Goal: Task Accomplishment & Management: Manage account settings

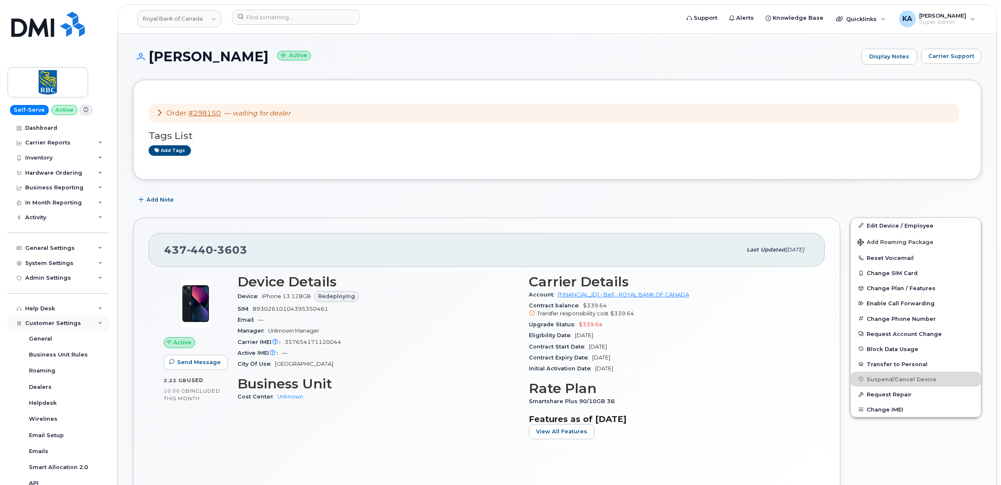
scroll to position [105, 0]
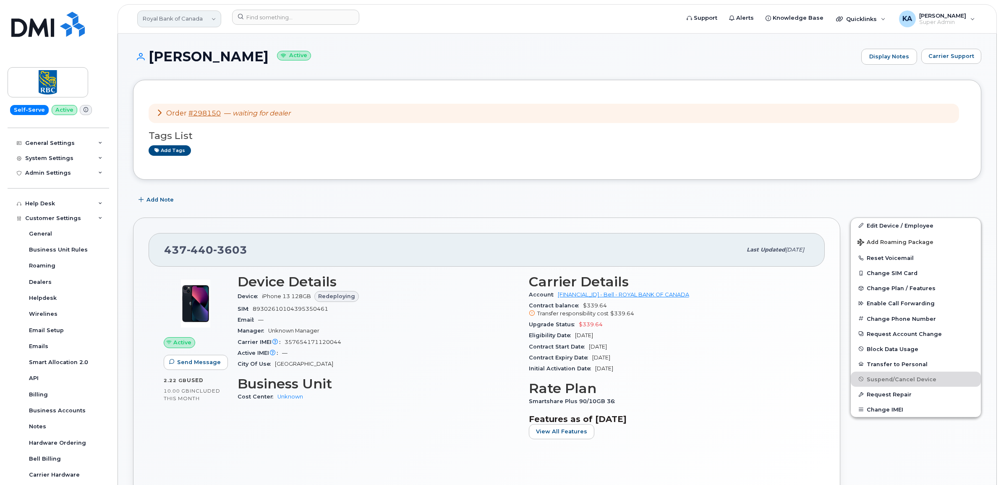
click at [200, 19] on link "Royal Bank of Canada" at bounding box center [179, 18] width 84 height 17
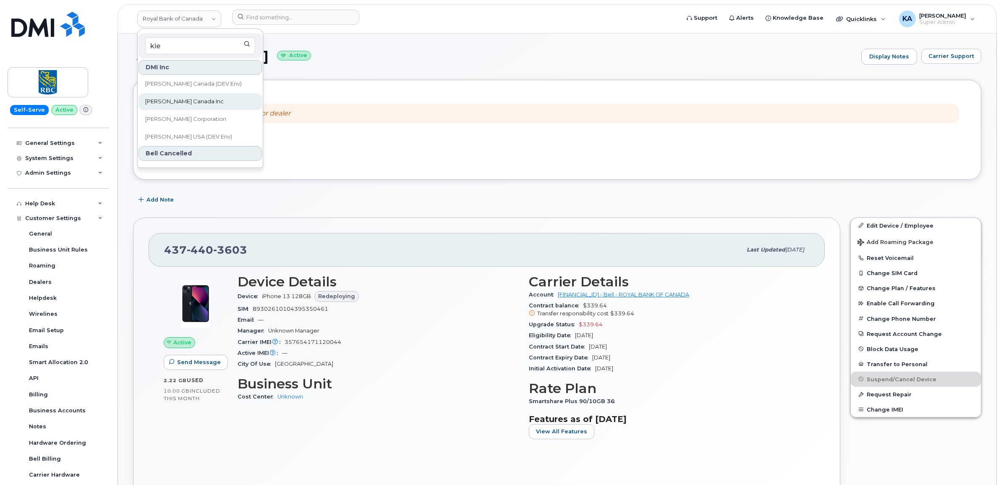
type input "kie"
click at [177, 100] on span "Kiewit Canada Inc" at bounding box center [184, 101] width 79 height 8
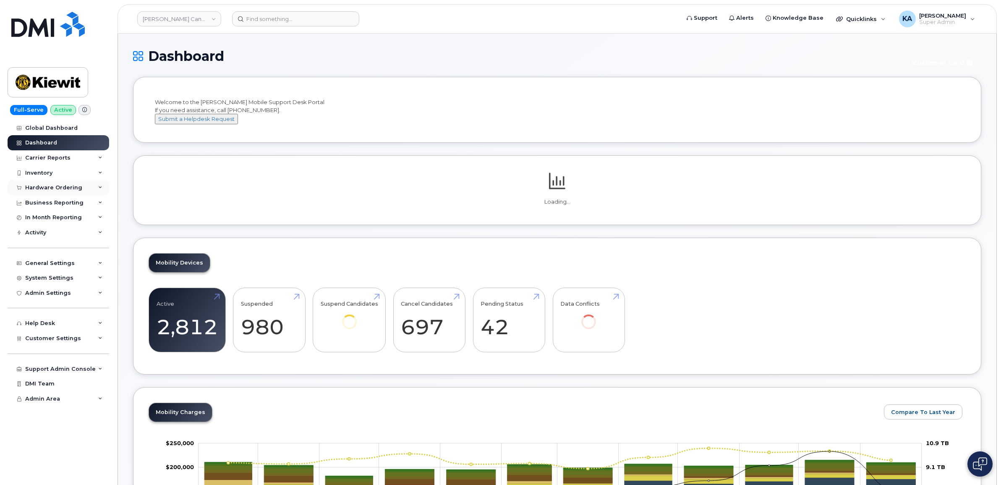
click at [44, 190] on div "Hardware Ordering" at bounding box center [53, 187] width 57 height 7
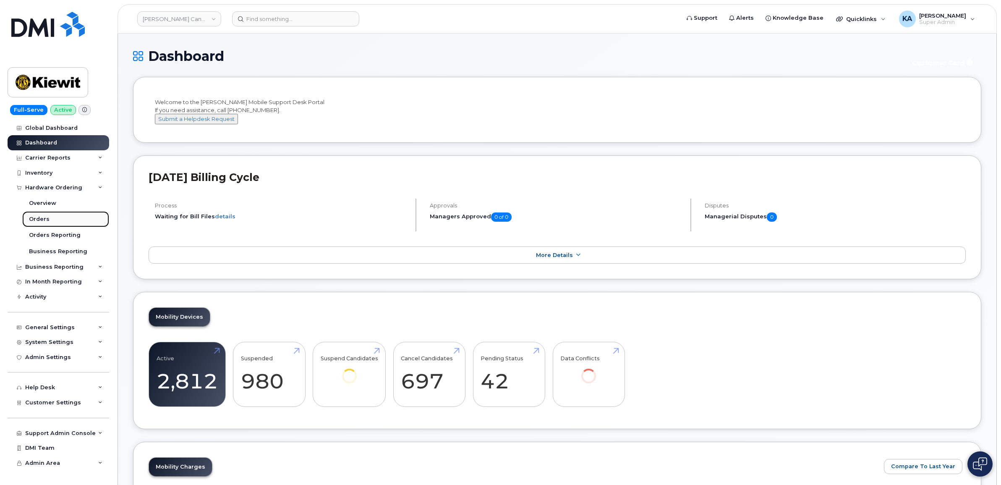
click at [37, 218] on div "Orders" at bounding box center [39, 219] width 21 height 8
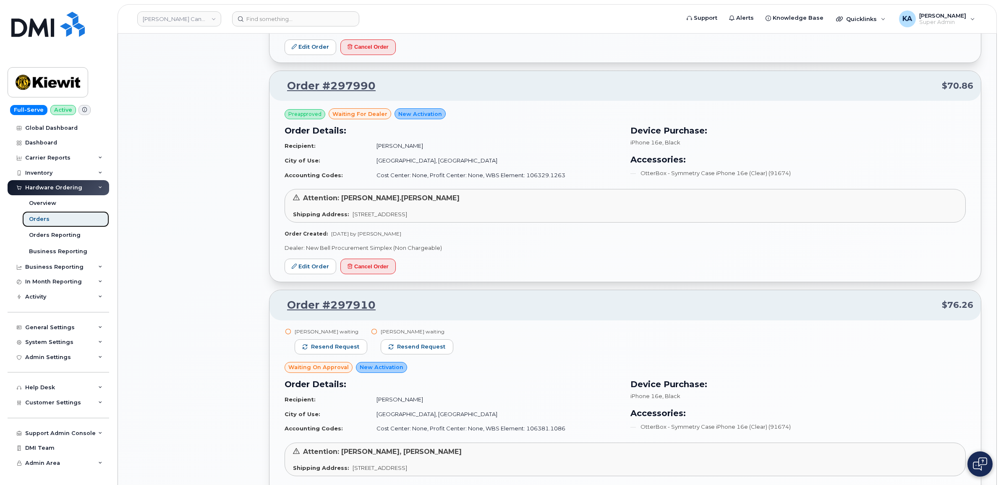
scroll to position [787, 0]
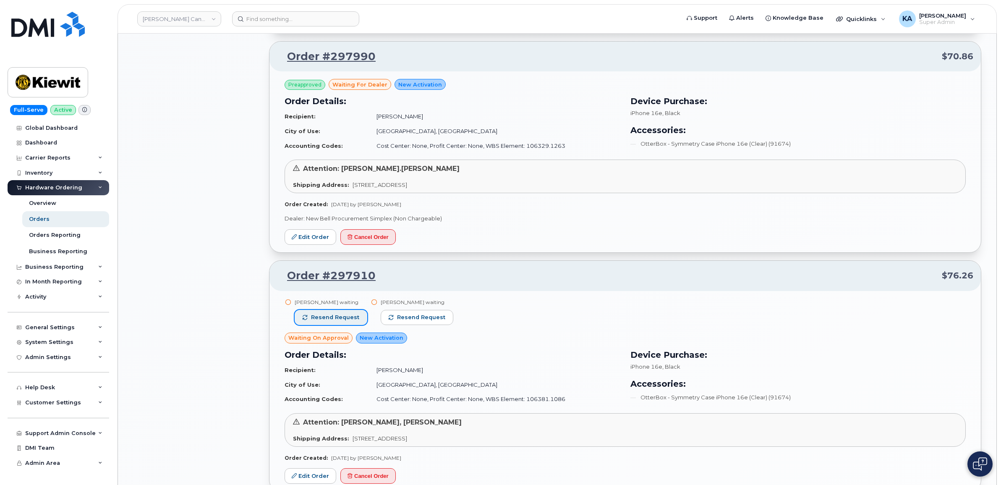
click at [326, 315] on span "Resend request" at bounding box center [335, 318] width 48 height 8
click at [398, 317] on span "Resend request" at bounding box center [422, 318] width 48 height 8
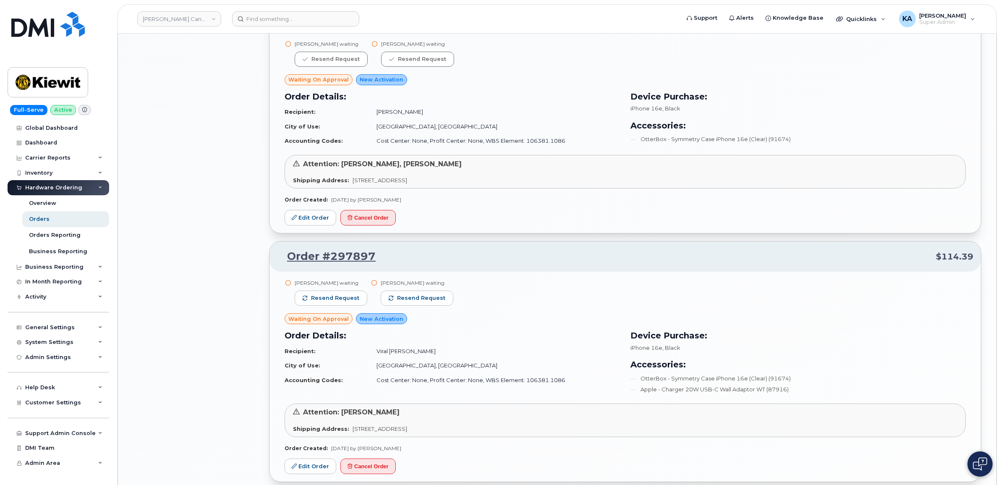
scroll to position [1102, 0]
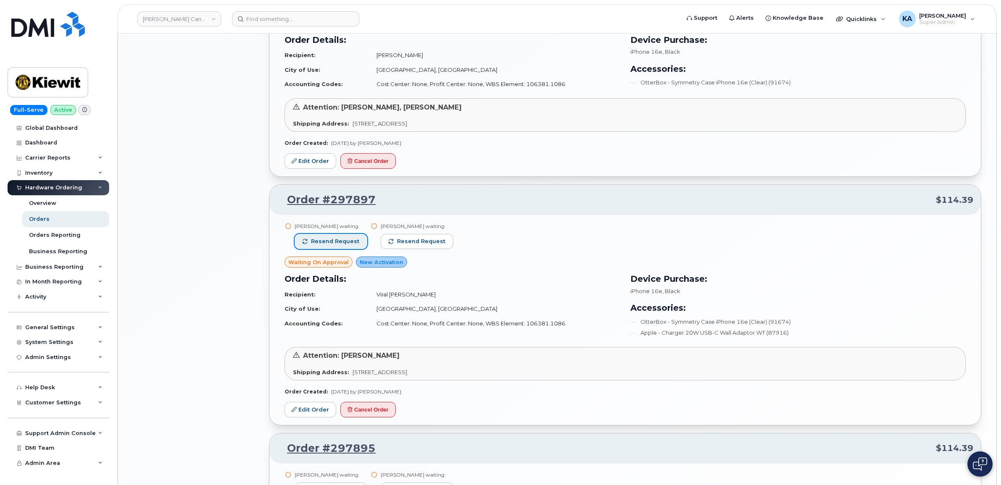
click at [330, 240] on span "Resend request" at bounding box center [335, 242] width 48 height 8
click at [408, 242] on span "Resend request" at bounding box center [422, 242] width 48 height 8
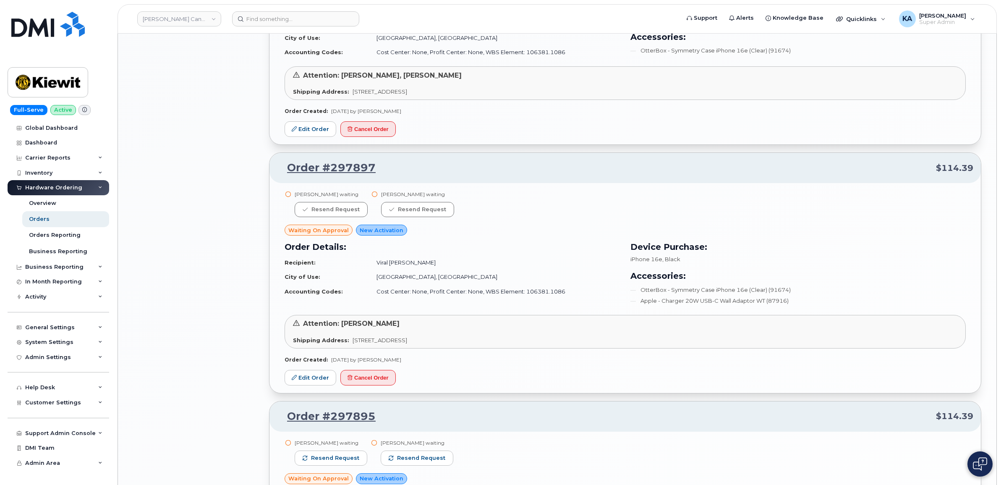
scroll to position [1260, 0]
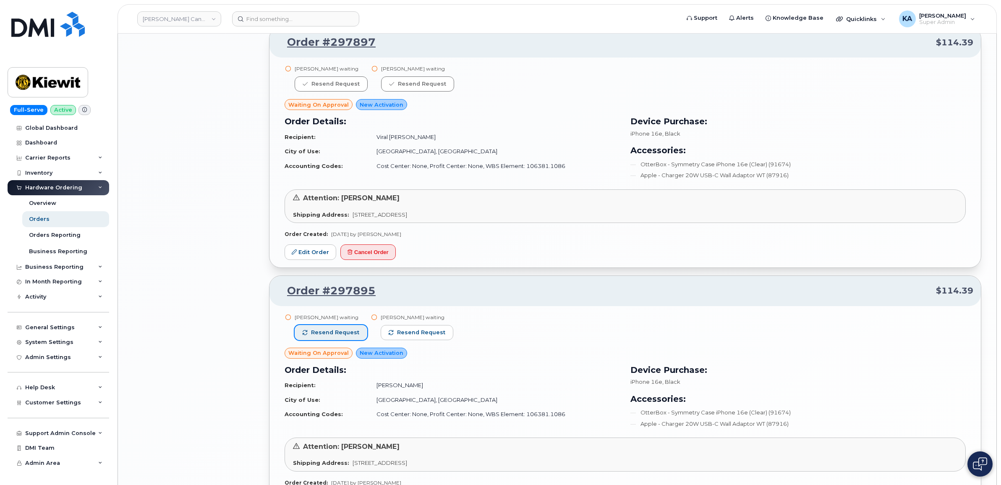
click at [328, 336] on span "Resend request" at bounding box center [335, 333] width 48 height 8
click at [400, 333] on span "Resend request" at bounding box center [422, 333] width 48 height 8
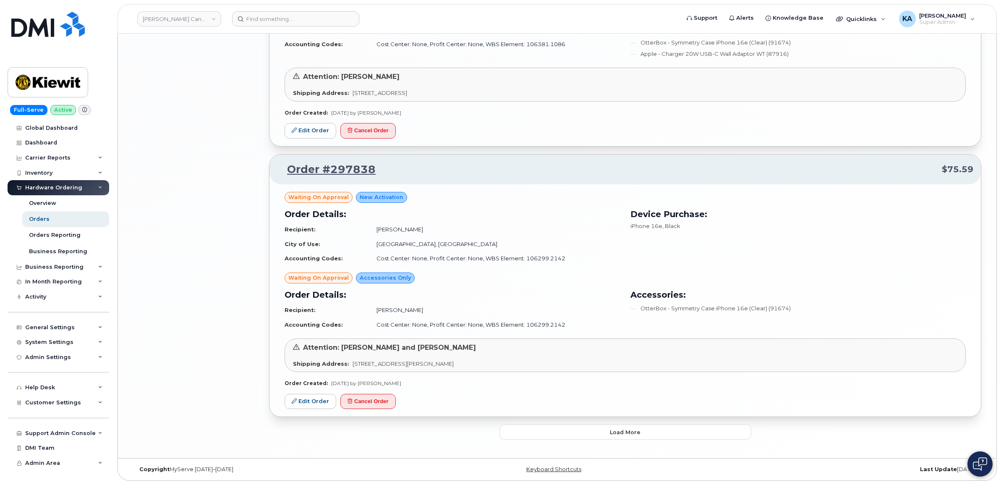
scroll to position [1632, 0]
click at [513, 436] on button "Load more" at bounding box center [626, 431] width 252 height 15
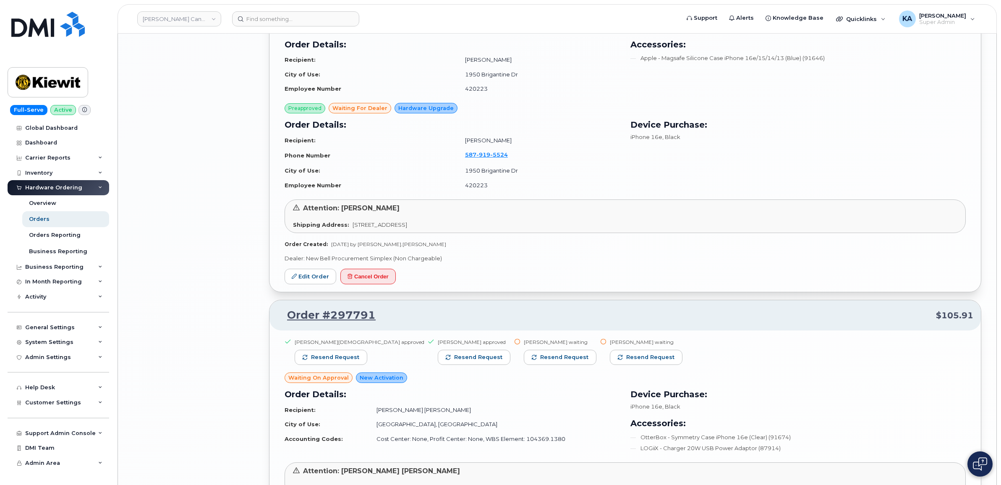
scroll to position [2105, 0]
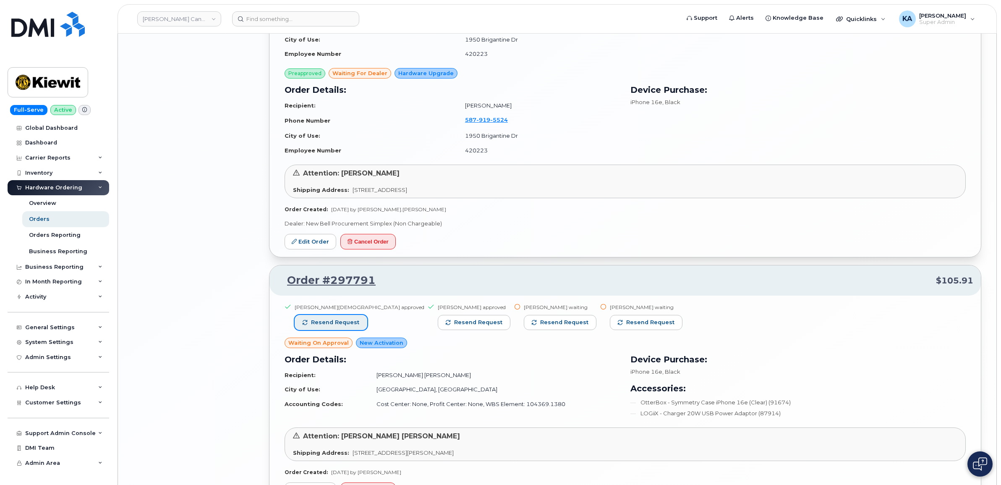
click at [323, 325] on span "Resend request" at bounding box center [335, 323] width 48 height 8
click at [454, 323] on span "Resend request" at bounding box center [478, 323] width 48 height 8
click at [541, 322] on span "Resend request" at bounding box center [565, 323] width 48 height 8
click at [611, 324] on button "Resend request" at bounding box center [647, 322] width 73 height 15
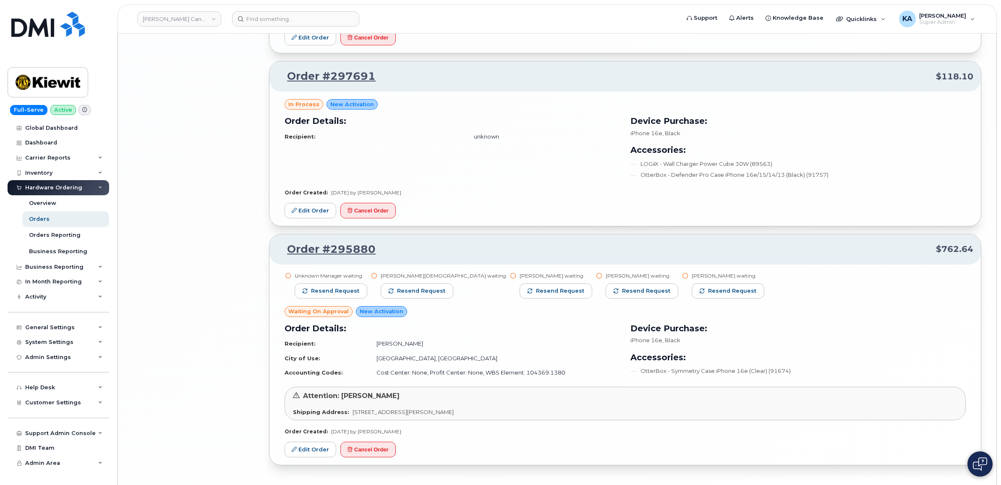
scroll to position [2577, 0]
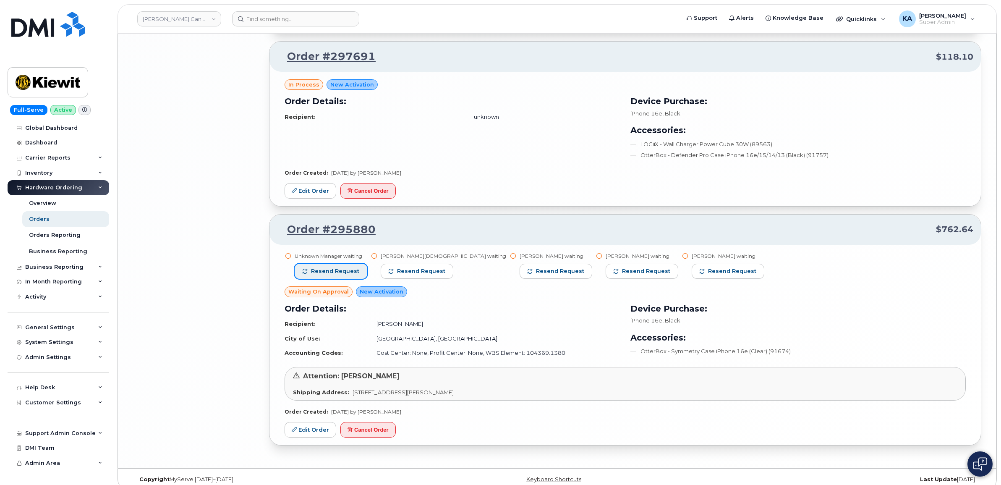
click at [337, 275] on span "Resend request" at bounding box center [335, 271] width 48 height 8
click at [410, 275] on span "Resend request" at bounding box center [416, 271] width 48 height 8
click at [531, 274] on span "Resend request" at bounding box center [555, 271] width 48 height 8
click at [614, 271] on span "Resend request" at bounding box center [638, 271] width 48 height 8
click at [684, 272] on button "Resend request" at bounding box center [720, 271] width 73 height 15
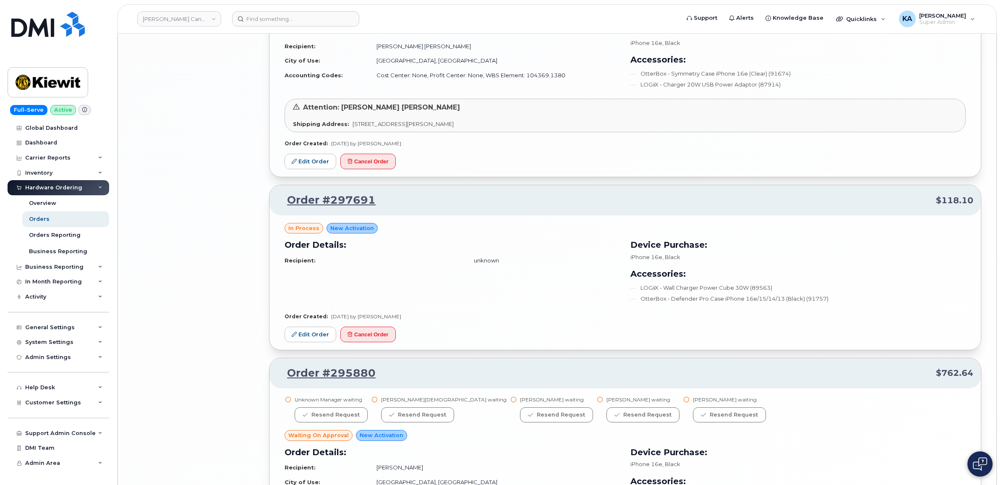
scroll to position [2381, 0]
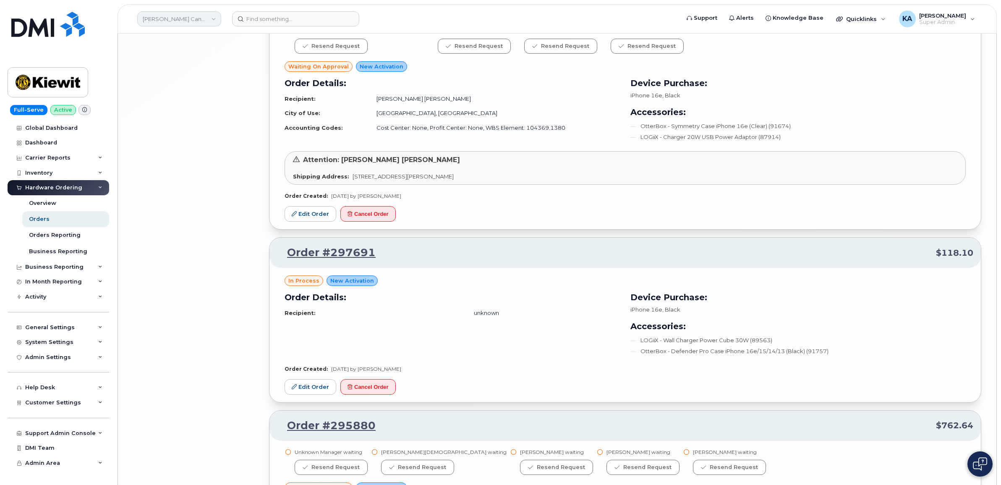
click at [184, 20] on link "Kiewit Canada Inc" at bounding box center [179, 18] width 84 height 15
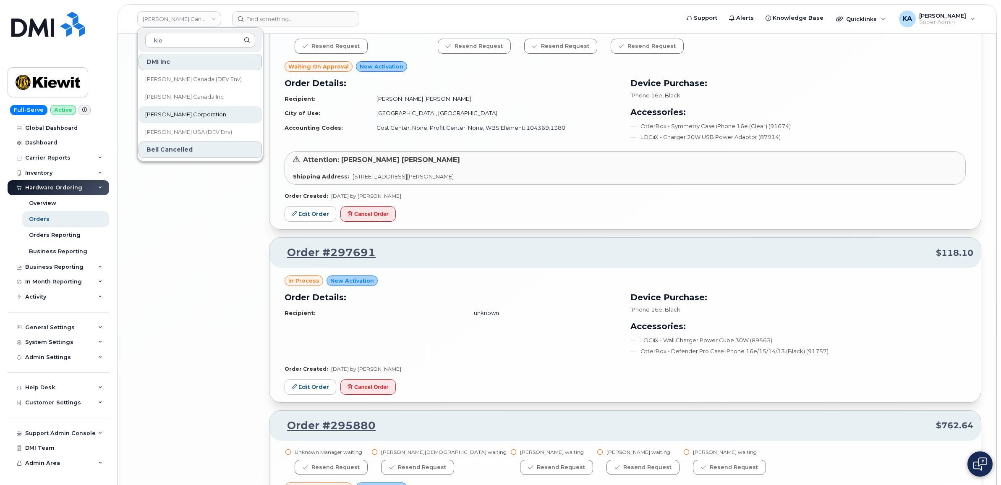
type input "kie"
click at [175, 117] on span "[PERSON_NAME] Corporation" at bounding box center [185, 114] width 81 height 8
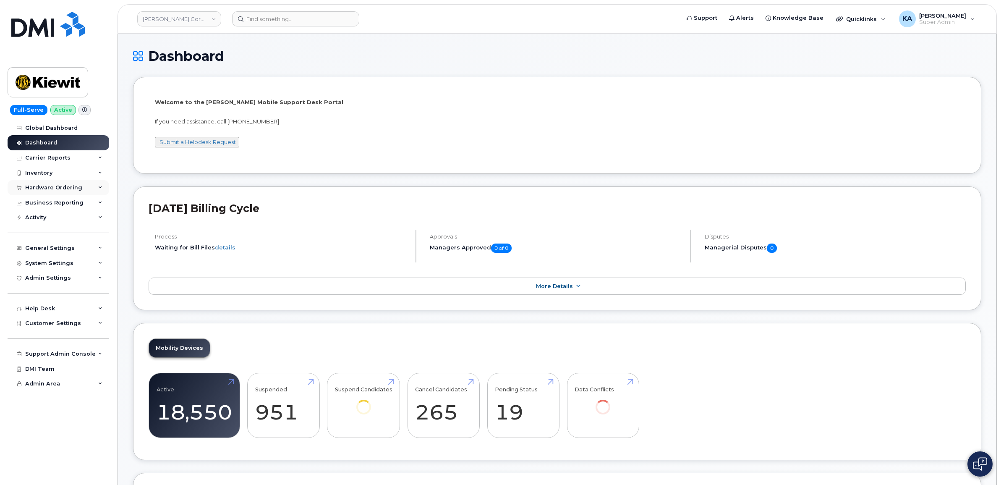
click at [46, 190] on div "Hardware Ordering" at bounding box center [53, 187] width 57 height 7
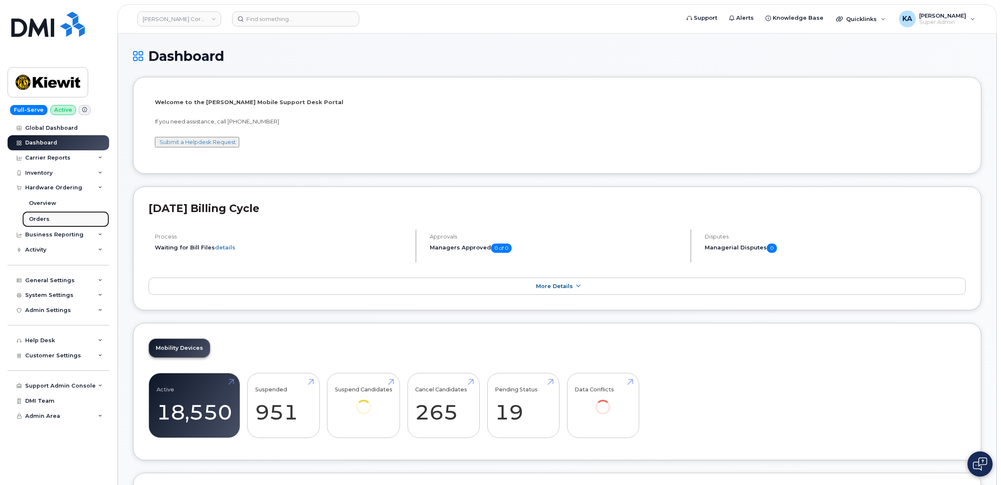
click at [35, 219] on div "Orders" at bounding box center [39, 219] width 21 height 8
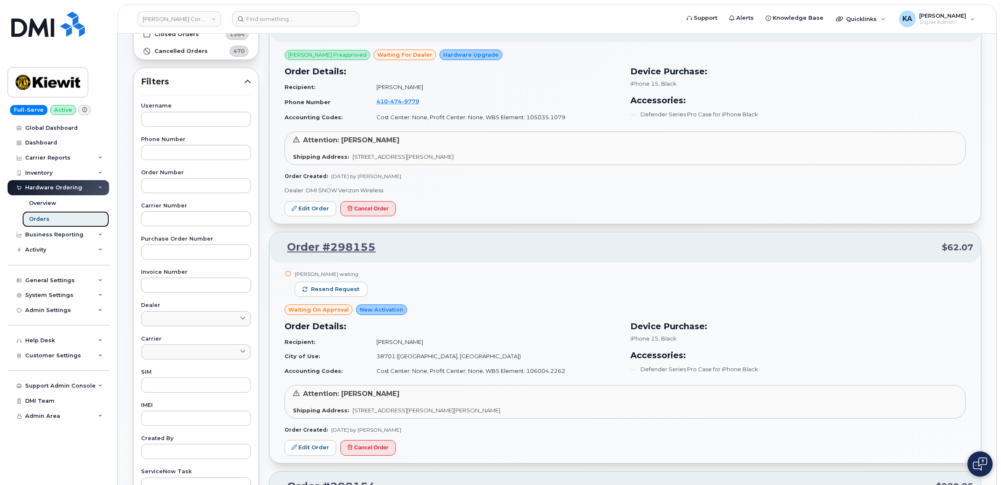
scroll to position [105, 0]
click at [341, 288] on span "Resend request" at bounding box center [335, 289] width 48 height 8
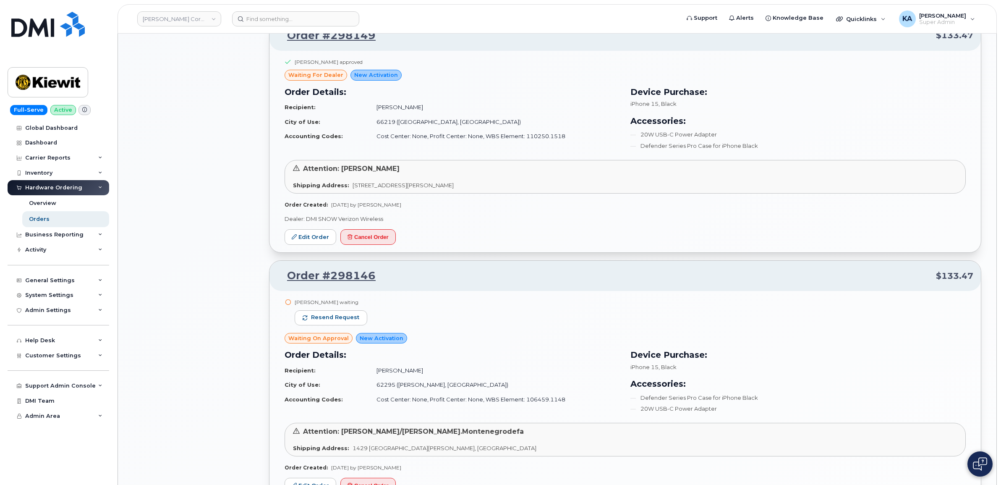
scroll to position [840, 0]
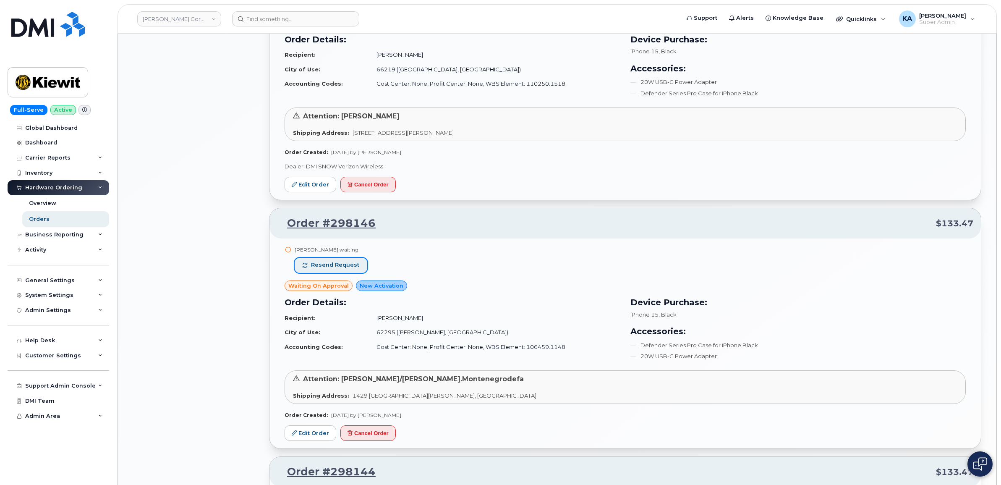
click at [346, 265] on span "Resend request" at bounding box center [335, 265] width 48 height 8
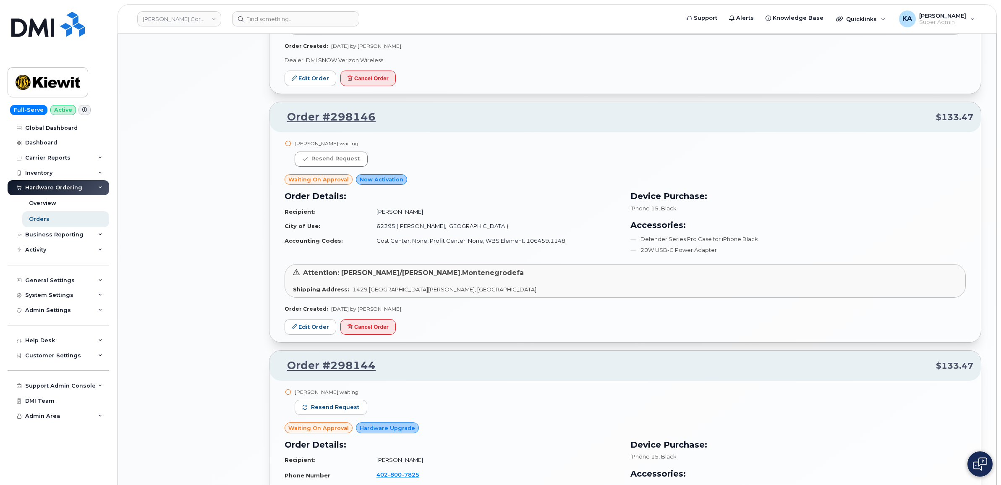
scroll to position [1050, 0]
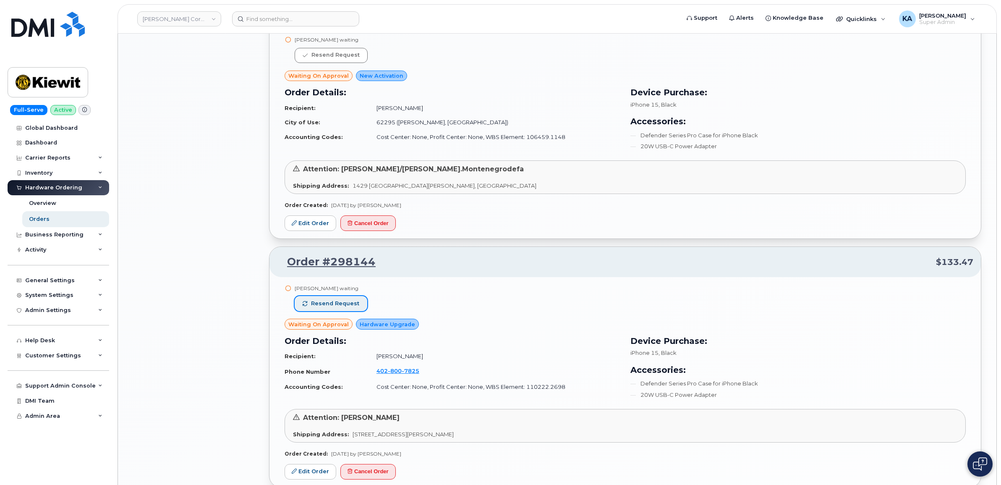
click at [340, 303] on span "Resend request" at bounding box center [335, 304] width 48 height 8
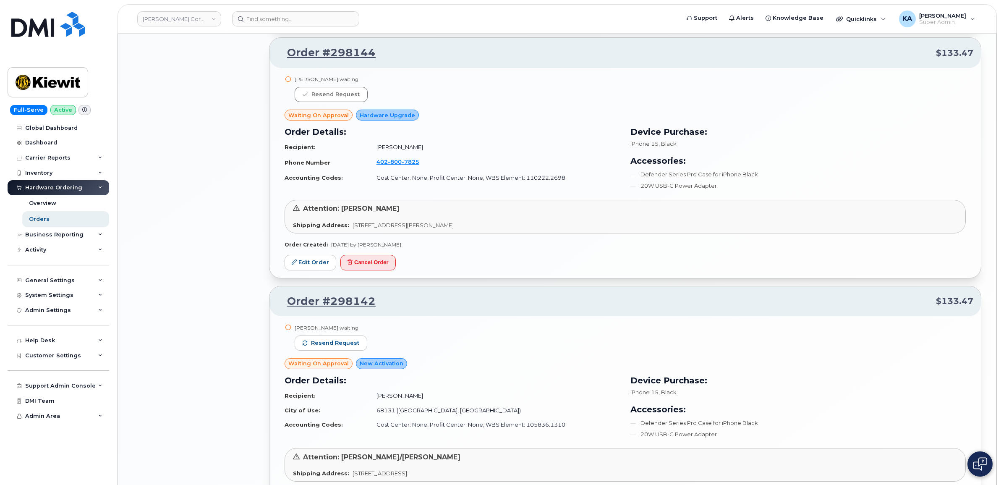
scroll to position [1260, 0]
click at [340, 343] on span "Resend request" at bounding box center [335, 342] width 48 height 8
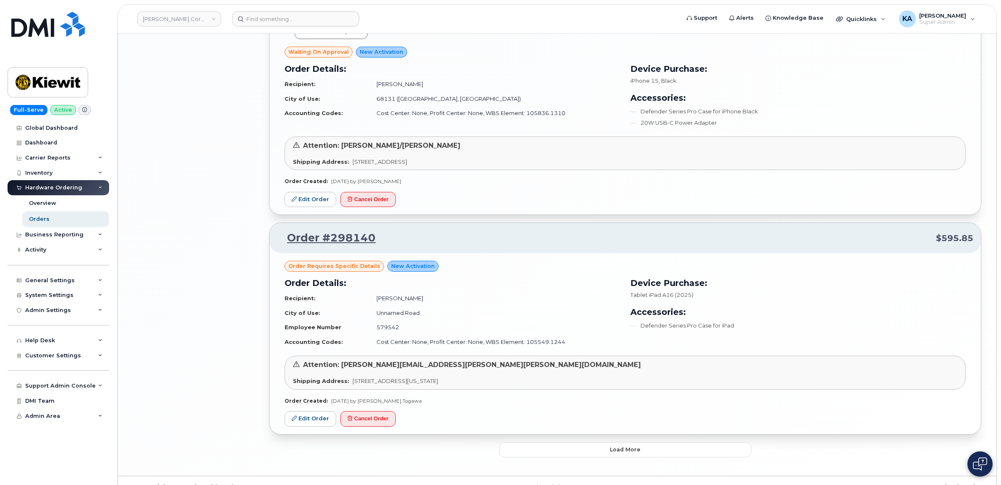
scroll to position [1590, 0]
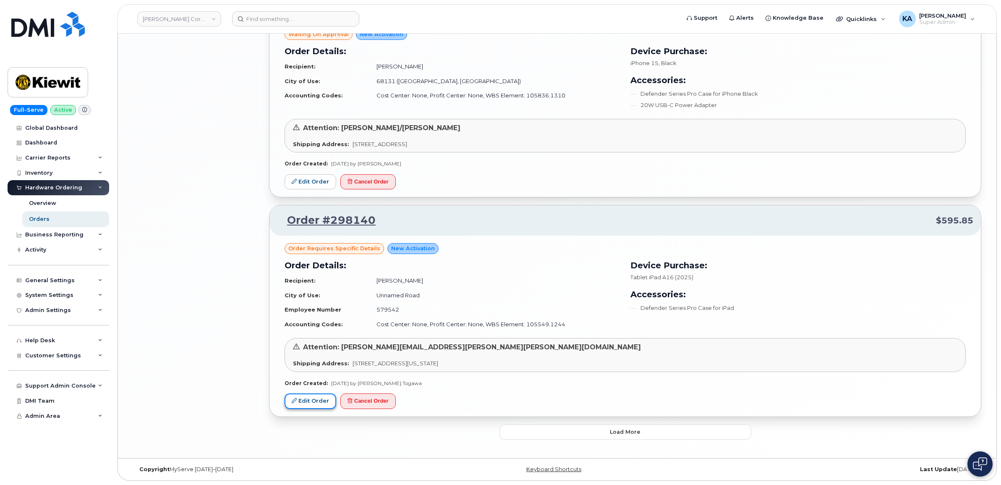
click at [309, 398] on link "Edit Order" at bounding box center [311, 401] width 52 height 16
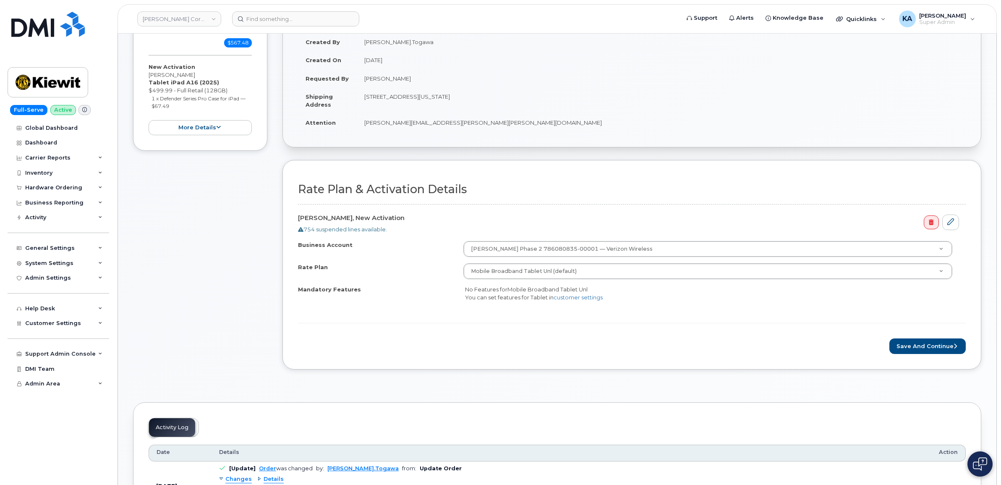
scroll to position [157, 0]
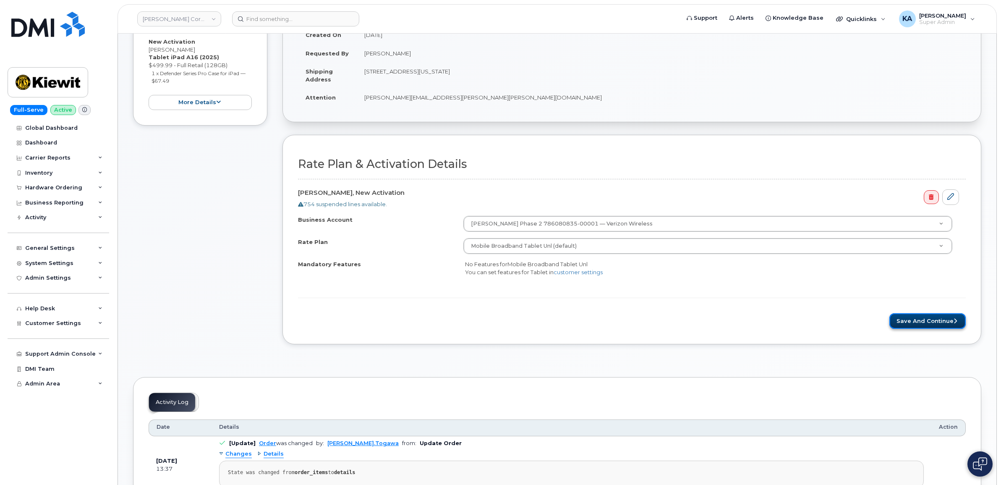
click at [932, 324] on button "Save and Continue" at bounding box center [928, 321] width 76 height 16
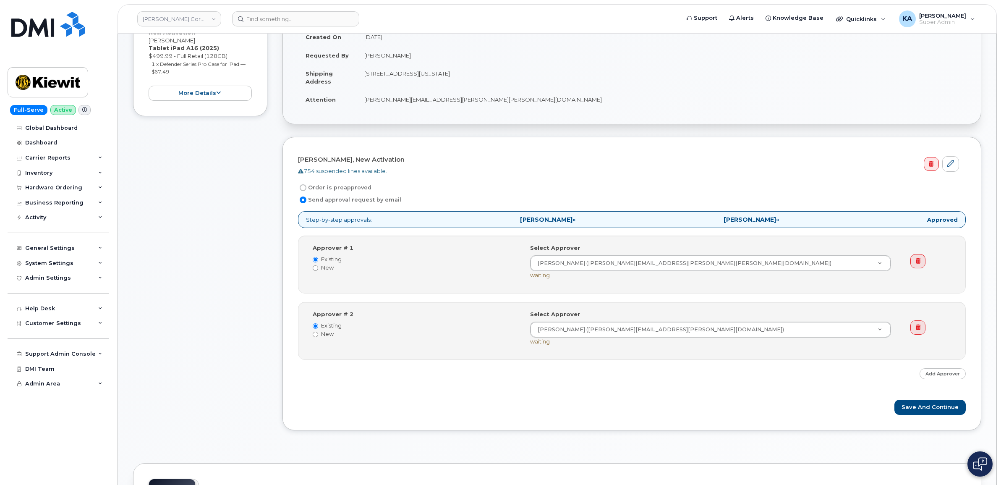
scroll to position [157, 0]
click at [910, 406] on button "Save and Continue" at bounding box center [930, 406] width 71 height 16
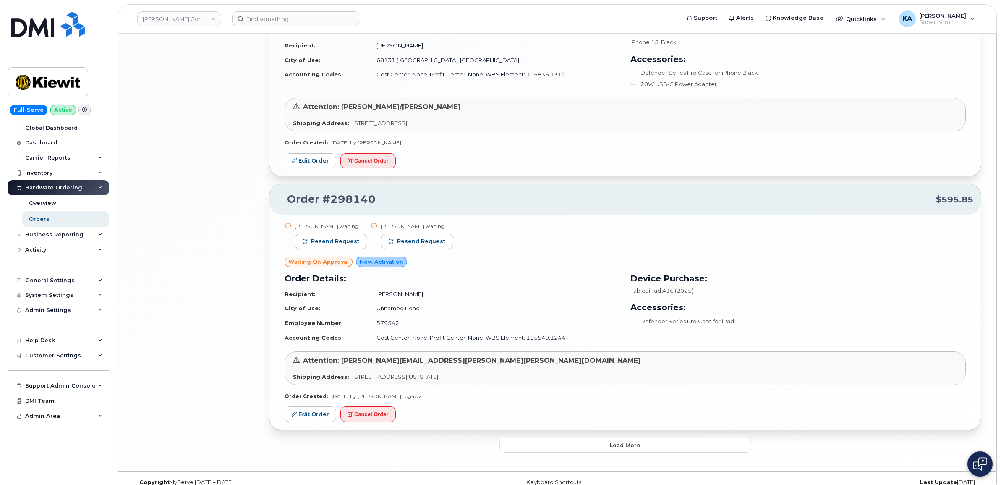
scroll to position [1624, 0]
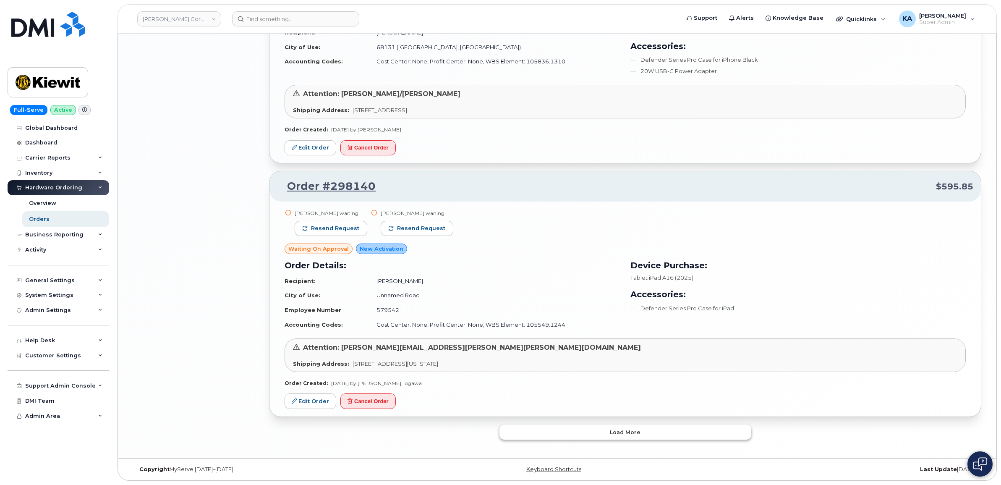
click at [531, 433] on button "Load more" at bounding box center [626, 431] width 252 height 15
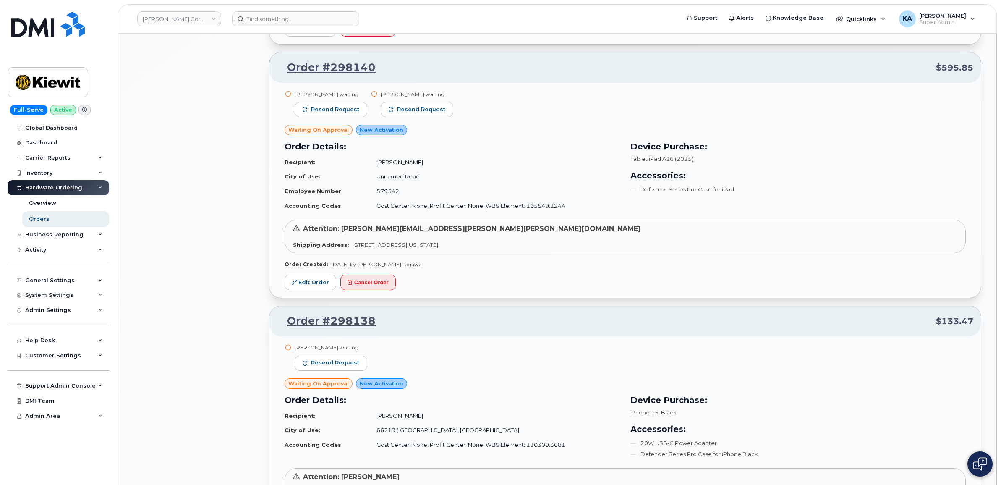
scroll to position [1781, 0]
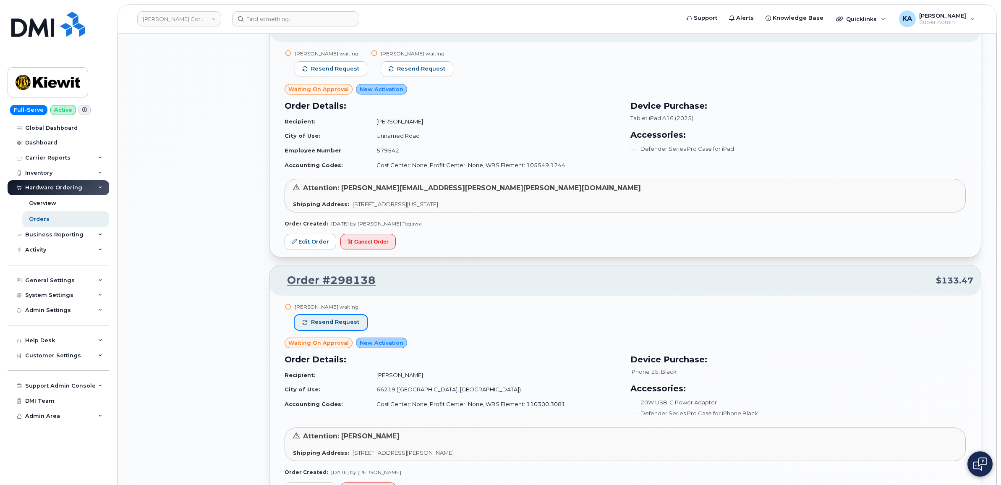
click at [333, 323] on span "Resend request" at bounding box center [335, 322] width 48 height 8
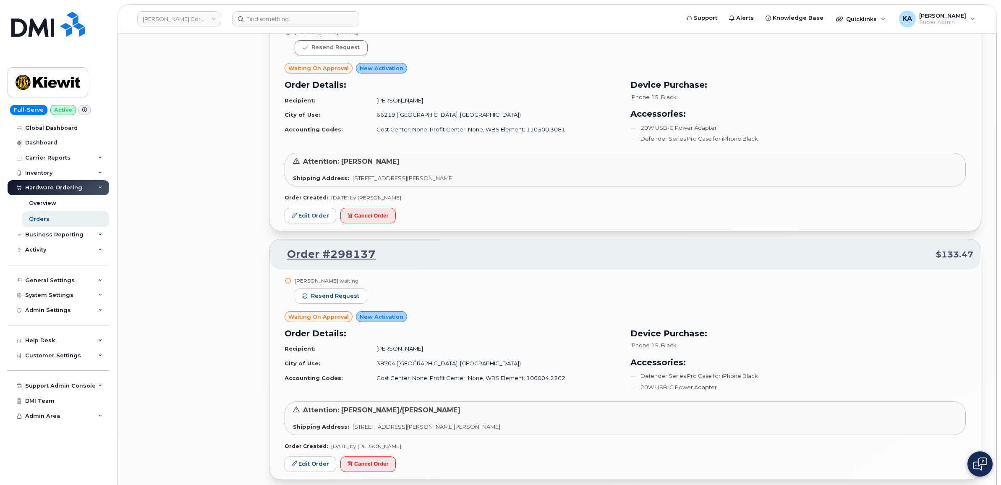
scroll to position [2096, 0]
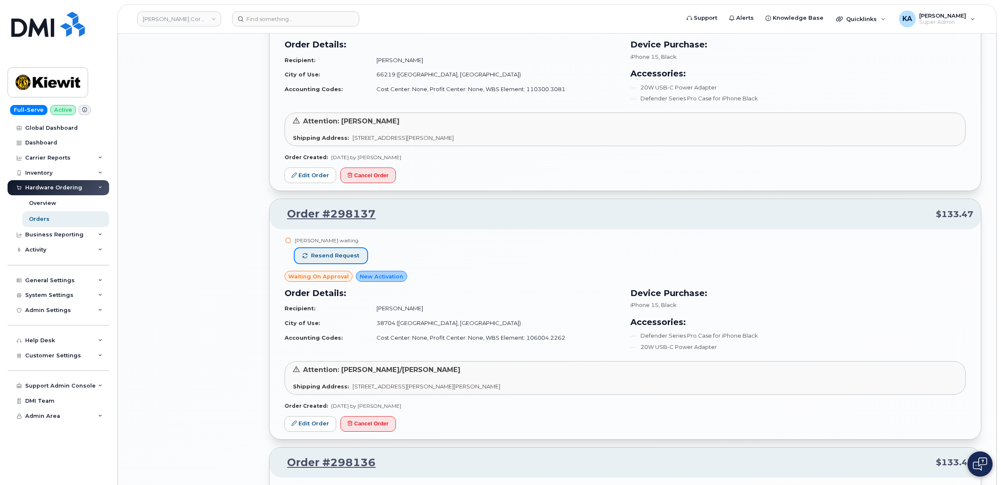
click at [332, 254] on span "Resend request" at bounding box center [335, 256] width 48 height 8
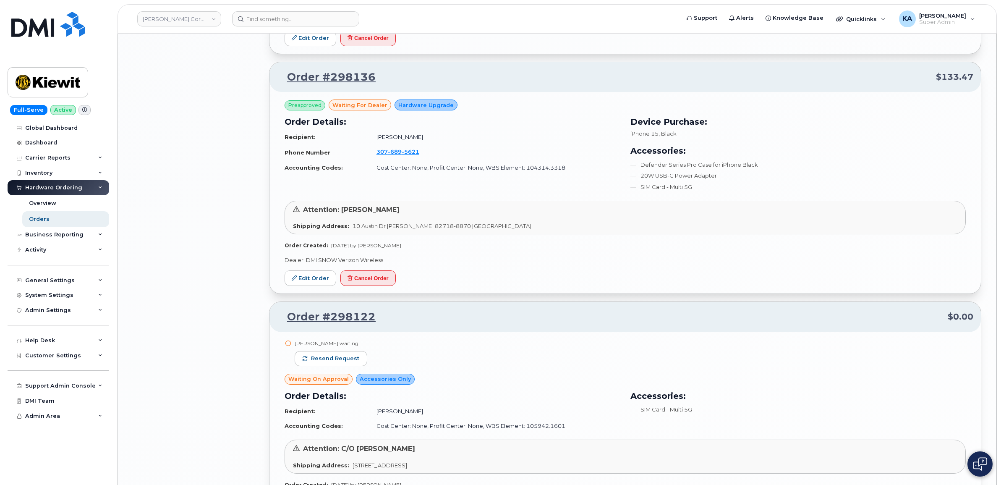
scroll to position [2516, 0]
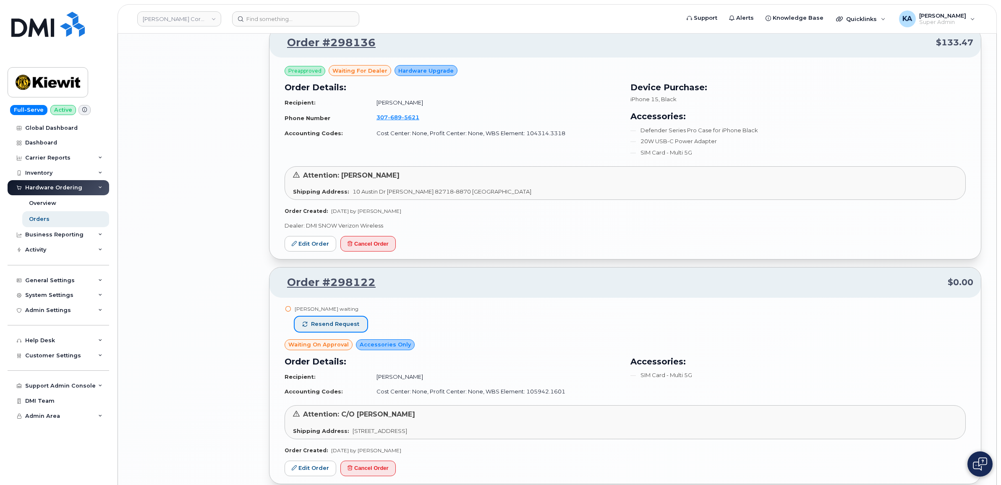
click at [335, 322] on button "Resend request" at bounding box center [331, 324] width 73 height 15
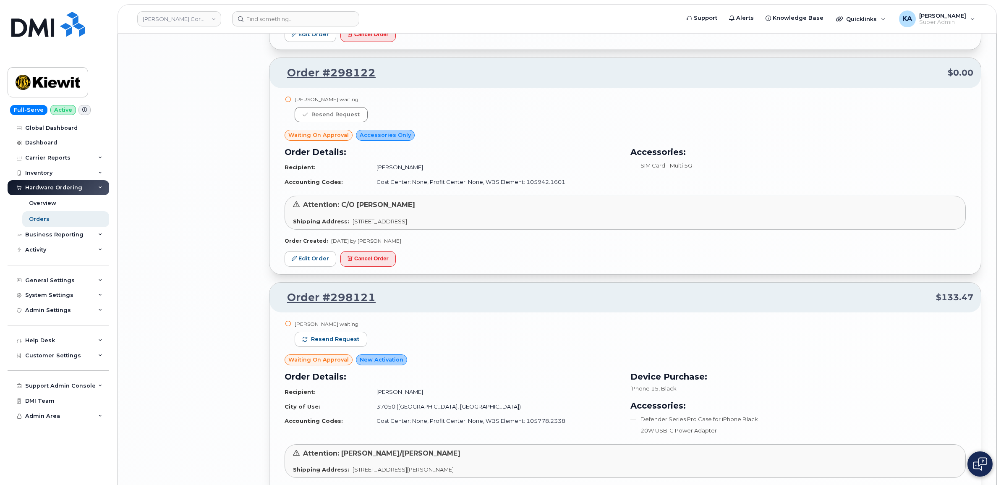
scroll to position [2726, 0]
click at [339, 340] on span "Resend request" at bounding box center [335, 339] width 48 height 8
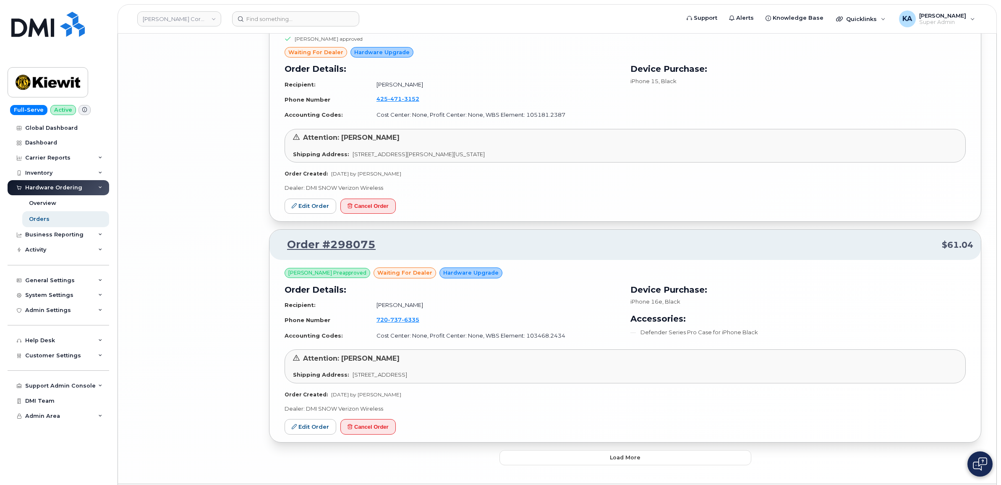
scroll to position [3519, 0]
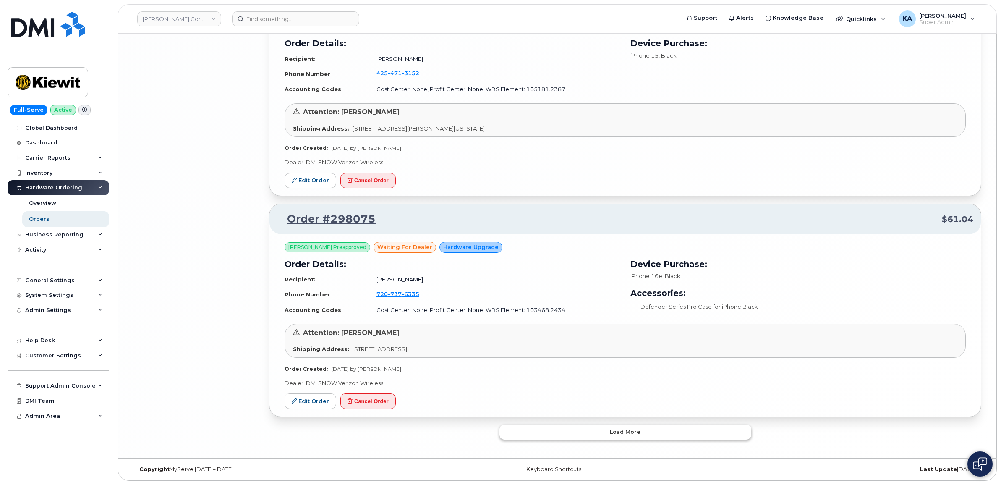
click at [559, 430] on button "Load more" at bounding box center [626, 431] width 252 height 15
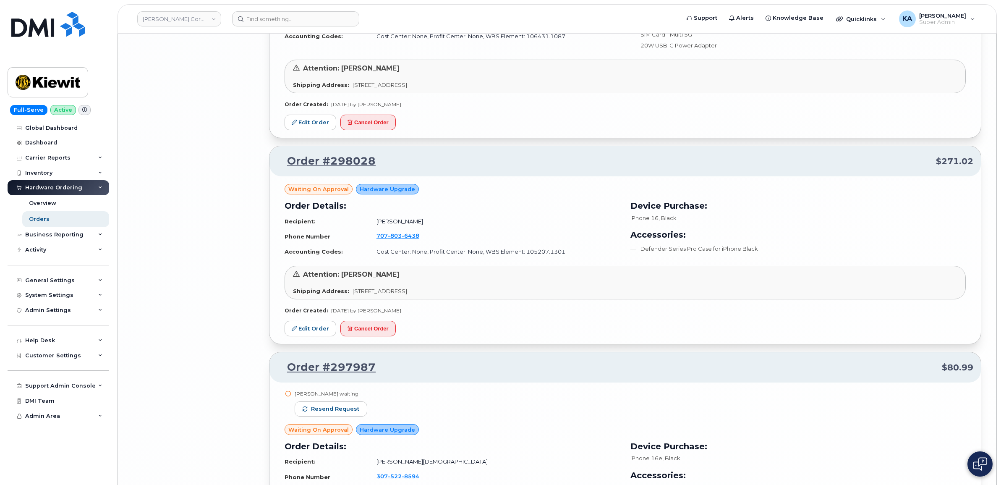
scroll to position [4779, 0]
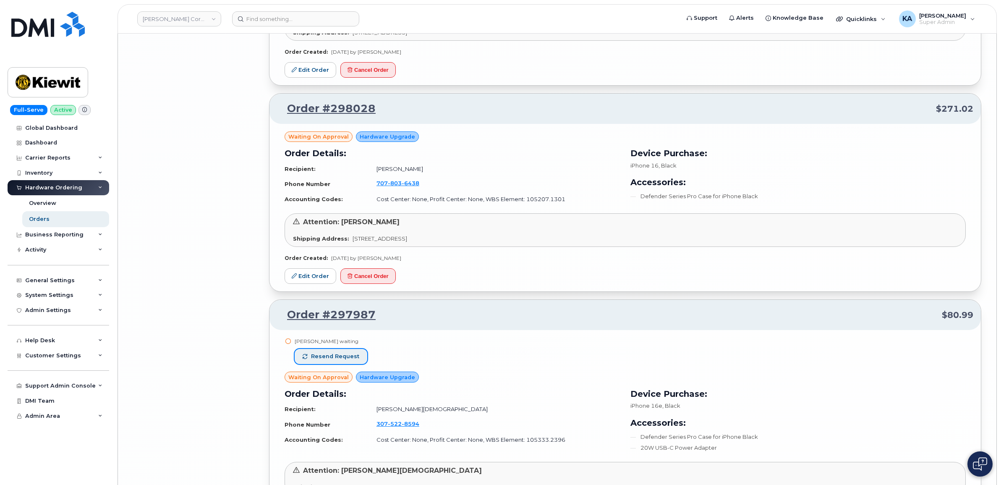
click at [333, 360] on span "Resend request" at bounding box center [335, 357] width 48 height 8
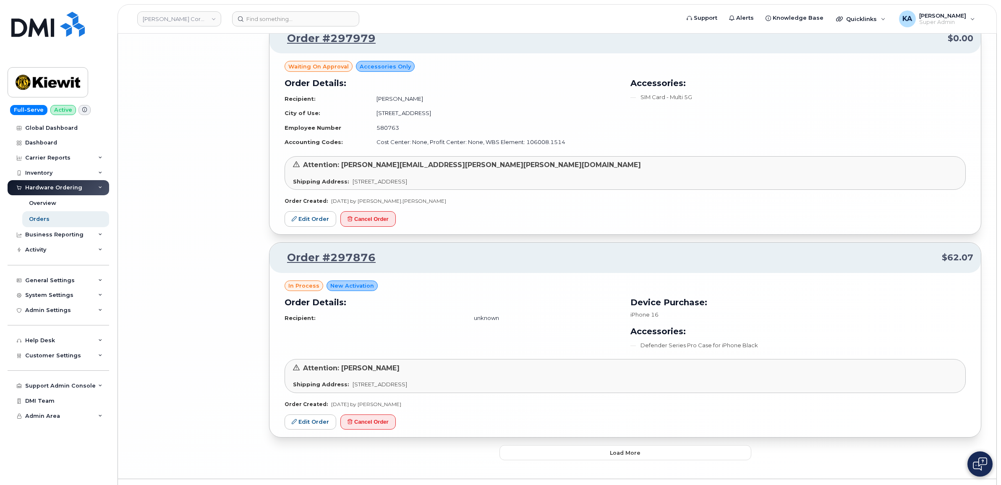
scroll to position [5331, 0]
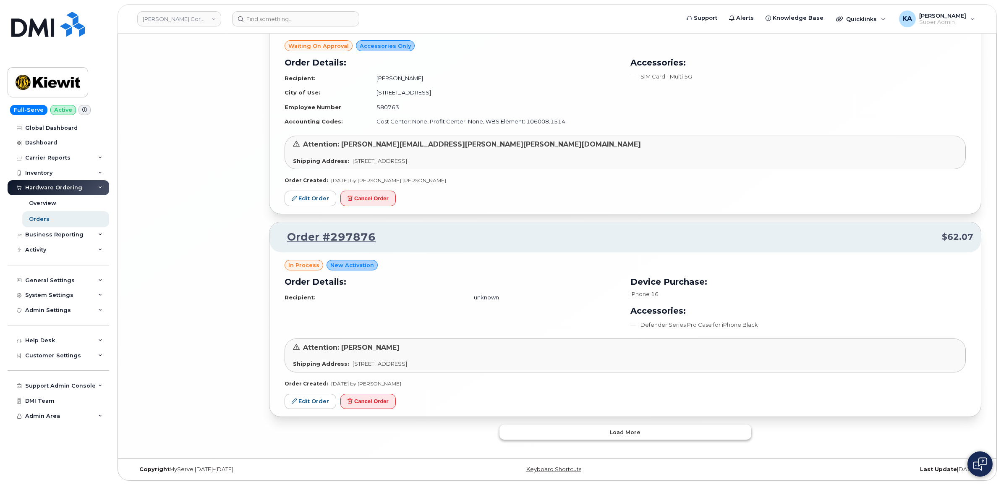
click at [516, 432] on button "Load more" at bounding box center [626, 431] width 252 height 15
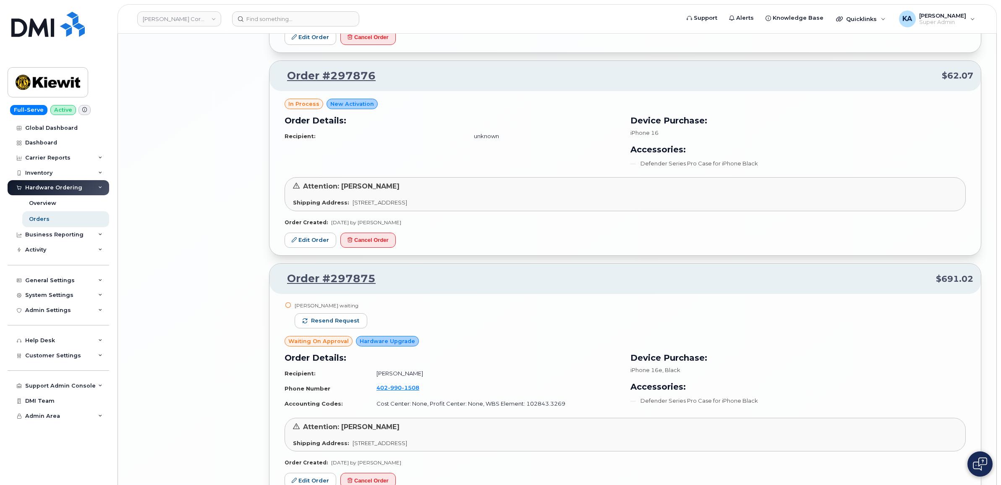
scroll to position [5489, 0]
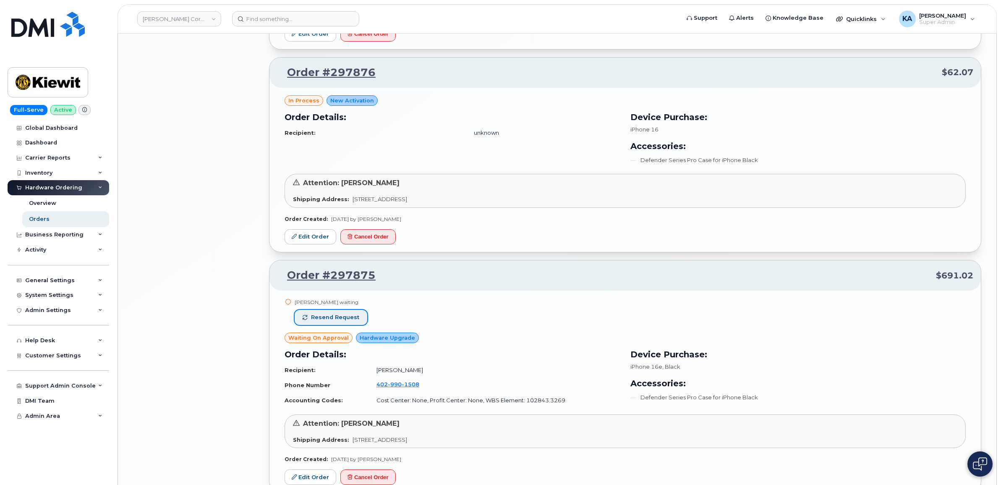
click at [340, 321] on span "Resend request" at bounding box center [335, 318] width 48 height 8
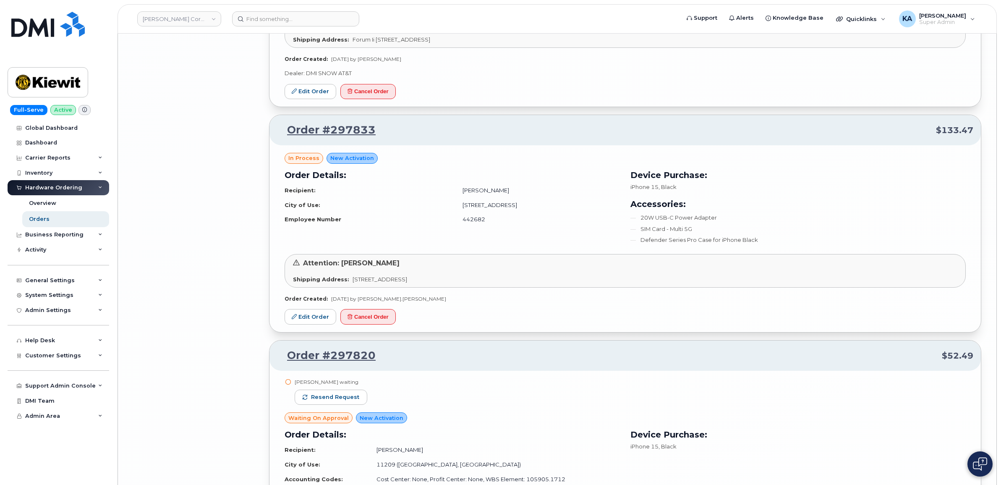
scroll to position [6119, 0]
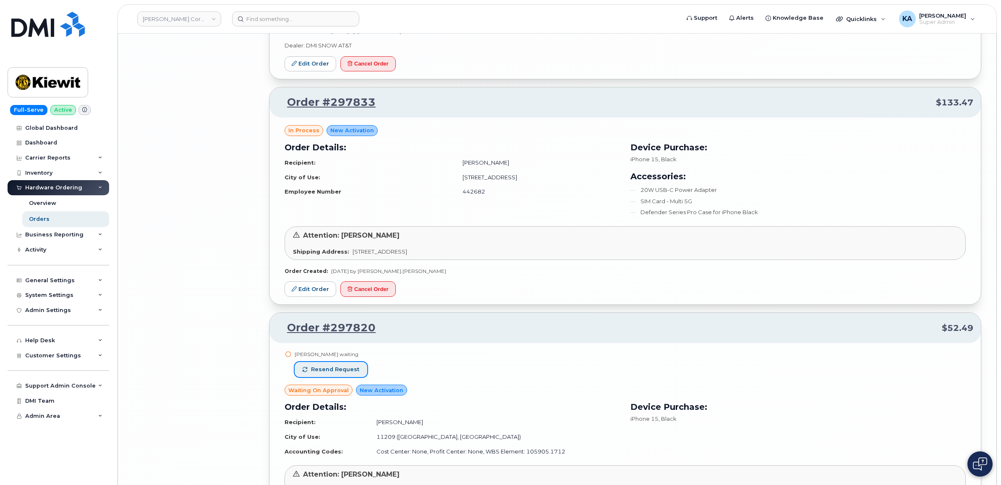
click at [352, 373] on span "Resend request" at bounding box center [335, 370] width 48 height 8
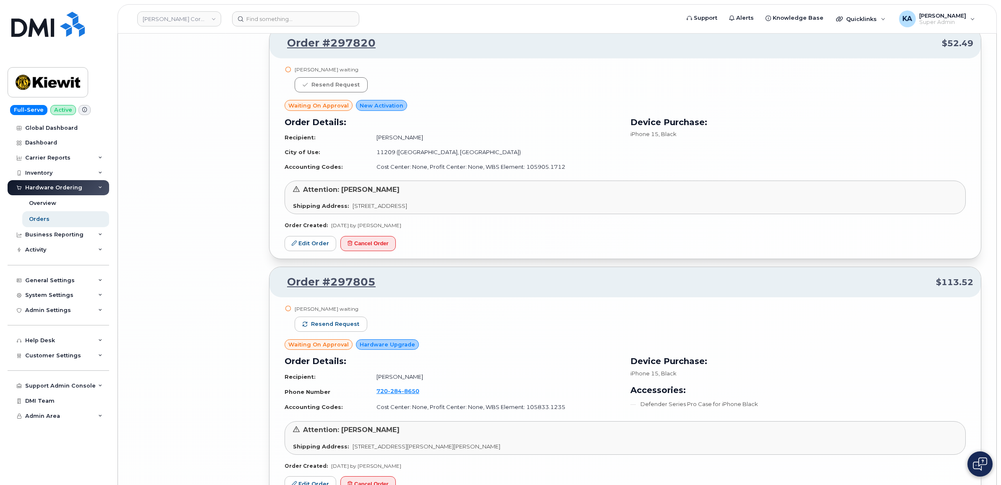
scroll to position [6433, 0]
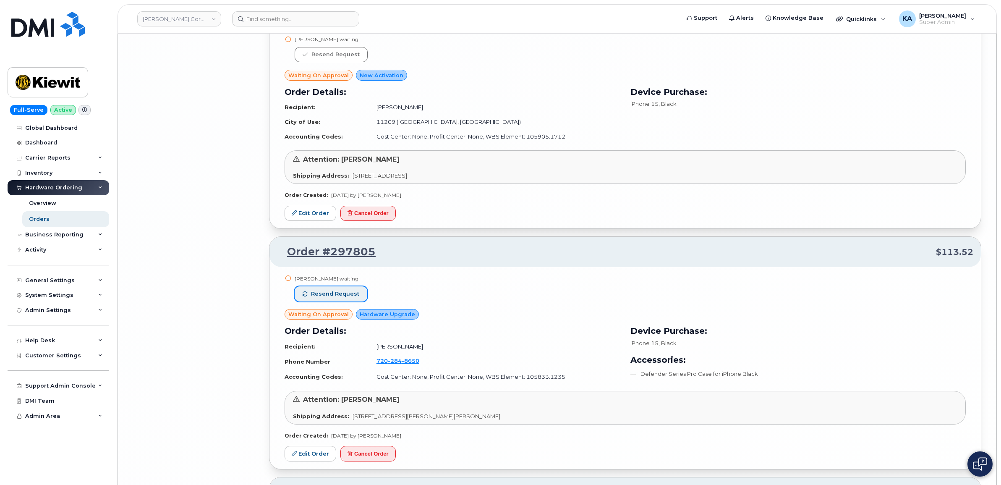
click at [323, 296] on button "Resend request" at bounding box center [331, 293] width 73 height 15
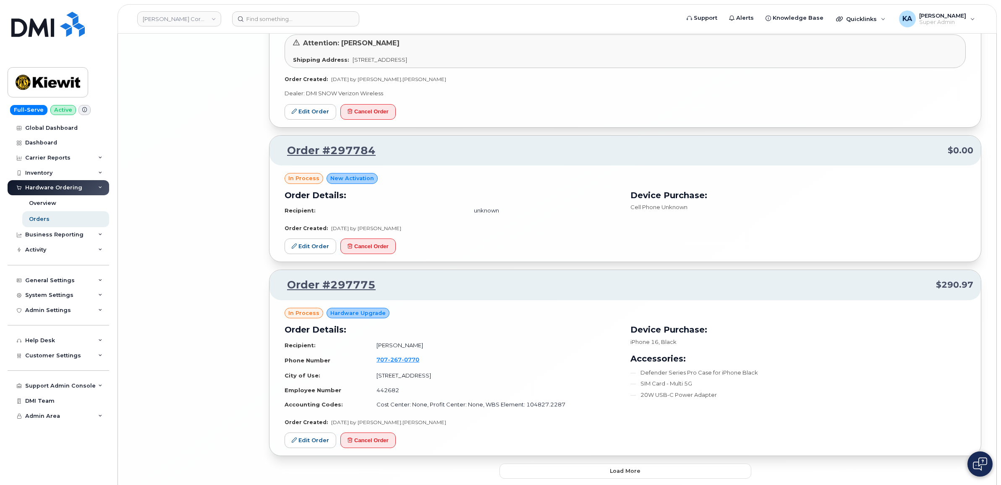
scroll to position [7163, 0]
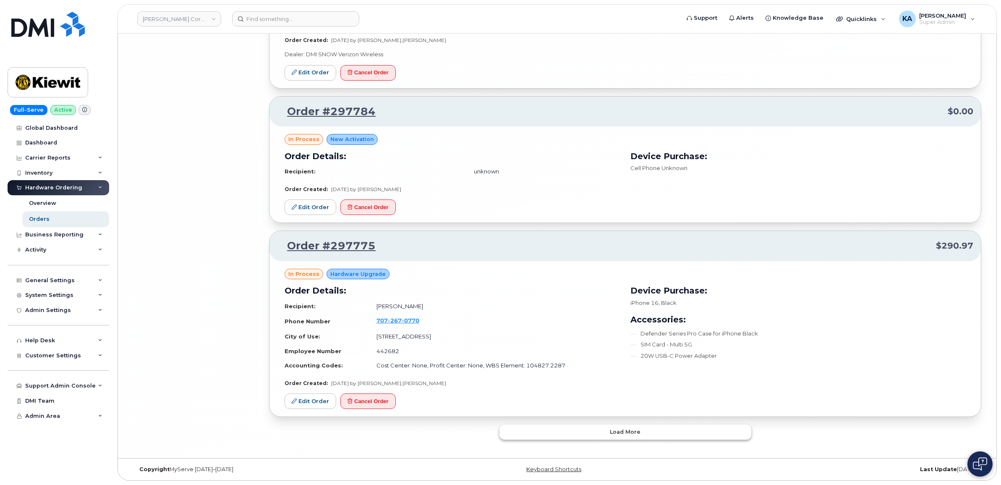
click at [528, 432] on button "Load more" at bounding box center [626, 431] width 252 height 15
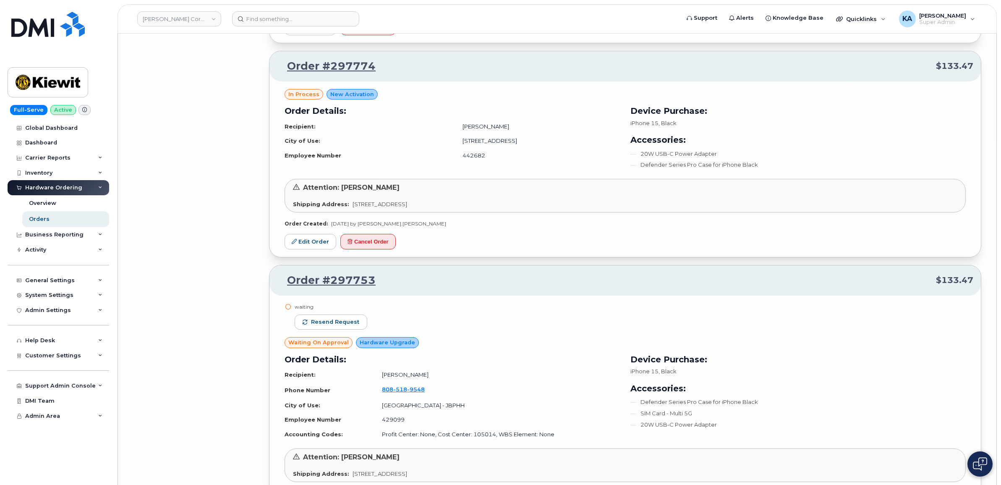
scroll to position [7531, 0]
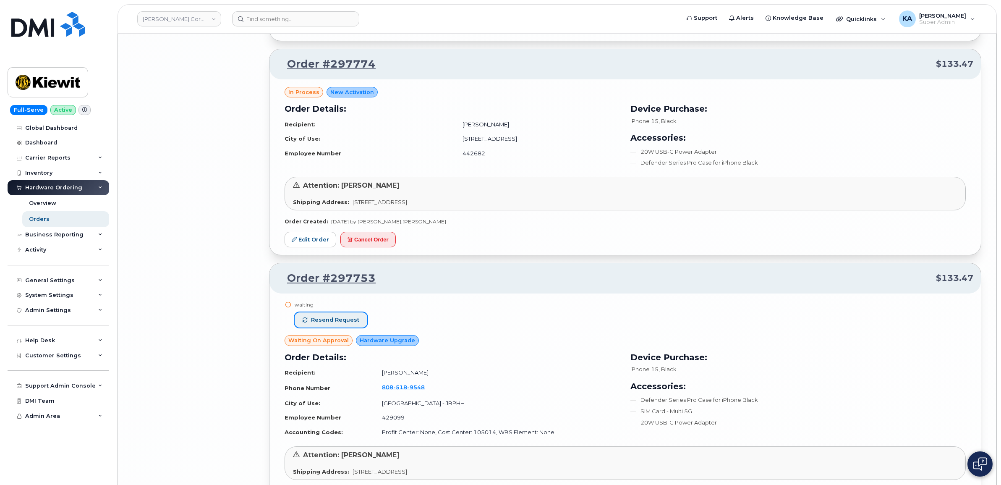
click at [343, 324] on span "Resend request" at bounding box center [335, 320] width 48 height 8
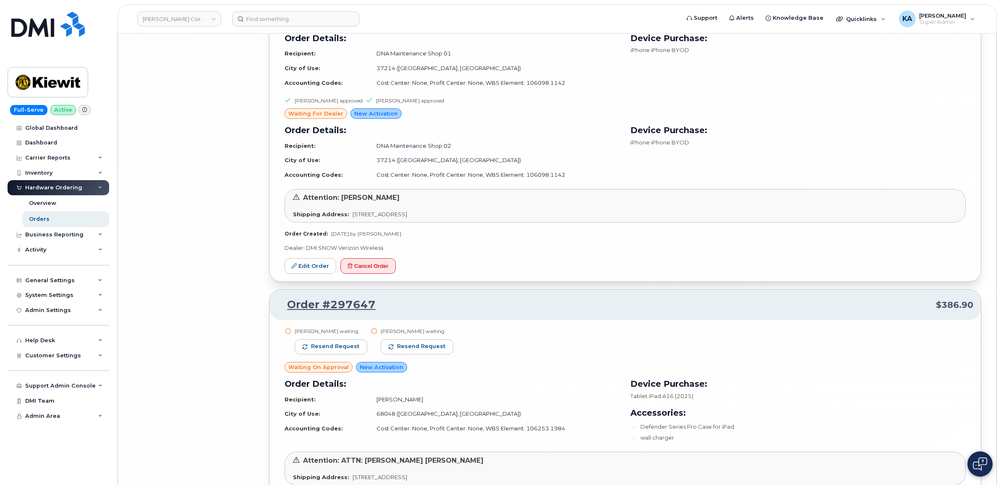
scroll to position [8580, 0]
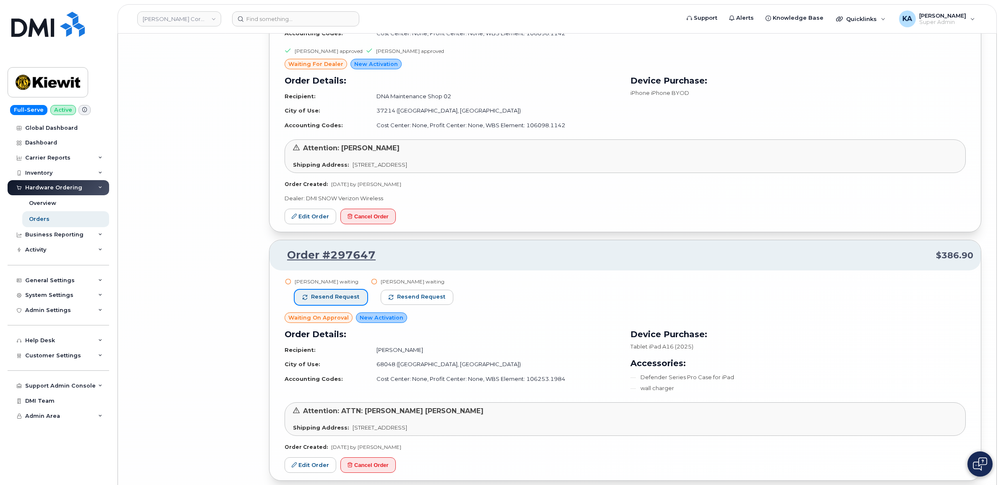
click at [336, 301] on span "Resend request" at bounding box center [335, 297] width 48 height 8
click at [400, 301] on span "Resend request" at bounding box center [412, 297] width 48 height 8
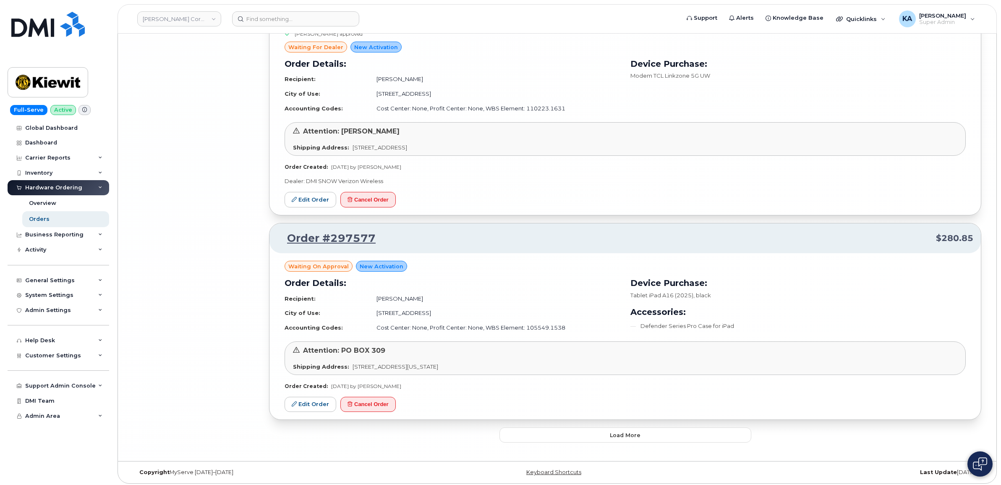
scroll to position [9090, 0]
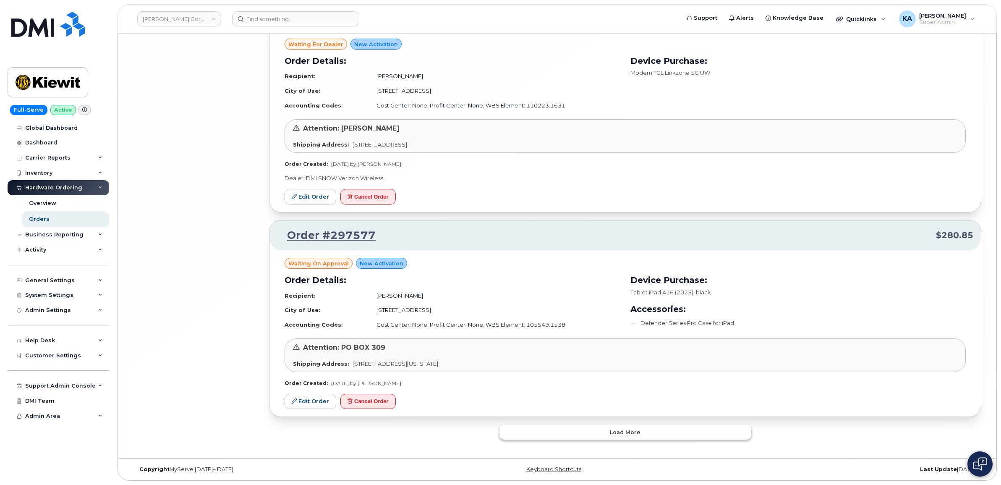
click at [515, 437] on button "Load more" at bounding box center [626, 431] width 252 height 15
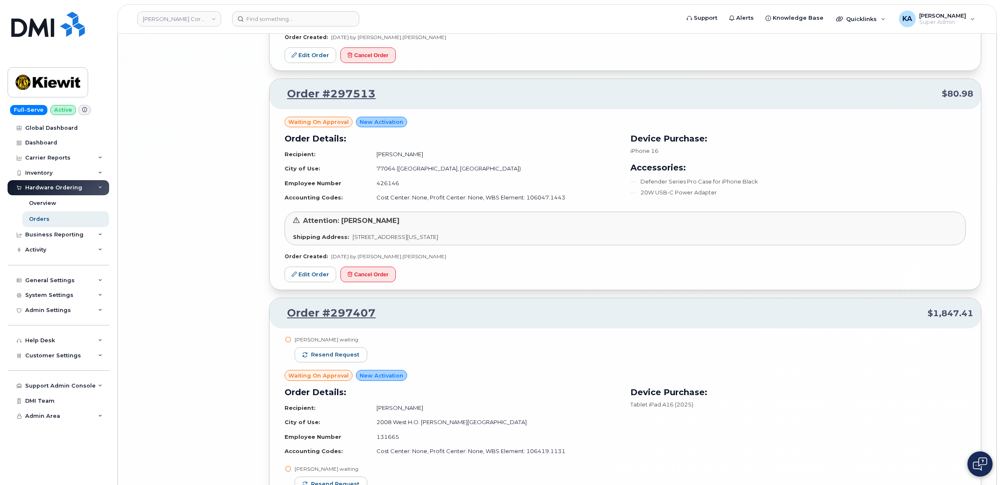
scroll to position [10717, 0]
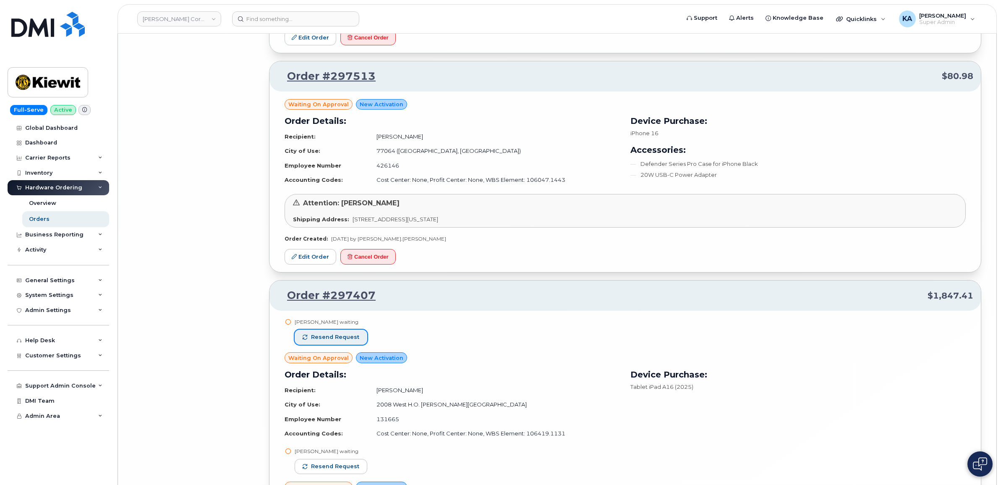
click at [344, 341] on span "Resend request" at bounding box center [335, 337] width 48 height 8
click at [342, 471] on button "Resend request" at bounding box center [331, 466] width 73 height 15
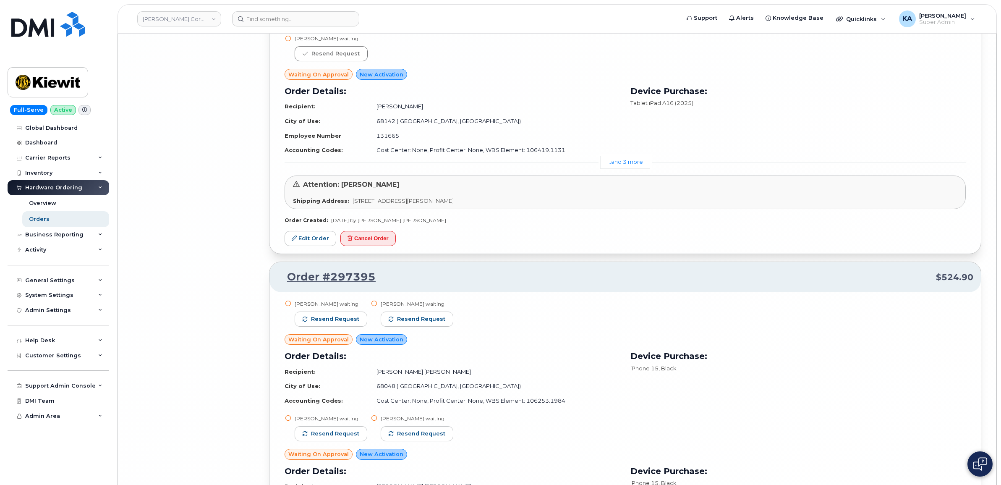
scroll to position [11137, 0]
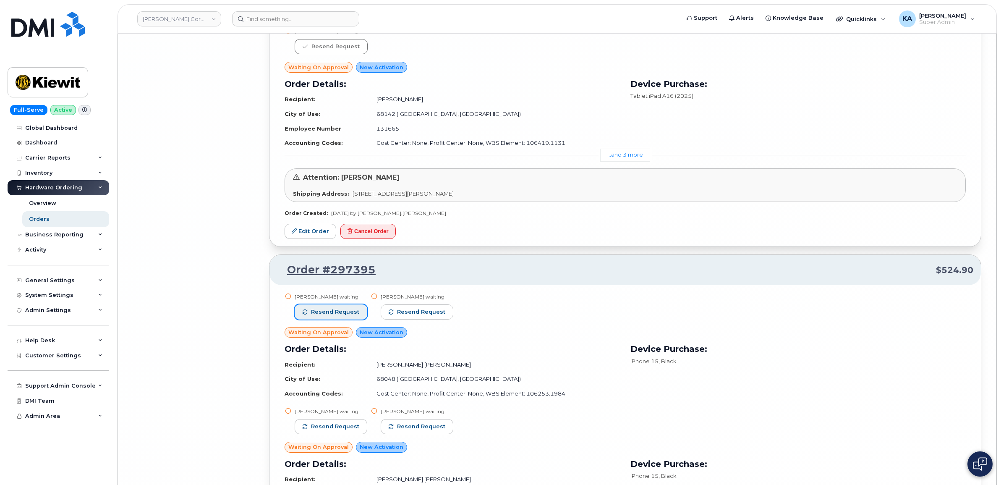
click at [335, 316] on span "Resend request" at bounding box center [335, 312] width 48 height 8
click at [392, 320] on button "Resend request" at bounding box center [417, 311] width 73 height 15
click at [334, 430] on span "Resend request" at bounding box center [335, 427] width 48 height 8
click at [416, 430] on span "Resend request" at bounding box center [422, 427] width 48 height 8
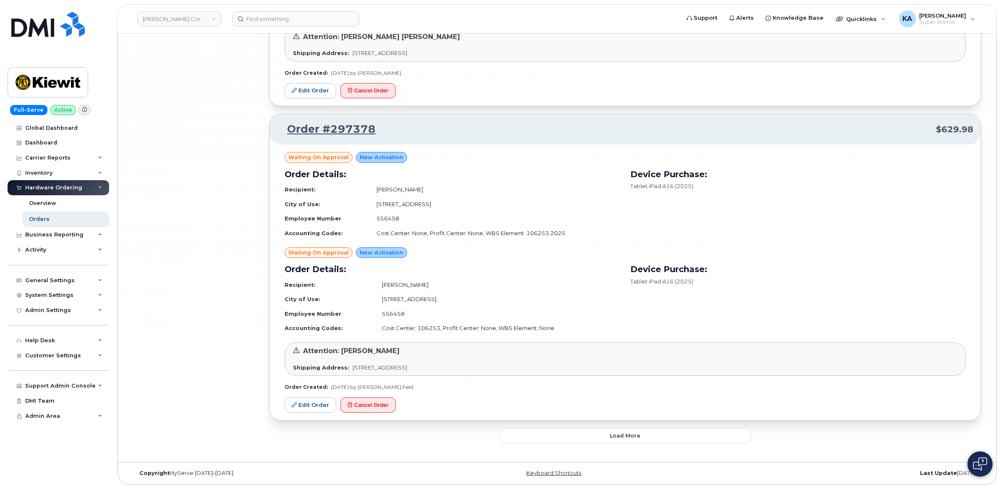
scroll to position [11659, 0]
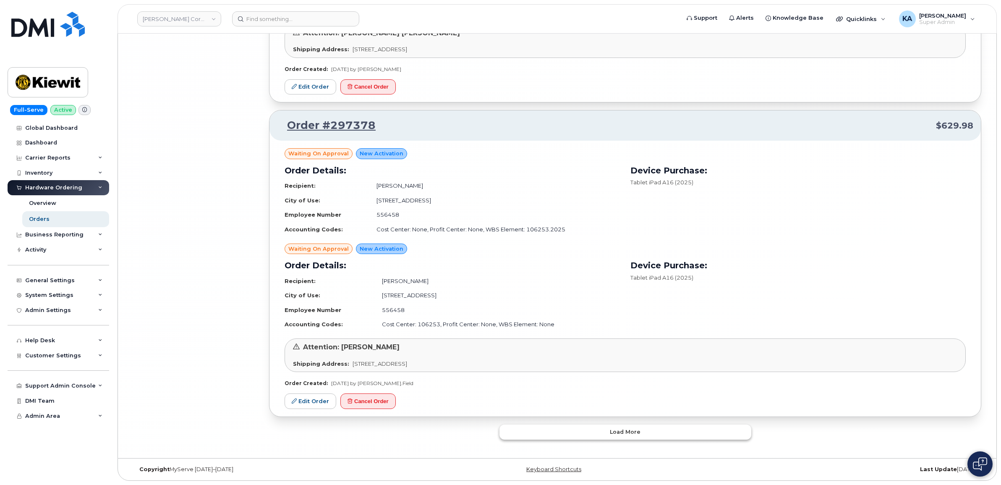
click at [521, 435] on button "Load more" at bounding box center [626, 431] width 252 height 15
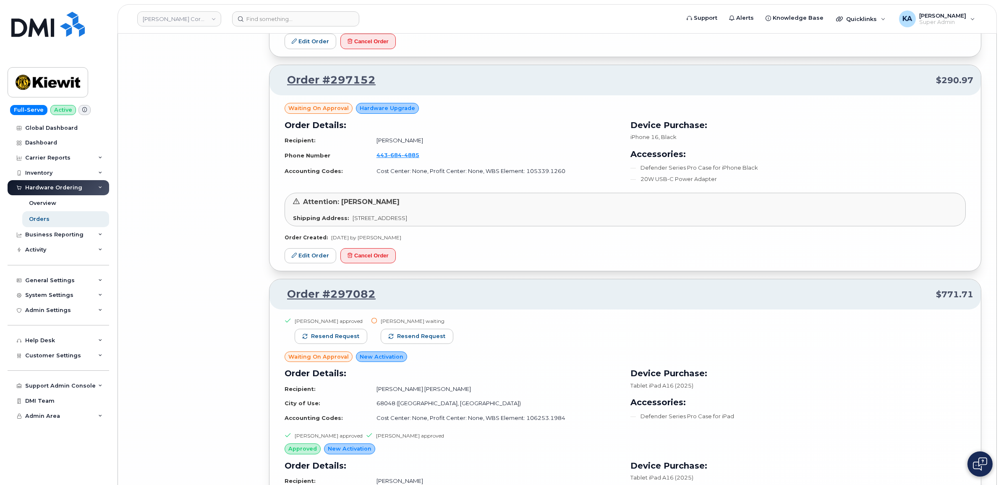
scroll to position [12603, 0]
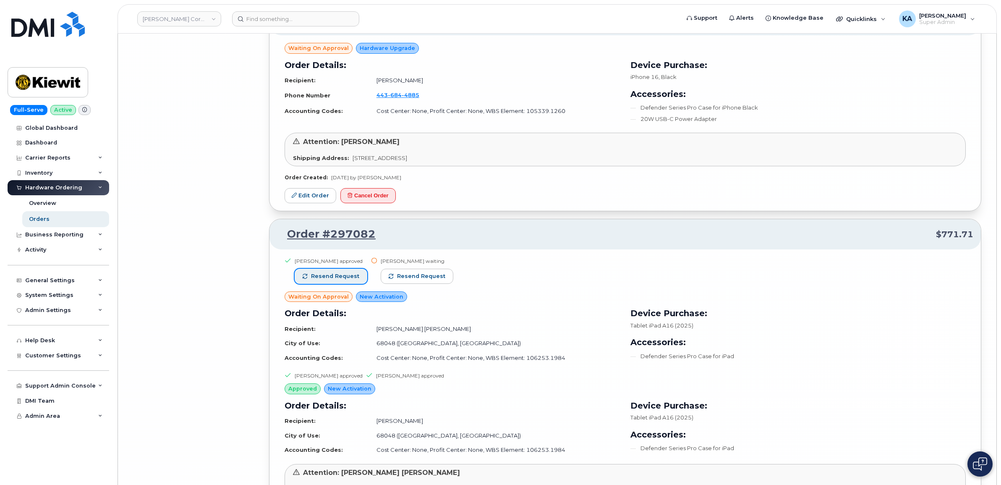
click at [334, 280] on span "Resend request" at bounding box center [335, 276] width 48 height 8
click at [402, 280] on span "Resend request" at bounding box center [422, 276] width 48 height 8
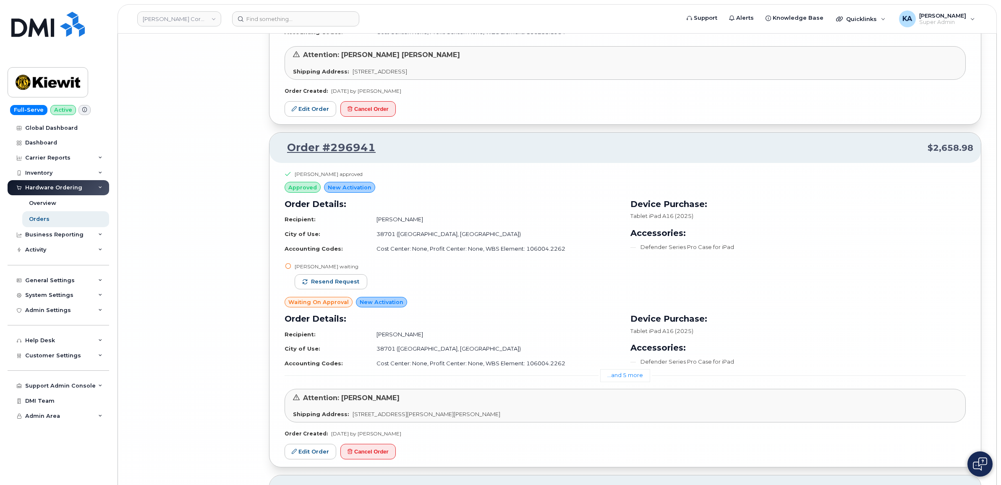
scroll to position [13023, 0]
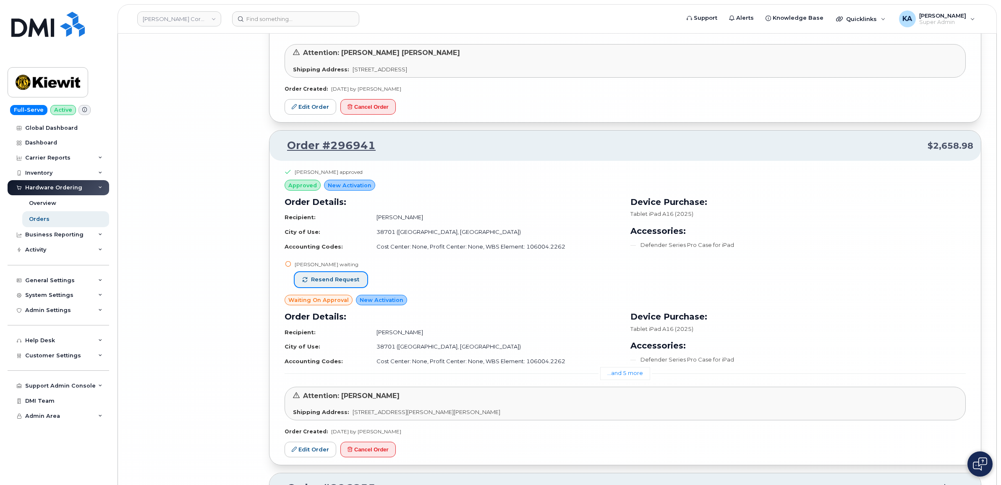
click at [350, 283] on span "Resend request" at bounding box center [335, 280] width 48 height 8
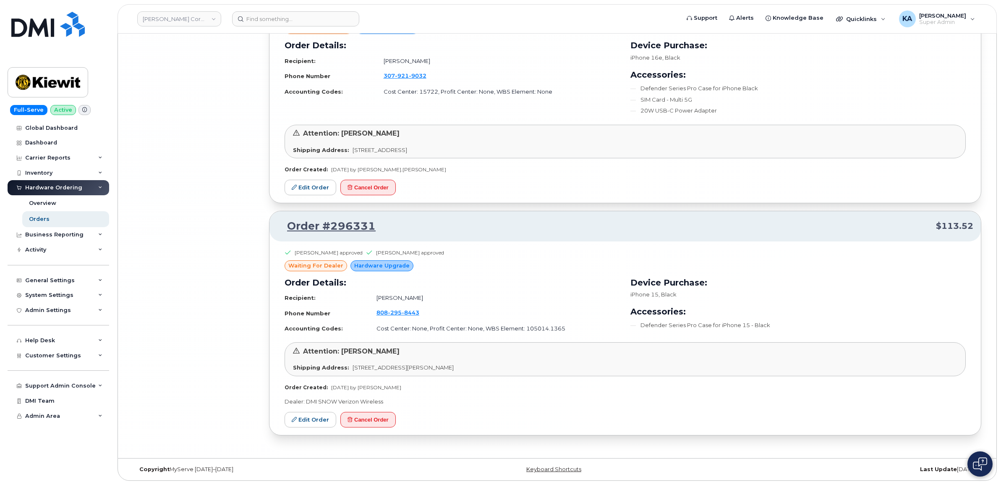
scroll to position [13524, 0]
click at [316, 420] on link "Edit Order" at bounding box center [311, 420] width 52 height 16
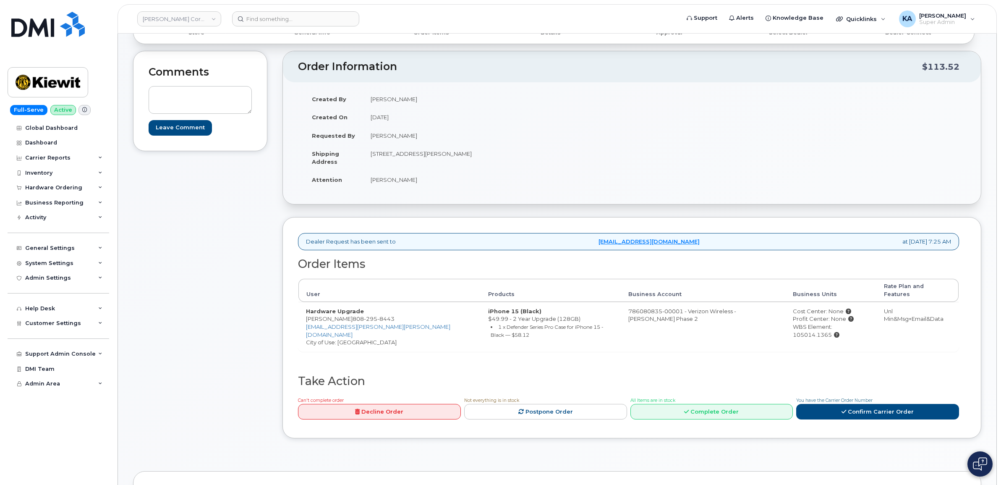
scroll to position [52, 0]
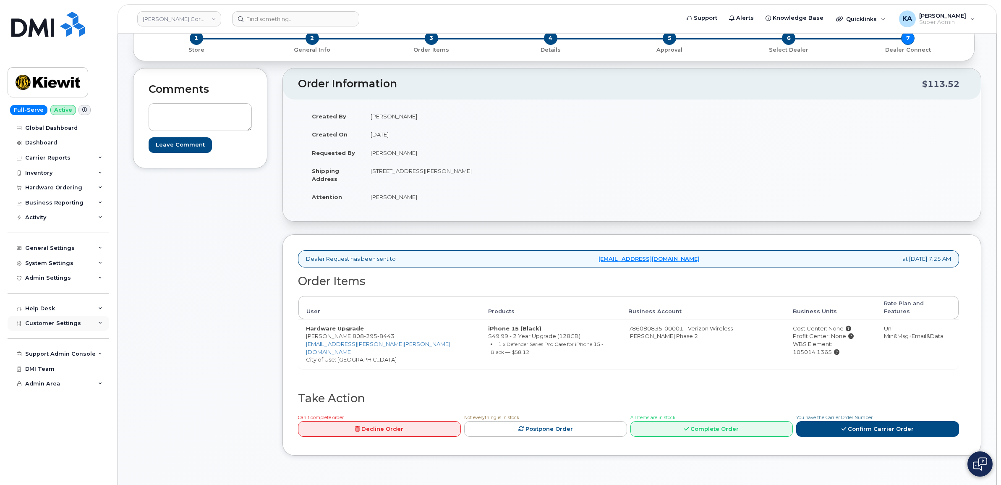
click at [43, 326] on span "Customer Settings" at bounding box center [53, 323] width 56 height 6
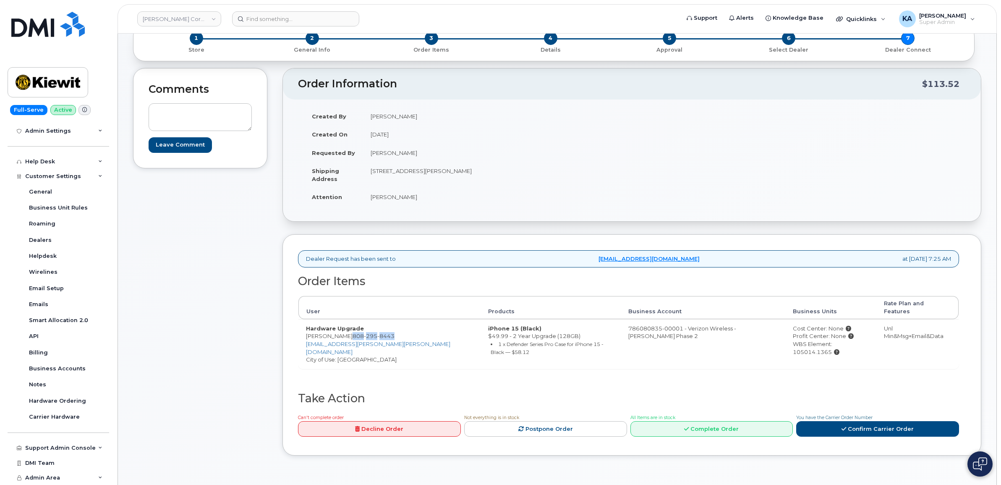
drag, startPoint x: 383, startPoint y: 330, endPoint x: 341, endPoint y: 332, distance: 41.6
click at [341, 332] on td "Hardware Upgrade [PERSON_NAME] [PHONE_NUMBER] [EMAIL_ADDRESS][PERSON_NAME][PERS…" at bounding box center [390, 344] width 182 height 50
copy span "[PHONE_NUMBER]"
click at [380, 421] on link "Decline Order" at bounding box center [379, 429] width 163 height 16
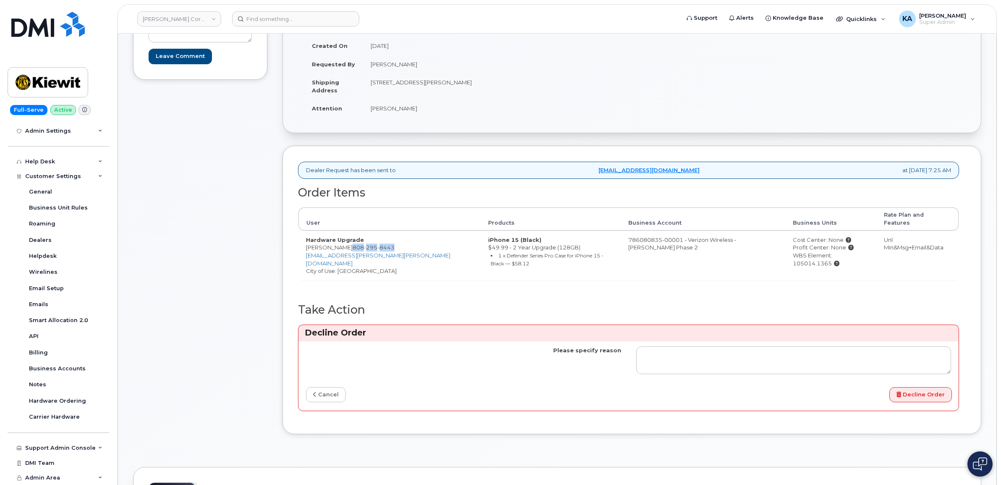
scroll to position [157, 0]
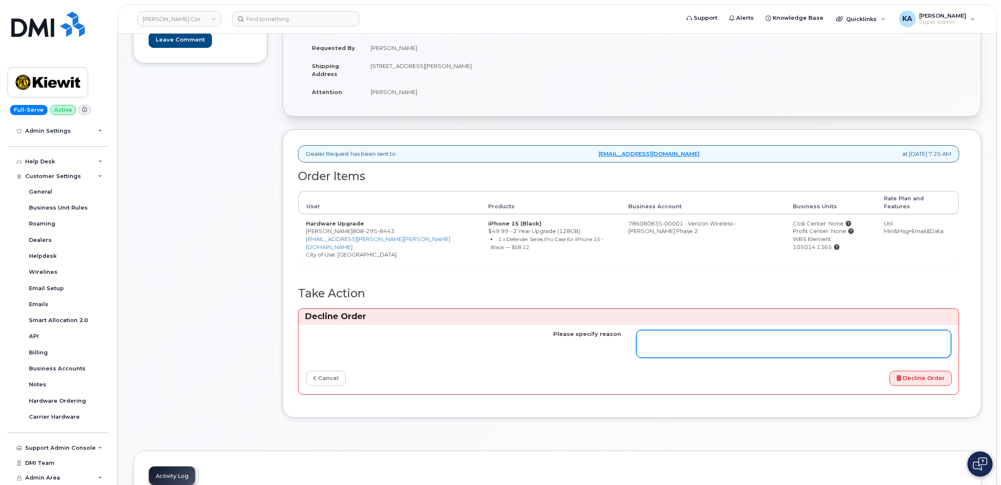
click at [649, 330] on textarea "Please specify reason" at bounding box center [793, 344] width 315 height 28
paste textarea "Upgrade date [DATE]"
type textarea "Order closed in SNOW, and checked on Verizon and he is not eligable for ugrade …"
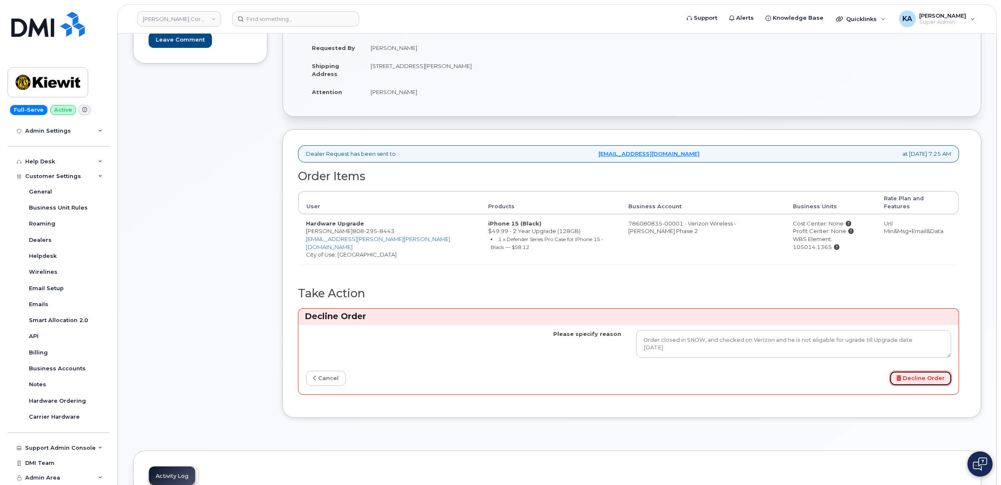
click at [913, 371] on button "Decline Order" at bounding box center [921, 379] width 63 height 16
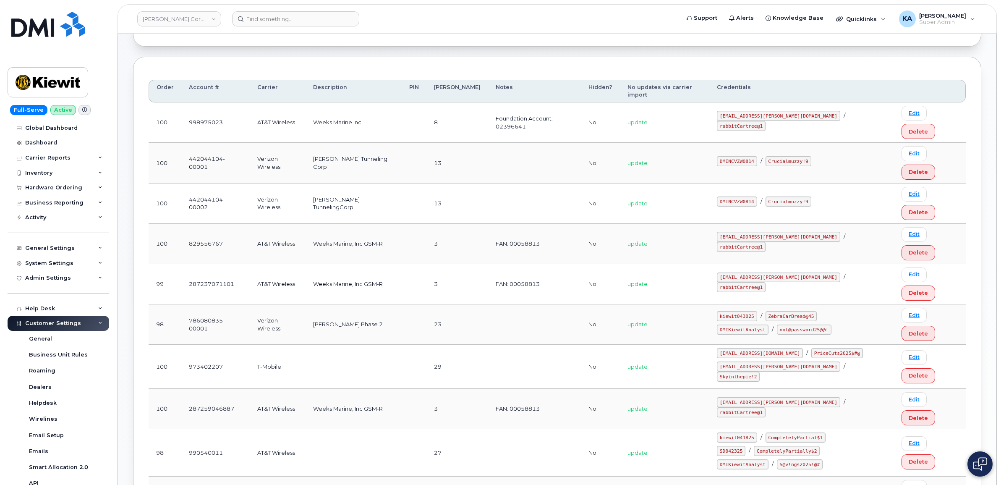
scroll to position [76, 0]
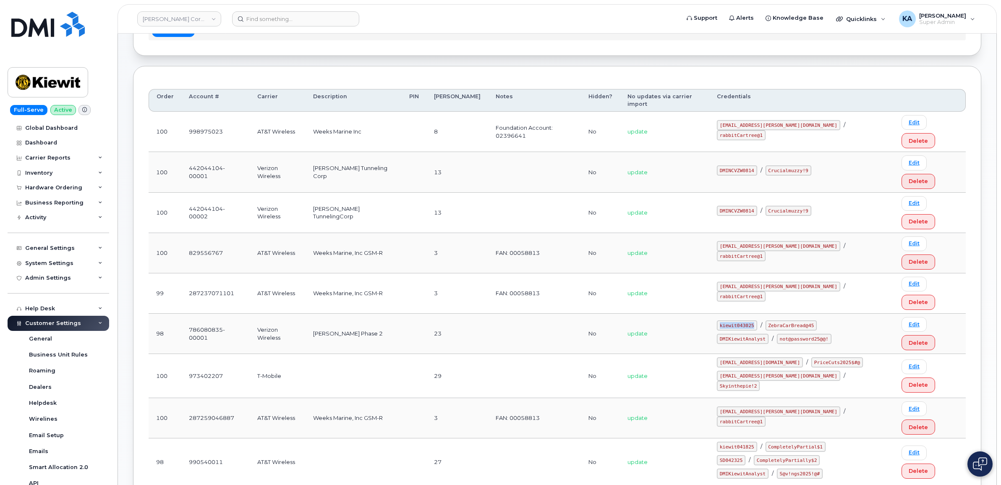
drag, startPoint x: 733, startPoint y: 226, endPoint x: 765, endPoint y: 227, distance: 31.5
click at [757, 320] on code "kiewit043025" at bounding box center [737, 325] width 40 height 10
drag, startPoint x: 765, startPoint y: 227, endPoint x: 757, endPoint y: 225, distance: 8.4
copy code "kiewit043025"
drag, startPoint x: 778, startPoint y: 223, endPoint x: 823, endPoint y: 227, distance: 45.5
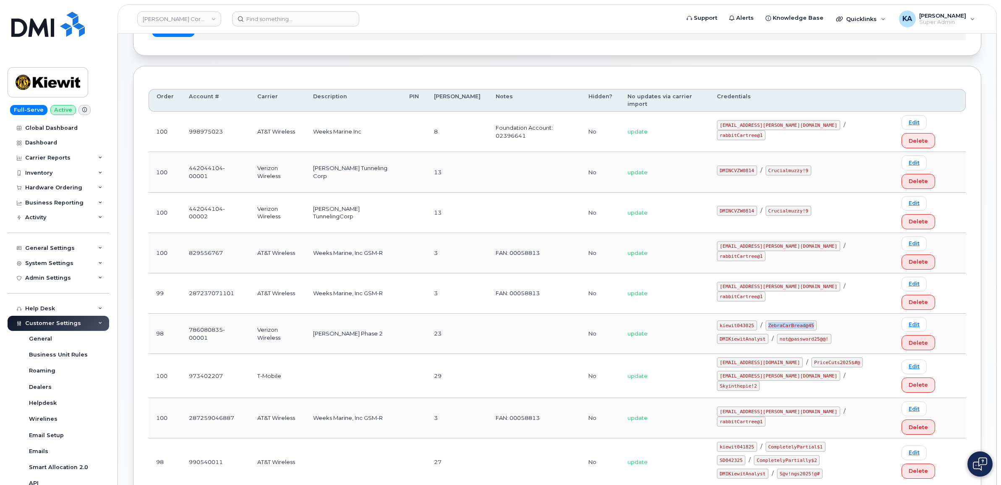
click at [817, 320] on code "ZebraCarBread@45" at bounding box center [792, 325] width 52 height 10
drag, startPoint x: 823, startPoint y: 227, endPoint x: 814, endPoint y: 225, distance: 9.9
copy code "ZebraCarBread@45"
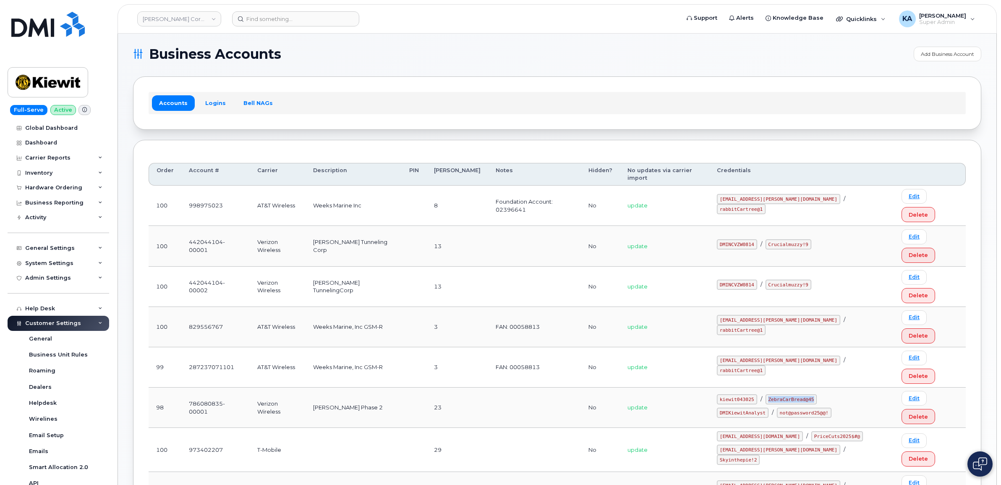
scroll to position [0, 0]
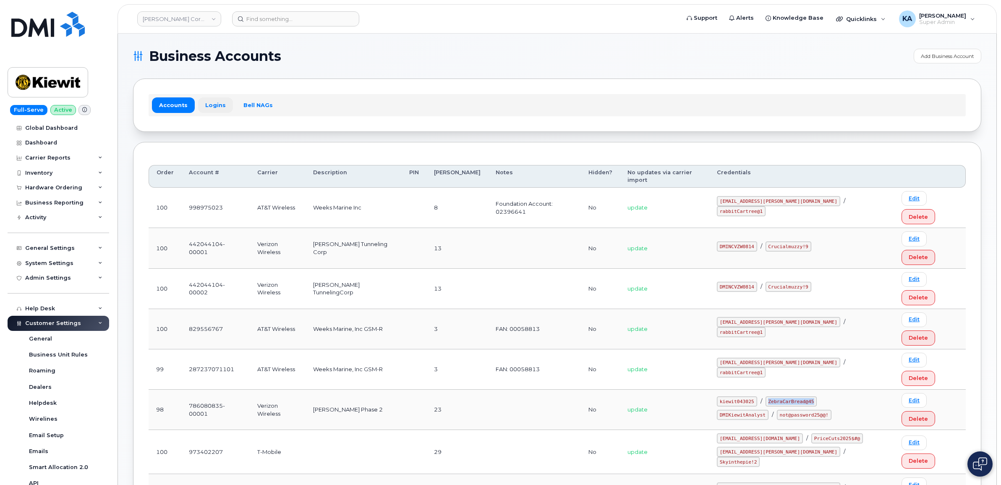
click at [212, 104] on link "Logins" at bounding box center [215, 104] width 35 height 15
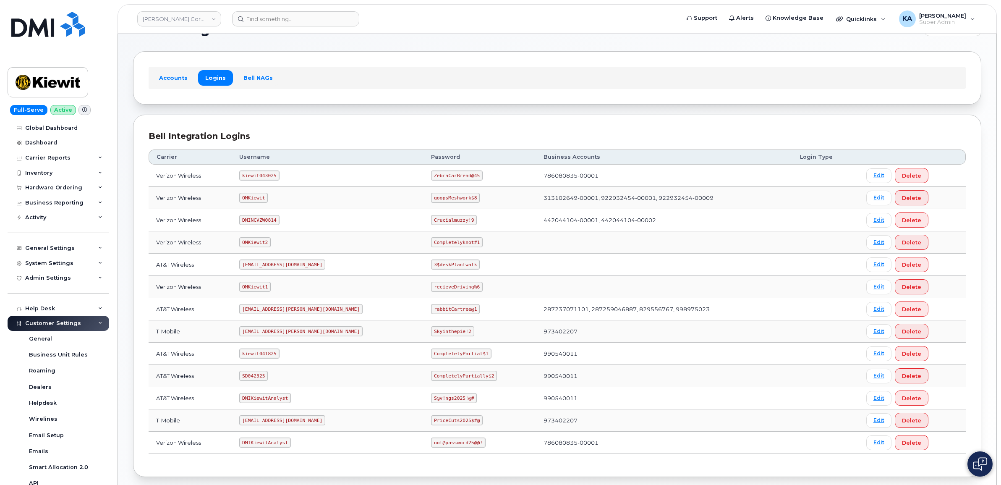
scroll to position [52, 0]
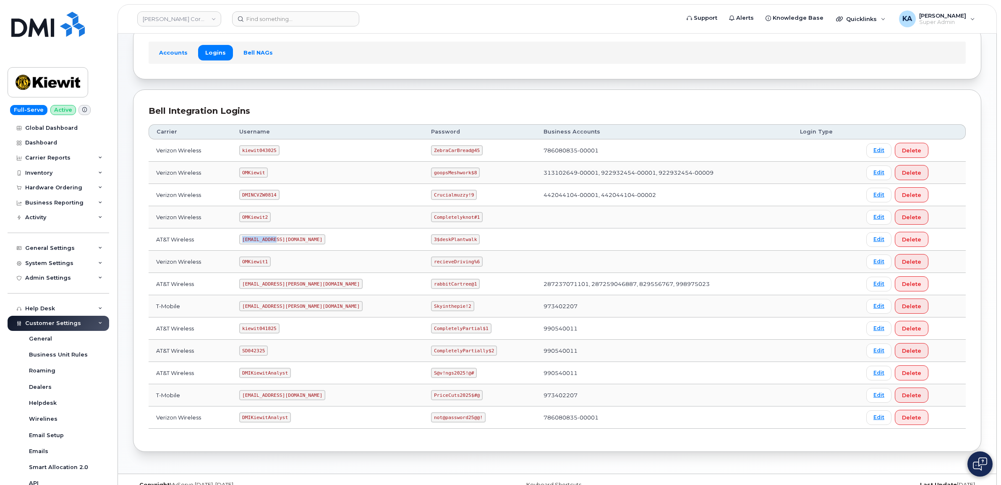
drag, startPoint x: 247, startPoint y: 242, endPoint x: 282, endPoint y: 243, distance: 35.3
click at [282, 243] on code "om@dminc.com" at bounding box center [282, 239] width 86 height 10
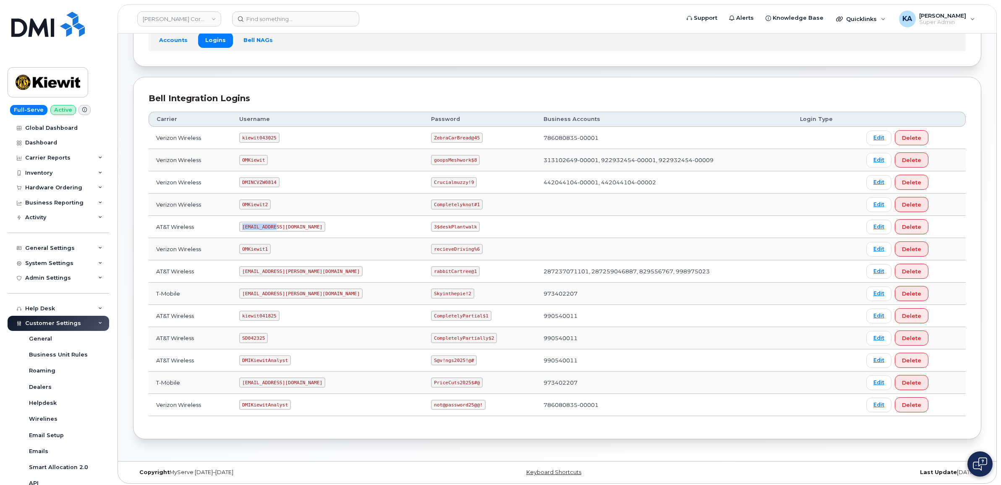
scroll to position [71, 0]
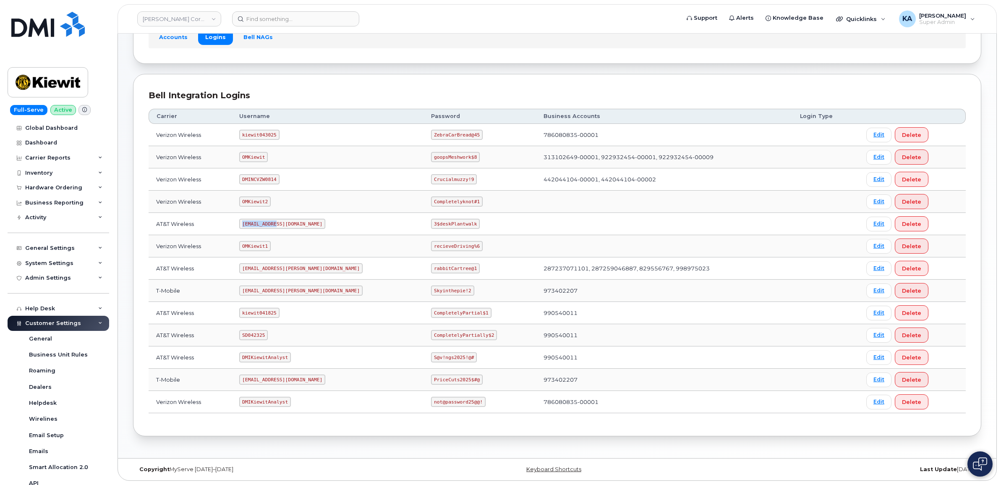
copy code "om@dminc.com"
drag, startPoint x: 398, startPoint y: 223, endPoint x: 443, endPoint y: 227, distance: 46.0
click at [444, 227] on td "3$deskPlantwalk" at bounding box center [480, 224] width 112 height 22
drag, startPoint x: 443, startPoint y: 227, endPoint x: 430, endPoint y: 223, distance: 14.3
copy code "3$deskPlantwalk"
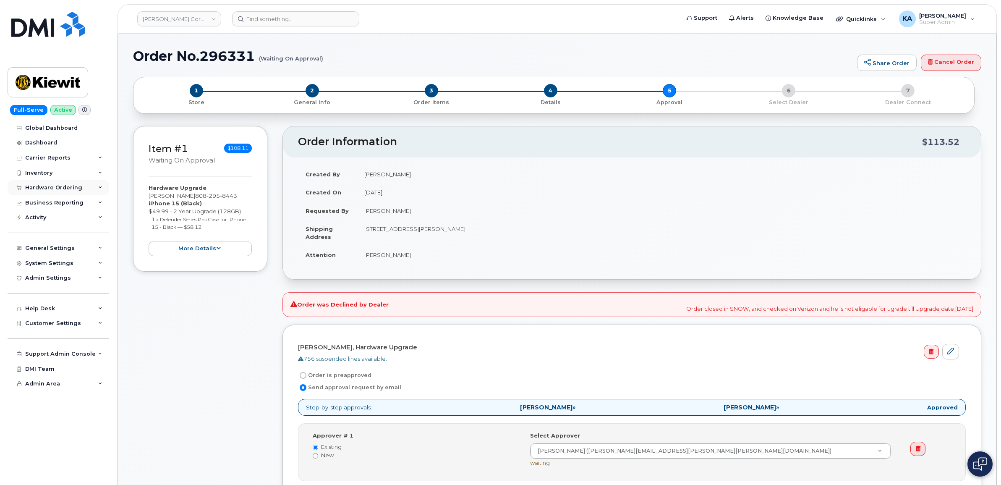
click at [89, 187] on div "Hardware Ordering" at bounding box center [59, 187] width 102 height 15
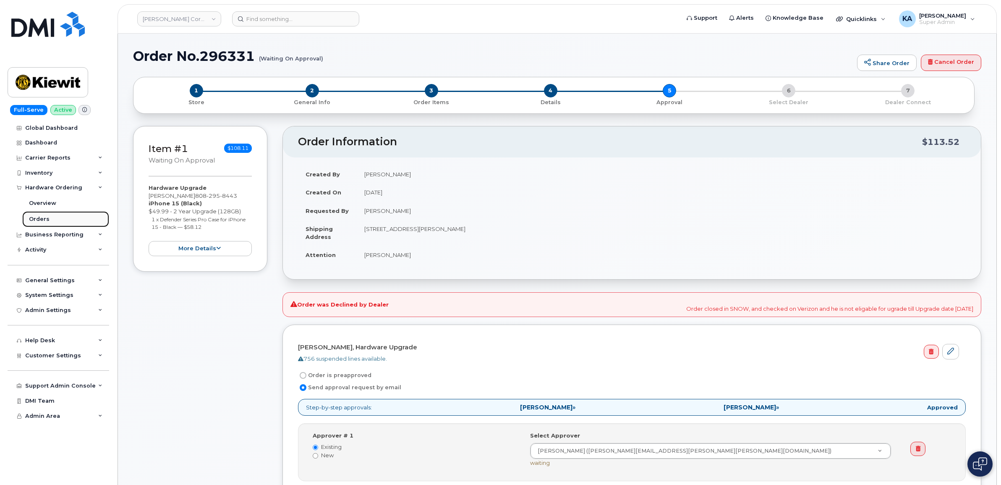
click at [43, 220] on div "Orders" at bounding box center [39, 219] width 21 height 8
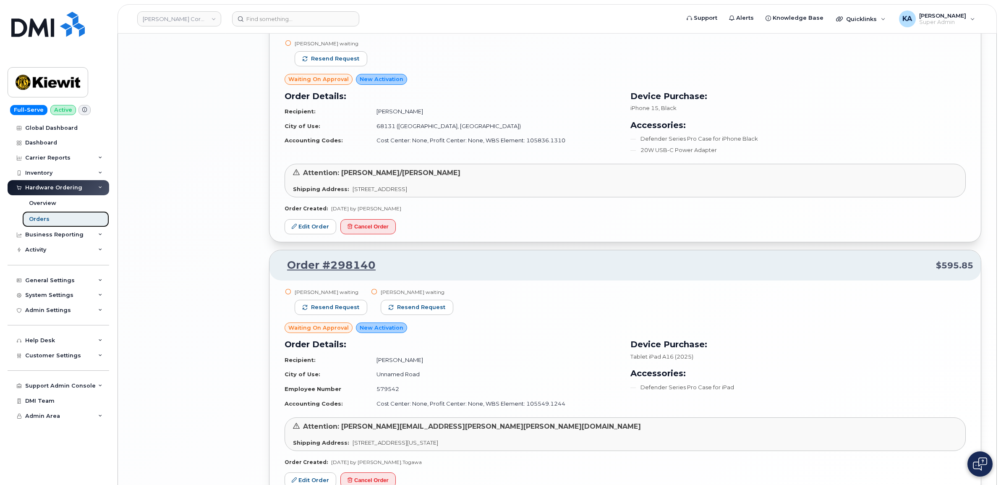
scroll to position [1624, 0]
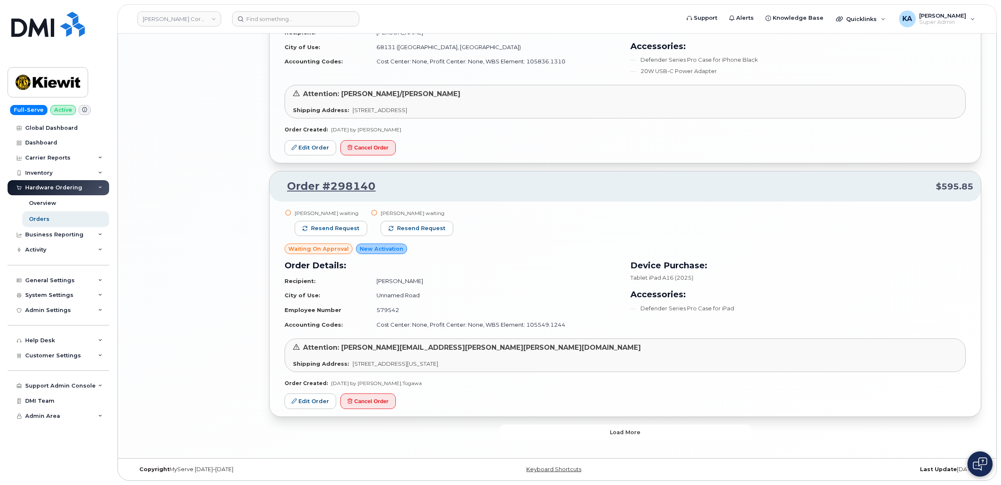
click at [627, 432] on span "Load more" at bounding box center [625, 432] width 31 height 8
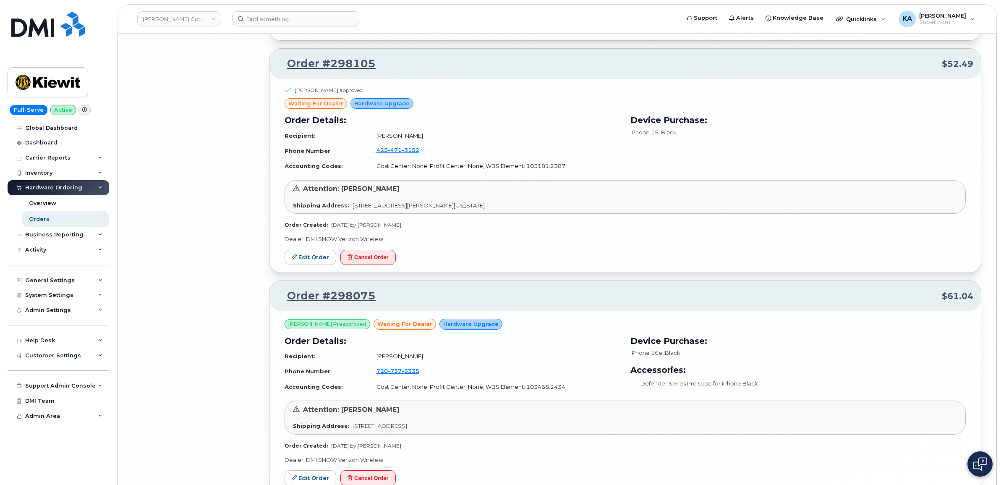
scroll to position [3519, 0]
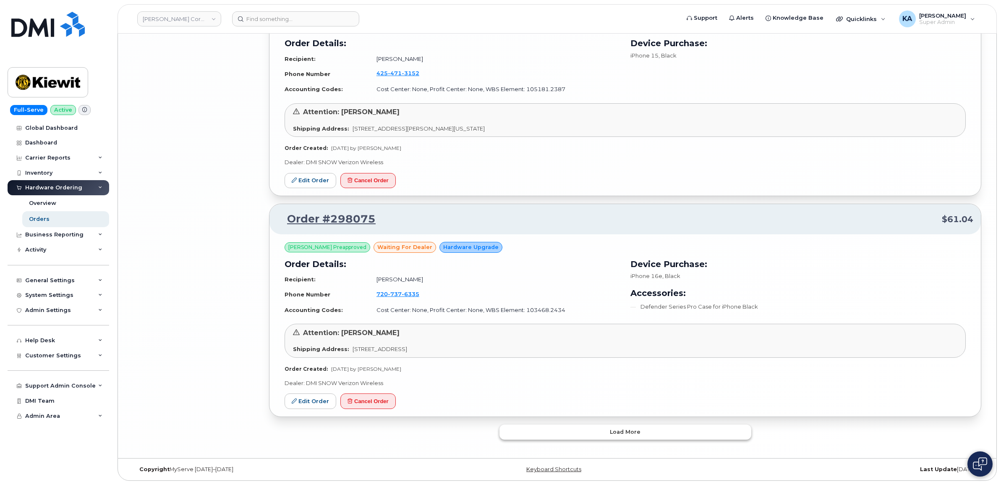
click at [607, 435] on button "Load more" at bounding box center [626, 431] width 252 height 15
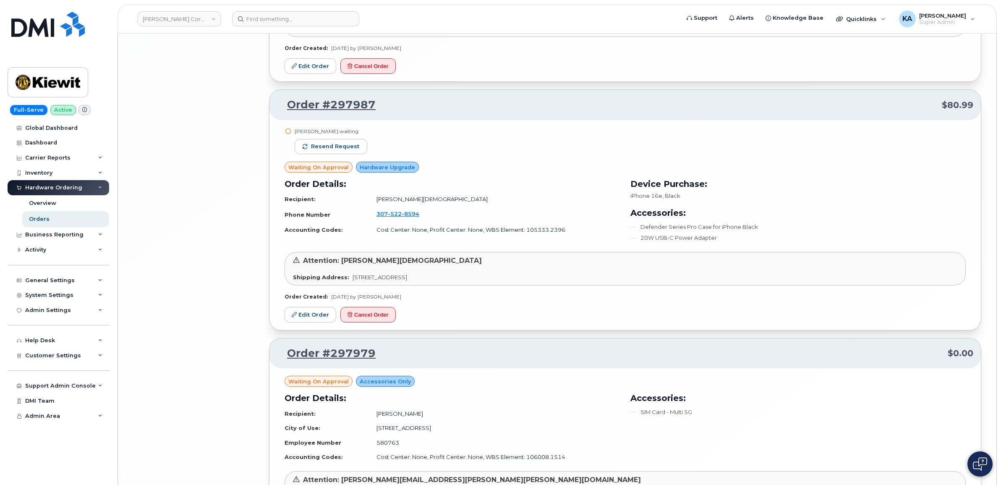
scroll to position [5331, 0]
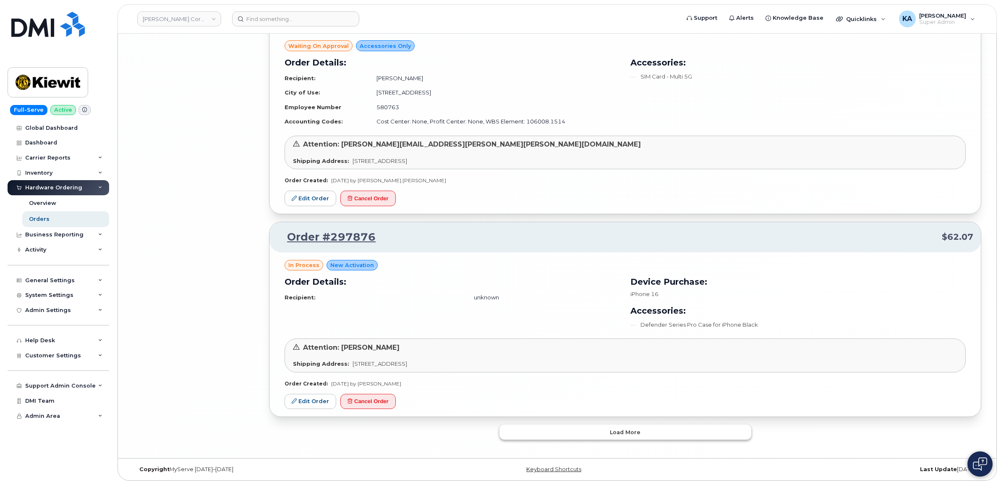
click at [574, 433] on button "Load more" at bounding box center [626, 431] width 252 height 15
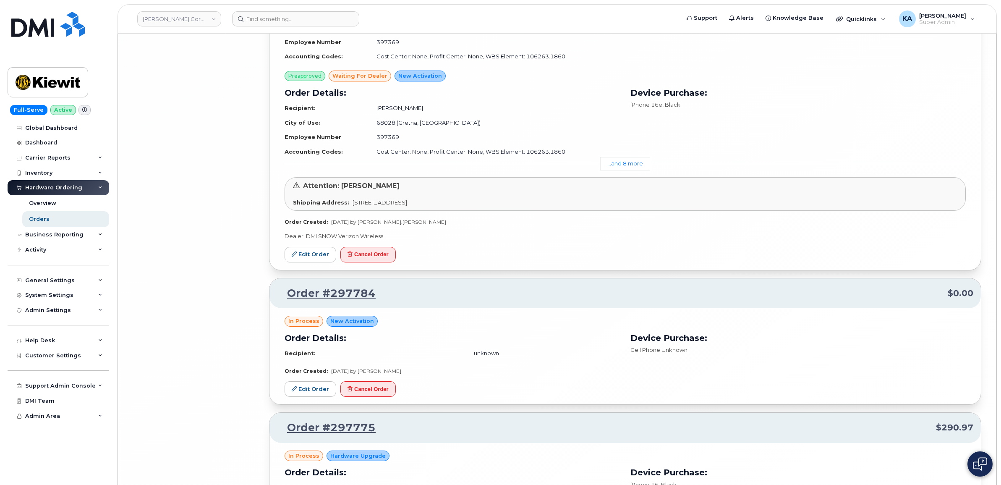
scroll to position [7163, 0]
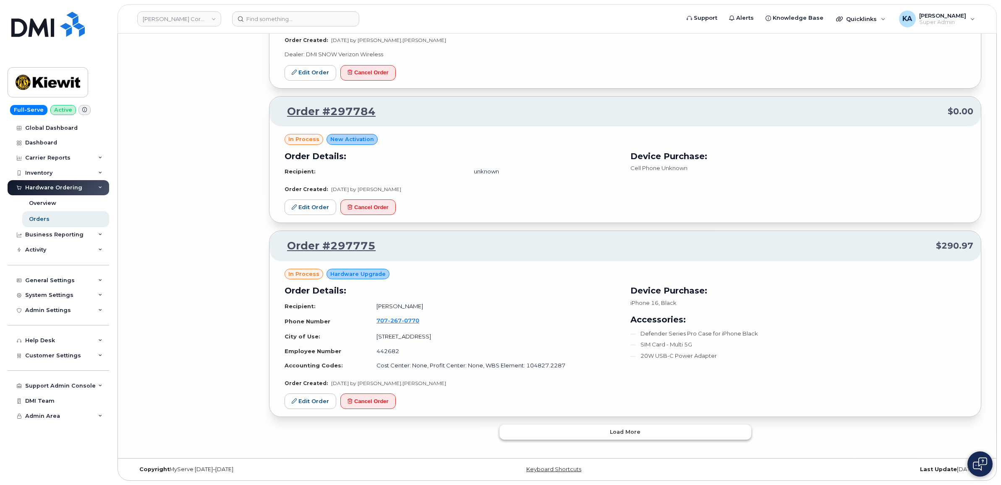
click at [618, 429] on span "Load more" at bounding box center [625, 432] width 31 height 8
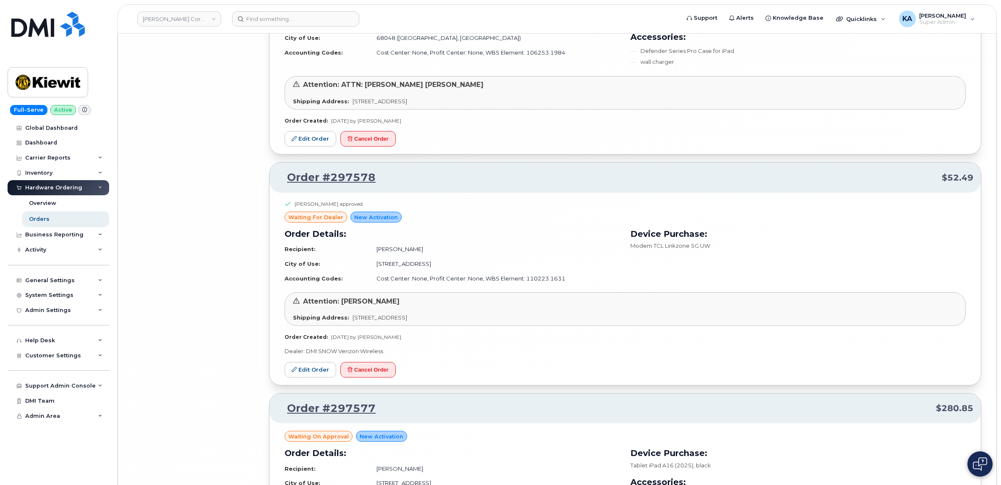
scroll to position [9090, 0]
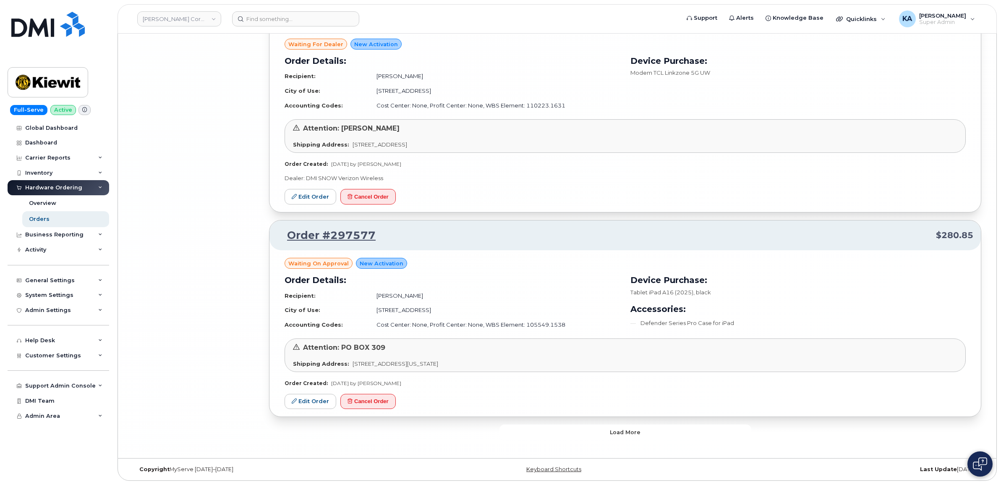
click at [618, 428] on span "Load more" at bounding box center [625, 432] width 31 height 8
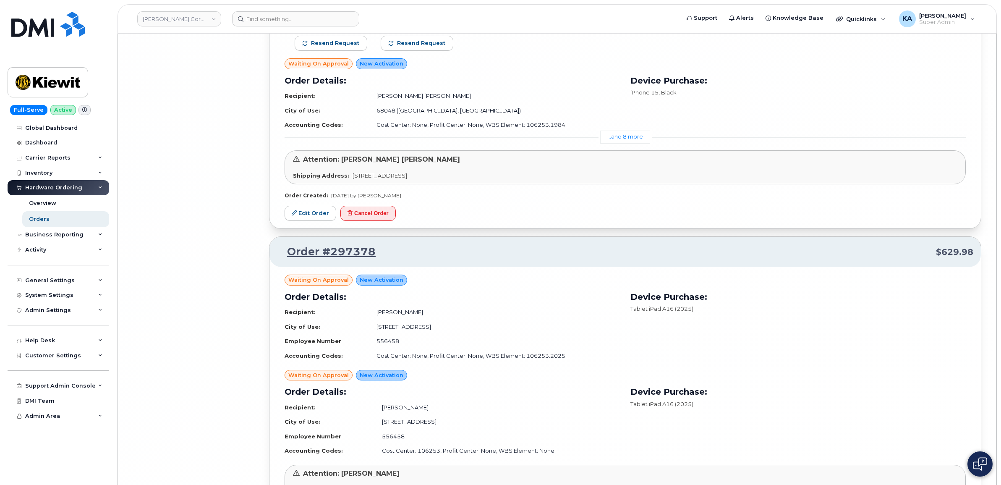
scroll to position [11659, 0]
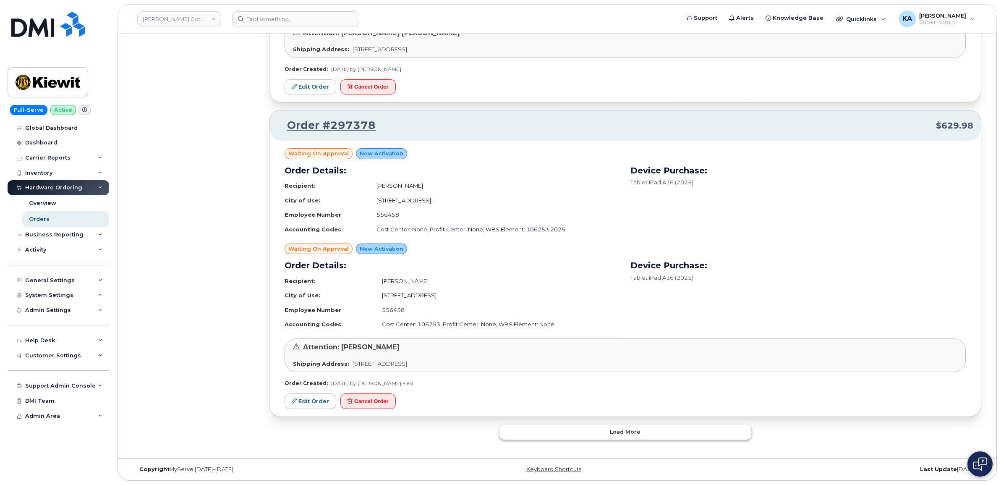
click at [611, 431] on span "Load more" at bounding box center [625, 432] width 31 height 8
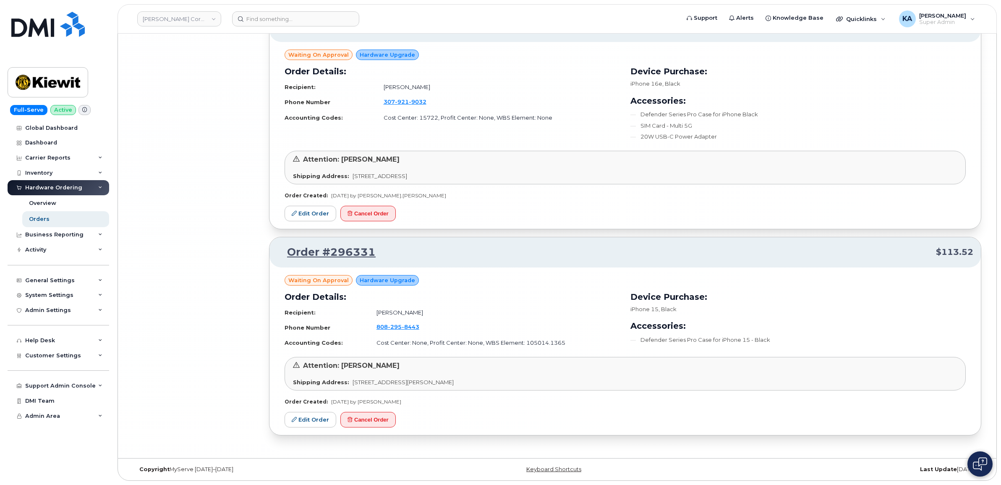
scroll to position [13499, 0]
click at [359, 416] on button "Cancel Order" at bounding box center [368, 420] width 55 height 16
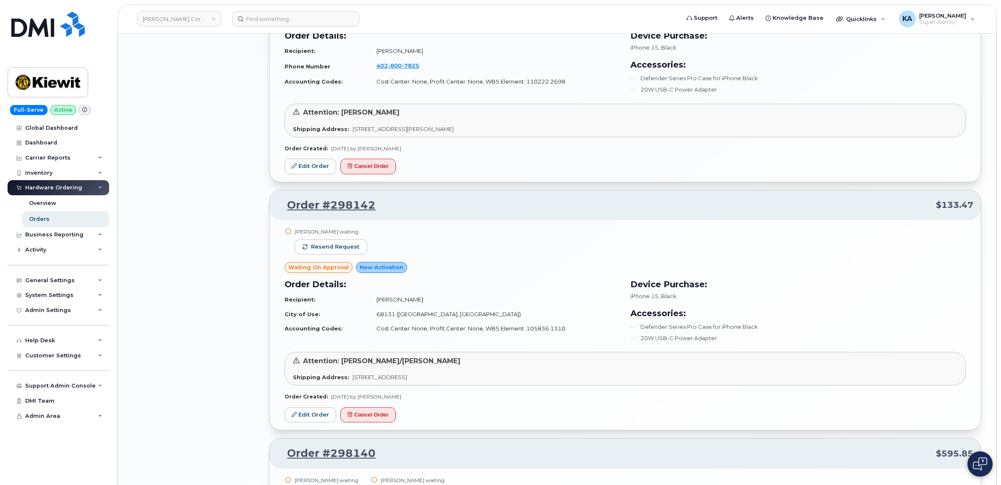
scroll to position [1624, 0]
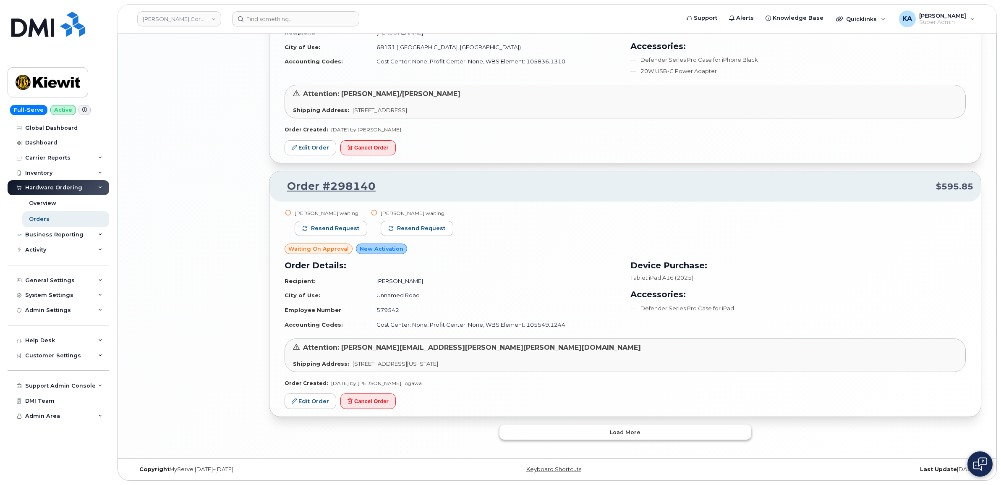
click at [590, 429] on button "Load more" at bounding box center [626, 431] width 252 height 15
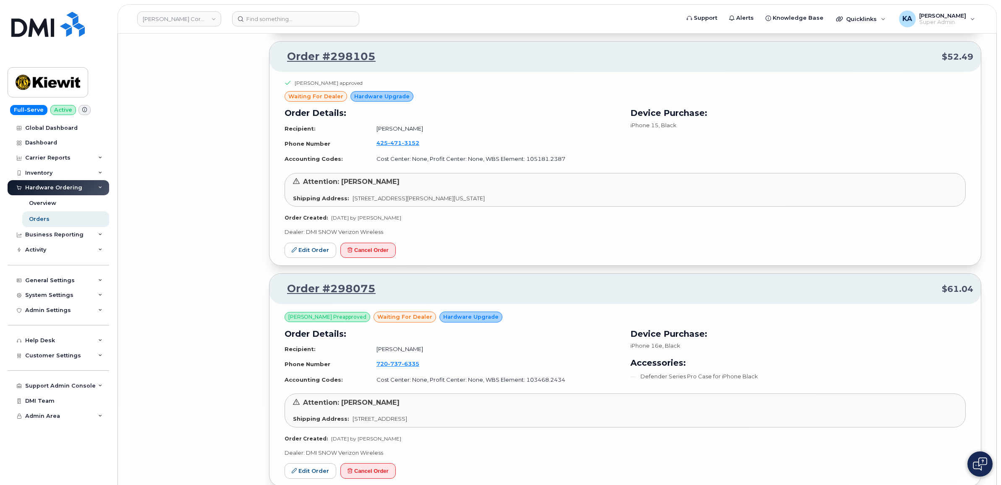
scroll to position [3519, 0]
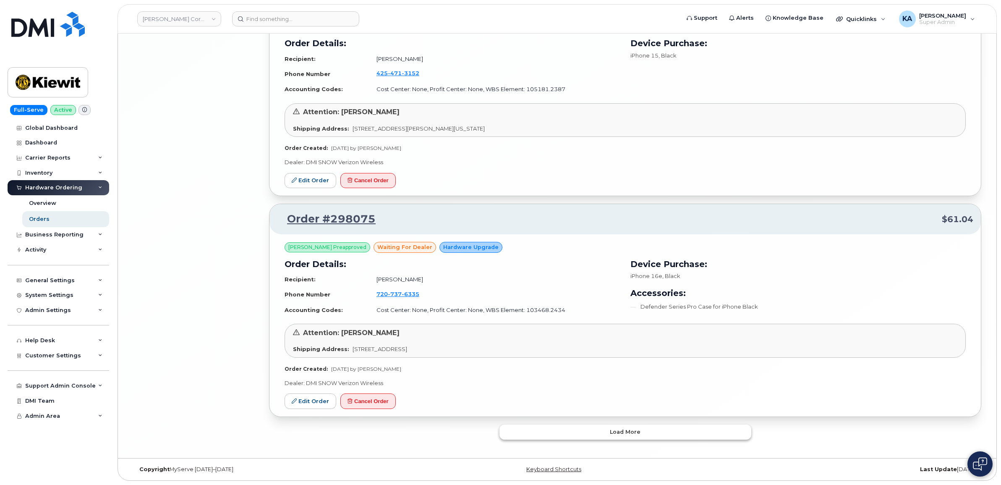
click at [610, 435] on span "Load more" at bounding box center [625, 432] width 31 height 8
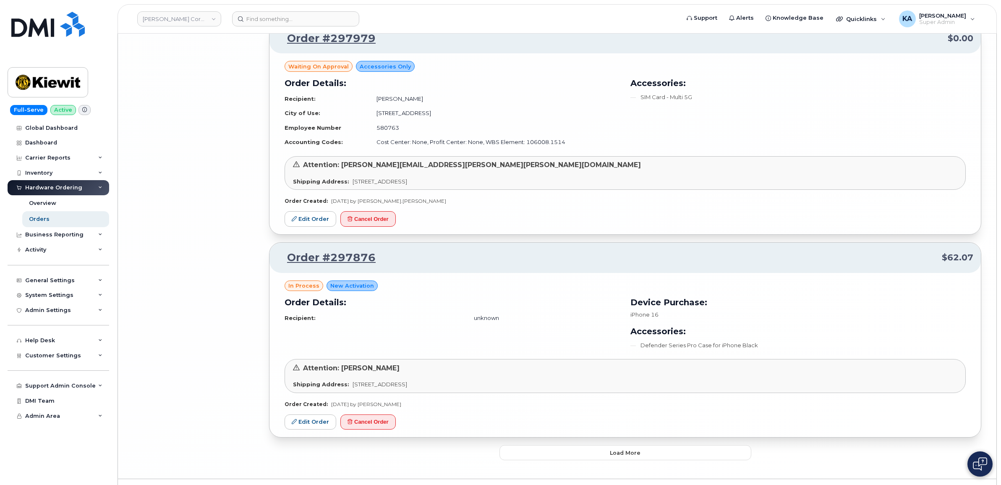
scroll to position [5331, 0]
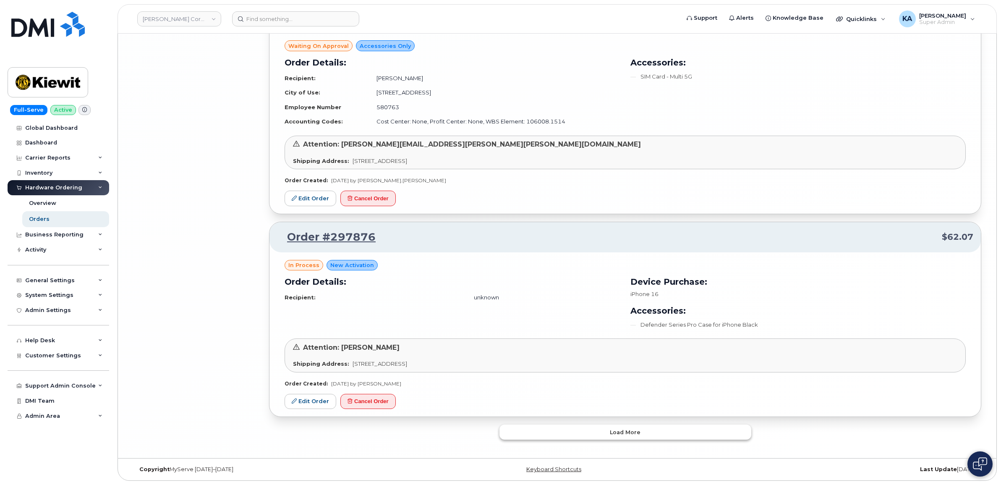
click at [595, 431] on button "Load more" at bounding box center [626, 431] width 252 height 15
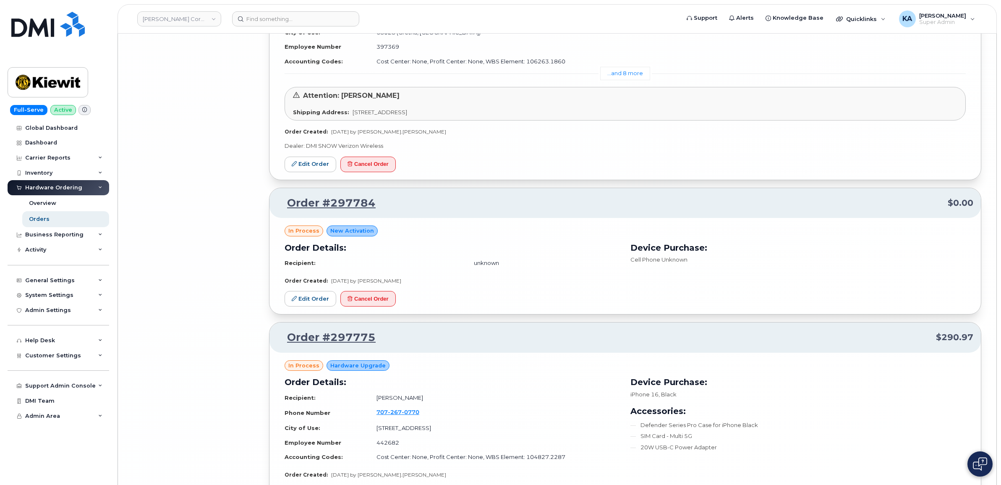
scroll to position [7163, 0]
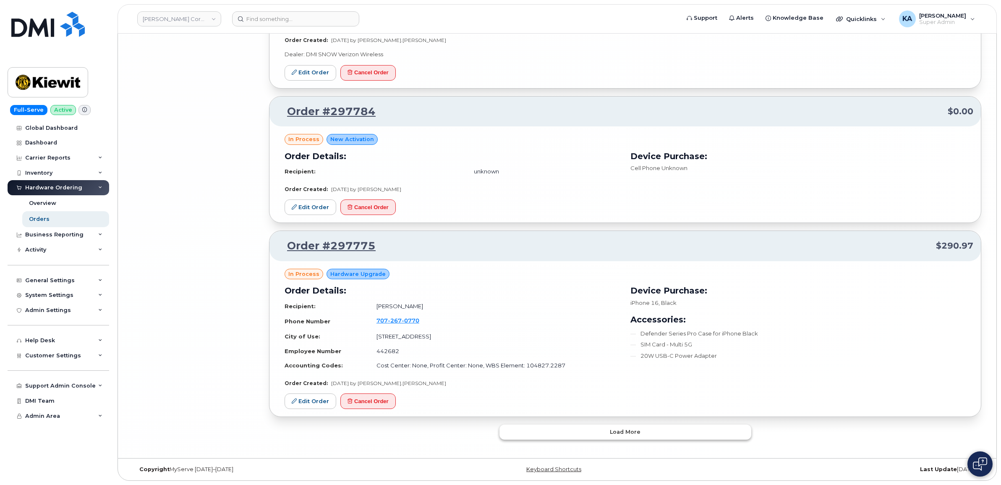
click at [593, 431] on button "Load more" at bounding box center [626, 431] width 252 height 15
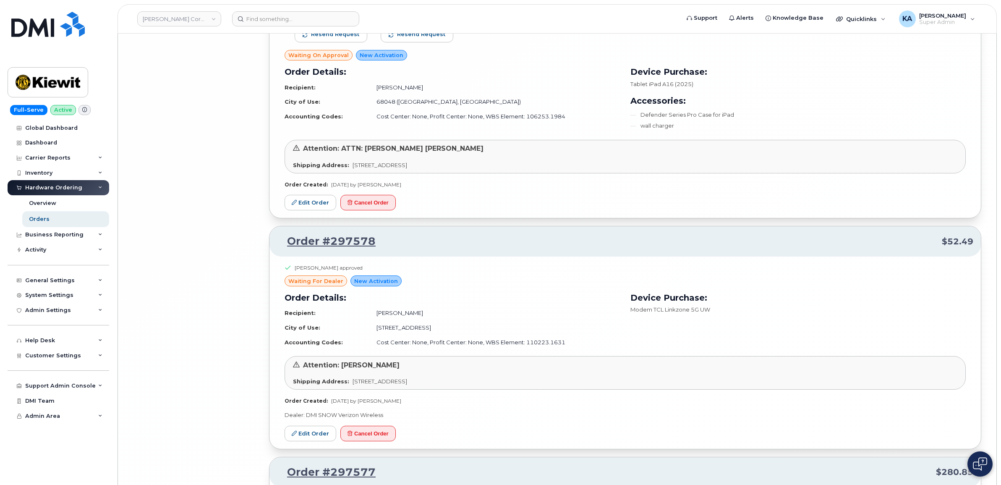
scroll to position [9090, 0]
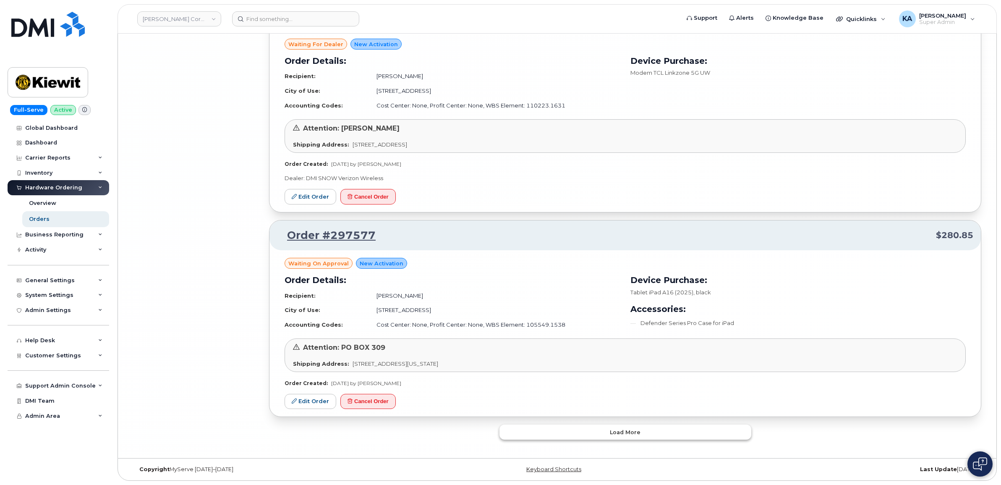
click at [591, 430] on button "Load more" at bounding box center [626, 431] width 252 height 15
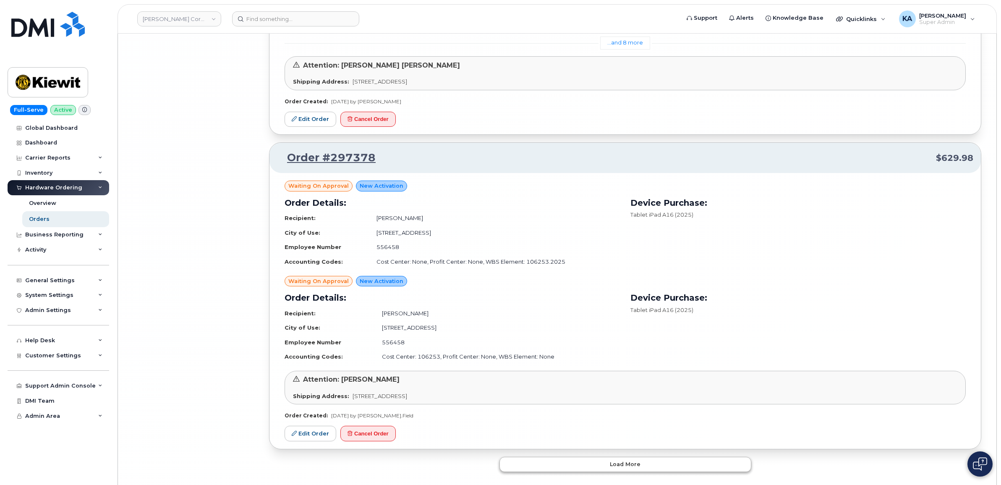
scroll to position [11659, 0]
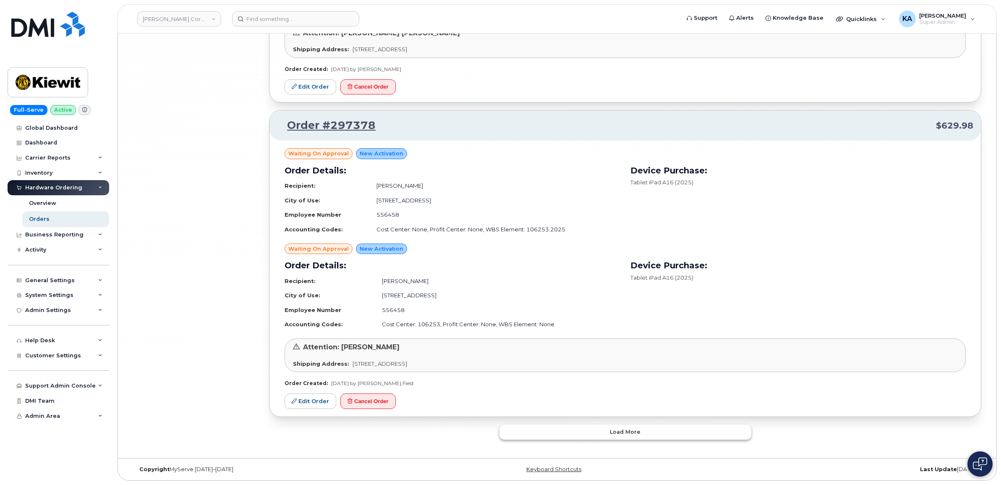
click at [593, 431] on button "Load more" at bounding box center [626, 431] width 252 height 15
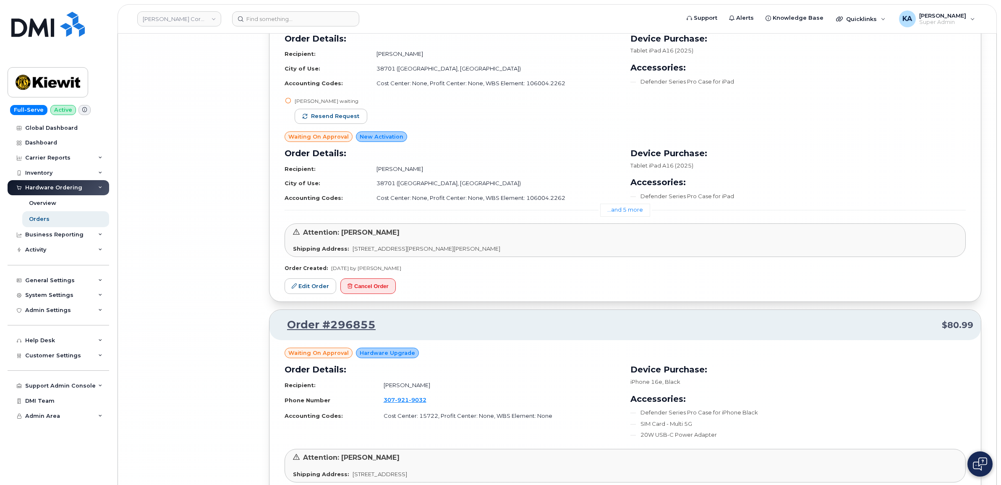
scroll to position [13293, 0]
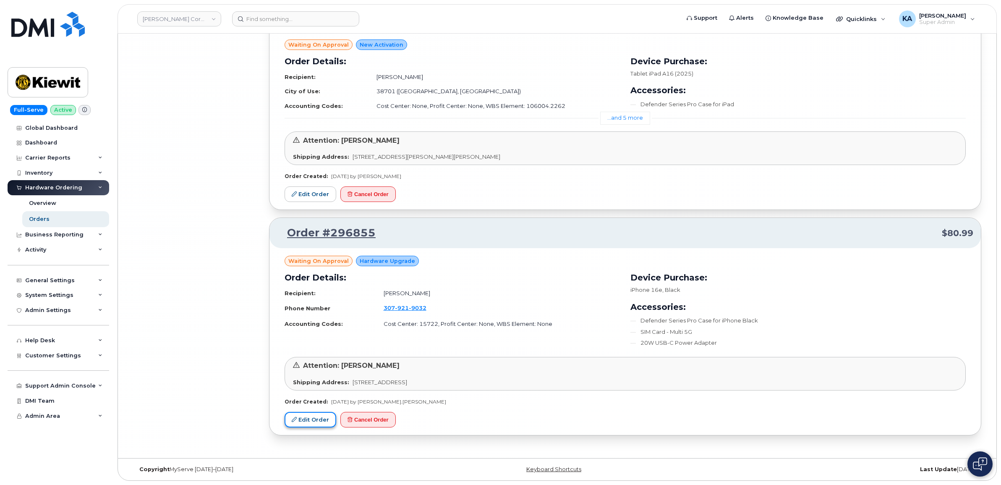
click at [301, 418] on link "Edit Order" at bounding box center [311, 420] width 52 height 16
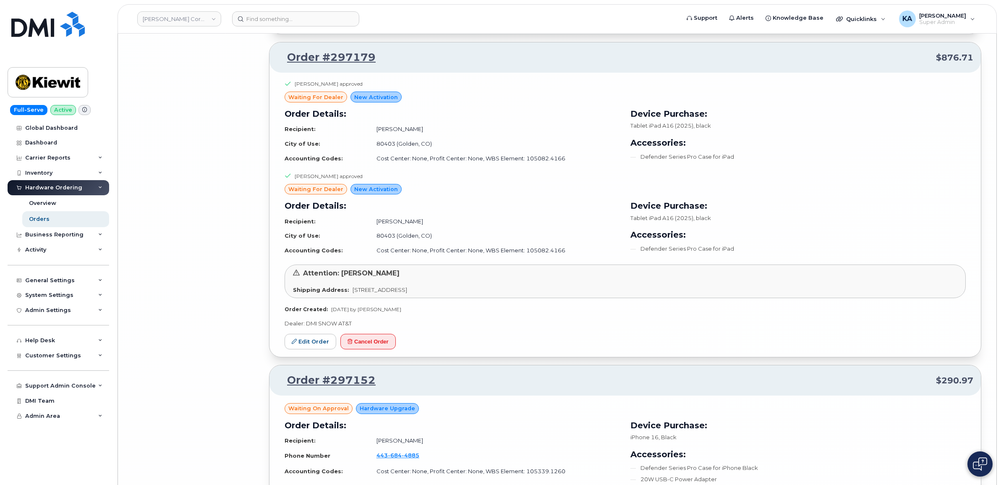
scroll to position [12190, 0]
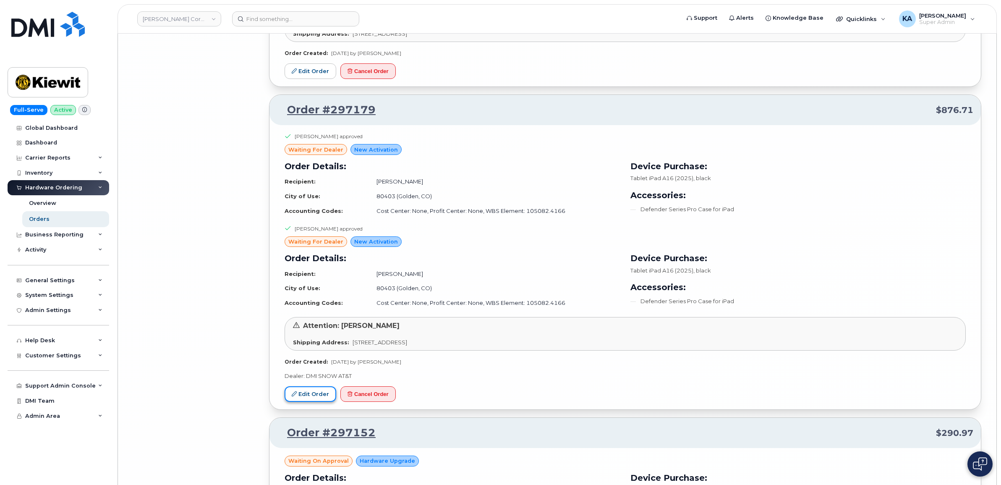
click at [303, 402] on link "Edit Order" at bounding box center [311, 394] width 52 height 16
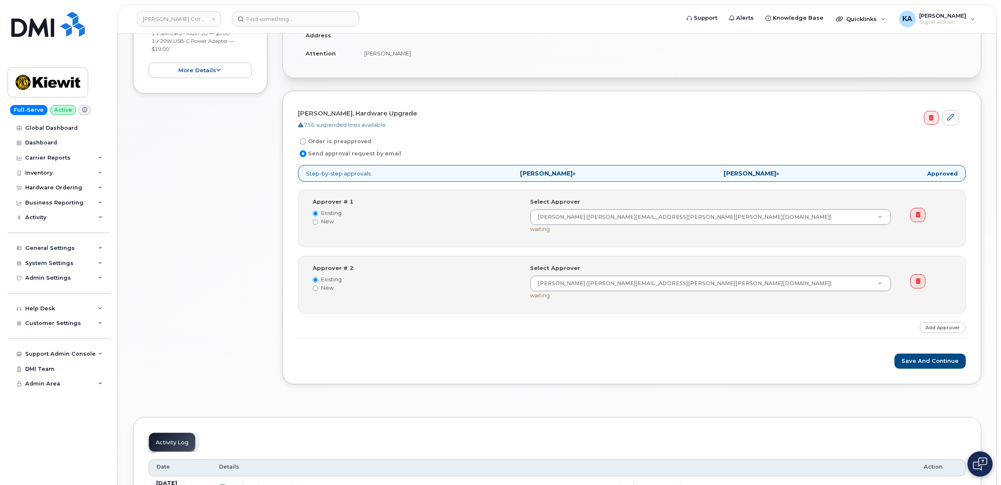
scroll to position [210, 0]
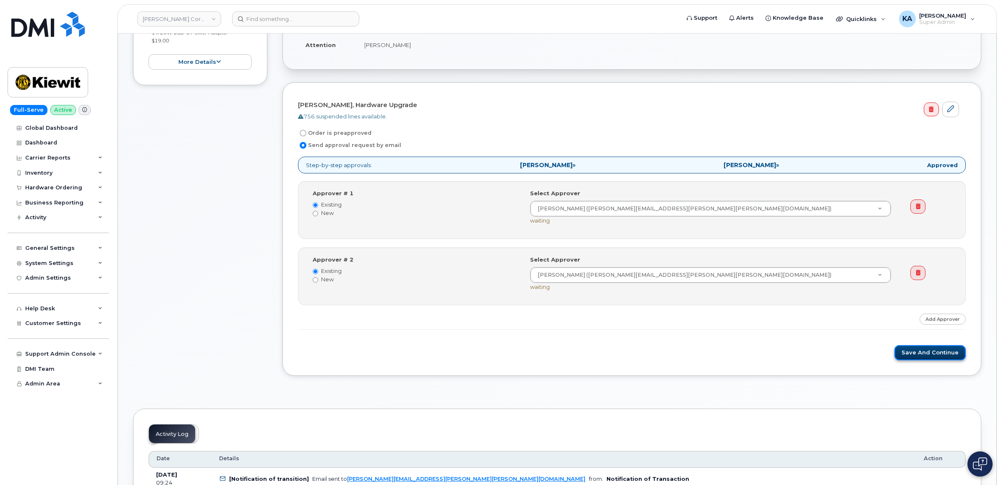
click at [916, 354] on button "Save and Continue" at bounding box center [930, 353] width 71 height 16
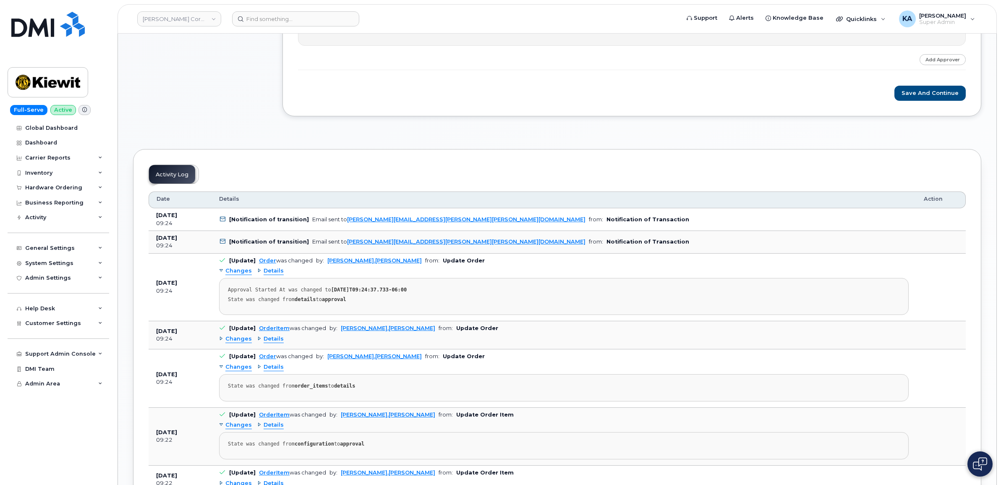
scroll to position [472, 0]
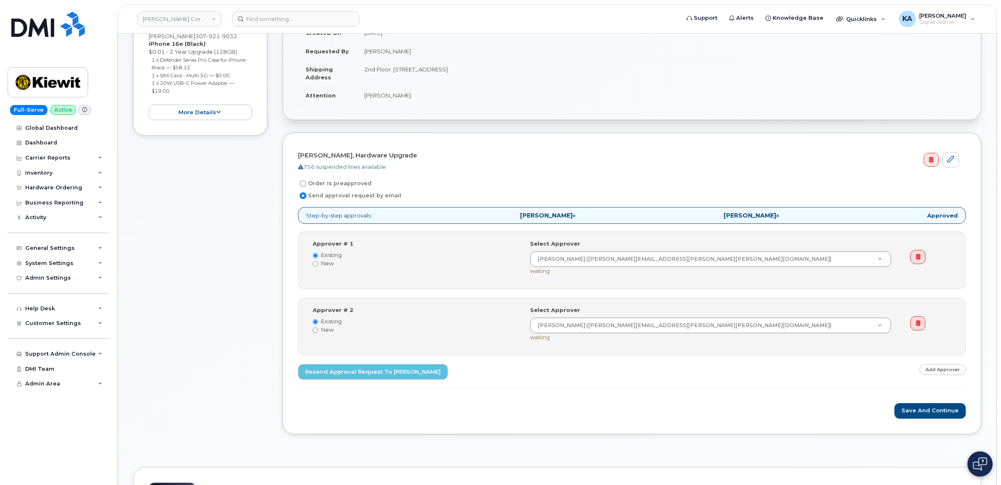
scroll to position [157, 0]
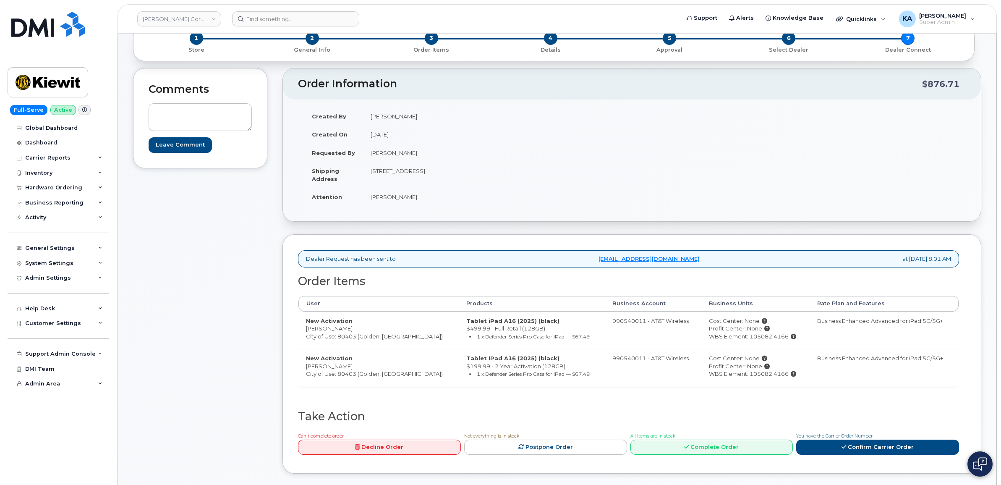
scroll to position [105, 0]
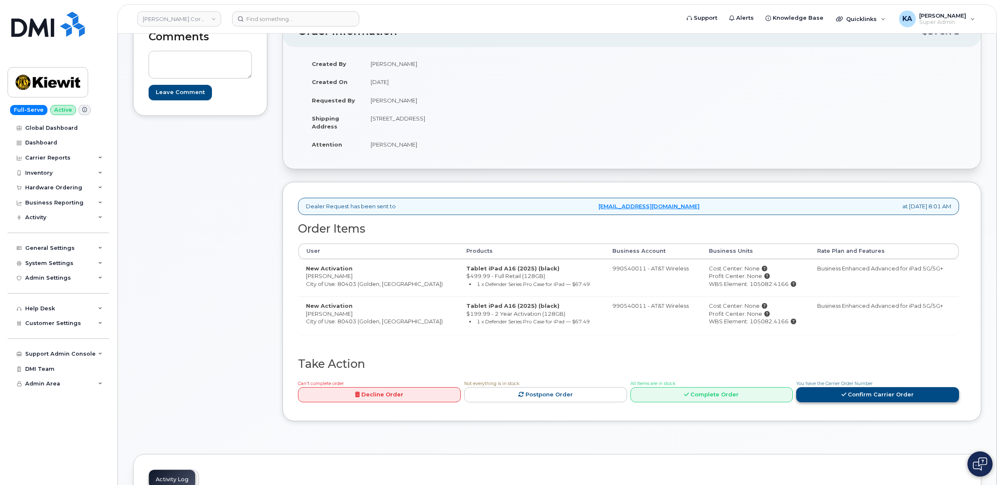
click at [833, 399] on link "Confirm Carrier Order" at bounding box center [877, 395] width 163 height 16
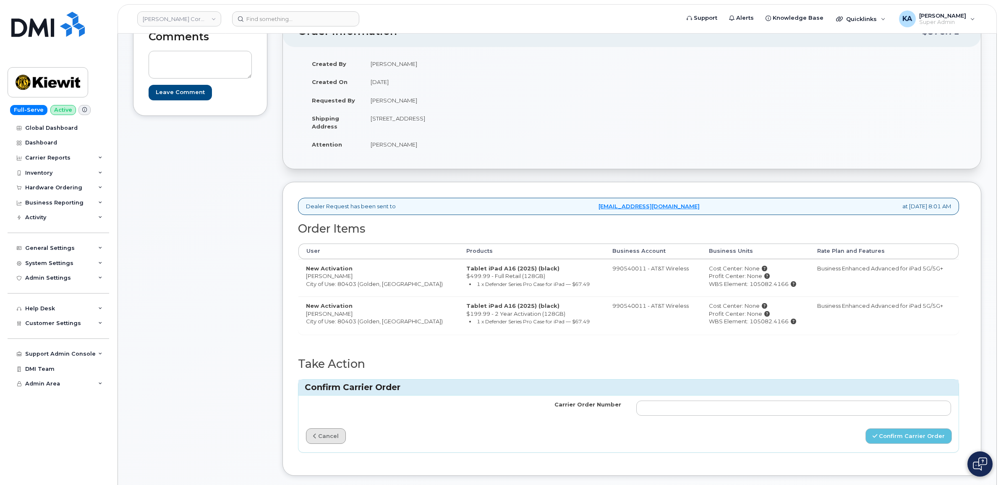
click at [316, 433] on link "cancel" at bounding box center [326, 436] width 40 height 16
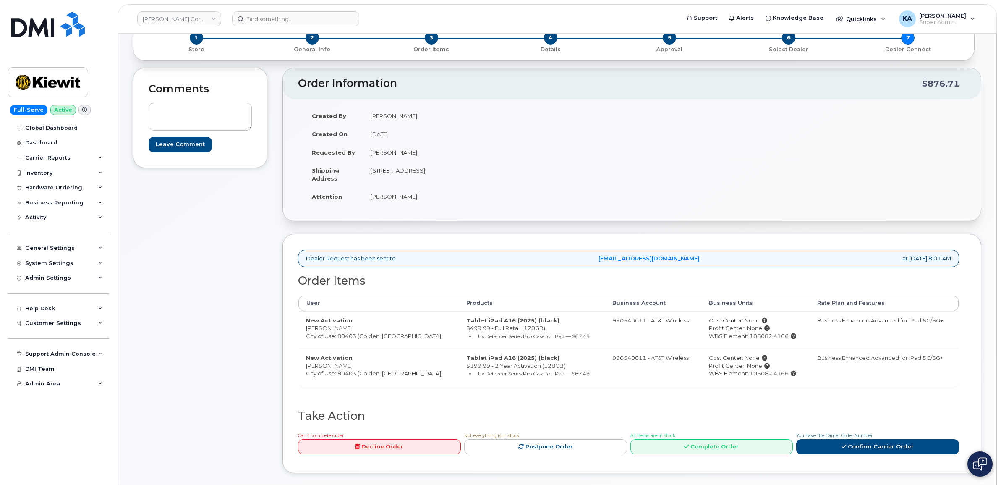
scroll to position [52, 0]
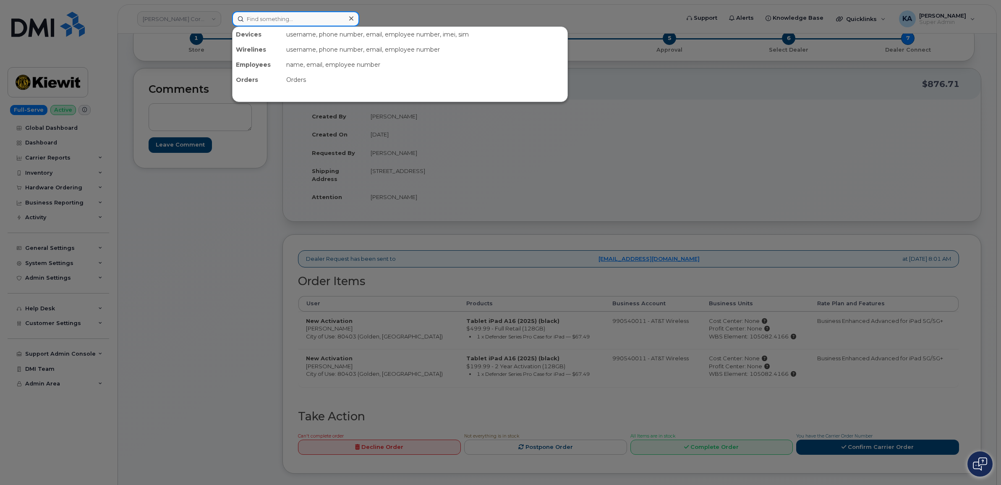
click at [267, 17] on input at bounding box center [295, 18] width 127 height 15
paste input "5877832067"
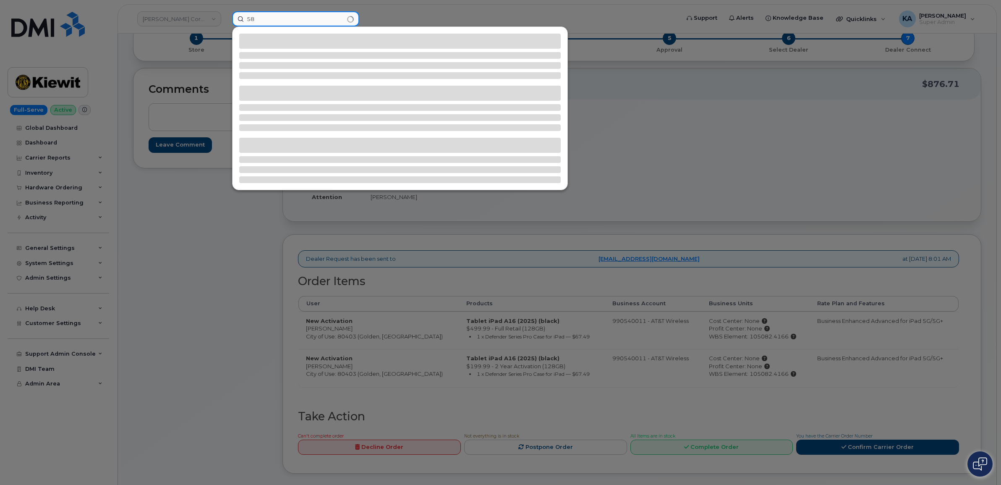
type input "5"
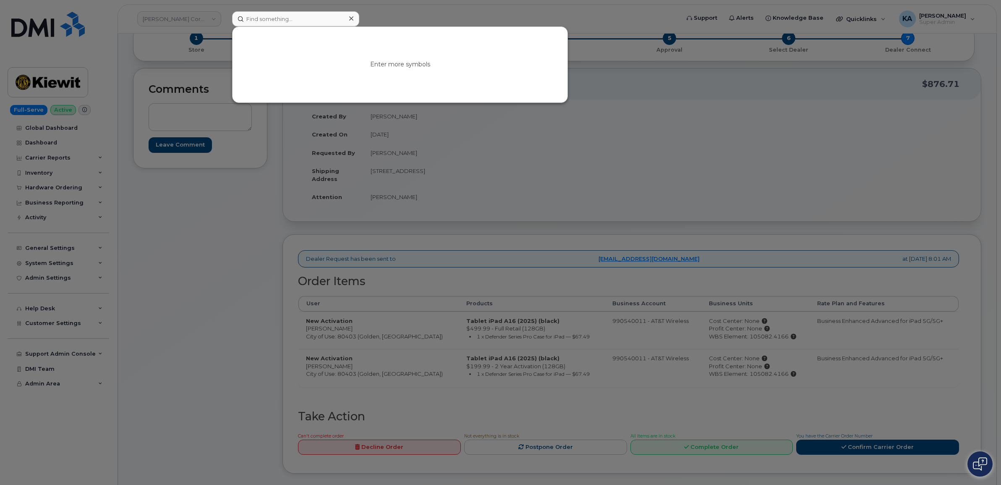
click at [350, 18] on icon at bounding box center [351, 18] width 4 height 7
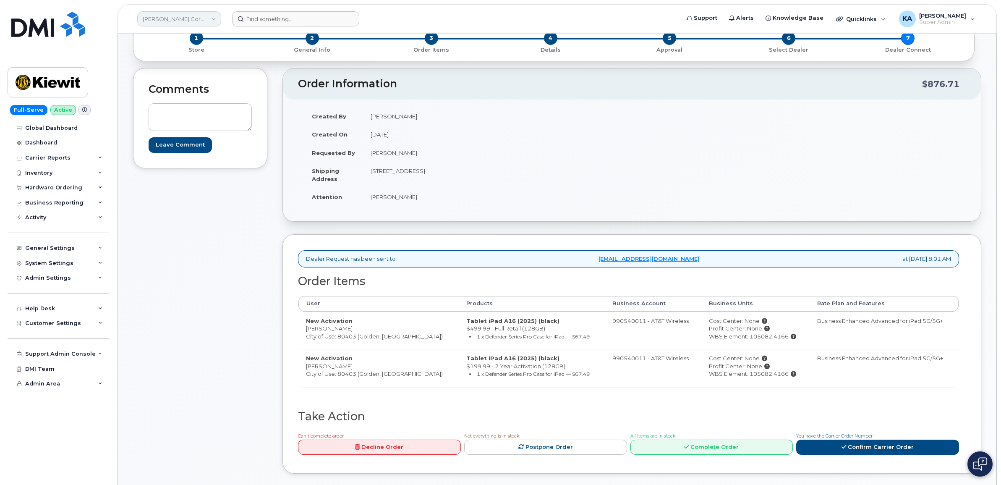
click at [159, 18] on link "[PERSON_NAME] Corporation" at bounding box center [179, 18] width 84 height 15
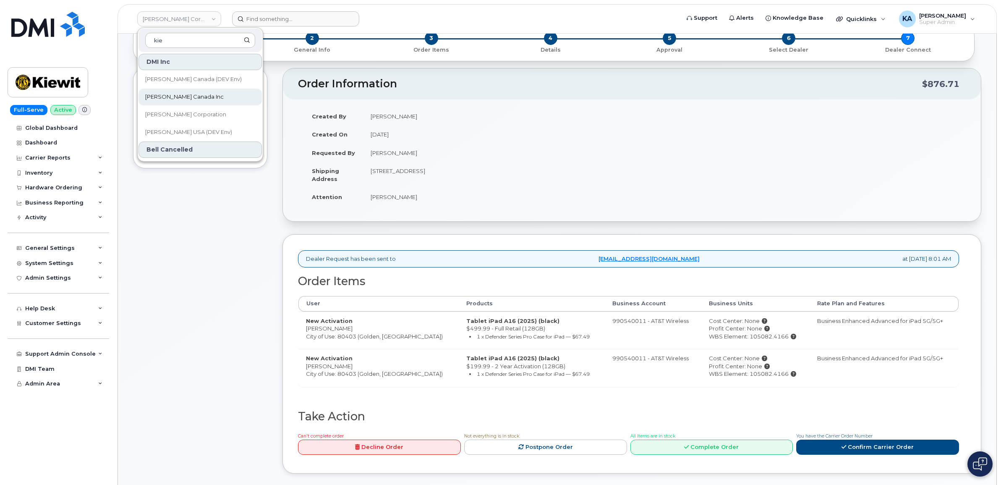
type input "kie"
click at [167, 94] on span "Kiewit Canada Inc" at bounding box center [184, 97] width 79 height 8
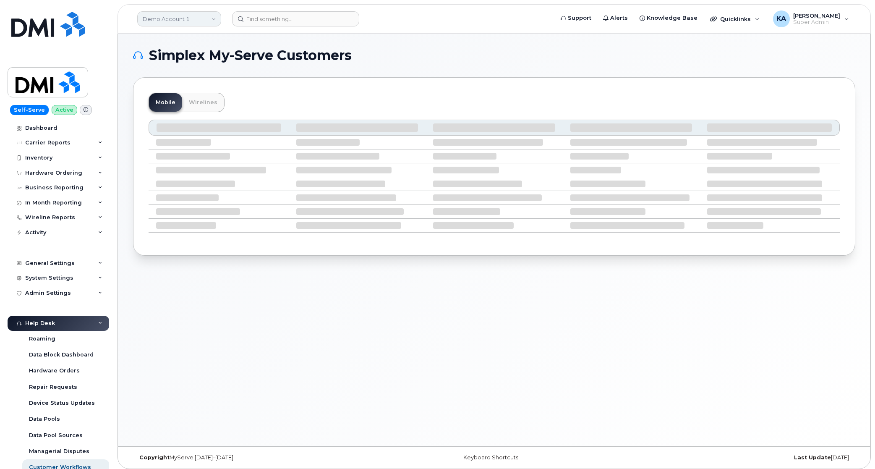
click at [164, 20] on link "Demo Account 1" at bounding box center [179, 18] width 84 height 15
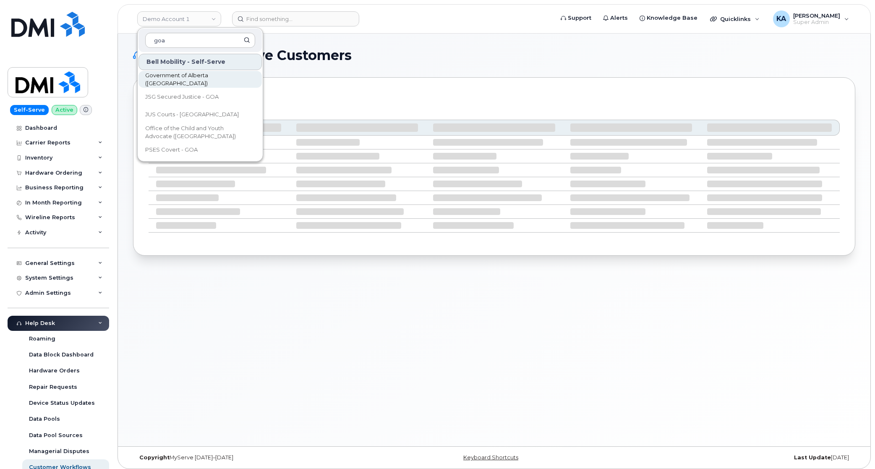
type input "goa"
click at [166, 83] on span "Government of Alberta ([GEOGRAPHIC_DATA])" at bounding box center [193, 79] width 97 height 16
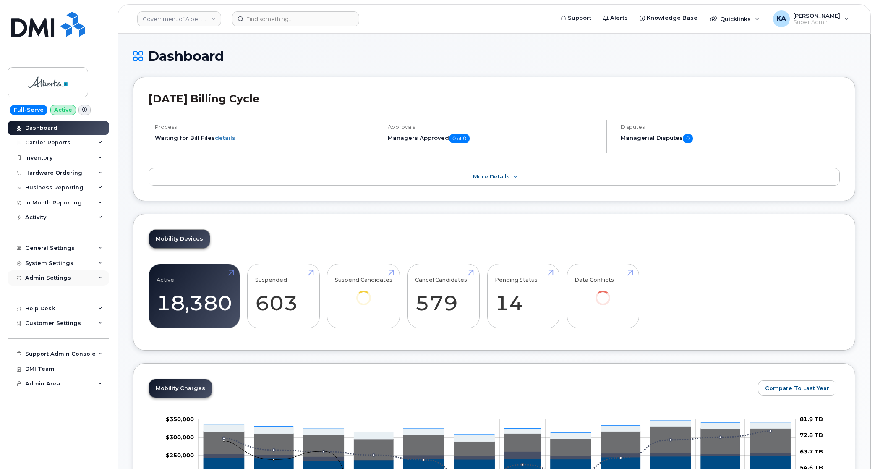
click at [39, 281] on div "Admin Settings" at bounding box center [48, 278] width 46 height 7
click at [42, 279] on div "Admin Settings" at bounding box center [48, 278] width 46 height 7
click at [37, 325] on span "Customer Settings" at bounding box center [53, 323] width 56 height 6
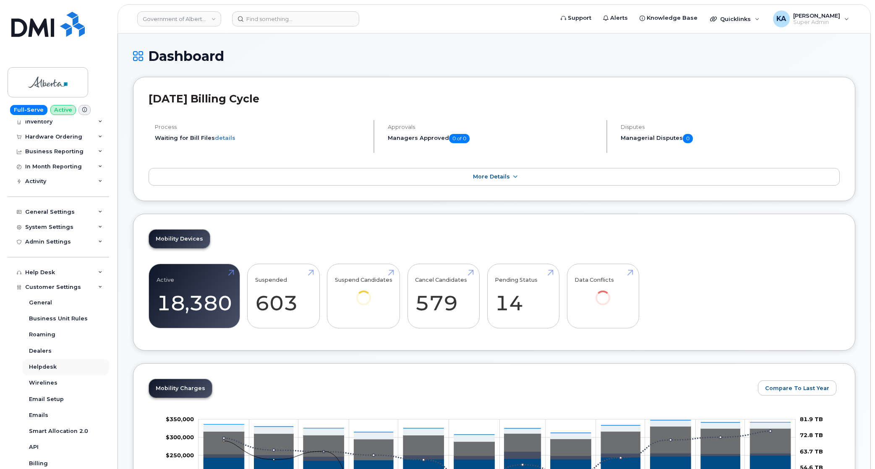
scroll to position [105, 0]
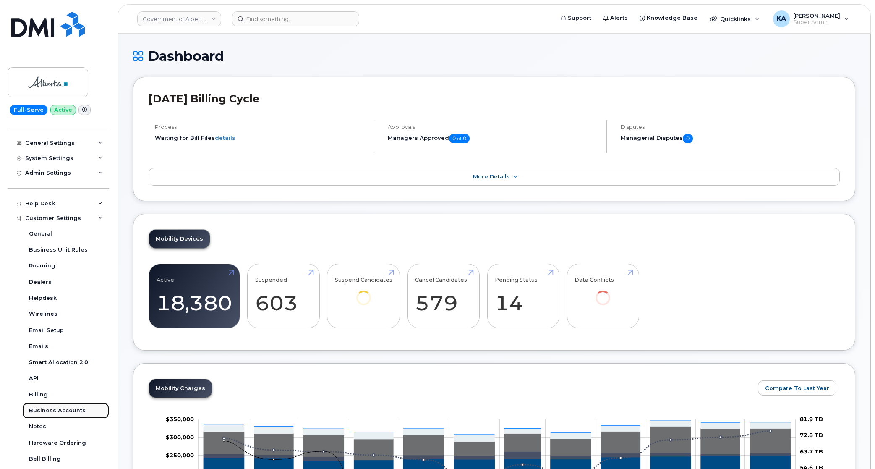
click at [47, 414] on div "Business Accounts" at bounding box center [57, 411] width 57 height 8
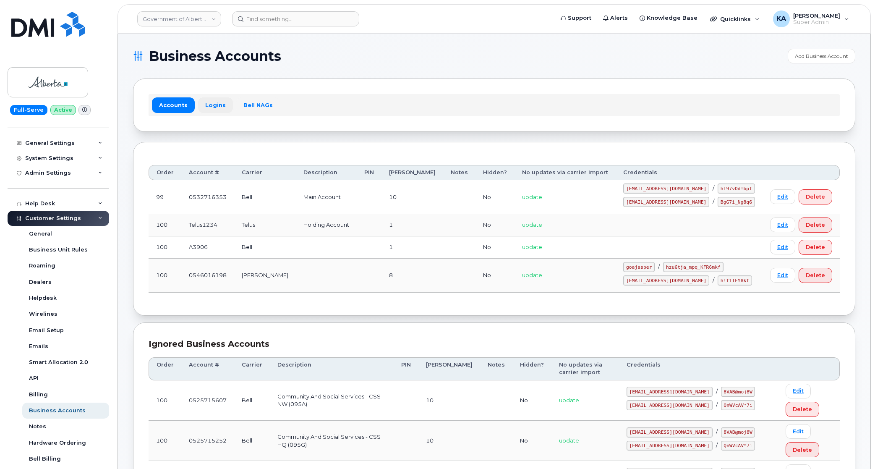
click at [207, 105] on link "Logins" at bounding box center [215, 104] width 35 height 15
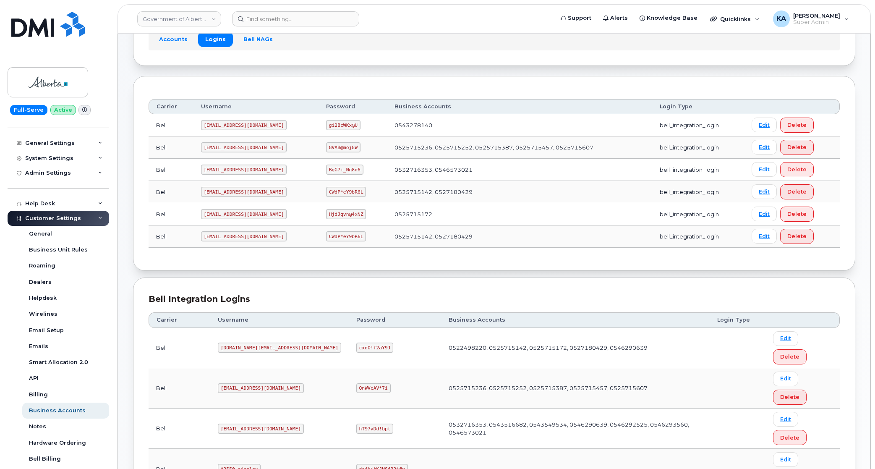
scroll to position [33, 0]
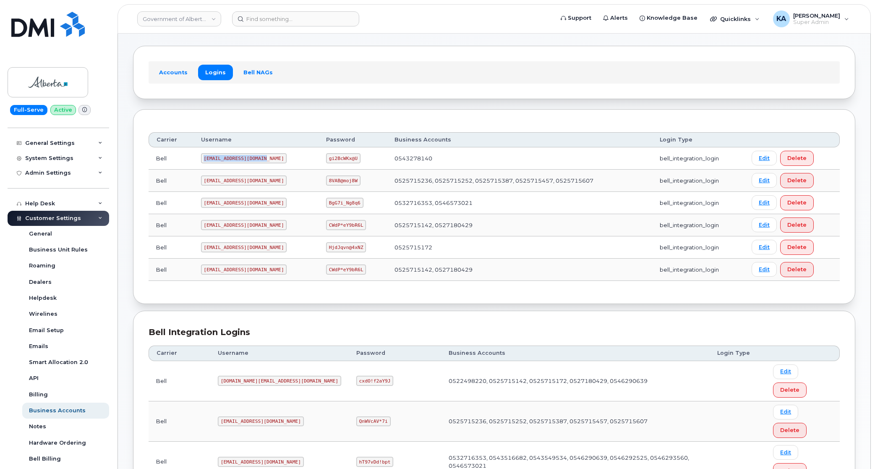
drag, startPoint x: 202, startPoint y: 160, endPoint x: 262, endPoint y: 163, distance: 60.6
click at [262, 163] on code "543278140sm@myserve.ca" at bounding box center [244, 158] width 86 height 10
drag, startPoint x: 262, startPoint y: 163, endPoint x: 249, endPoint y: 157, distance: 14.5
copy code "543278140sm@myserve.ca"
drag, startPoint x: 305, startPoint y: 161, endPoint x: 335, endPoint y: 161, distance: 29.8
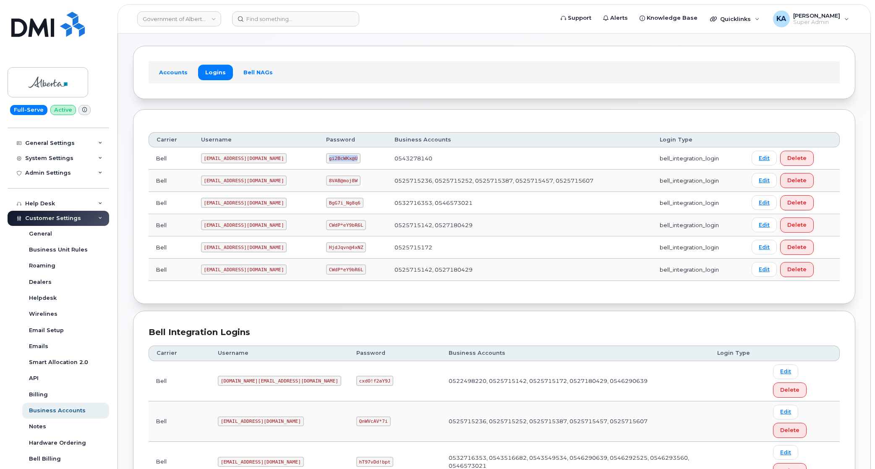
click at [335, 161] on code "gi2BcWKx@U" at bounding box center [343, 158] width 34 height 10
drag, startPoint x: 334, startPoint y: 161, endPoint x: 324, endPoint y: 160, distance: 10.5
copy code "gi2BcWKx@U"
drag, startPoint x: 203, startPoint y: 183, endPoint x: 264, endPoint y: 189, distance: 61.2
click at [264, 189] on td "goasm11@myserve.ca" at bounding box center [256, 181] width 125 height 22
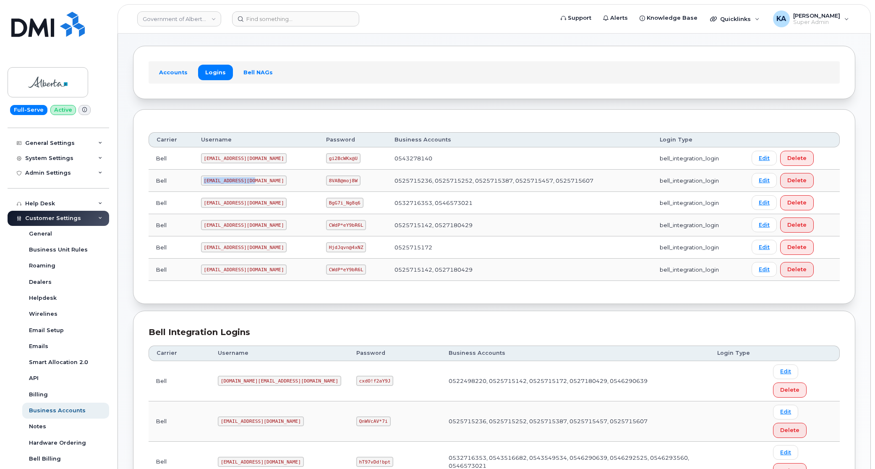
drag, startPoint x: 264, startPoint y: 189, endPoint x: 244, endPoint y: 183, distance: 20.7
copy code "goasm11@myserve.ca"
drag, startPoint x: 305, startPoint y: 182, endPoint x: 343, endPoint y: 186, distance: 38.4
click at [343, 186] on td "8VAB@moj8W" at bounding box center [353, 181] width 68 height 22
drag, startPoint x: 343, startPoint y: 186, endPoint x: 322, endPoint y: 182, distance: 21.0
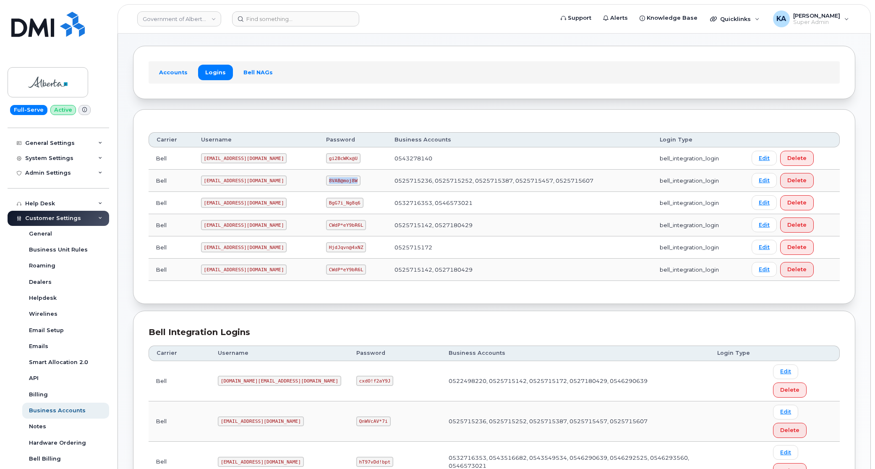
copy code "8VAB@moj8W"
drag, startPoint x: 204, startPoint y: 205, endPoint x: 254, endPoint y: 206, distance: 50.4
click at [254, 206] on code "goa482E2@myserve.ca" at bounding box center [244, 203] width 86 height 10
drag, startPoint x: 254, startPoint y: 206, endPoint x: 248, endPoint y: 206, distance: 6.7
copy code "goa482E2@myserve.ca"
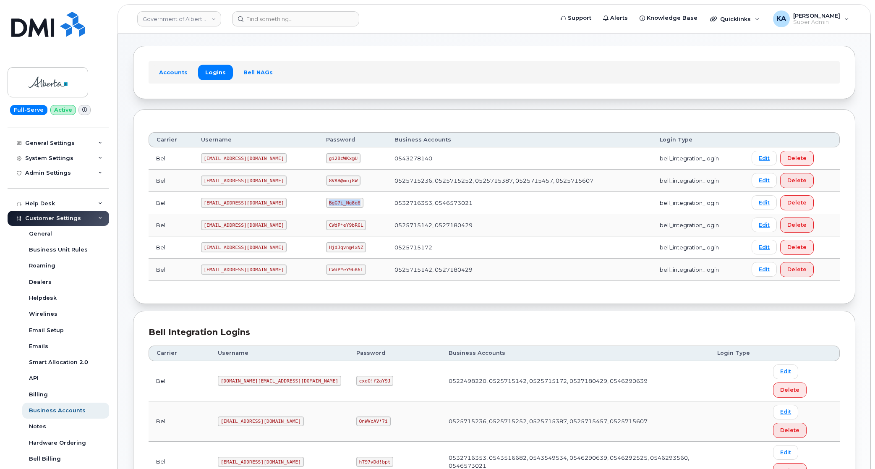
drag, startPoint x: 304, startPoint y: 202, endPoint x: 337, endPoint y: 207, distance: 33.1
click at [337, 207] on code "BgG7i_Ng8q6" at bounding box center [344, 203] width 37 height 10
drag, startPoint x: 337, startPoint y: 207, endPoint x: 322, endPoint y: 204, distance: 15.0
copy code "BgG7i_Ng8q6"
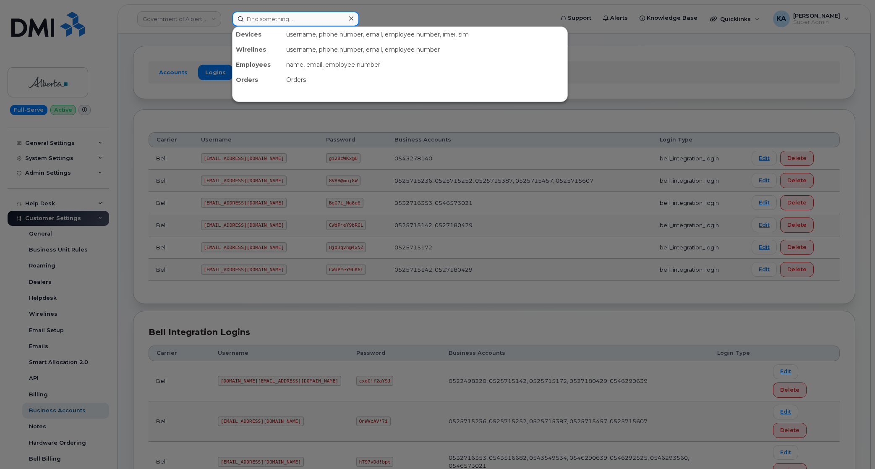
click at [274, 17] on input at bounding box center [295, 18] width 127 height 15
paste input "5879837534"
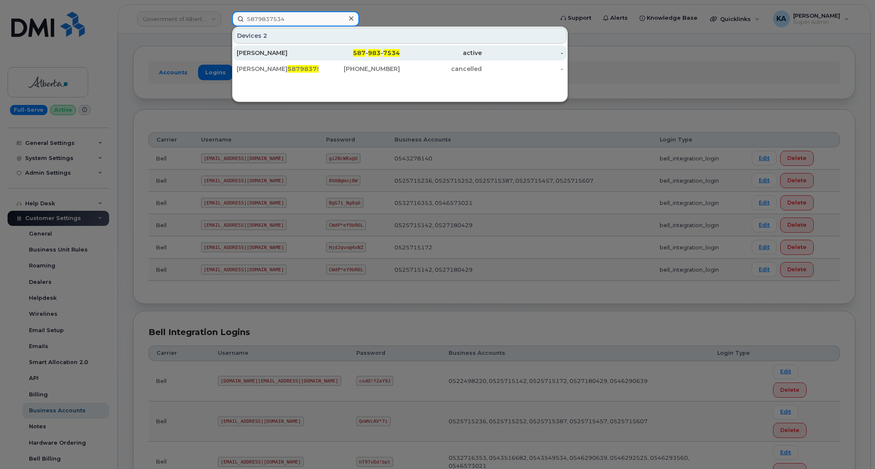
type input "5879837534"
click at [262, 49] on div "[PERSON_NAME]" at bounding box center [278, 53] width 82 height 8
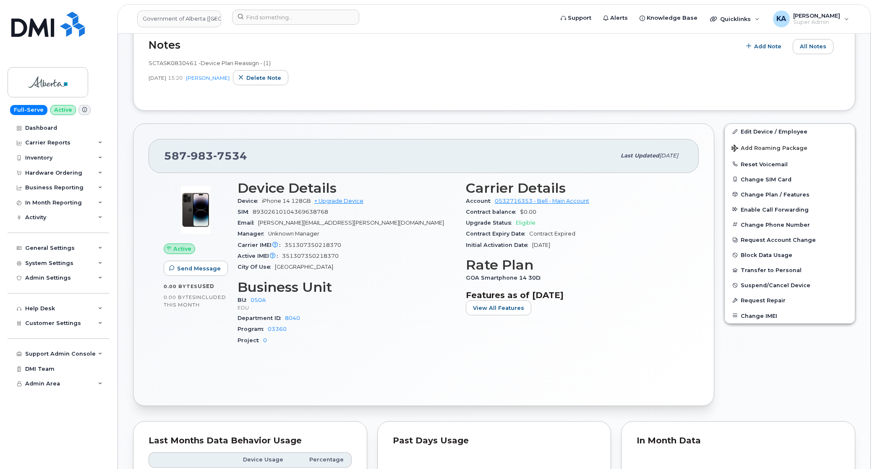
scroll to position [210, 0]
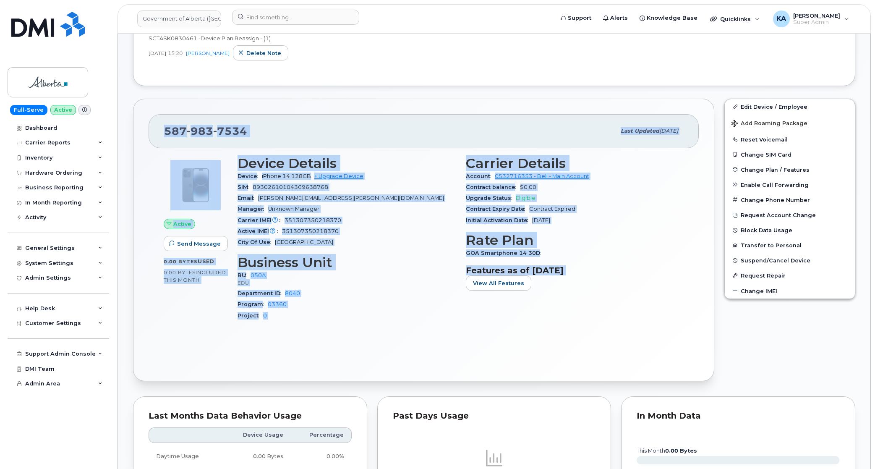
drag, startPoint x: 164, startPoint y: 131, endPoint x: 603, endPoint y: 296, distance: 469.4
click at [603, 296] on div "[PHONE_NUMBER] Last updated [DATE] Active Send Message 0.00 Bytes  used 0.00 By…" at bounding box center [423, 240] width 581 height 283
copy div "[PHONE_NUMBER] Last updated [DATE] Active Send Message 0.00 Bytes  used 0.00 By…"
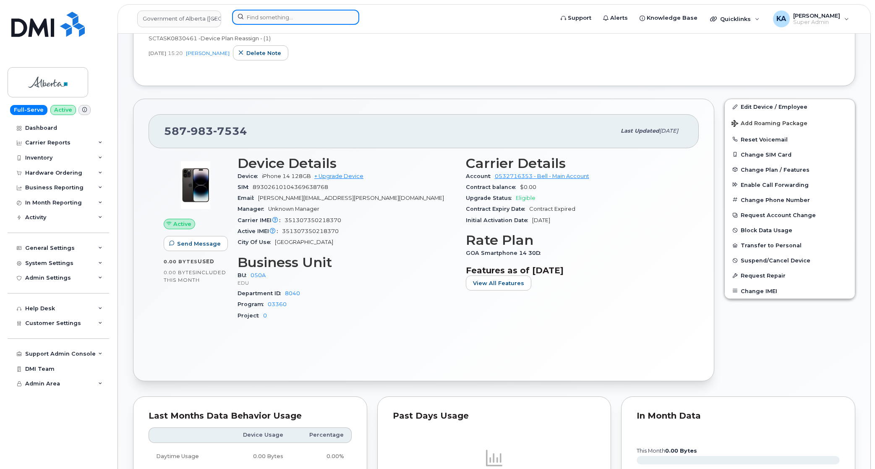
click at [290, 14] on input at bounding box center [295, 17] width 127 height 15
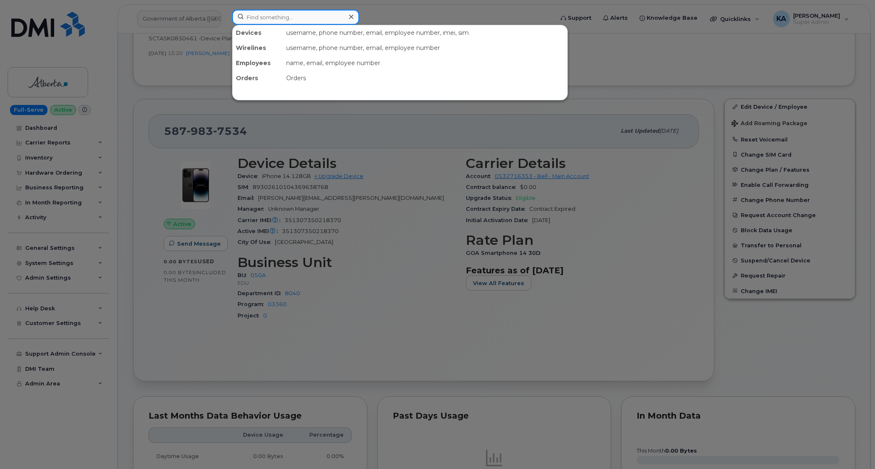
paste input "5877832067"
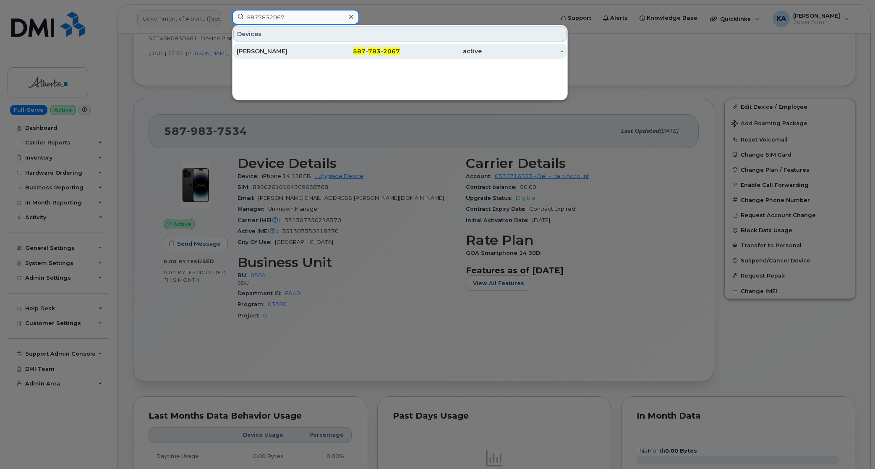
type input "5877832067"
click at [263, 50] on div "[PERSON_NAME]" at bounding box center [278, 51] width 82 height 8
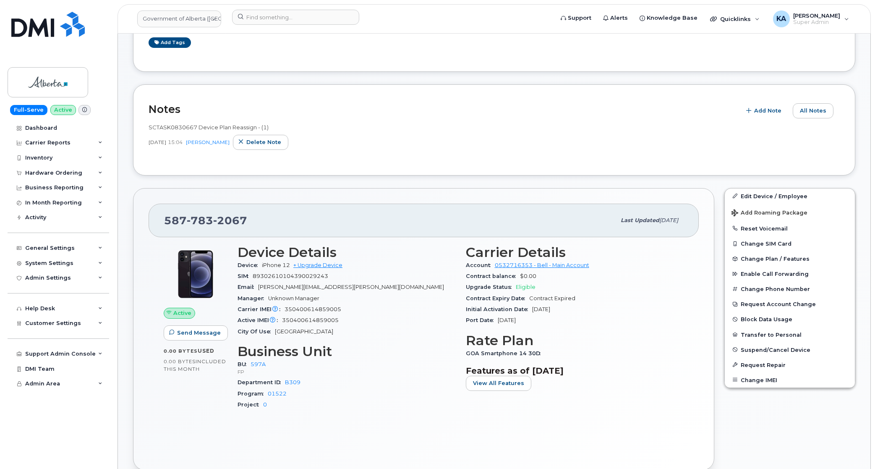
scroll to position [105, 0]
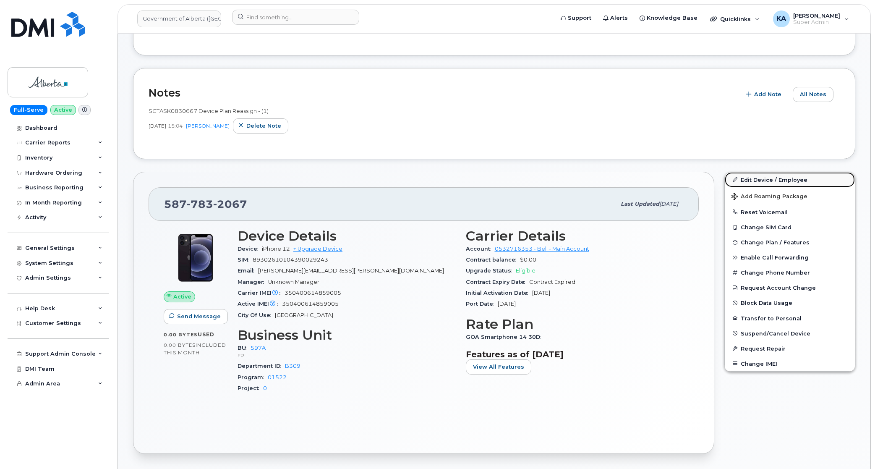
click at [754, 178] on link "Edit Device / Employee" at bounding box center [790, 179] width 130 height 15
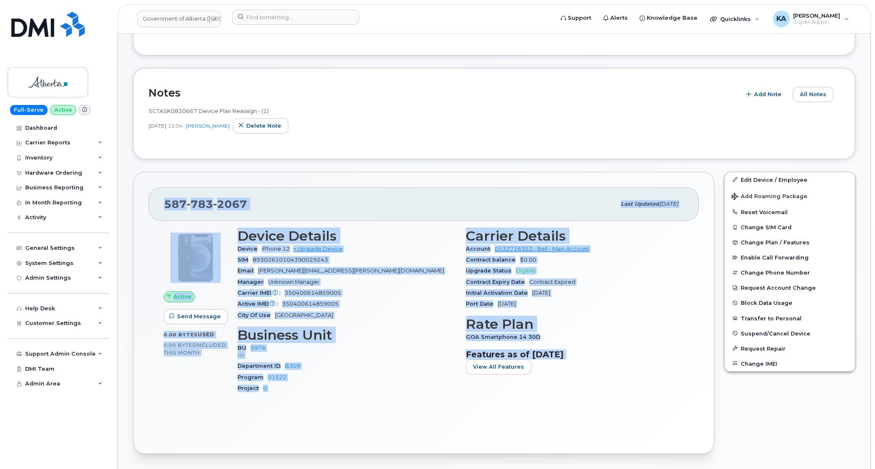
drag, startPoint x: 165, startPoint y: 206, endPoint x: 582, endPoint y: 372, distance: 449.1
click at [582, 372] on div "[PHONE_NUMBER] Last updated [DATE] Active Send Message 0.00 Bytes  used 0.00 By…" at bounding box center [423, 313] width 581 height 283
drag, startPoint x: 582, startPoint y: 372, endPoint x: 572, endPoint y: 354, distance: 20.3
copy div "587 783 2067 Last updated Aug 13, 2025 Active Send Message 0.00 Bytes  used 0.0…"
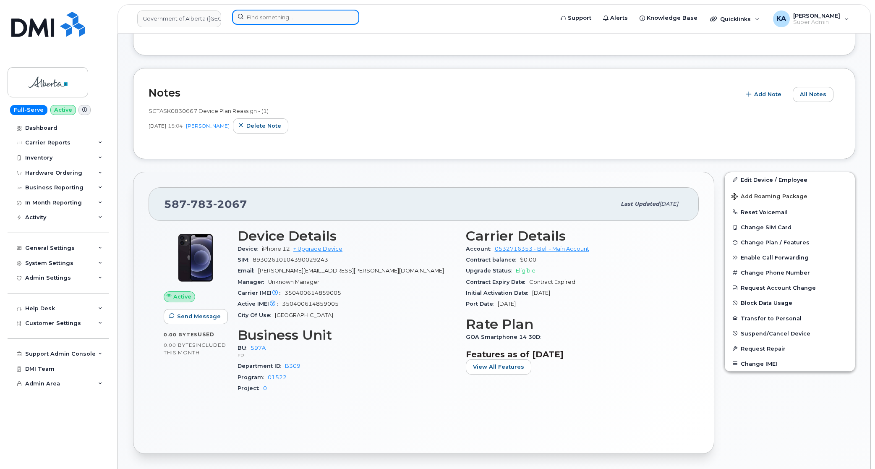
click at [299, 16] on input at bounding box center [295, 17] width 127 height 15
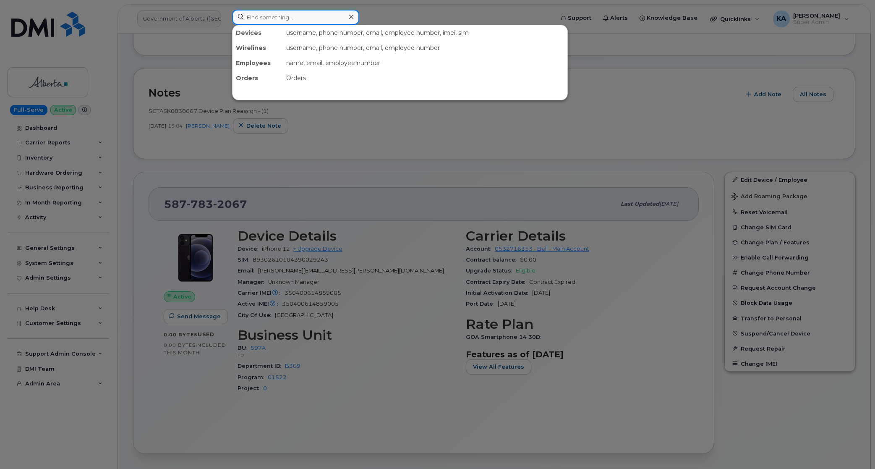
paste input "5873413719"
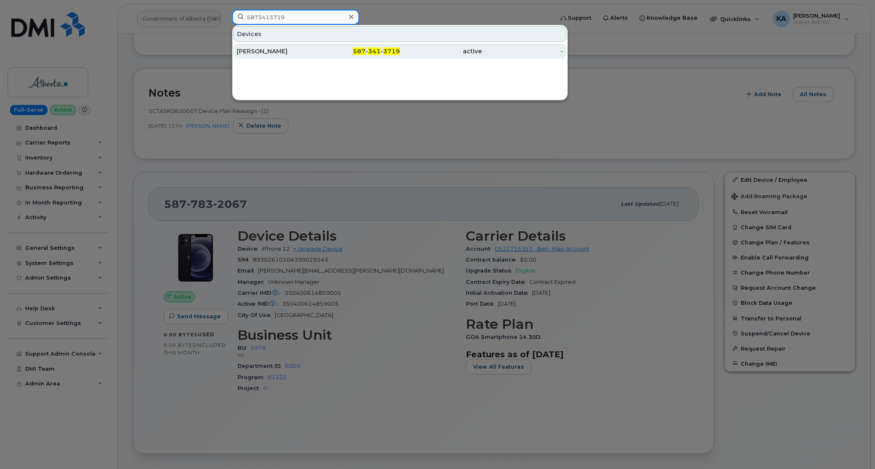
type input "5873413719"
click at [270, 49] on div "Jennifer Gradidge" at bounding box center [278, 51] width 82 height 8
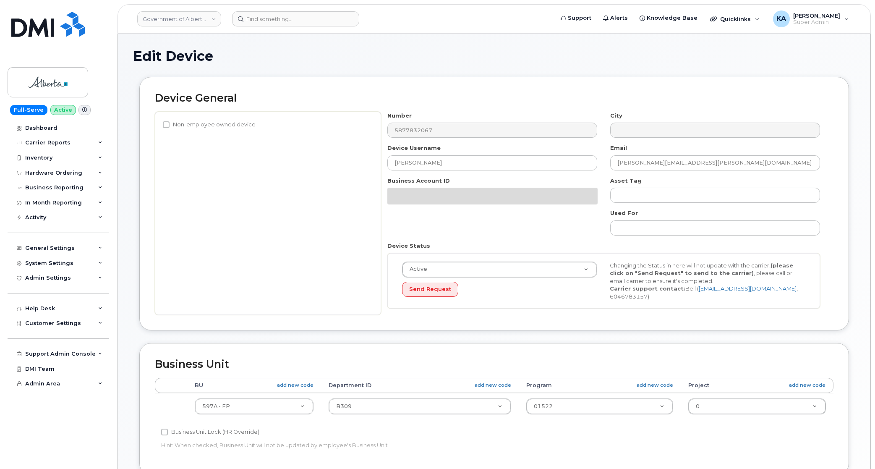
select select "4797726"
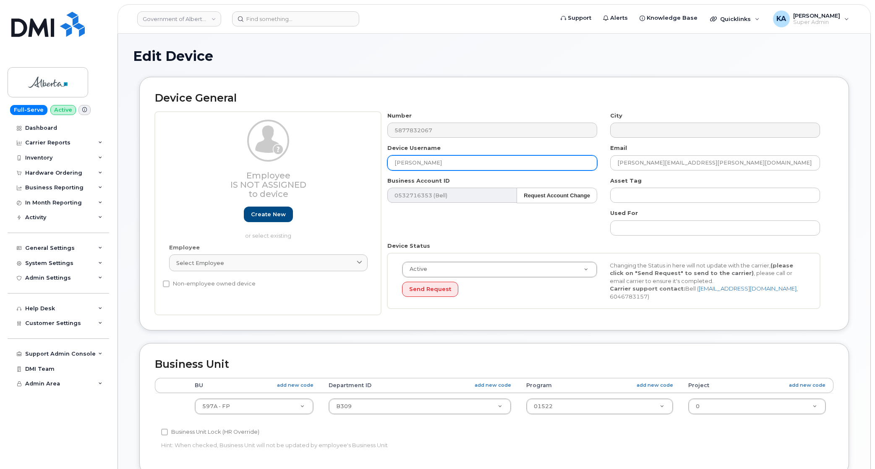
drag, startPoint x: 441, startPoint y: 161, endPoint x: 343, endPoint y: 162, distance: 98.2
click at [343, 162] on div "Employee Is not assigned to device Create new or select existing Employee Selec…" at bounding box center [494, 214] width 679 height 204
paste input "natisha.stashko@gov.ab.ca"
drag, startPoint x: 437, startPoint y: 163, endPoint x: 485, endPoint y: 166, distance: 48.8
click at [487, 166] on input "natisha.stashko@gov.ab.ca" at bounding box center [493, 162] width 210 height 15
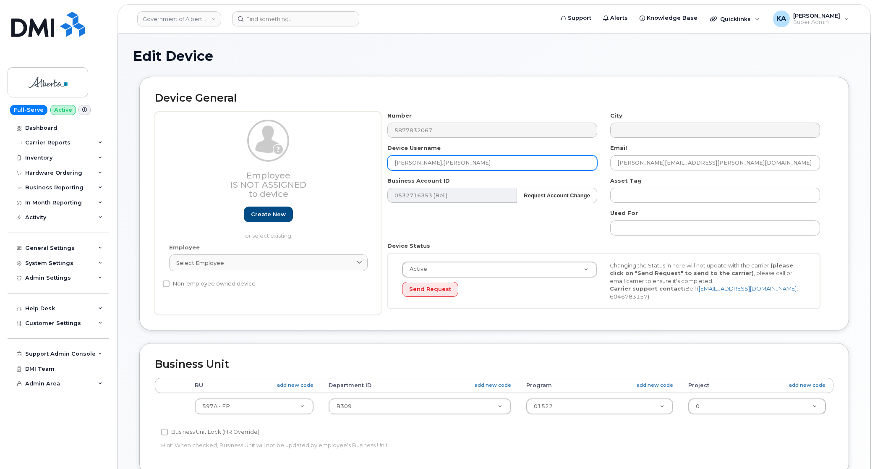
drag, startPoint x: 416, startPoint y: 163, endPoint x: 420, endPoint y: 171, distance: 9.0
click at [416, 164] on input "natisha.stashko" at bounding box center [493, 162] width 210 height 15
type input "Natisha Stashko"
drag, startPoint x: 687, startPoint y: 161, endPoint x: 578, endPoint y: 165, distance: 109.7
click at [578, 165] on div "Number 5877832067 City Device Username Natisha Stashko Email Tyler.Wilde@gov.ab…" at bounding box center [604, 214] width 446 height 204
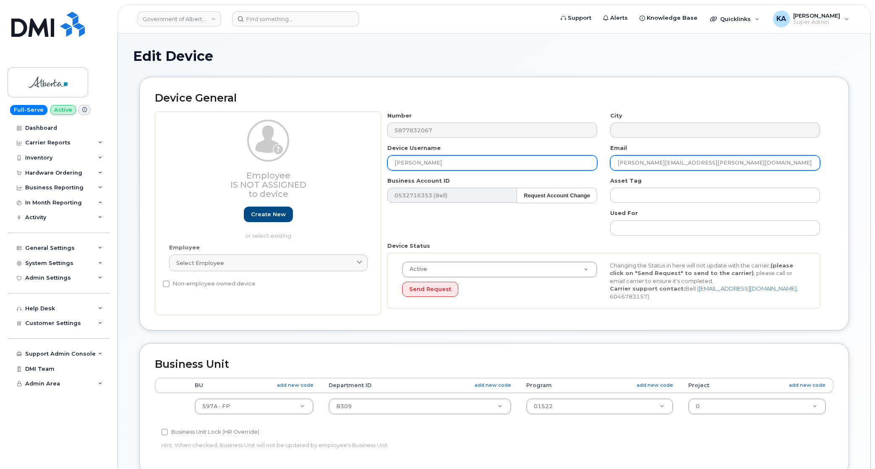
paste input "natisha.stashko"
type input "natisha.stashko@gov.ab.ca"
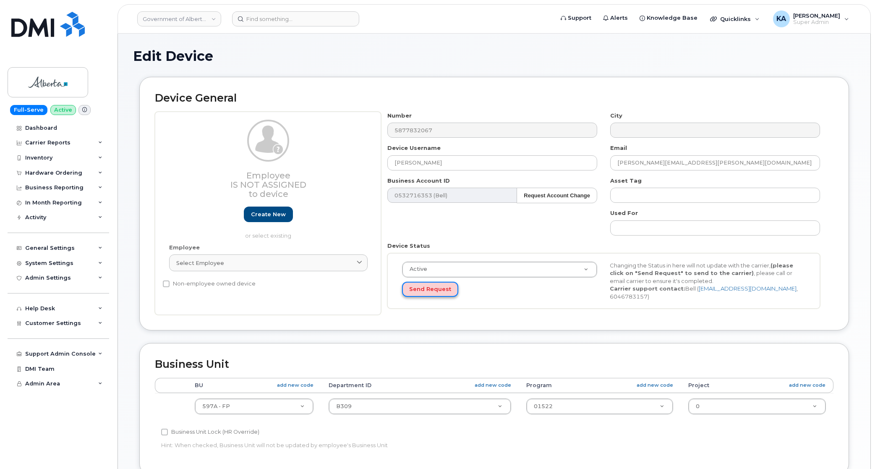
click at [430, 290] on button "Send Request" at bounding box center [430, 290] width 56 height 16
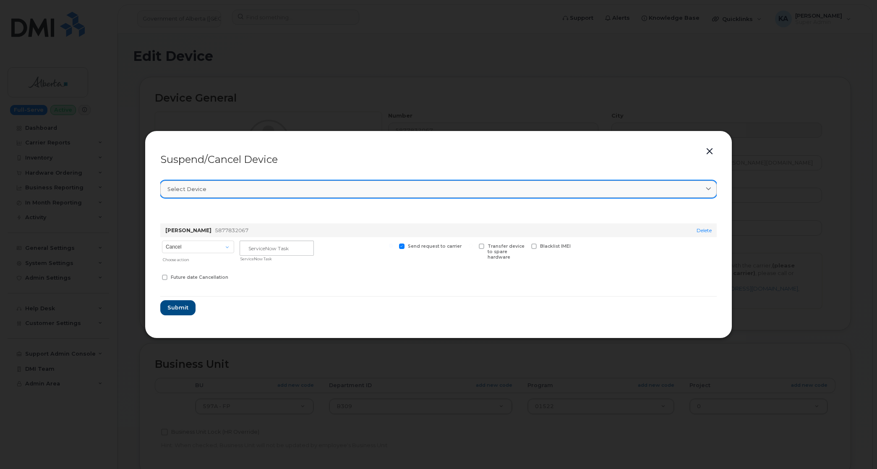
click at [211, 193] on div "Select device" at bounding box center [439, 189] width 542 height 8
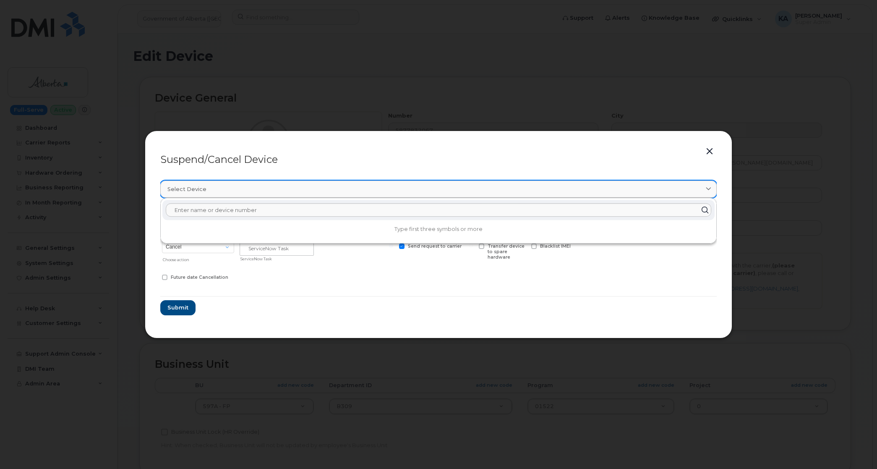
click at [211, 193] on div "Select device" at bounding box center [439, 189] width 542 height 8
drag, startPoint x: 664, startPoint y: 296, endPoint x: 663, endPoint y: 292, distance: 4.4
click at [663, 295] on form "Tyler Wilde 5877832067 Delete Cancel Suspend - Extend Suspension Suspend - Redu…" at bounding box center [438, 261] width 557 height 107
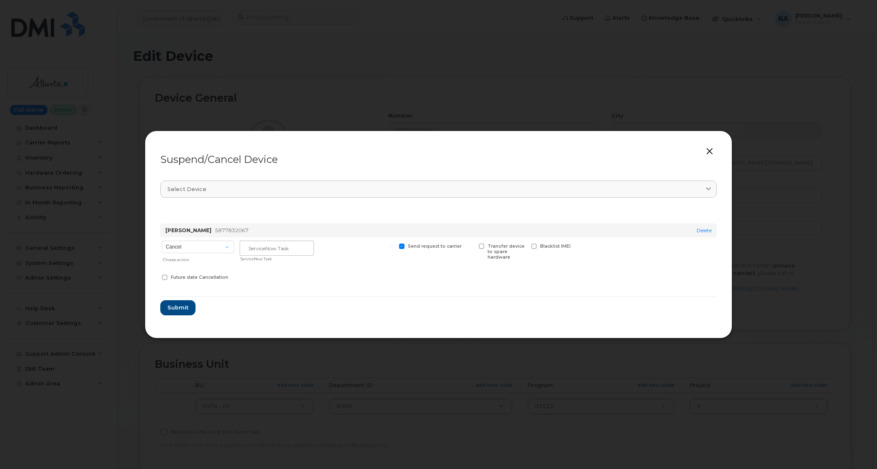
click at [708, 152] on button "button" at bounding box center [710, 152] width 13 height 12
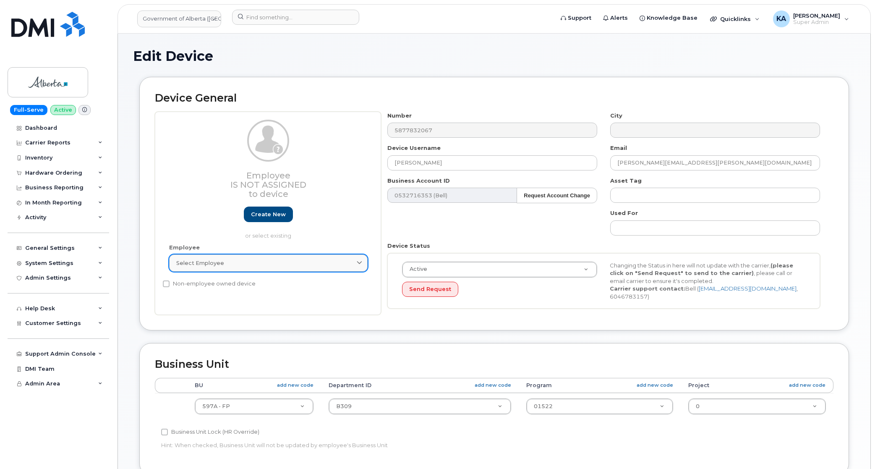
click at [288, 267] on div "Select employee" at bounding box center [268, 263] width 184 height 8
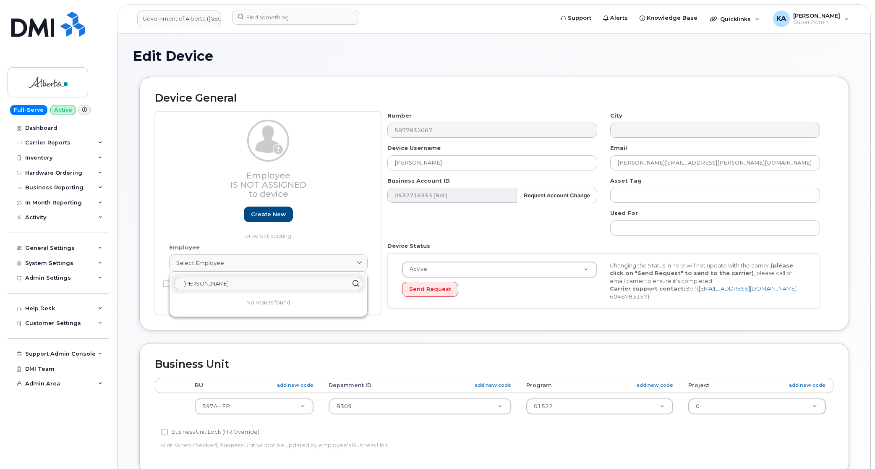
type input "natisha"
click at [437, 320] on div "Device General Employee Is not assigned to device Create new or select existing…" at bounding box center [494, 204] width 710 height 254
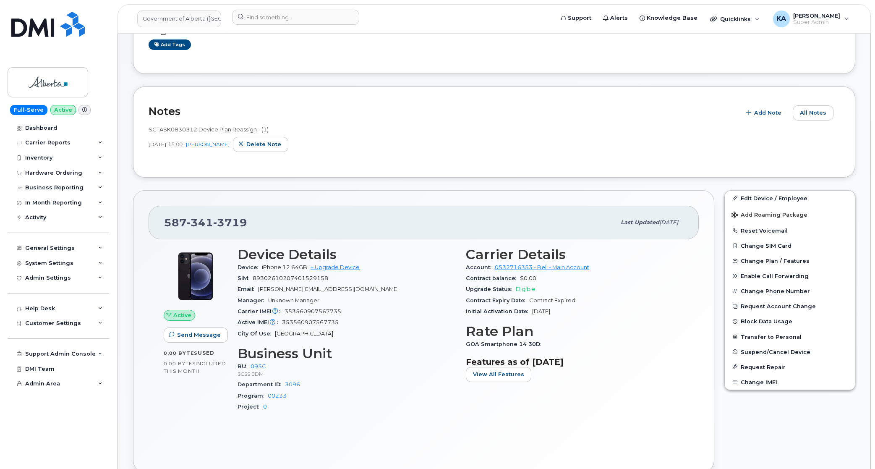
scroll to position [105, 0]
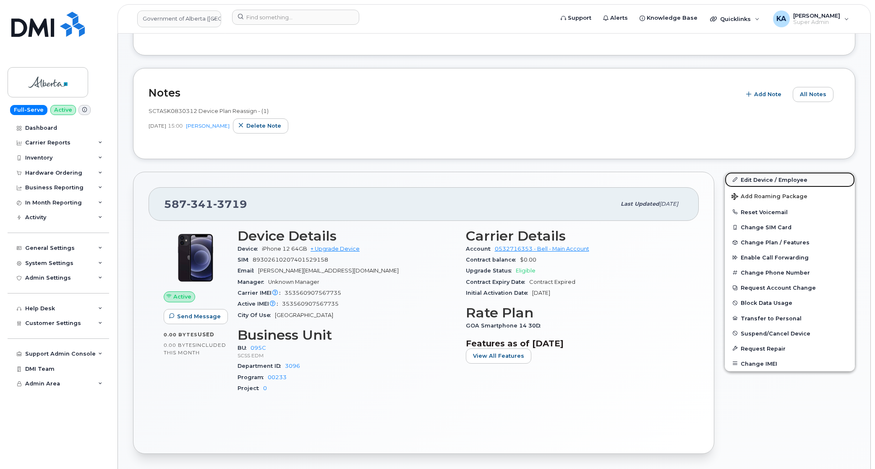
click at [752, 180] on link "Edit Device / Employee" at bounding box center [790, 179] width 130 height 15
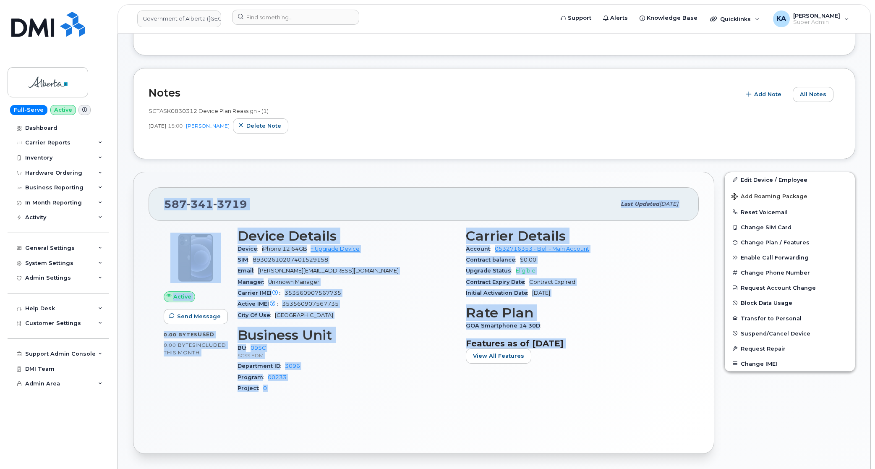
drag, startPoint x: 164, startPoint y: 204, endPoint x: 605, endPoint y: 358, distance: 466.9
click at [605, 358] on div "587 341 3719 Last updated Aug 13, 2025 Active Send Message 0.00 Bytes  used 0.0…" at bounding box center [423, 313] width 581 height 283
drag, startPoint x: 605, startPoint y: 358, endPoint x: 571, endPoint y: 342, distance: 37.2
copy div "587 341 3719 Last updated Aug 13, 2025 Active Send Message 0.00 Bytes  used 0.0…"
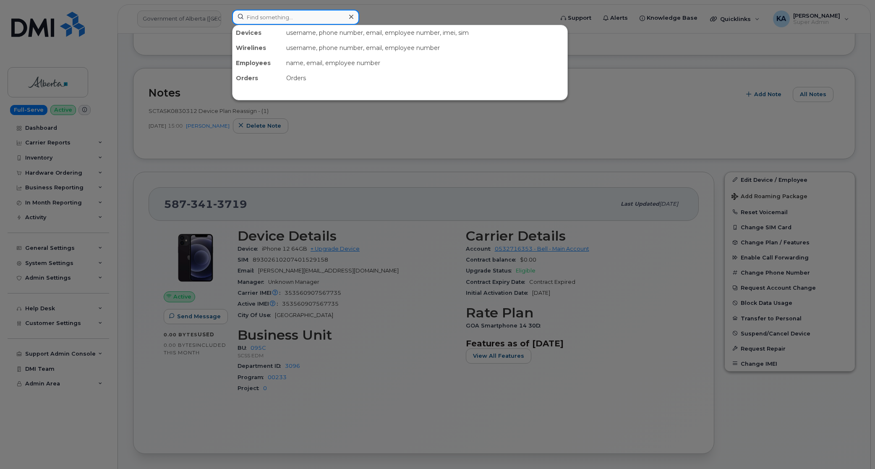
click at [309, 13] on input at bounding box center [295, 17] width 127 height 15
paste input "5875450600"
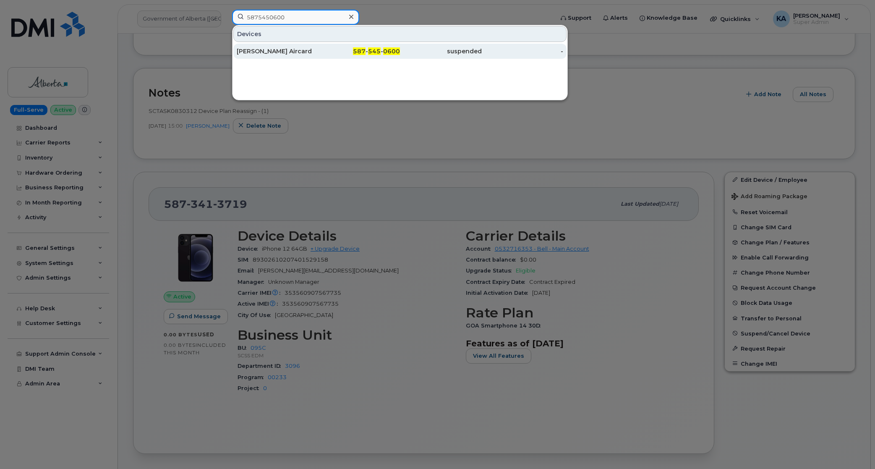
type input "5875450600"
click at [276, 50] on div "Ruth Mcleod Aircard" at bounding box center [278, 51] width 82 height 8
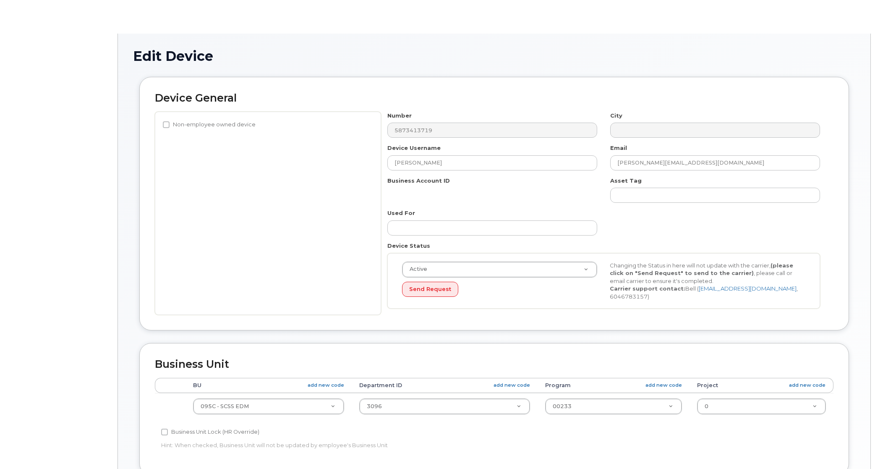
select select "4749748"
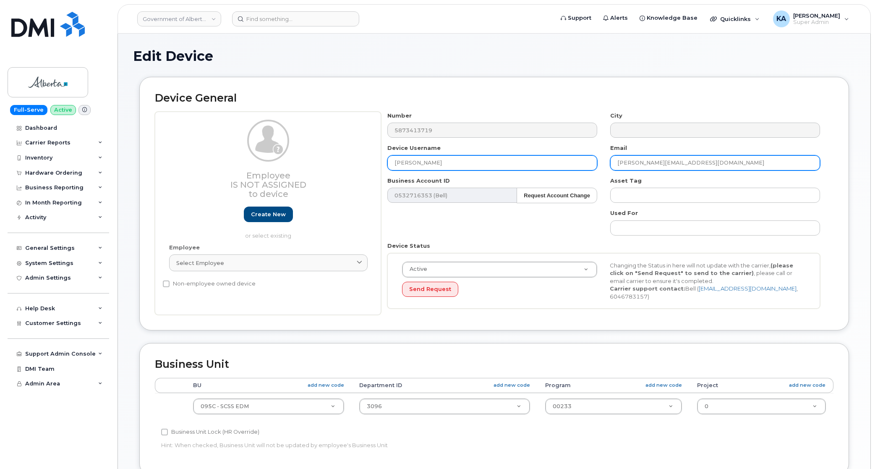
drag, startPoint x: 655, startPoint y: 163, endPoint x: 574, endPoint y: 165, distance: 81.5
click at [574, 165] on div "Number 5873413719 City Device Username Jennifer Gradidge Email Jennifer.Gradidg…" at bounding box center [604, 214] width 446 height 204
paste input "Ashley.McNeil"
type input "Ashley.McNeil@gov.ab.ca"
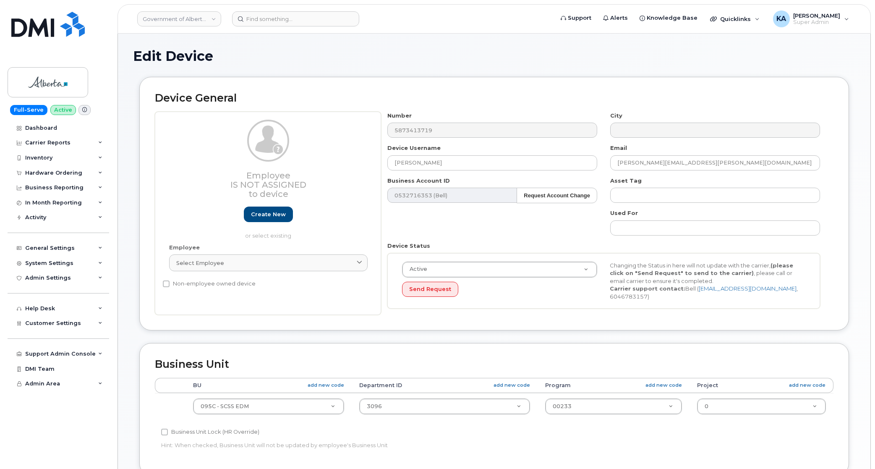
click at [535, 318] on div "Device General Employee Is not assigned to device Create new or select existing…" at bounding box center [494, 204] width 710 height 254
click at [261, 215] on link "Create new" at bounding box center [268, 215] width 49 height 16
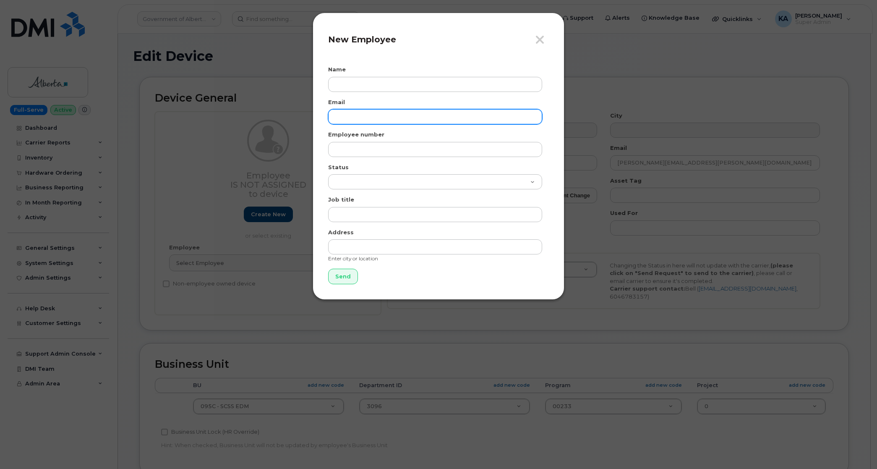
click at [335, 117] on input "email" at bounding box center [435, 116] width 214 height 15
paste input "Ashley.McNeil@gov.ab.ca"
type input "Ashley.McNeil@gov.ab.ca"
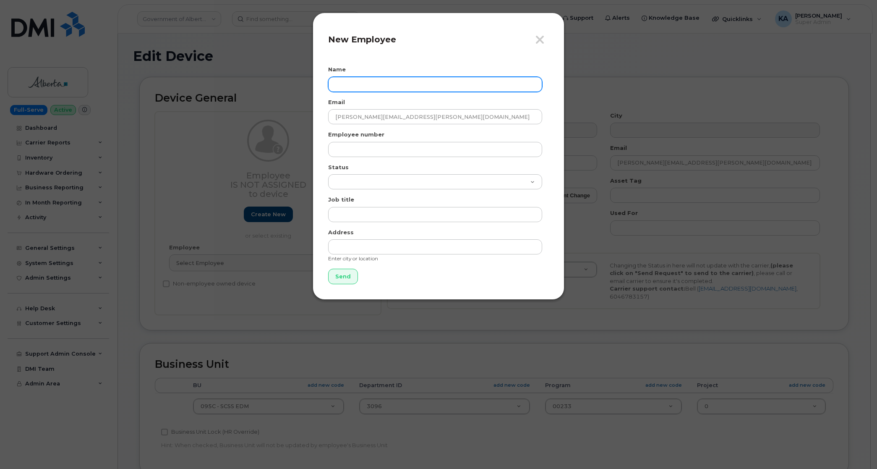
click at [347, 84] on input "text" at bounding box center [435, 84] width 214 height 15
paste input "Ashley.McNeil@gov.ab.ca"
type input "Ashley McNeil"
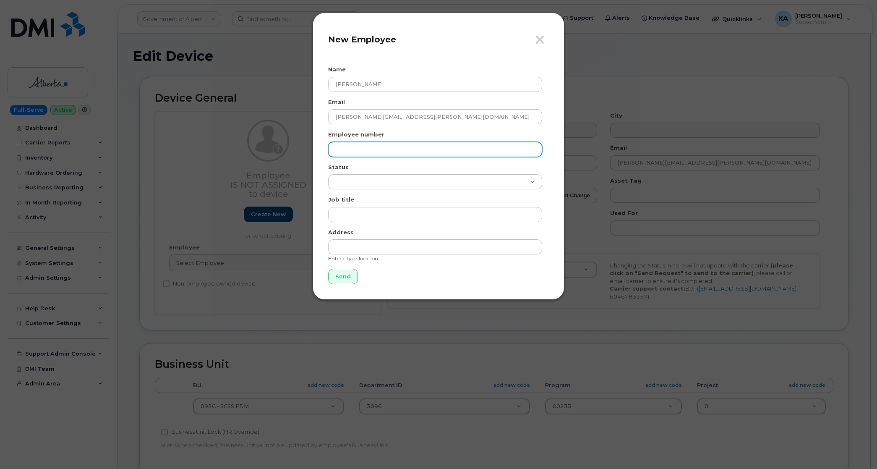
click at [343, 152] on input "text" at bounding box center [435, 149] width 214 height 15
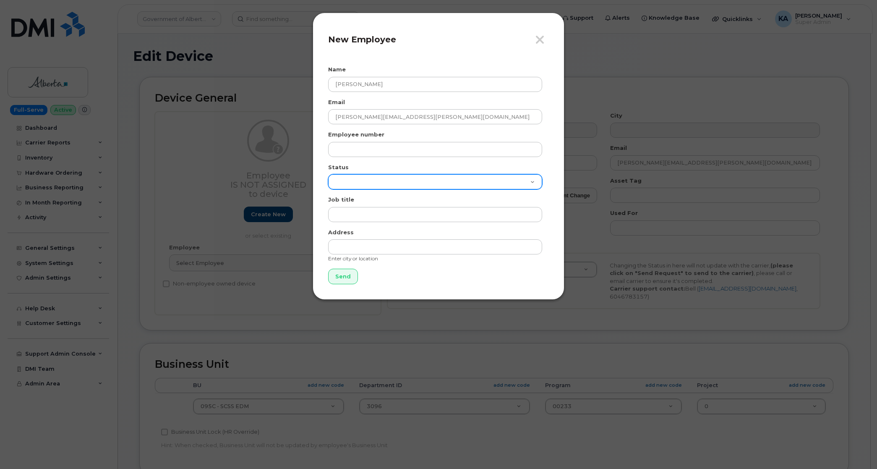
click at [343, 179] on select "Active On-Leave Long Term Short Term Maternity Leave Temp Layoff Inactive" at bounding box center [435, 181] width 214 height 15
select select "active"
click at [328, 174] on select "Active On-Leave Long Term Short Term Maternity Leave Temp Layoff Inactive" at bounding box center [435, 181] width 214 height 15
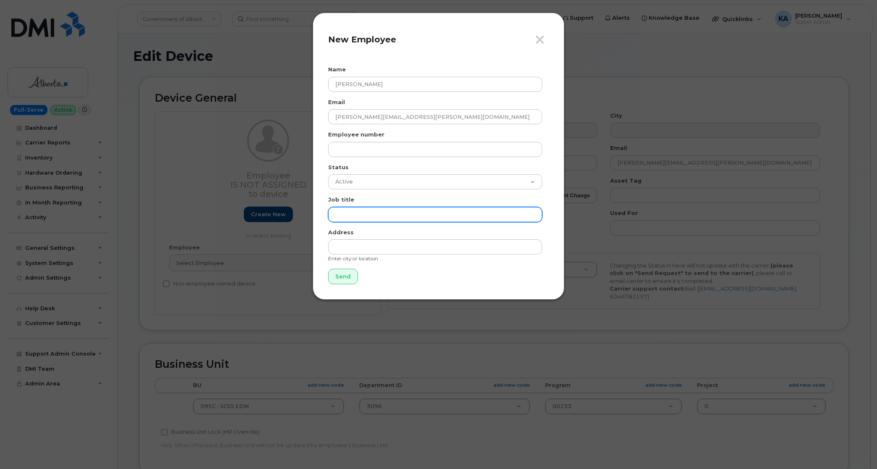
click at [356, 210] on input "text" at bounding box center [435, 214] width 214 height 15
paste input "DS Park Plaza 2"
type input "DS Park Plaza 2"
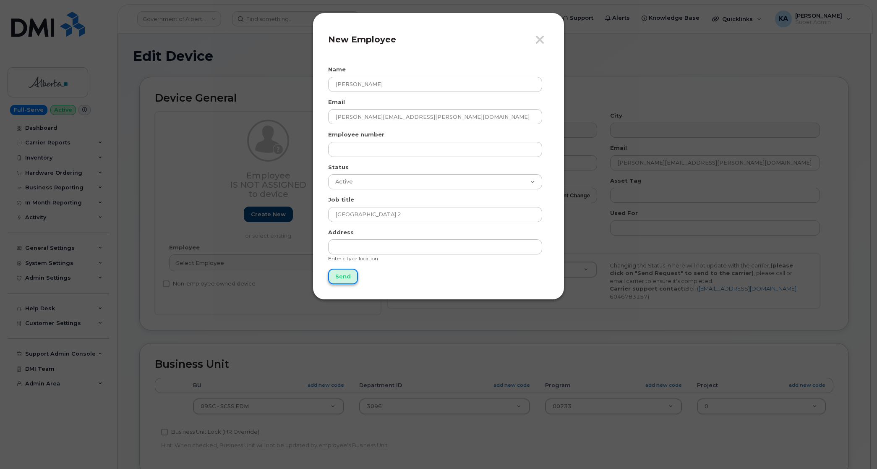
click at [346, 274] on input "Send" at bounding box center [343, 277] width 30 height 16
type input "Send"
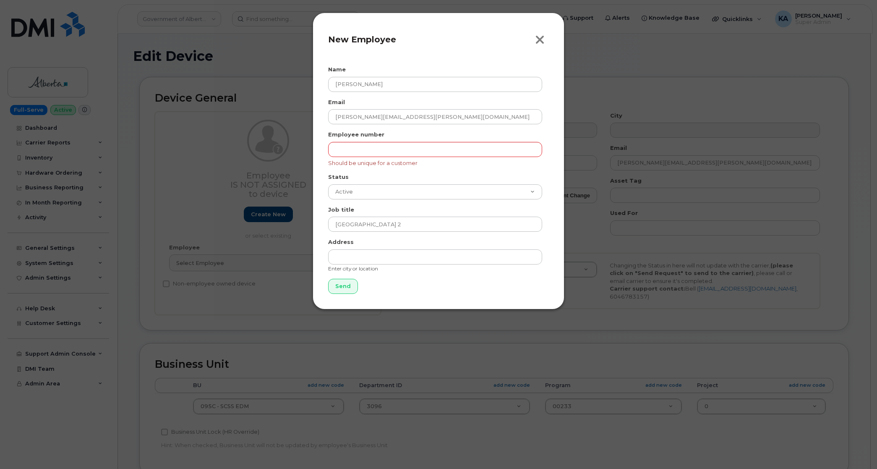
click at [540, 37] on icon "button" at bounding box center [540, 40] width 10 height 13
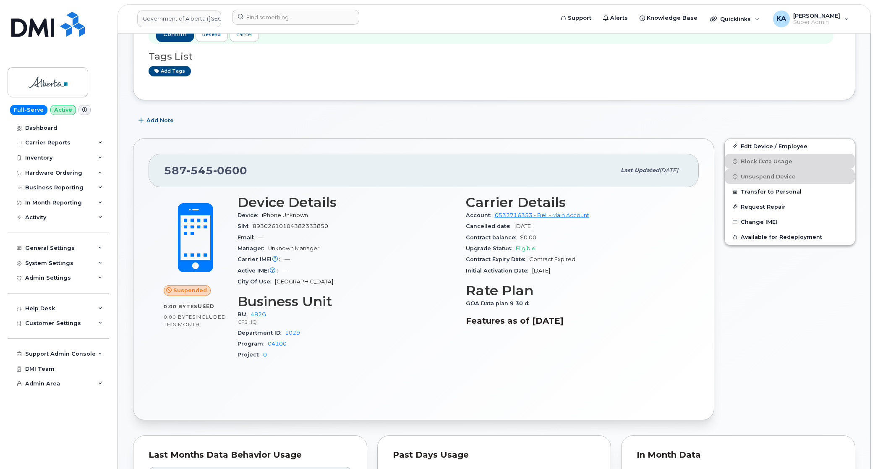
scroll to position [105, 0]
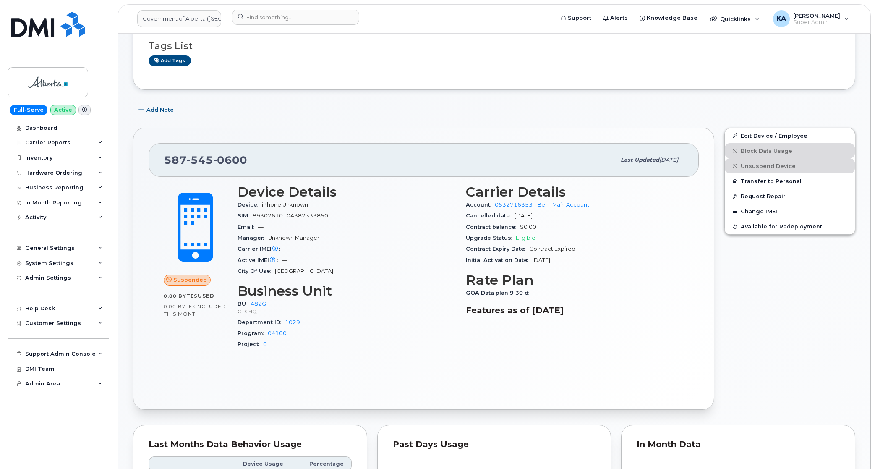
drag, startPoint x: 165, startPoint y: 161, endPoint x: 605, endPoint y: 316, distance: 466.1
click at [605, 317] on div "[PHONE_NUMBER] Last updated [DATE] Suspended 0.00 Bytes  used 0.00 Bytes  inclu…" at bounding box center [423, 269] width 581 height 283
copy div "[PHONE_NUMBER] Last updated [DATE] Suspended 0.00 Bytes  used 0.00 Bytes  inclu…"
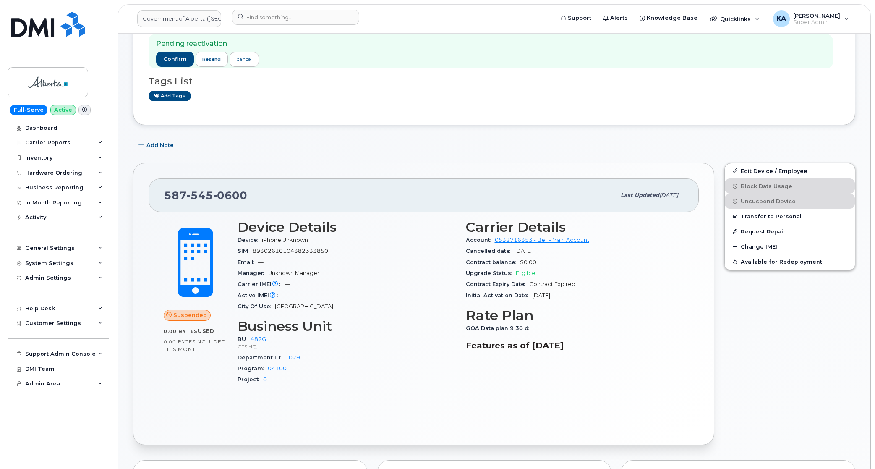
scroll to position [0, 0]
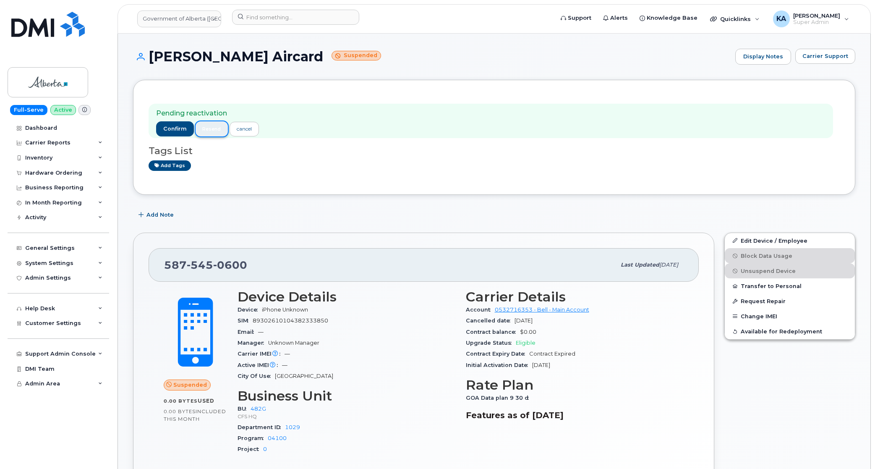
click at [207, 128] on span "resend" at bounding box center [211, 129] width 18 height 7
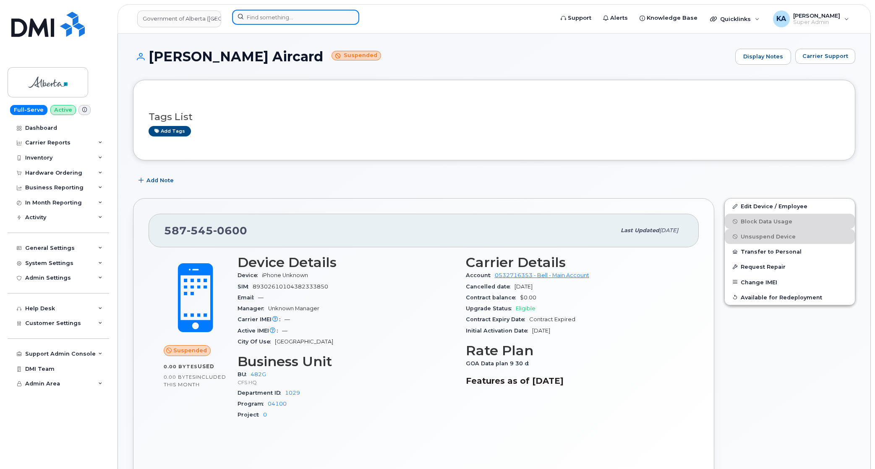
click at [297, 22] on input at bounding box center [295, 17] width 127 height 15
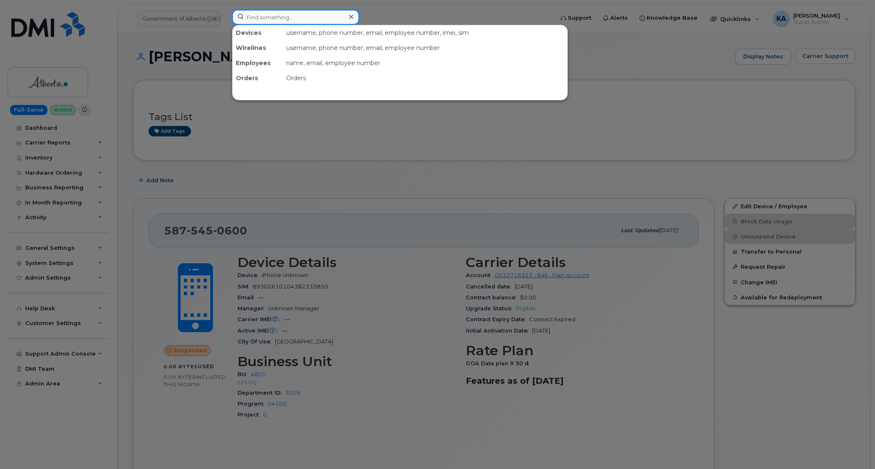
paste input "4162095937"
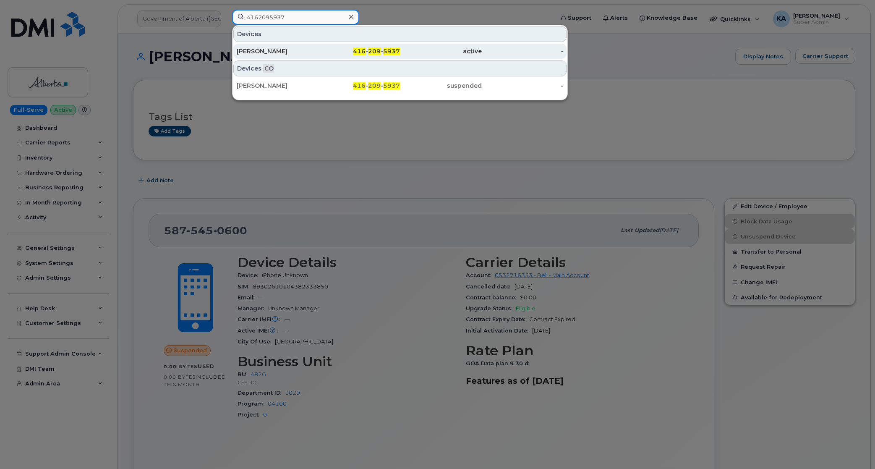
type input "4162095937"
click at [319, 47] on div "[PERSON_NAME]" at bounding box center [360, 51] width 82 height 15
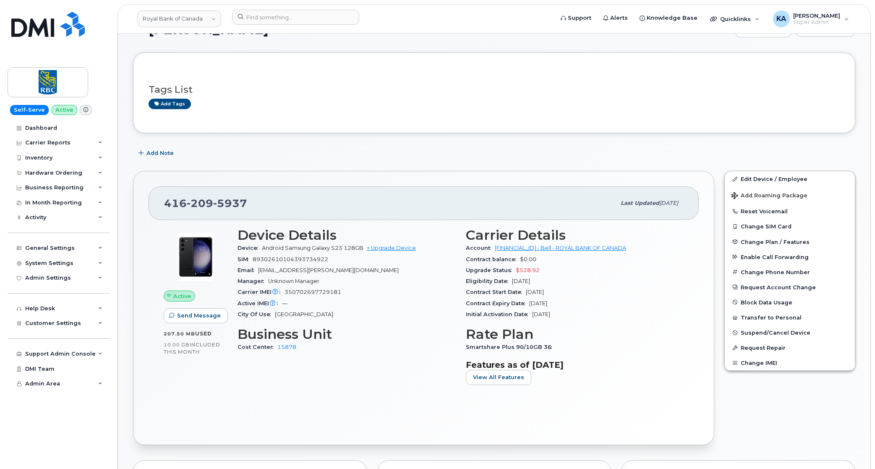
scroll to position [52, 0]
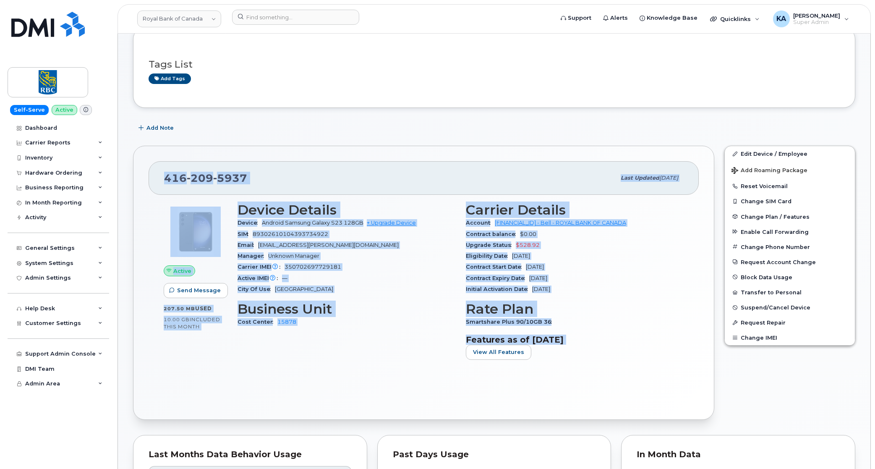
drag, startPoint x: 164, startPoint y: 179, endPoint x: 595, endPoint y: 349, distance: 462.7
click at [595, 349] on div "[PHONE_NUMBER] Last updated [DATE] Active Send Message 207.50 MB  used 10.00 GB…" at bounding box center [423, 283] width 581 height 274
copy div "[PHONE_NUMBER] Last updated [DATE] Active Send Message 207.50 MB  used 10.00 GB…"
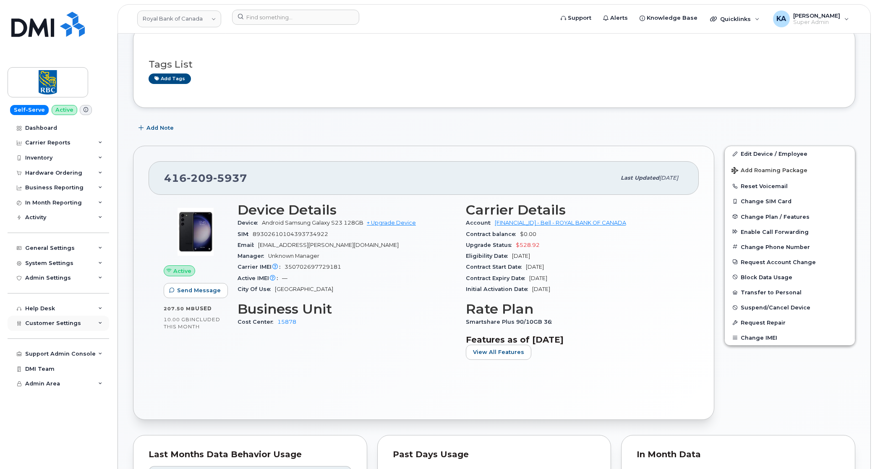
click at [68, 324] on span "Customer Settings" at bounding box center [53, 323] width 56 height 6
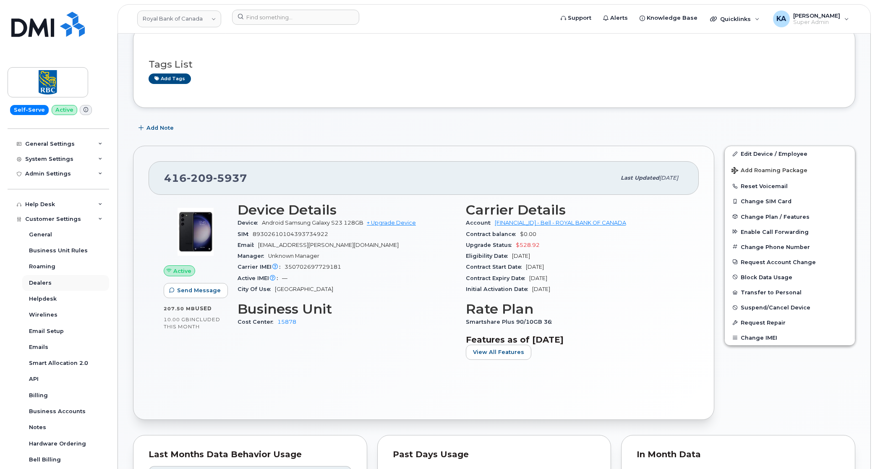
scroll to position [105, 0]
drag, startPoint x: 249, startPoint y: 175, endPoint x: 166, endPoint y: 181, distance: 82.9
click at [166, 181] on div "416 209 5937" at bounding box center [390, 178] width 452 height 18
drag, startPoint x: 166, startPoint y: 181, endPoint x: 173, endPoint y: 181, distance: 6.3
copy span "416 209 5937"
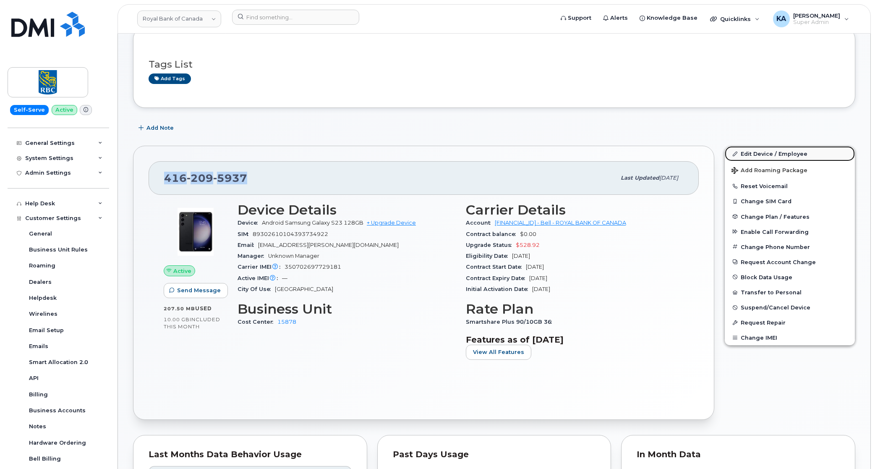
click at [754, 153] on link "Edit Device / Employee" at bounding box center [790, 153] width 130 height 15
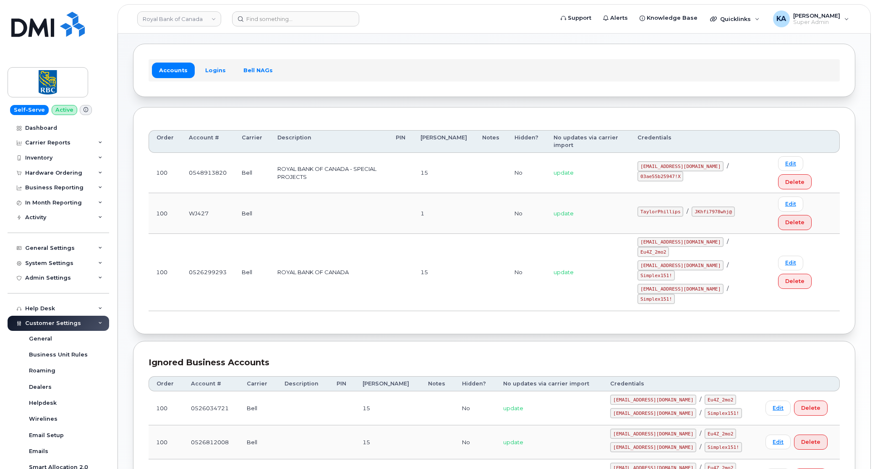
scroll to position [52, 0]
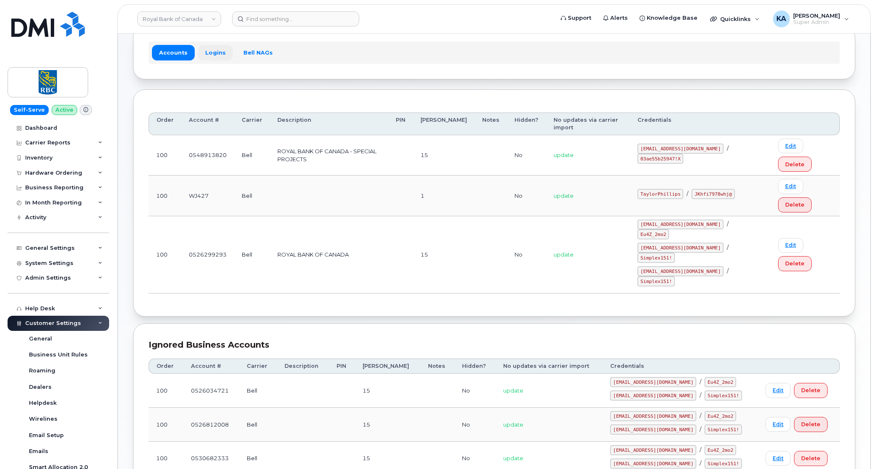
click at [213, 49] on link "Logins" at bounding box center [215, 52] width 35 height 15
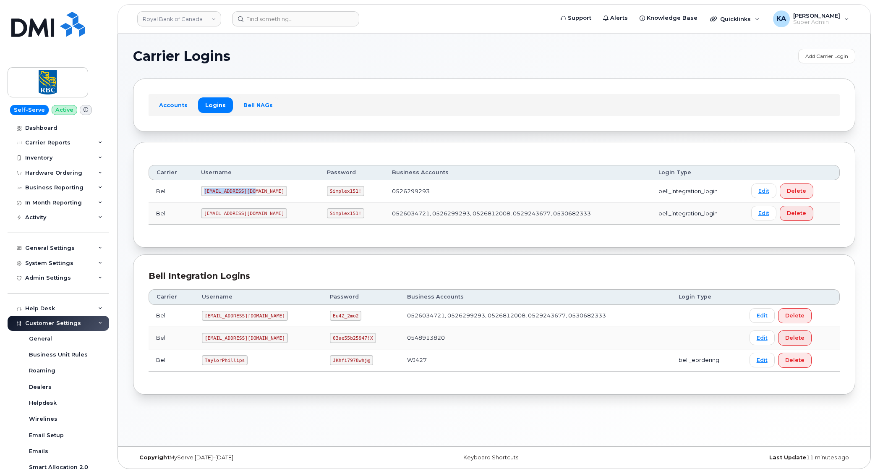
drag, startPoint x: 204, startPoint y: 192, endPoint x: 255, endPoint y: 194, distance: 51.7
click at [255, 194] on td "1RoyalB@myserve.ca" at bounding box center [257, 191] width 126 height 22
drag, startPoint x: 255, startPoint y: 194, endPoint x: 239, endPoint y: 191, distance: 16.2
copy code "1RoyalB@myserve.ca"
drag, startPoint x: 299, startPoint y: 192, endPoint x: 330, endPoint y: 193, distance: 30.2
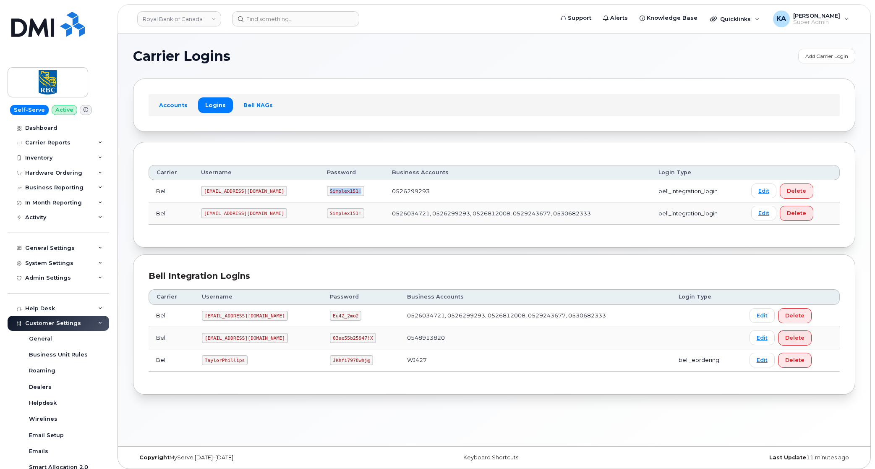
click at [330, 193] on code "Simplex151!" at bounding box center [345, 191] width 37 height 10
drag, startPoint x: 330, startPoint y: 193, endPoint x: 321, endPoint y: 193, distance: 8.4
copy code "Simplex151!"
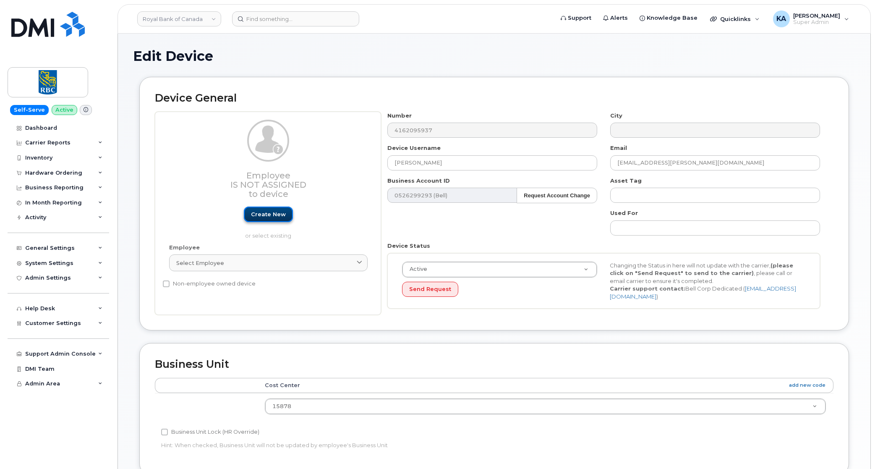
click at [261, 215] on link "Create new" at bounding box center [268, 215] width 49 height 16
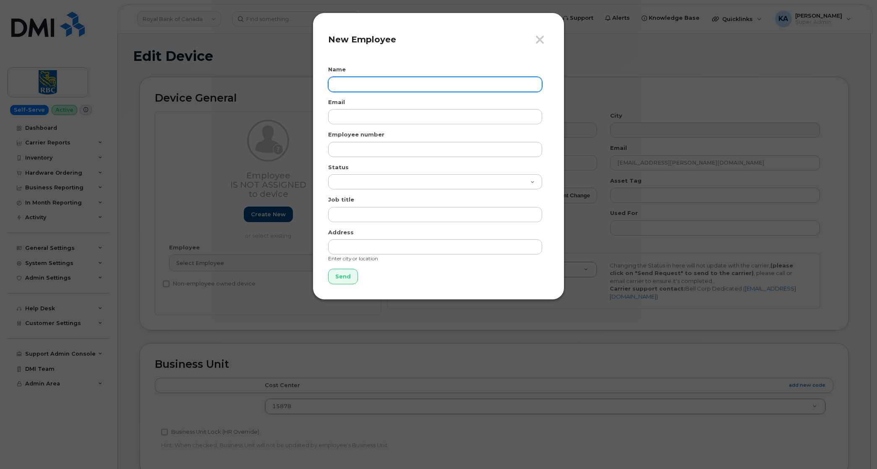
click at [356, 84] on input "text" at bounding box center [435, 84] width 214 height 15
paste input "[PERSON_NAME]"
type input "[PERSON_NAME]"
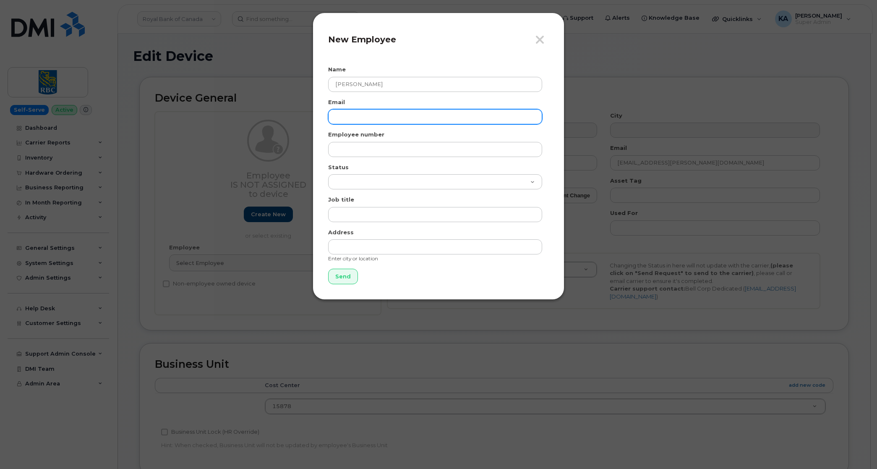
click at [361, 118] on input "email" at bounding box center [435, 116] width 214 height 15
paste input "[PERSON_NAME][EMAIL_ADDRESS][PERSON_NAME][DOMAIN_NAME]"
type input "[PERSON_NAME][EMAIL_ADDRESS][PERSON_NAME][DOMAIN_NAME]"
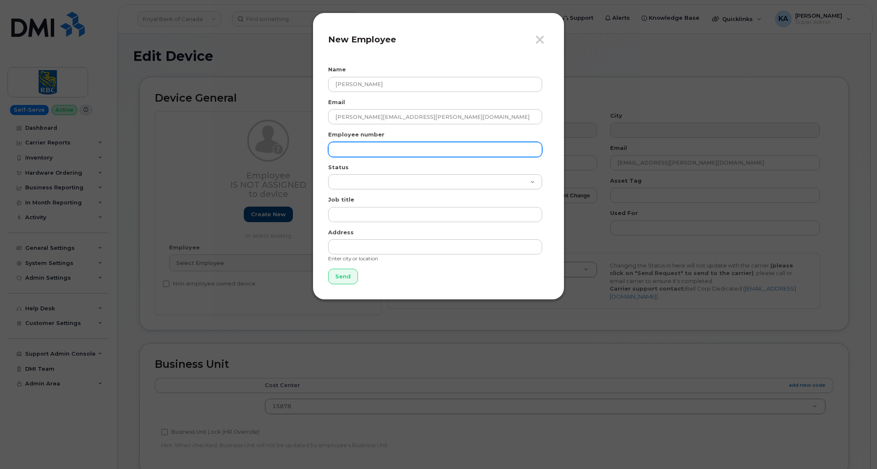
click at [367, 151] on input "text" at bounding box center [435, 149] width 214 height 15
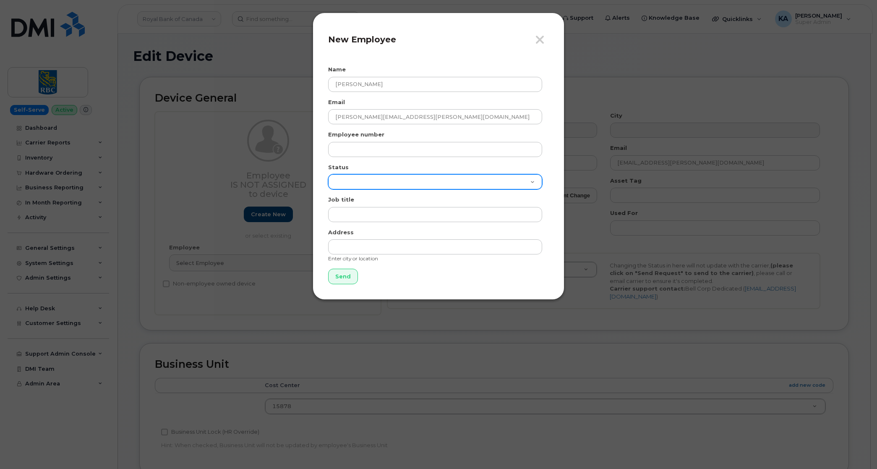
click at [351, 181] on select "Active On-Leave Long Term Short Term Maternity Leave Temp Layoff Inactive" at bounding box center [435, 181] width 214 height 15
select select "active"
click at [328, 174] on select "Active On-Leave Long Term Short Term Maternity Leave Temp Layoff Inactive" at bounding box center [435, 181] width 214 height 15
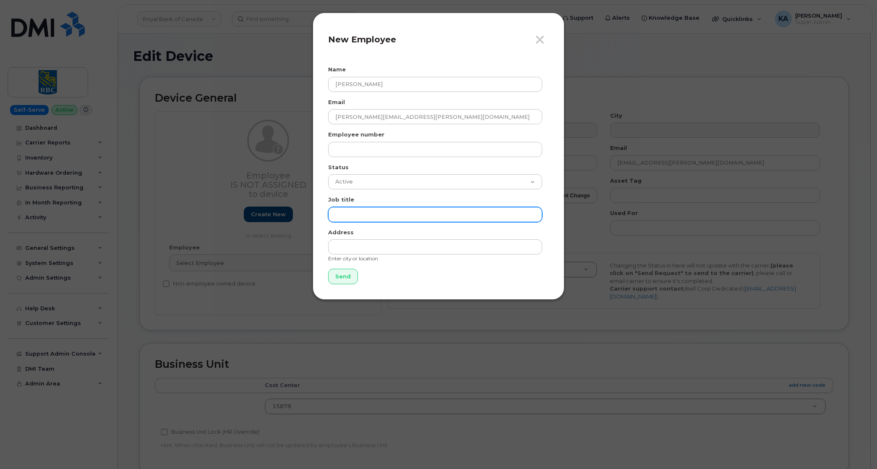
click at [343, 212] on input "text" at bounding box center [435, 214] width 214 height 15
click at [622, 51] on div "Close New Employee Name Jessie Wu Email jessie.wu@rbc.com Employee number Statu…" at bounding box center [438, 234] width 877 height 469
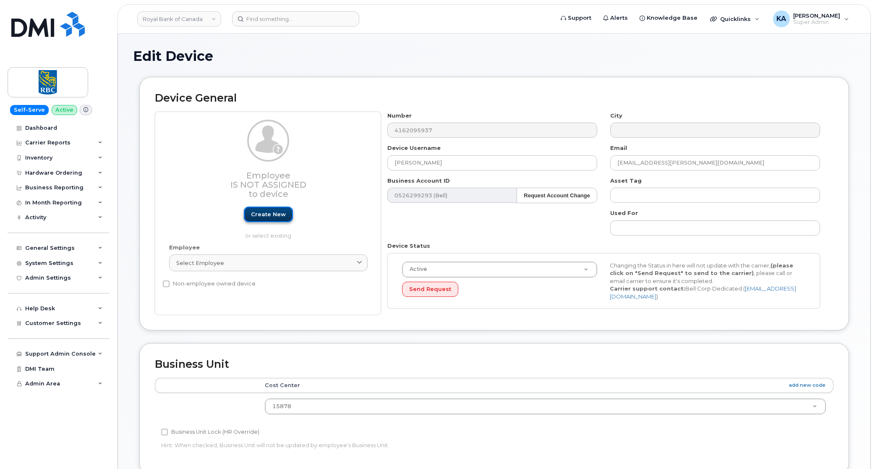
click at [269, 212] on link "Create new" at bounding box center [268, 215] width 49 height 16
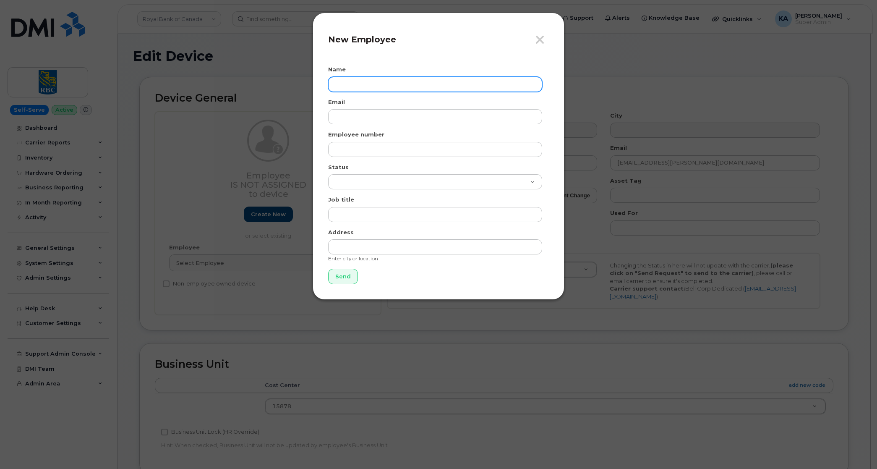
click at [351, 85] on input "text" at bounding box center [435, 84] width 214 height 15
type input "[PERSON_NAME]"
type input "[PERSON_NAME][EMAIL_ADDRESS][PERSON_NAME][DOMAIN_NAME]"
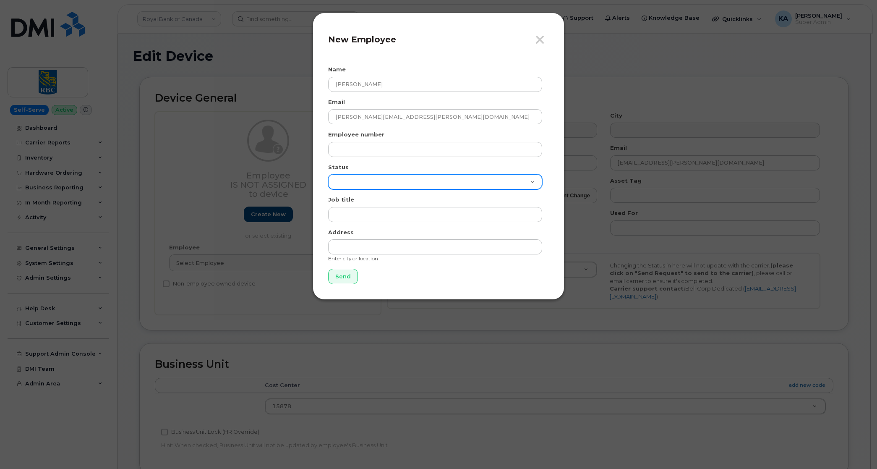
click at [343, 188] on select "Active On-Leave Long Term Short Term Maternity Leave Temp Layoff Inactive" at bounding box center [435, 181] width 214 height 15
select select "active"
click at [328, 174] on select "Active On-Leave Long Term Short Term Maternity Leave Temp Layoff Inactive" at bounding box center [435, 181] width 214 height 15
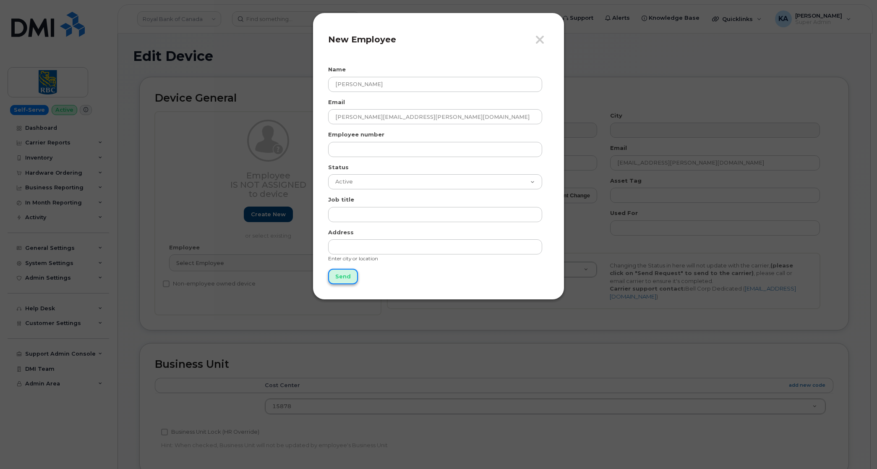
click at [339, 277] on input "Send" at bounding box center [343, 277] width 30 height 16
type input "Send"
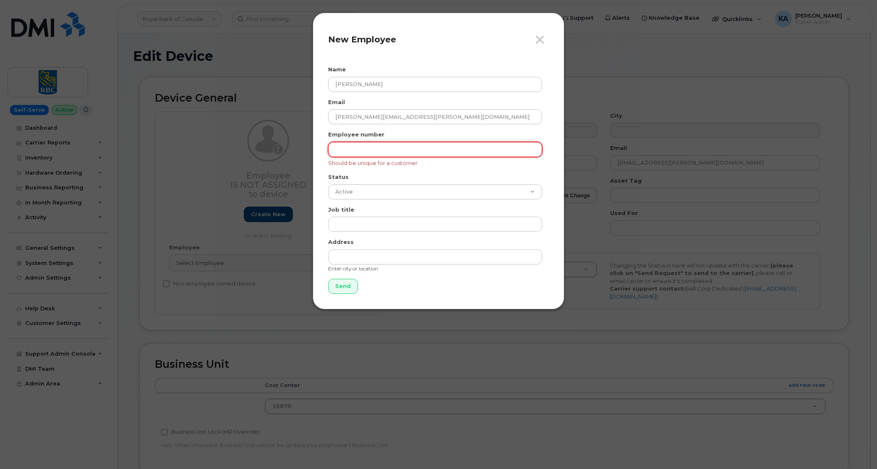
click at [344, 150] on input "text" at bounding box center [435, 149] width 214 height 15
type input "9"
click at [339, 286] on input "Send" at bounding box center [343, 287] width 30 height 16
type input "Send"
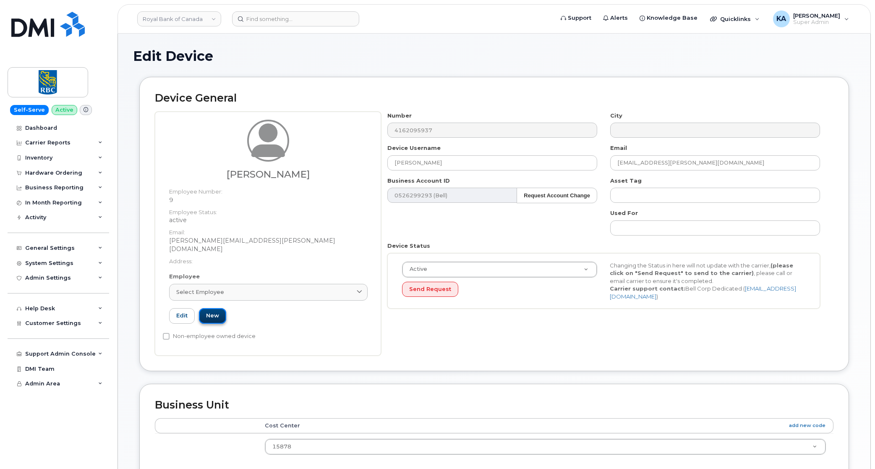
click at [209, 311] on link "New" at bounding box center [212, 316] width 27 height 16
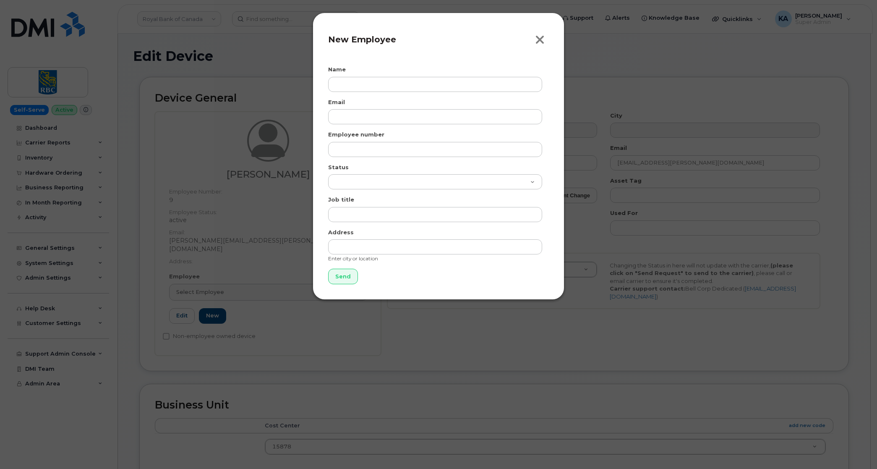
click at [536, 42] on icon "button" at bounding box center [540, 40] width 10 height 13
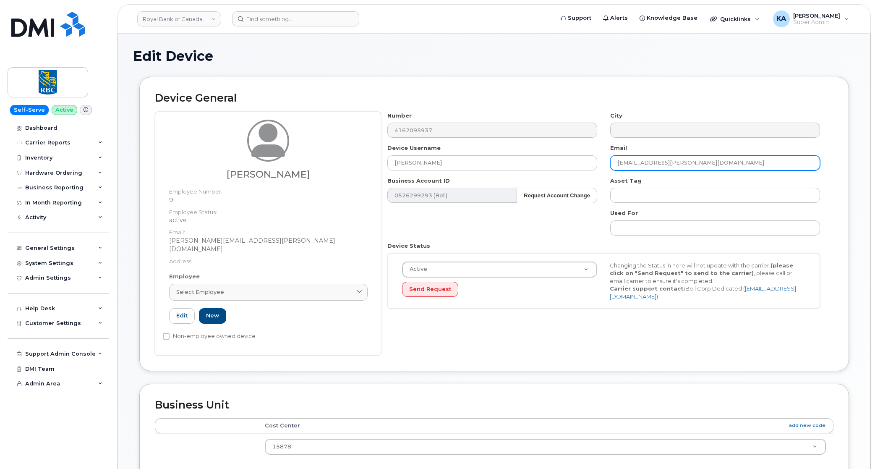
drag, startPoint x: 687, startPoint y: 164, endPoint x: 600, endPoint y: 164, distance: 86.5
click at [600, 164] on div "Number 4162095937 City Device Username Garret Schembri Email garret.schembri@rb…" at bounding box center [604, 214] width 446 height 204
paste input "jessie.wu@rbc"
type input "jessie.wu@rbc.com"
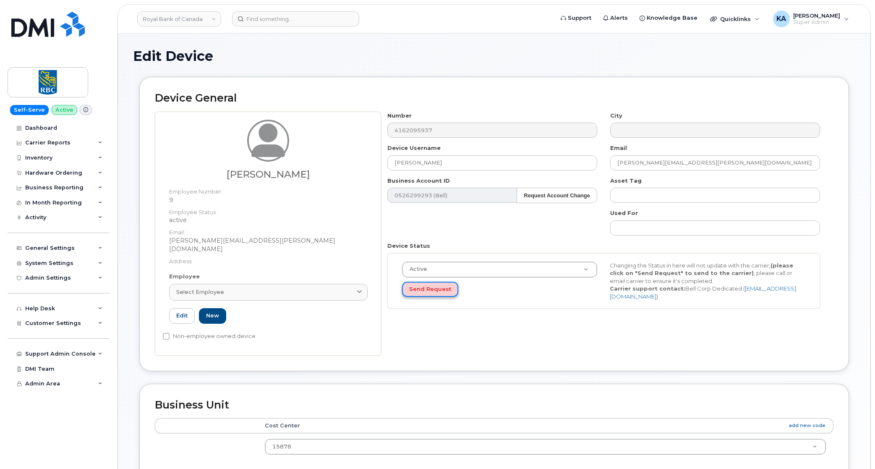
click at [424, 288] on button "Send Request" at bounding box center [430, 290] width 56 height 16
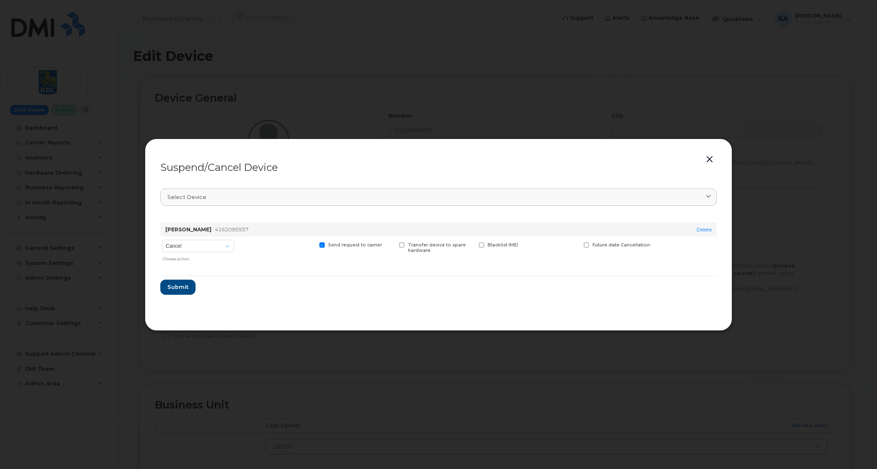
click at [708, 160] on button "button" at bounding box center [710, 160] width 13 height 12
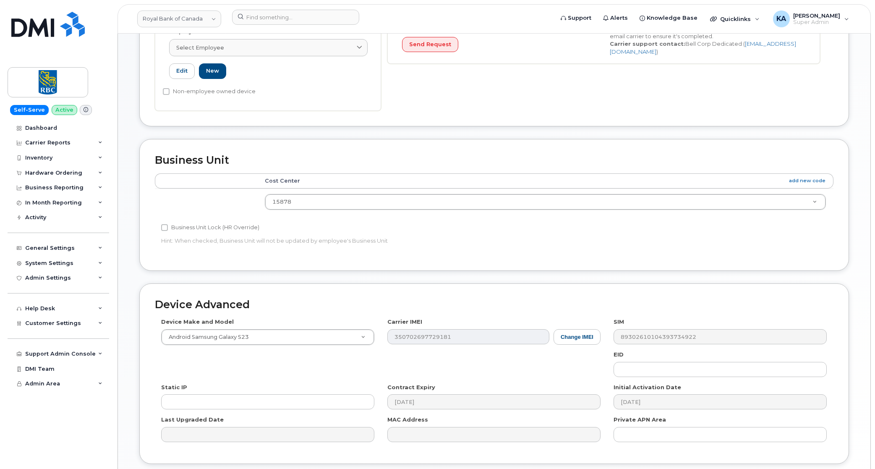
scroll to position [303, 0]
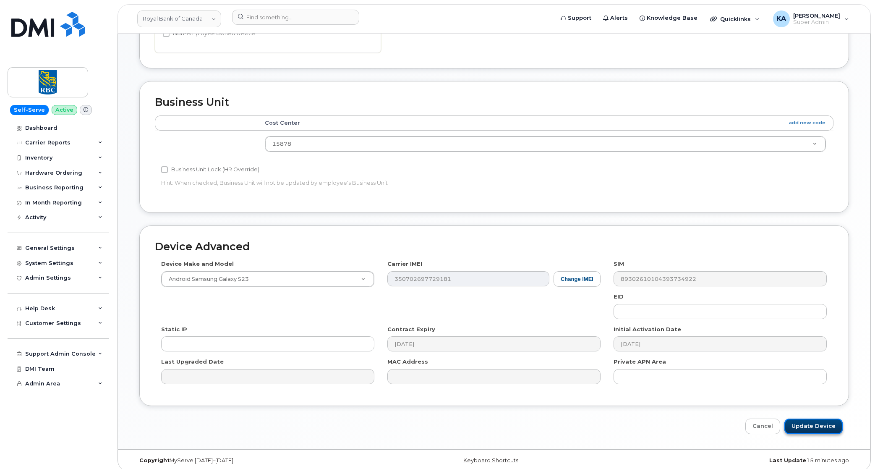
click at [801, 419] on input "Update Device" at bounding box center [814, 427] width 58 height 16
type input "Saving..."
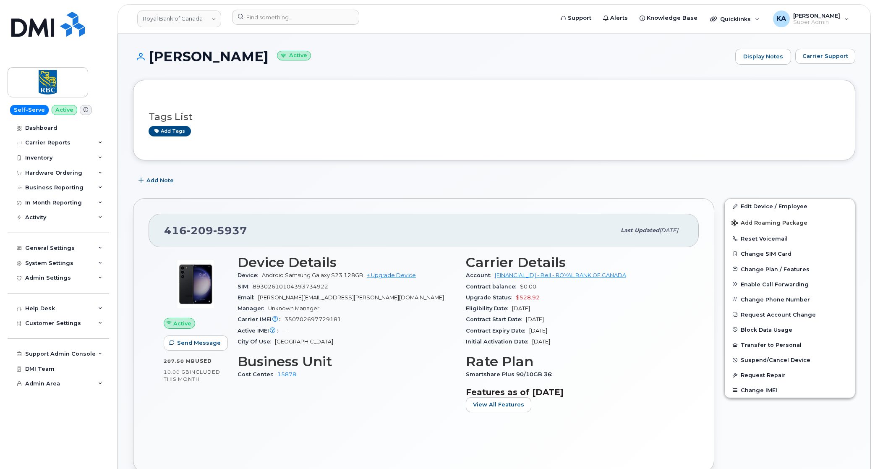
click at [257, 307] on span "Manager" at bounding box center [253, 308] width 31 height 6
click at [763, 204] on link "Edit Device / Employee" at bounding box center [790, 206] width 130 height 15
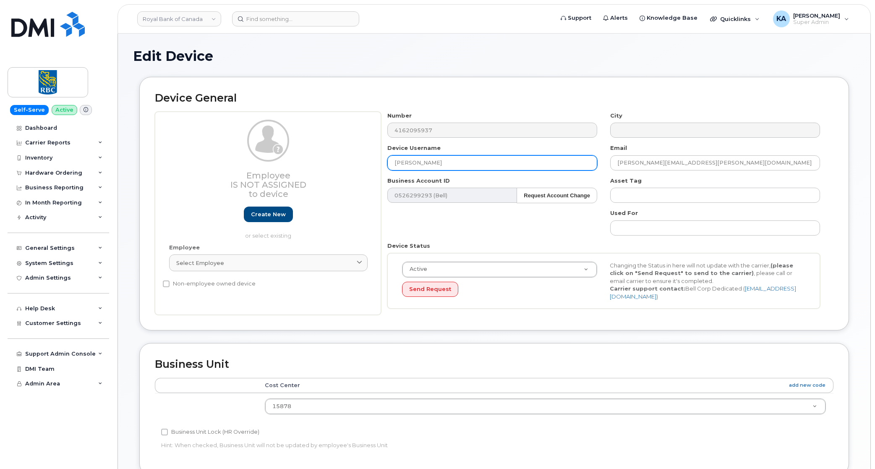
drag, startPoint x: 455, startPoint y: 160, endPoint x: 364, endPoint y: 157, distance: 90.8
click at [364, 157] on div "Employee Is not assigned to device Create new or select existing Employee Selec…" at bounding box center [494, 214] width 679 height 204
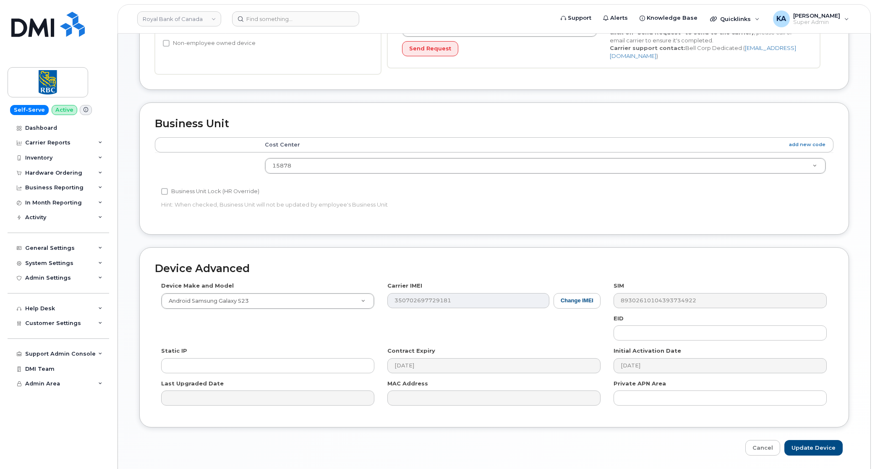
scroll to position [271, 0]
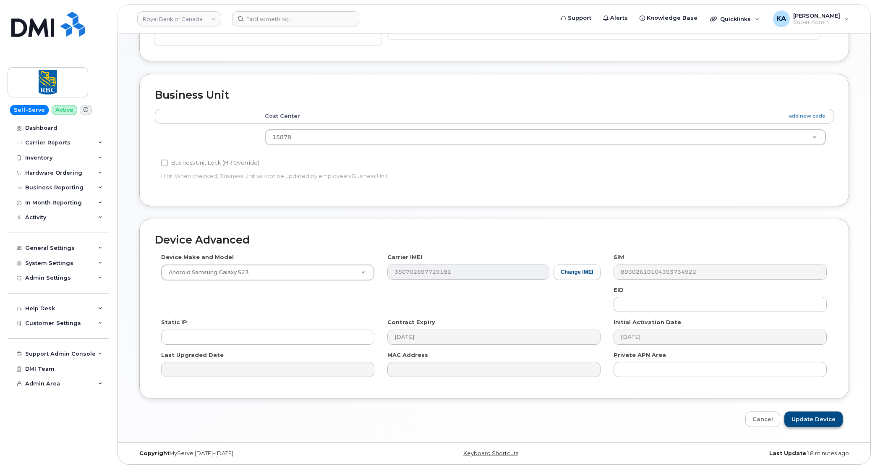
type input "[PERSON_NAME]"
click at [803, 419] on input "Update Device" at bounding box center [814, 419] width 58 height 16
type input "Saving..."
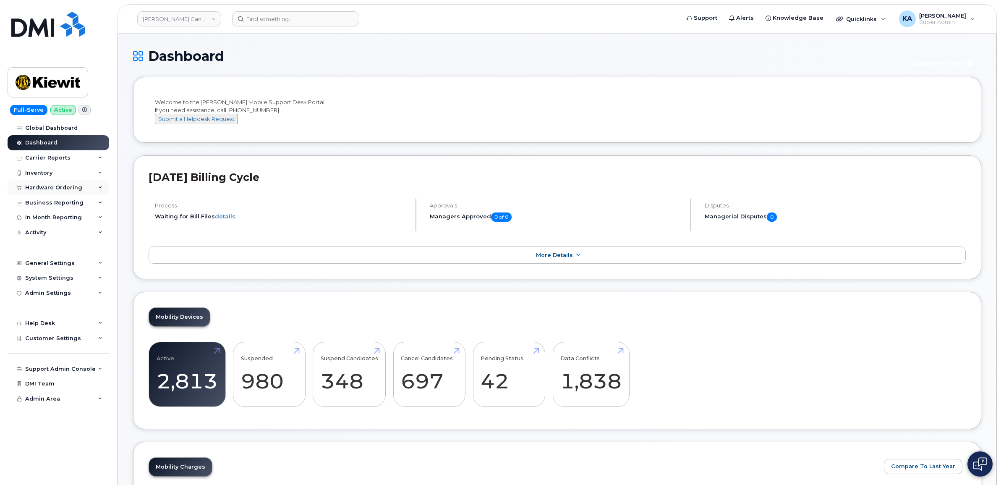
click at [46, 187] on div "Hardware Ordering" at bounding box center [53, 187] width 57 height 7
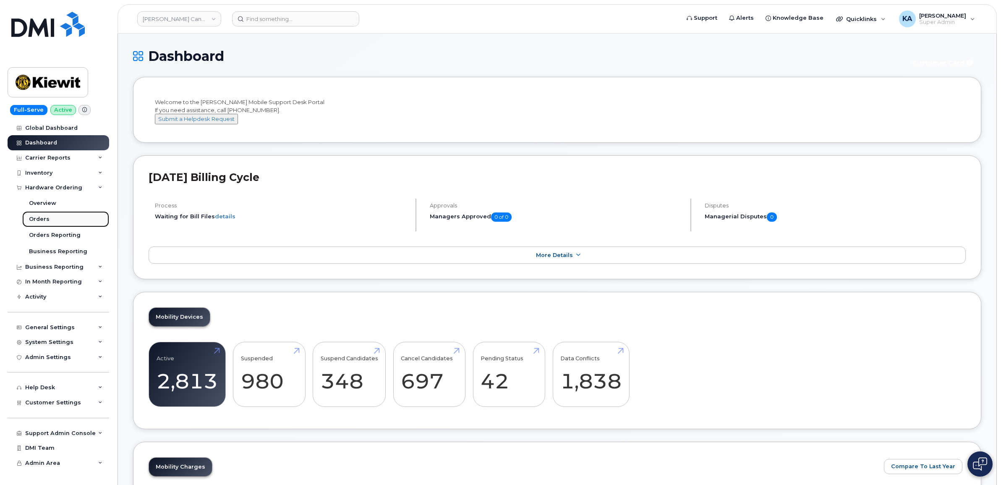
click at [38, 219] on div "Orders" at bounding box center [39, 219] width 21 height 8
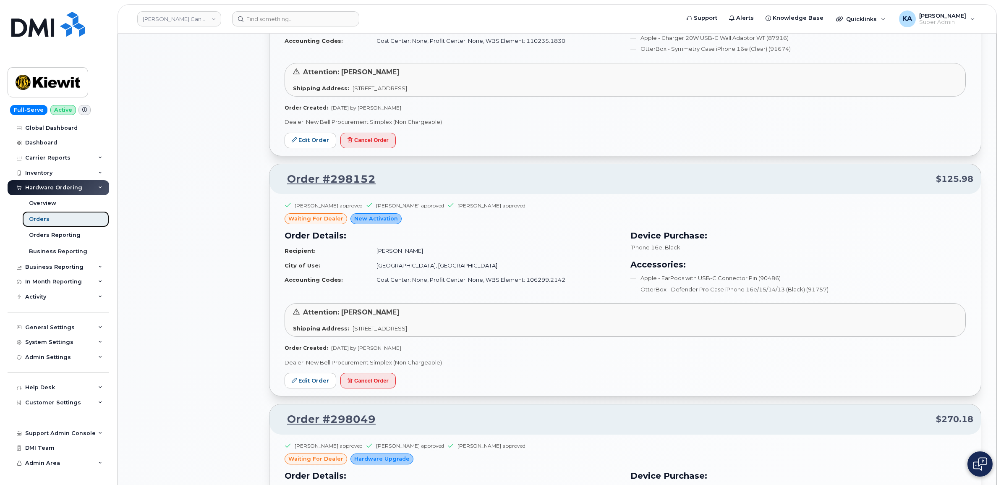
scroll to position [682, 0]
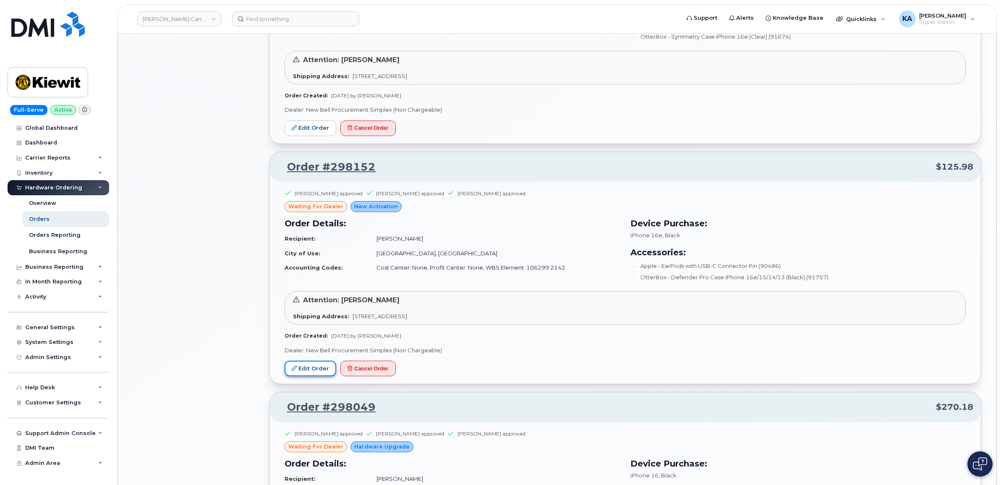
click at [307, 368] on link "Edit Order" at bounding box center [311, 369] width 52 height 16
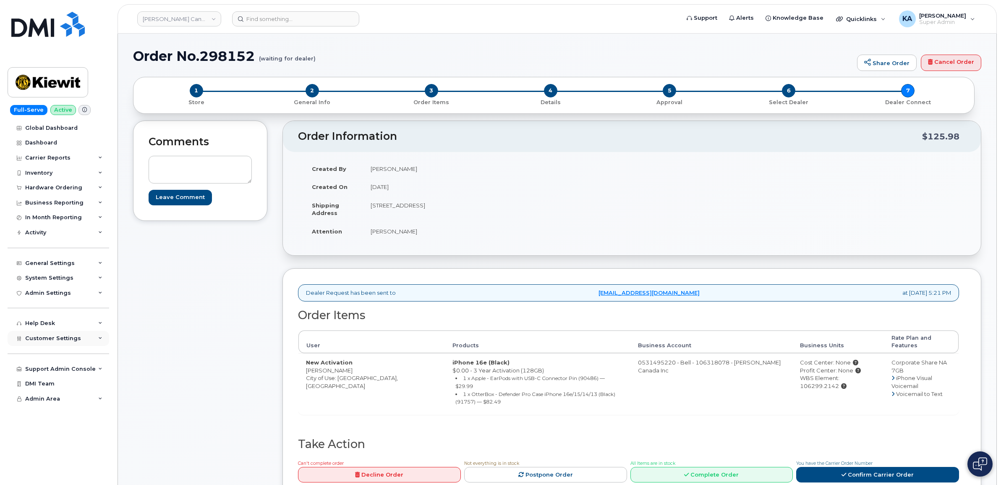
click at [43, 340] on span "Customer Settings" at bounding box center [53, 338] width 56 height 6
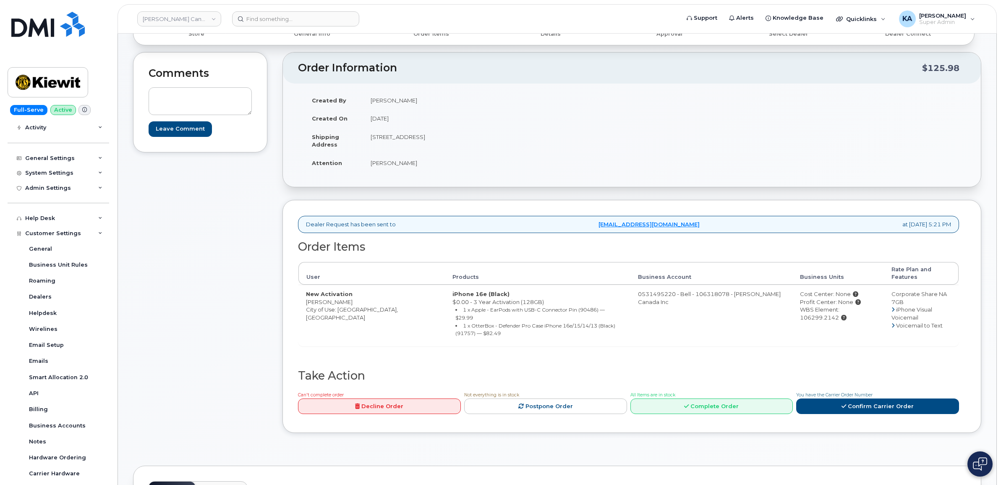
scroll to position [52, 0]
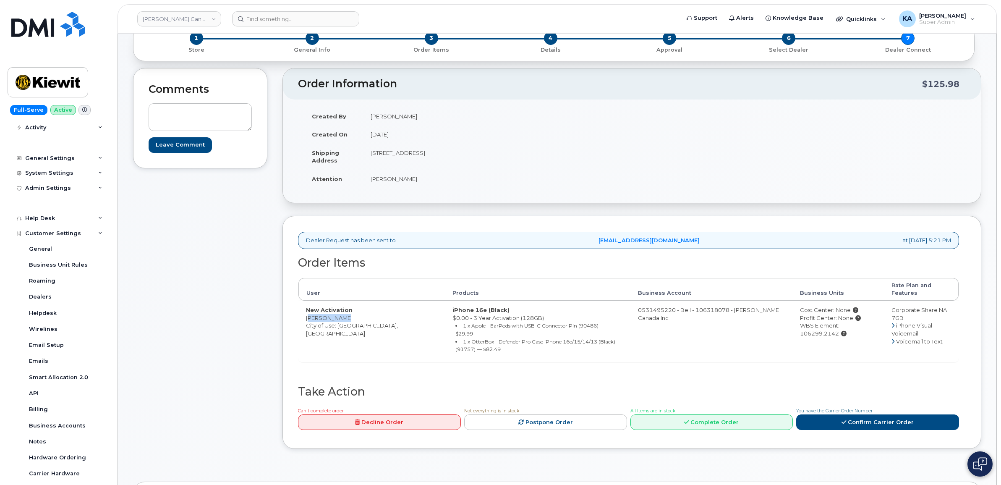
drag, startPoint x: 338, startPoint y: 311, endPoint x: 305, endPoint y: 313, distance: 33.7
click at [305, 313] on td "New Activation Hira Sarwar City of Use: Vancouver, British Columbia" at bounding box center [372, 331] width 147 height 61
drag, startPoint x: 305, startPoint y: 313, endPoint x: 314, endPoint y: 311, distance: 9.1
copy td "Hira Sarwar"
drag, startPoint x: 426, startPoint y: 149, endPoint x: 469, endPoint y: 154, distance: 42.6
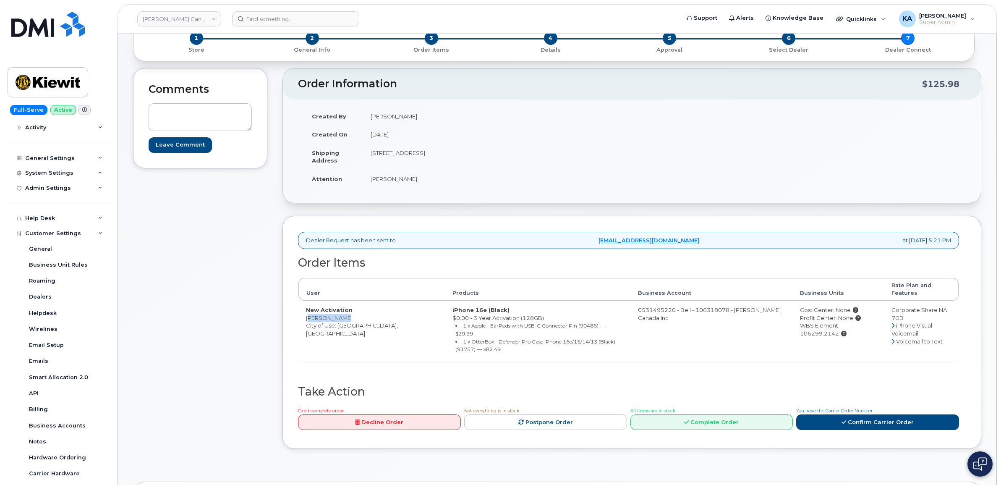
click at [469, 154] on td "1950 Brigantine Dr COQUITLAM BC V3K 7B5 CANADA" at bounding box center [494, 157] width 263 height 26
copy td "COQUITLAM BC"
drag, startPoint x: 370, startPoint y: 152, endPoint x: 424, endPoint y: 157, distance: 54.5
click at [424, 157] on td "1950 Brigantine Dr COQUITLAM BC V3K 7B5 CANADA" at bounding box center [494, 157] width 263 height 26
drag, startPoint x: 424, startPoint y: 157, endPoint x: 414, endPoint y: 155, distance: 10.5
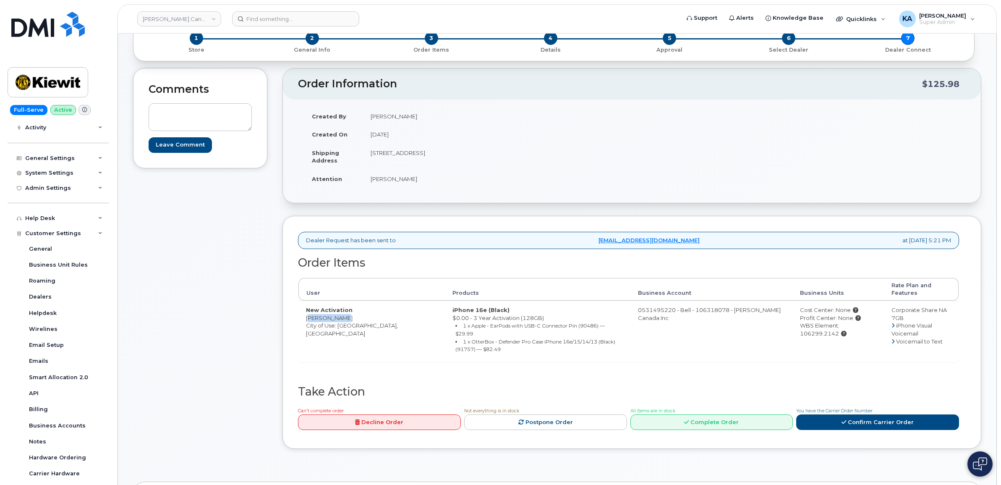
copy td "1950 Brigantine Dr"
drag, startPoint x: 471, startPoint y: 154, endPoint x: 497, endPoint y: 156, distance: 25.3
click at [497, 156] on td "1950 Brigantine Dr COQUITLAM BC V3K 7B5 CANADA" at bounding box center [494, 157] width 263 height 26
drag, startPoint x: 497, startPoint y: 156, endPoint x: 493, endPoint y: 153, distance: 4.5
copy td "V3K 7B5"
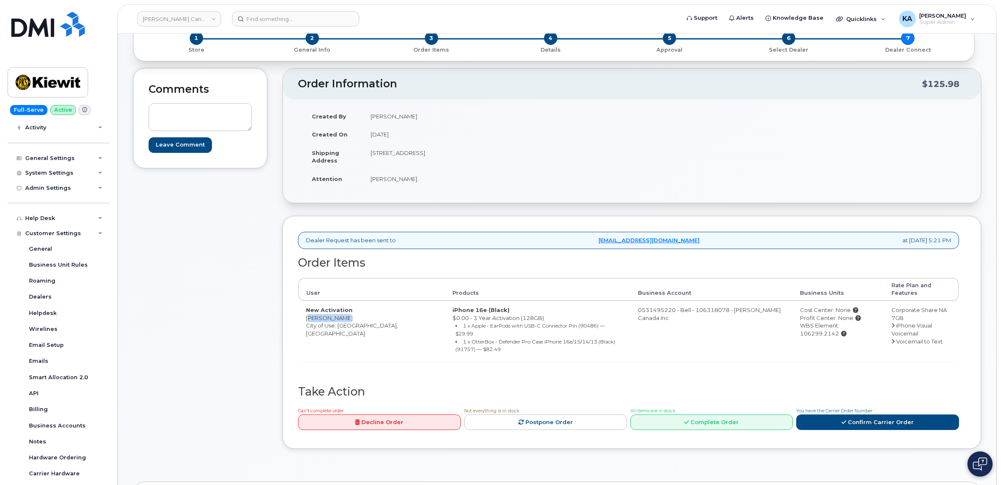
drag, startPoint x: 305, startPoint y: 310, endPoint x: 336, endPoint y: 313, distance: 30.8
click at [336, 314] on td "New Activation Hira Sarwar City of Use: Vancouver, British Columbia" at bounding box center [372, 331] width 147 height 61
click at [339, 311] on td "New Activation Hira Sarwar City of Use: Vancouver, British Columbia" at bounding box center [372, 331] width 147 height 61
drag, startPoint x: 339, startPoint y: 311, endPoint x: 308, endPoint y: 310, distance: 31.5
click at [308, 310] on td "New Activation Hira Sarwar City of Use: Vancouver, British Columbia" at bounding box center [372, 331] width 147 height 61
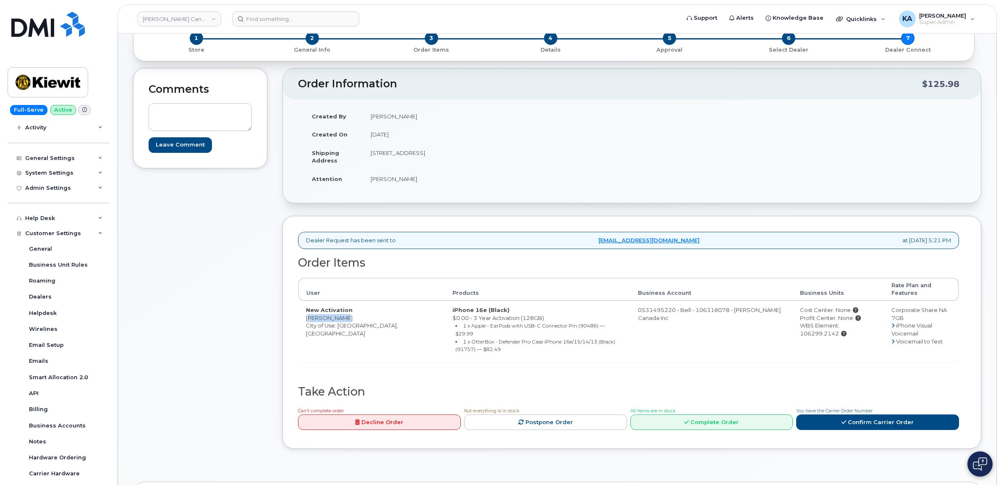
copy td "[PERSON_NAME]"
drag, startPoint x: 368, startPoint y: 156, endPoint x: 521, endPoint y: 158, distance: 153.3
click at [521, 158] on td "[STREET_ADDRESS]" at bounding box center [494, 157] width 263 height 26
drag, startPoint x: 521, startPoint y: 158, endPoint x: 520, endPoint y: 154, distance: 4.4
copy td "[STREET_ADDRESS]"
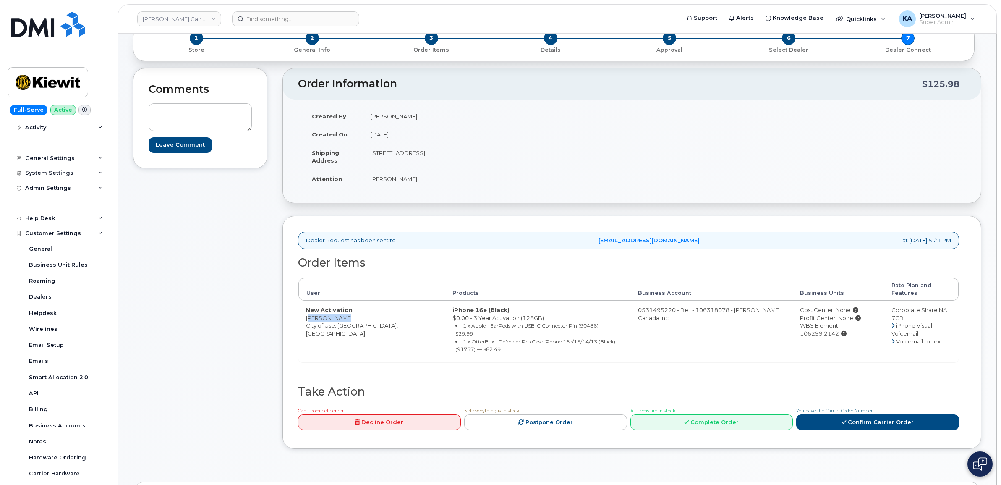
drag, startPoint x: 826, startPoint y: 320, endPoint x: 870, endPoint y: 322, distance: 43.3
click at [870, 322] on div "WBS Element: 106299.2142" at bounding box center [838, 330] width 76 height 16
drag, startPoint x: 870, startPoint y: 322, endPoint x: 853, endPoint y: 318, distance: 17.3
copy div "106299.2142"
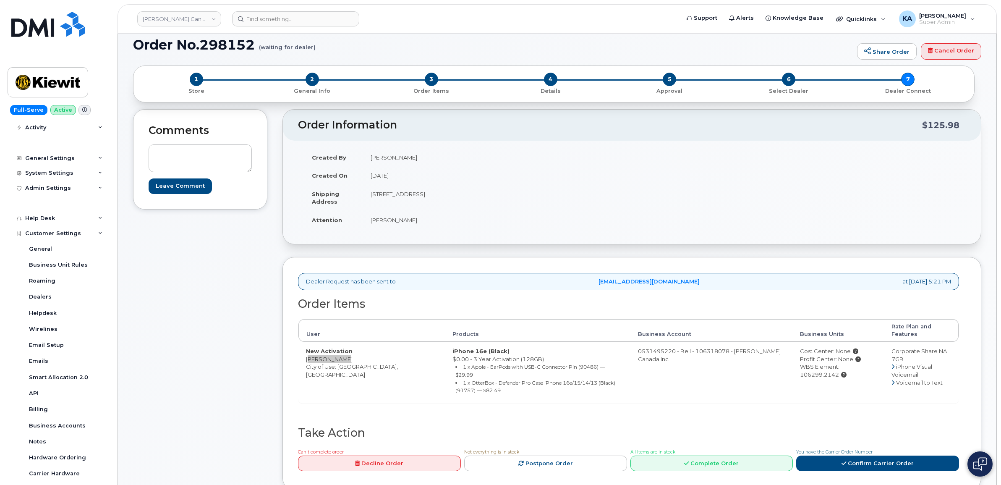
scroll to position [0, 0]
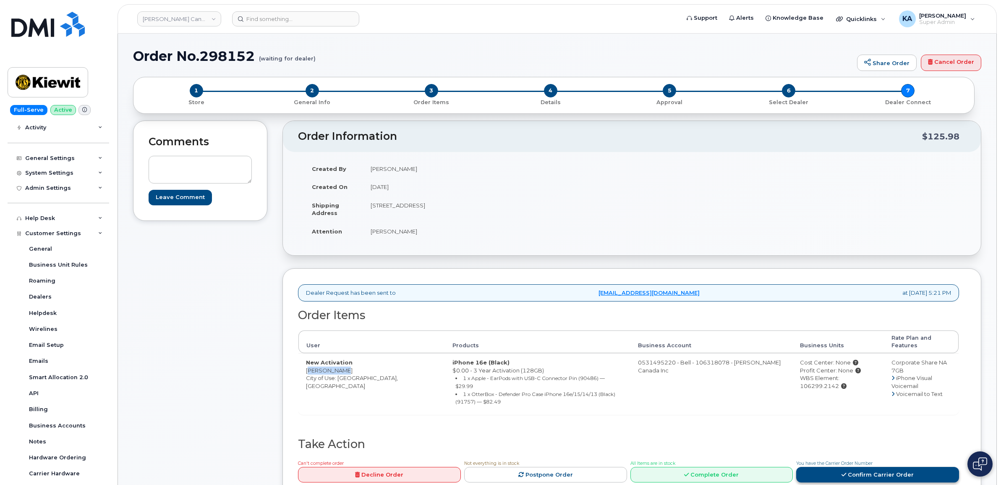
click at [844, 467] on link "Confirm Carrier Order" at bounding box center [877, 475] width 163 height 16
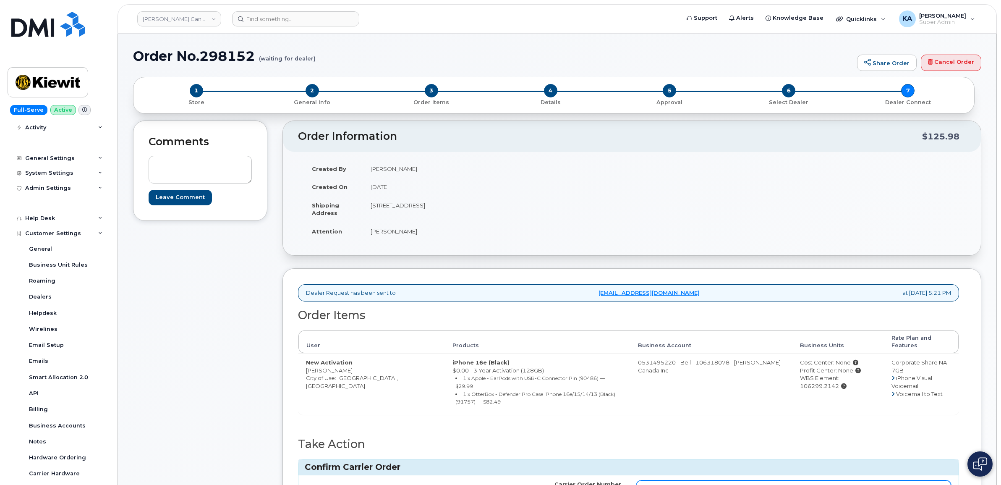
paste input "3005464"
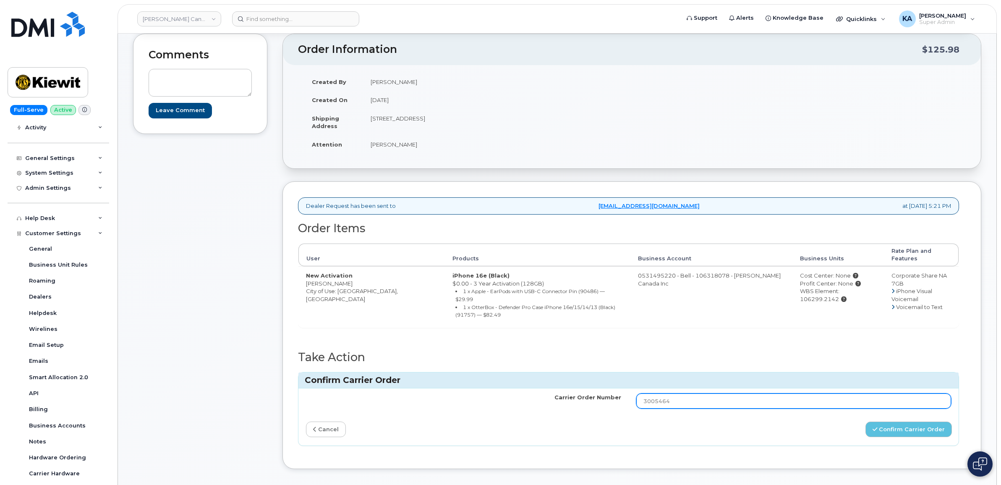
scroll to position [105, 0]
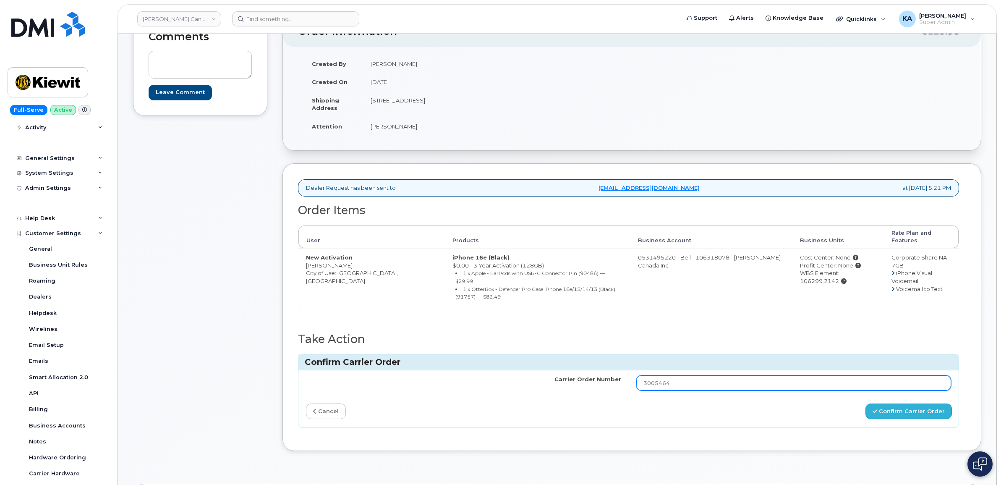
type input "3005464"
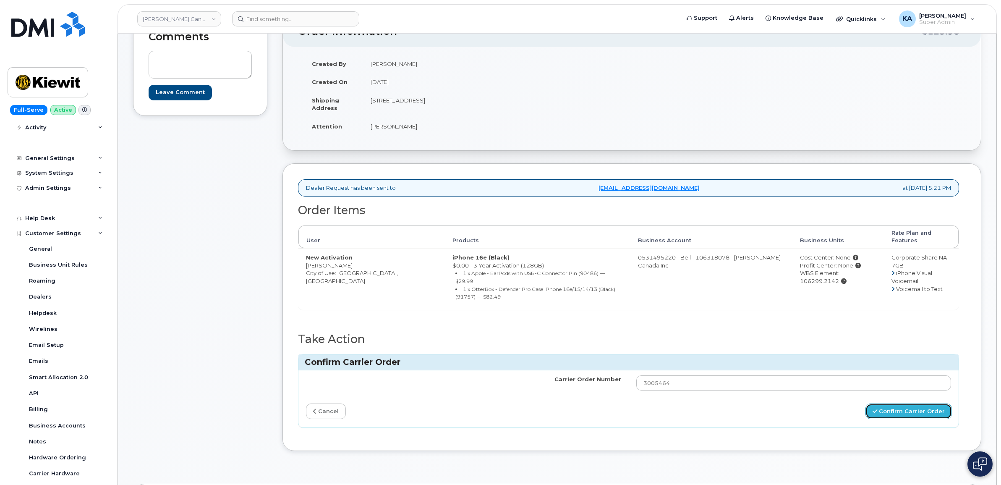
click at [896, 403] on button "Confirm Carrier Order" at bounding box center [909, 411] width 86 height 16
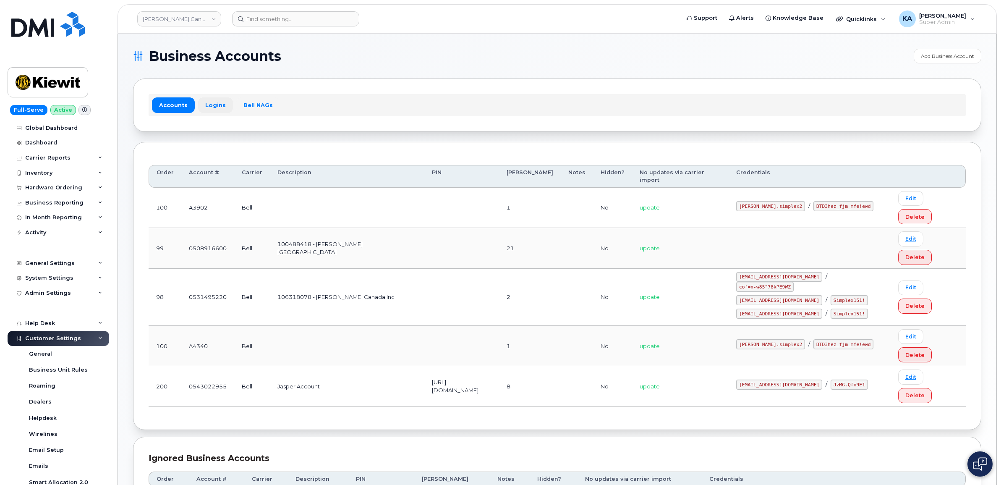
click at [216, 107] on link "Logins" at bounding box center [215, 104] width 35 height 15
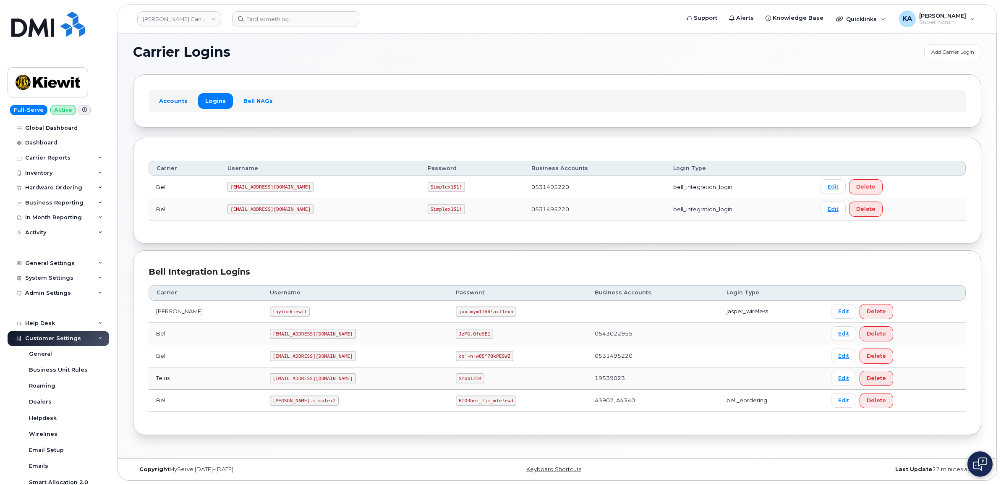
scroll to position [5, 0]
drag, startPoint x: 250, startPoint y: 401, endPoint x: 292, endPoint y: 405, distance: 42.2
click at [293, 405] on code "[PERSON_NAME].simplex2" at bounding box center [304, 401] width 69 height 10
drag, startPoint x: 292, startPoint y: 405, endPoint x: 282, endPoint y: 401, distance: 10.9
copy code "kiewit.simplex2"
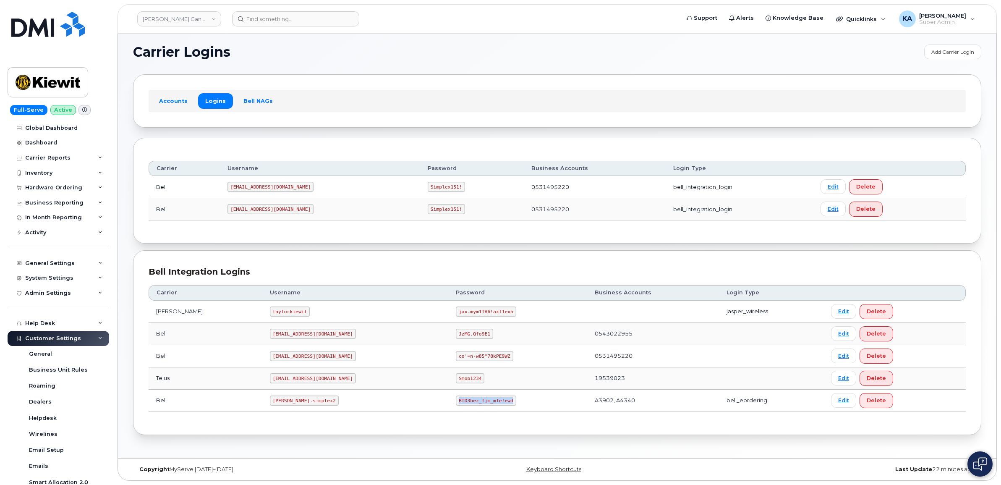
drag, startPoint x: 416, startPoint y: 401, endPoint x: 474, endPoint y: 406, distance: 58.5
click at [477, 406] on td "BTD3hez_fjm_mfe!ewd" at bounding box center [517, 401] width 139 height 22
drag, startPoint x: 474, startPoint y: 406, endPoint x: 456, endPoint y: 402, distance: 18.4
copy code "BTD3hez_fjm_mfe!ewd"
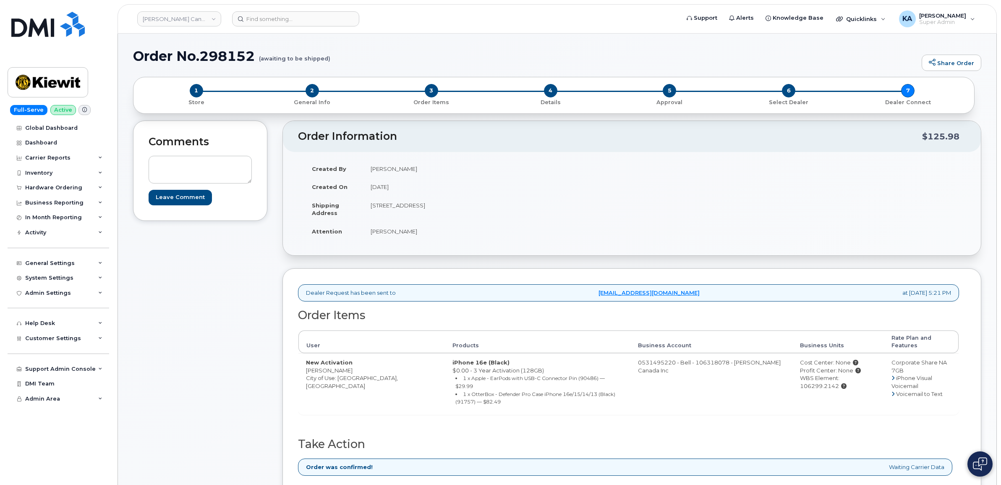
scroll to position [52, 0]
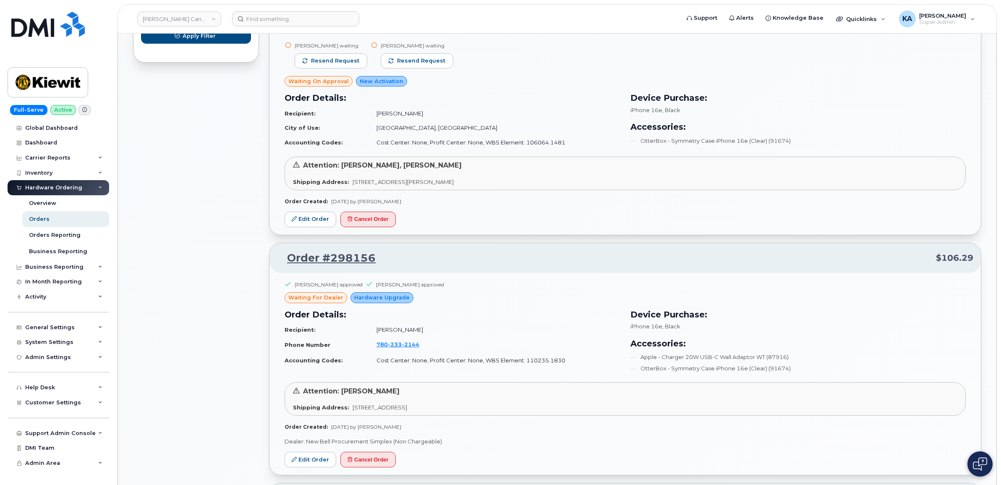
scroll to position [577, 0]
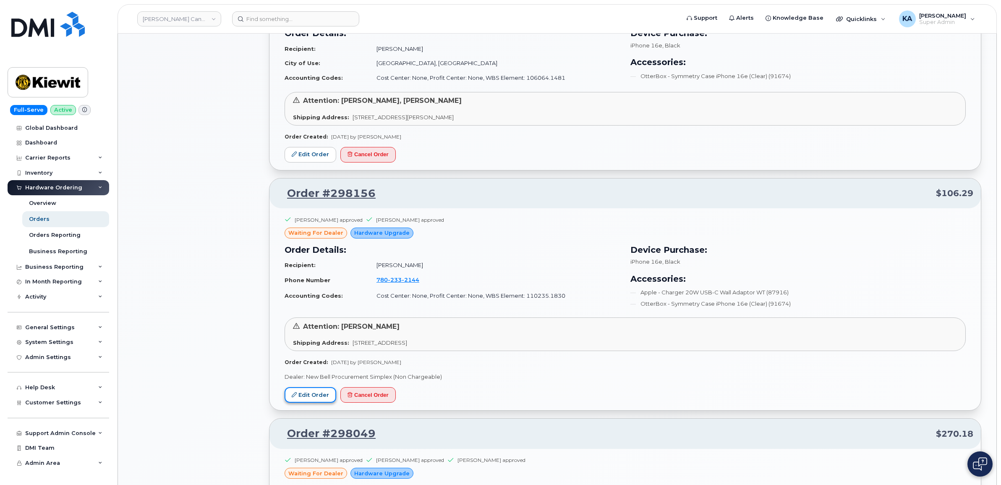
click at [304, 396] on link "Edit Order" at bounding box center [311, 395] width 52 height 16
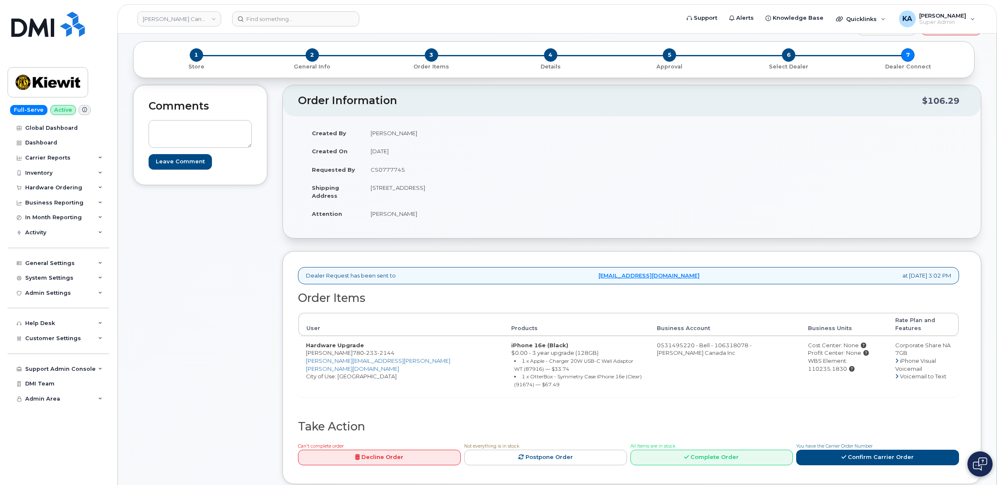
scroll to position [52, 0]
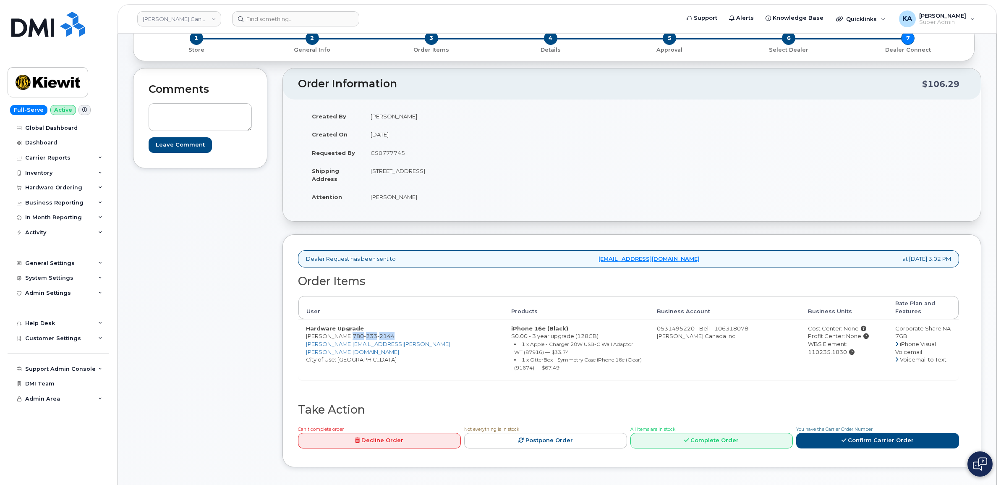
drag, startPoint x: 404, startPoint y: 329, endPoint x: 361, endPoint y: 330, distance: 42.4
click at [361, 330] on td "Hardware Upgrade [PERSON_NAME] [PHONE_NUMBER] [PERSON_NAME][EMAIL_ADDRESS][PERS…" at bounding box center [401, 349] width 205 height 61
copy span "[PHONE_NUMBER]"
drag, startPoint x: 357, startPoint y: 328, endPoint x: 307, endPoint y: 329, distance: 49.5
click at [307, 329] on td "Hardware Upgrade [PERSON_NAME] [PHONE_NUMBER] [PERSON_NAME][EMAIL_ADDRESS][PERS…" at bounding box center [401, 349] width 205 height 61
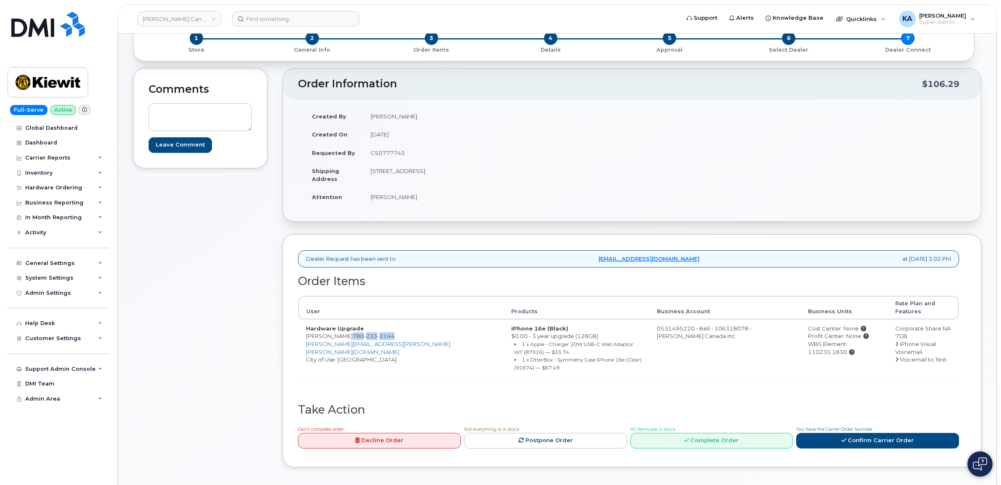
copy td "Adam MacPherso"
drag, startPoint x: 368, startPoint y: 170, endPoint x: 414, endPoint y: 177, distance: 46.6
click at [414, 177] on td "[STREET_ADDRESS]" at bounding box center [494, 175] width 263 height 26
drag, startPoint x: 414, startPoint y: 177, endPoint x: 410, endPoint y: 172, distance: 6.0
copy td "12250 33 St NE"
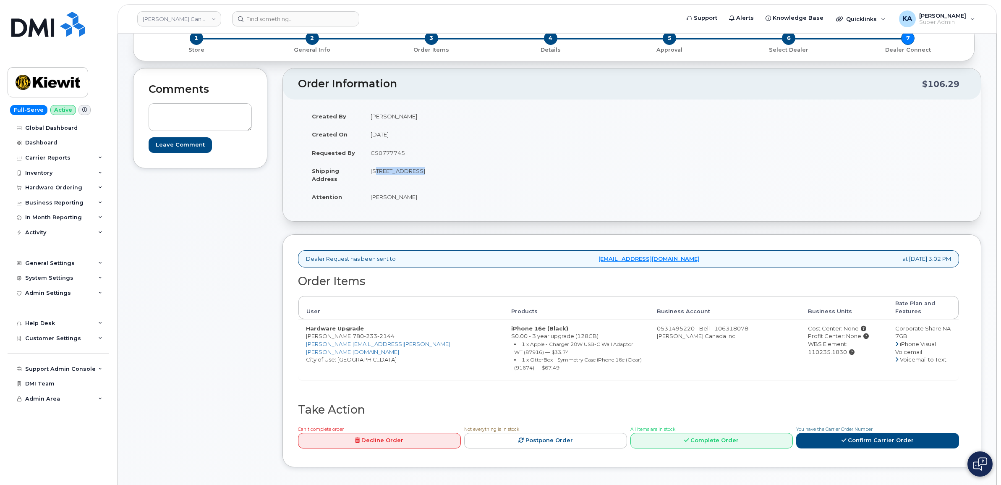
drag, startPoint x: 463, startPoint y: 173, endPoint x: 484, endPoint y: 175, distance: 21.4
click at [484, 175] on td "[STREET_ADDRESS]" at bounding box center [494, 175] width 263 height 26
drag, startPoint x: 484, startPoint y: 175, endPoint x: 479, endPoint y: 173, distance: 5.1
copy td "T6S 1H6"
drag, startPoint x: 302, startPoint y: 330, endPoint x: 357, endPoint y: 332, distance: 55.0
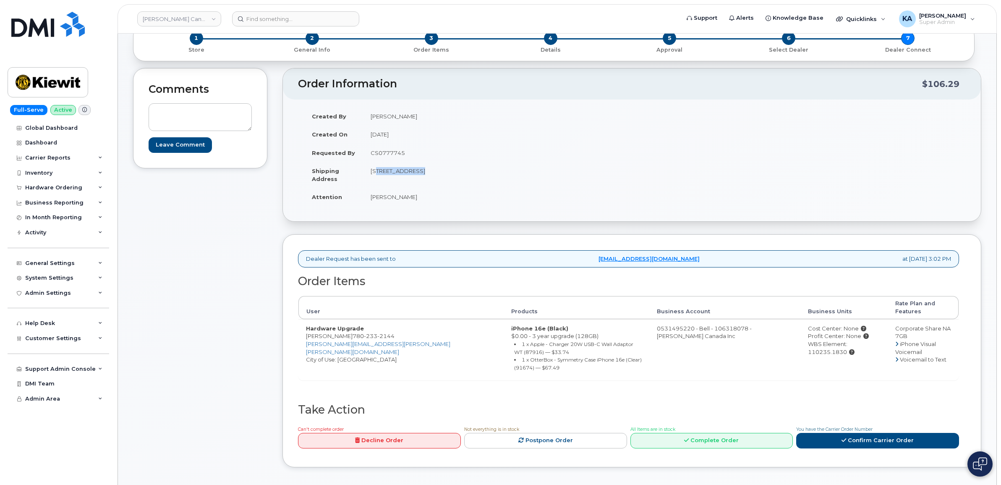
click at [357, 332] on td "Hardware Upgrade Adam MacPherson 780 233 2144 ADAM.MACPHERSON@KIEWIT.COM City o…" at bounding box center [401, 349] width 205 height 61
drag, startPoint x: 357, startPoint y: 332, endPoint x: 351, endPoint y: 331, distance: 6.8
copy td "Adam MacPherson"
drag, startPoint x: 776, startPoint y: 338, endPoint x: 860, endPoint y: 340, distance: 84.0
click at [860, 340] on td "Cost Center: None Profit Center: None WBS Element: 110235.1830" at bounding box center [844, 349] width 87 height 61
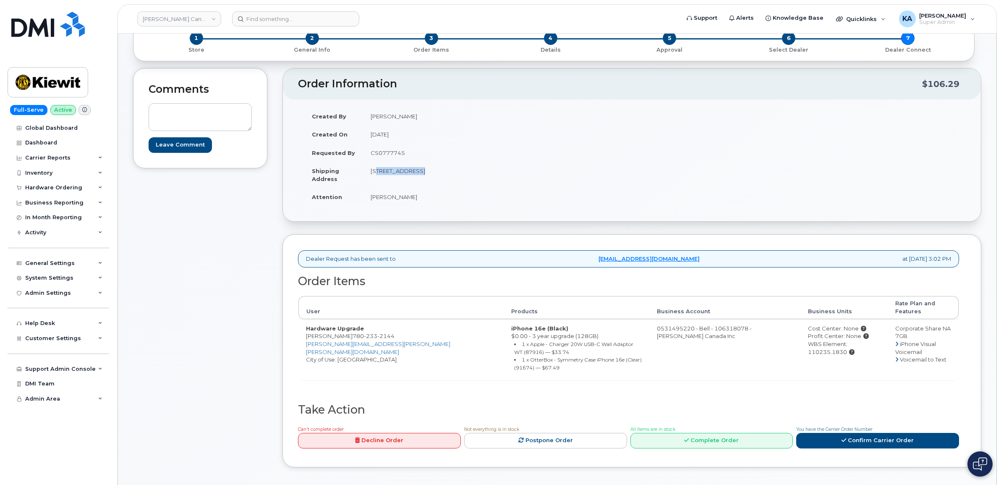
drag, startPoint x: 860, startPoint y: 340, endPoint x: 847, endPoint y: 338, distance: 12.8
copy div "WBS Element: 110235.1830"
click at [865, 433] on link "Confirm Carrier Order" at bounding box center [877, 441] width 163 height 16
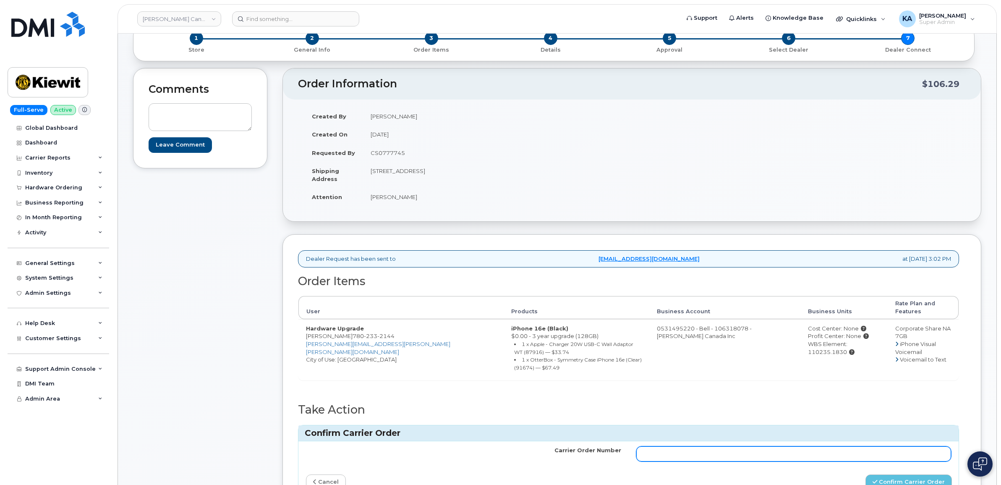
click at [685, 446] on input "Carrier Order Number" at bounding box center [793, 453] width 315 height 15
paste input "3005469"
type input "3005469"
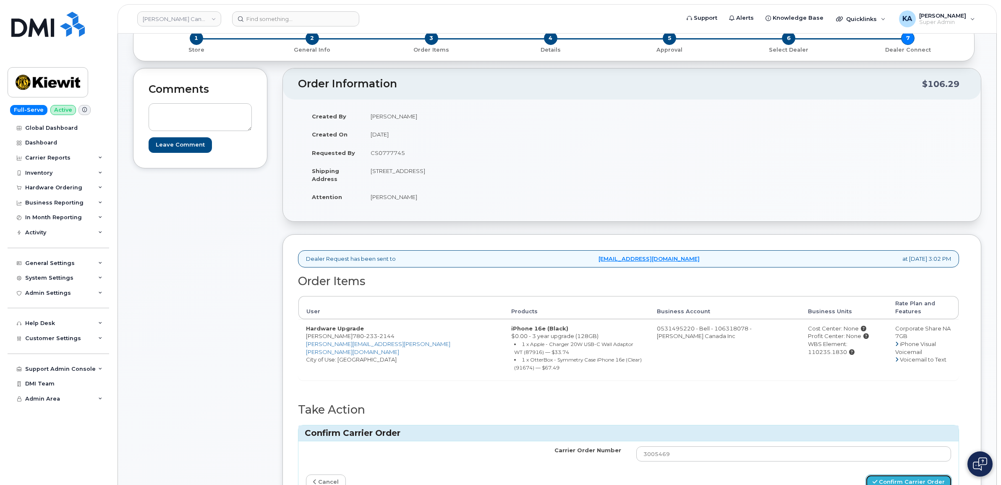
click at [896, 474] on button "Confirm Carrier Order" at bounding box center [909, 482] width 86 height 16
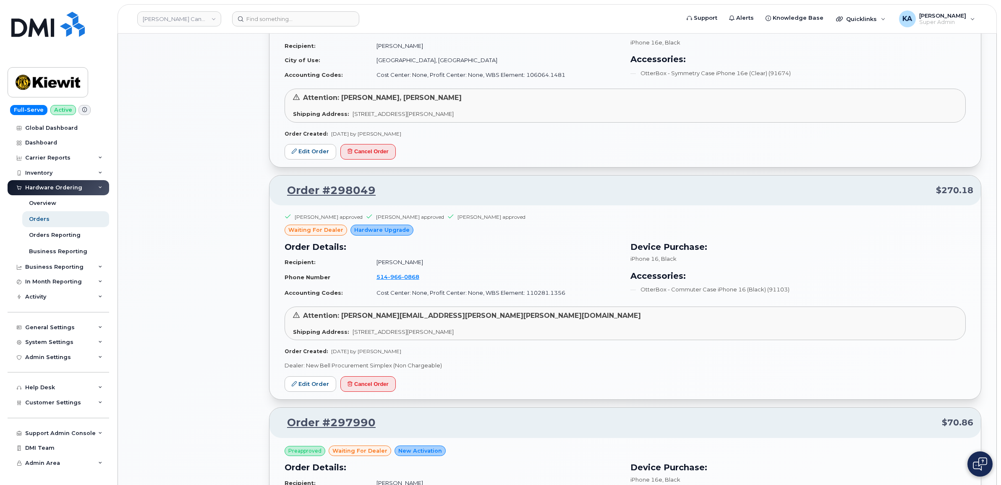
scroll to position [653, 0]
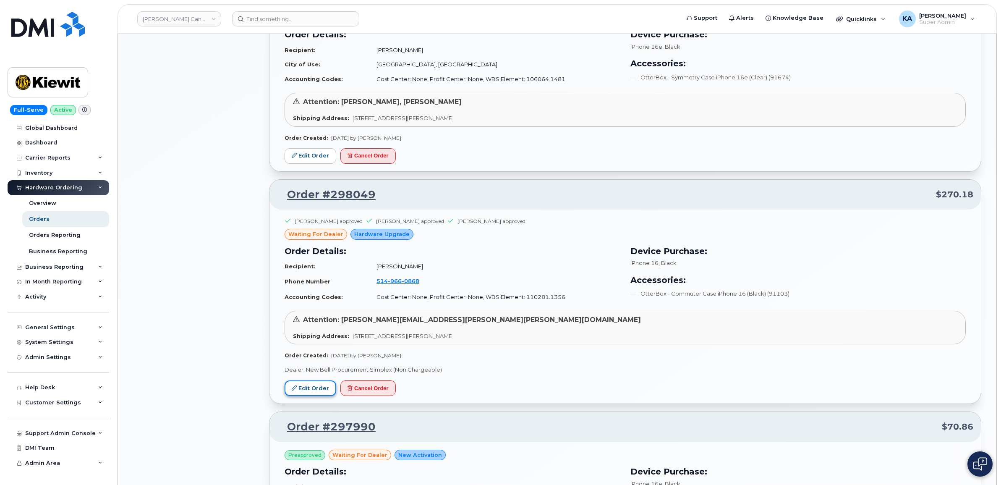
click at [301, 385] on link "Edit Order" at bounding box center [311, 388] width 52 height 16
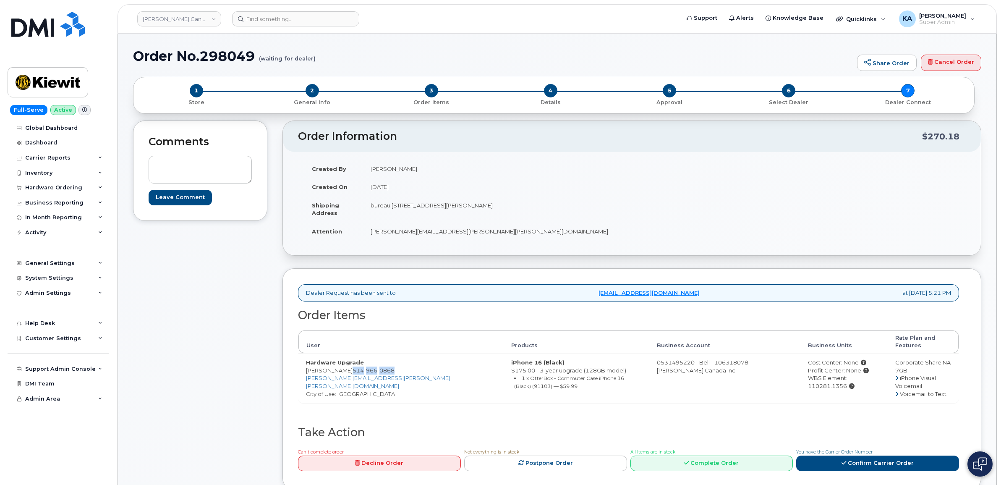
drag, startPoint x: 395, startPoint y: 364, endPoint x: 351, endPoint y: 367, distance: 43.8
click at [351, 367] on td "Hardware Upgrade Dominic Milette 514 966 0868 DOMINIC.MILETTE@KIEWIT.COM City o…" at bounding box center [401, 378] width 205 height 50
drag, startPoint x: 351, startPoint y: 367, endPoint x: 382, endPoint y: 396, distance: 43.4
click at [382, 397] on div "Order Items User Products Business Account Business Units Rate Plan and Feature…" at bounding box center [628, 367] width 661 height 117
drag, startPoint x: 395, startPoint y: 364, endPoint x: 351, endPoint y: 365, distance: 44.1
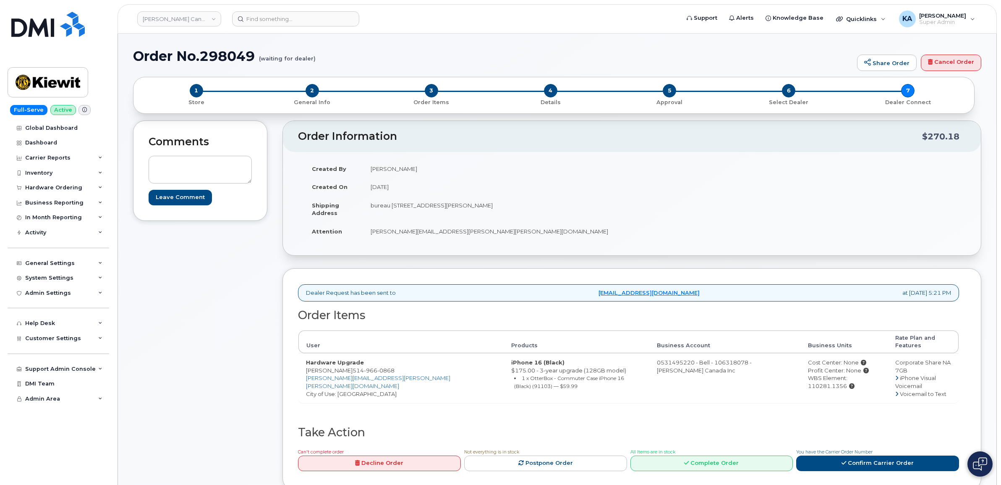
click at [351, 365] on td "Hardware Upgrade Dominic Milette 514 966 0868 DOMINIC.MILETTE@KIEWIT.COM City o…" at bounding box center [401, 378] width 205 height 50
click at [353, 367] on span "514 966 0868" at bounding box center [374, 370] width 42 height 7
drag, startPoint x: 395, startPoint y: 363, endPoint x: 351, endPoint y: 364, distance: 43.7
click at [351, 364] on td "Hardware Upgrade Dominic Milette 514 966 0868 DOMINIC.MILETTE@KIEWIT.COM City o…" at bounding box center [401, 378] width 205 height 50
copy span "514 966 0868"
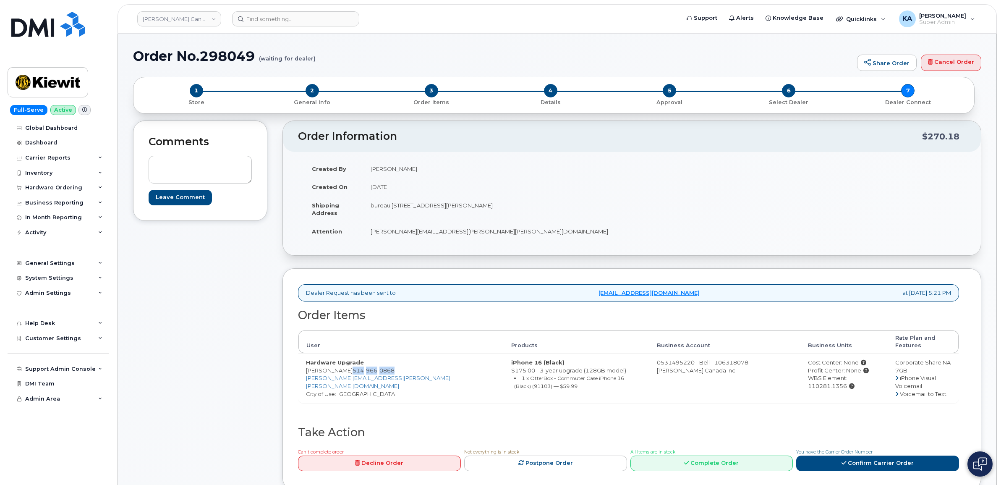
drag, startPoint x: 307, startPoint y: 364, endPoint x: 349, endPoint y: 363, distance: 42.0
click at [349, 363] on td "Hardware Upgrade Dominic Milette 514 966 0868 DOMINIC.MILETTE@KIEWIT.COM City o…" at bounding box center [401, 378] width 205 height 50
drag, startPoint x: 349, startPoint y: 363, endPoint x: 345, endPoint y: 364, distance: 4.4
copy td "Dominic Milette"
click at [504, 378] on td "iPhone 16 (Black) $175.00 - 3-year upgrade (128GB model) 1 x OtterBox - Commute…" at bounding box center [577, 378] width 146 height 50
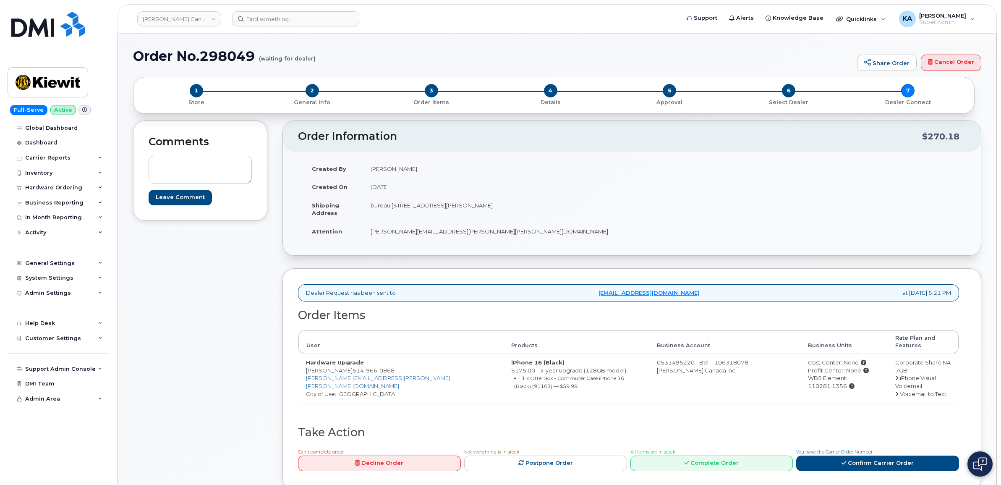
drag, startPoint x: 369, startPoint y: 207, endPoint x: 569, endPoint y: 213, distance: 199.5
click at [569, 213] on td "bureau 200 120-3055 Boul Saint-Martin O LAVAL QC H7T 0J3 CANADA" at bounding box center [494, 209] width 263 height 26
drag, startPoint x: 568, startPoint y: 213, endPoint x: 551, endPoint y: 206, distance: 17.7
copy td "bureau 200 120-3055 Boul Saint-Martin O LAVAL QC H7T 0J3 CANADA"
click at [388, 217] on td "bureau 200 120-3055 Boul Saint-Martin O LAVAL QC H7T 0J3 CANADA" at bounding box center [494, 209] width 263 height 26
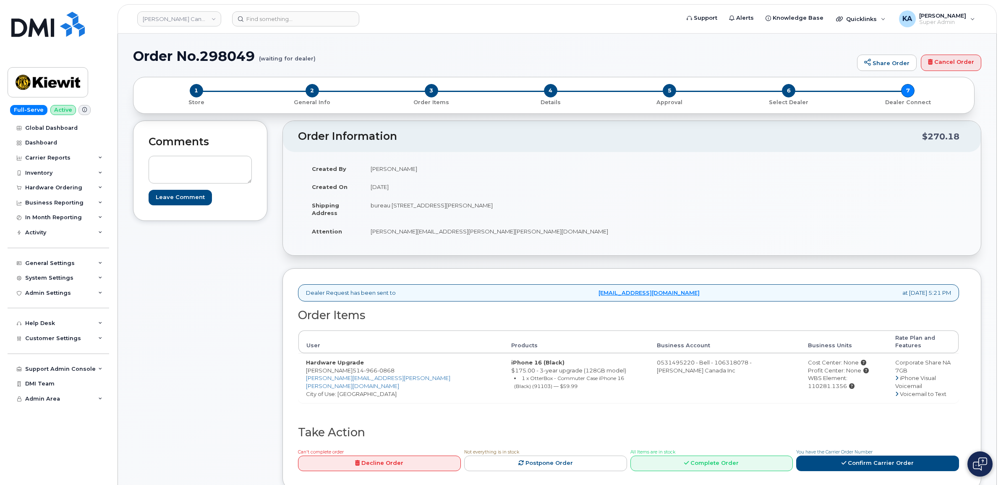
drag, startPoint x: 371, startPoint y: 206, endPoint x: 488, endPoint y: 209, distance: 117.2
click at [488, 209] on td "bureau 200 120-3055 Boul Saint-Martin O LAVAL QC H7T 0J3 CANADA" at bounding box center [494, 209] width 263 height 26
copy td "bureau 200 120-3055 Boul Saint-Martin O"
drag, startPoint x: 519, startPoint y: 204, endPoint x: 540, endPoint y: 207, distance: 20.3
click at [540, 207] on td "bureau 200 120-3055 Boul Saint-Martin O LAVAL QC H7T 0J3 CANADA" at bounding box center [494, 209] width 263 height 26
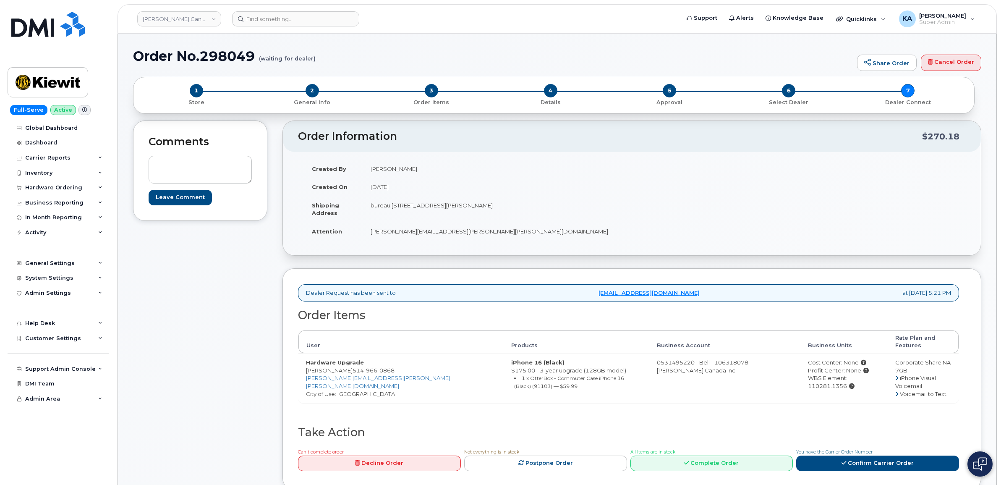
drag, startPoint x: 540, startPoint y: 207, endPoint x: 544, endPoint y: 210, distance: 5.5
click at [544, 210] on td "bureau 200 120-3055 Boul Saint-Martin O LAVAL QC H7T 0J3 CANADA" at bounding box center [494, 209] width 263 height 26
drag, startPoint x: 542, startPoint y: 206, endPoint x: 521, endPoint y: 207, distance: 21.0
click at [521, 207] on td "bureau 200 120-3055 Boul Saint-Martin O LAVAL QC H7T 0J3 CANADA" at bounding box center [494, 209] width 263 height 26
copy td "H7T 0J3"
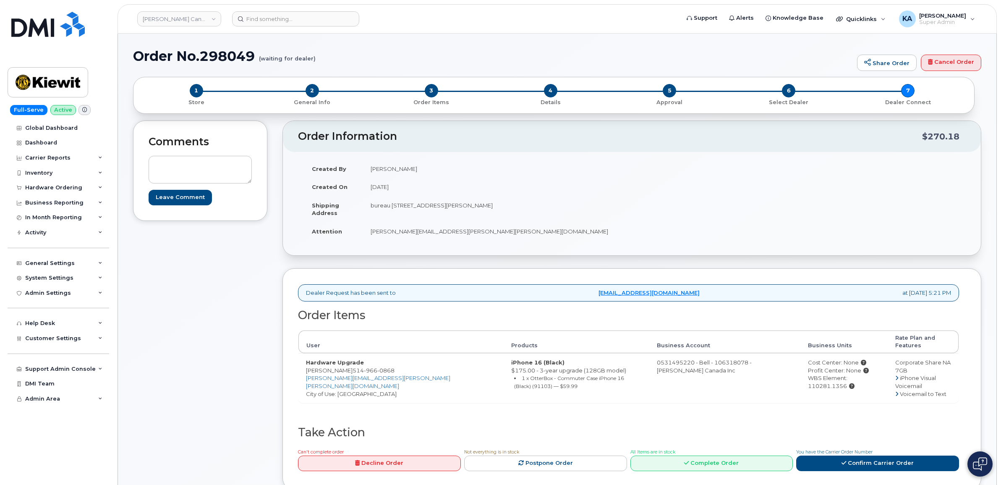
drag, startPoint x: 306, startPoint y: 364, endPoint x: 349, endPoint y: 365, distance: 42.4
click at [349, 365] on td "Hardware Upgrade Dominic Milette 514 966 0868 DOMINIC.MILETTE@KIEWIT.COM City o…" at bounding box center [401, 378] width 205 height 50
copy td "Dominic Milette"
drag, startPoint x: 776, startPoint y: 371, endPoint x: 857, endPoint y: 379, distance: 81.9
click at [857, 379] on td "Cost Center: None Profit Center: None WBS Element: 110281.1356" at bounding box center [844, 378] width 87 height 50
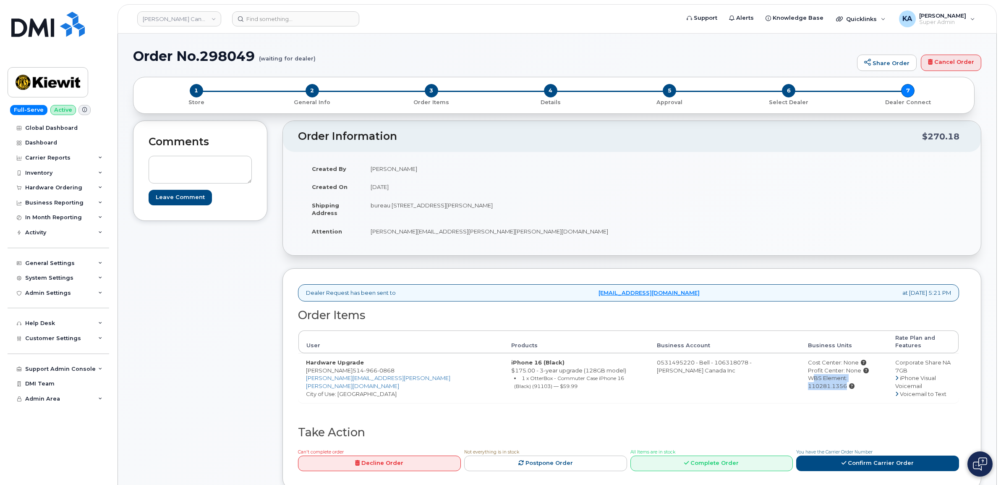
drag, startPoint x: 857, startPoint y: 379, endPoint x: 849, endPoint y: 372, distance: 11.0
copy div "WBS Element: 110281.1356"
click at [854, 456] on link "Confirm Carrier Order" at bounding box center [877, 464] width 163 height 16
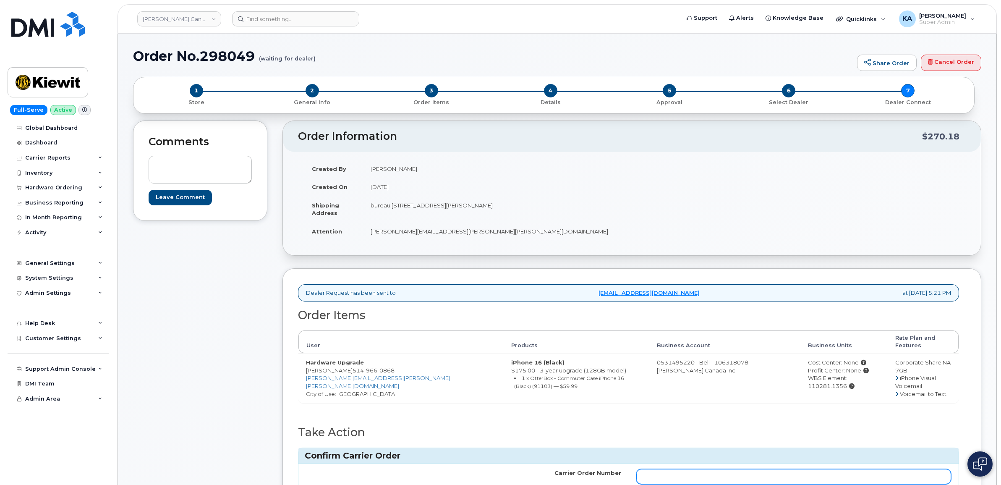
paste input "3005481"
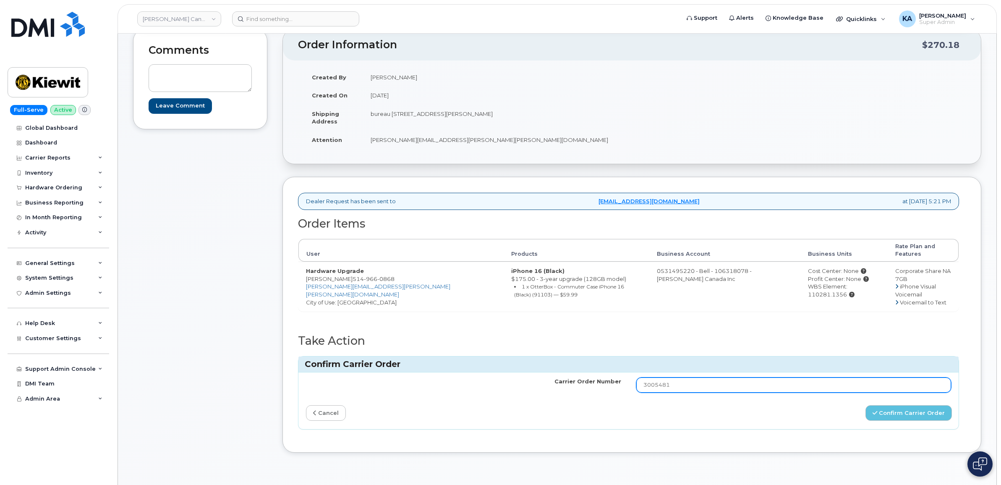
scroll to position [105, 0]
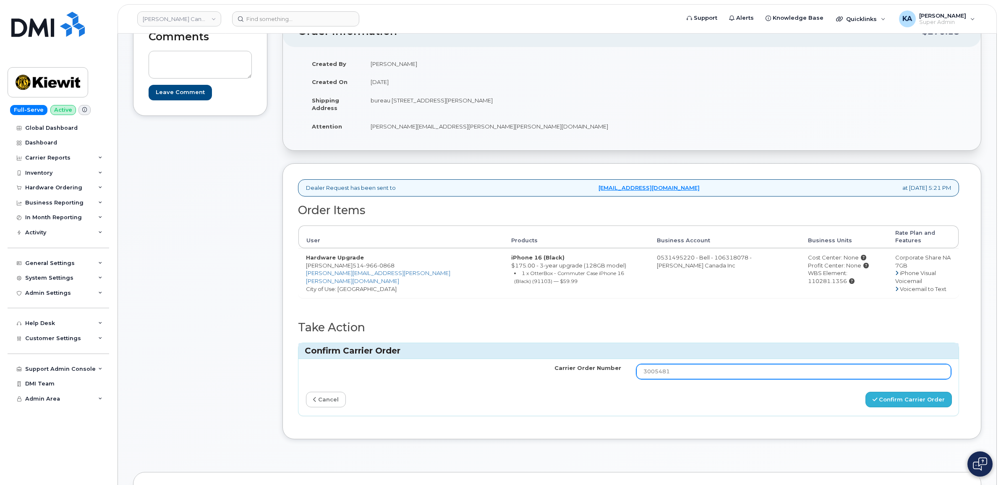
type input "3005481"
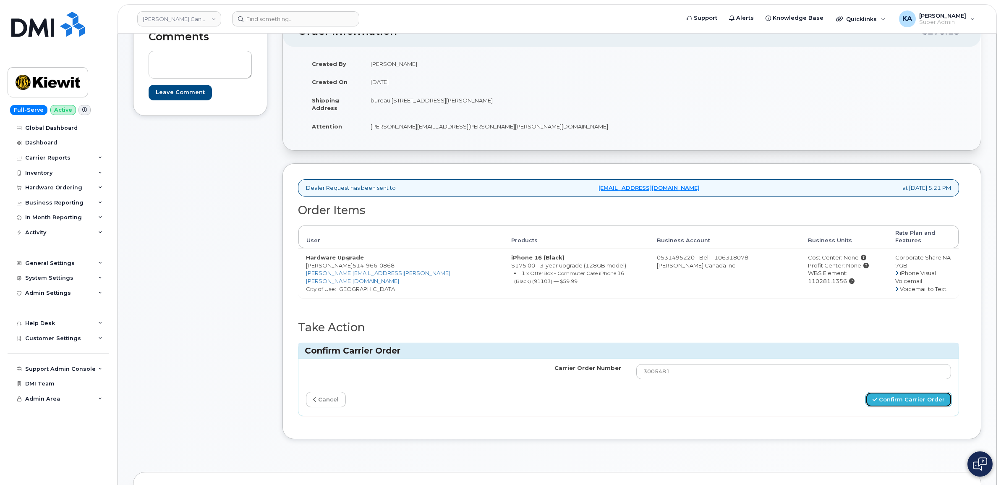
click at [891, 392] on button "Confirm Carrier Order" at bounding box center [909, 400] width 86 height 16
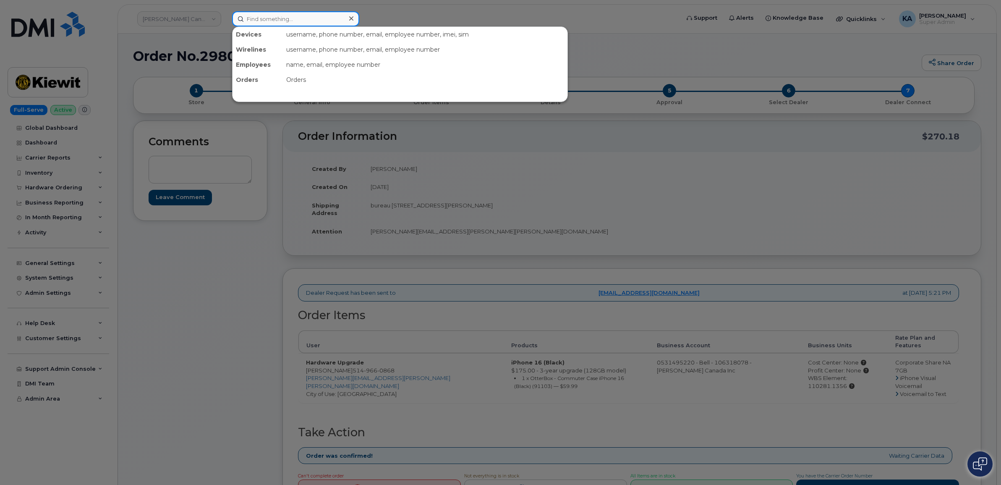
click at [277, 20] on input at bounding box center [295, 18] width 127 height 15
paste input "3065505498"
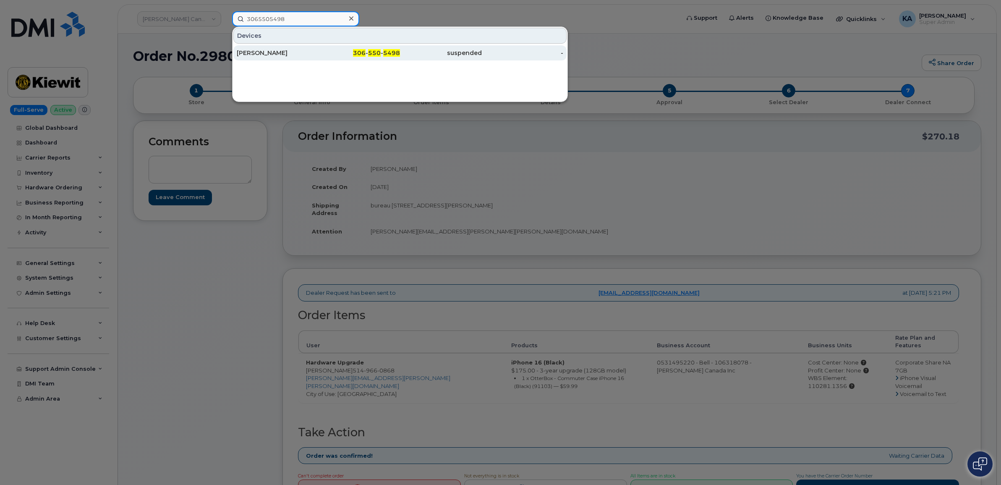
type input "3065505498"
click at [257, 50] on div "[PERSON_NAME]" at bounding box center [278, 53] width 82 height 8
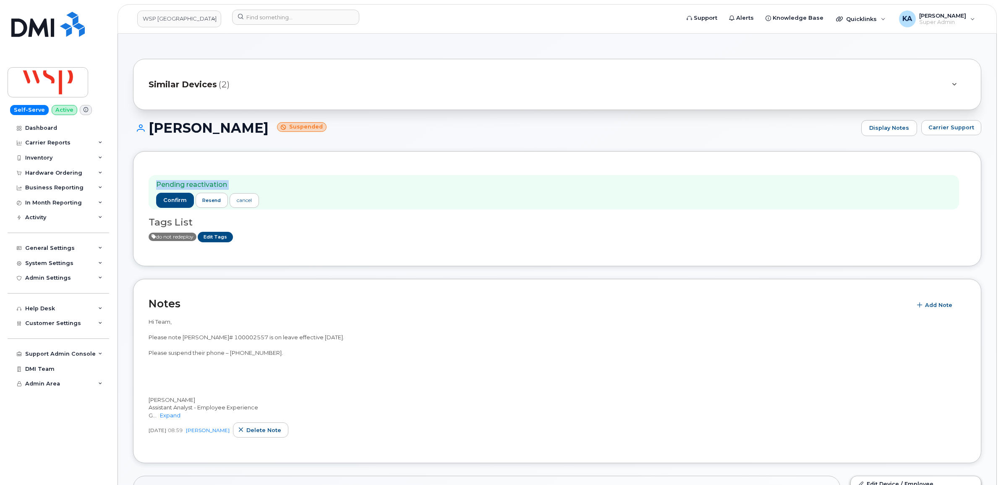
drag, startPoint x: 152, startPoint y: 185, endPoint x: 270, endPoint y: 206, distance: 120.2
click at [270, 206] on div "Pending reactivation confirm resend cancel" at bounding box center [554, 192] width 811 height 35
click at [209, 199] on span "resend" at bounding box center [211, 200] width 18 height 7
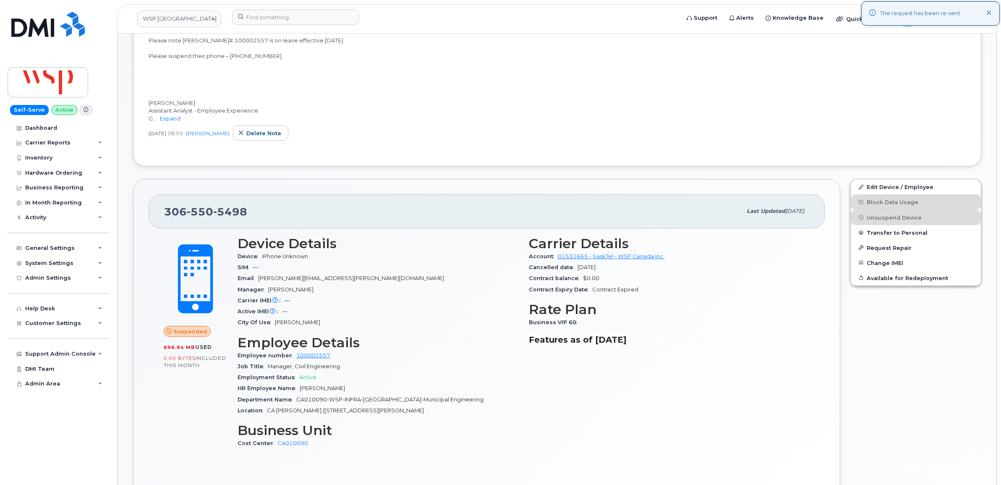
scroll to position [315, 0]
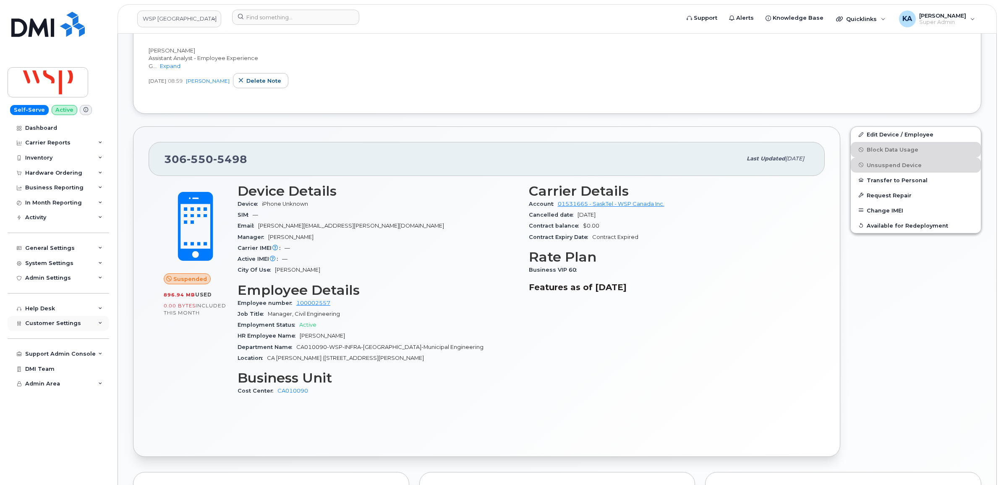
click at [82, 324] on div "Customer Settings" at bounding box center [59, 323] width 102 height 15
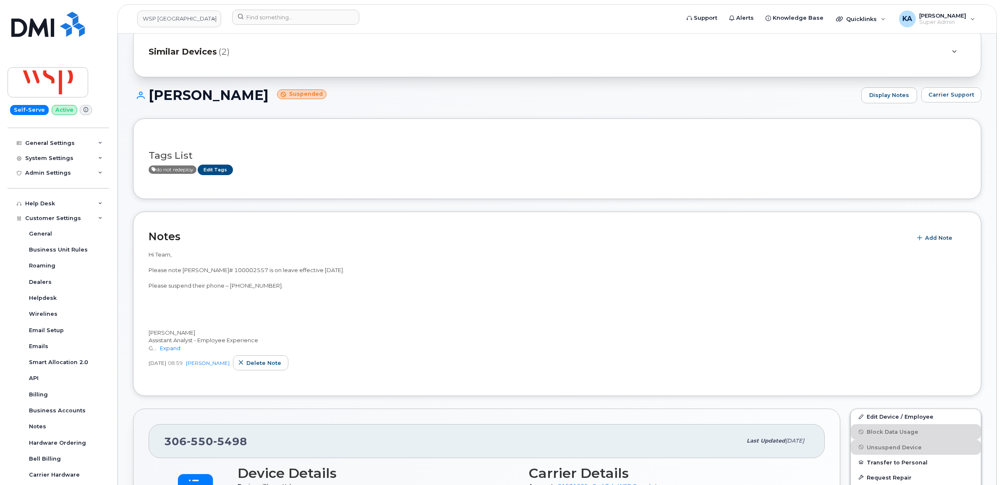
scroll to position [0, 0]
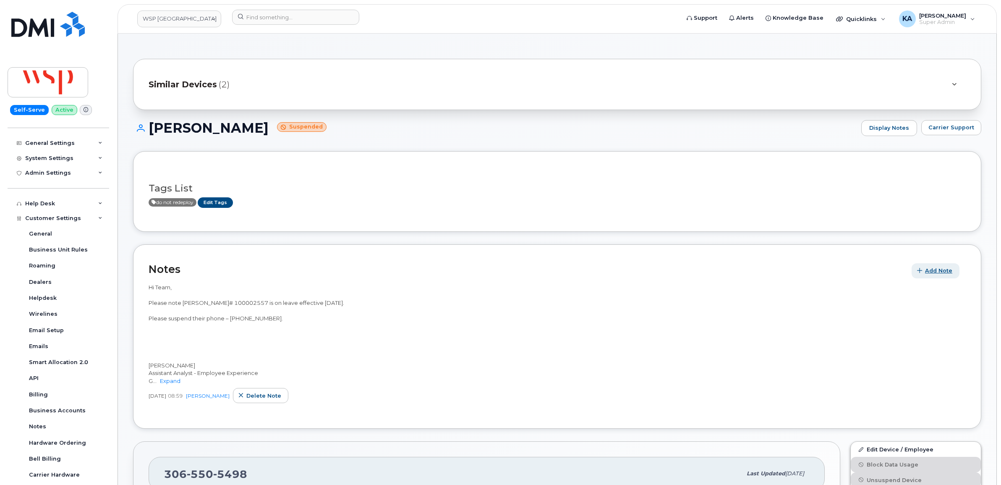
click at [926, 271] on span "Add Note" at bounding box center [938, 271] width 27 height 8
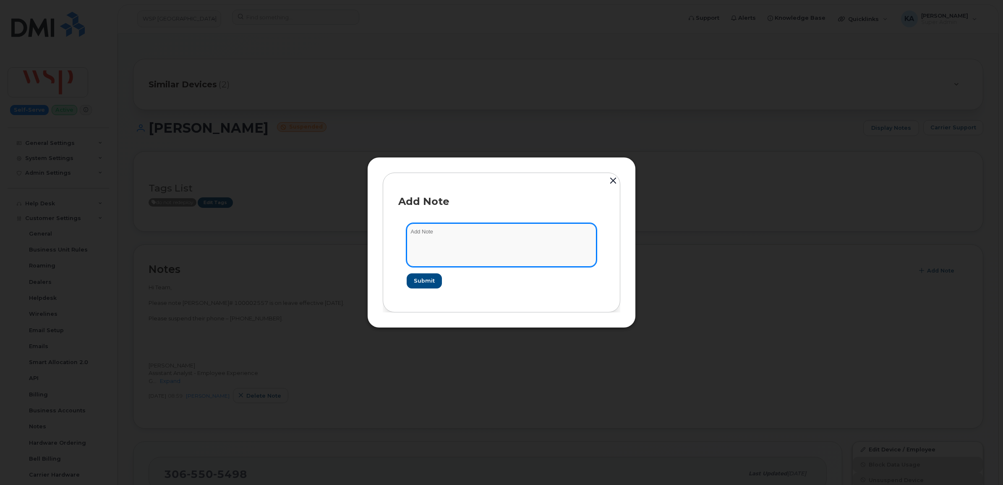
click at [427, 234] on textarea at bounding box center [502, 244] width 190 height 43
type textarea "Sent a request to SaskTel requesting this line be unsuspended"
click at [424, 282] on span "Submit" at bounding box center [424, 281] width 21 height 8
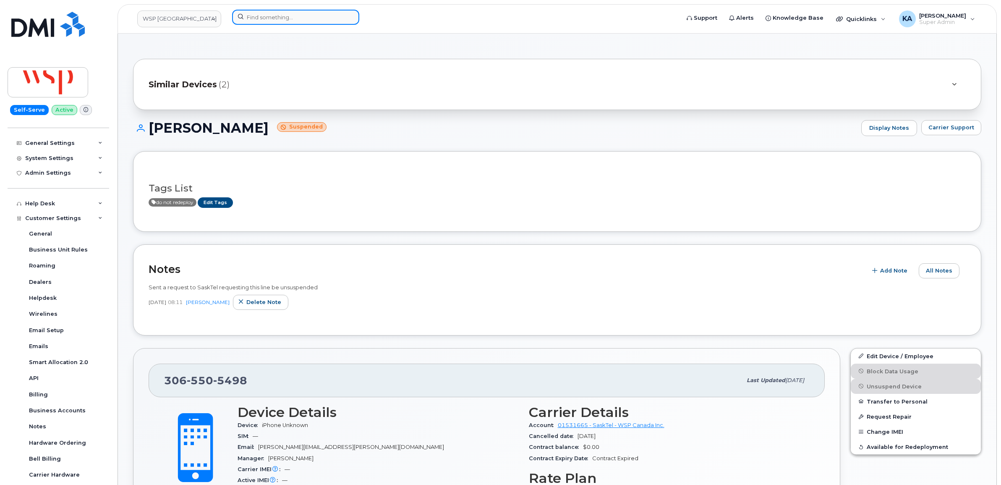
click at [308, 13] on input at bounding box center [295, 17] width 127 height 15
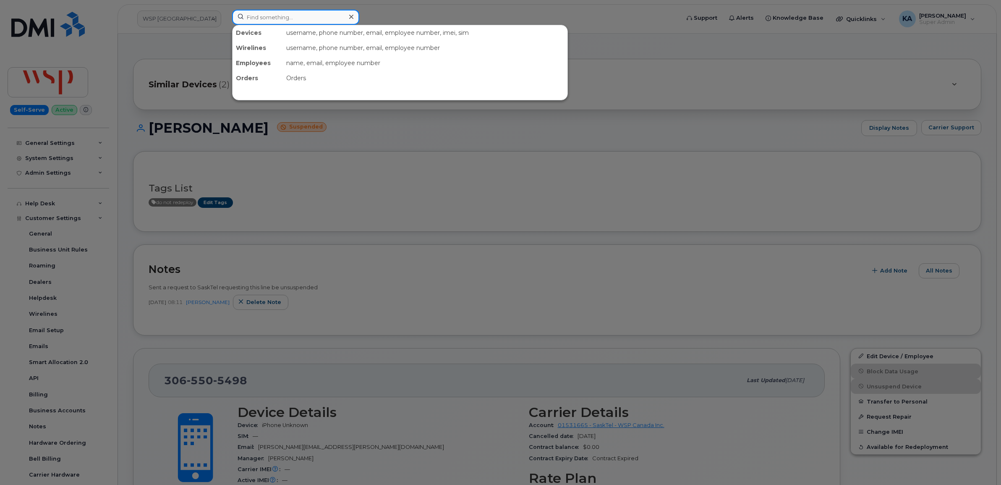
paste input "4383429530"
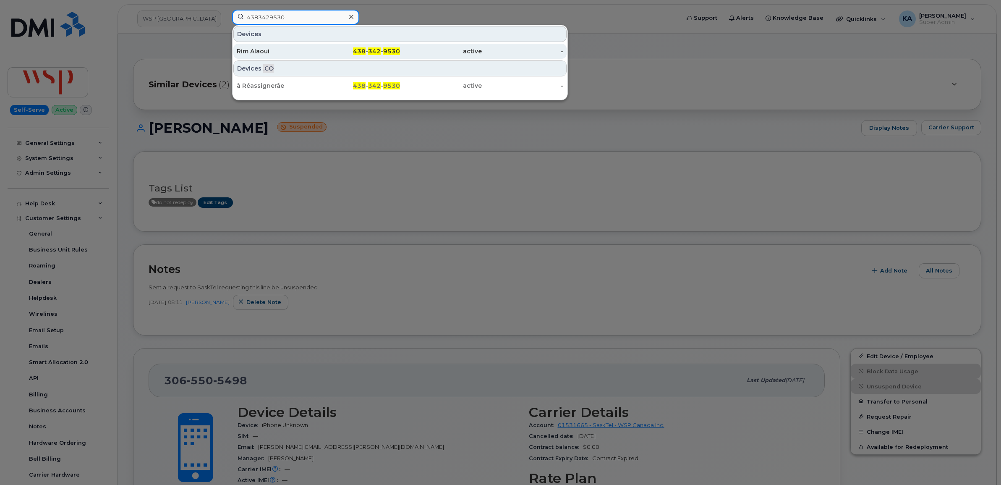
type input "4383429530"
click at [258, 51] on div "Rim Alaoui" at bounding box center [278, 51] width 82 height 8
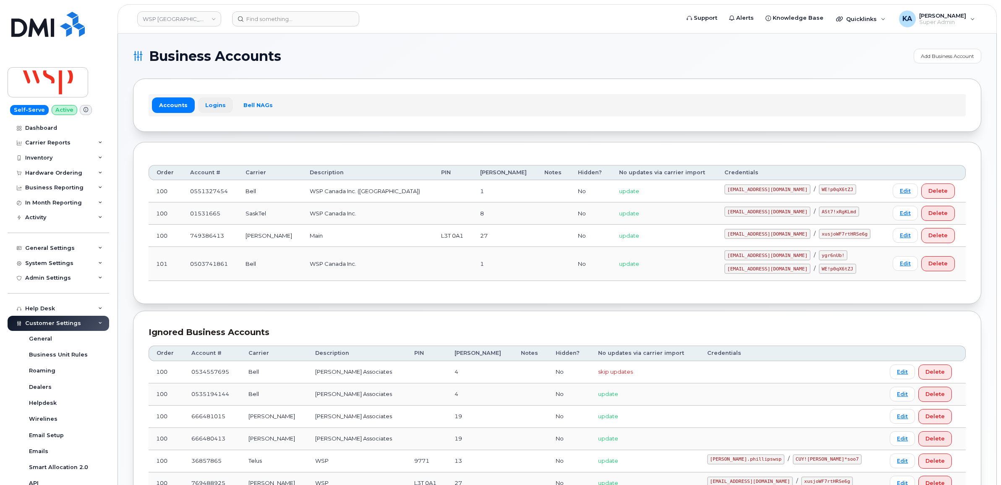
click at [210, 102] on link "Logins" at bounding box center [215, 104] width 35 height 15
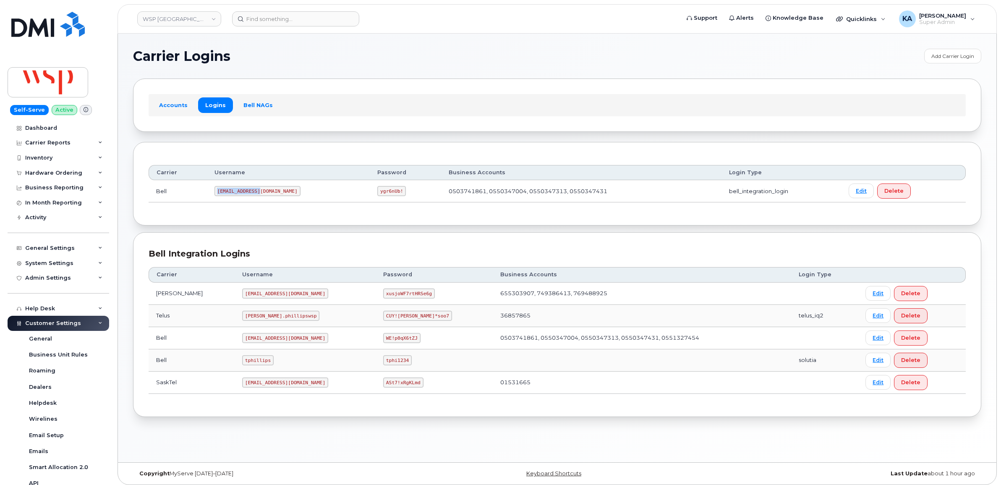
drag, startPoint x: 219, startPoint y: 192, endPoint x: 258, endPoint y: 198, distance: 39.5
click at [259, 198] on td "[EMAIL_ADDRESS][DOMAIN_NAME]" at bounding box center [288, 191] width 163 height 22
drag, startPoint x: 258, startPoint y: 198, endPoint x: 250, endPoint y: 194, distance: 9.4
copy code "[EMAIL_ADDRESS][DOMAIN_NAME]"
drag, startPoint x: 325, startPoint y: 193, endPoint x: 366, endPoint y: 197, distance: 41.4
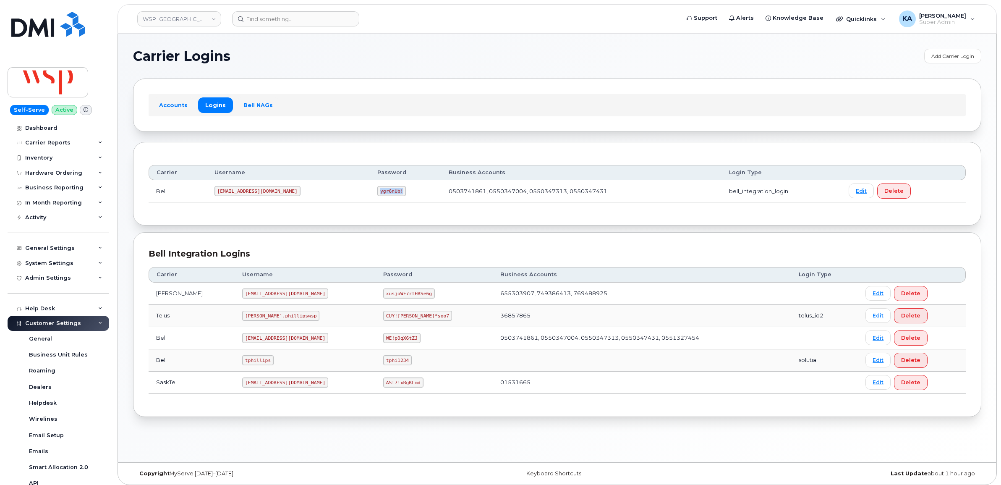
click at [370, 197] on td "ygr6nUb!" at bounding box center [405, 191] width 71 height 22
drag, startPoint x: 366, startPoint y: 197, endPoint x: 338, endPoint y: 191, distance: 28.0
copy code "ygr6nUb!"
drag, startPoint x: 215, startPoint y: 384, endPoint x: 261, endPoint y: 383, distance: 46.6
click at [261, 383] on td "[EMAIL_ADDRESS][DOMAIN_NAME]" at bounding box center [305, 383] width 141 height 22
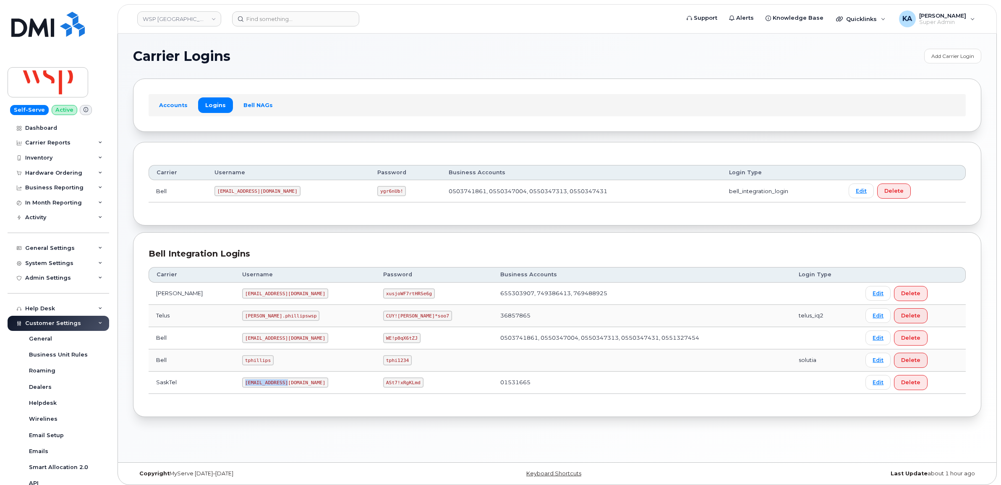
drag, startPoint x: 261, startPoint y: 383, endPoint x: 241, endPoint y: 382, distance: 19.3
copy code "[EMAIL_ADDRESS][DOMAIN_NAME]"
drag, startPoint x: 325, startPoint y: 383, endPoint x: 364, endPoint y: 385, distance: 39.5
click at [376, 385] on td "ASt7!xRgKLmd" at bounding box center [434, 383] width 117 height 22
drag, startPoint x: 364, startPoint y: 385, endPoint x: 347, endPoint y: 383, distance: 16.9
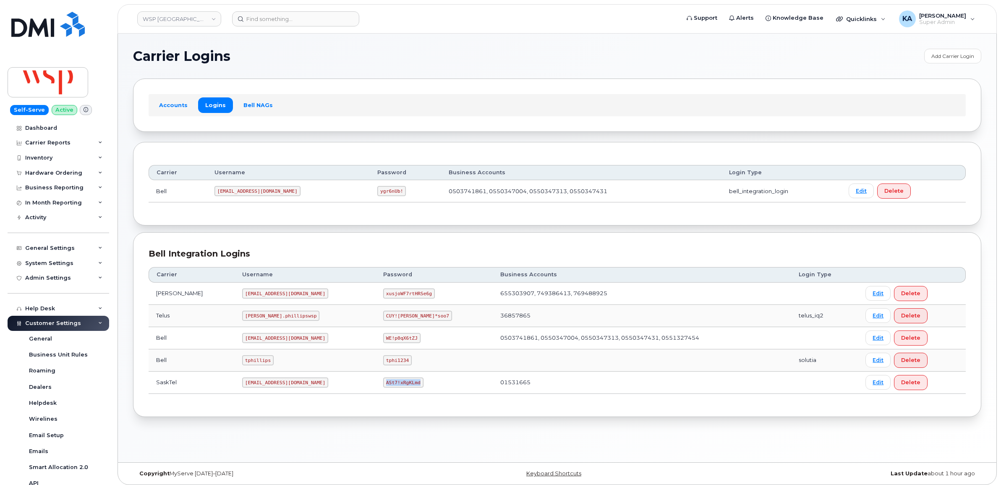
copy code "ASt7!xRgKLmd"
drag, startPoint x: 216, startPoint y: 382, endPoint x: 271, endPoint y: 386, distance: 54.7
click at [272, 387] on td "[EMAIL_ADDRESS][DOMAIN_NAME]" at bounding box center [305, 383] width 141 height 22
drag, startPoint x: 271, startPoint y: 386, endPoint x: 247, endPoint y: 383, distance: 24.1
copy code "[EMAIL_ADDRESS][DOMAIN_NAME]"
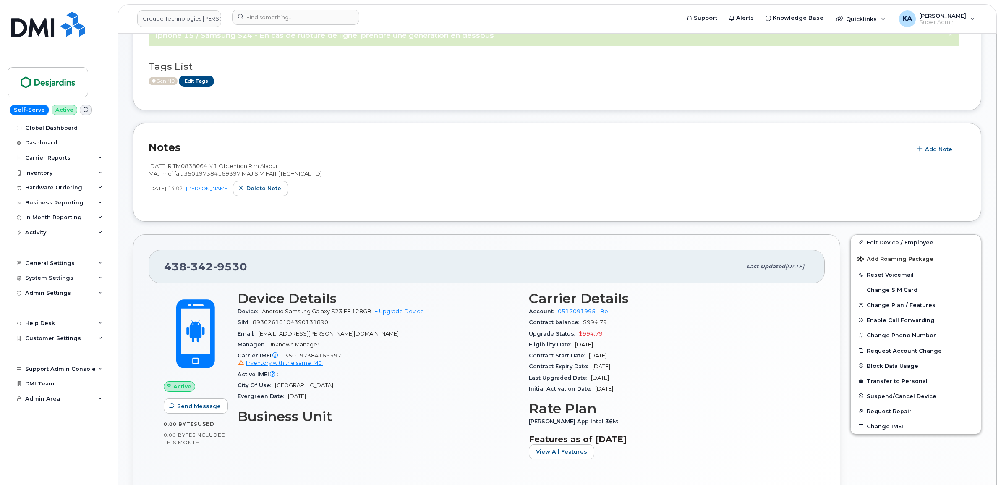
scroll to position [105, 0]
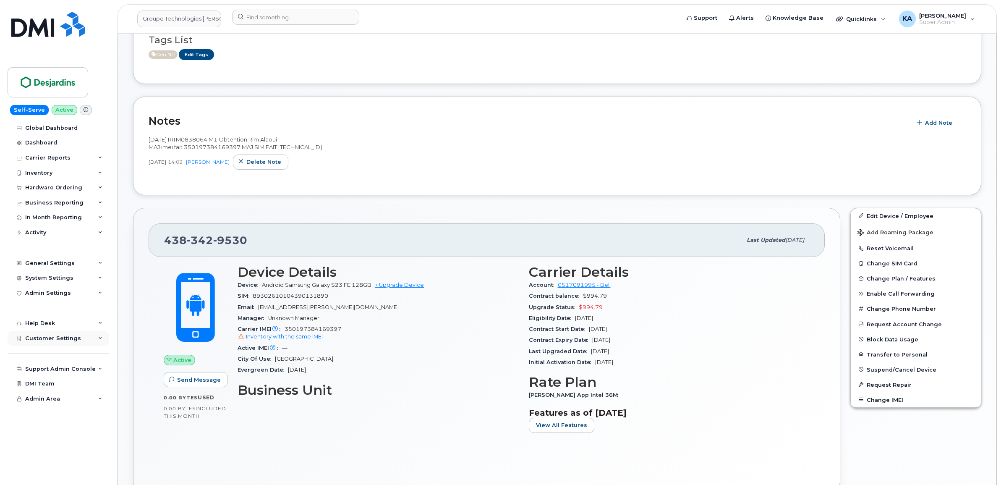
click at [43, 339] on span "Customer Settings" at bounding box center [53, 338] width 56 height 6
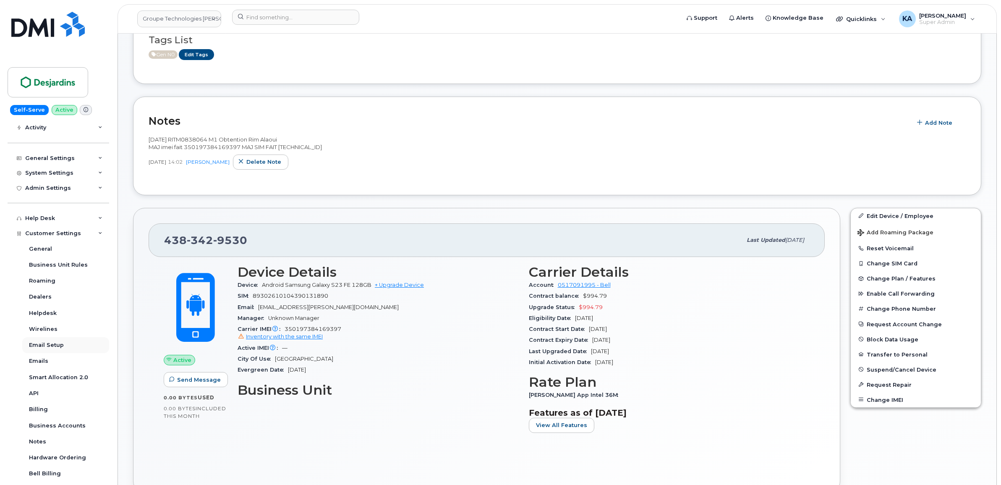
scroll to position [157, 0]
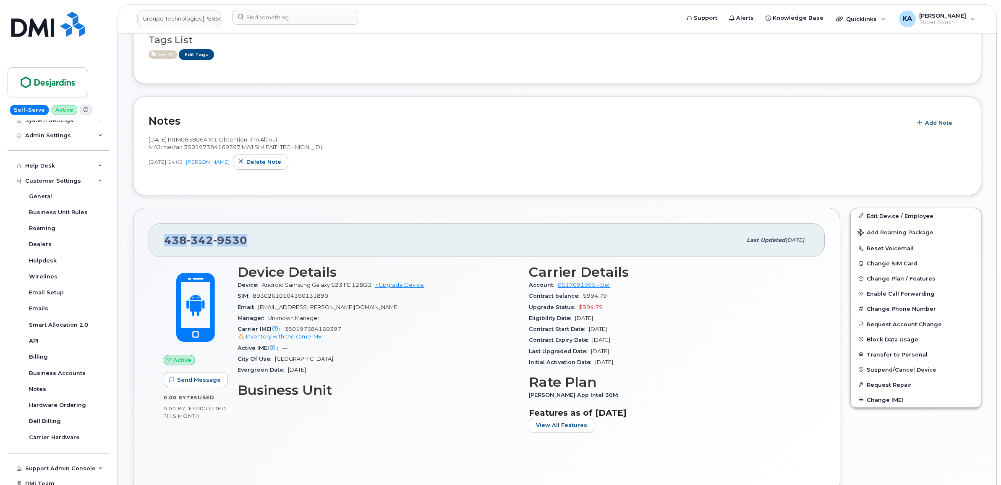
drag, startPoint x: 249, startPoint y: 238, endPoint x: 162, endPoint y: 241, distance: 86.5
click at [162, 241] on div "438 342 9530 Last updated Aug 14, 2025" at bounding box center [487, 240] width 676 height 34
drag, startPoint x: 162, startPoint y: 241, endPoint x: 172, endPoint y: 239, distance: 10.2
copy span "438 342 9530"
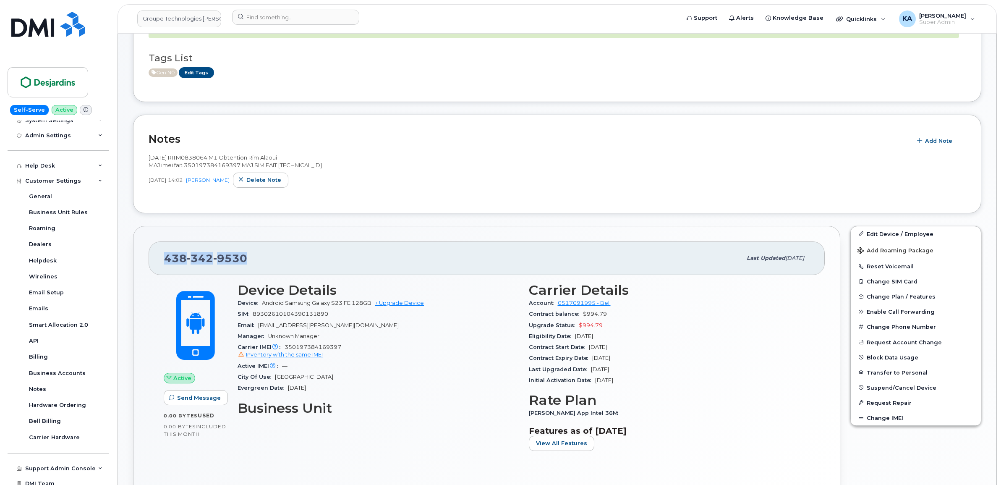
scroll to position [105, 0]
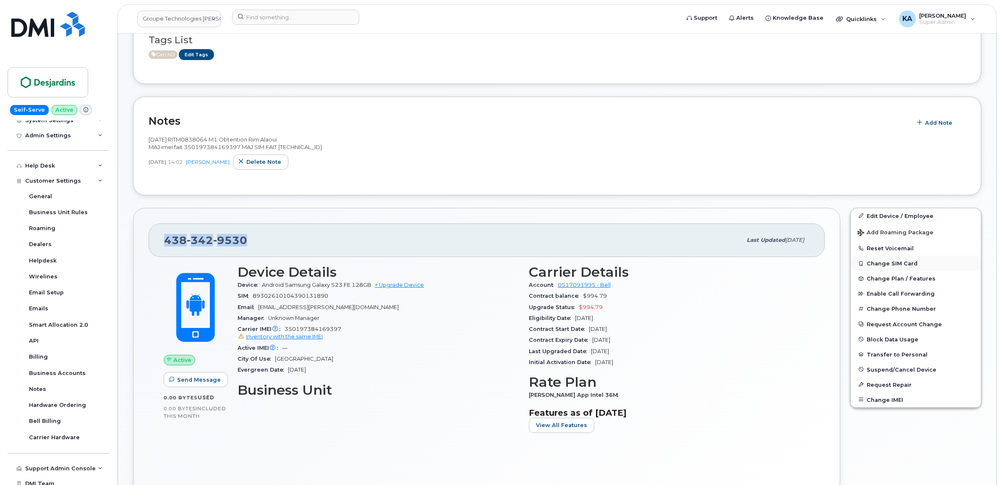
click at [884, 264] on button "Change SIM Card" at bounding box center [916, 263] width 130 height 15
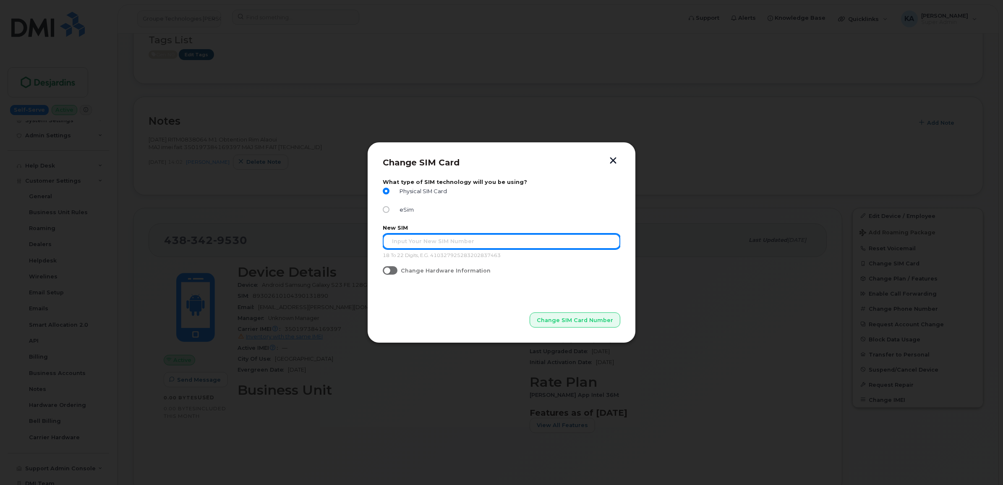
click at [405, 245] on input "text" at bounding box center [502, 241] width 238 height 15
paste input "89302610104302501099"
type input "89302610104302501099"
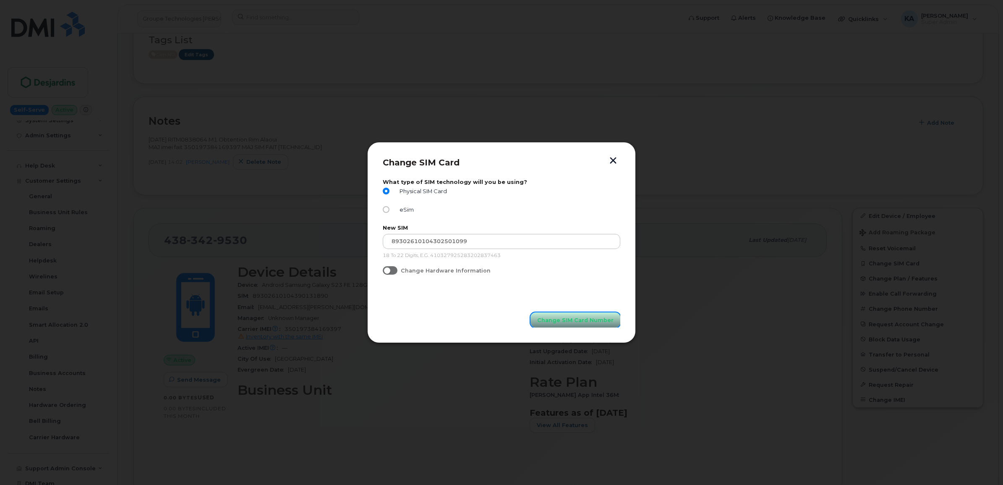
click at [568, 320] on span "Change SIM Card Number" at bounding box center [575, 320] width 76 height 8
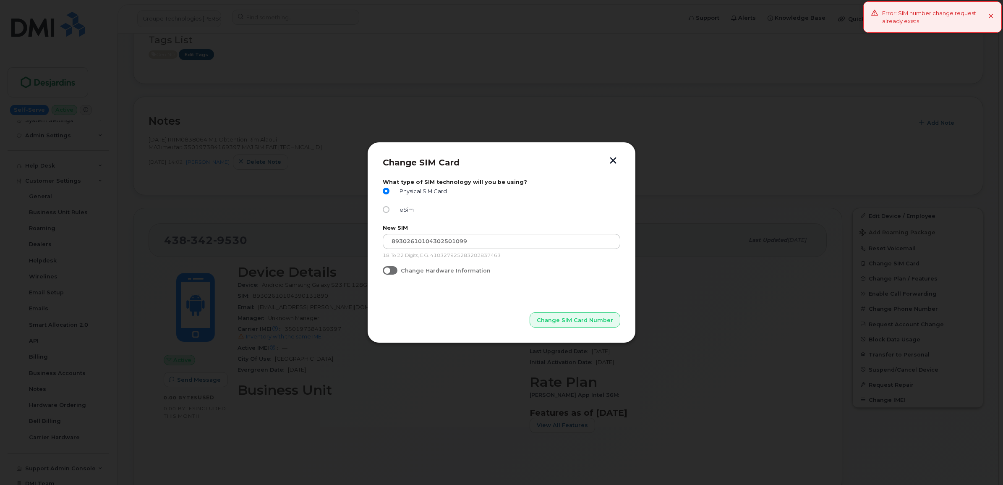
click at [612, 160] on button "button" at bounding box center [613, 161] width 13 height 9
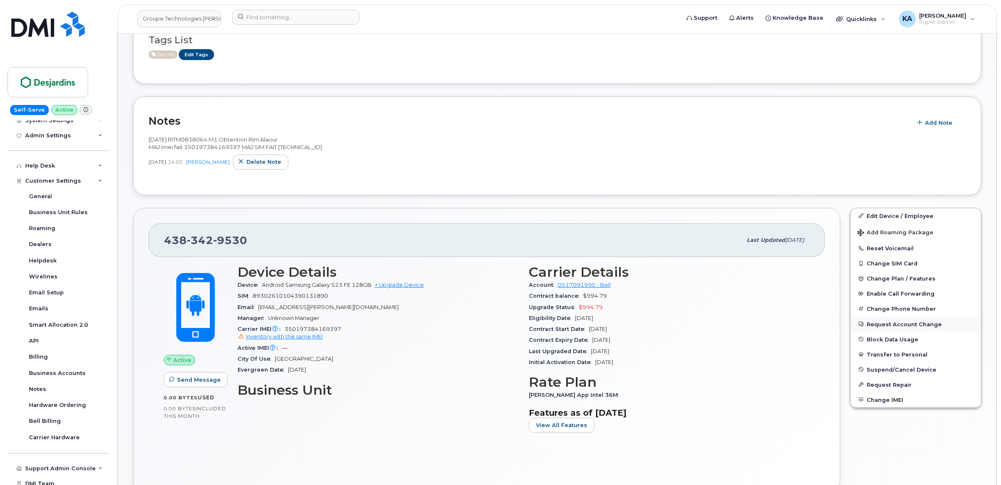
click at [891, 323] on button "Request Account Change" at bounding box center [916, 324] width 130 height 15
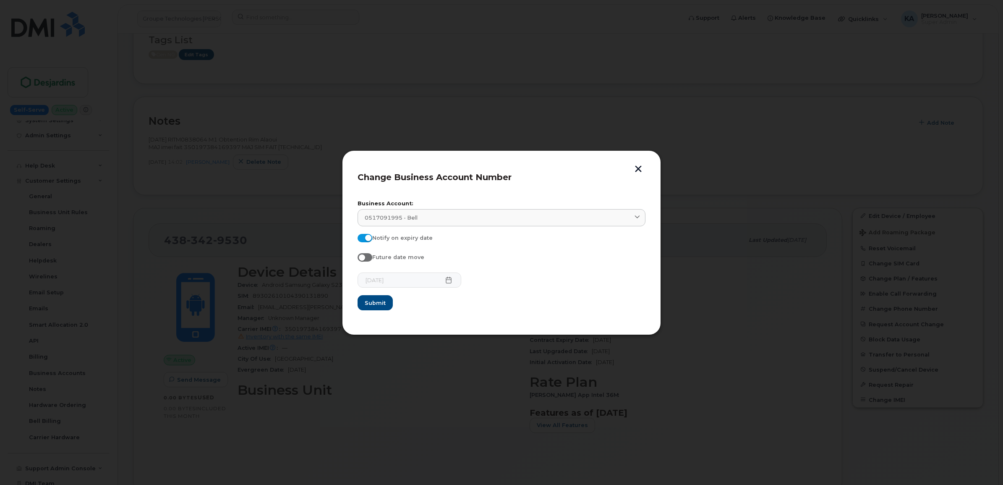
click at [638, 168] on button "button" at bounding box center [638, 169] width 13 height 9
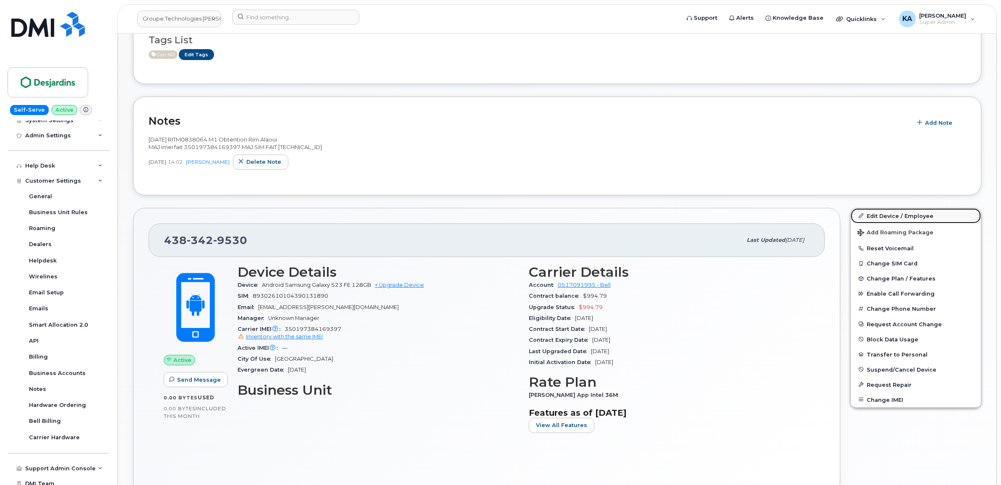
click at [887, 217] on link "Edit Device / Employee" at bounding box center [916, 215] width 130 height 15
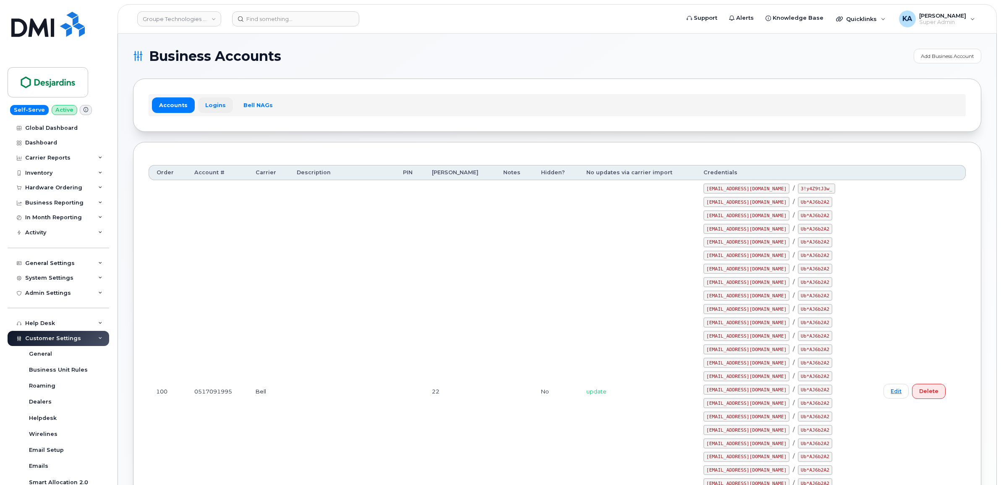
click at [208, 105] on link "Logins" at bounding box center [215, 104] width 35 height 15
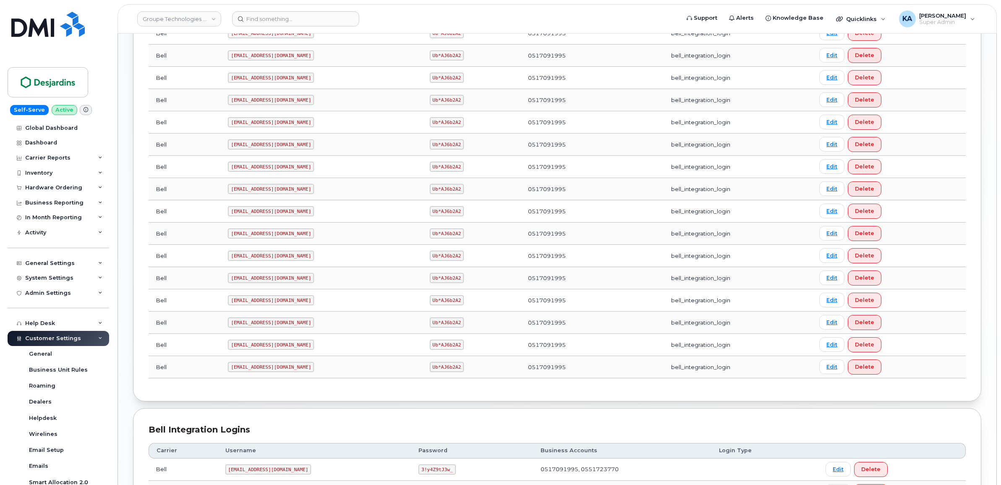
scroll to position [472, 0]
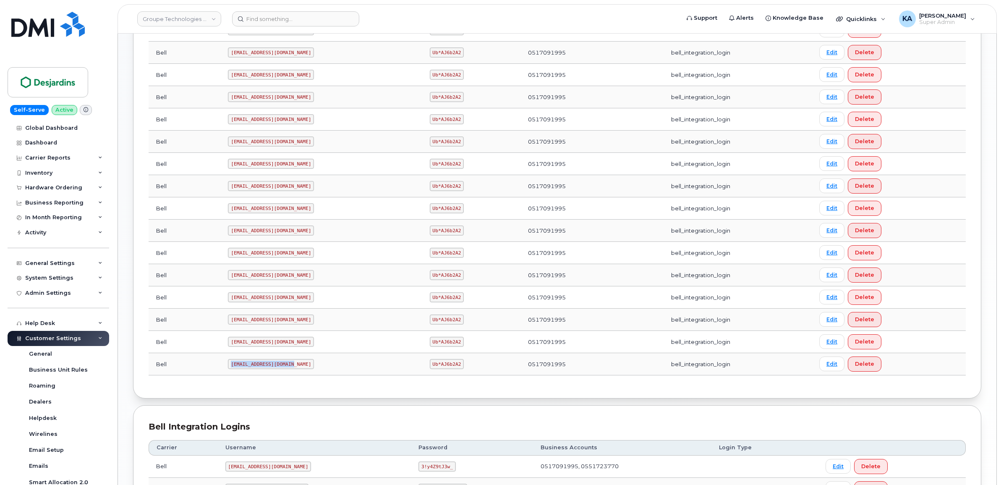
drag, startPoint x: 232, startPoint y: 368, endPoint x: 294, endPoint y: 374, distance: 62.8
click at [294, 374] on td "[EMAIL_ADDRESS][DOMAIN_NAME]" at bounding box center [321, 364] width 202 height 22
drag, startPoint x: 292, startPoint y: 372, endPoint x: 286, endPoint y: 368, distance: 7.9
copy code "[EMAIL_ADDRESS][DOMAIN_NAME]"
drag, startPoint x: 411, startPoint y: 368, endPoint x: 443, endPoint y: 370, distance: 32.8
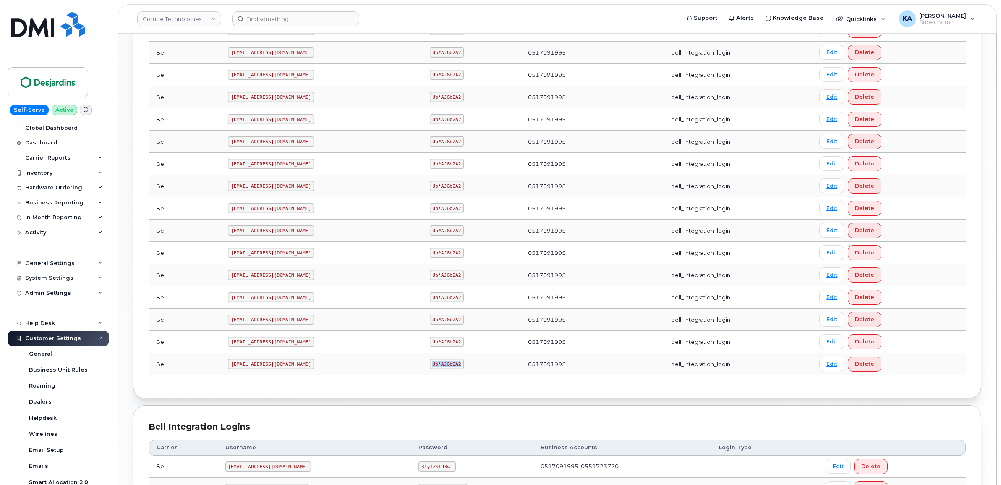
click at [443, 371] on td "Ub*AJ6b2A2" at bounding box center [471, 364] width 99 height 22
drag, startPoint x: 443, startPoint y: 370, endPoint x: 431, endPoint y: 366, distance: 13.3
copy code "Ub*AJ6b2A2"
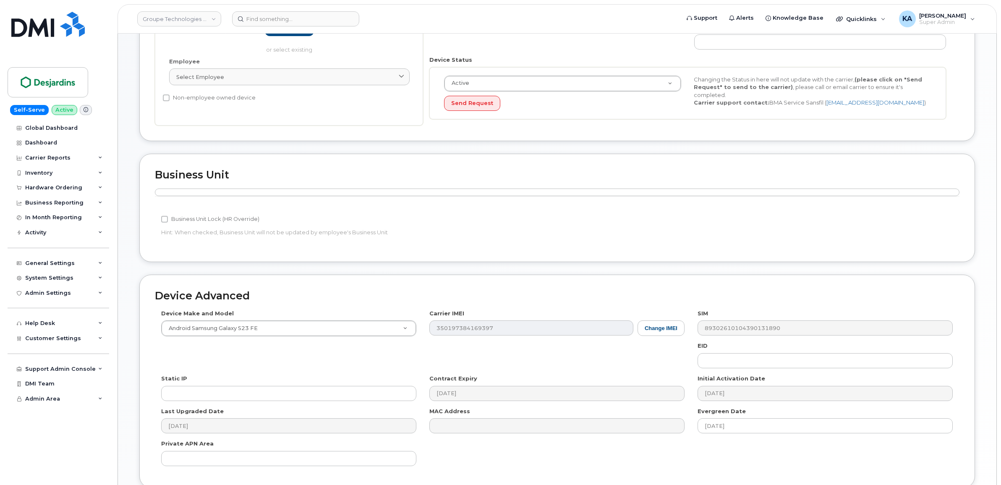
scroll to position [210, 0]
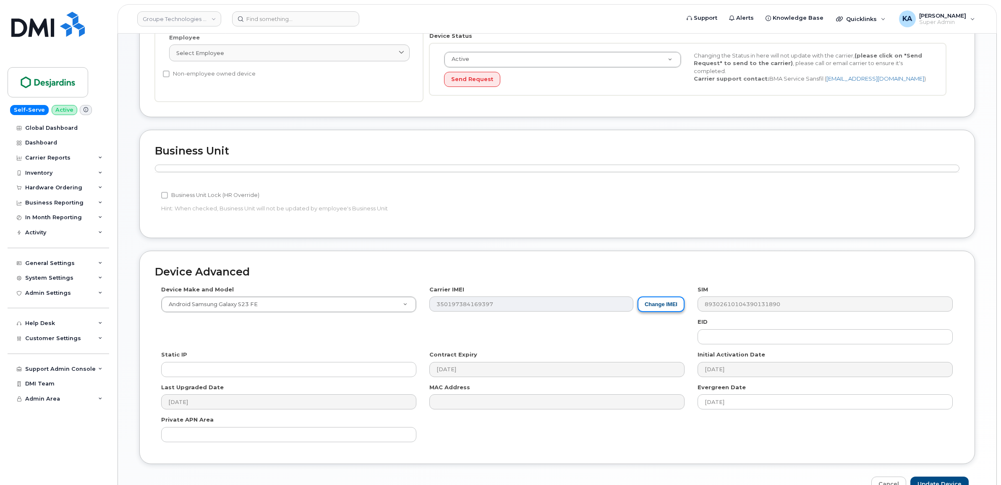
click at [658, 307] on button "Change IMEI" at bounding box center [661, 304] width 47 height 16
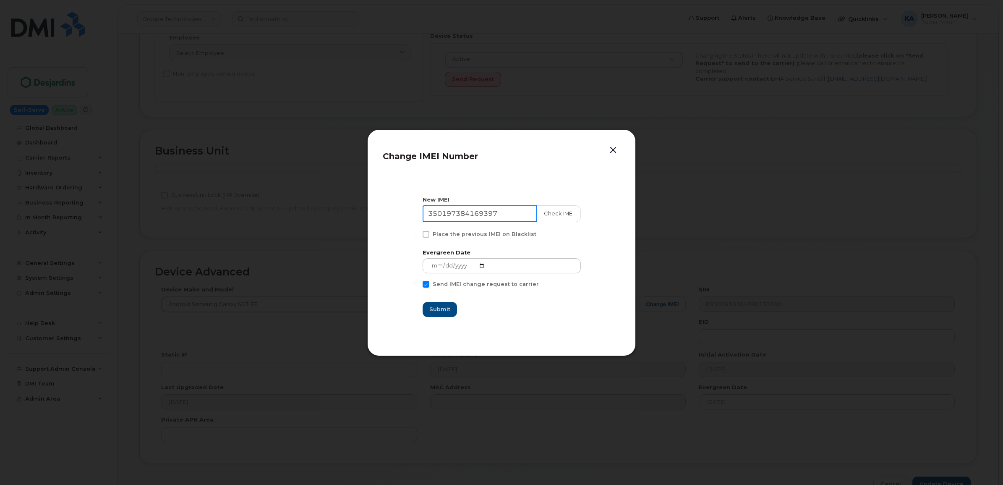
drag, startPoint x: 511, startPoint y: 211, endPoint x: 409, endPoint y: 208, distance: 102.5
click at [409, 208] on section "New IMEI [TECHNICAL_ID] Check IMEI Place the previous IMEI on Blacklist Evergre…" at bounding box center [502, 257] width 238 height 168
paste input "9929764911472"
type input "359929764911472"
click at [553, 211] on button "Check IMEI" at bounding box center [559, 213] width 44 height 17
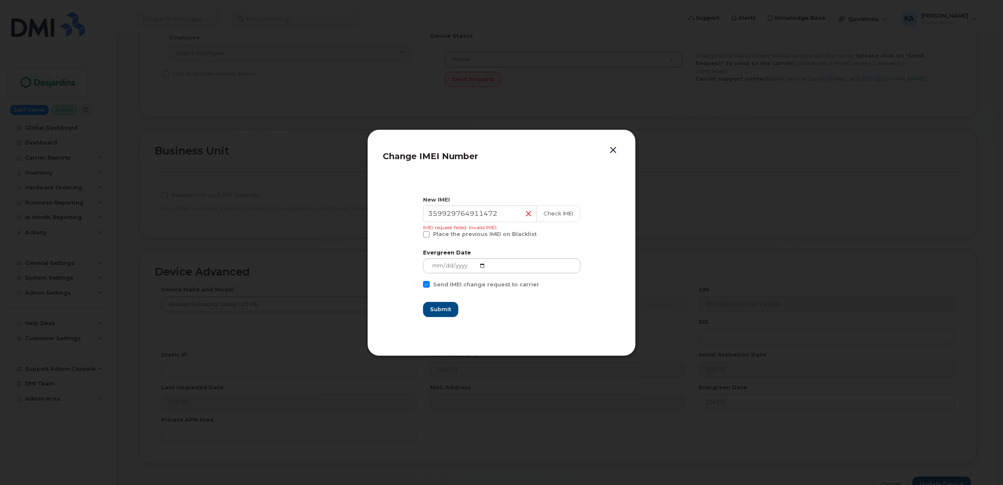
click at [430, 234] on span at bounding box center [426, 234] width 7 height 7
click at [417, 234] on input "Place the previous IMEI on Blacklist" at bounding box center [415, 233] width 4 height 4
checkbox input "true"
click at [614, 147] on button "button" at bounding box center [613, 150] width 13 height 12
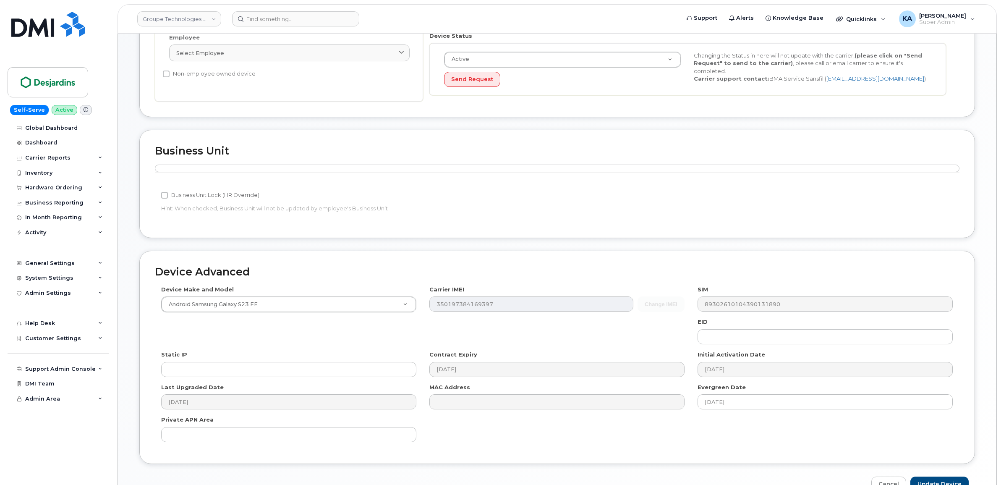
click at [563, 158] on div "Business Unit Accounting Categories Rules Business Unit Lock (HR Override) Hint…" at bounding box center [557, 184] width 836 height 108
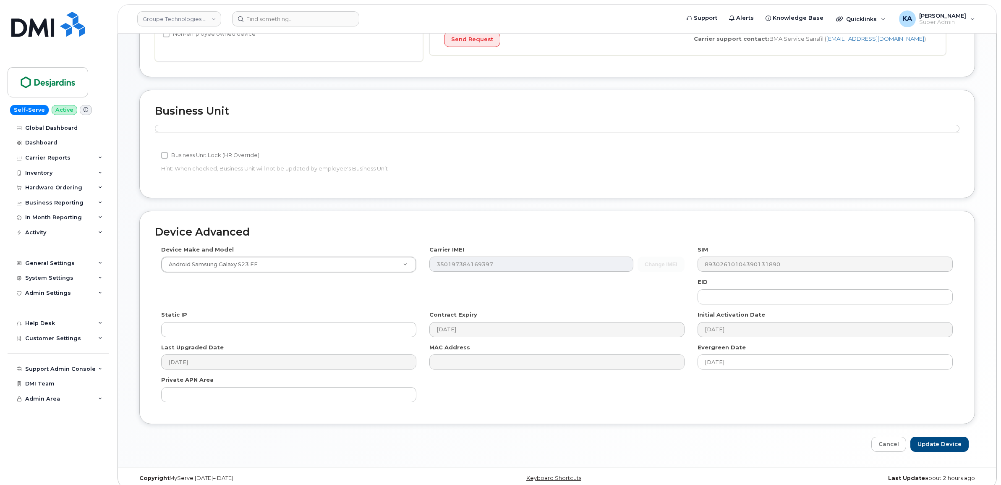
scroll to position [261, 0]
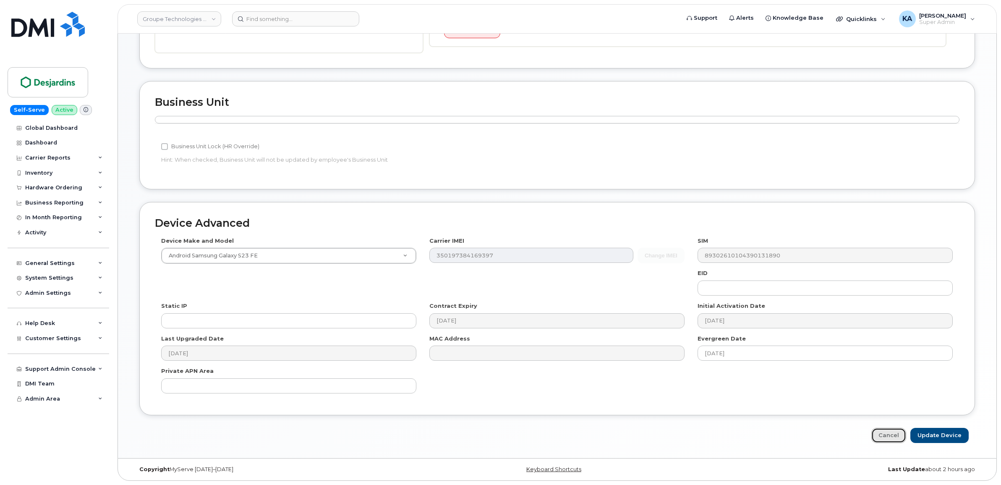
click at [884, 435] on link "Cancel" at bounding box center [889, 436] width 35 height 16
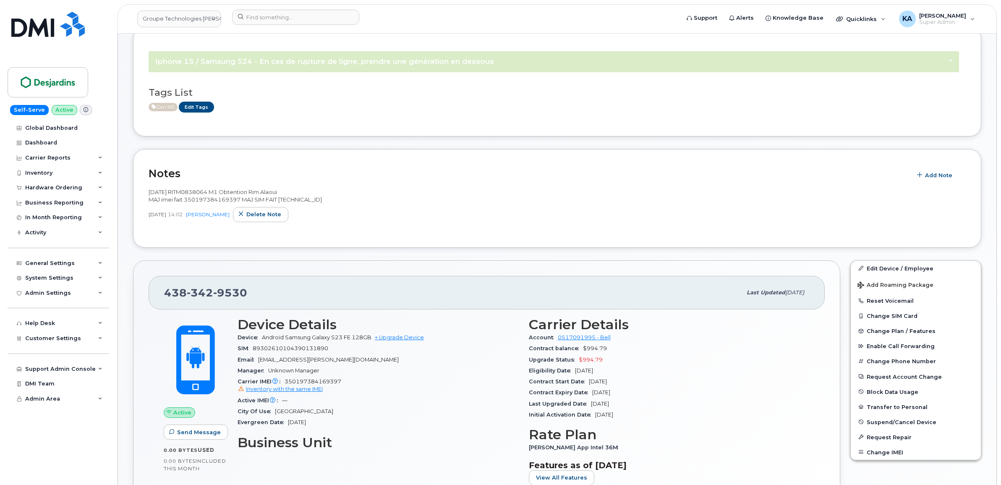
scroll to position [105, 0]
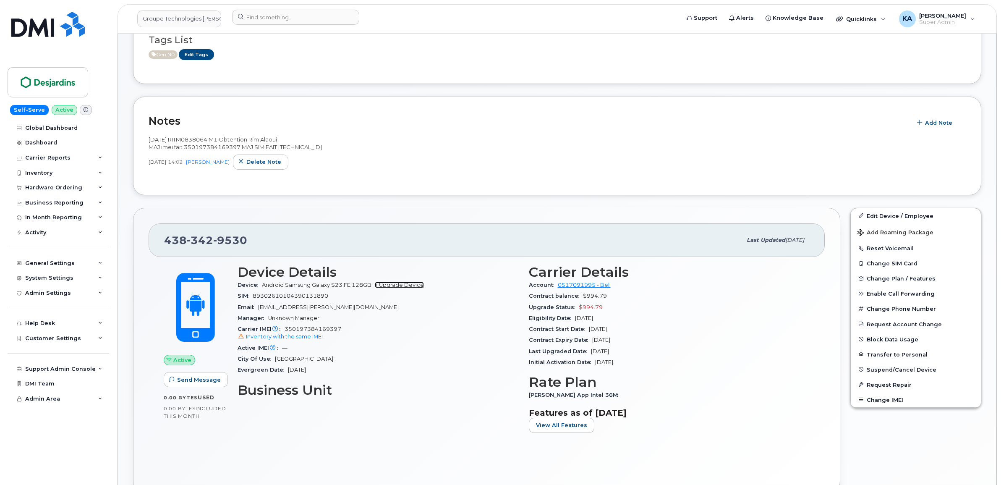
click at [402, 287] on link "+ Upgrade Device" at bounding box center [399, 285] width 49 height 6
click at [247, 429] on div "Device Details Device Android Samsung Galaxy S23 FE 128GB + Upgrade Device SIM …" at bounding box center [378, 351] width 291 height 185
drag, startPoint x: 526, startPoint y: 286, endPoint x: 614, endPoint y: 288, distance: 87.8
click at [614, 288] on div "Carrier Details Account 0517091995 - Bell Contract balance $994.79 Upgrade Stat…" at bounding box center [669, 351] width 291 height 185
drag, startPoint x: 614, startPoint y: 288, endPoint x: 596, endPoint y: 288, distance: 17.6
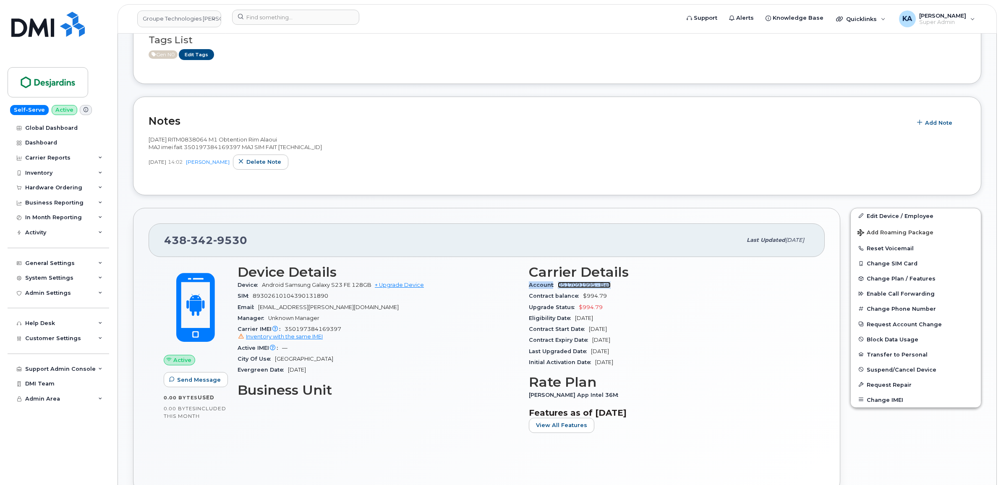
copy div "Account 0517091995 - Bell"
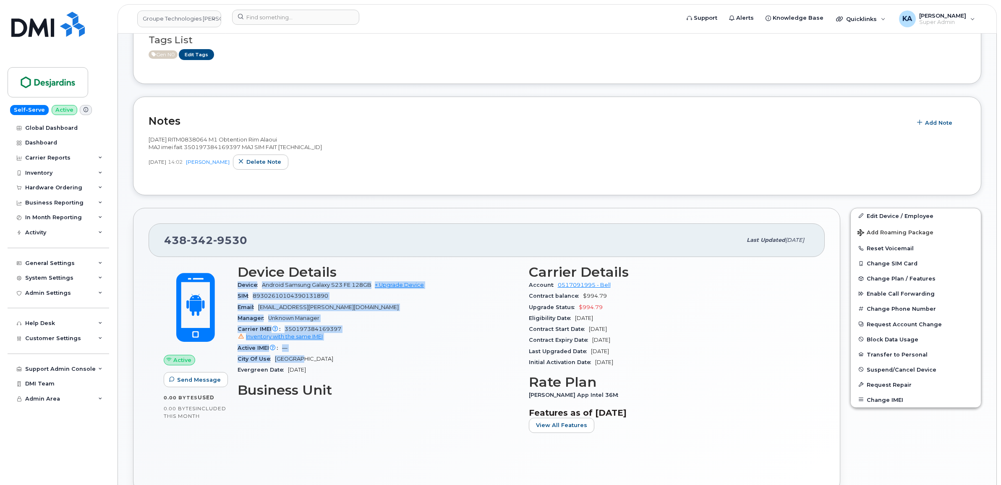
drag, startPoint x: 238, startPoint y: 286, endPoint x: 333, endPoint y: 356, distance: 117.4
click at [333, 356] on section "Device Details Device Android Samsung Galaxy S23 FE 128GB + Upgrade Device SIM …" at bounding box center [378, 320] width 281 height 111
drag, startPoint x: 333, startPoint y: 356, endPoint x: 308, endPoint y: 332, distance: 34.4
copy section "Device Android Samsung Galaxy S23 FE 128GB + Upgrade Device SIM 893026101043901…"
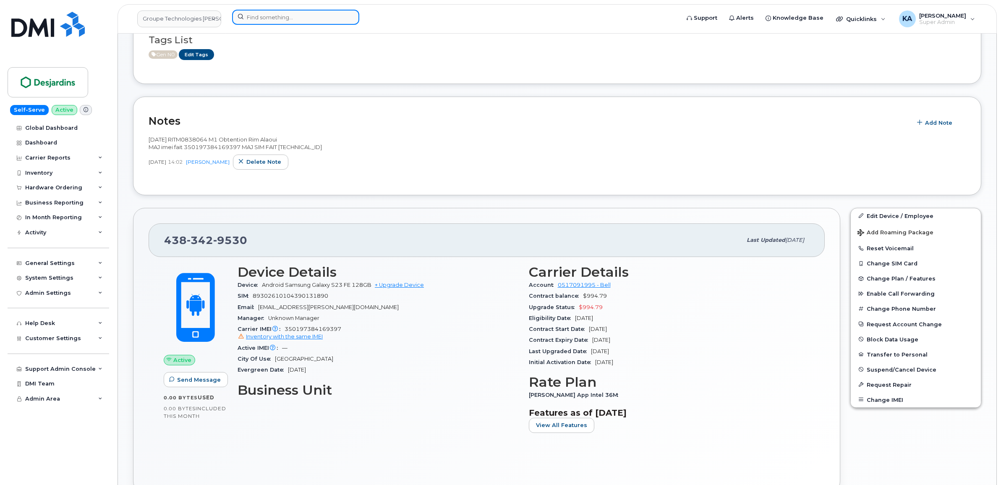
drag, startPoint x: 244, startPoint y: 14, endPoint x: 252, endPoint y: 14, distance: 8.0
click at [244, 14] on input at bounding box center [295, 17] width 127 height 15
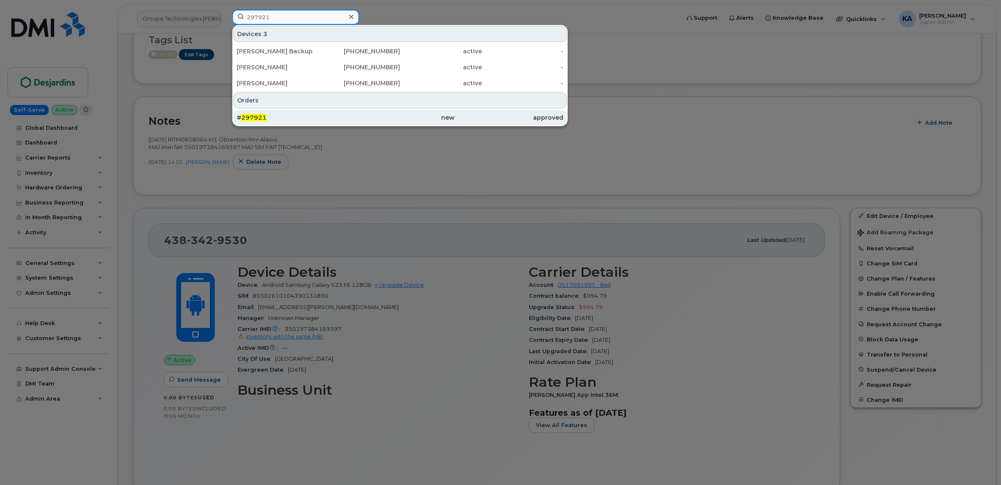
type input "297921"
click at [255, 115] on span "297921" at bounding box center [253, 118] width 25 height 8
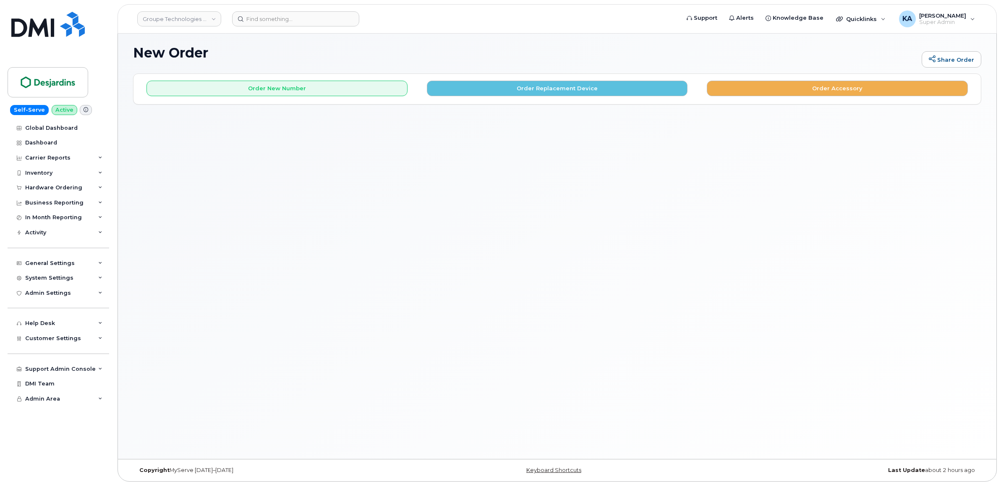
scroll to position [4, 0]
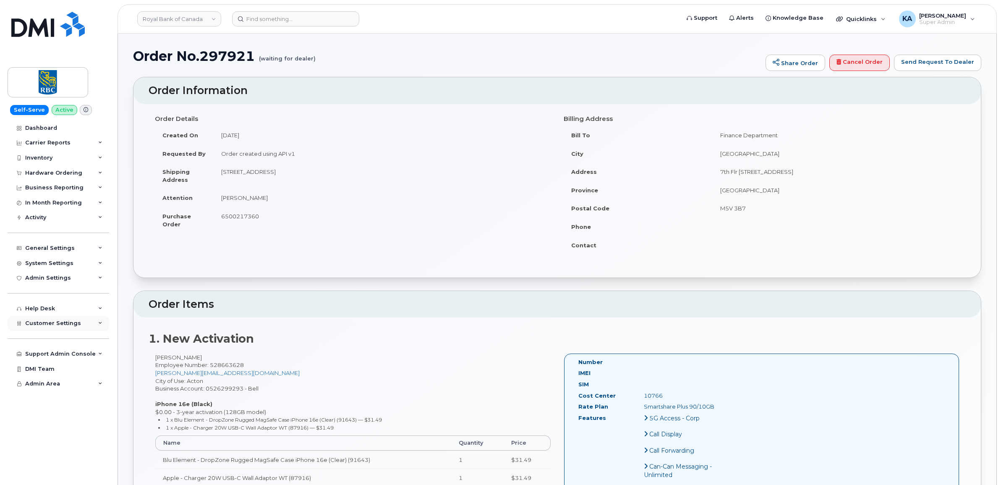
click at [61, 325] on span "Customer Settings" at bounding box center [53, 323] width 56 height 6
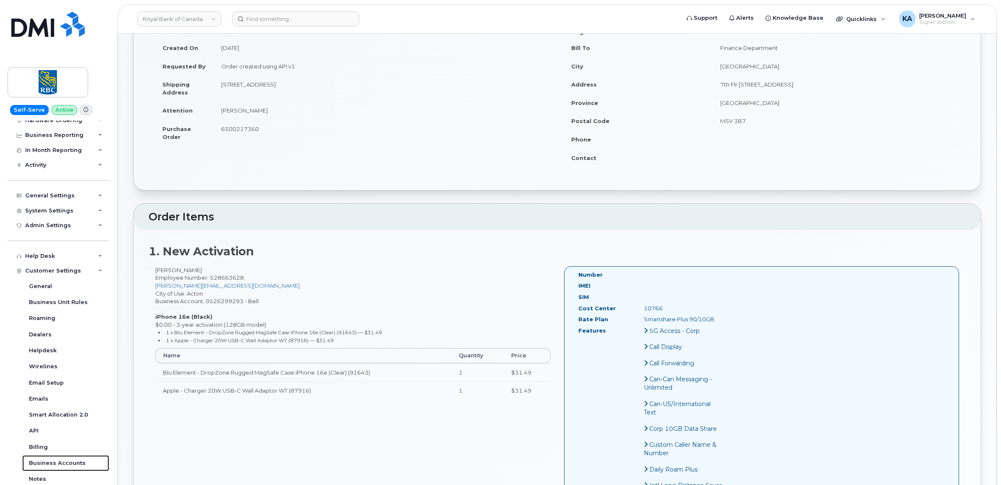
scroll to position [105, 0]
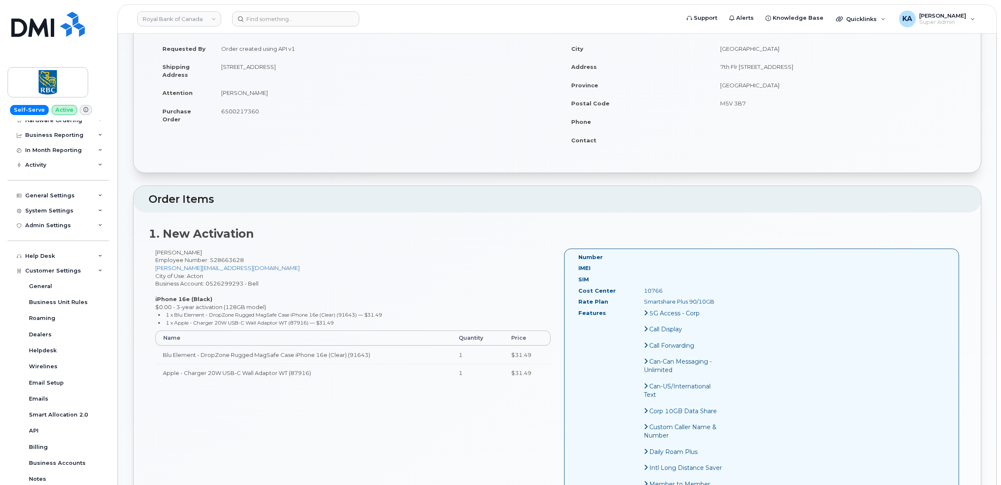
drag, startPoint x: 217, startPoint y: 65, endPoint x: 340, endPoint y: 73, distance: 123.3
click at [340, 73] on td "[STREET_ADDRESS]" at bounding box center [383, 71] width 338 height 26
drag, startPoint x: 340, startPoint y: 73, endPoint x: 305, endPoint y: 68, distance: 35.2
copy td "[STREET_ADDRESS]"
drag, startPoint x: 154, startPoint y: 254, endPoint x: 215, endPoint y: 255, distance: 60.9
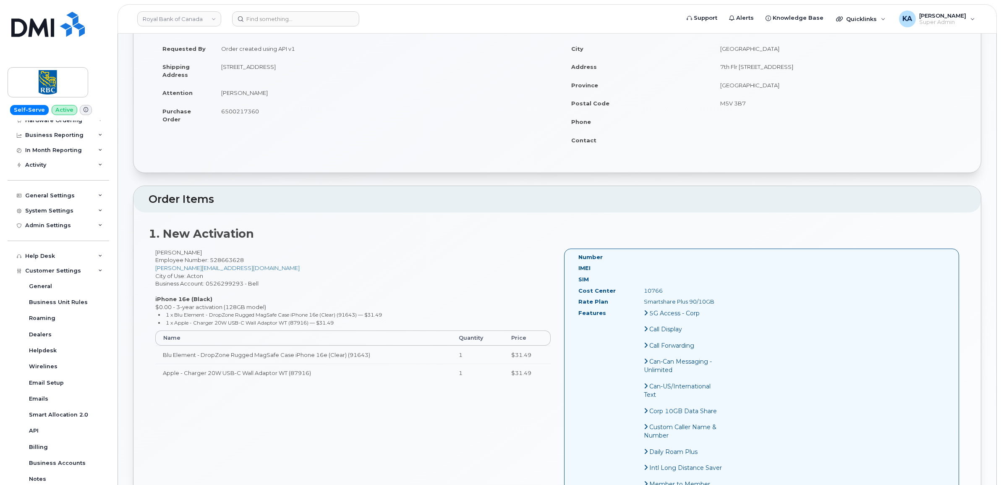
click at [215, 255] on div "[PERSON_NAME] Employee Number: 528663628 [PERSON_NAME][EMAIL_ADDRESS][DOMAIN_NA…" at bounding box center [353, 319] width 409 height 141
drag, startPoint x: 214, startPoint y: 255, endPoint x: 206, endPoint y: 251, distance: 8.8
copy div "[PERSON_NAME]"
drag, startPoint x: 246, startPoint y: 261, endPoint x: 209, endPoint y: 261, distance: 36.9
click at [209, 261] on div "[PERSON_NAME] Employee Number: 528663628 [PERSON_NAME][EMAIL_ADDRESS][DOMAIN_NA…" at bounding box center [353, 319] width 409 height 141
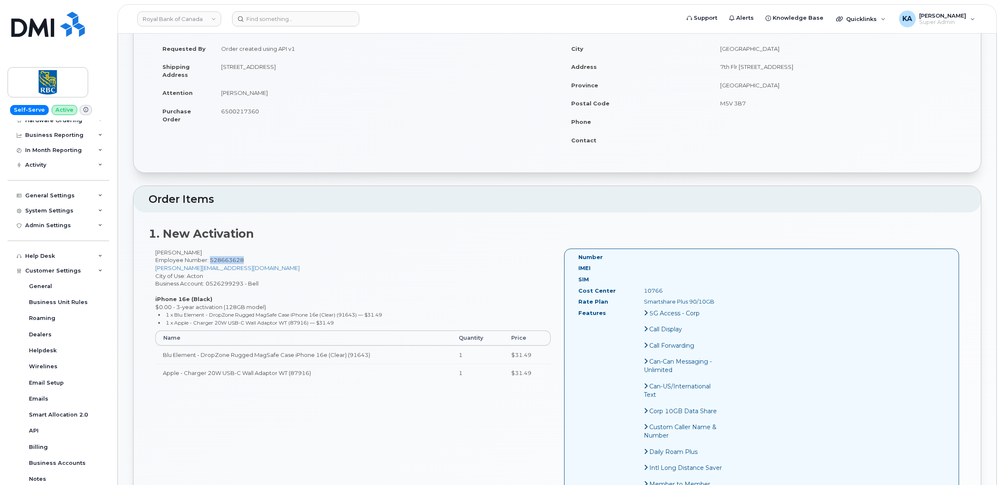
drag, startPoint x: 209, startPoint y: 261, endPoint x: 215, endPoint y: 259, distance: 6.0
copy span "528663628"
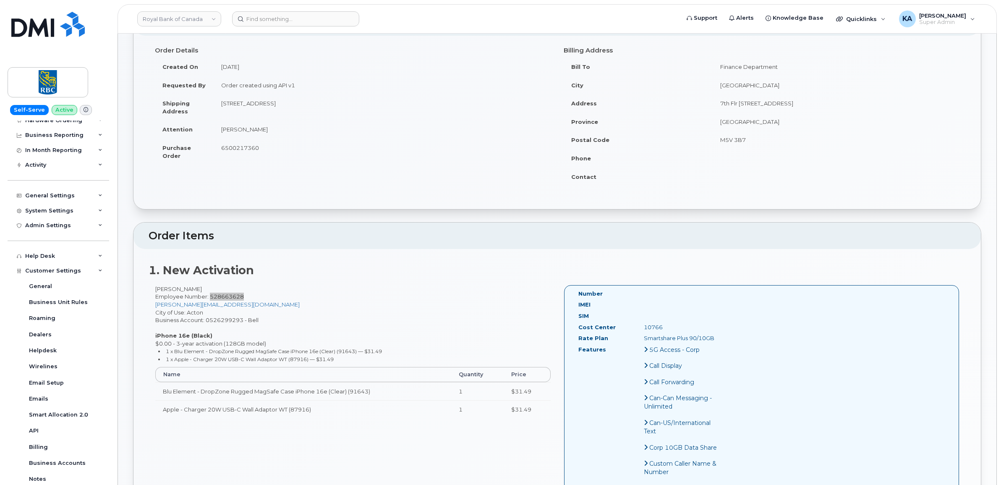
scroll to position [52, 0]
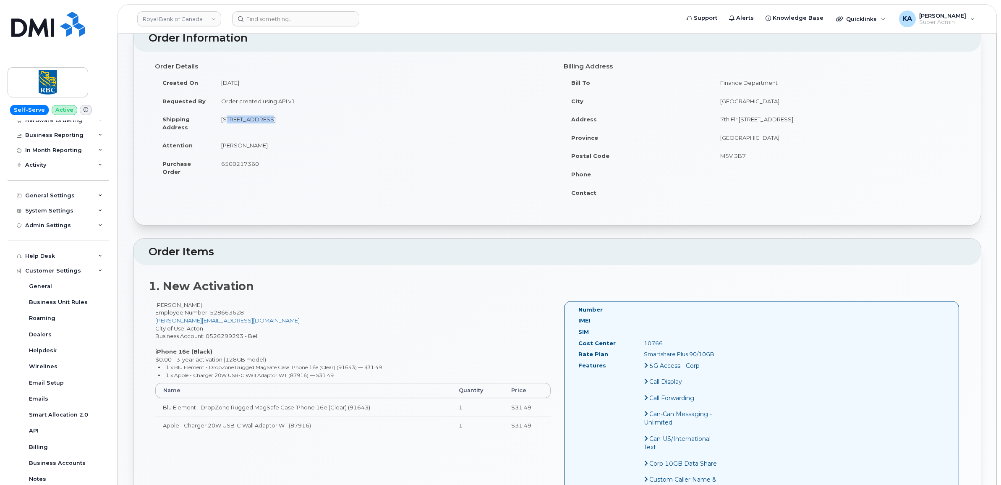
drag, startPoint x: 218, startPoint y: 119, endPoint x: 259, endPoint y: 122, distance: 40.4
click at [259, 122] on td "[STREET_ADDRESS]" at bounding box center [383, 123] width 338 height 26
drag, startPoint x: 259, startPoint y: 122, endPoint x: 246, endPoint y: 118, distance: 13.7
copy td "[STREET_ADDRESS]"
drag, startPoint x: 340, startPoint y: 118, endPoint x: 313, endPoint y: 119, distance: 26.9
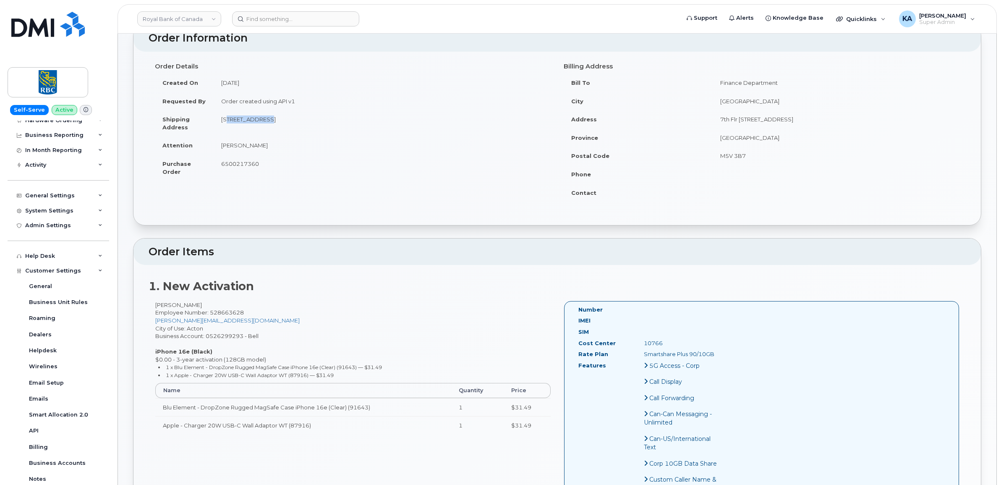
click at [313, 119] on td "[STREET_ADDRESS]" at bounding box center [383, 123] width 338 height 26
drag, startPoint x: 313, startPoint y: 119, endPoint x: 318, endPoint y: 118, distance: 4.7
copy td "L7J2L8"
drag, startPoint x: 152, startPoint y: 306, endPoint x: 212, endPoint y: 309, distance: 60.1
click at [212, 309] on div "Noella McMinniman Employee Number: 528663628 noella.mcminniman@rbc.com City of …" at bounding box center [353, 371] width 409 height 141
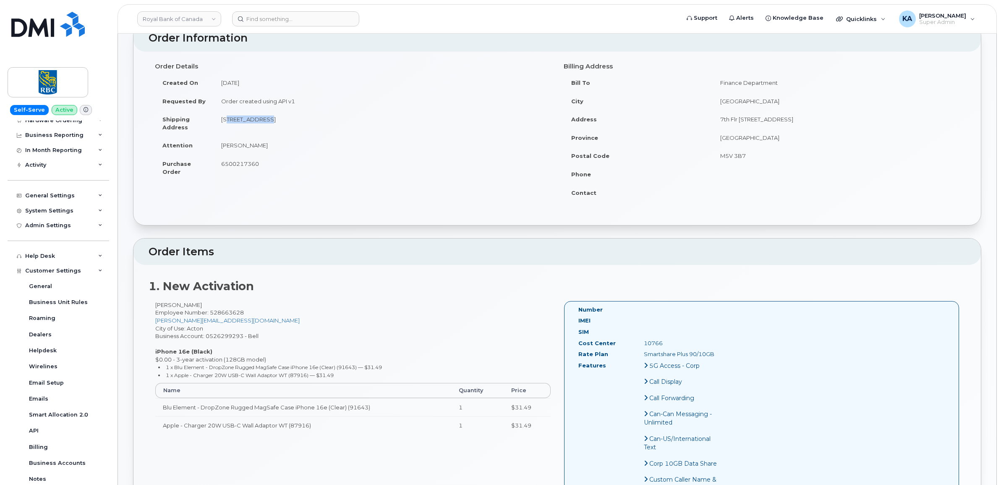
drag, startPoint x: 212, startPoint y: 309, endPoint x: 205, endPoint y: 306, distance: 8.3
copy div "Noella McMinniman"
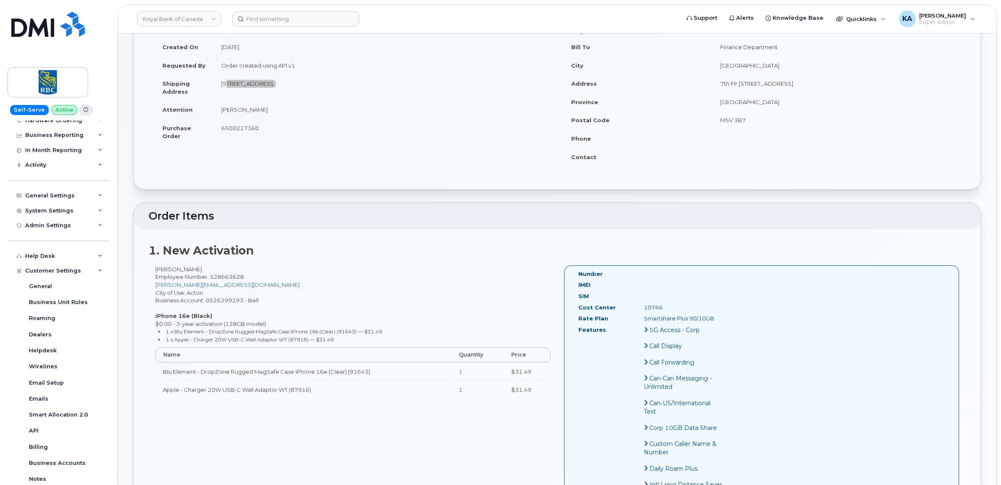
scroll to position [105, 0]
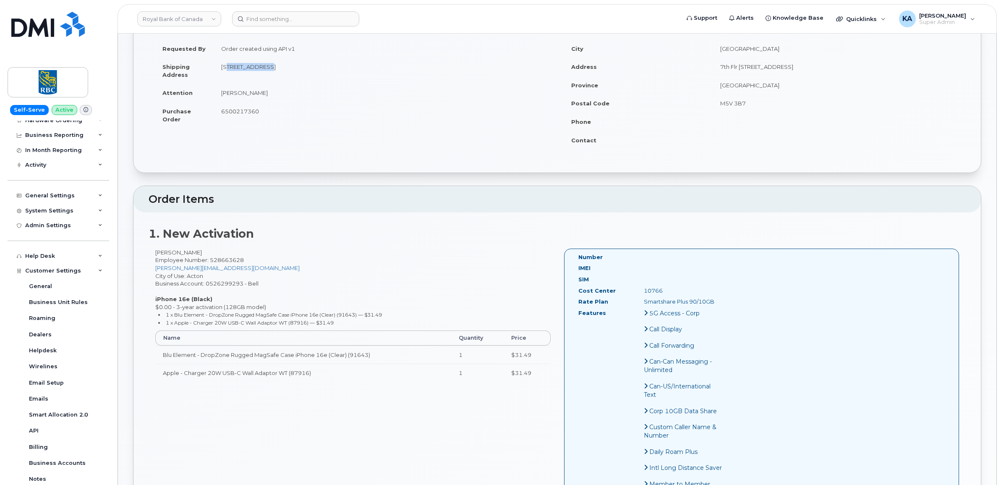
drag, startPoint x: 665, startPoint y: 291, endPoint x: 641, endPoint y: 292, distance: 23.5
click at [641, 292] on div "10766" at bounding box center [684, 291] width 92 height 8
drag, startPoint x: 641, startPoint y: 292, endPoint x: 649, endPoint y: 291, distance: 7.7
copy div "10766"
drag, startPoint x: 244, startPoint y: 285, endPoint x: 208, endPoint y: 284, distance: 36.5
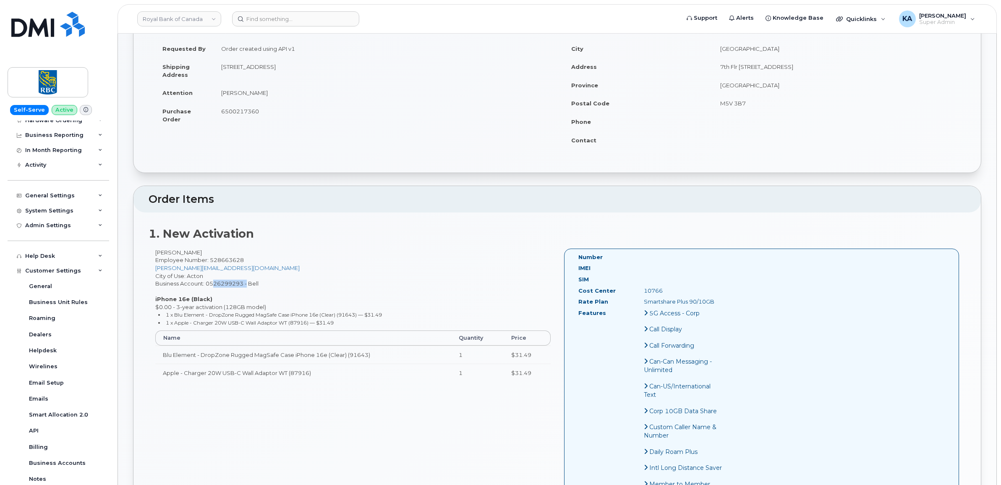
click at [208, 284] on div "Noella McMinniman Employee Number: 528663628 noella.mcminniman@rbc.com City of …" at bounding box center [353, 319] width 409 height 141
drag, startPoint x: 208, startPoint y: 284, endPoint x: 216, endPoint y: 285, distance: 8.0
copy div "0526299293"
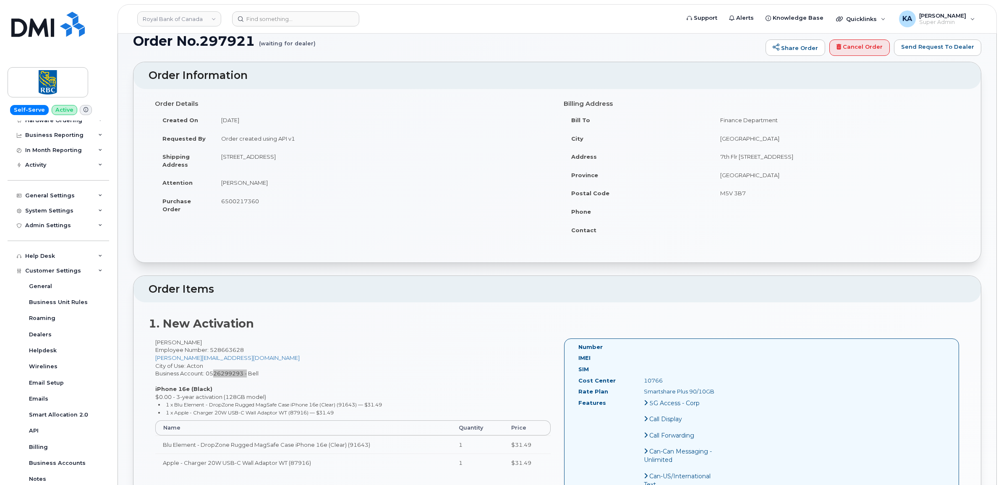
scroll to position [0, 0]
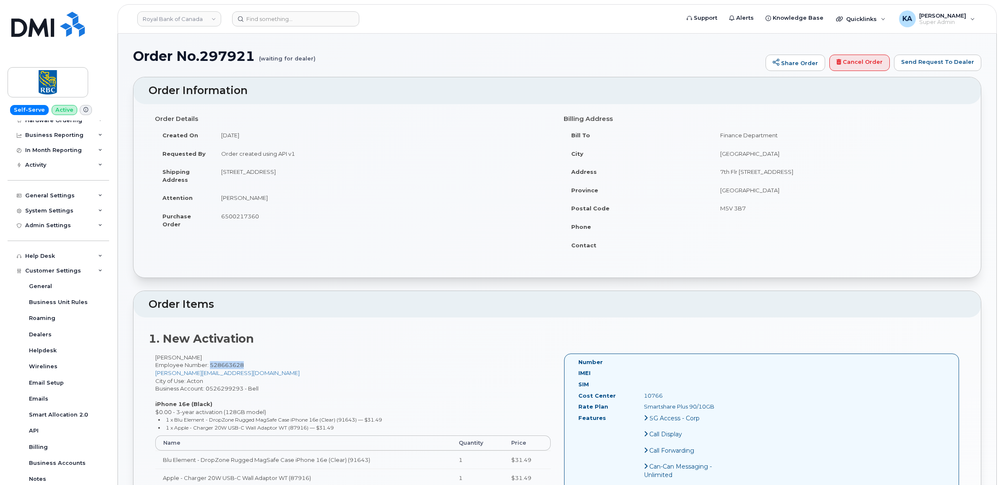
drag, startPoint x: 245, startPoint y: 365, endPoint x: 210, endPoint y: 366, distance: 34.4
click at [210, 366] on div "Noella McMinniman Employee Number: 528663628 noella.mcminniman@rbc.com City of …" at bounding box center [353, 424] width 409 height 141
copy span "528663628"
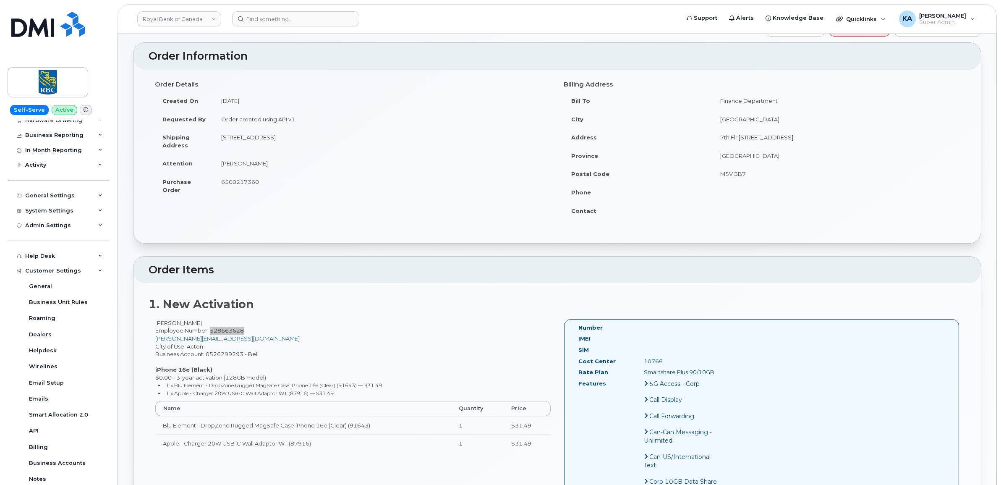
scroll to position [52, 0]
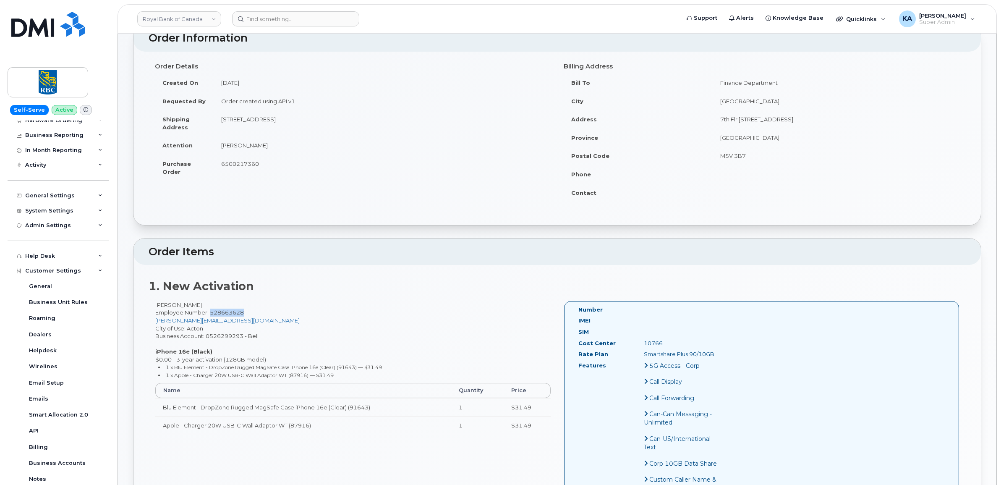
drag, startPoint x: 718, startPoint y: 355, endPoint x: 641, endPoint y: 354, distance: 76.8
click at [641, 354] on div "Smartshare Plus 90/10GB" at bounding box center [684, 354] width 92 height 8
drag, startPoint x: 641, startPoint y: 354, endPoint x: 652, endPoint y: 354, distance: 10.9
copy div "Smartshare Plus 90/10GB"
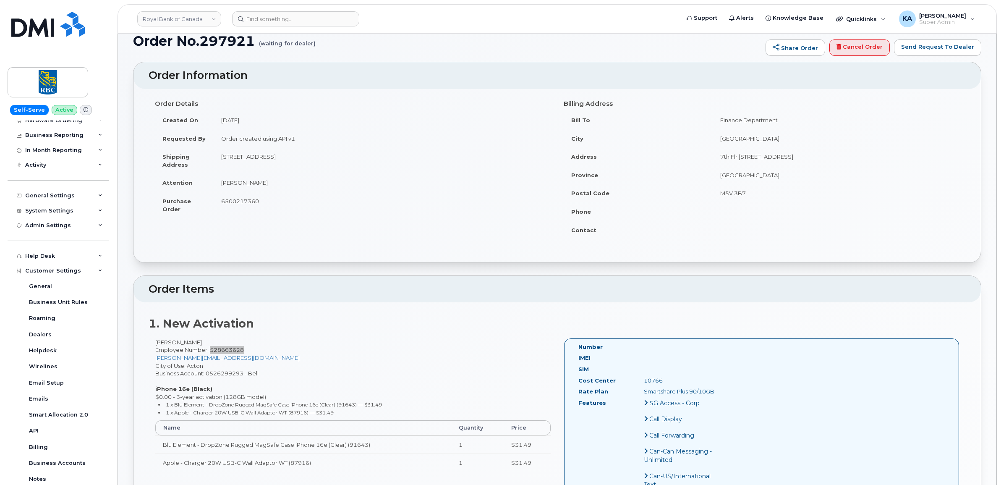
scroll to position [0, 0]
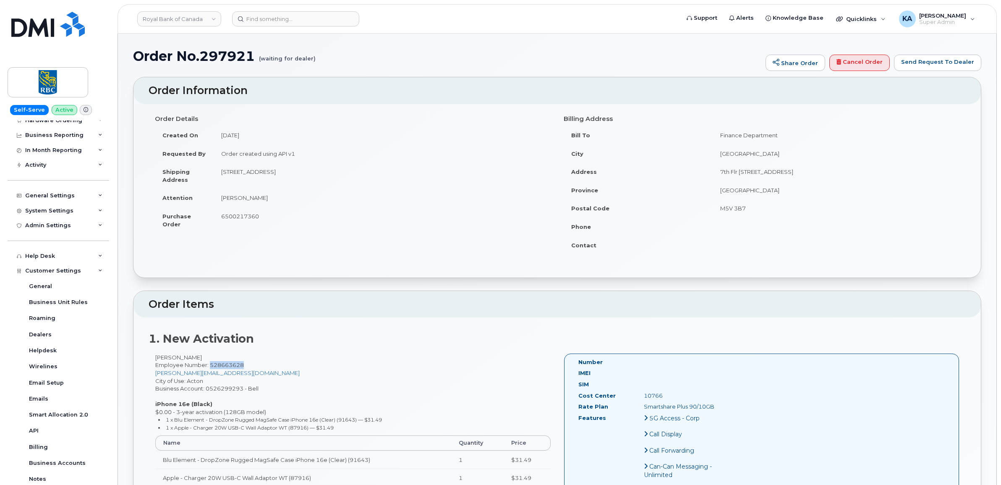
drag, startPoint x: 262, startPoint y: 215, endPoint x: 220, endPoint y: 214, distance: 41.1
click at [220, 214] on td "6500217360" at bounding box center [383, 220] width 338 height 26
drag, startPoint x: 220, startPoint y: 214, endPoint x: 227, endPoint y: 215, distance: 6.8
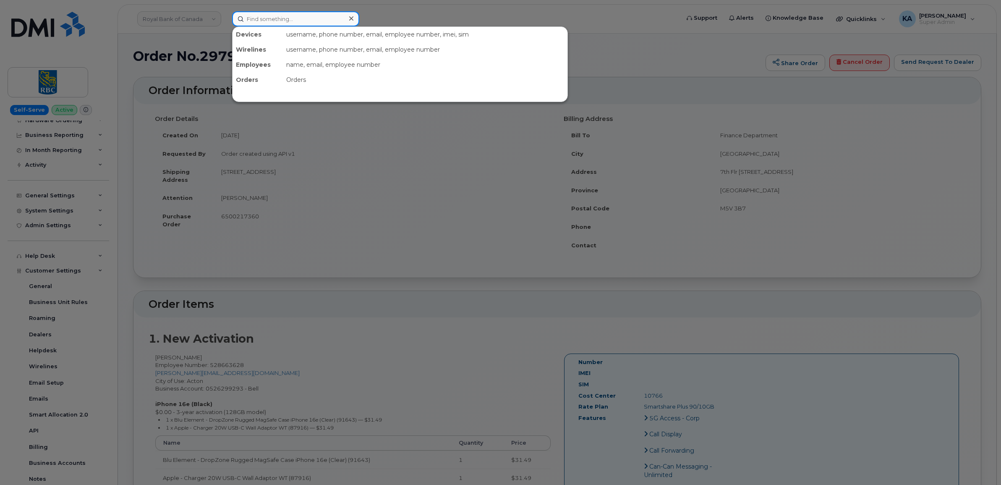
click at [286, 20] on input at bounding box center [295, 18] width 127 height 15
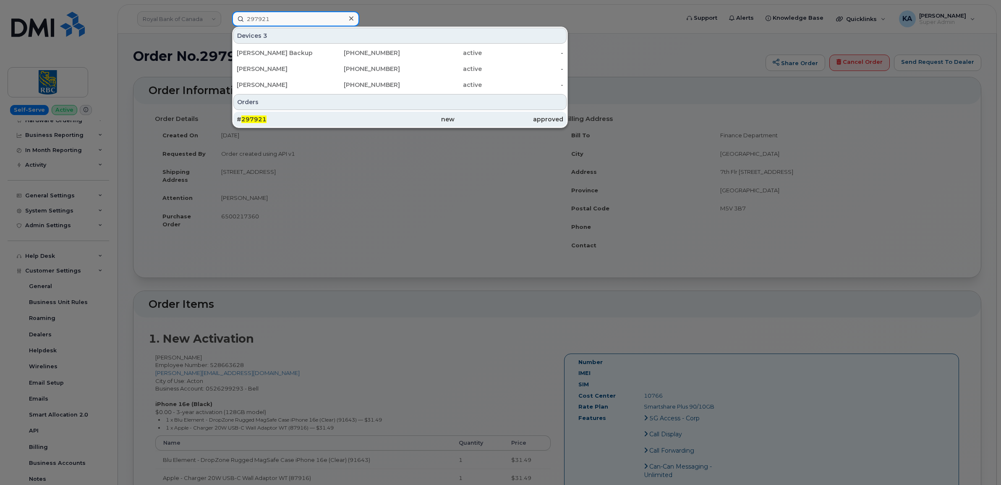
type input "297921"
click at [346, 115] on div "# 297921" at bounding box center [400, 119] width 109 height 15
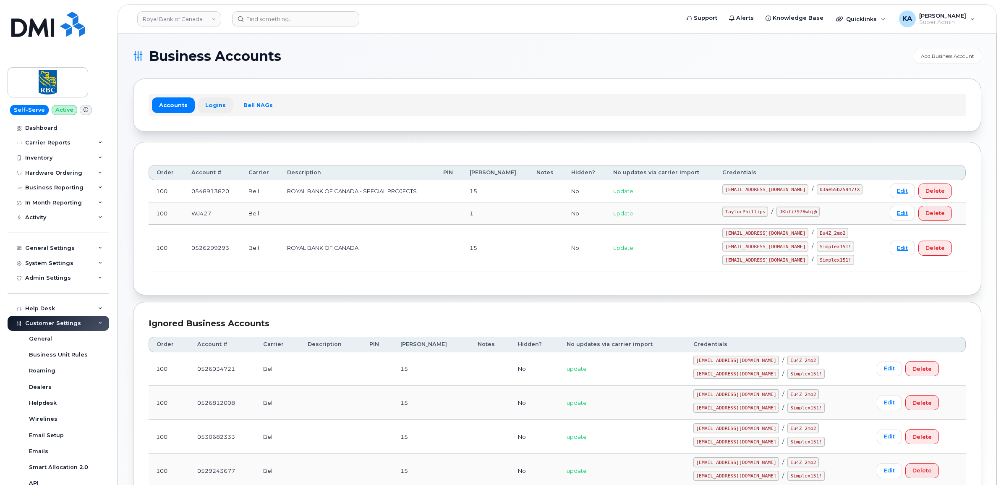
click at [211, 106] on link "Logins" at bounding box center [215, 104] width 35 height 15
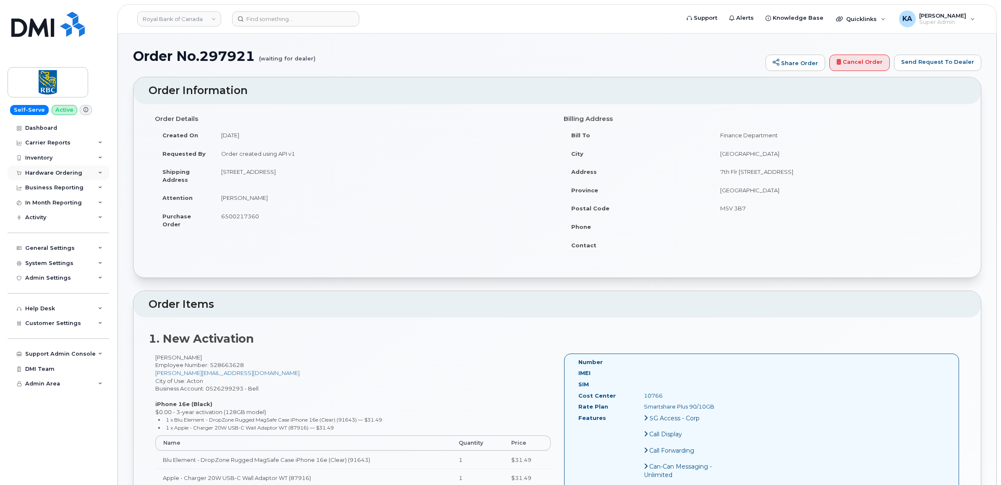
click at [79, 173] on div "Hardware Ordering" at bounding box center [59, 172] width 102 height 15
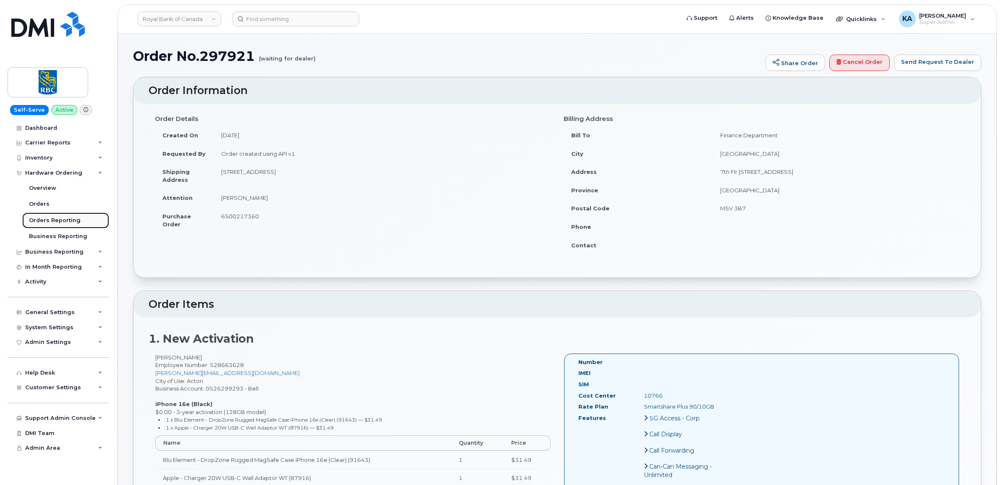
click at [63, 218] on div "Orders Reporting" at bounding box center [55, 221] width 52 height 8
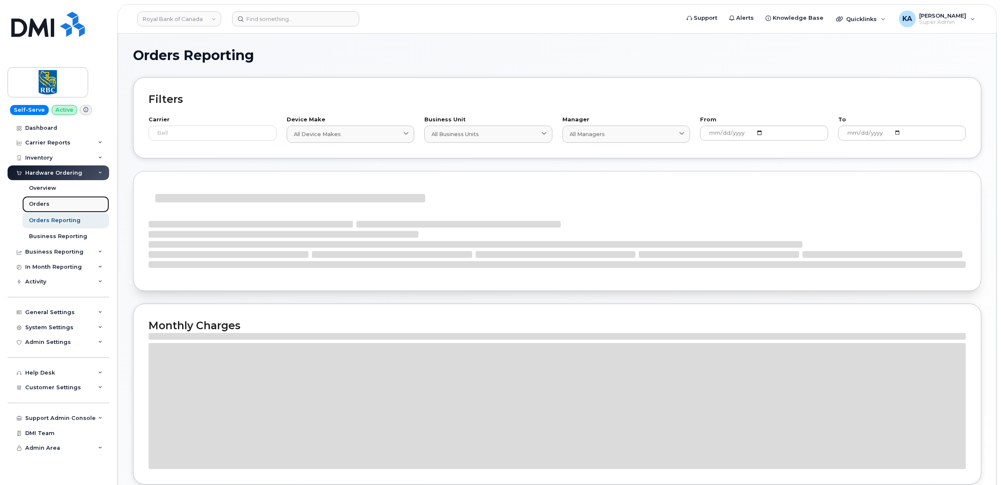
click at [35, 205] on div "Orders" at bounding box center [39, 204] width 21 height 8
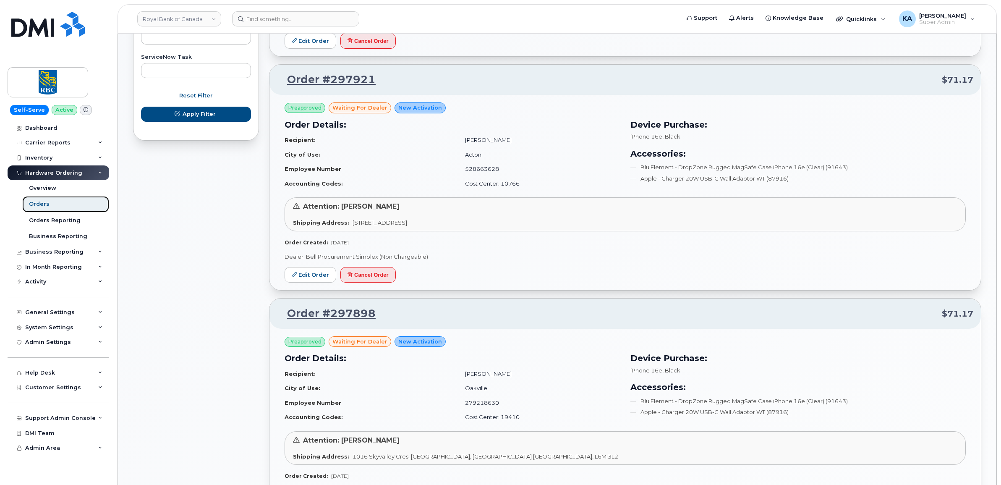
scroll to position [420, 0]
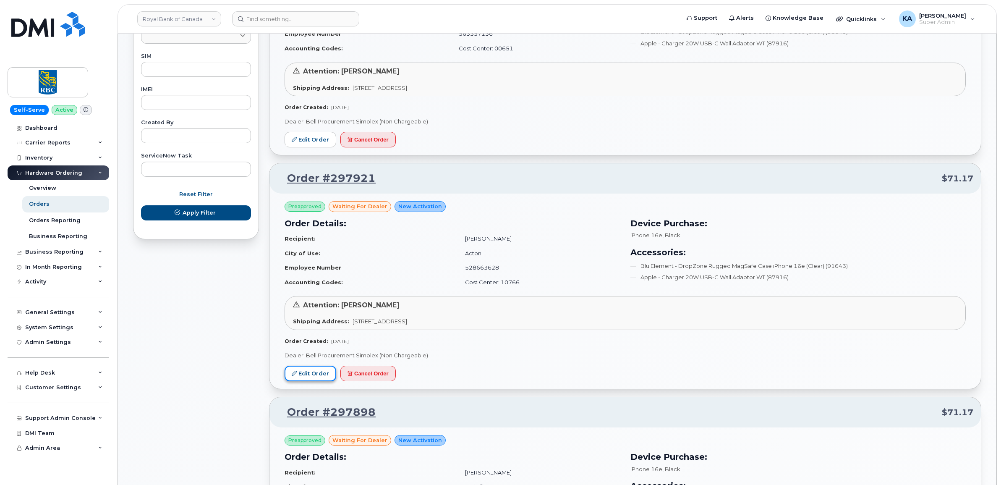
click at [305, 372] on link "Edit Order" at bounding box center [311, 374] width 52 height 16
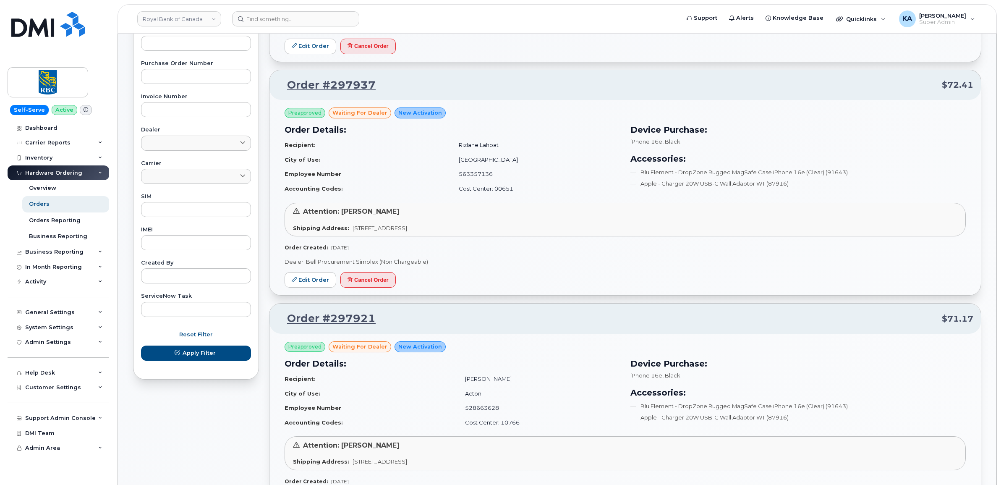
scroll to position [262, 0]
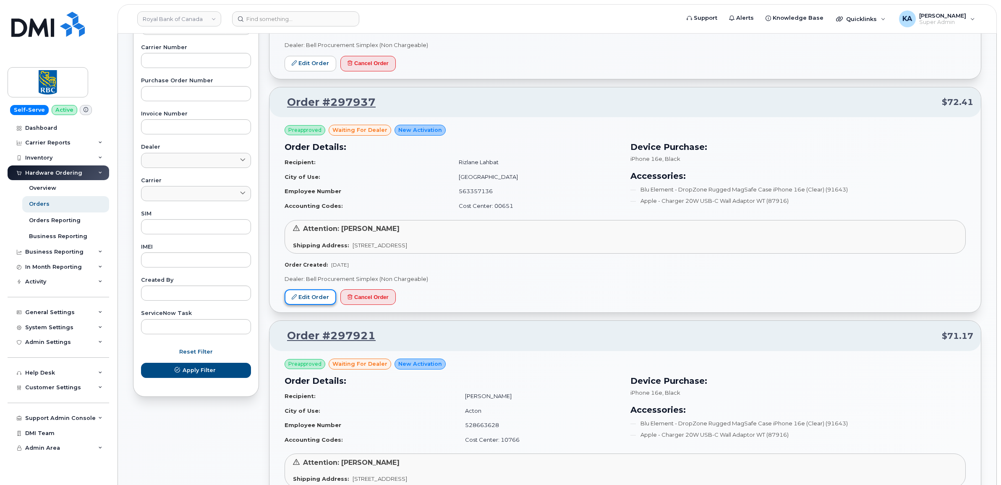
click at [309, 295] on link "Edit Order" at bounding box center [311, 297] width 52 height 16
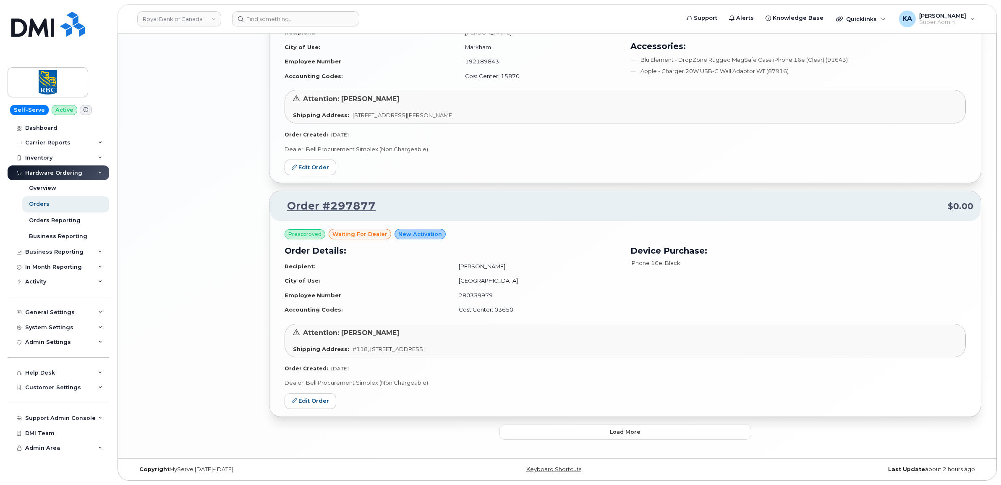
scroll to position [1581, 0]
drag, startPoint x: 293, startPoint y: 19, endPoint x: 296, endPoint y: 16, distance: 4.5
click at [293, 19] on input at bounding box center [295, 18] width 127 height 15
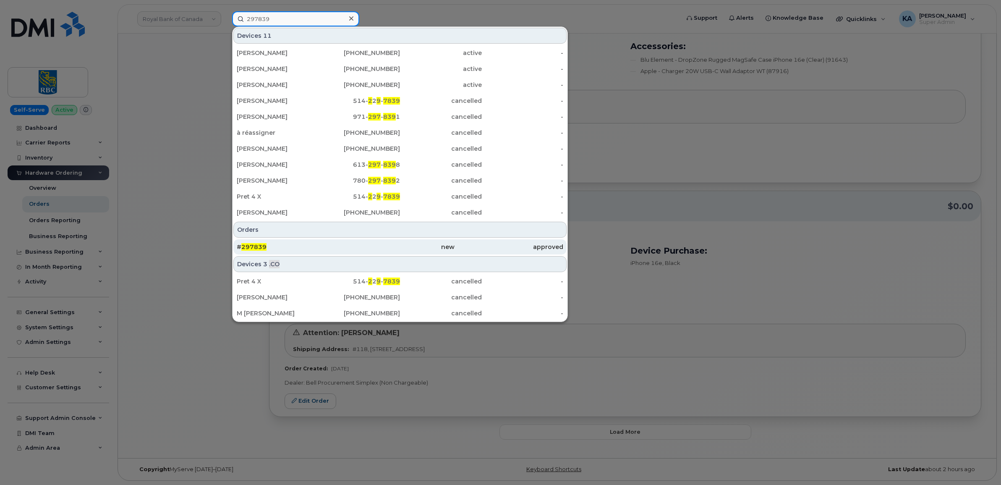
type input "297839"
click at [346, 242] on div "# 297839" at bounding box center [400, 246] width 109 height 15
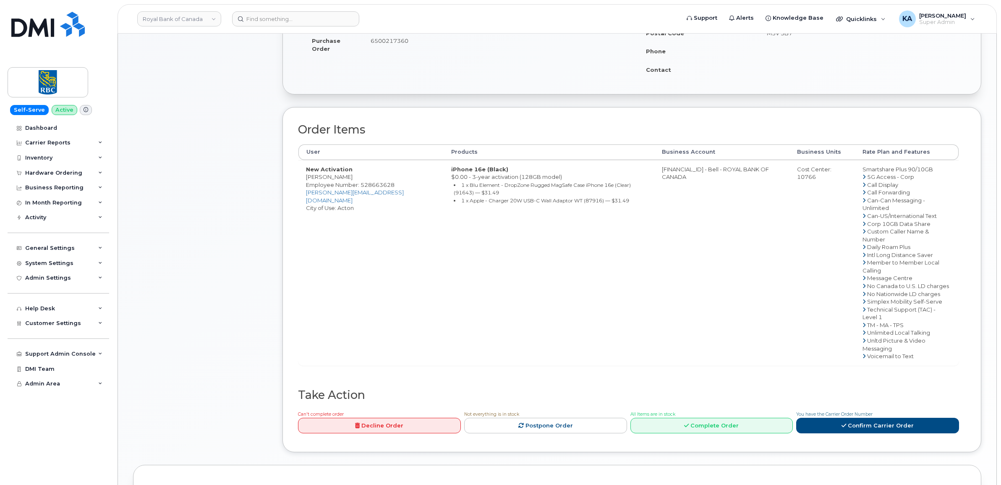
scroll to position [210, 0]
click at [857, 416] on link "Confirm Carrier Order" at bounding box center [877, 424] width 163 height 16
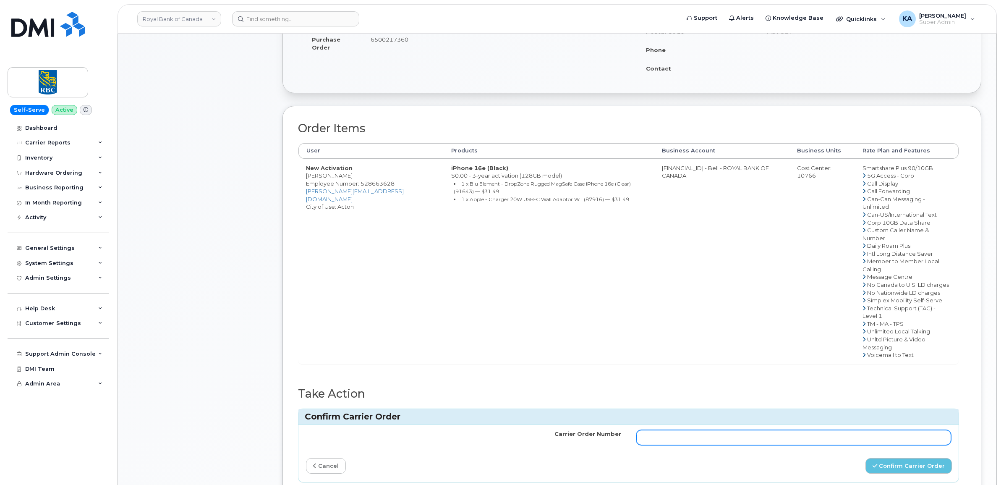
paste input "3005511"
type input "3005511"
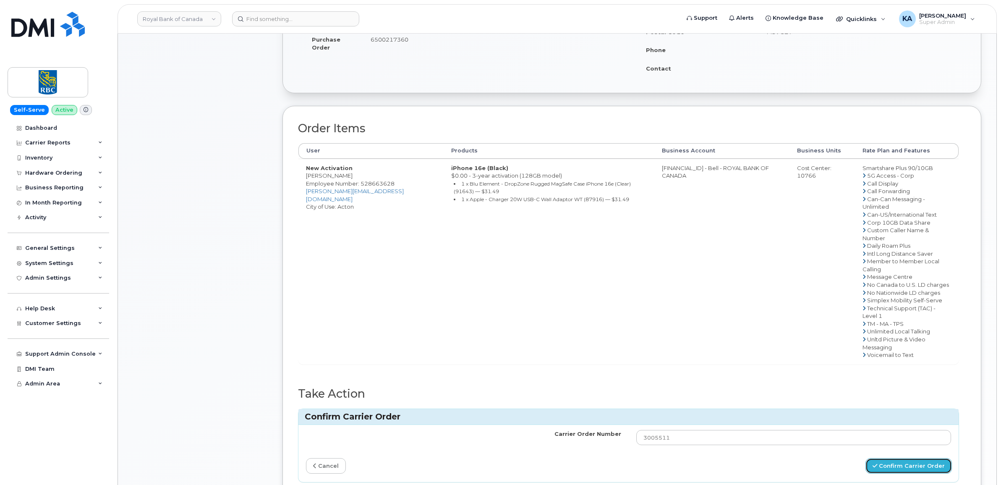
click at [882, 458] on button "Confirm Carrier Order" at bounding box center [909, 466] width 86 height 16
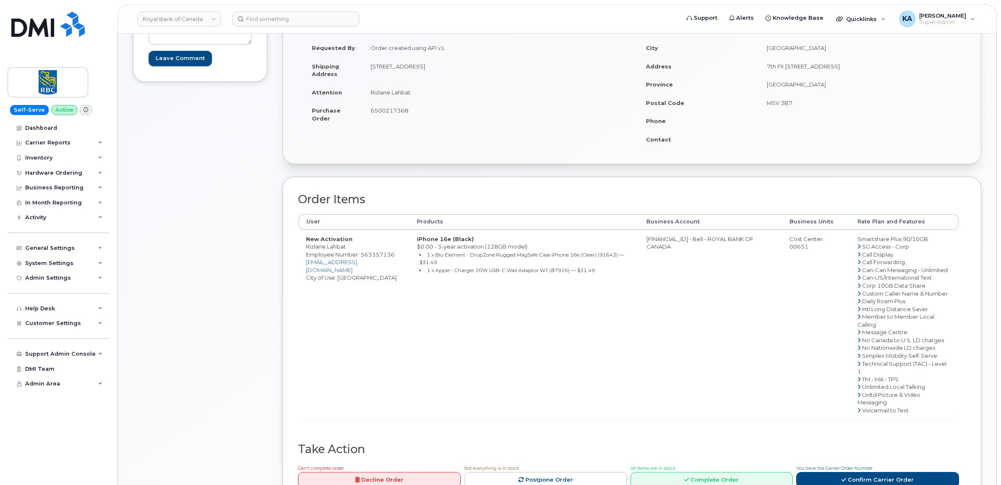
scroll to position [157, 0]
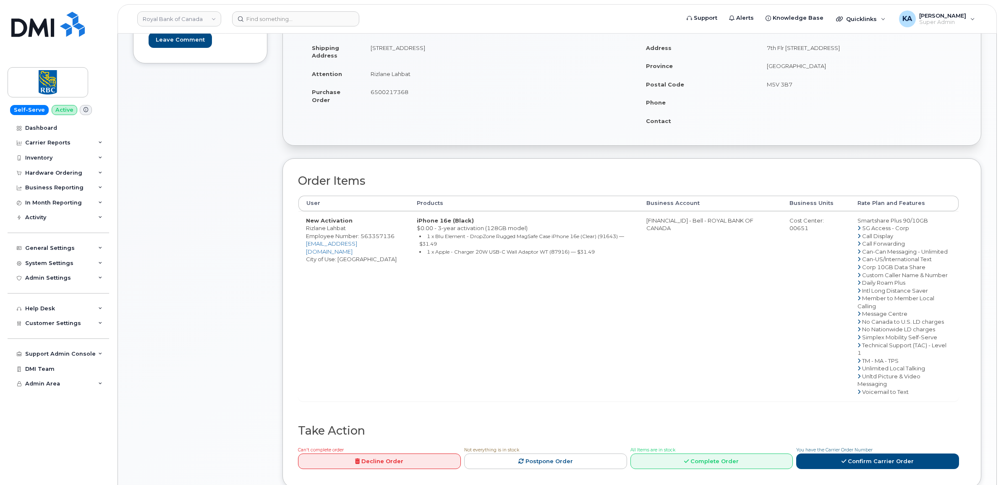
drag, startPoint x: 305, startPoint y: 229, endPoint x: 347, endPoint y: 230, distance: 42.0
click at [347, 230] on td "New Activation Rizlane Lahbat Employee Number: 563357136 rizlane.lahbat@rbc.com…" at bounding box center [354, 306] width 111 height 190
drag, startPoint x: 347, startPoint y: 230, endPoint x: 343, endPoint y: 227, distance: 4.5
copy td "Rizlane Lahbat"
drag, startPoint x: 343, startPoint y: 246, endPoint x: 306, endPoint y: 244, distance: 37.0
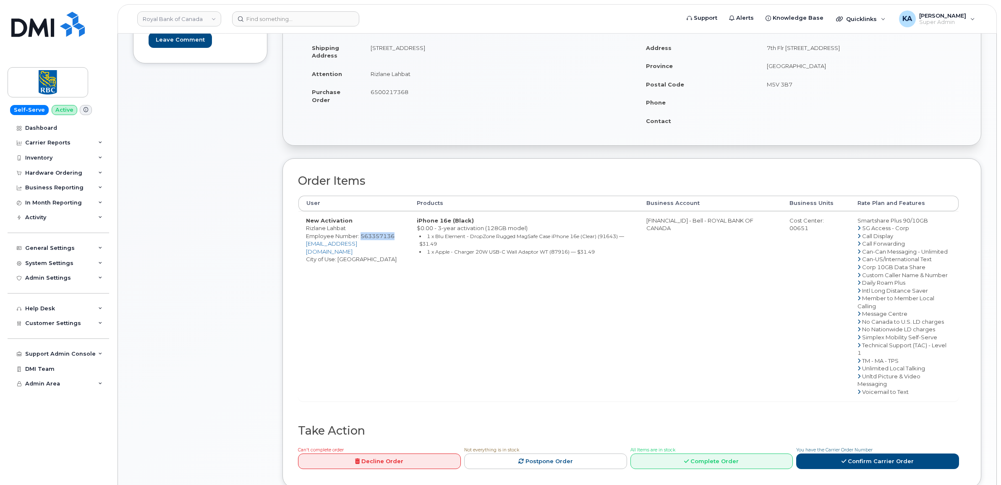
click at [306, 244] on td "New Activation Rizlane Lahbat Employee Number: 563357136 rizlane.lahbat@rbc.com…" at bounding box center [354, 306] width 111 height 190
drag, startPoint x: 306, startPoint y: 244, endPoint x: 310, endPoint y: 243, distance: 4.4
copy span "563357136"
click at [833, 466] on link "Confirm Carrier Order" at bounding box center [877, 461] width 163 height 16
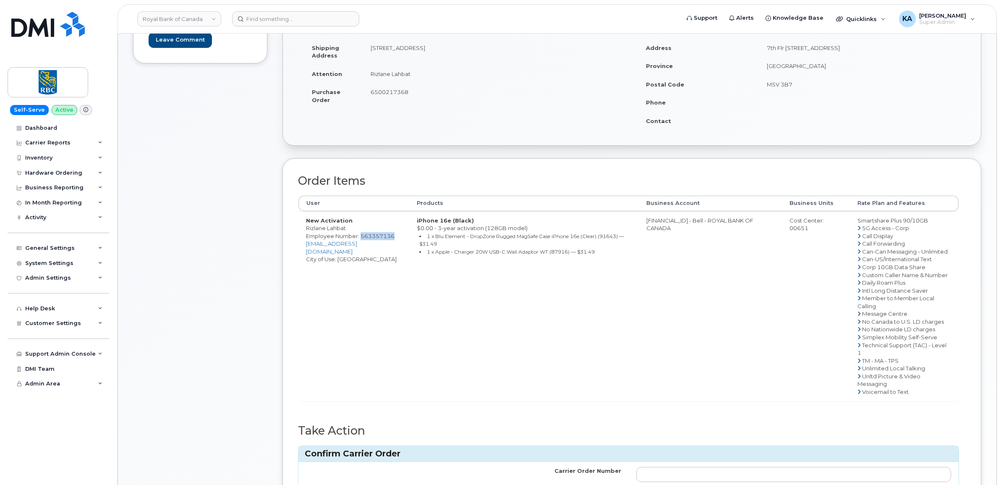
scroll to position [210, 0]
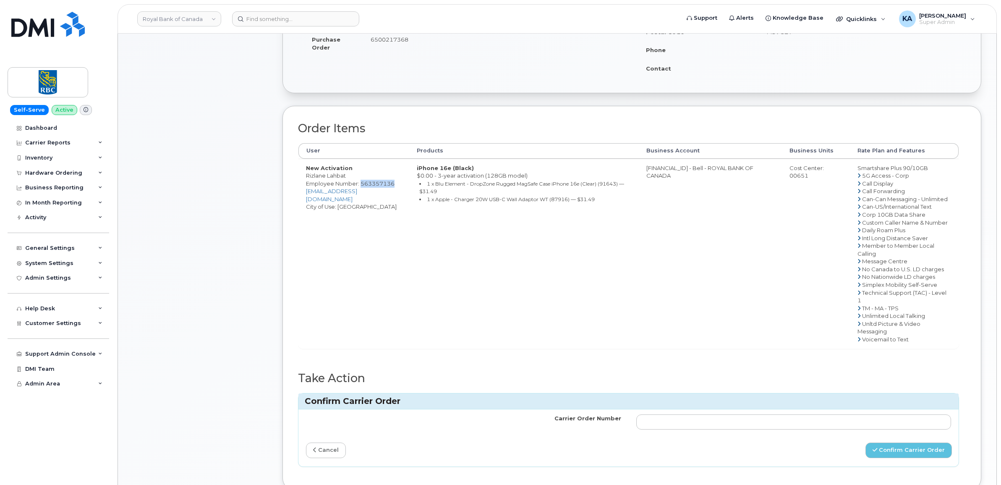
drag, startPoint x: 350, startPoint y: 175, endPoint x: 305, endPoint y: 175, distance: 44.5
click at [305, 175] on td "New Activation Rizlane Lahbat Employee Number: 563357136 rizlane.lahbat@rbc.com…" at bounding box center [354, 254] width 111 height 190
drag, startPoint x: 305, startPoint y: 175, endPoint x: 313, endPoint y: 175, distance: 8.0
copy td "Rizlane Lahbat"
drag, startPoint x: 812, startPoint y: 176, endPoint x: 791, endPoint y: 176, distance: 21.0
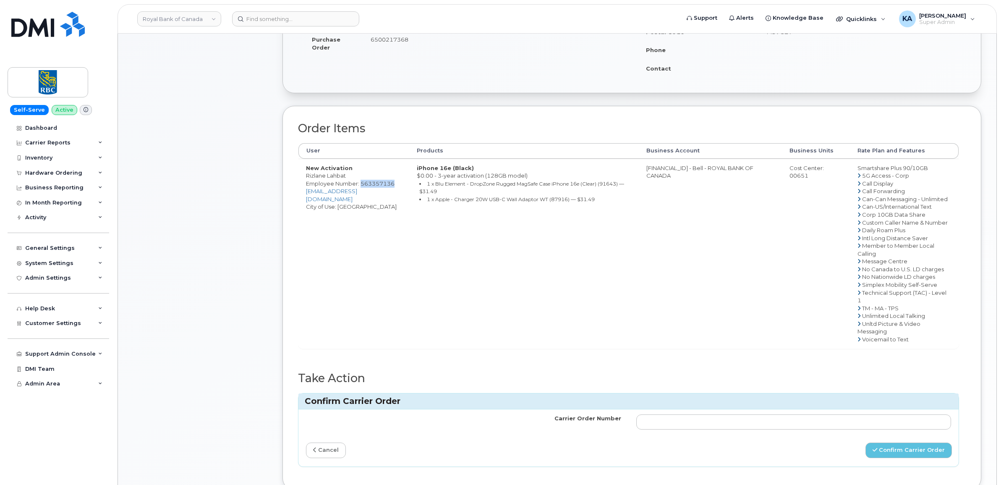
click at [791, 176] on div "Cost Center: 00651" at bounding box center [816, 172] width 53 height 16
copy div "00651"
drag, startPoint x: 344, startPoint y: 191, endPoint x: 308, endPoint y: 192, distance: 36.5
click at [308, 192] on td "New Activation Rizlane Lahbat Employee Number: 563357136 rizlane.lahbat@rbc.com…" at bounding box center [354, 254] width 111 height 190
drag, startPoint x: 308, startPoint y: 192, endPoint x: 313, endPoint y: 194, distance: 5.6
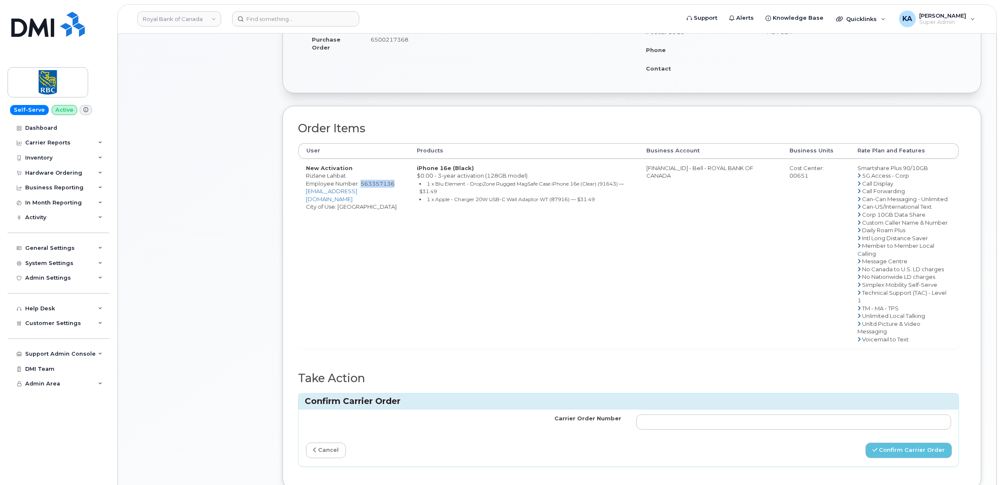
copy span "563357136"
drag, startPoint x: 933, startPoint y: 169, endPoint x: 859, endPoint y: 170, distance: 73.9
click at [859, 170] on td "Smartshare Plus 90/10GB 5G Access - Corp Call Display Call Forwarding Can-Can M…" at bounding box center [904, 254] width 109 height 190
drag, startPoint x: 859, startPoint y: 170, endPoint x: 864, endPoint y: 170, distance: 5.0
copy td "Smartshare Plus 90/10GB"
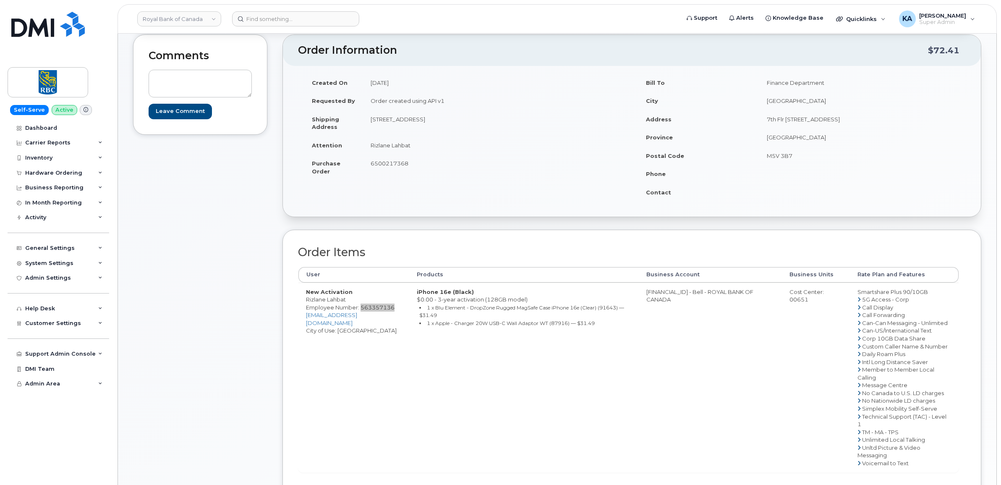
scroll to position [52, 0]
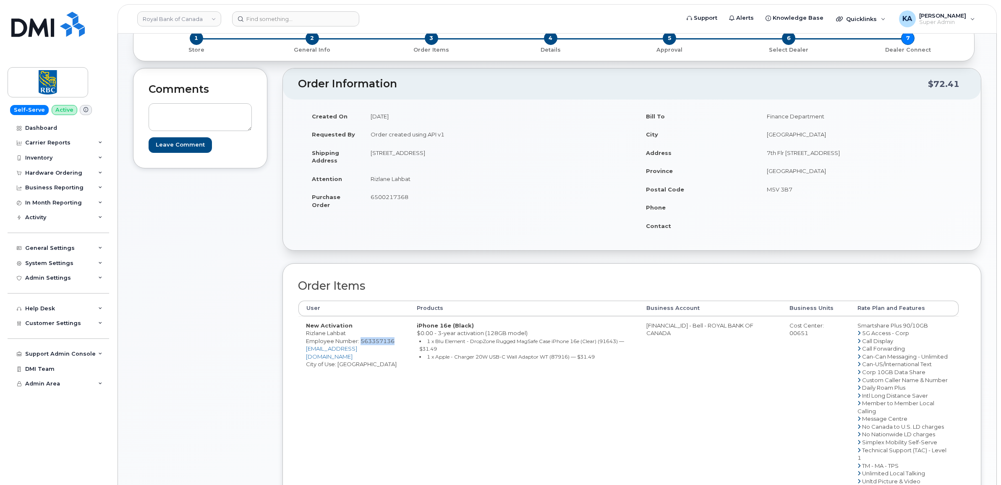
drag, startPoint x: 411, startPoint y: 198, endPoint x: 372, endPoint y: 198, distance: 39.0
click at [372, 197] on td "6500217368" at bounding box center [494, 201] width 263 height 26
copy span "6500217368"
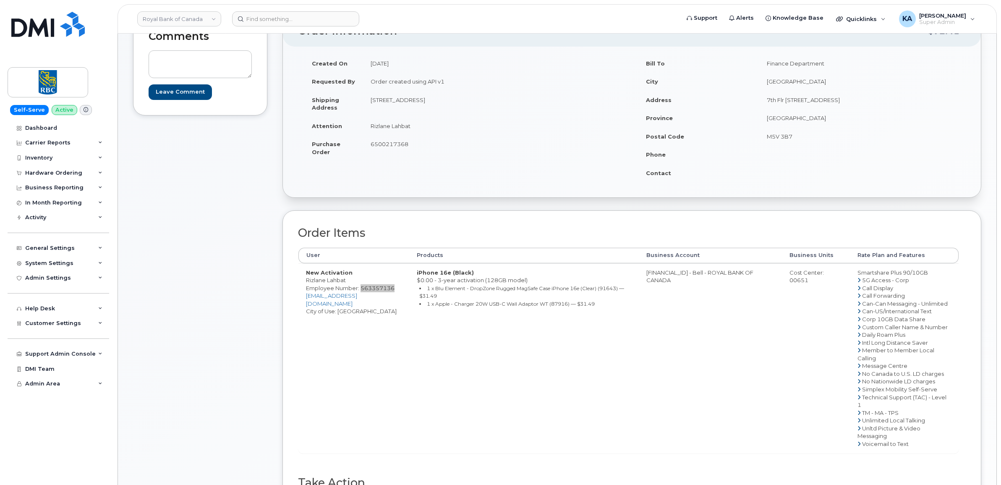
scroll to position [105, 0]
drag, startPoint x: 368, startPoint y: 102, endPoint x: 446, endPoint y: 106, distance: 78.2
click at [446, 106] on td "2285 rue de la Havane 113 Québec, QC Canada, G2B 0T4" at bounding box center [494, 104] width 263 height 26
copy td "2285 rue de la Havane 113"
drag, startPoint x: 531, startPoint y: 99, endPoint x: 507, endPoint y: 101, distance: 24.4
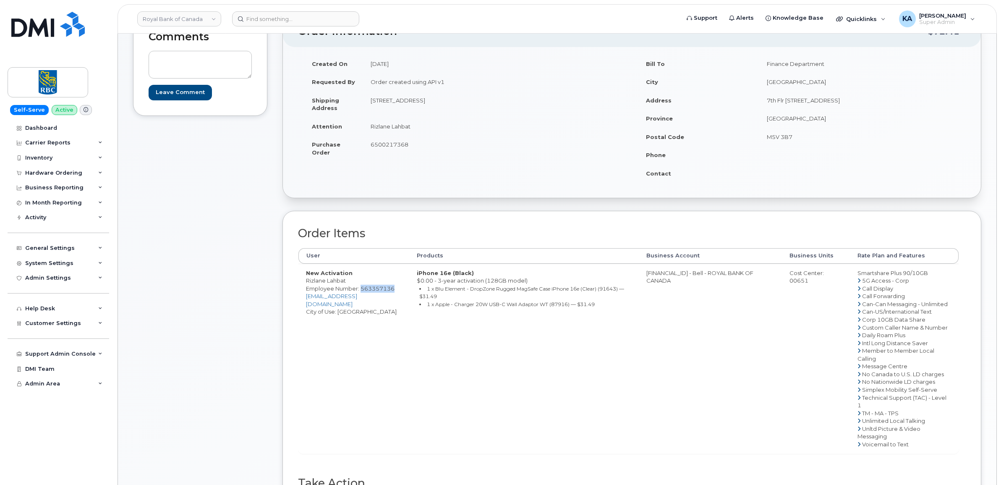
click at [507, 101] on td "2285 rue de la Havane 113 Québec, QC Canada, G2B 0T4" at bounding box center [494, 104] width 263 height 26
drag, startPoint x: 507, startPoint y: 101, endPoint x: 511, endPoint y: 100, distance: 4.7
copy td "G2B 0T4"
drag, startPoint x: 305, startPoint y: 281, endPoint x: 347, endPoint y: 280, distance: 41.6
click at [347, 280] on td "New Activation Rizlane Lahbat Employee Number: 563357136 rizlane.lahbat@rbc.com…" at bounding box center [354, 359] width 111 height 190
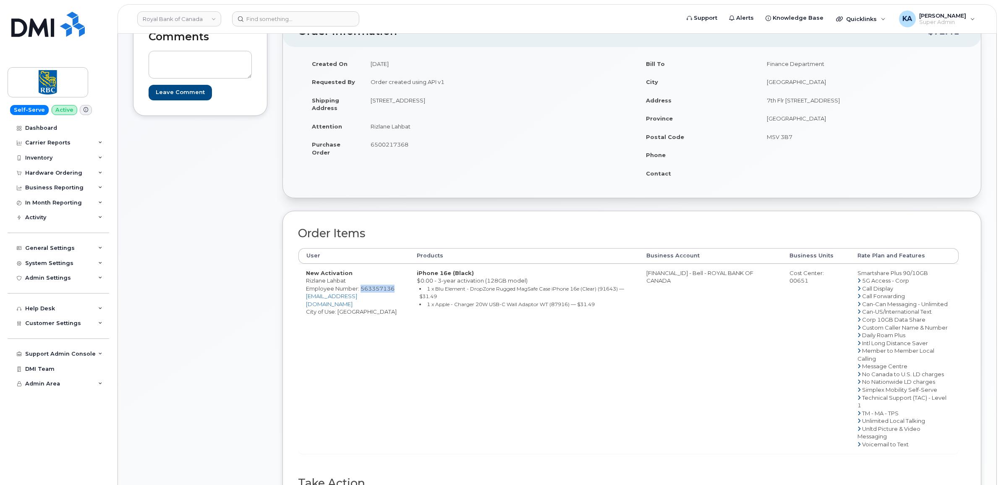
drag, startPoint x: 347, startPoint y: 280, endPoint x: 342, endPoint y: 280, distance: 4.6
copy td "Rizlane Lahbat"
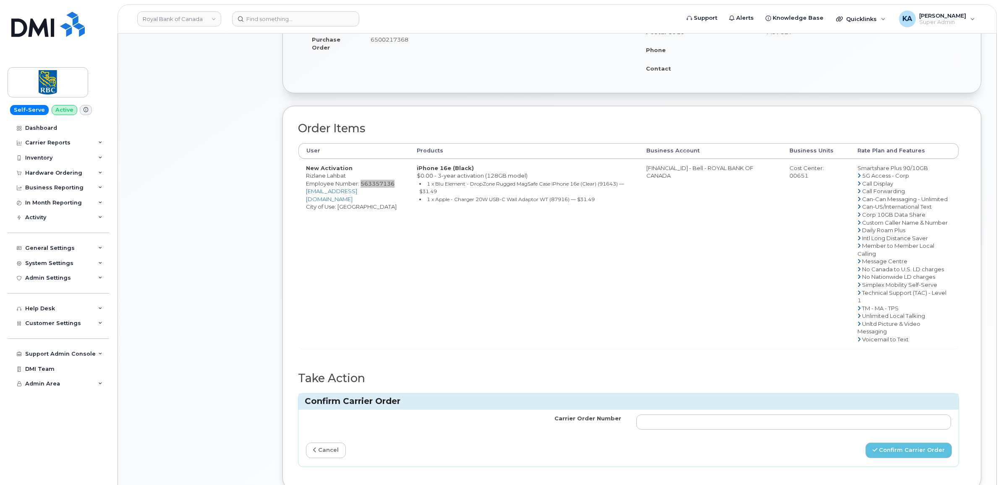
scroll to position [262, 0]
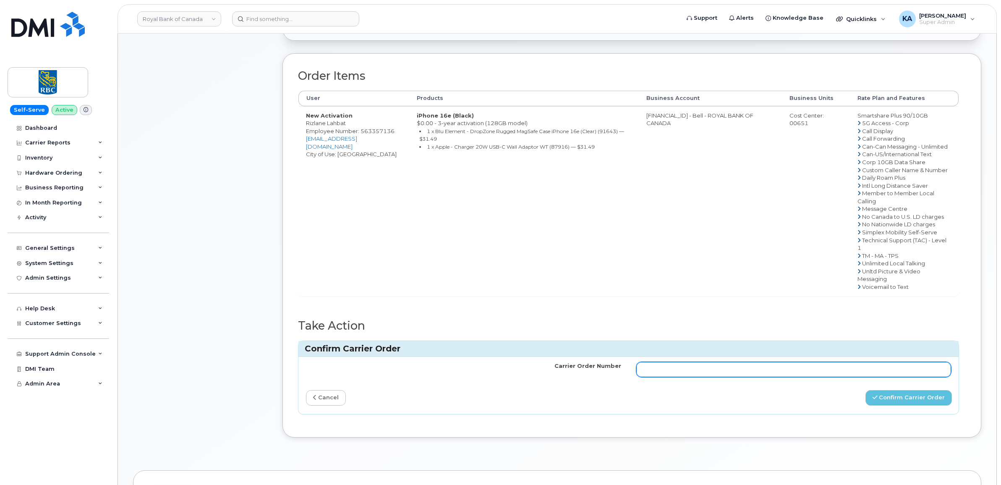
paste input "3005558"
type input "3005558"
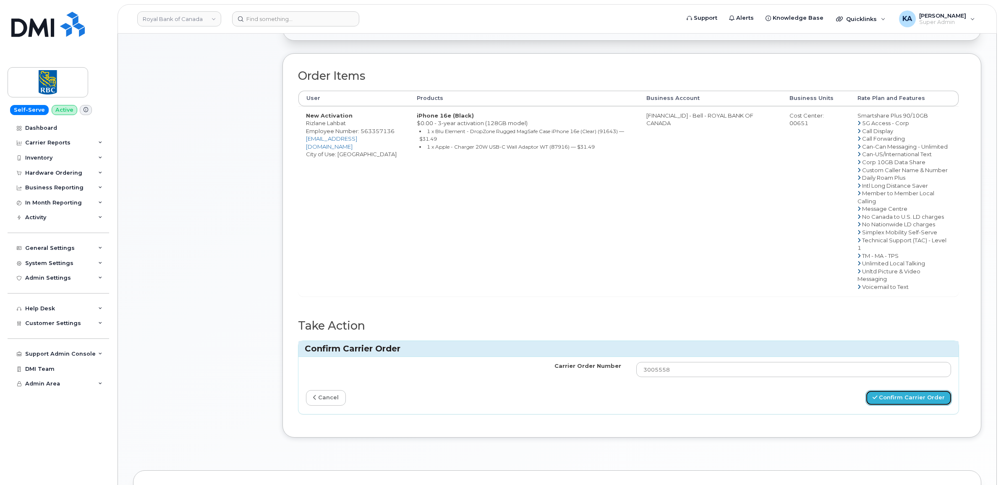
click at [891, 402] on button "Confirm Carrier Order" at bounding box center [909, 398] width 86 height 16
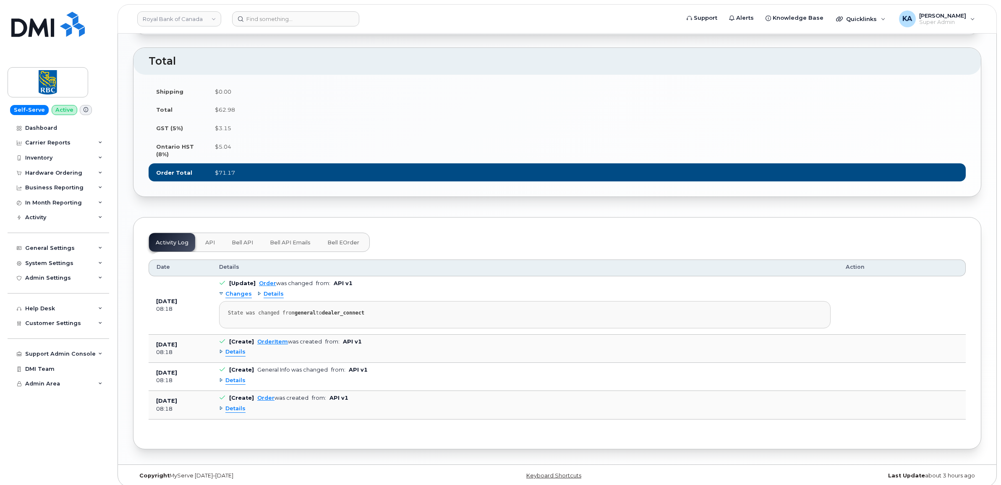
scroll to position [805, 0]
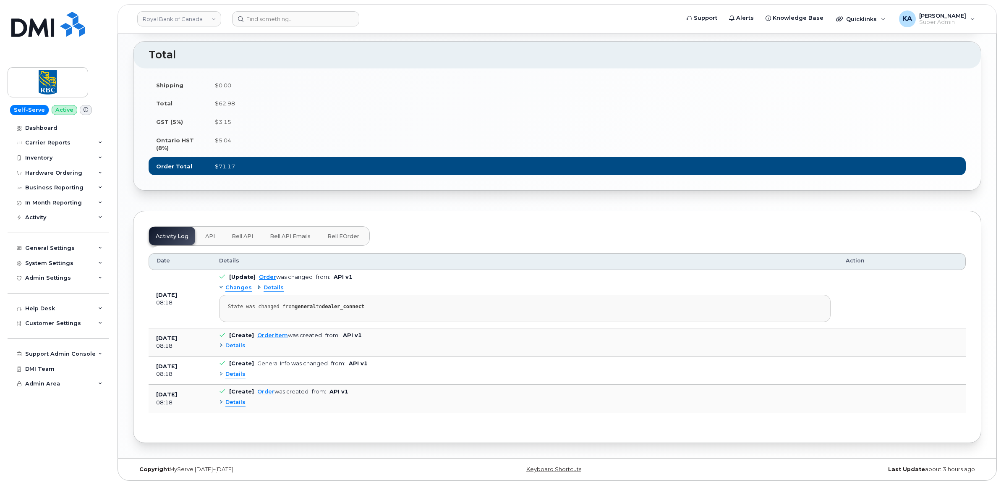
click at [268, 286] on span "Details" at bounding box center [274, 288] width 20 height 8
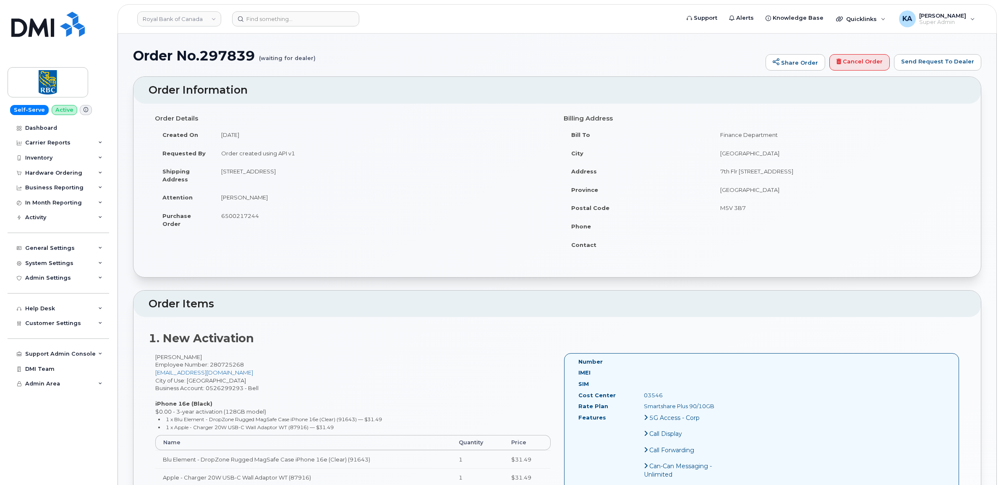
scroll to position [0, 0]
click at [43, 170] on div "Hardware Ordering" at bounding box center [53, 173] width 57 height 7
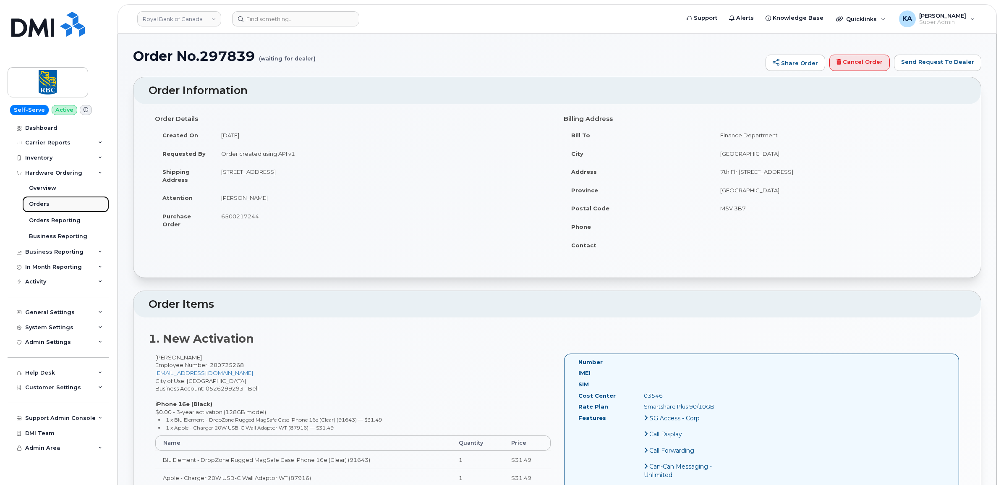
click at [40, 202] on div "Orders" at bounding box center [39, 204] width 21 height 8
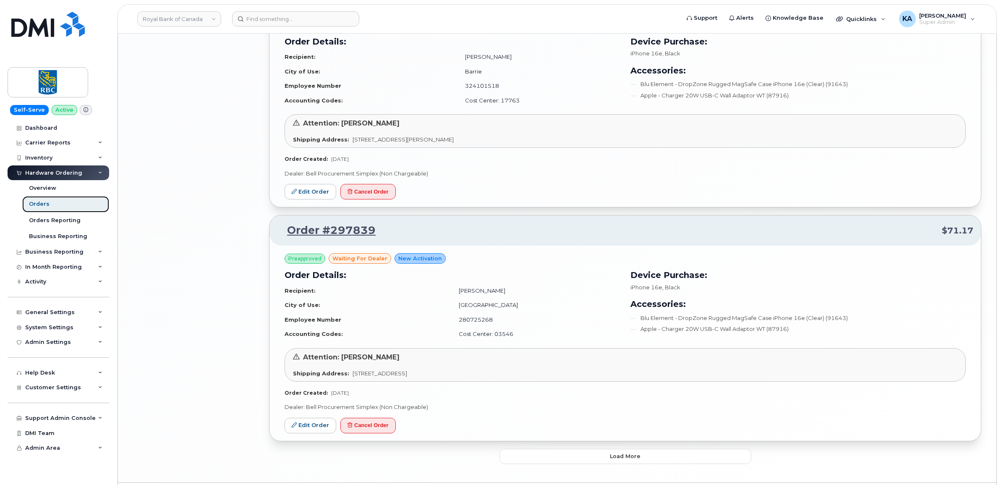
scroll to position [1581, 0]
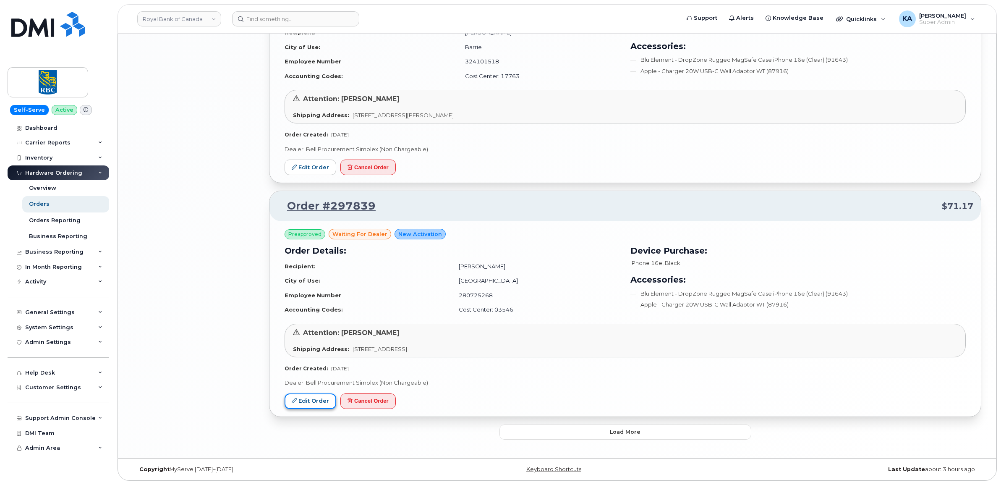
click at [303, 396] on link "Edit Order" at bounding box center [311, 401] width 52 height 16
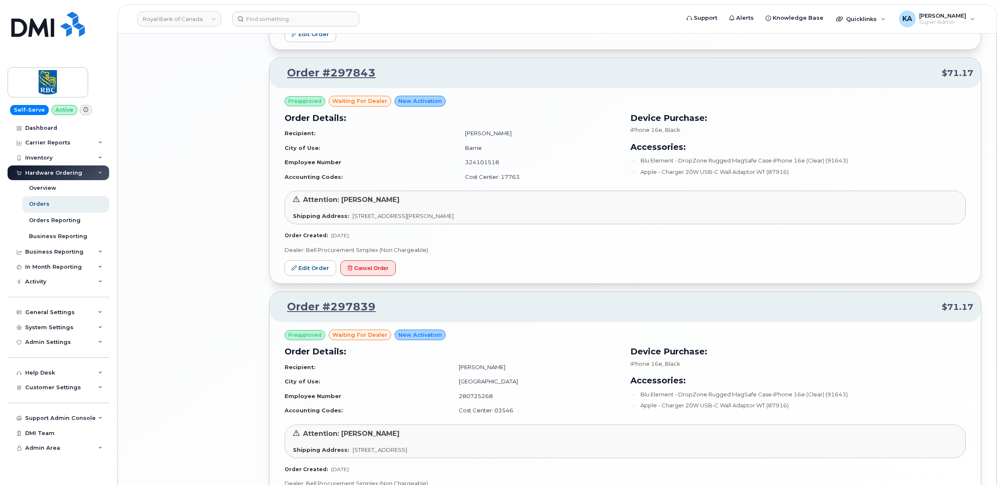
scroll to position [1424, 0]
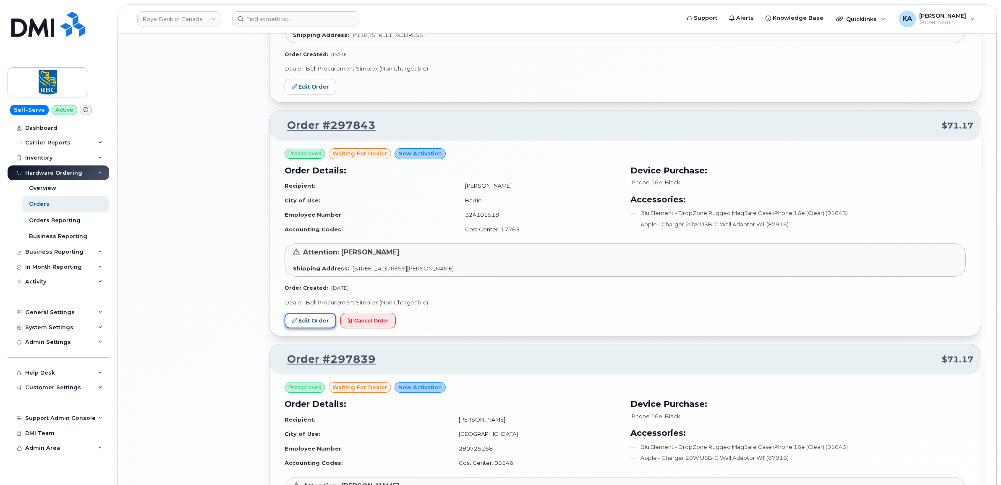
click at [309, 322] on link "Edit Order" at bounding box center [311, 321] width 52 height 16
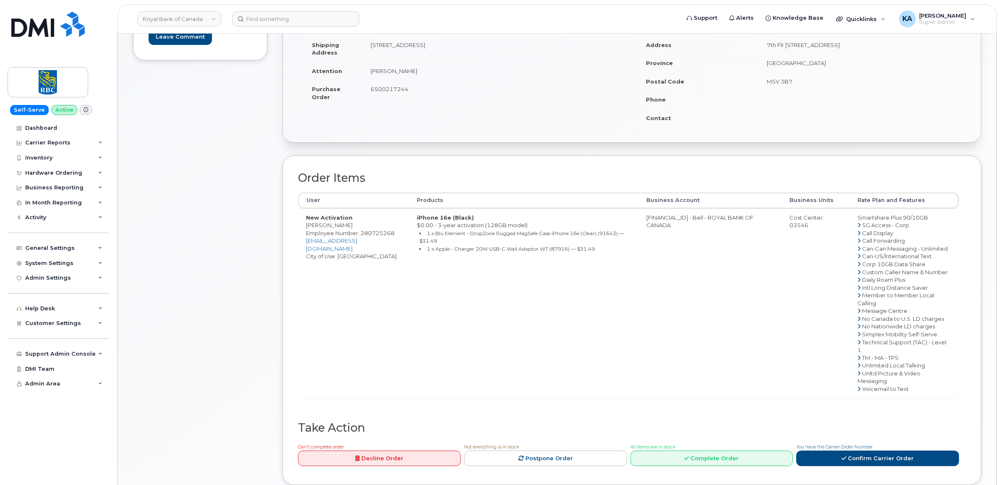
scroll to position [210, 0]
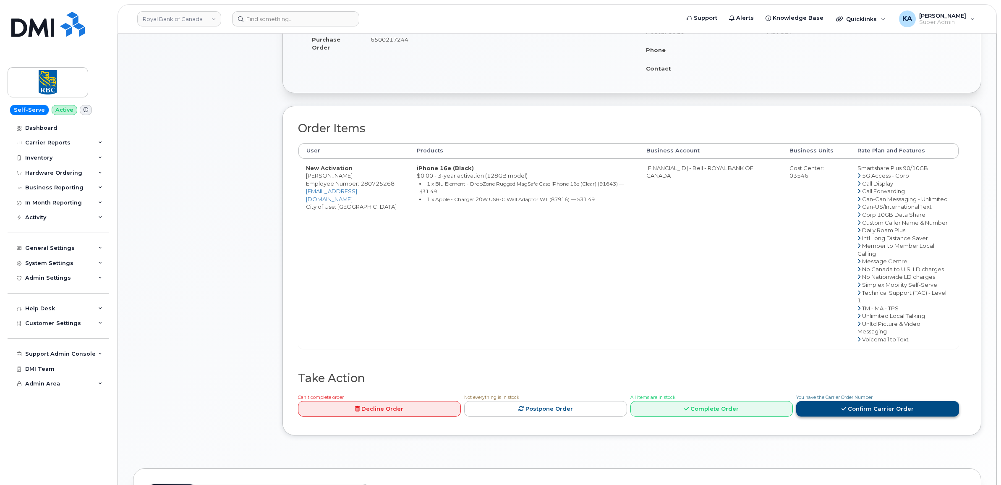
click at [825, 406] on link "Confirm Carrier Order" at bounding box center [877, 409] width 163 height 16
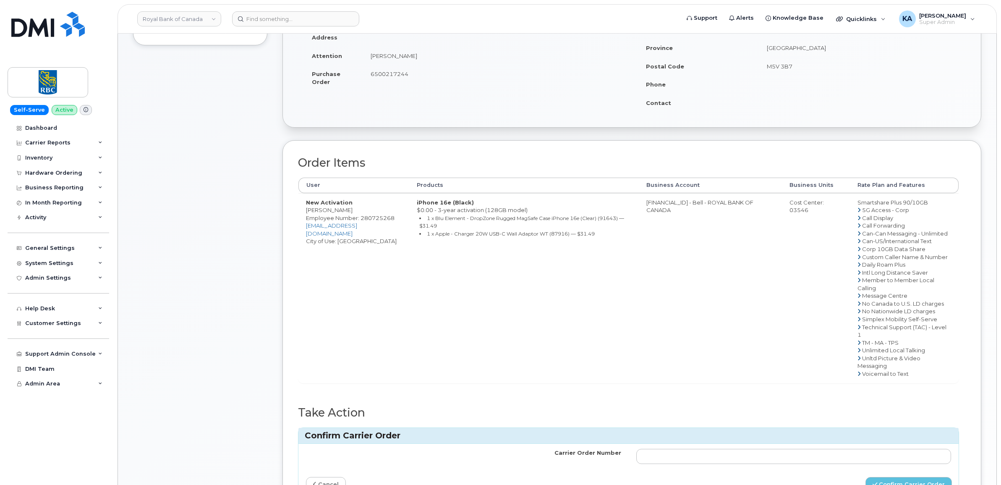
scroll to position [157, 0]
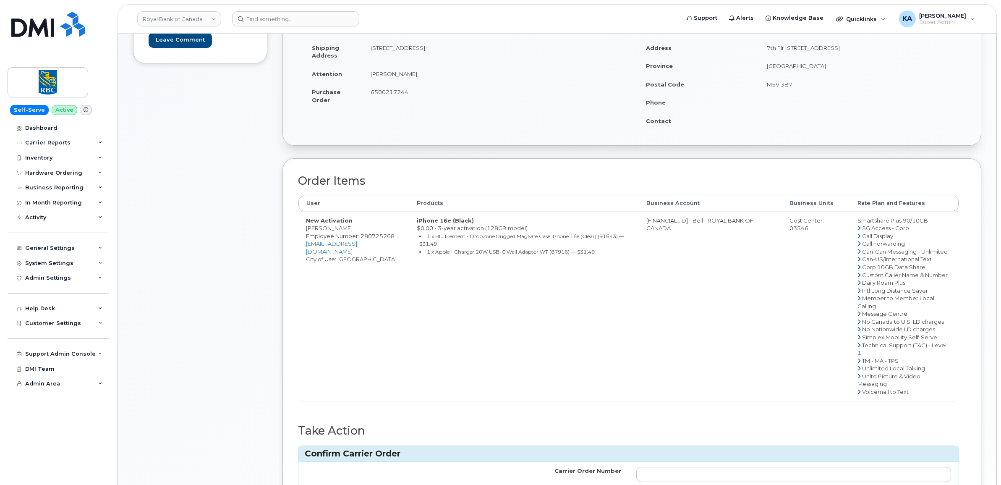
drag, startPoint x: 306, startPoint y: 228, endPoint x: 356, endPoint y: 232, distance: 50.6
click at [356, 232] on td "New Activation Ashtab Ruffudeen Employee Number: 280725268 ashtab.ruffudeen@rbc…" at bounding box center [354, 306] width 111 height 190
copy td "Ashtab Ruffudeen"
drag, startPoint x: 306, startPoint y: 245, endPoint x: 341, endPoint y: 244, distance: 34.0
click at [341, 239] on span "Employee Number: 280725268" at bounding box center [350, 236] width 89 height 7
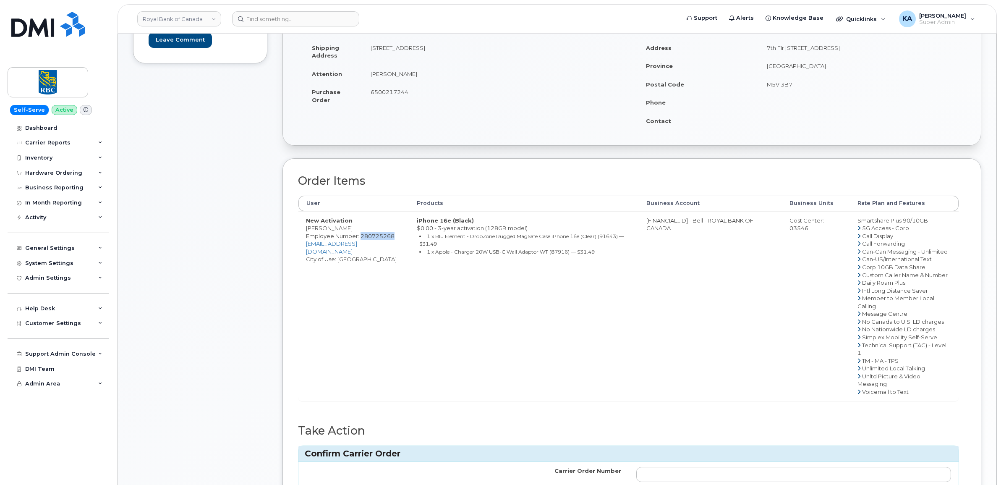
drag, startPoint x: 341, startPoint y: 244, endPoint x: 335, endPoint y: 244, distance: 5.5
copy span "280725268"
drag, startPoint x: 366, startPoint y: 47, endPoint x: 434, endPoint y: 55, distance: 68.4
click at [434, 55] on td "11th floor, South Tower, 200 BAY ST TORONTO, ON, CANADA, M5J 2T3" at bounding box center [494, 52] width 263 height 26
drag, startPoint x: 434, startPoint y: 55, endPoint x: 428, endPoint y: 49, distance: 8.0
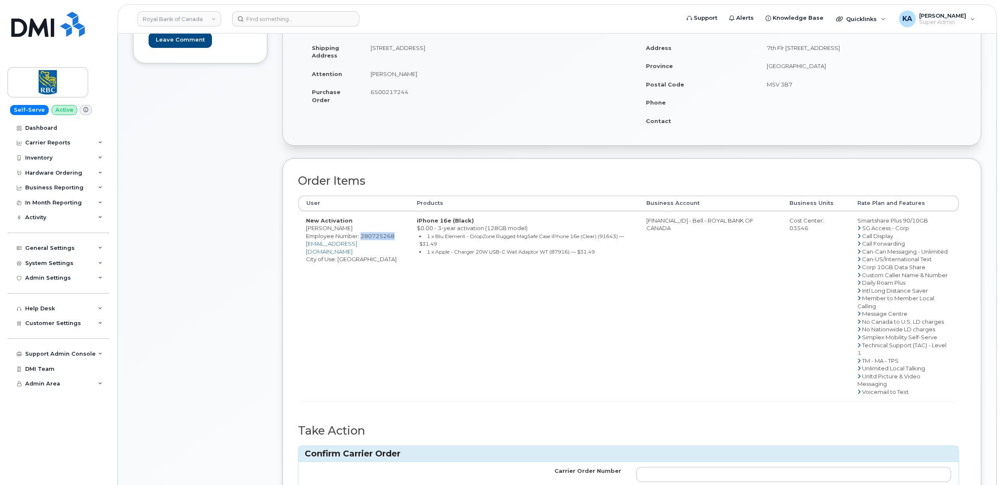
copy td "11th floor, South Tower"
drag, startPoint x: 436, startPoint y: 47, endPoint x: 469, endPoint y: 49, distance: 33.2
click at [469, 49] on td "11th floor, South Tower, 200 BAY ST TORONTO, ON, CANADA, M5J 2T3" at bounding box center [494, 52] width 263 height 26
copy td "200 BAY ST"
drag, startPoint x: 570, startPoint y: 48, endPoint x: 540, endPoint y: 47, distance: 30.3
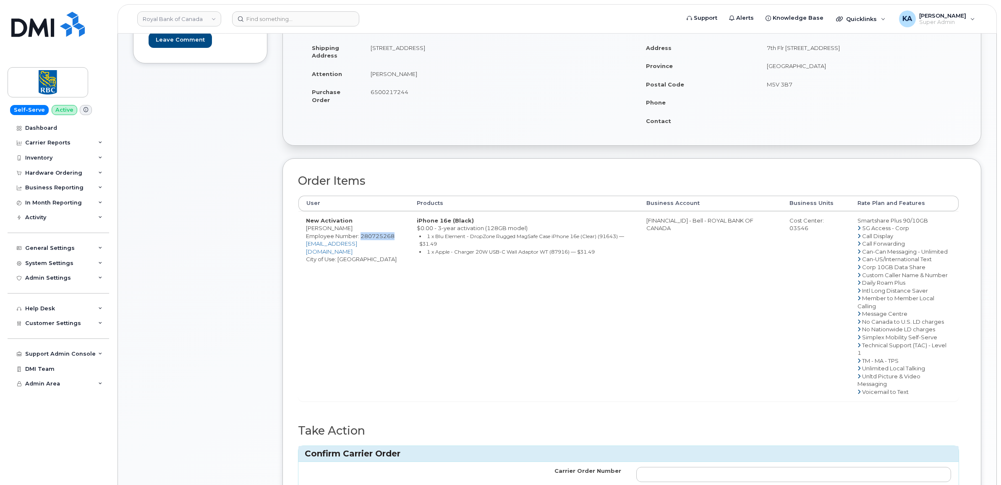
click at [540, 47] on td "11th floor, South Tower, 200 BAY ST TORONTO, ON, CANADA, M5J 2T3" at bounding box center [494, 52] width 263 height 26
drag, startPoint x: 540, startPoint y: 47, endPoint x: 544, endPoint y: 49, distance: 4.4
copy td "M5J 2T3"
drag, startPoint x: 304, startPoint y: 229, endPoint x: 355, endPoint y: 229, distance: 50.4
click at [355, 229] on td "New Activation Ashtab Ruffudeen Employee Number: 280725268 ashtab.ruffudeen@rbc…" at bounding box center [354, 306] width 111 height 190
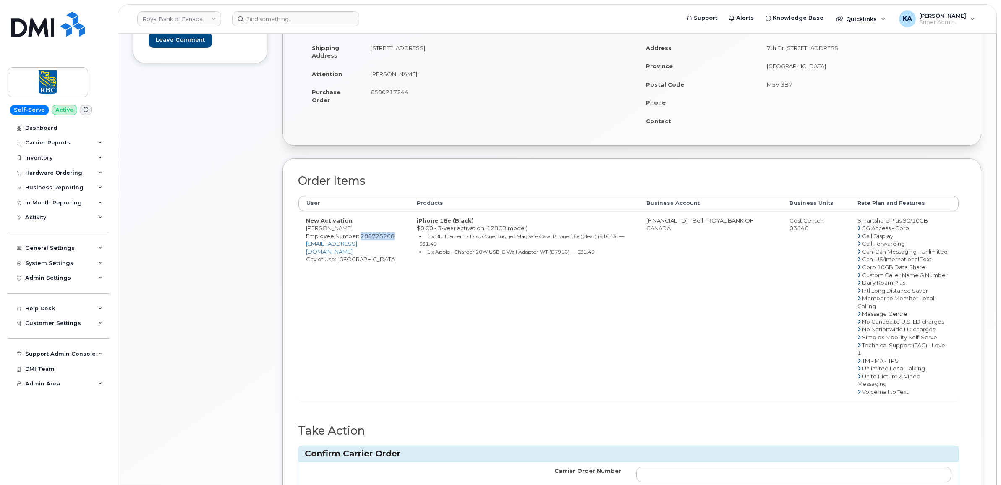
copy td "Ashtab Ruffudeen"
drag, startPoint x: 647, startPoint y: 220, endPoint x: 685, endPoint y: 223, distance: 37.9
click at [685, 223] on td "[FINANCIAL_ID] - Bell - ROYAL BANK OF CANADA" at bounding box center [710, 306] width 143 height 190
copy td "0526299293"
drag, startPoint x: 789, startPoint y: 230, endPoint x: 811, endPoint y: 234, distance: 21.8
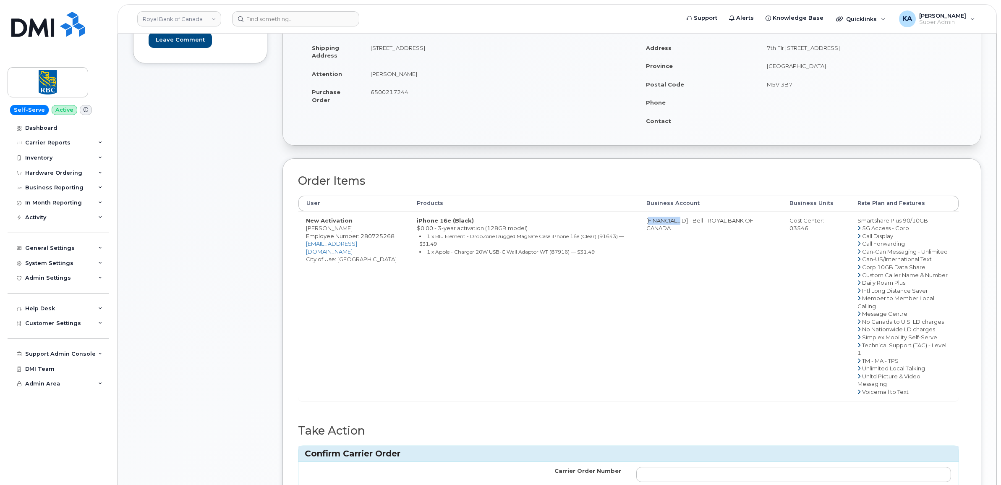
click at [811, 234] on td "Cost Center: 03546" at bounding box center [816, 306] width 68 height 190
drag, startPoint x: 811, startPoint y: 234, endPoint x: 803, endPoint y: 229, distance: 8.9
copy div "03546"
drag, startPoint x: 306, startPoint y: 244, endPoint x: 339, endPoint y: 246, distance: 33.7
click at [339, 239] on span "Employee Number: 280725268" at bounding box center [350, 236] width 89 height 7
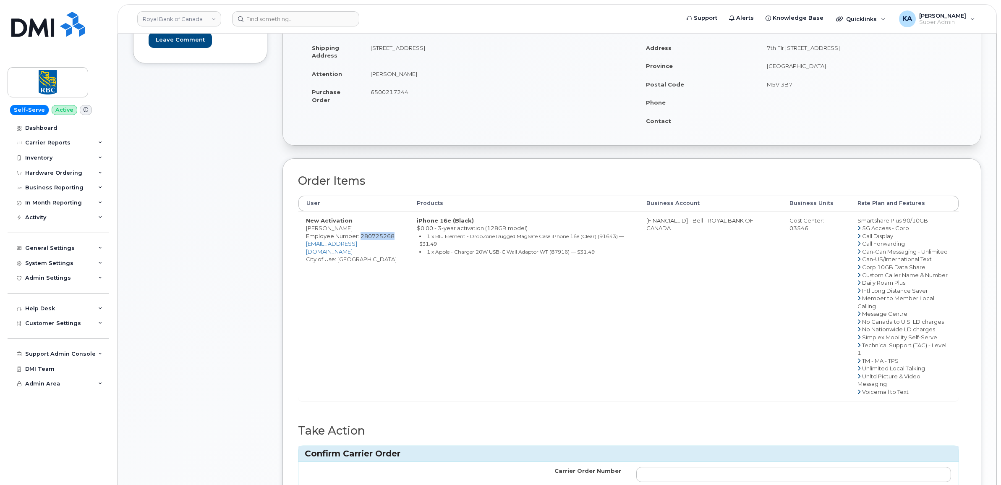
copy span "280725268"
drag, startPoint x: 304, startPoint y: 229, endPoint x: 356, endPoint y: 230, distance: 51.7
click at [356, 230] on td "New Activation Ashtab Ruffudeen Employee Number: 280725268 ashtab.ruffudeen@rbc…" at bounding box center [354, 306] width 111 height 190
drag, startPoint x: 356, startPoint y: 230, endPoint x: 348, endPoint y: 230, distance: 7.6
copy td "Ashtab Ruffudeen"
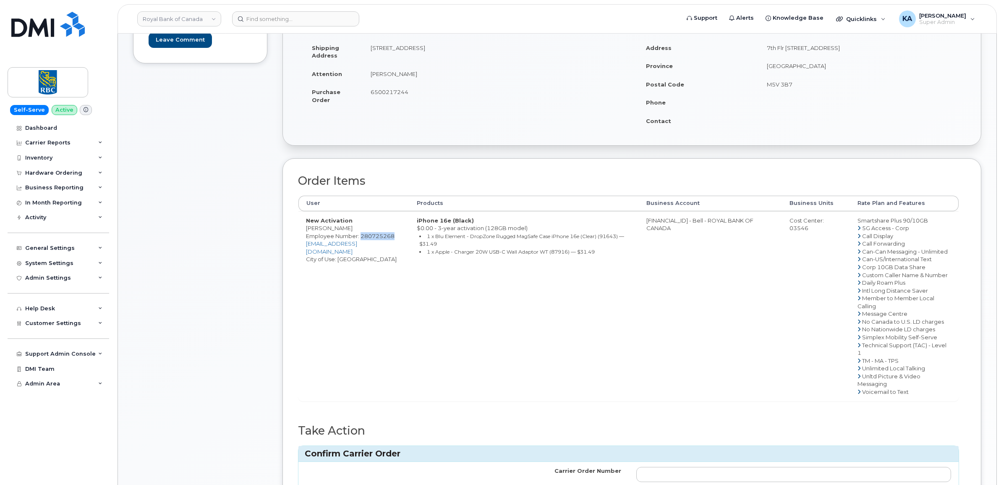
drag, startPoint x: 853, startPoint y: 220, endPoint x: 929, endPoint y: 220, distance: 76.0
click at [929, 220] on td "Smartshare Plus 90/10GB 5G Access - Corp Call Display Call Forwarding Can-Can M…" at bounding box center [904, 306] width 109 height 190
drag, startPoint x: 929, startPoint y: 220, endPoint x: 924, endPoint y: 222, distance: 5.2
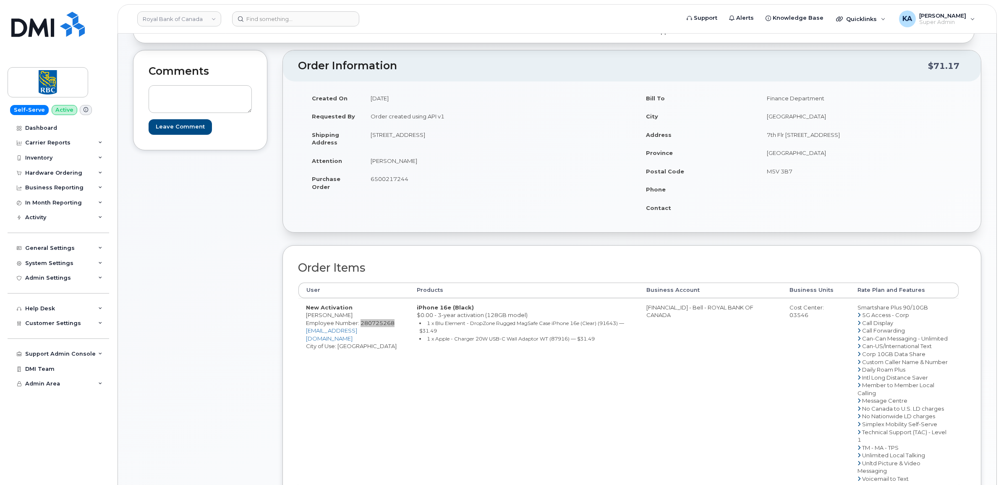
scroll to position [52, 0]
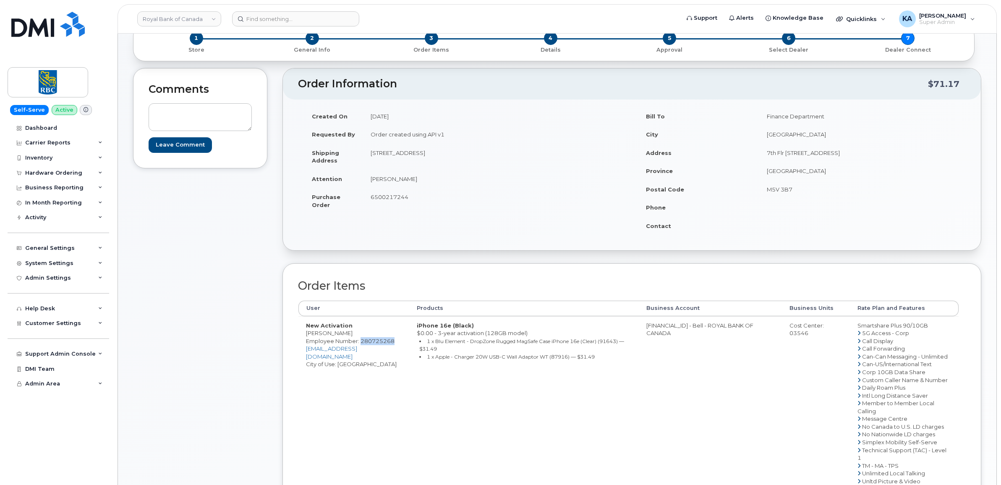
drag, startPoint x: 410, startPoint y: 196, endPoint x: 372, endPoint y: 196, distance: 37.4
click at [372, 196] on td "6500217244" at bounding box center [494, 201] width 263 height 26
drag, startPoint x: 372, startPoint y: 196, endPoint x: 378, endPoint y: 196, distance: 5.9
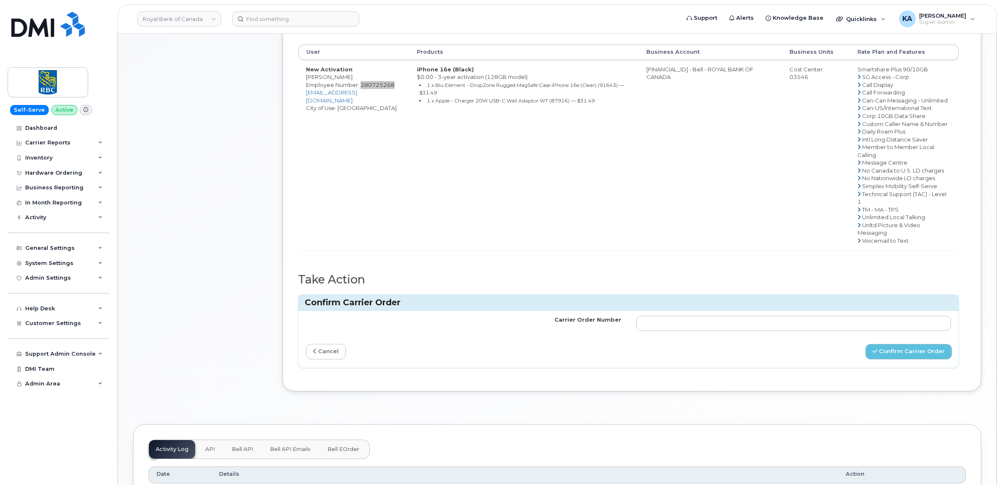
scroll to position [315, 0]
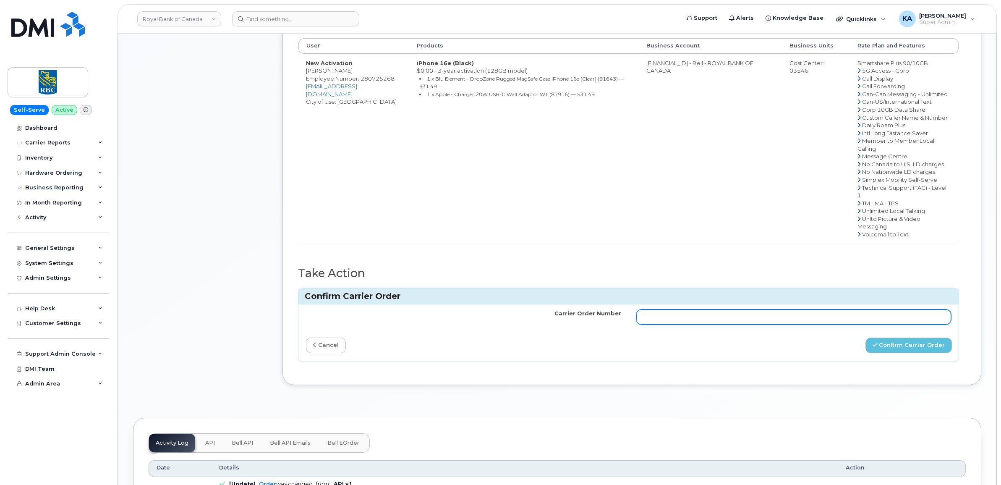
paste input "3005569"
type input "3005569"
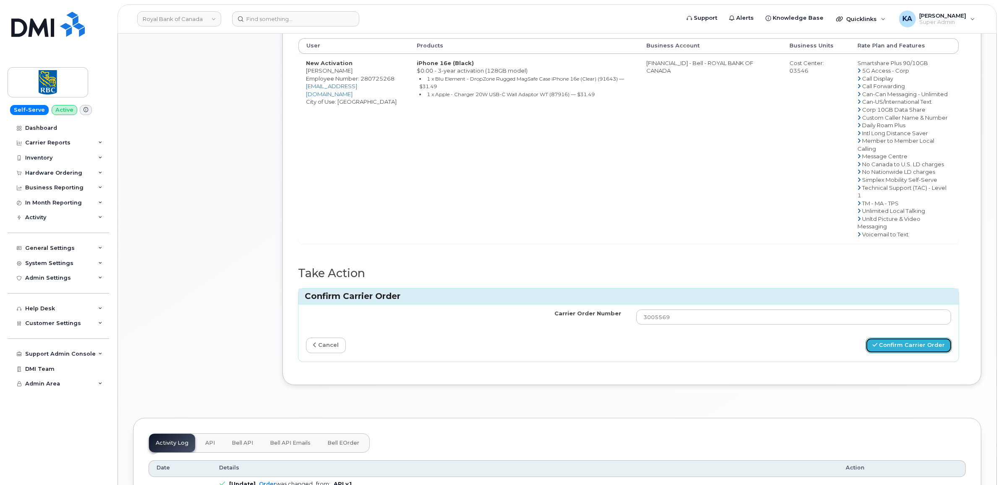
click at [892, 347] on button "Confirm Carrier Order" at bounding box center [909, 346] width 86 height 16
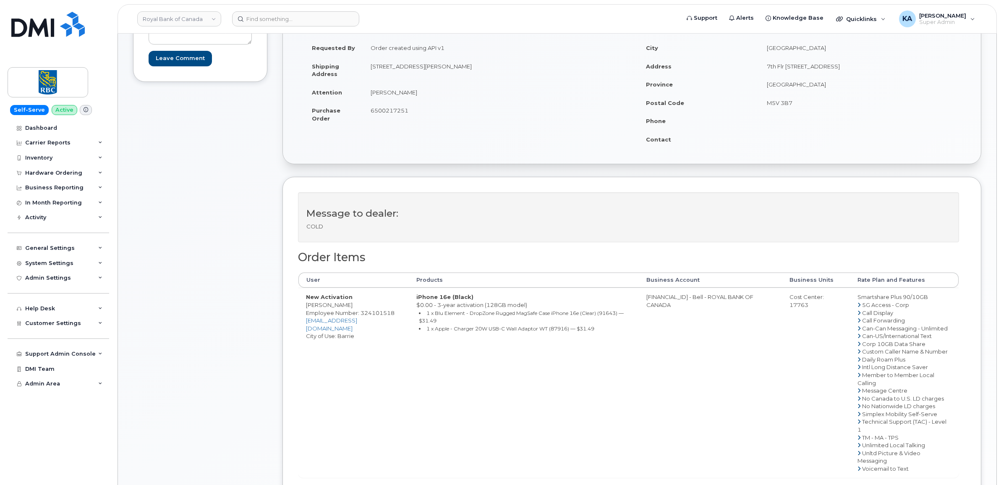
scroll to position [157, 0]
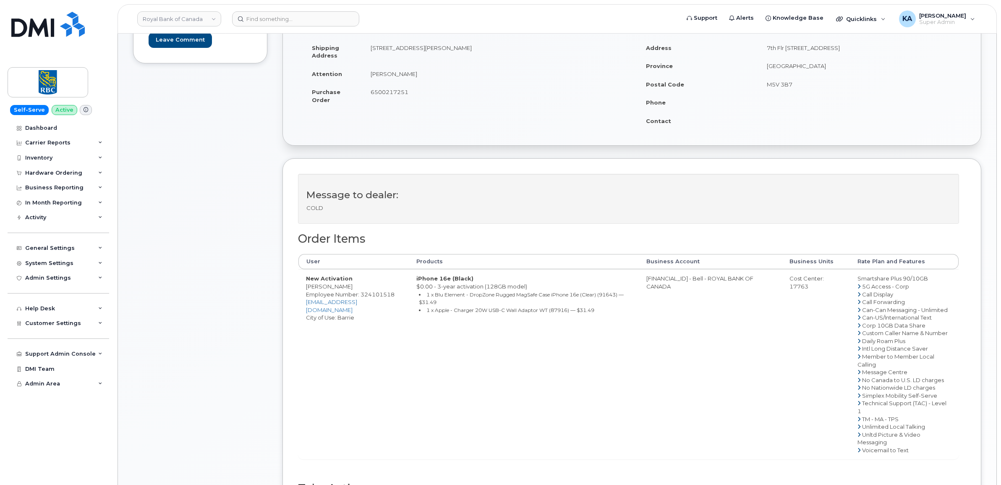
drag, startPoint x: 306, startPoint y: 288, endPoint x: 362, endPoint y: 290, distance: 55.9
click at [362, 290] on td "New Activation Rakesh Viswanathan Employee Number: 324101518 rakesh.viswanathan…" at bounding box center [354, 364] width 110 height 190
copy td "[PERSON_NAME]"
drag, startPoint x: 305, startPoint y: 305, endPoint x: 339, endPoint y: 306, distance: 33.6
click at [339, 307] on td "New Activation Rakesh Viswanathan Employee Number: 324101518 rakesh.viswanathan…" at bounding box center [354, 364] width 110 height 190
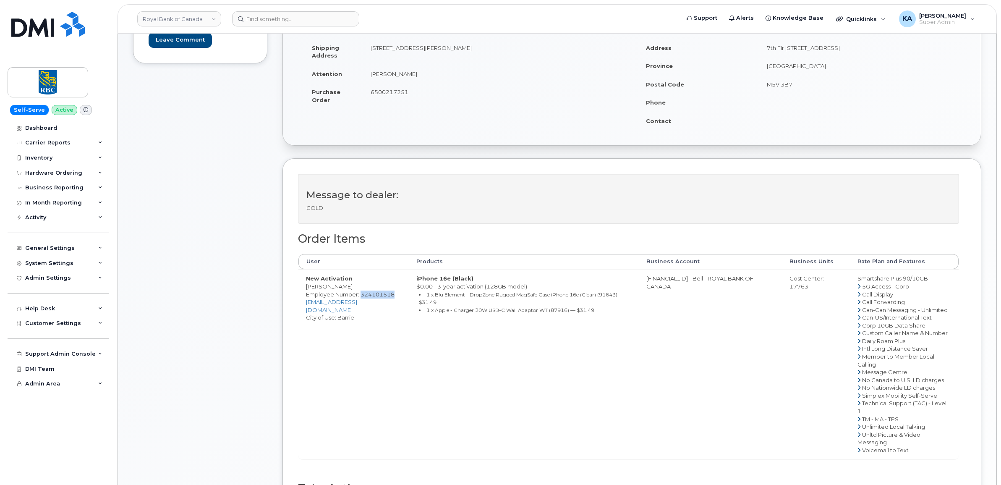
drag, startPoint x: 339, startPoint y: 306, endPoint x: 335, endPoint y: 305, distance: 4.5
copy span "324101518"
drag, startPoint x: 370, startPoint y: 45, endPoint x: 431, endPoint y: 55, distance: 62.0
click at [431, 55] on td "90 Shepherd Dr Barrie, ON Canada, L9J0P5" at bounding box center [494, 52] width 263 height 26
drag, startPoint x: 431, startPoint y: 55, endPoint x: 428, endPoint y: 51, distance: 4.8
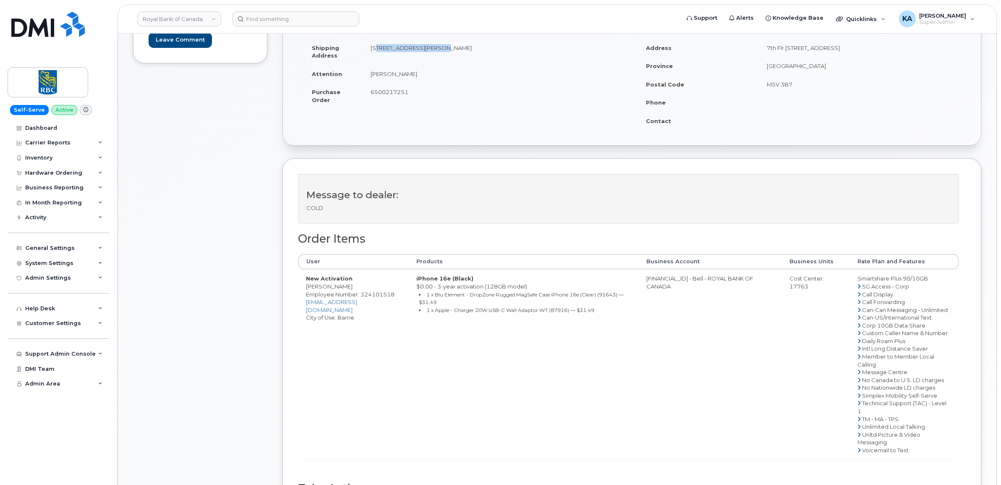
copy td "90 Shepherd Dr Barrie"
drag, startPoint x: 499, startPoint y: 47, endPoint x: 471, endPoint y: 46, distance: 27.7
click at [471, 46] on td "90 Shepherd Dr Barrie, ON Canada, L9J0P5" at bounding box center [494, 52] width 263 height 26
drag, startPoint x: 474, startPoint y: 47, endPoint x: 461, endPoint y: 71, distance: 28.0
click at [461, 71] on td "Rakesh Viswanathan" at bounding box center [494, 74] width 263 height 18
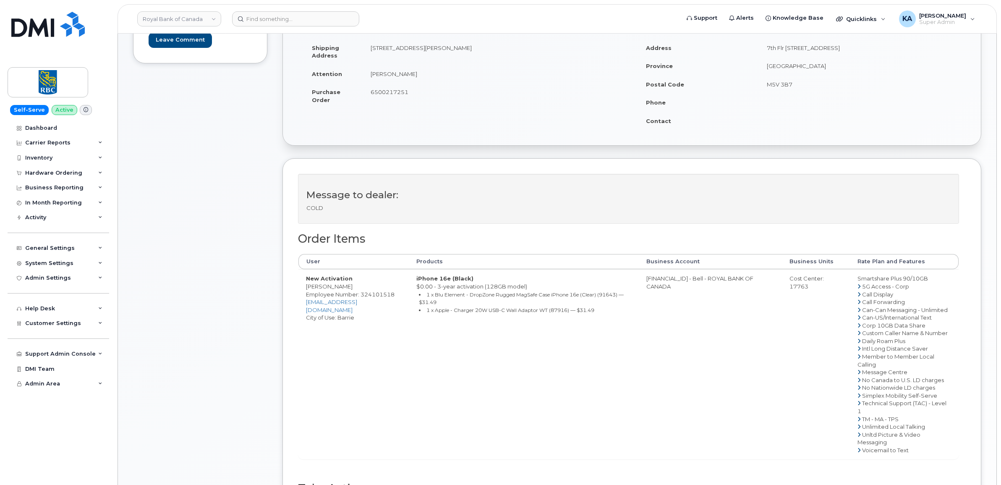
drag, startPoint x: 469, startPoint y: 51, endPoint x: 490, endPoint y: 52, distance: 21.5
click at [490, 52] on td "90 Shepherd Dr Barrie, ON Canada, L9J0P5" at bounding box center [494, 52] width 263 height 26
drag, startPoint x: 490, startPoint y: 52, endPoint x: 484, endPoint y: 50, distance: 6.2
copy td "L9J0P5"
drag, startPoint x: 305, startPoint y: 289, endPoint x: 361, endPoint y: 291, distance: 56.7
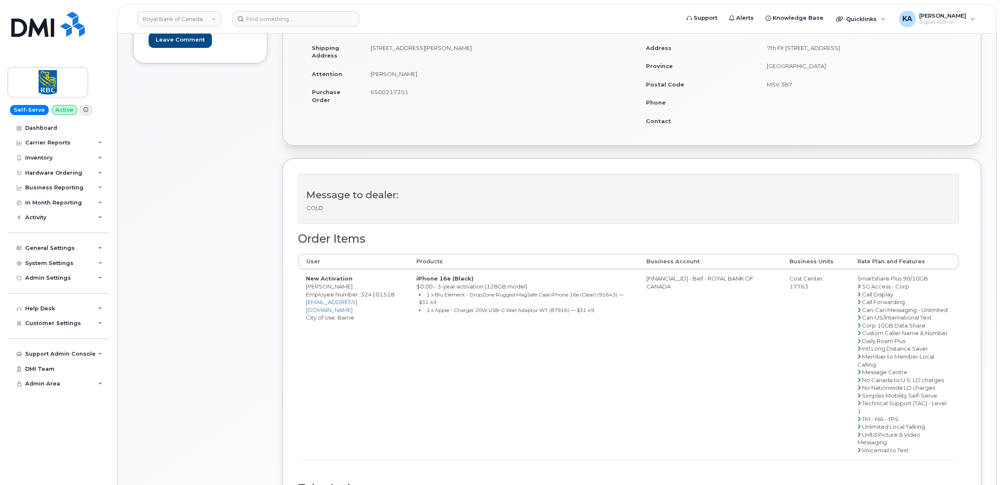
click at [361, 291] on td "New Activation Rakesh Viswanathan Employee Number: 324101518 rakesh.viswanathan…" at bounding box center [354, 364] width 110 height 190
drag, startPoint x: 361, startPoint y: 291, endPoint x: 356, endPoint y: 288, distance: 6.2
copy td "Rakesh Viswanathan"
drag, startPoint x: 648, startPoint y: 281, endPoint x: 686, endPoint y: 283, distance: 38.7
click at [686, 283] on td "0526299293 - Bell - ROYAL BANK OF CANADA" at bounding box center [710, 364] width 143 height 190
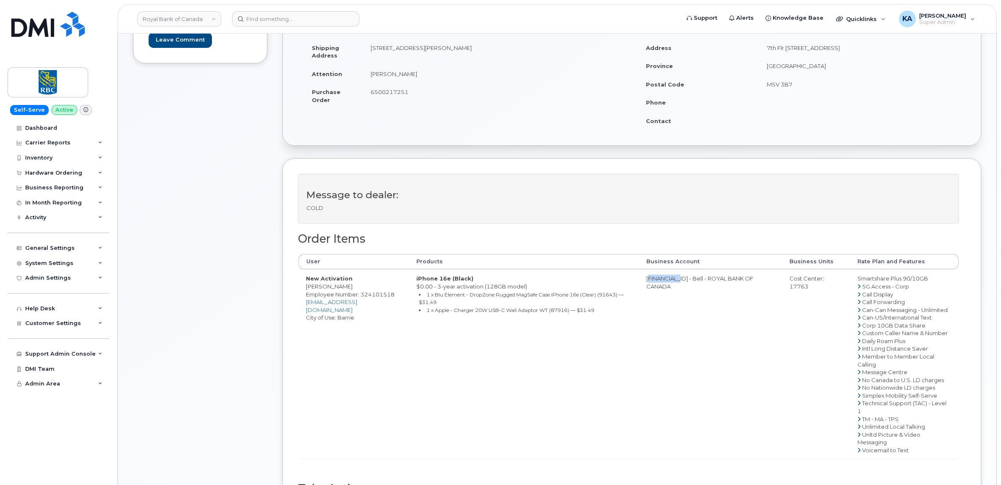
drag, startPoint x: 686, startPoint y: 283, endPoint x: 681, endPoint y: 280, distance: 6.4
copy td "0526299293"
drag, startPoint x: 788, startPoint y: 289, endPoint x: 811, endPoint y: 290, distance: 23.1
click at [811, 290] on td "Cost Center: 17763" at bounding box center [816, 364] width 68 height 190
drag, startPoint x: 811, startPoint y: 291, endPoint x: 803, endPoint y: 289, distance: 8.2
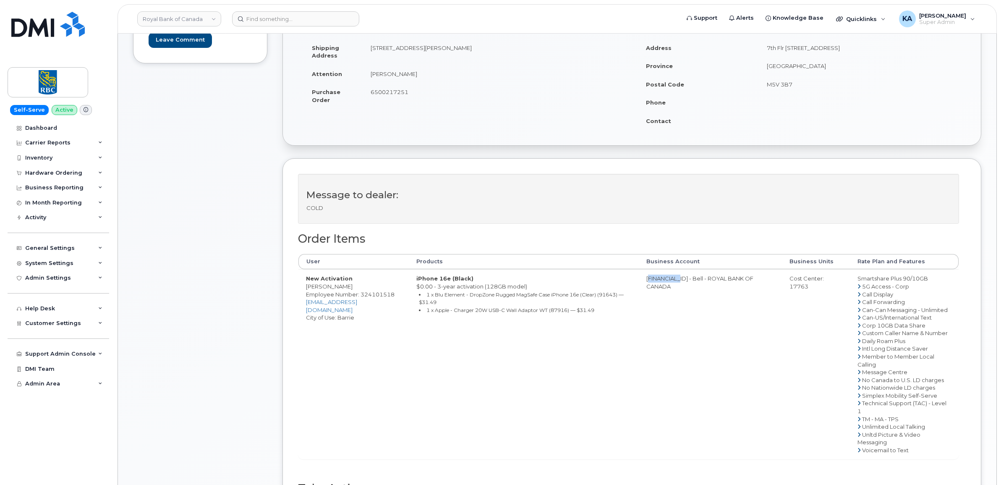
copy div "17763"
drag, startPoint x: 305, startPoint y: 303, endPoint x: 341, endPoint y: 307, distance: 35.9
click at [341, 307] on td "New Activation Rakesh Viswanathan Employee Number: 324101518 rakesh.viswanathan…" at bounding box center [354, 364] width 110 height 190
drag, startPoint x: 341, startPoint y: 307, endPoint x: 330, endPoint y: 304, distance: 11.2
copy span "324101518"
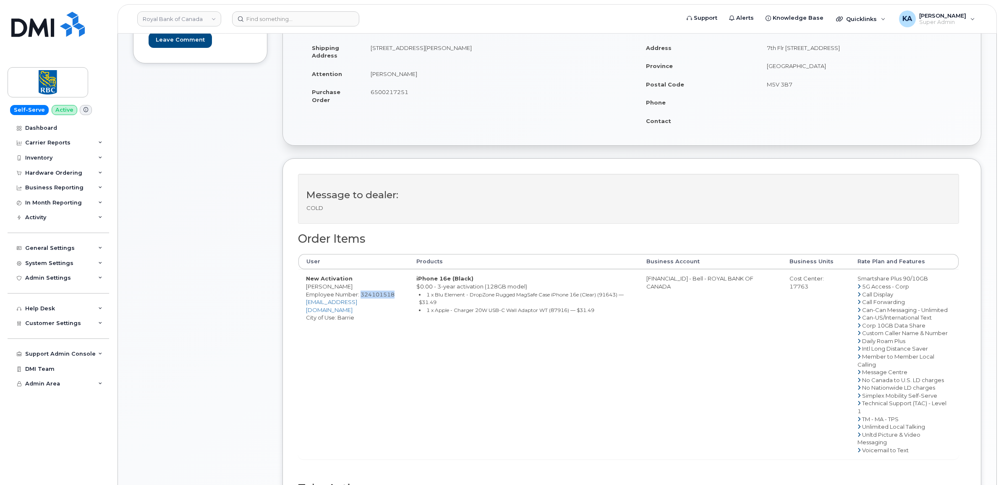
drag, startPoint x: 857, startPoint y: 280, endPoint x: 930, endPoint y: 280, distance: 73.9
click at [930, 280] on td "Smartshare Plus 90/10GB 5G Access - Corp Call Display Call Forwarding Can-Can M…" at bounding box center [904, 364] width 109 height 190
drag, startPoint x: 930, startPoint y: 280, endPoint x: 919, endPoint y: 281, distance: 10.6
copy td "Smartshare Plus 90/10GB"
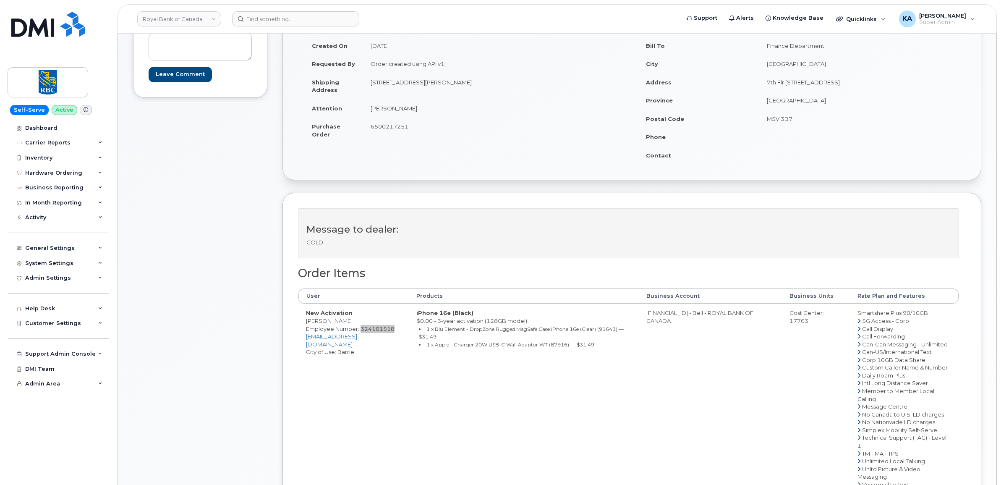
scroll to position [105, 0]
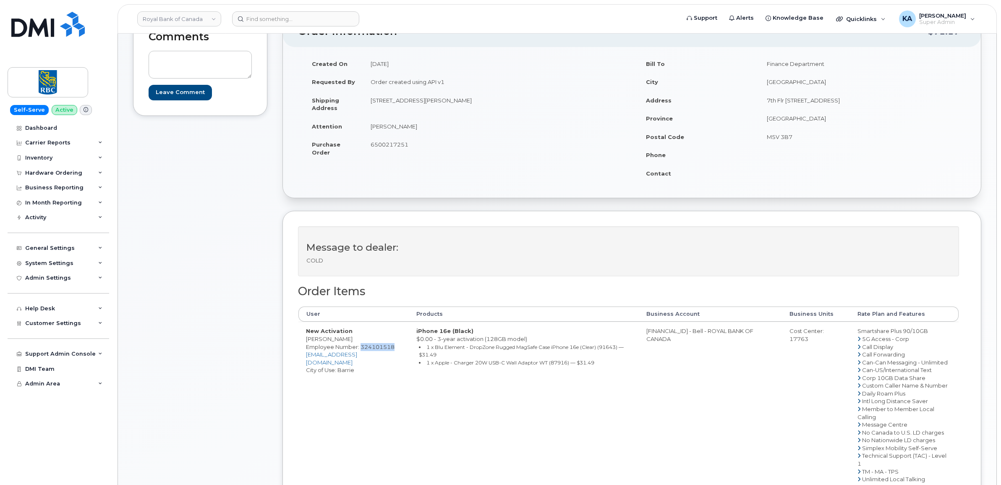
drag, startPoint x: 366, startPoint y: 145, endPoint x: 408, endPoint y: 148, distance: 42.1
click at [408, 148] on td "6500217251" at bounding box center [494, 148] width 263 height 26
drag, startPoint x: 408, startPoint y: 148, endPoint x: 404, endPoint y: 146, distance: 4.3
copy span "6500217251"
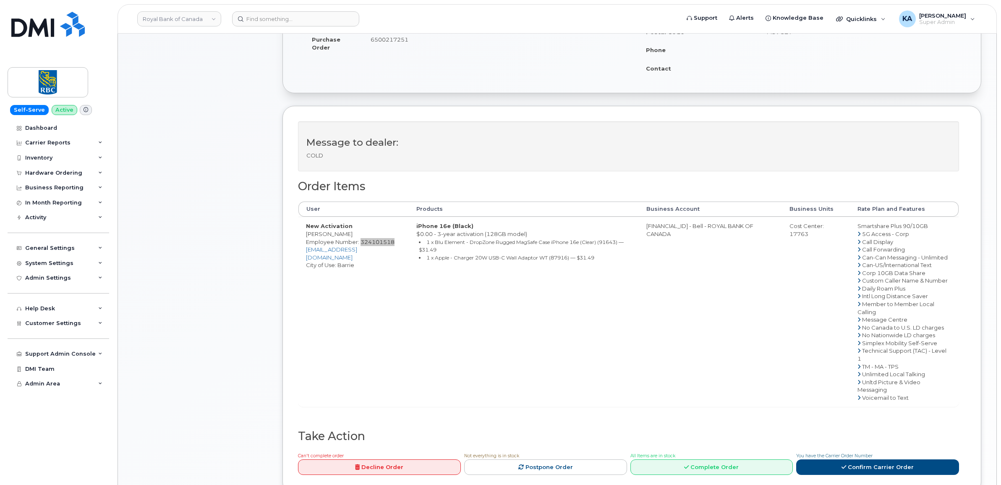
scroll to position [262, 0]
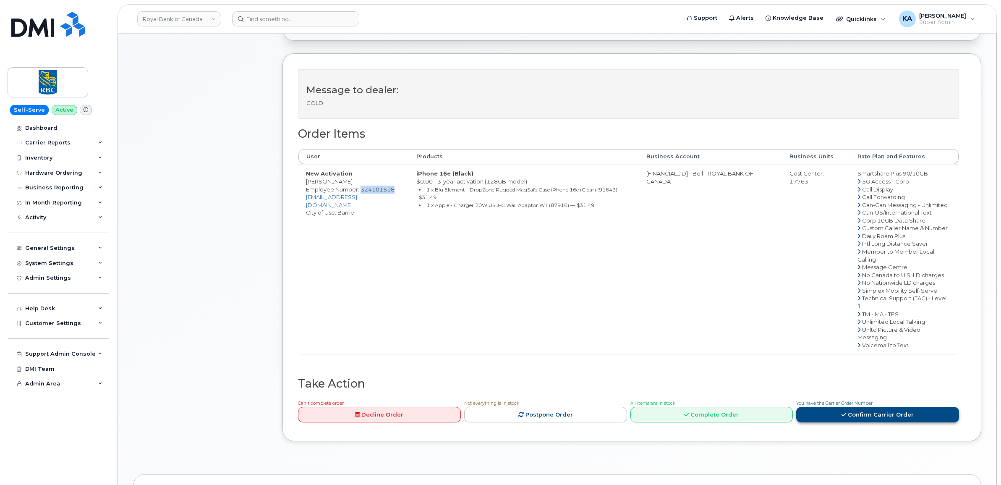
click at [838, 416] on link "Confirm Carrier Order" at bounding box center [877, 415] width 163 height 16
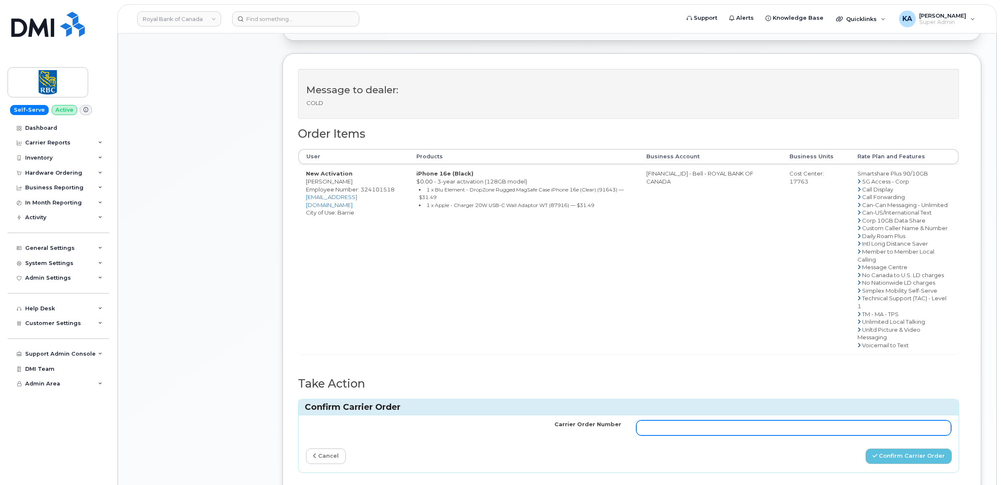
click at [651, 435] on input "Carrier Order Number" at bounding box center [793, 427] width 315 height 15
paste input "3005586"
type input "3005586"
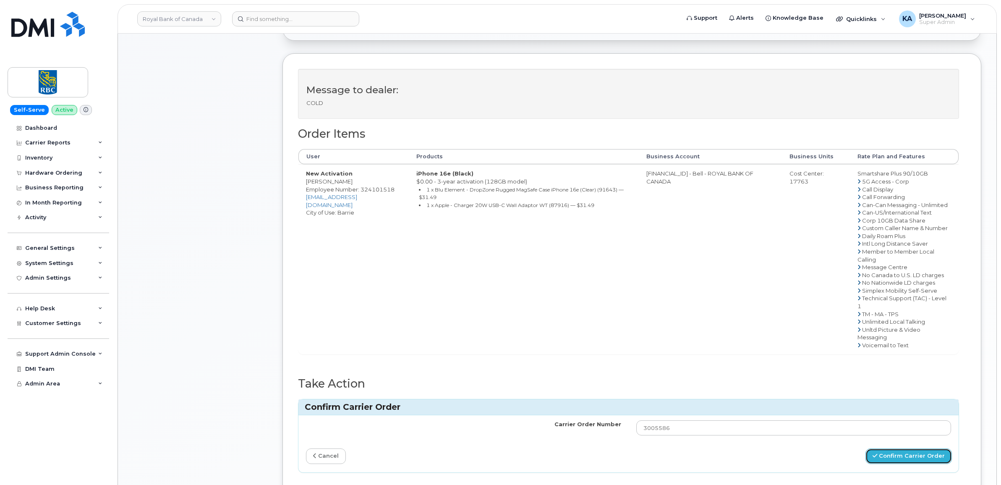
click at [904, 458] on button "Confirm Carrier Order" at bounding box center [909, 456] width 86 height 16
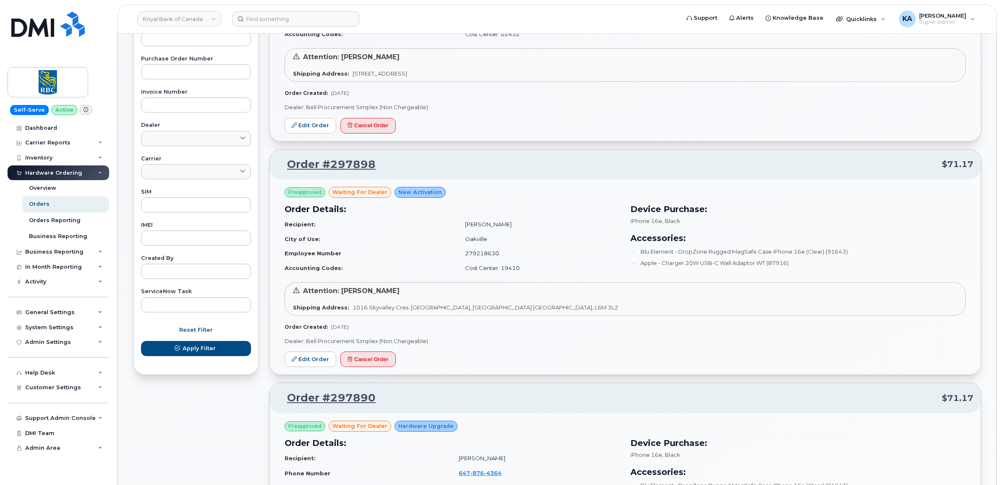
scroll to position [210, 0]
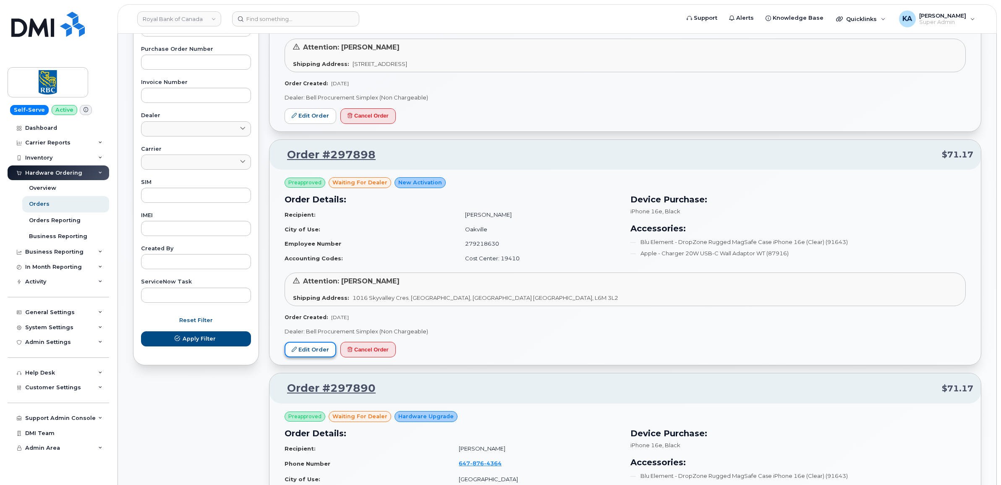
click at [314, 349] on link "Edit Order" at bounding box center [311, 350] width 52 height 16
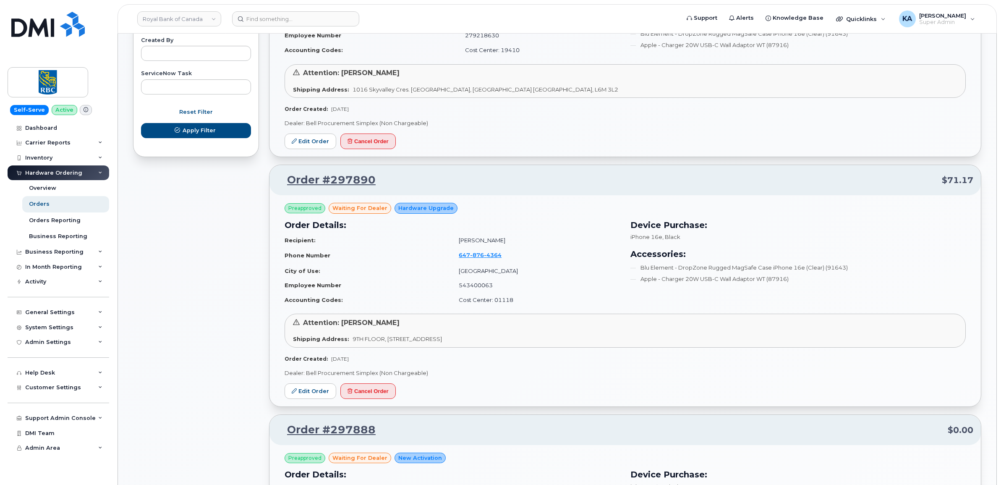
scroll to position [420, 0]
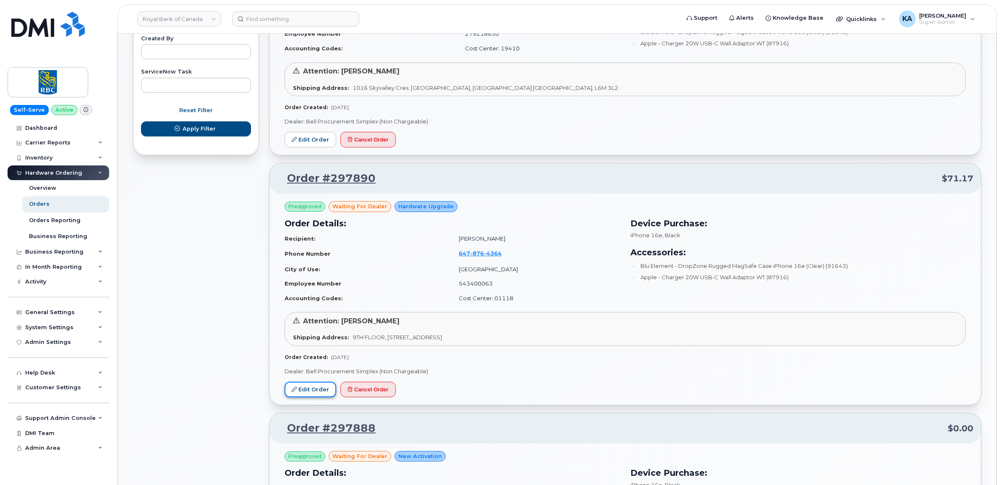
click at [303, 389] on link "Edit Order" at bounding box center [311, 390] width 52 height 16
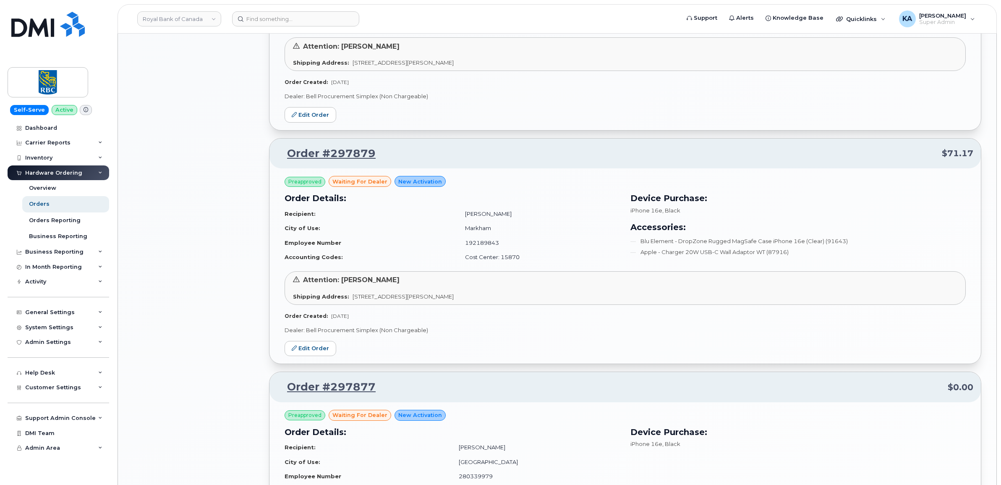
scroll to position [945, 0]
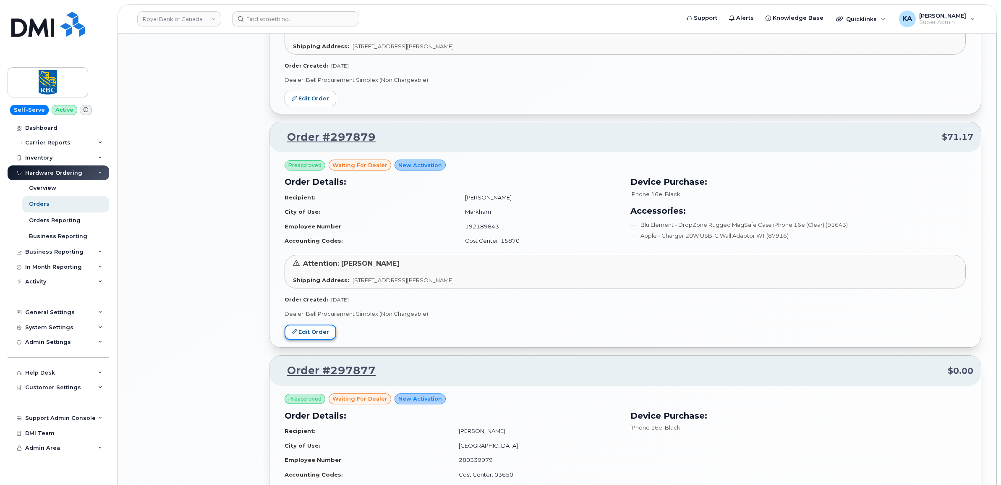
click at [310, 330] on link "Edit Order" at bounding box center [311, 333] width 52 height 16
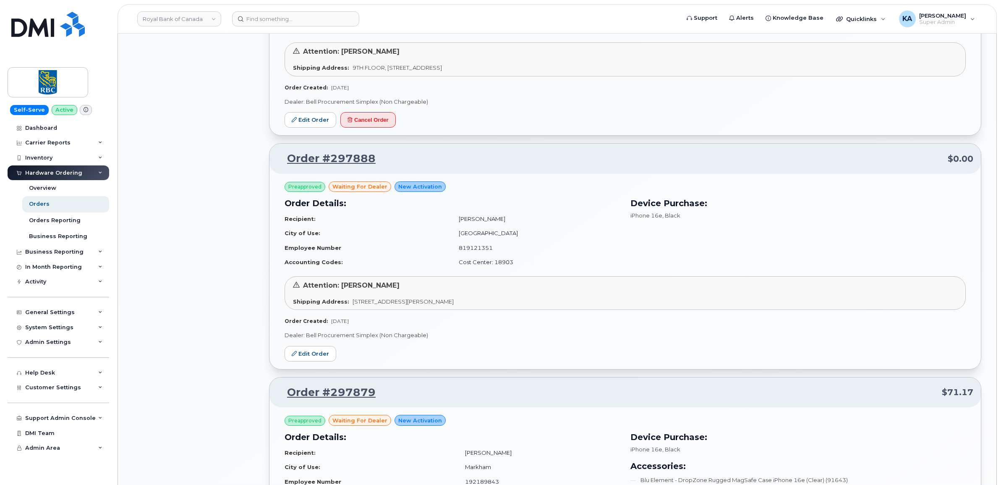
scroll to position [682, 0]
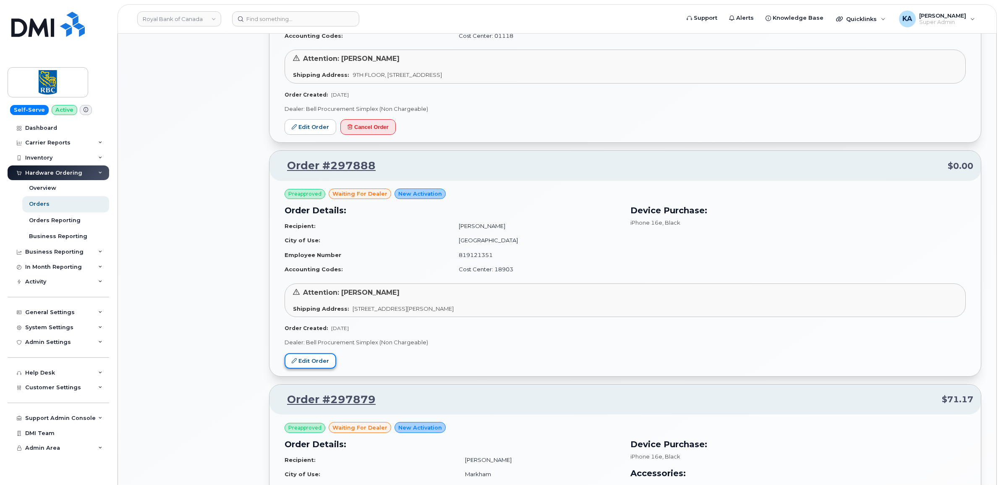
click at [301, 359] on link "Edit Order" at bounding box center [311, 361] width 52 height 16
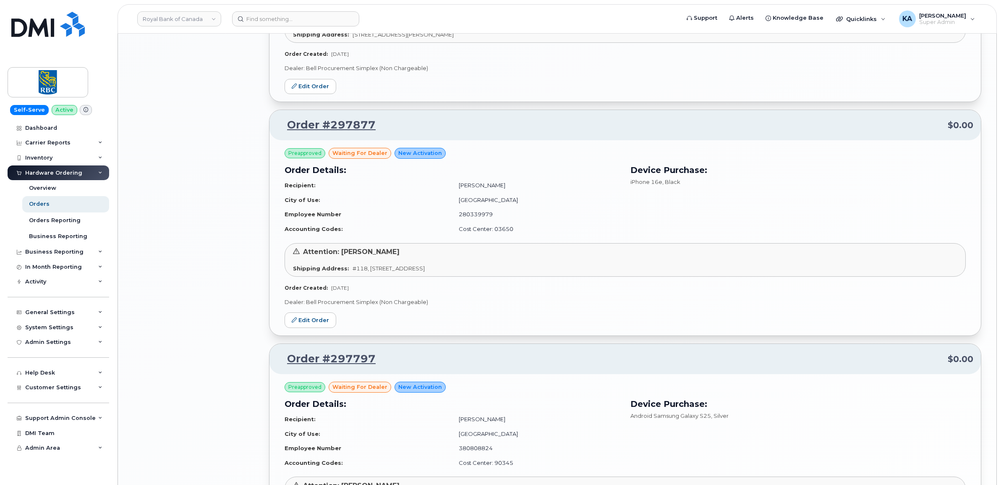
scroll to position [1207, 0]
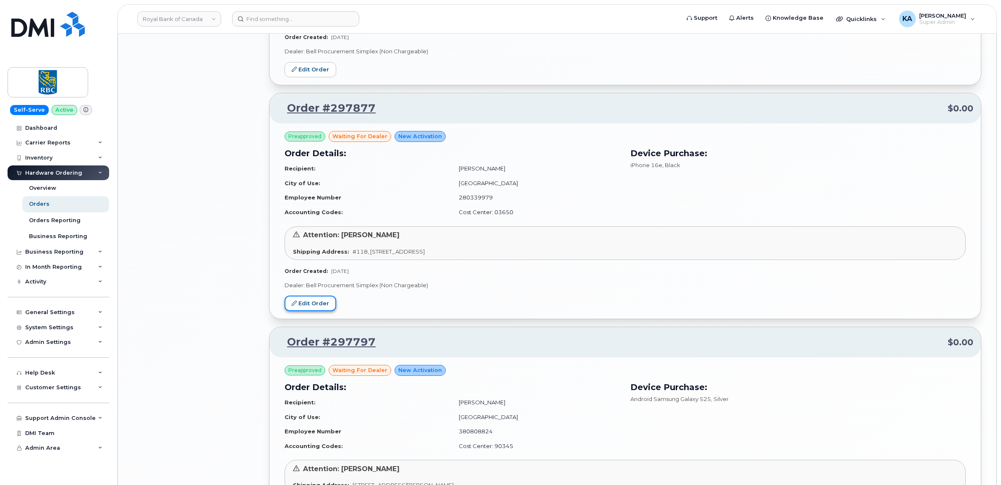
click at [313, 304] on link "Edit Order" at bounding box center [311, 304] width 52 height 16
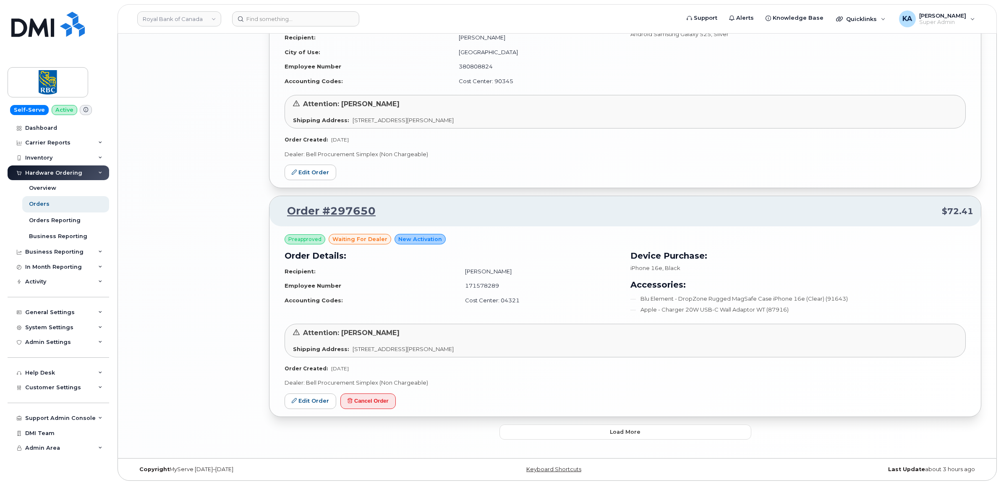
scroll to position [1576, 0]
click at [621, 429] on span "Load more" at bounding box center [625, 432] width 31 height 8
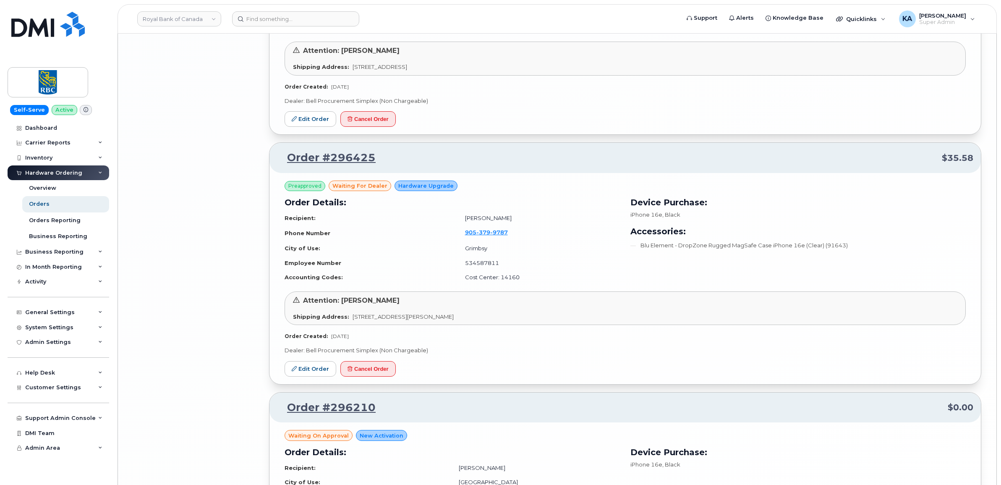
scroll to position [3255, 0]
click at [301, 375] on link "Edit Order" at bounding box center [311, 370] width 52 height 16
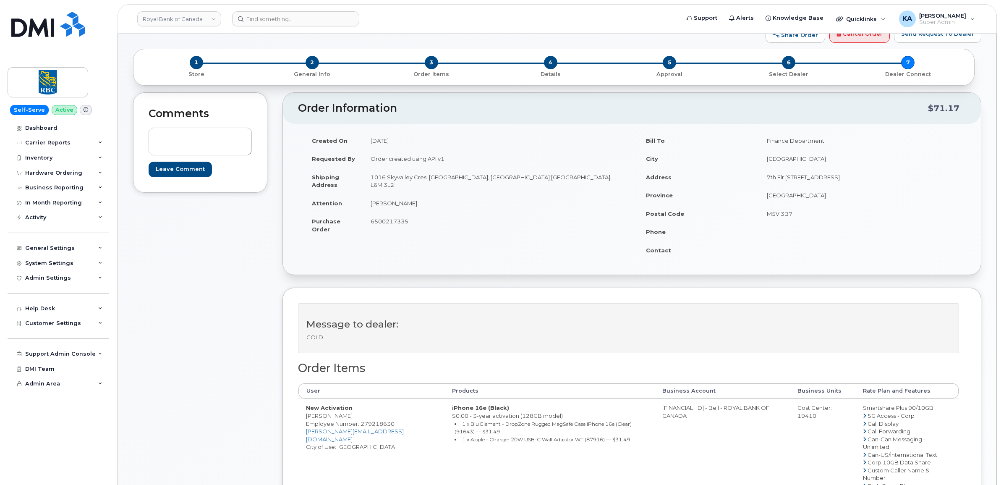
scroll to position [52, 0]
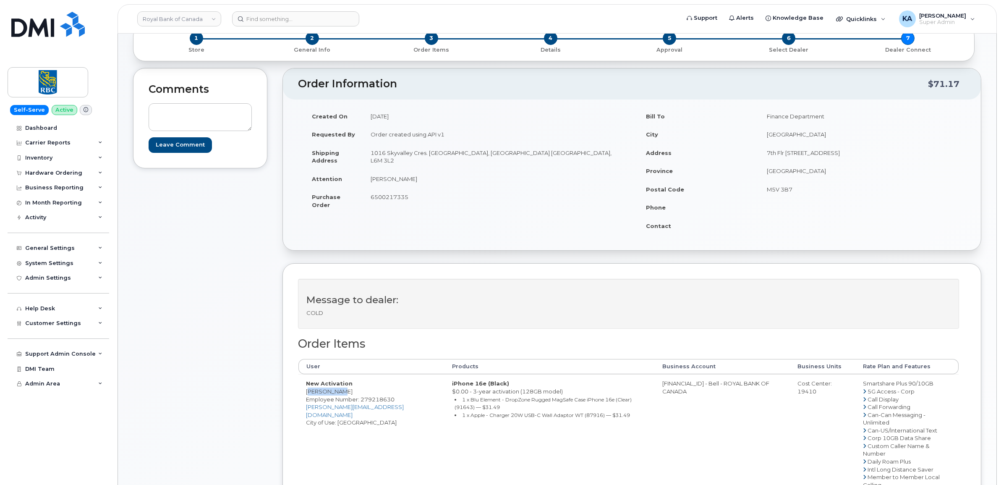
drag, startPoint x: 304, startPoint y: 394, endPoint x: 343, endPoint y: 393, distance: 39.5
click at [343, 393] on td "New Activation [PERSON_NAME] Employee Number: 279218630 [PERSON_NAME][EMAIL_ADD…" at bounding box center [372, 476] width 146 height 205
drag, startPoint x: 343, startPoint y: 393, endPoint x: 338, endPoint y: 393, distance: 4.6
copy td "[PERSON_NAME]"
drag, startPoint x: 304, startPoint y: 407, endPoint x: 340, endPoint y: 409, distance: 35.7
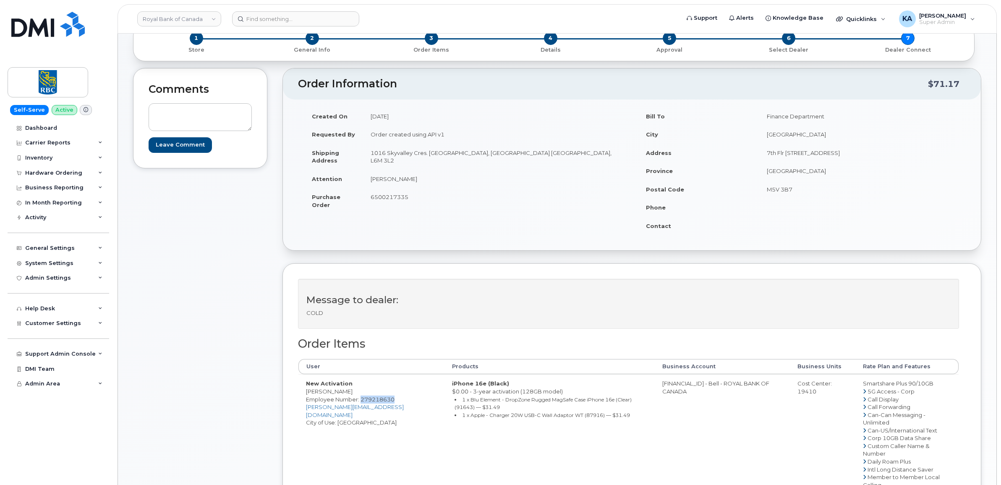
click at [341, 409] on td "New Activation [PERSON_NAME] Employee Number: 279218630 [PERSON_NAME][EMAIL_ADD…" at bounding box center [372, 476] width 146 height 205
drag, startPoint x: 340, startPoint y: 409, endPoint x: 332, endPoint y: 406, distance: 8.8
copy span "279218630"
drag, startPoint x: 304, startPoint y: 393, endPoint x: 343, endPoint y: 393, distance: 39.1
click at [343, 393] on td "New Activation [PERSON_NAME] Employee Number: 279218630 [PERSON_NAME][EMAIL_ADD…" at bounding box center [372, 476] width 146 height 205
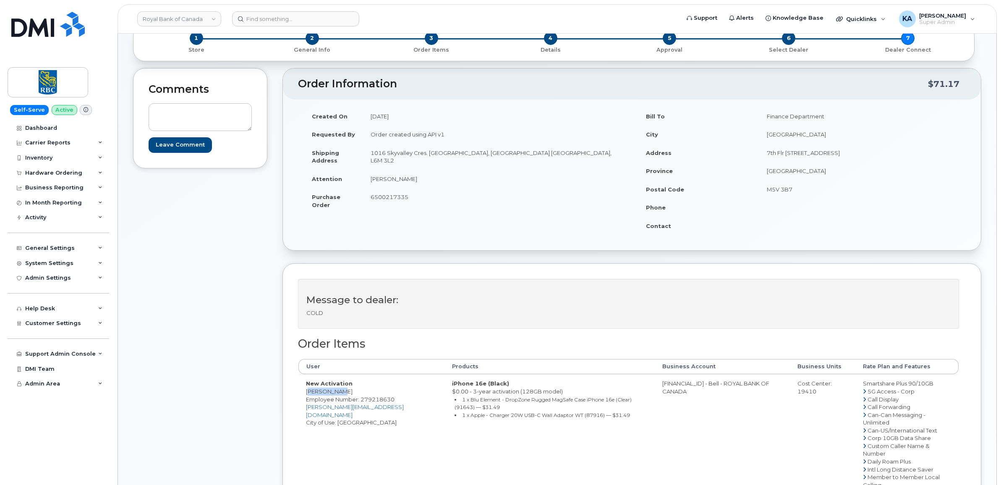
drag, startPoint x: 343, startPoint y: 393, endPoint x: 337, endPoint y: 393, distance: 5.5
copy td "[PERSON_NAME]"
drag, startPoint x: 368, startPoint y: 152, endPoint x: 425, endPoint y: 158, distance: 57.4
click at [425, 158] on td "1016 Skyvalley Cres. [GEOGRAPHIC_DATA], [GEOGRAPHIC_DATA] [GEOGRAPHIC_DATA], L6…" at bounding box center [494, 157] width 263 height 26
copy td "1016 Skyvalley Cres"
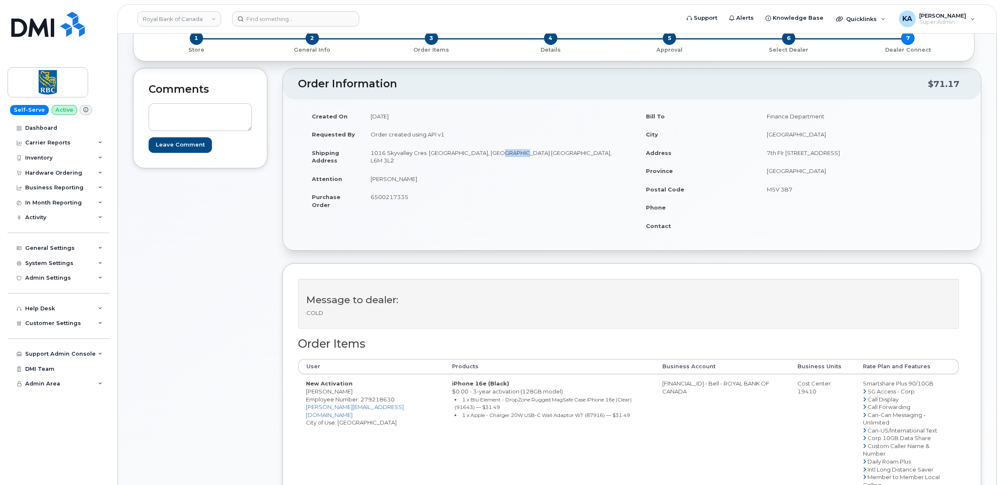
drag, startPoint x: 486, startPoint y: 153, endPoint x: 509, endPoint y: 156, distance: 23.6
click at [509, 156] on td "1016 Skyvalley Cres. [GEOGRAPHIC_DATA], [GEOGRAPHIC_DATA] [GEOGRAPHIC_DATA], L6…" at bounding box center [494, 157] width 263 height 26
drag, startPoint x: 509, startPoint y: 156, endPoint x: 504, endPoint y: 154, distance: 5.3
copy td "L6M 3L2"
drag, startPoint x: 648, startPoint y: 385, endPoint x: 685, endPoint y: 388, distance: 37.5
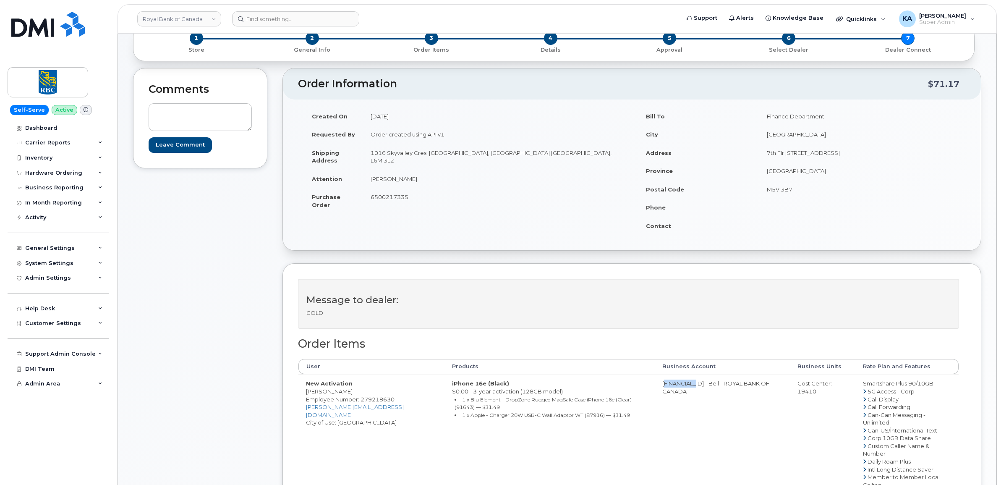
click at [685, 388] on td "[FINANCIAL_ID] - Bell - ROYAL BANK OF CANADA" at bounding box center [722, 476] width 135 height 205
copy td "0526299293"
drag, startPoint x: 789, startPoint y: 393, endPoint x: 811, endPoint y: 400, distance: 22.8
click at [811, 400] on td "Cost Center: 19410" at bounding box center [822, 476] width 65 height 205
drag, startPoint x: 811, startPoint y: 400, endPoint x: 803, endPoint y: 393, distance: 10.4
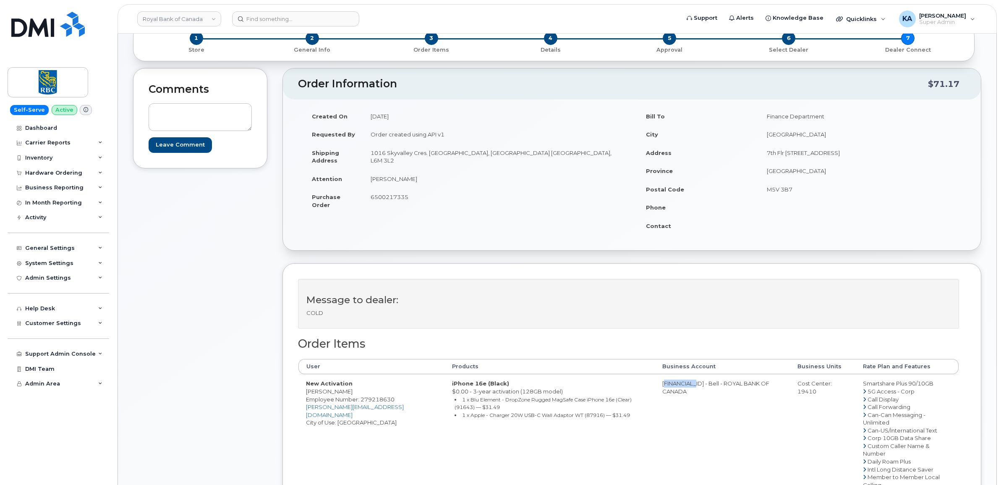
copy div "19410"
drag, startPoint x: 303, startPoint y: 410, endPoint x: 341, endPoint y: 410, distance: 37.8
click at [341, 410] on td "New Activation [PERSON_NAME] Employee Number: 279218630 [PERSON_NAME][EMAIL_ADD…" at bounding box center [372, 476] width 146 height 205
drag, startPoint x: 341, startPoint y: 410, endPoint x: 334, endPoint y: 409, distance: 6.8
copy span "279218630"
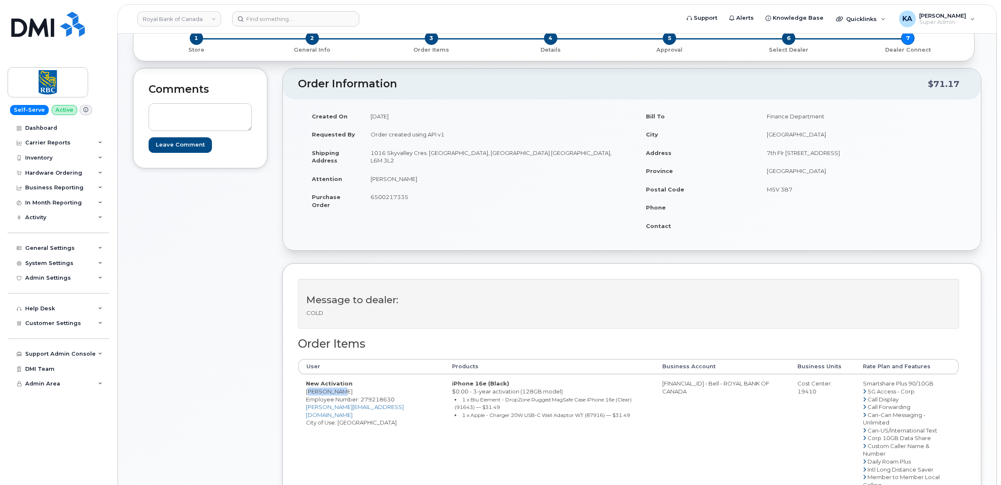
drag, startPoint x: 305, startPoint y: 394, endPoint x: 343, endPoint y: 394, distance: 37.4
click at [343, 394] on td "New Activation Wendy Duan Employee Number: 279218630 wendy.duan@rbc.com City of…" at bounding box center [372, 476] width 146 height 205
drag, startPoint x: 343, startPoint y: 394, endPoint x: 333, endPoint y: 391, distance: 10.5
copy td "Wendy Duan"
drag, startPoint x: 855, startPoint y: 383, endPoint x: 928, endPoint y: 385, distance: 72.7
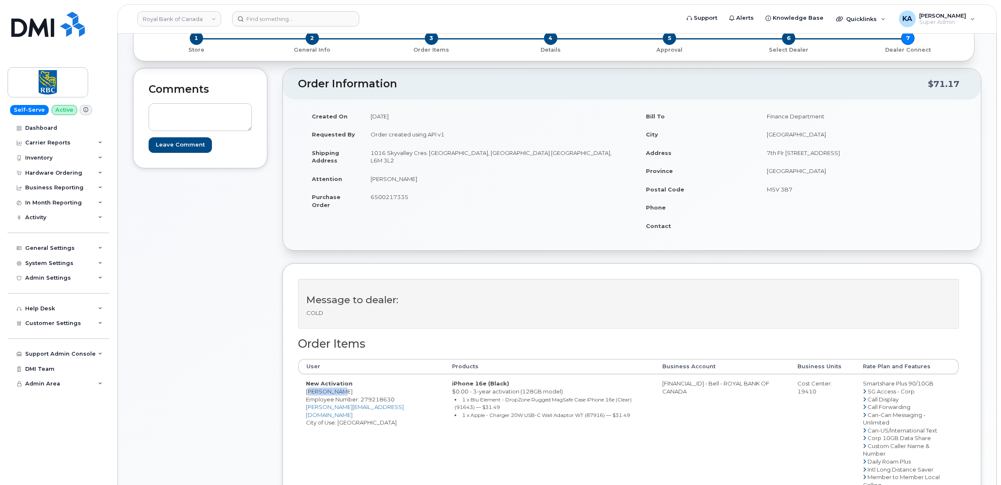
click at [928, 385] on td "Smartshare Plus 90/10GB 5G Access - Corp Call Display Call Forwarding Can-Can M…" at bounding box center [907, 476] width 103 height 205
drag, startPoint x: 927, startPoint y: 385, endPoint x: 918, endPoint y: 385, distance: 8.4
copy td "Smartshare Plus 90/10GB"
drag, startPoint x: 370, startPoint y: 198, endPoint x: 410, endPoint y: 201, distance: 40.4
click at [410, 201] on td "6500217335" at bounding box center [494, 201] width 263 height 26
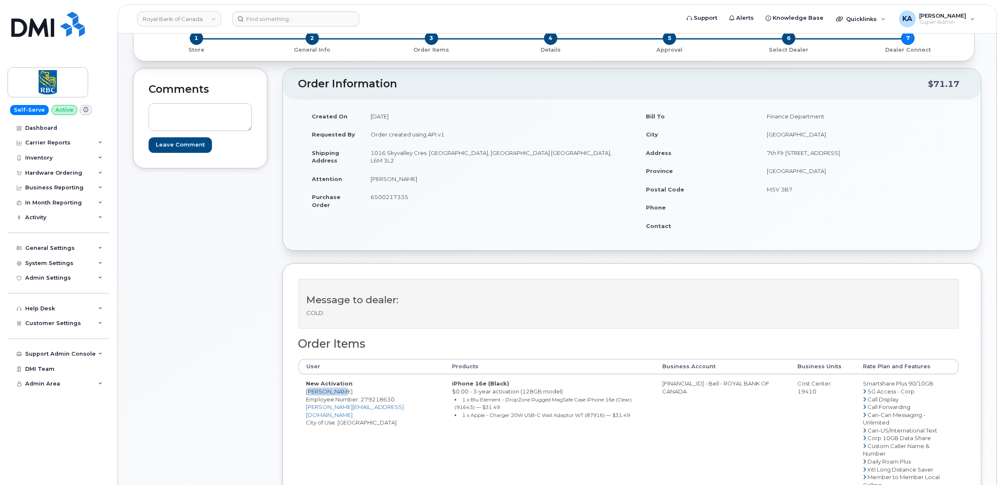
drag, startPoint x: 410, startPoint y: 201, endPoint x: 406, endPoint y: 200, distance: 4.3
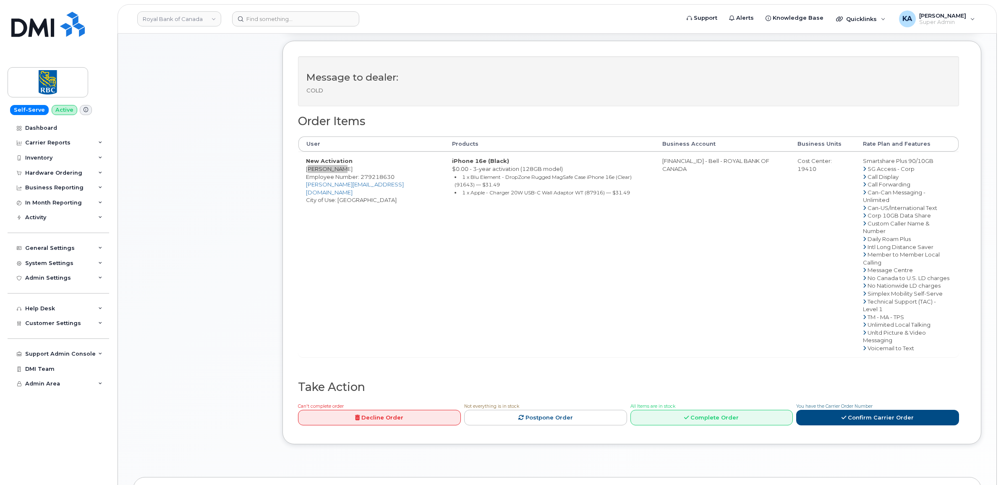
scroll to position [315, 0]
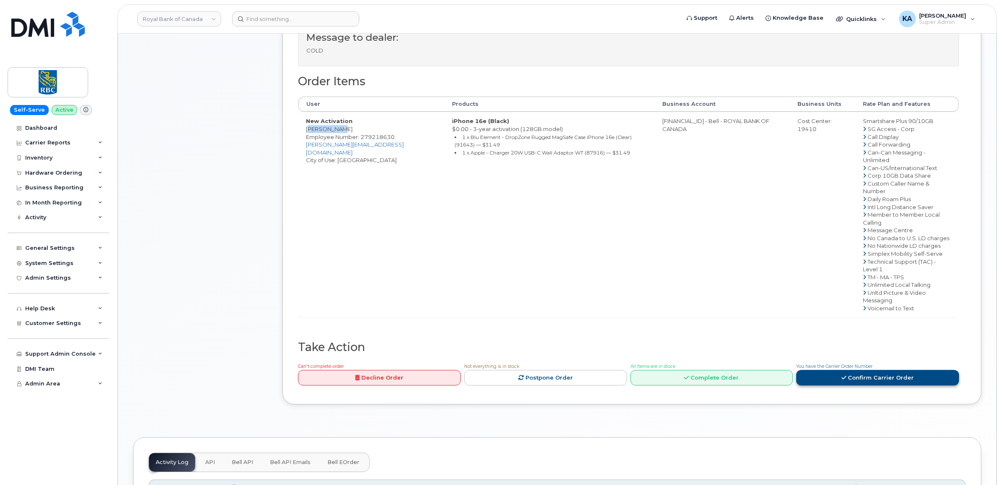
click at [853, 370] on link "Confirm Carrier Order" at bounding box center [877, 378] width 163 height 16
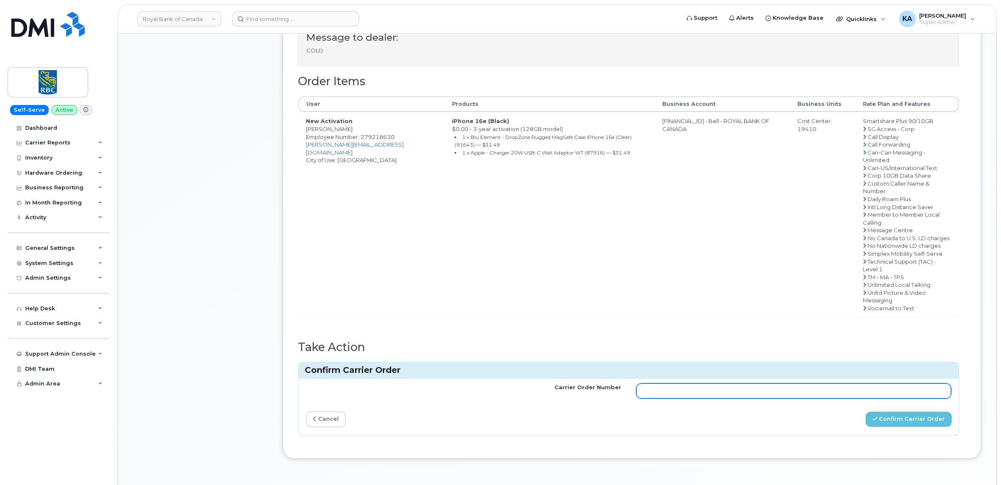
drag, startPoint x: 712, startPoint y: 377, endPoint x: 716, endPoint y: 378, distance: 4.3
click at [712, 383] on input "Carrier Order Number" at bounding box center [793, 390] width 315 height 15
paste input "3005596"
type input "3005596"
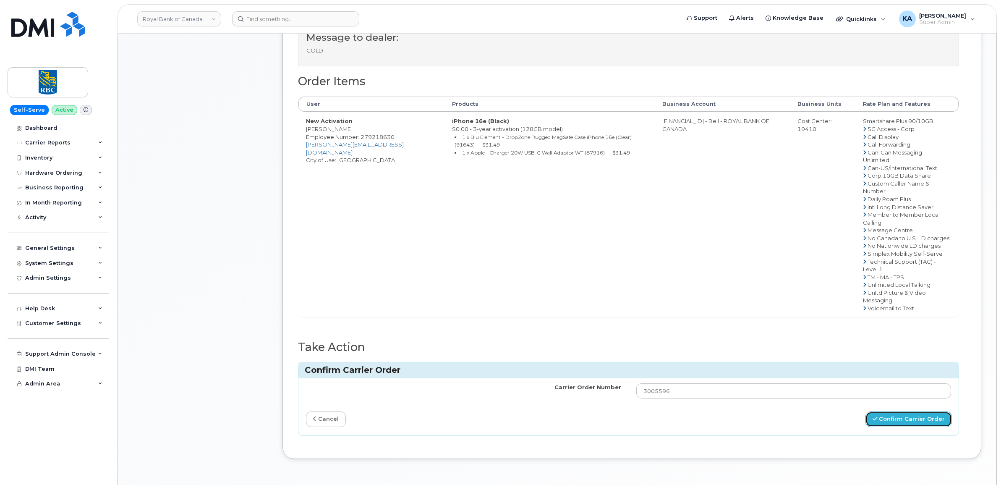
click at [891, 411] on button "Confirm Carrier Order" at bounding box center [909, 419] width 86 height 16
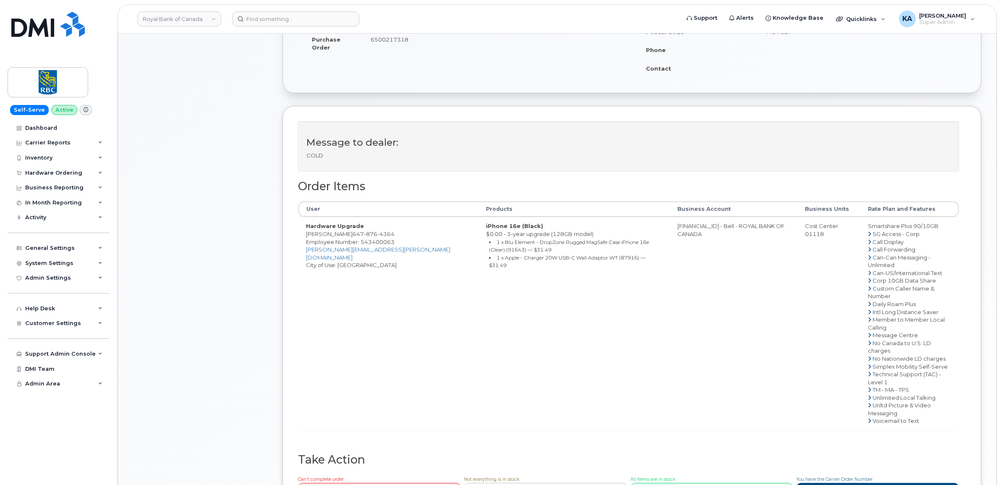
scroll to position [157, 0]
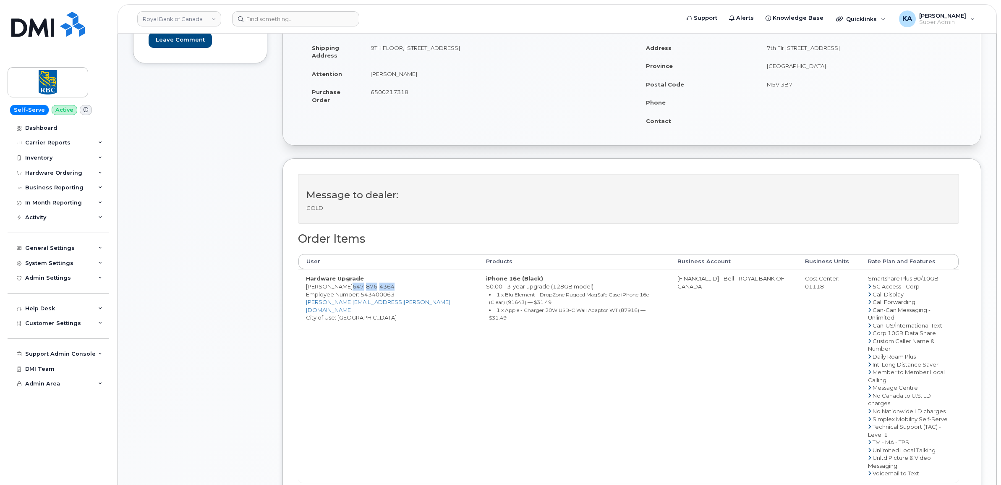
drag, startPoint x: 326, startPoint y: 294, endPoint x: 354, endPoint y: 286, distance: 29.0
click at [354, 286] on td "Hardware Upgrade [PERSON_NAME] [PHONE_NUMBER] Employee Number: 543400063 [PERSO…" at bounding box center [389, 375] width 180 height 213
drag, startPoint x: 354, startPoint y: 286, endPoint x: 361, endPoint y: 286, distance: 7.2
copy span "[PHONE_NUMBER]"
drag, startPoint x: 305, startPoint y: 288, endPoint x: 351, endPoint y: 291, distance: 45.9
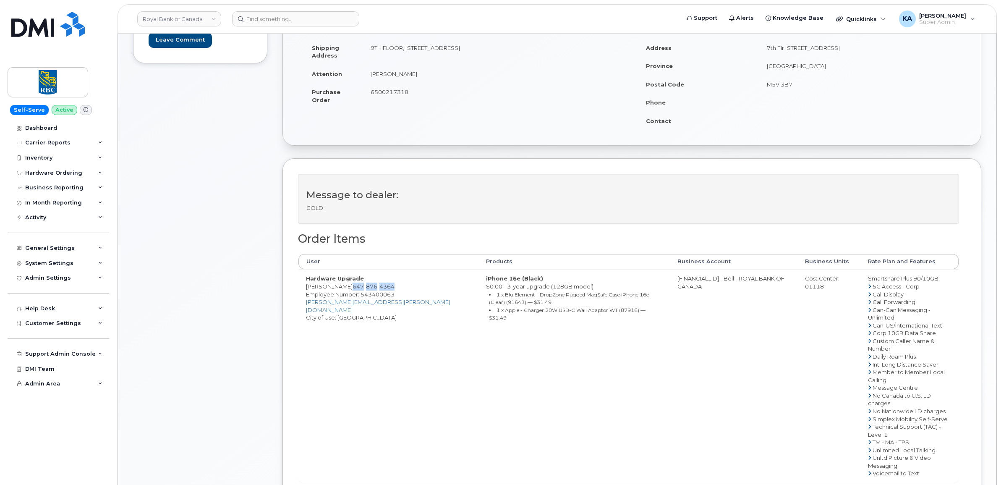
click at [351, 291] on td "Hardware Upgrade [PERSON_NAME] [PHONE_NUMBER] Employee Number: 543400063 [PERSO…" at bounding box center [389, 375] width 180 height 213
copy td "[PERSON_NAME]"
drag, startPoint x: 361, startPoint y: 303, endPoint x: 394, endPoint y: 304, distance: 32.8
click at [394, 298] on span "Employee Number: 543400063" at bounding box center [350, 294] width 89 height 7
copy span "543400063"
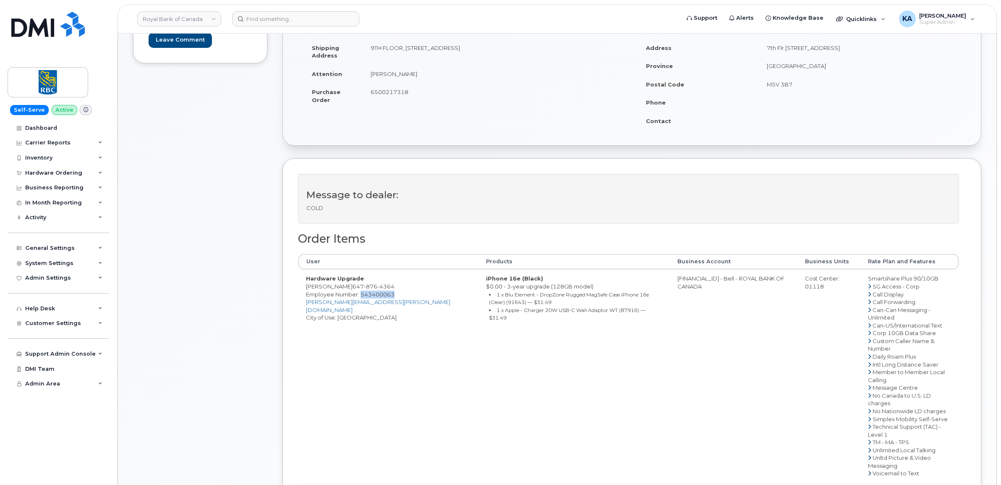
drag, startPoint x: 307, startPoint y: 288, endPoint x: 351, endPoint y: 288, distance: 44.5
click at [351, 288] on td "Hardware Upgrade [PERSON_NAME] [PHONE_NUMBER] Employee Number: 543400063 [PERSO…" at bounding box center [389, 375] width 180 height 213
drag, startPoint x: 351, startPoint y: 288, endPoint x: 346, endPoint y: 287, distance: 5.1
copy td "[PERSON_NAME]"
drag, startPoint x: 647, startPoint y: 280, endPoint x: 686, endPoint y: 283, distance: 39.2
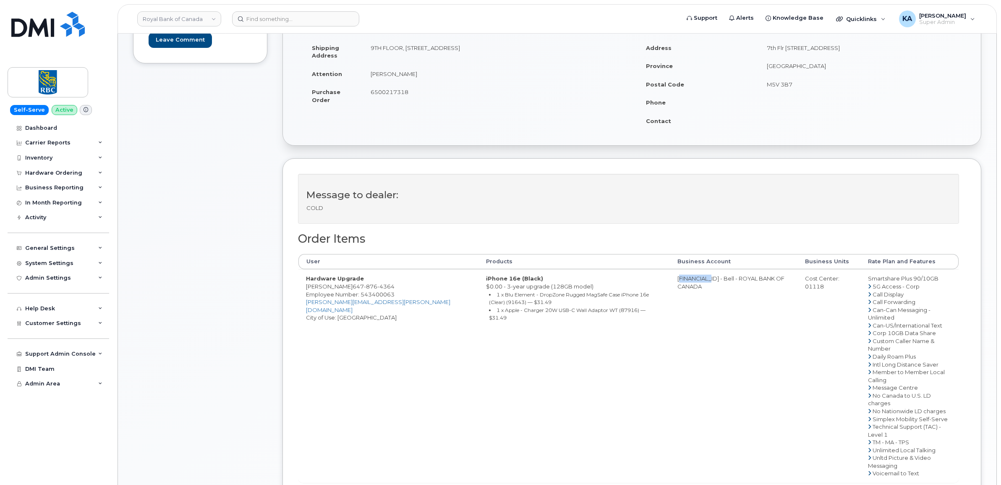
click at [686, 283] on td "[FINANCIAL_ID] - Bell - ROYAL BANK OF CANADA" at bounding box center [734, 375] width 128 height 213
copy td "0526299293"
drag, startPoint x: 788, startPoint y: 288, endPoint x: 808, endPoint y: 288, distance: 20.2
click at [808, 288] on td "Cost Center: 01118" at bounding box center [829, 375] width 63 height 213
copy div "01118"
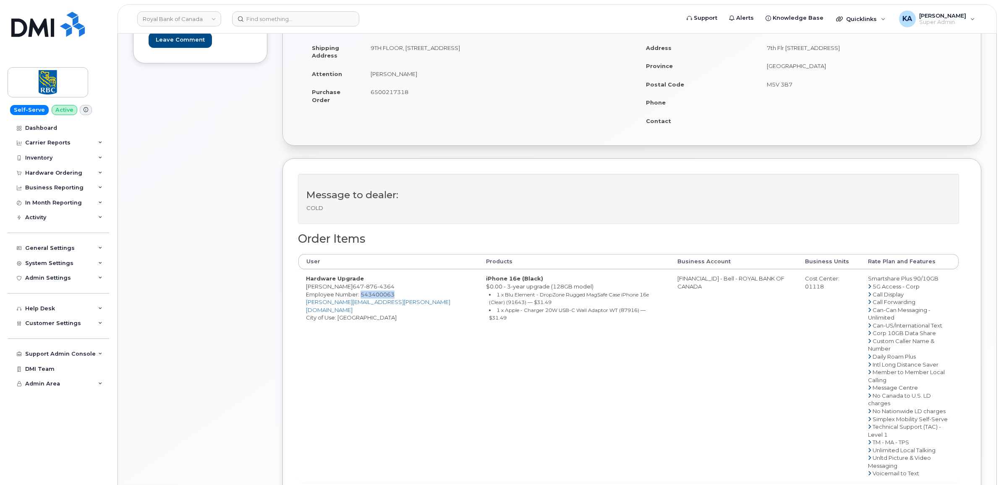
drag, startPoint x: 362, startPoint y: 303, endPoint x: 395, endPoint y: 306, distance: 32.9
click at [395, 298] on span "Employee Number: 543400063" at bounding box center [350, 294] width 89 height 7
drag, startPoint x: 395, startPoint y: 306, endPoint x: 389, endPoint y: 305, distance: 6.1
copy span "543400063"
drag, startPoint x: 857, startPoint y: 280, endPoint x: 927, endPoint y: 280, distance: 69.7
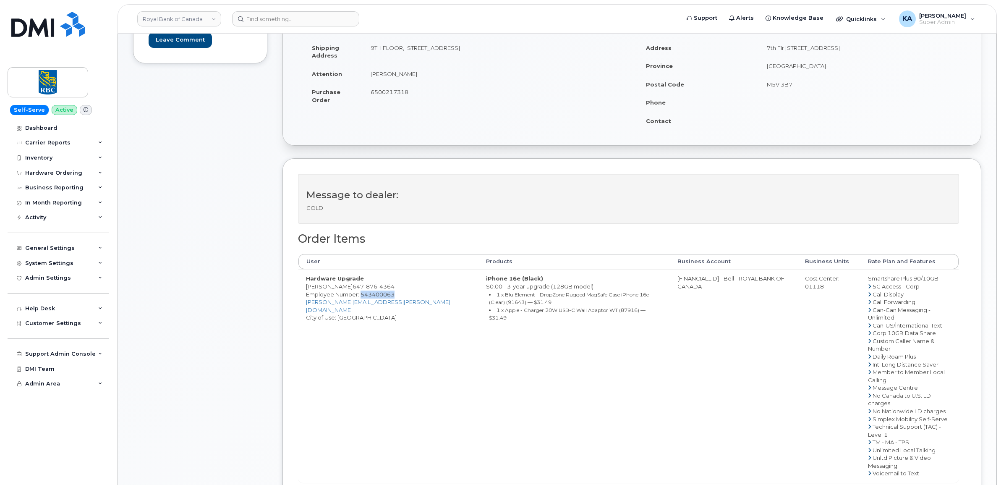
click at [927, 280] on td "Smartshare Plus 90/10GB 5G Access - Corp Call Display Call Forwarding Can-Can M…" at bounding box center [910, 375] width 98 height 213
drag, startPoint x: 927, startPoint y: 280, endPoint x: 920, endPoint y: 279, distance: 6.4
copy td "Smartshare Plus 90/10GB"
drag, startPoint x: 368, startPoint y: 93, endPoint x: 409, endPoint y: 94, distance: 40.3
click at [409, 94] on td "6500217318" at bounding box center [494, 96] width 263 height 26
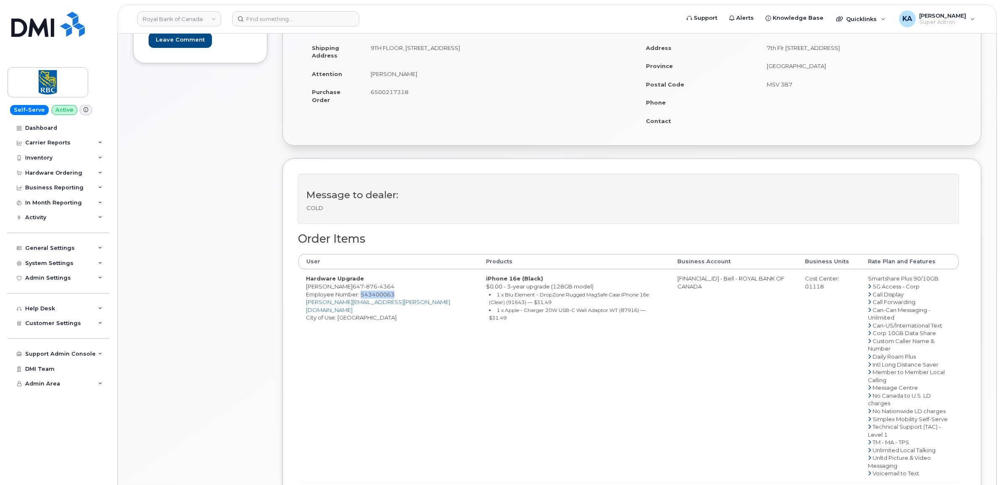
drag, startPoint x: 409, startPoint y: 94, endPoint x: 400, endPoint y: 94, distance: 8.9
copy span "6500217318"
drag, startPoint x: 371, startPoint y: 49, endPoint x: 402, endPoint y: 47, distance: 31.1
click at [402, 47] on td "9TH FLOOR, 20 KING ST W TORONTO, ON, CANADA, M5H 1C4" at bounding box center [494, 52] width 263 height 26
copy td "9TH FLOOR"
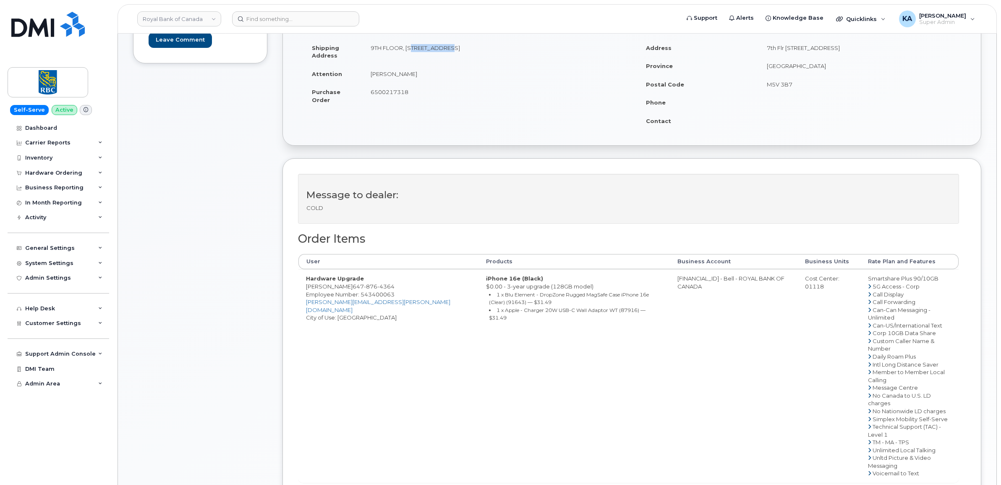
drag, startPoint x: 406, startPoint y: 48, endPoint x: 444, endPoint y: 47, distance: 37.8
click at [444, 47] on td "9TH FLOOR, 20 KING ST W TORONTO, ON, CANADA, M5H 1C4" at bounding box center [494, 52] width 263 height 26
drag, startPoint x: 443, startPoint y: 47, endPoint x: 439, endPoint y: 47, distance: 4.3
drag, startPoint x: 547, startPoint y: 50, endPoint x: 517, endPoint y: 50, distance: 29.8
click at [516, 50] on td "9TH FLOOR, 20 KING ST W TORONTO, ON, CANADA, M5H 1C4" at bounding box center [494, 52] width 263 height 26
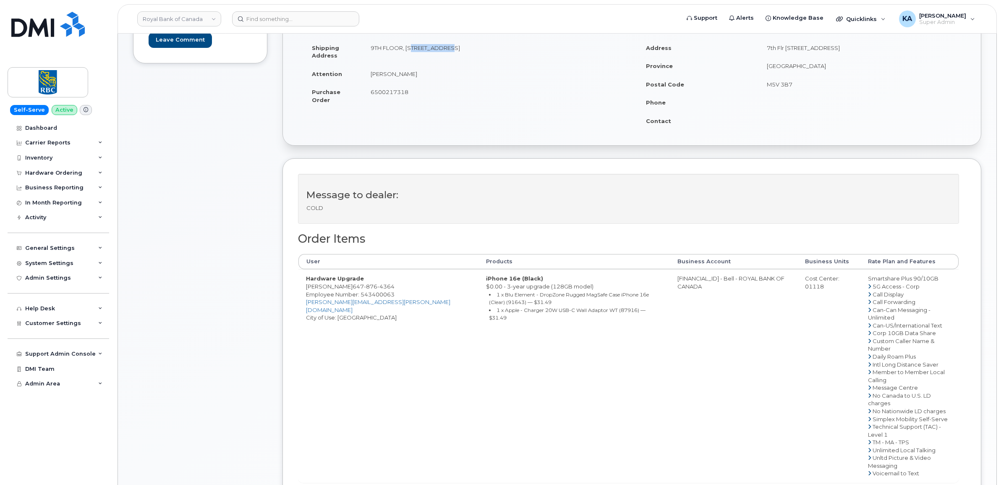
drag, startPoint x: 517, startPoint y: 50, endPoint x: 523, endPoint y: 49, distance: 5.9
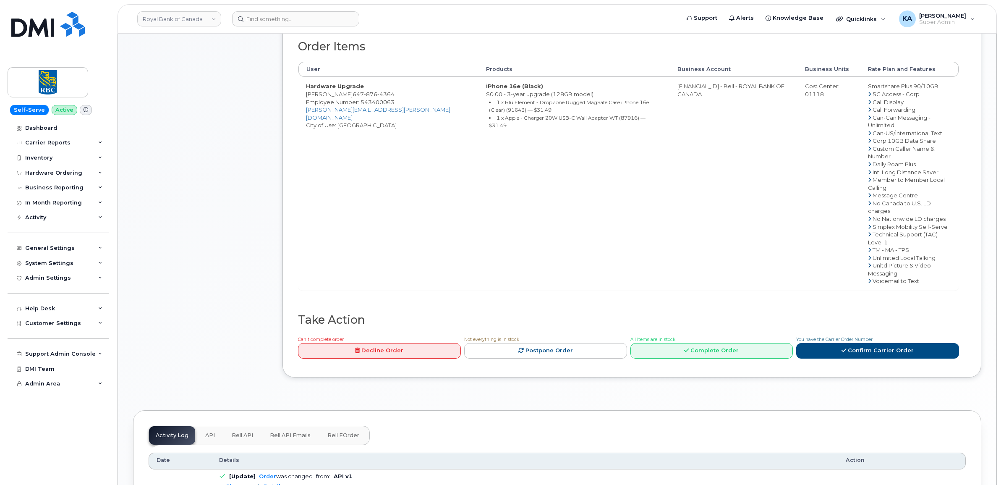
scroll to position [367, 0]
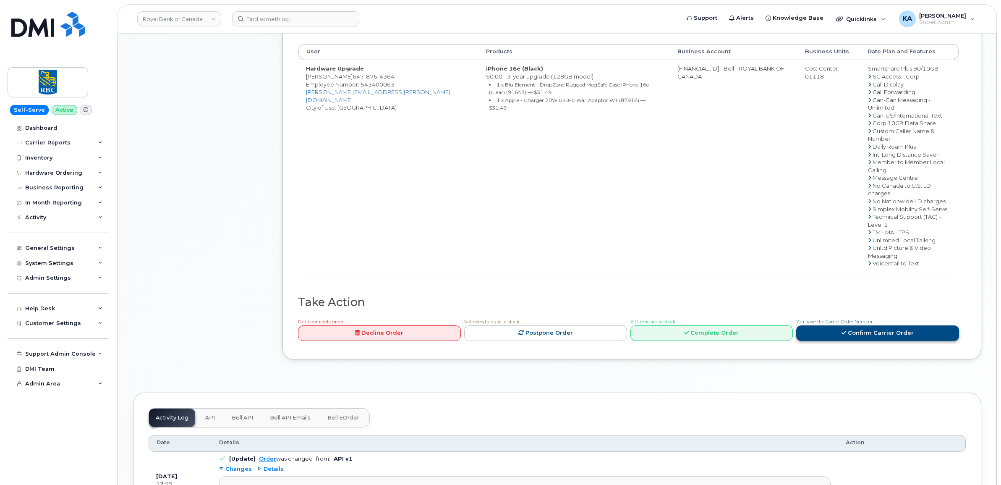
click at [830, 325] on link "Confirm Carrier Order" at bounding box center [877, 333] width 163 height 16
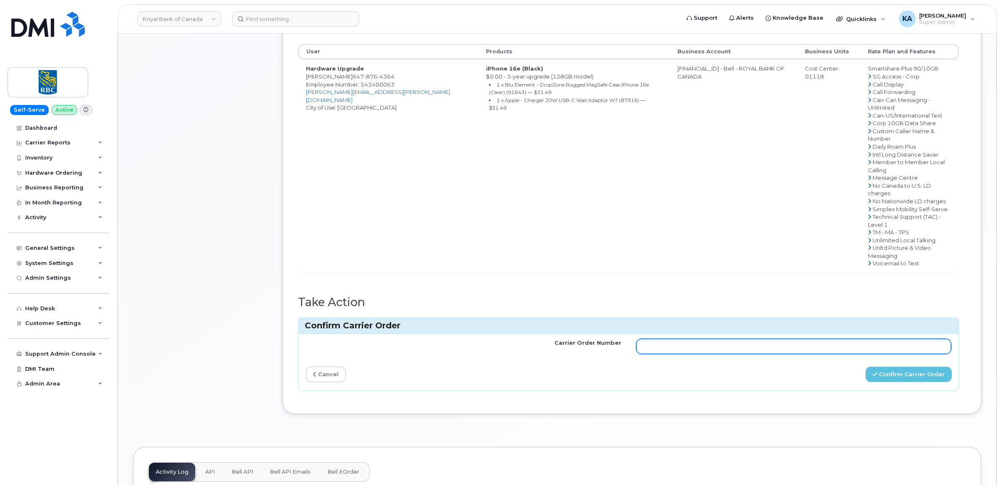
click at [704, 339] on input "Carrier Order Number" at bounding box center [793, 346] width 315 height 15
paste input "3005603"
type input "3005603"
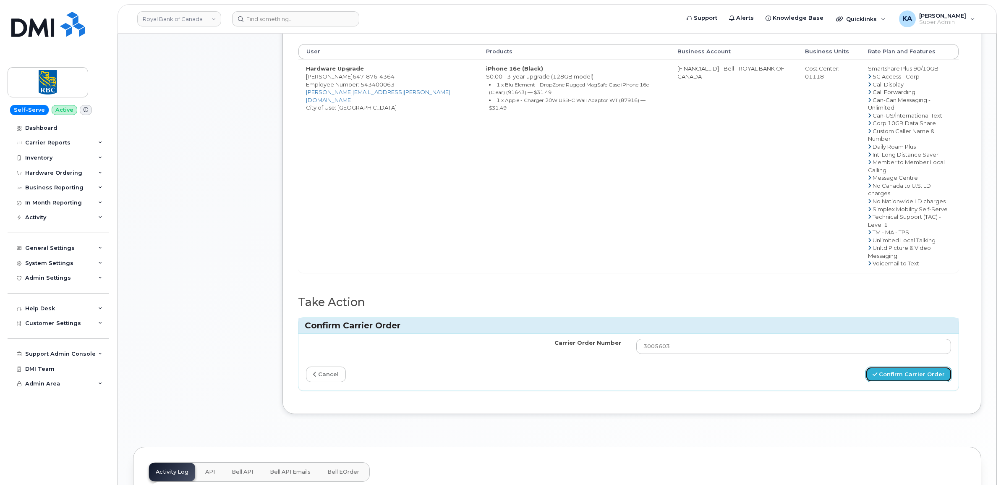
click at [899, 367] on button "Confirm Carrier Order" at bounding box center [909, 375] width 86 height 16
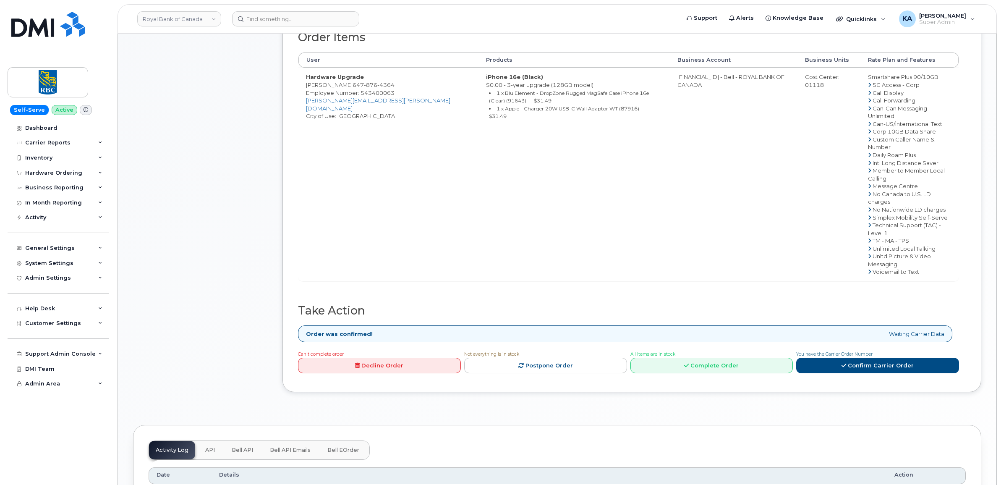
scroll to position [367, 0]
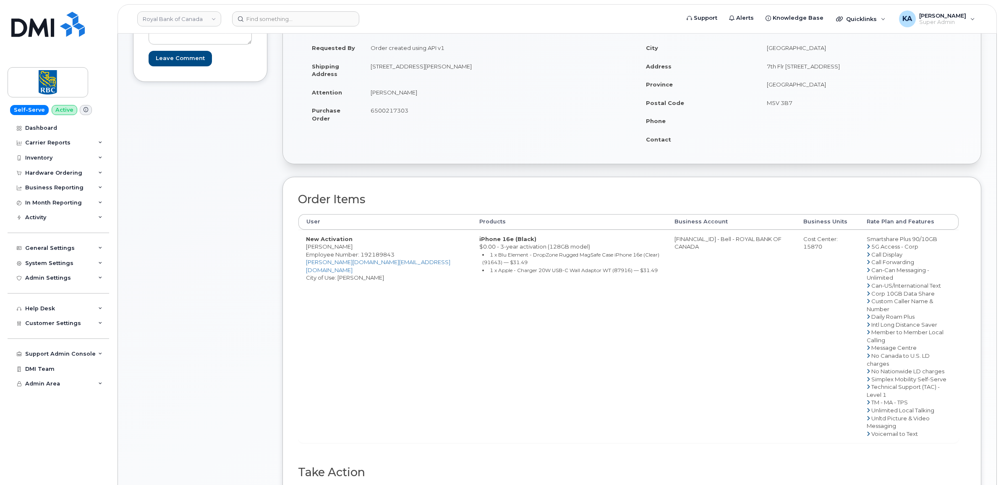
scroll to position [157, 0]
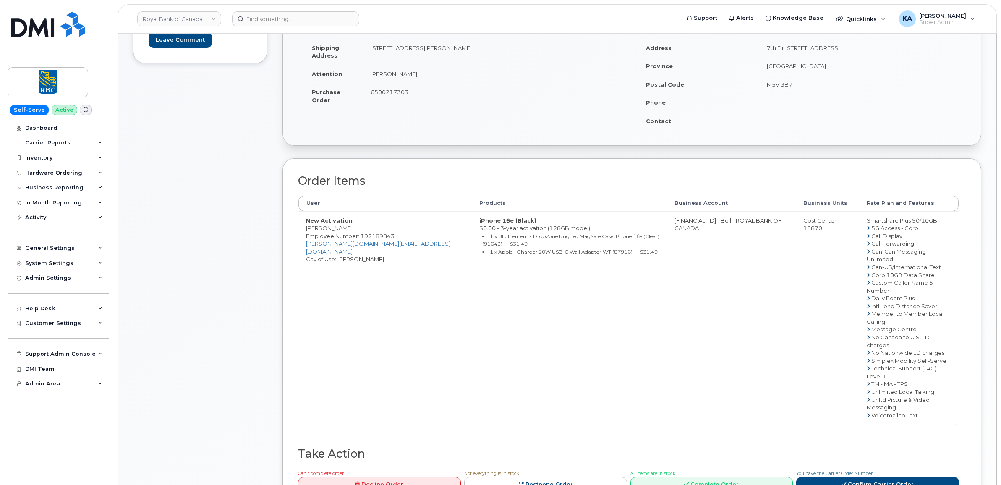
drag, startPoint x: 372, startPoint y: 48, endPoint x: 505, endPoint y: 53, distance: 132.8
click at [507, 54] on td "[STREET_ADDRESS][PERSON_NAME]" at bounding box center [494, 52] width 263 height 26
drag, startPoint x: 505, startPoint y: 53, endPoint x: 483, endPoint y: 49, distance: 21.7
copy td "[STREET_ADDRESS][PERSON_NAME]"
drag, startPoint x: 307, startPoint y: 230, endPoint x: 335, endPoint y: 230, distance: 27.3
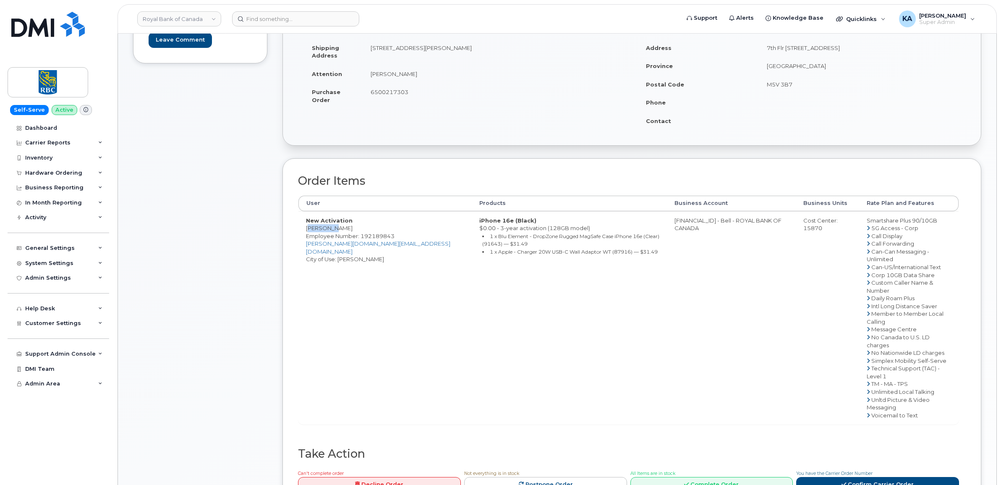
click at [335, 230] on td "New Activation [PERSON_NAME] Employee Number: 192189843 [DOMAIN_NAME][EMAIL_ADD…" at bounding box center [385, 317] width 173 height 213
drag, startPoint x: 335, startPoint y: 230, endPoint x: 327, endPoint y: 229, distance: 8.0
copy td "[PERSON_NAME]"
drag, startPoint x: 306, startPoint y: 246, endPoint x: 341, endPoint y: 248, distance: 35.3
click at [341, 248] on td "New Activation [PERSON_NAME] Employee Number: 192189843 [DOMAIN_NAME][EMAIL_ADD…" at bounding box center [385, 317] width 173 height 213
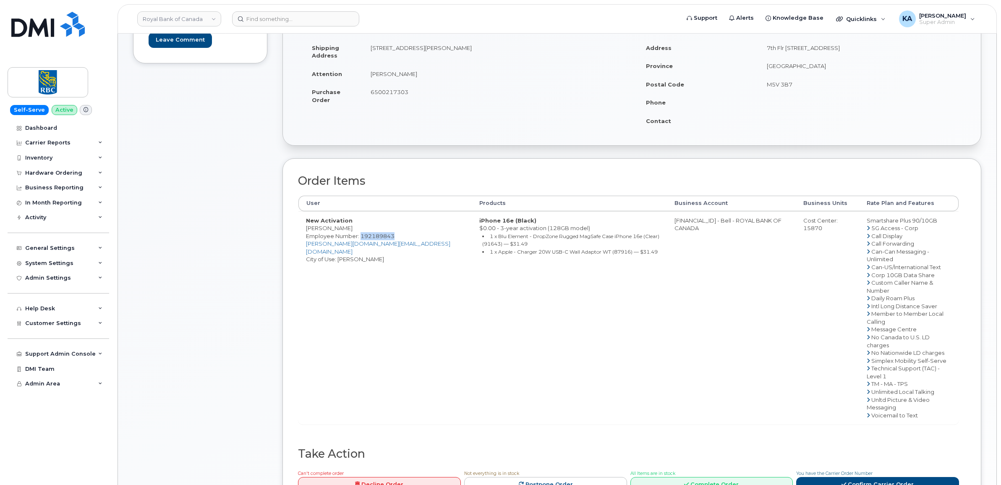
drag, startPoint x: 341, startPoint y: 248, endPoint x: 335, endPoint y: 246, distance: 6.5
copy span "192189843"
drag, startPoint x: 305, startPoint y: 229, endPoint x: 337, endPoint y: 229, distance: 31.5
click at [337, 229] on td "New Activation Wanda Li Employee Number: 192189843 wanda.li@rbc.com City of Use…" at bounding box center [385, 317] width 173 height 213
drag, startPoint x: 336, startPoint y: 229, endPoint x: 323, endPoint y: 229, distance: 13.0
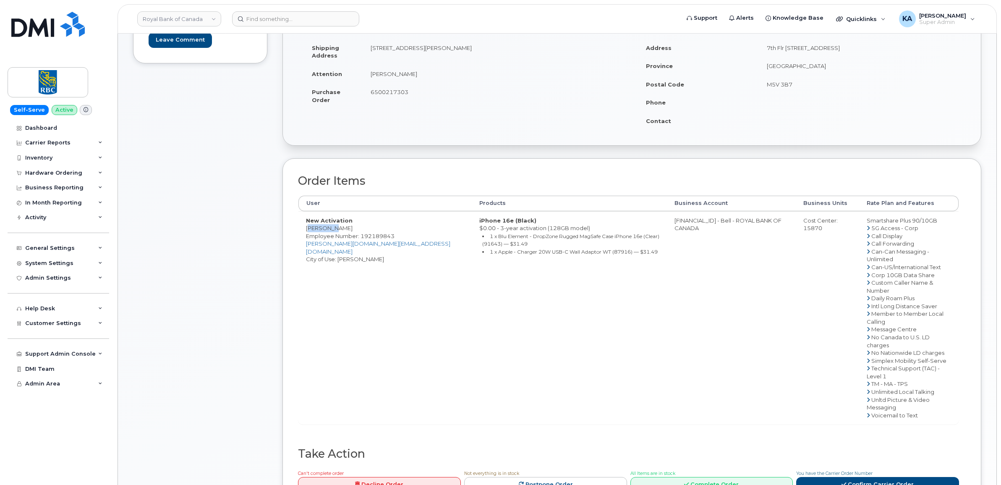
copy td "Wanda Li"
drag, startPoint x: 304, startPoint y: 244, endPoint x: 345, endPoint y: 246, distance: 41.2
click at [345, 246] on td "New Activation Wanda Li Employee Number: 192189843 wanda.li@rbc.com City of Use…" at bounding box center [385, 317] width 173 height 213
drag, startPoint x: 345, startPoint y: 246, endPoint x: 337, endPoint y: 244, distance: 7.7
copy span "192189843"
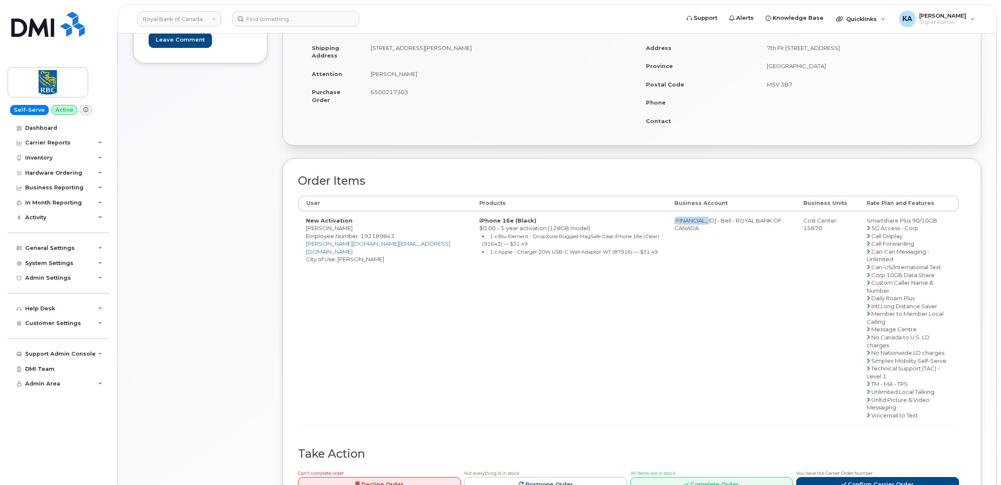
drag, startPoint x: 647, startPoint y: 223, endPoint x: 685, endPoint y: 225, distance: 37.4
click at [685, 225] on td "[FINANCIAL_ID] - Bell - ROYAL BANK OF CANADA" at bounding box center [731, 317] width 129 height 213
copy td "0526299293"
drag, startPoint x: 788, startPoint y: 228, endPoint x: 811, endPoint y: 232, distance: 23.1
click at [811, 232] on td "Cost Center: 15870" at bounding box center [827, 317] width 63 height 213
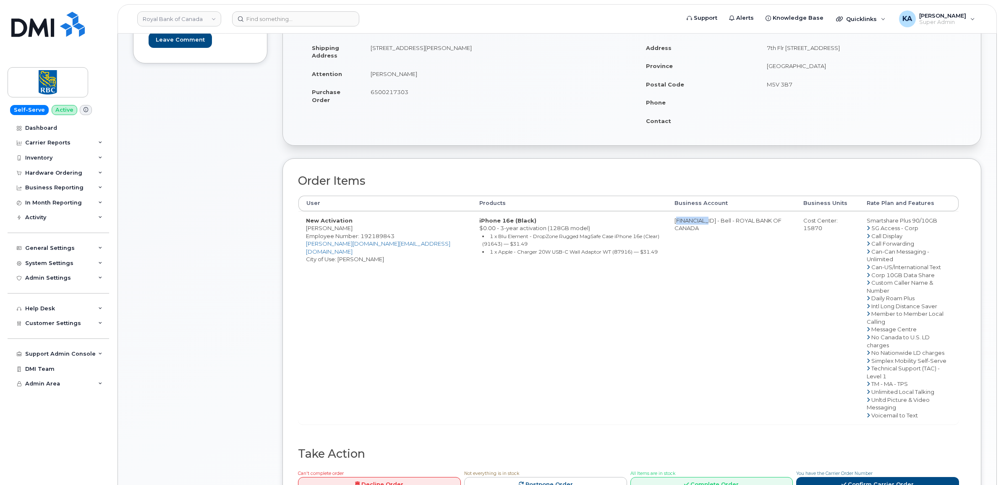
drag, startPoint x: 811, startPoint y: 232, endPoint x: 807, endPoint y: 230, distance: 5.1
copy div "15870"
drag, startPoint x: 855, startPoint y: 221, endPoint x: 929, endPoint y: 224, distance: 74.0
click at [930, 224] on td "Smartshare Plus 90/10GB 5G Access - Corp Call Display Call Forwarding Can-Can M…" at bounding box center [909, 317] width 100 height 213
drag, startPoint x: 929, startPoint y: 224, endPoint x: 923, endPoint y: 223, distance: 6.4
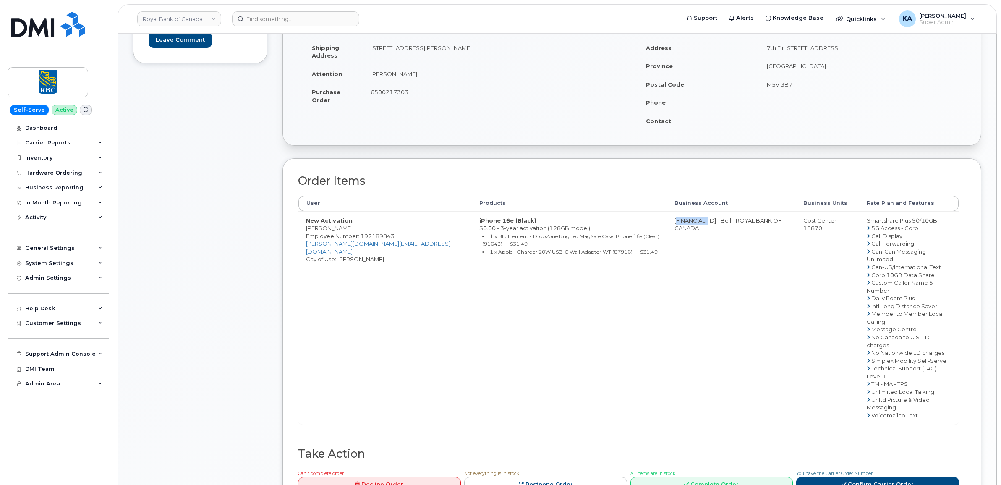
copy td "Smartshare Plus 90/10GB"
drag, startPoint x: 370, startPoint y: 93, endPoint x: 408, endPoint y: 97, distance: 38.0
click at [408, 97] on td "6500217303" at bounding box center [494, 96] width 263 height 26
drag, startPoint x: 408, startPoint y: 97, endPoint x: 402, endPoint y: 93, distance: 7.2
copy span "6500217303"
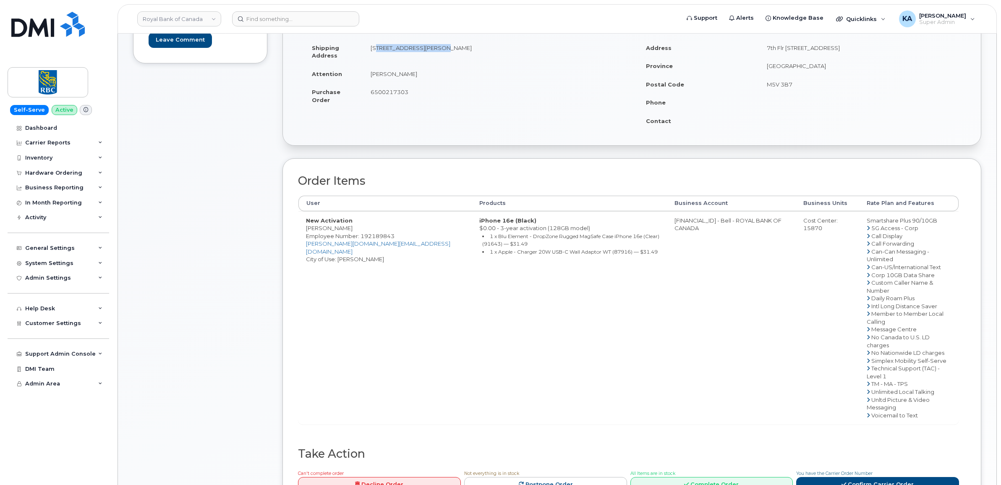
drag, startPoint x: 370, startPoint y: 50, endPoint x: 435, endPoint y: 55, distance: 64.9
click at [435, 55] on td "92 Terrosa Rd Markham, ON Canada, L3S2N2" at bounding box center [494, 52] width 263 height 26
drag, startPoint x: 435, startPoint y: 55, endPoint x: 428, endPoint y: 50, distance: 8.7
copy td "92 Terrosa Rd Markham"
drag, startPoint x: 473, startPoint y: 49, endPoint x: 505, endPoint y: 53, distance: 32.5
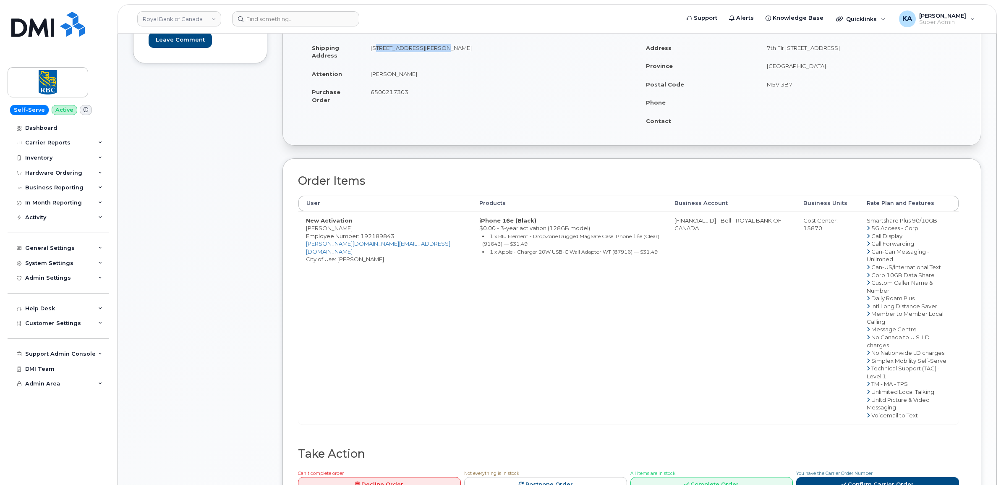
click at [505, 53] on td "92 Terrosa Rd Markham, ON Canada, L3S2N2" at bounding box center [494, 52] width 263 height 26
drag, startPoint x: 505, startPoint y: 53, endPoint x: 488, endPoint y: 47, distance: 17.7
click at [838, 477] on link "Confirm Carrier Order" at bounding box center [877, 485] width 163 height 16
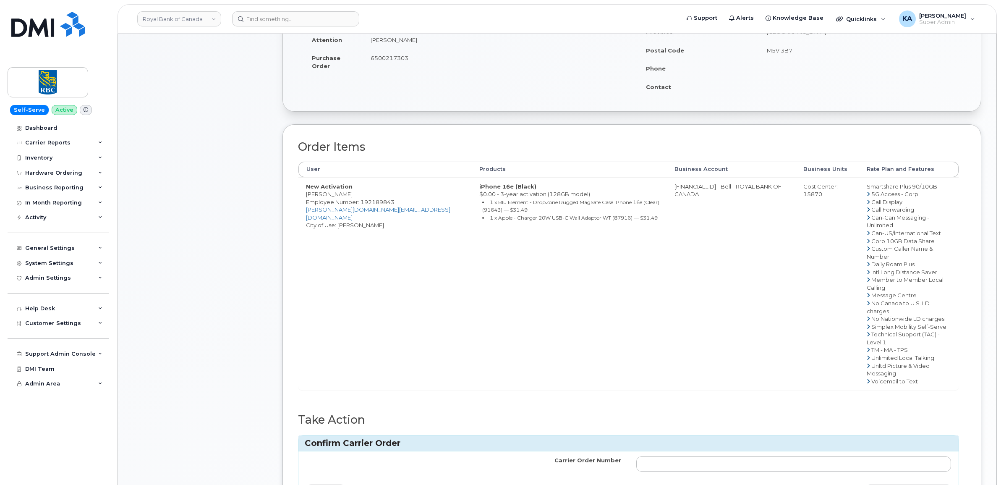
scroll to position [210, 0]
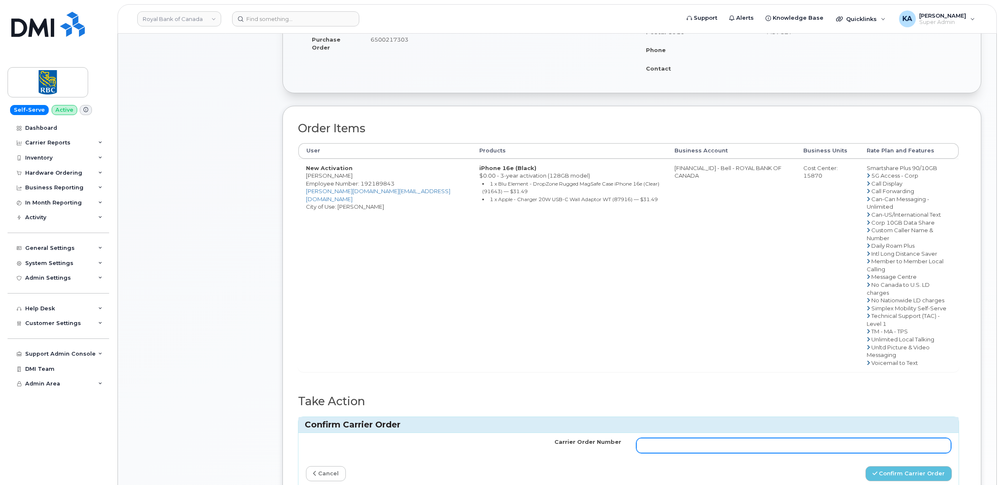
click at [660, 438] on input "Carrier Order Number" at bounding box center [793, 445] width 315 height 15
paste input "3005612"
type input "3005612"
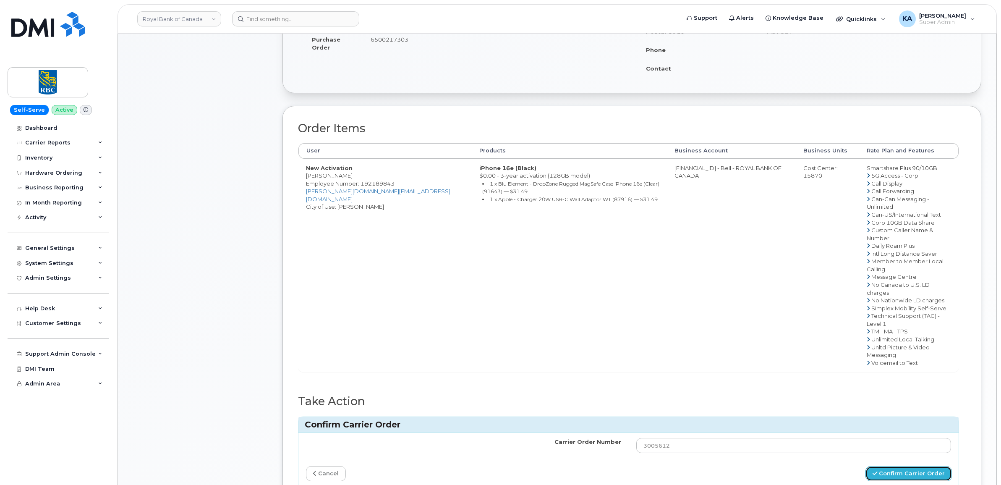
click at [899, 466] on button "Confirm Carrier Order" at bounding box center [909, 474] width 86 height 16
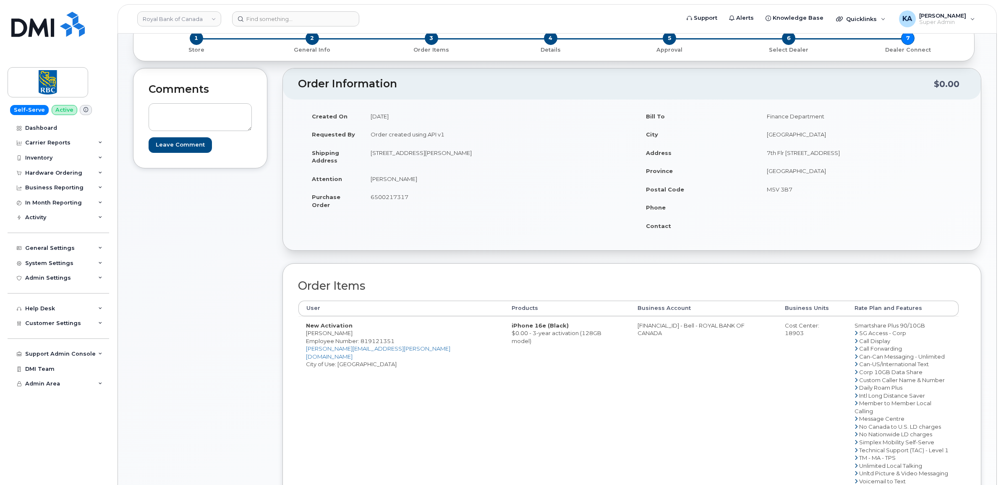
scroll to position [105, 0]
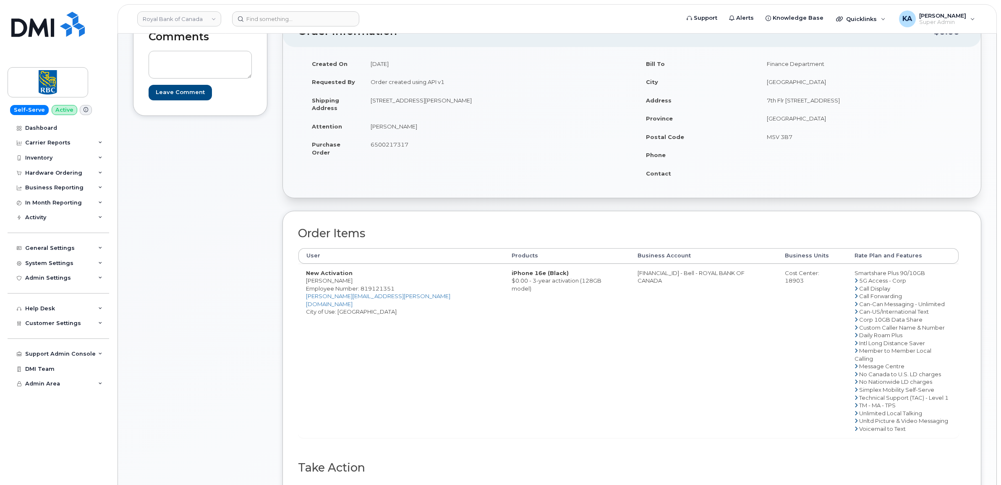
drag, startPoint x: 305, startPoint y: 282, endPoint x: 354, endPoint y: 283, distance: 49.2
click at [355, 284] on td "New Activation [PERSON_NAME] Employee Number: 819121351 [PERSON_NAME][EMAIL_ADD…" at bounding box center [402, 351] width 206 height 174
drag, startPoint x: 354, startPoint y: 283, endPoint x: 350, endPoint y: 282, distance: 4.5
copy td "[PERSON_NAME]"
drag, startPoint x: 399, startPoint y: 288, endPoint x: 361, endPoint y: 291, distance: 37.8
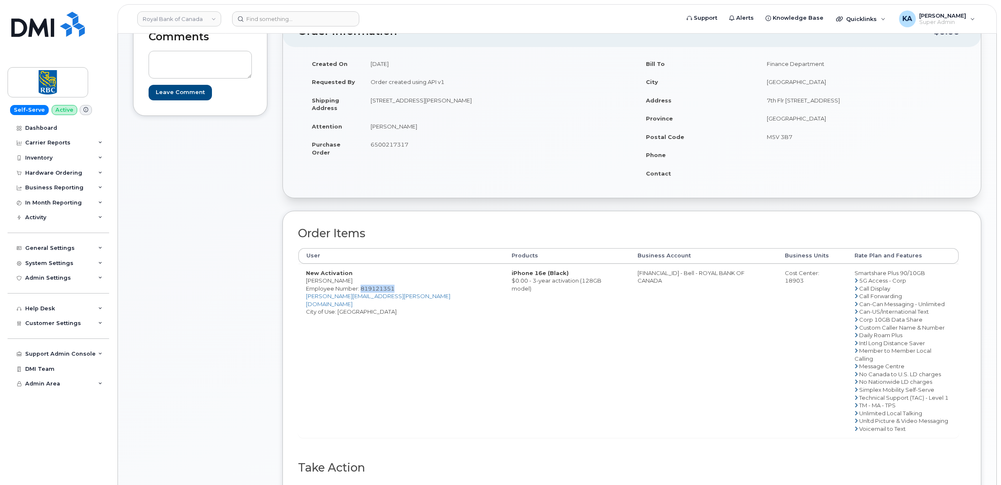
click at [361, 291] on td "New Activation [PERSON_NAME] Employee Number: 819121351 [PERSON_NAME][EMAIL_ADD…" at bounding box center [402, 351] width 206 height 174
drag, startPoint x: 361, startPoint y: 291, endPoint x: 367, endPoint y: 290, distance: 5.1
copy span "819121351"
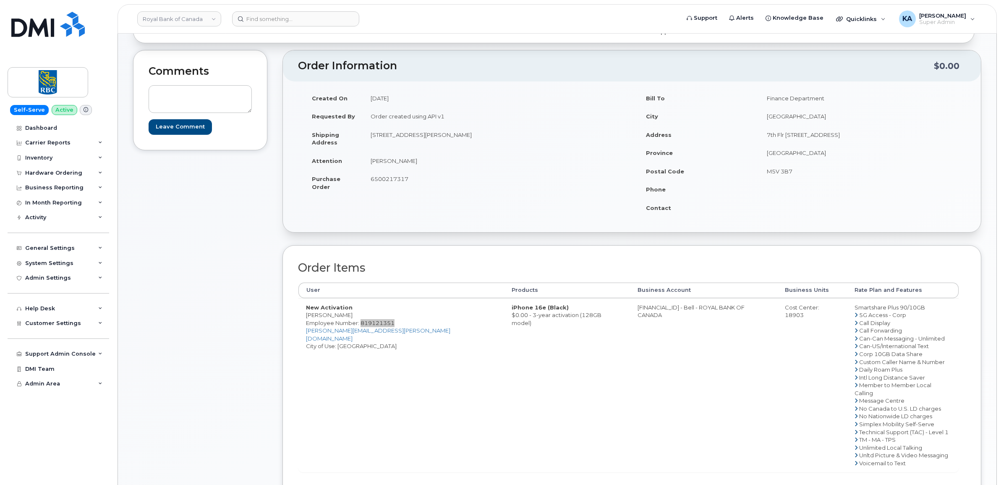
scroll to position [52, 0]
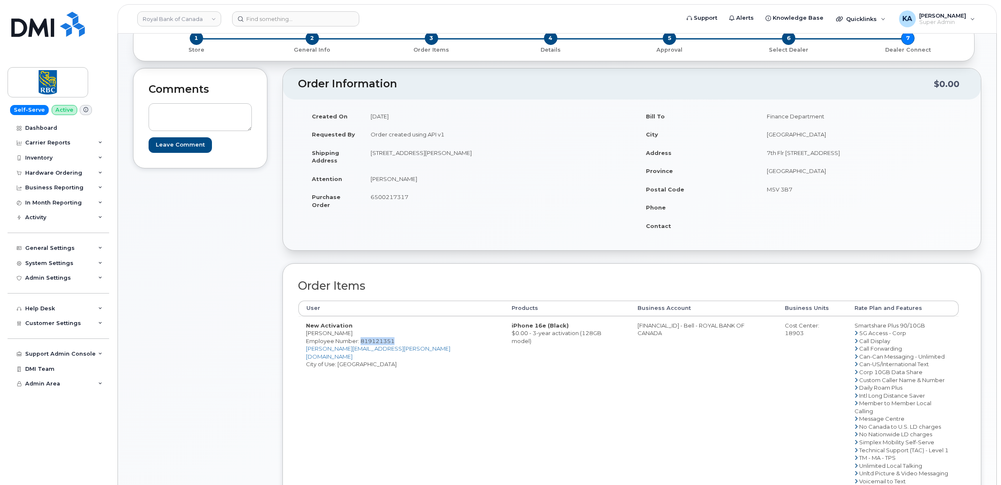
drag, startPoint x: 306, startPoint y: 333, endPoint x: 357, endPoint y: 335, distance: 51.2
click at [357, 335] on td "New Activation Tamara O'Connell Employee Number: 819121351 tamara.o'connell@rbc…" at bounding box center [402, 403] width 206 height 174
drag, startPoint x: 357, startPoint y: 335, endPoint x: 346, endPoint y: 335, distance: 11.3
copy td "Tamara O'Connell"
drag, startPoint x: 578, startPoint y: 326, endPoint x: 616, endPoint y: 330, distance: 38.4
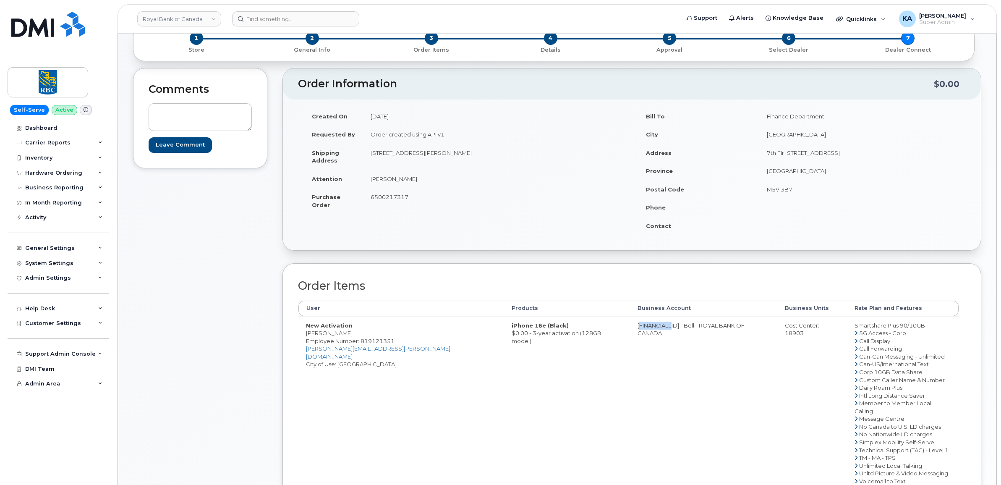
click at [630, 330] on td "[FINANCIAL_ID] - Bell - ROYAL BANK OF CANADA" at bounding box center [704, 403] width 148 height 174
drag, startPoint x: 616, startPoint y: 330, endPoint x: 611, endPoint y: 324, distance: 7.4
copy td "0526299293"
drag, startPoint x: 361, startPoint y: 341, endPoint x: 397, endPoint y: 342, distance: 35.3
click at [397, 342] on td "New Activation Tamara O'Connell Employee Number: 819121351 tamara.o'connell@rbc…" at bounding box center [402, 403] width 206 height 174
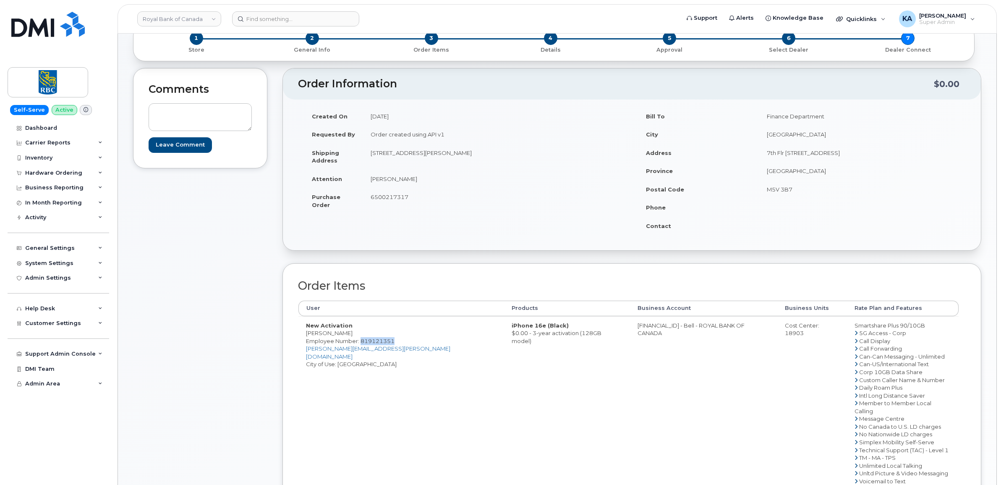
drag, startPoint x: 396, startPoint y: 342, endPoint x: 389, endPoint y: 341, distance: 7.2
copy span "819121351"
drag, startPoint x: 832, startPoint y: 326, endPoint x: 905, endPoint y: 329, distance: 72.7
click at [905, 329] on td "Smartshare Plus 90/10GB 5G Access - Corp Call Display Call Forwarding Can-Can M…" at bounding box center [903, 403] width 112 height 174
copy td "Smartshare Plus 90/10GB"
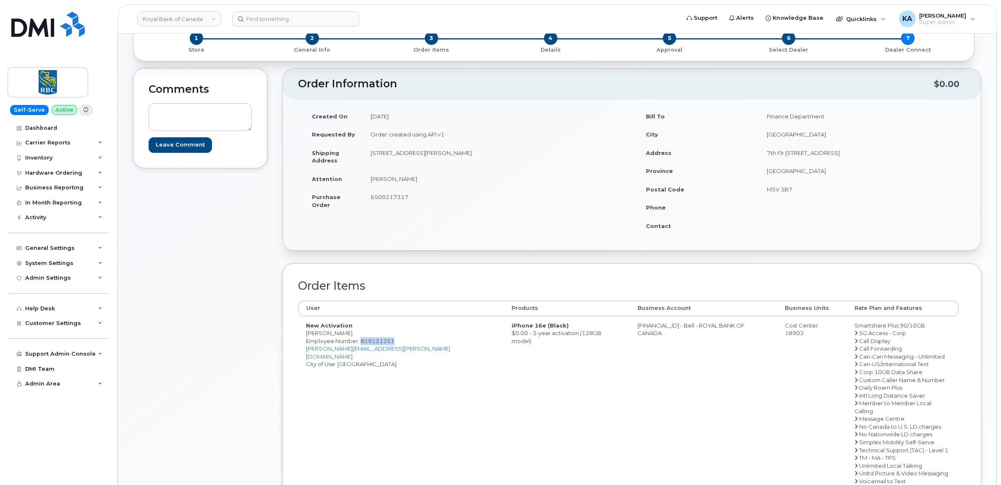
drag, startPoint x: 370, startPoint y: 196, endPoint x: 411, endPoint y: 200, distance: 40.5
click at [411, 200] on td "6500217317" at bounding box center [494, 201] width 263 height 26
drag, startPoint x: 411, startPoint y: 200, endPoint x: 406, endPoint y: 198, distance: 5.3
copy span "6500217317"
drag, startPoint x: 369, startPoint y: 154, endPoint x: 432, endPoint y: 155, distance: 63.8
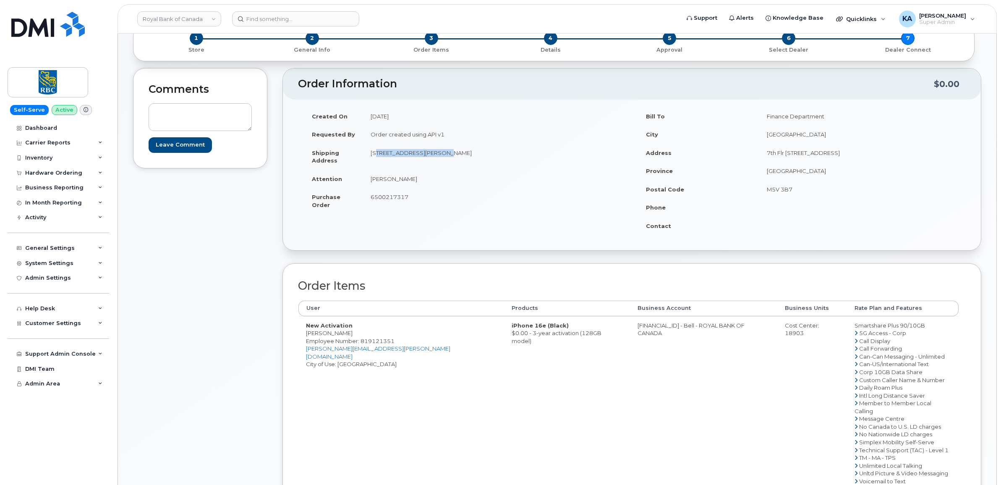
click at [432, 155] on td "6th Floor, South Tower, 200 BAY ST (ATTN: James Catsburg) TORONTO, ON, CANADA, …" at bounding box center [494, 157] width 263 height 26
drag, startPoint x: 432, startPoint y: 155, endPoint x: 427, endPoint y: 155, distance: 5.9
copy td "6th Floor, South Tower"
drag, startPoint x: 435, startPoint y: 153, endPoint x: 533, endPoint y: 153, distance: 97.8
click at [533, 153] on td "6th Floor, South Tower, 200 BAY ST (ATTN: James Catsburg) TORONTO, ON, CANADA, …" at bounding box center [494, 157] width 263 height 26
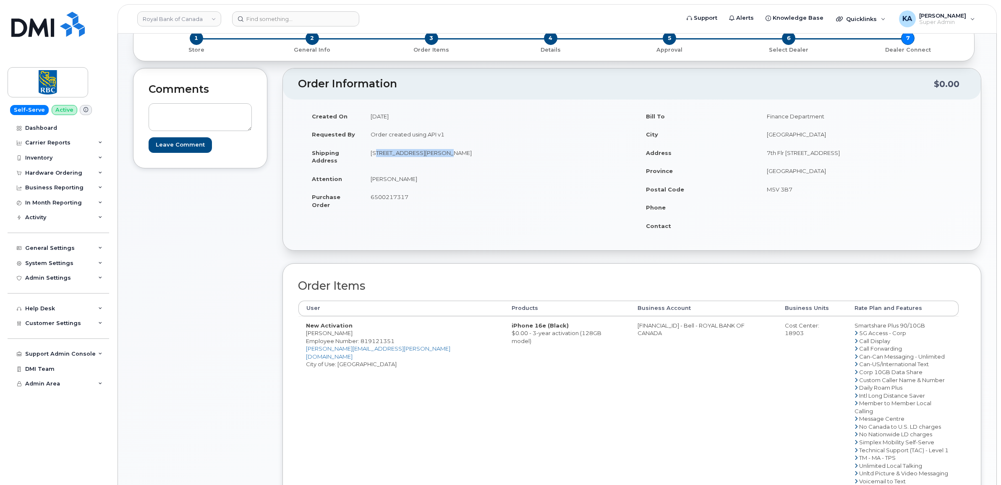
drag, startPoint x: 533, startPoint y: 153, endPoint x: 516, endPoint y: 155, distance: 17.7
copy td "200 BAY ST (ATTN: James Catsburg)"
drag, startPoint x: 382, startPoint y: 158, endPoint x: 607, endPoint y: 153, distance: 224.3
click at [606, 154] on td "6th Floor, South Tower, 200 BAY ST (ATTN: James Catsburg) TORONTO, ON, CANADA, …" at bounding box center [494, 157] width 263 height 26
copy td "M5J 2T3"
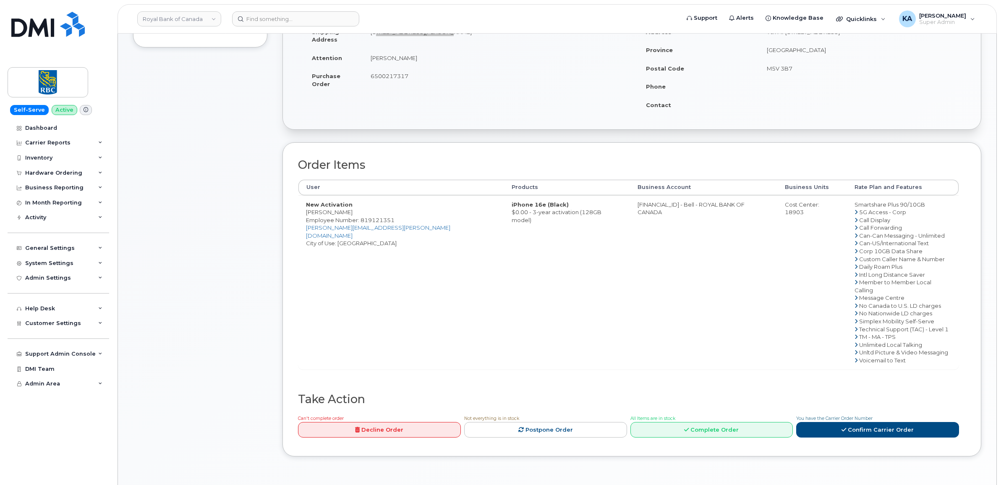
scroll to position [210, 0]
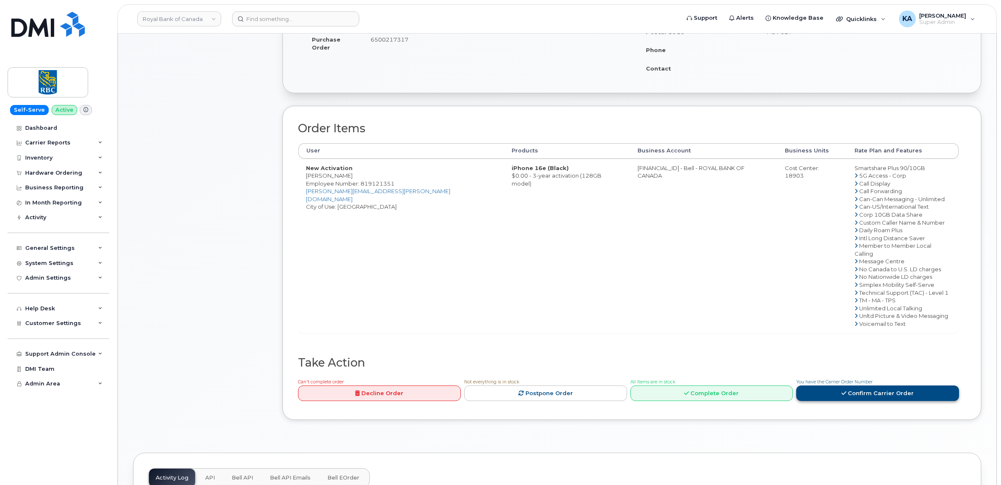
click at [870, 385] on link "Confirm Carrier Order" at bounding box center [877, 393] width 163 height 16
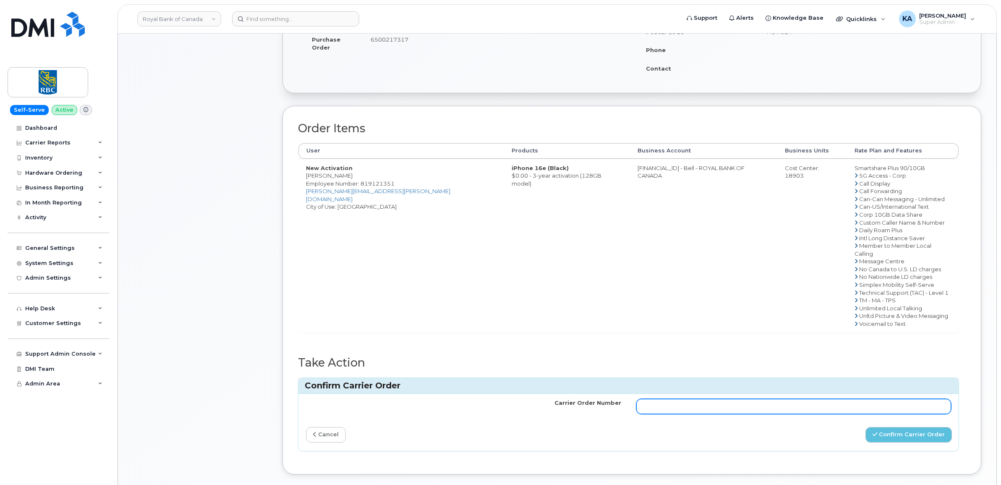
click at [664, 406] on input "Carrier Order Number" at bounding box center [793, 406] width 315 height 15
paste input "3005619"
type input "3005619"
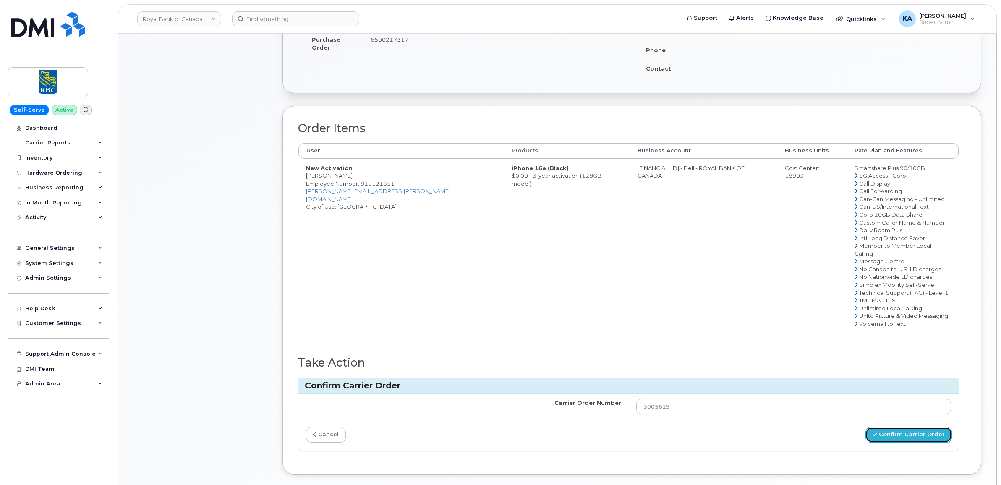
click at [892, 427] on button "Confirm Carrier Order" at bounding box center [909, 435] width 86 height 16
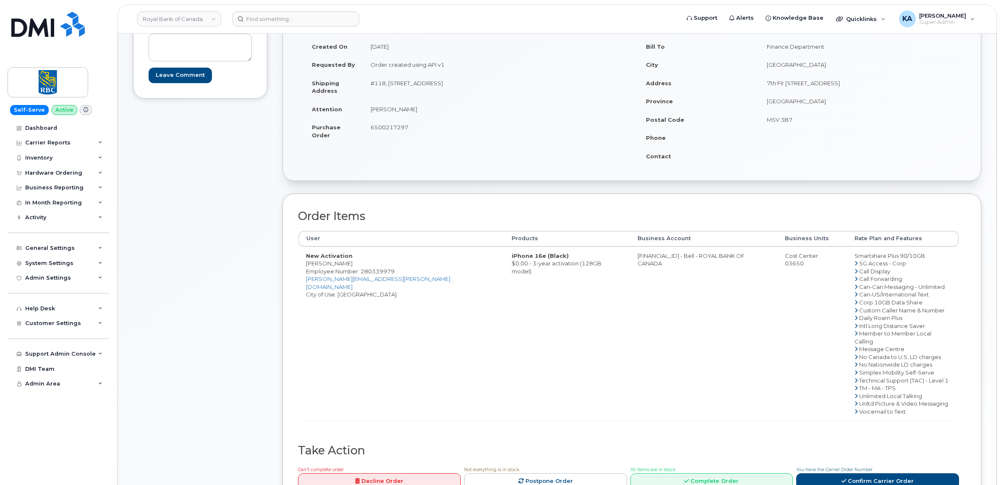
scroll to position [157, 0]
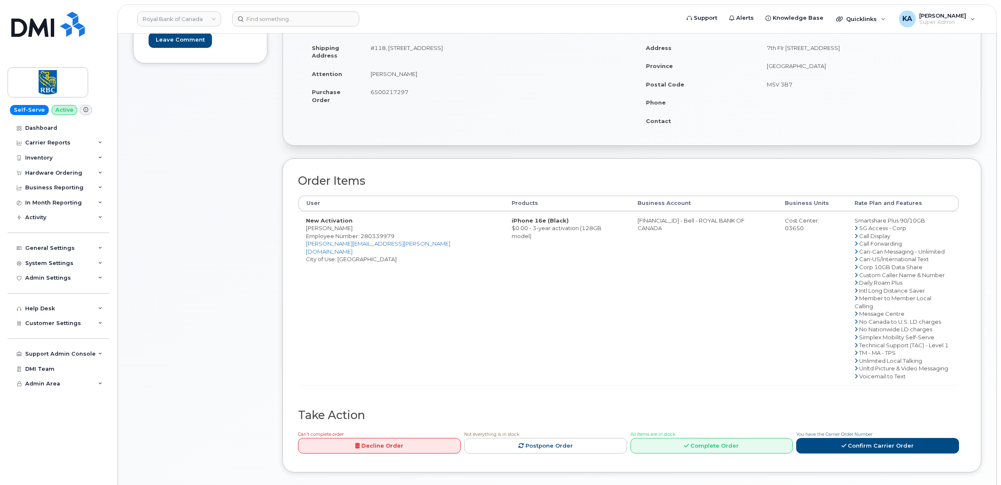
drag, startPoint x: 369, startPoint y: 49, endPoint x: 517, endPoint y: 55, distance: 147.5
click at [517, 55] on td "#118, [STREET_ADDRESS]" at bounding box center [494, 52] width 263 height 26
drag, startPoint x: 517, startPoint y: 55, endPoint x: 498, endPoint y: 49, distance: 20.1
copy td "#118, [STREET_ADDRESS]"
drag, startPoint x: 305, startPoint y: 229, endPoint x: 351, endPoint y: 231, distance: 45.8
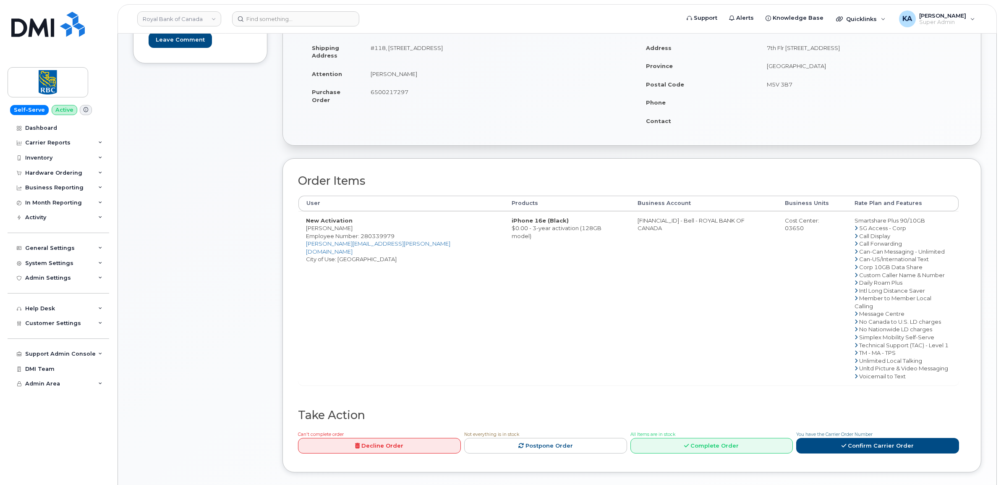
click at [351, 231] on td "New Activation [PERSON_NAME] Employee Number: 280339979 [PERSON_NAME][EMAIL_ADD…" at bounding box center [402, 298] width 206 height 174
drag, startPoint x: 351, startPoint y: 231, endPoint x: 336, endPoint y: 229, distance: 15.3
copy td "[PERSON_NAME]"
drag, startPoint x: 359, startPoint y: 238, endPoint x: 398, endPoint y: 238, distance: 38.6
click at [398, 238] on td "New Activation [PERSON_NAME] Employee Number: 280339979 [PERSON_NAME][EMAIL_ADD…" at bounding box center [402, 298] width 206 height 174
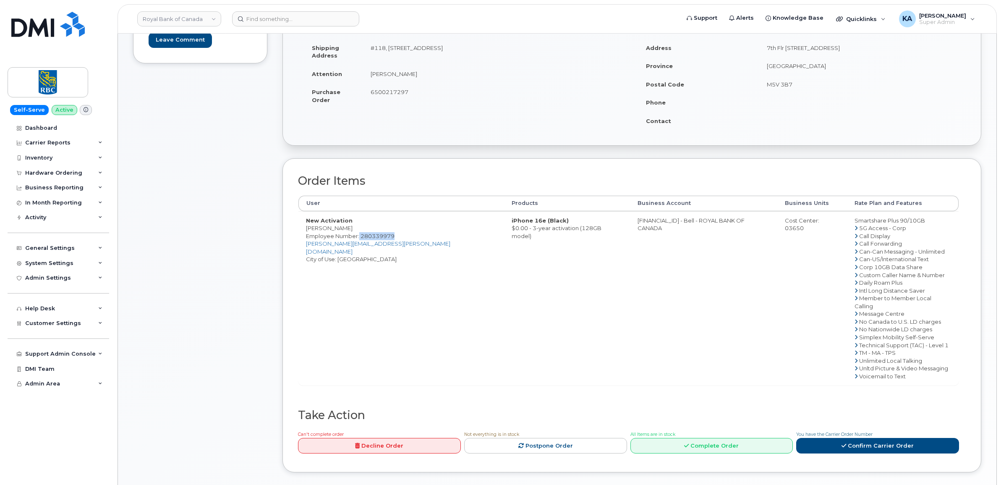
drag, startPoint x: 397, startPoint y: 238, endPoint x: 379, endPoint y: 235, distance: 18.2
copy span "280339979"
drag, startPoint x: 305, startPoint y: 230, endPoint x: 357, endPoint y: 232, distance: 51.7
click at [358, 232] on td "New Activation [PERSON_NAME] Employee Number: 280339979 [PERSON_NAME][EMAIL_ADD…" at bounding box center [402, 298] width 206 height 174
drag, startPoint x: 357, startPoint y: 232, endPoint x: 348, endPoint y: 229, distance: 9.6
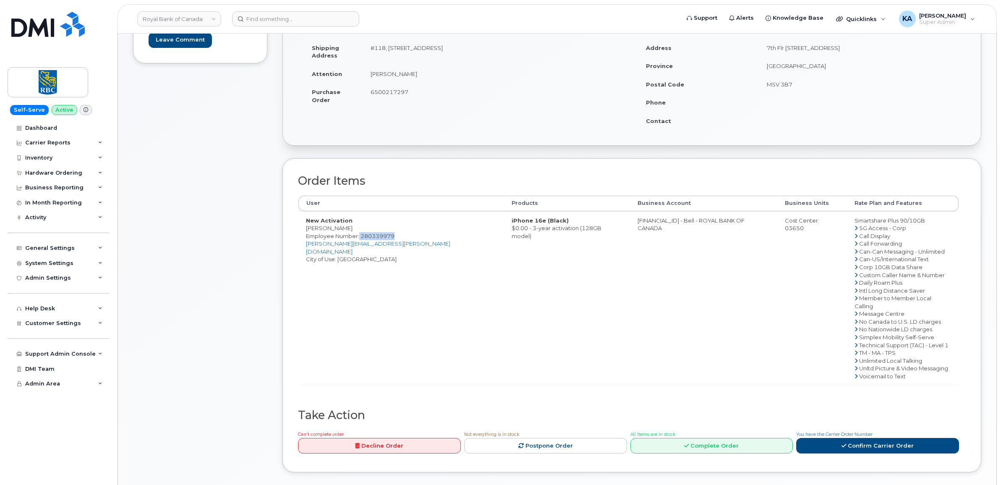
copy td "[PERSON_NAME]"
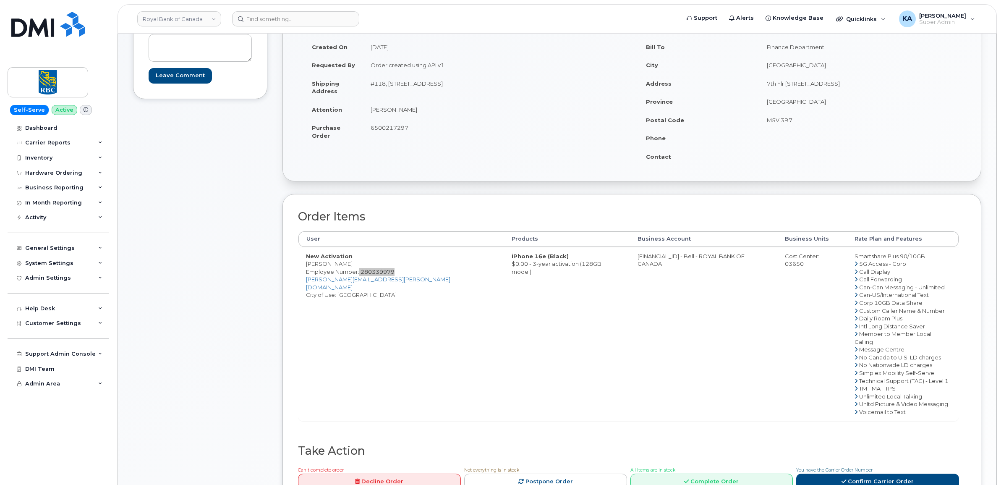
scroll to position [105, 0]
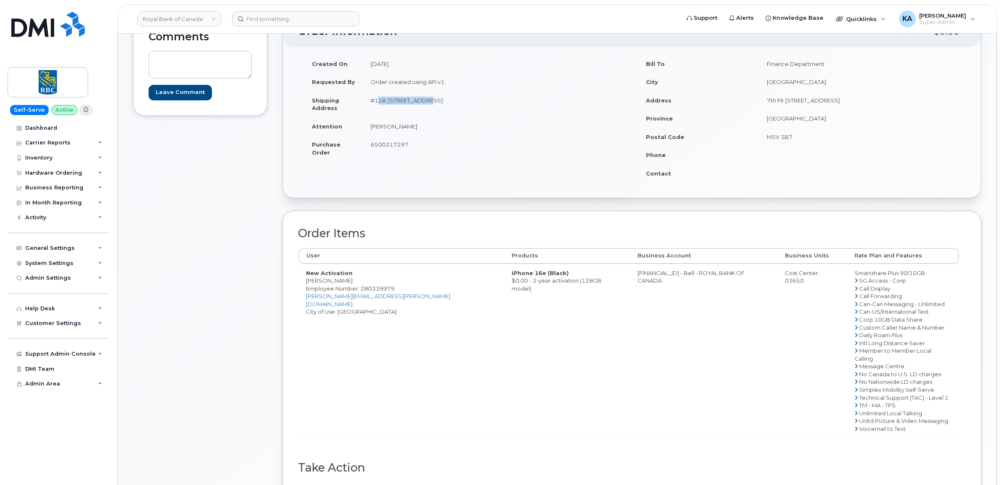
drag, startPoint x: 370, startPoint y: 103, endPoint x: 423, endPoint y: 109, distance: 53.6
click at [423, 109] on td "#118, [STREET_ADDRESS]" at bounding box center [494, 104] width 263 height 26
drag, startPoint x: 423, startPoint y: 109, endPoint x: 418, endPoint y: 104, distance: 7.4
copy td "#118, 5455 152 ST"
drag, startPoint x: 488, startPoint y: 100, endPoint x: 515, endPoint y: 102, distance: 27.0
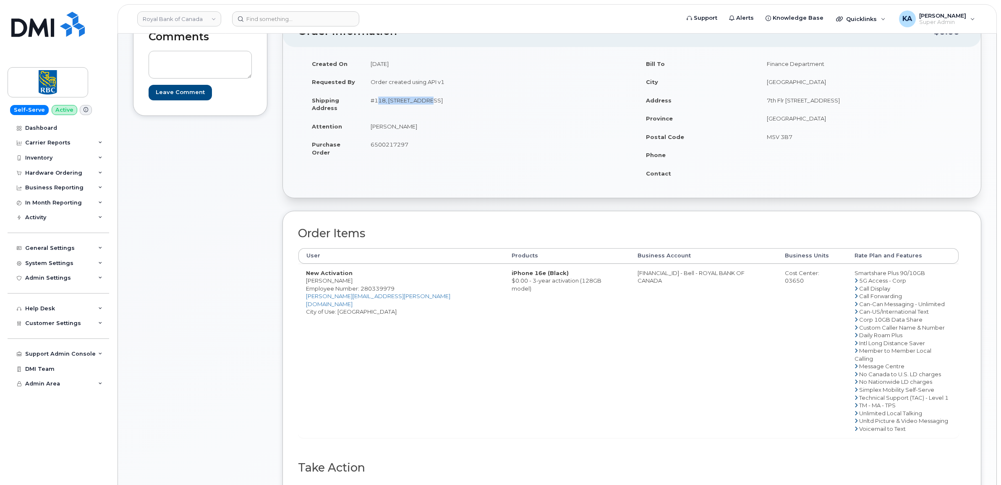
click at [515, 102] on td "#118, [STREET_ADDRESS]" at bounding box center [494, 104] width 263 height 26
drag, startPoint x: 515, startPoint y: 102, endPoint x: 507, endPoint y: 102, distance: 8.0
copy td "V3S 5A5"
drag, startPoint x: 578, startPoint y: 276, endPoint x: 615, endPoint y: 277, distance: 37.0
click at [630, 277] on td "[FINANCIAL_ID] - Bell - ROYAL BANK OF CANADA" at bounding box center [704, 351] width 148 height 174
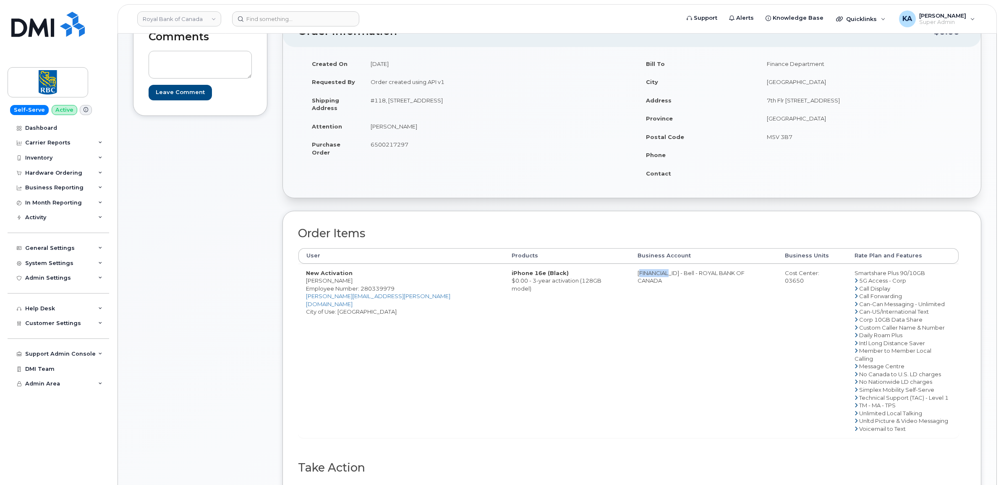
drag, startPoint x: 615, startPoint y: 277, endPoint x: 611, endPoint y: 275, distance: 4.3
copy td "052629929"
drag, startPoint x: 360, startPoint y: 291, endPoint x: 396, endPoint y: 291, distance: 35.7
click at [396, 291] on td "New Activation Parteek Dhaliwal Employee Number: 280339979 parteek.dhaliwal@rbc…" at bounding box center [402, 351] width 206 height 174
drag, startPoint x: 396, startPoint y: 291, endPoint x: 385, endPoint y: 290, distance: 10.6
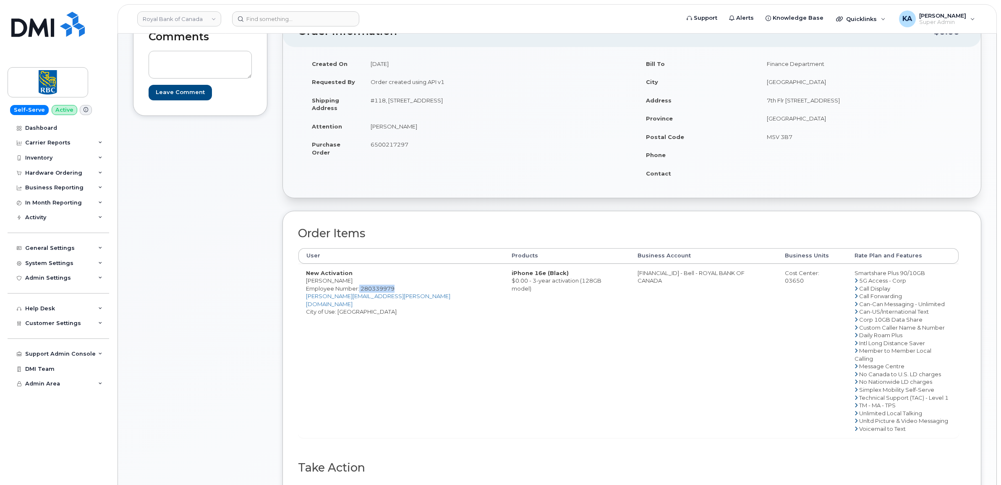
copy span "280339979"
drag, startPoint x: 835, startPoint y: 272, endPoint x: 905, endPoint y: 275, distance: 70.2
click at [906, 275] on td "Smartshare Plus 90/10GB 5G Access - Corp Call Display Call Forwarding Can-Can M…" at bounding box center [903, 351] width 112 height 174
drag, startPoint x: 905, startPoint y: 275, endPoint x: 897, endPoint y: 275, distance: 8.0
copy td "Smartshare Plus 90/10GB"
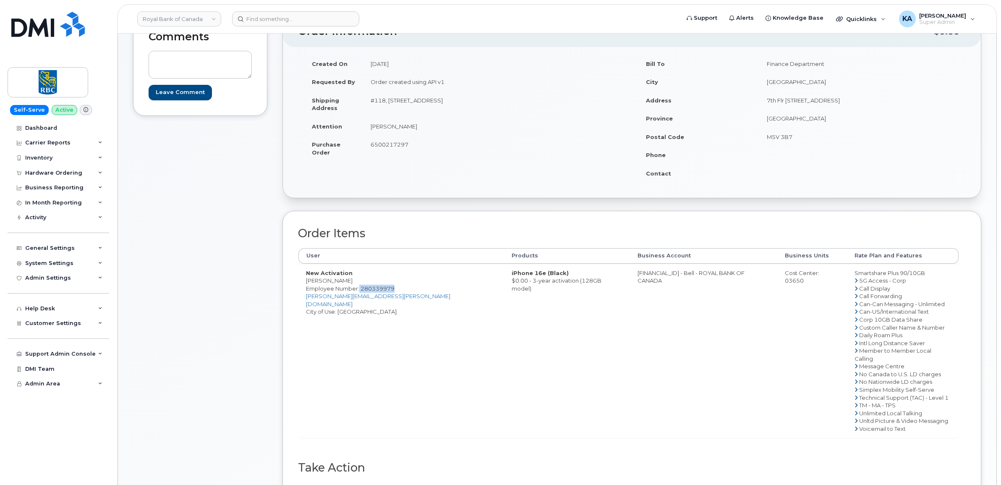
drag, startPoint x: 372, startPoint y: 146, endPoint x: 416, endPoint y: 147, distance: 44.5
click at [417, 148] on td "6500217297" at bounding box center [494, 148] width 263 height 26
drag, startPoint x: 416, startPoint y: 147, endPoint x: 403, endPoint y: 146, distance: 13.1
copy span "6500217297"
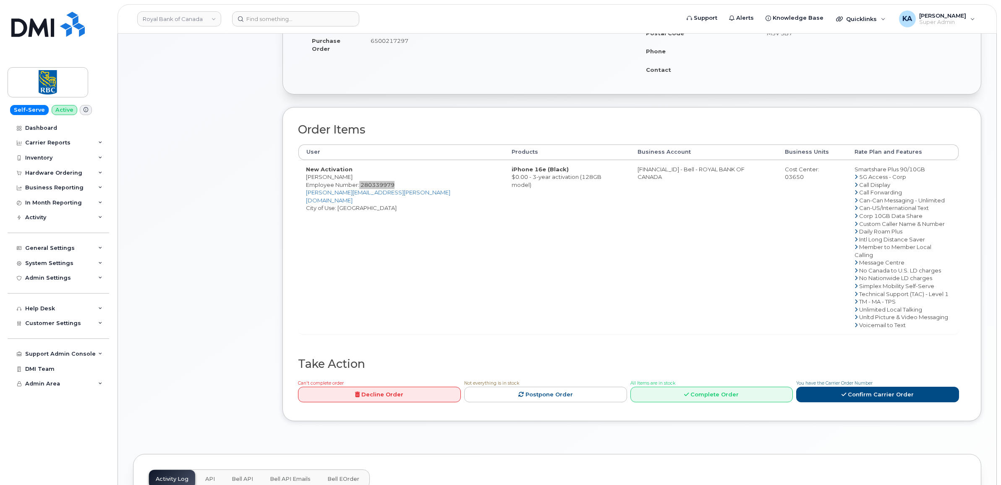
scroll to position [210, 0]
click at [852, 388] on link "Confirm Carrier Order" at bounding box center [877, 393] width 163 height 16
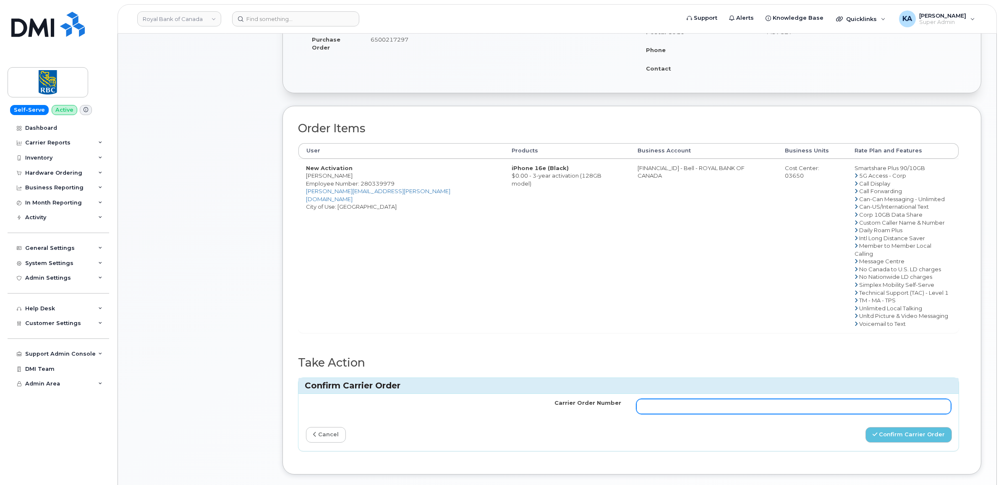
click at [656, 403] on input "Carrier Order Number" at bounding box center [793, 406] width 315 height 15
paste input "3005625"
type input "3005625"
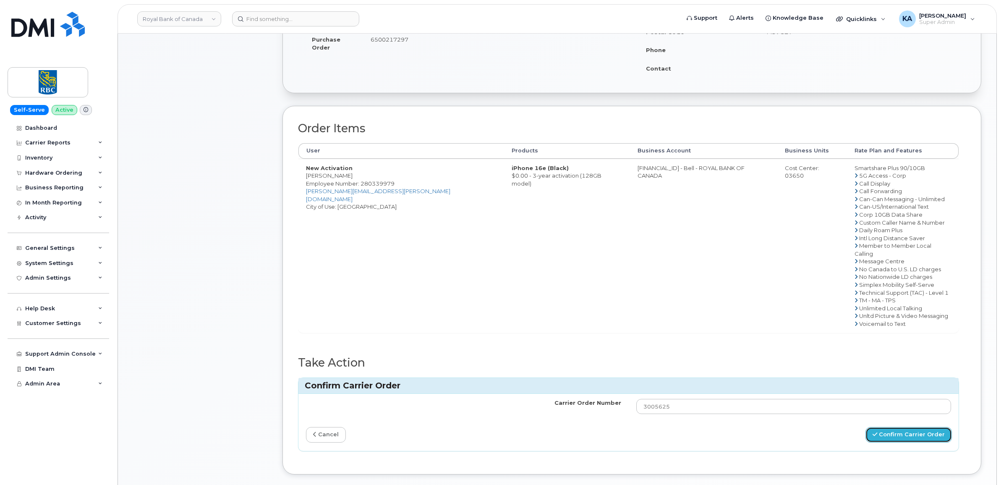
click at [889, 427] on button "Confirm Carrier Order" at bounding box center [909, 435] width 86 height 16
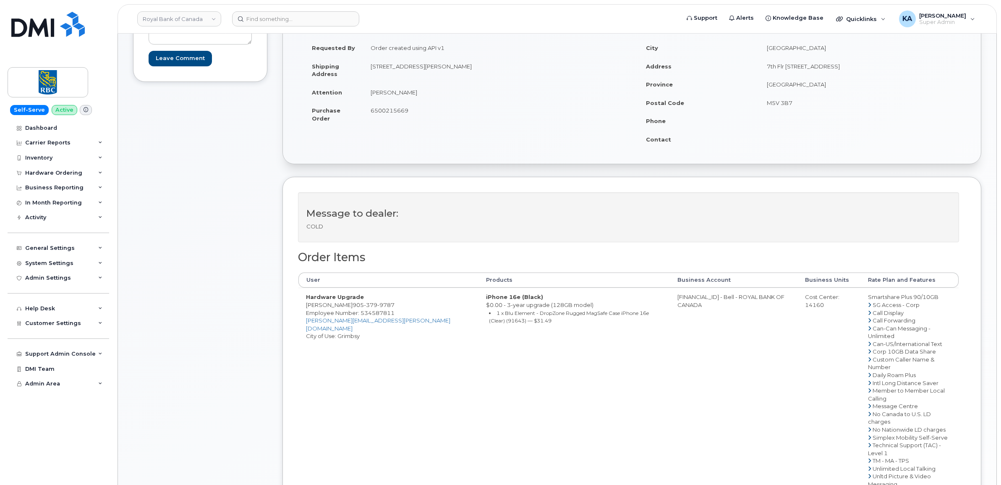
scroll to position [157, 0]
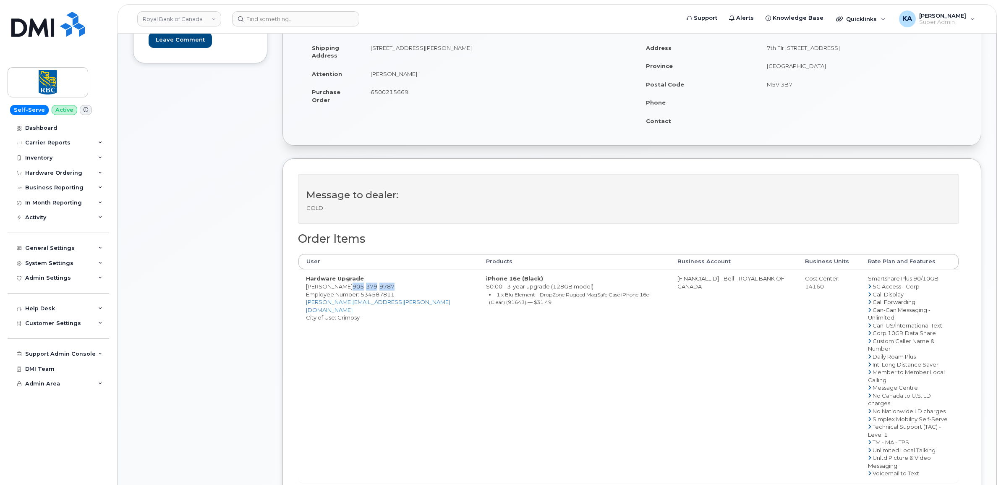
drag, startPoint x: 325, startPoint y: 295, endPoint x: 355, endPoint y: 290, distance: 30.3
click at [355, 290] on td "Hardware Upgrade [PERSON_NAME] [PHONE_NUMBER] Employee Number: 534587811 [PERSO…" at bounding box center [389, 375] width 180 height 213
copy span "[PHONE_NUMBER]"
drag, startPoint x: 360, startPoint y: 301, endPoint x: 393, endPoint y: 301, distance: 33.2
click at [393, 298] on span "Employee Number: 534587811" at bounding box center [350, 294] width 89 height 7
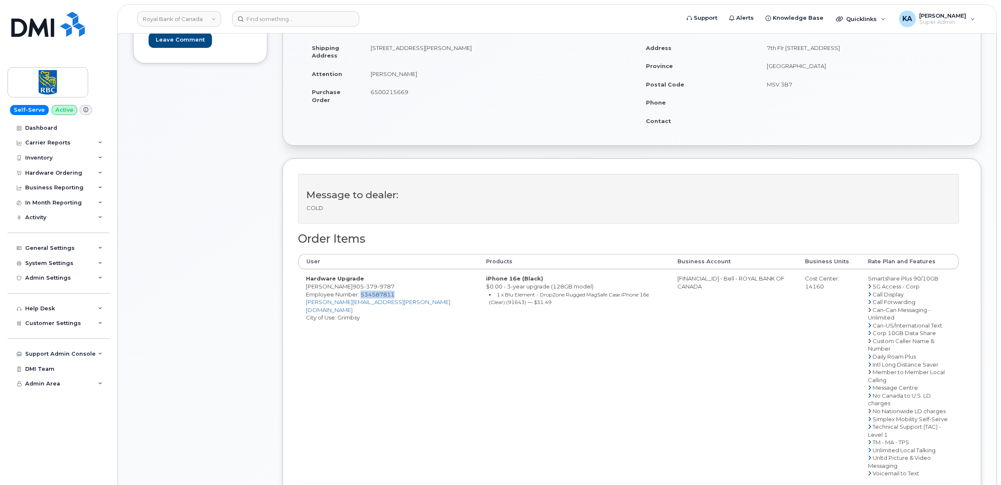
drag, startPoint x: 393, startPoint y: 301, endPoint x: 384, endPoint y: 304, distance: 9.7
copy span "534587811"
drag, startPoint x: 305, startPoint y: 288, endPoint x: 353, endPoint y: 292, distance: 48.0
click at [353, 292] on td "Hardware Upgrade Rodney Morrison 905 379 9787 Employee Number: 534587811 rodney…" at bounding box center [389, 375] width 180 height 213
drag, startPoint x: 353, startPoint y: 292, endPoint x: 345, endPoint y: 288, distance: 8.8
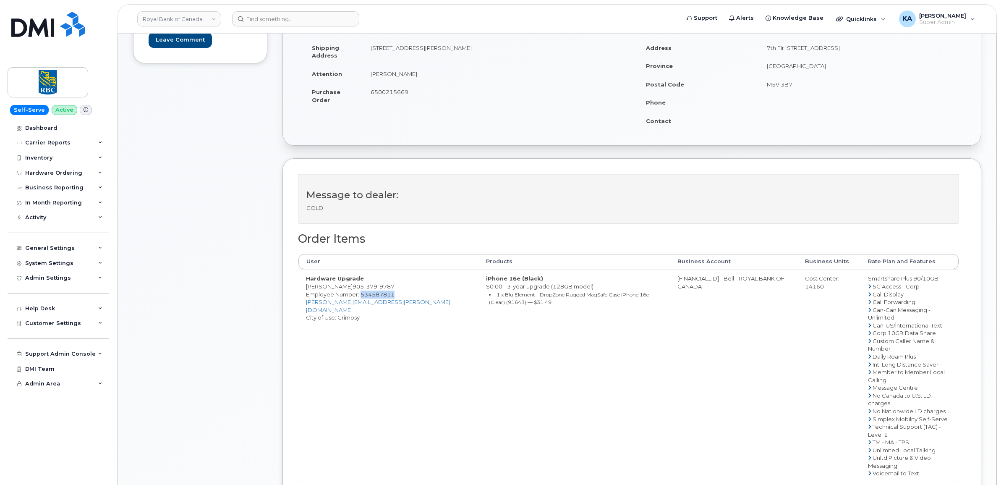
copy td "Rodney Morrison"
drag, startPoint x: 649, startPoint y: 280, endPoint x: 686, endPoint y: 284, distance: 38.0
click at [686, 284] on td "0526299293 - Bell - ROYAL BANK OF CANADA" at bounding box center [734, 375] width 128 height 213
drag, startPoint x: 687, startPoint y: 279, endPoint x: 651, endPoint y: 278, distance: 36.5
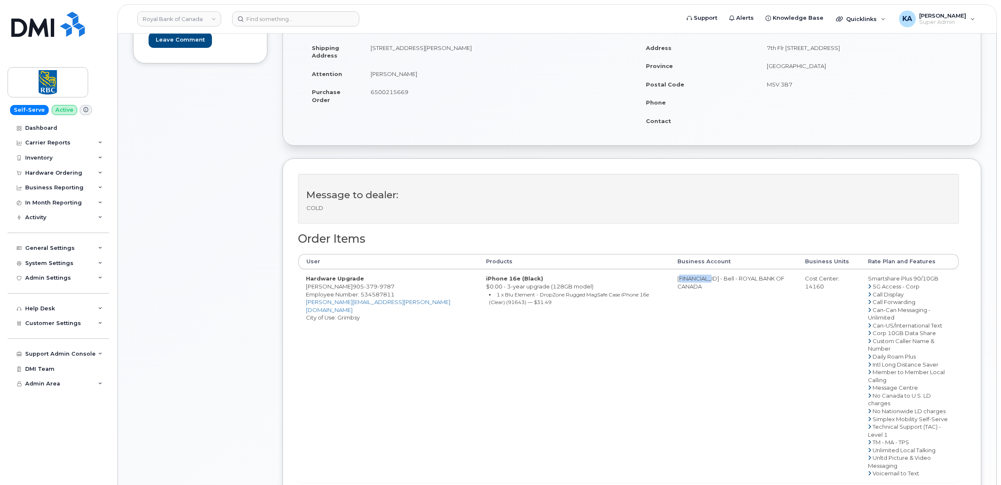
click at [670, 278] on td "0526299293 - Bell - ROYAL BANK OF CANADA" at bounding box center [734, 375] width 128 height 213
drag, startPoint x: 651, startPoint y: 278, endPoint x: 655, endPoint y: 278, distance: 4.6
copy td "0526299293"
click at [364, 298] on span "Employee Number: 534587811" at bounding box center [350, 294] width 89 height 7
drag, startPoint x: 360, startPoint y: 303, endPoint x: 395, endPoint y: 303, distance: 34.9
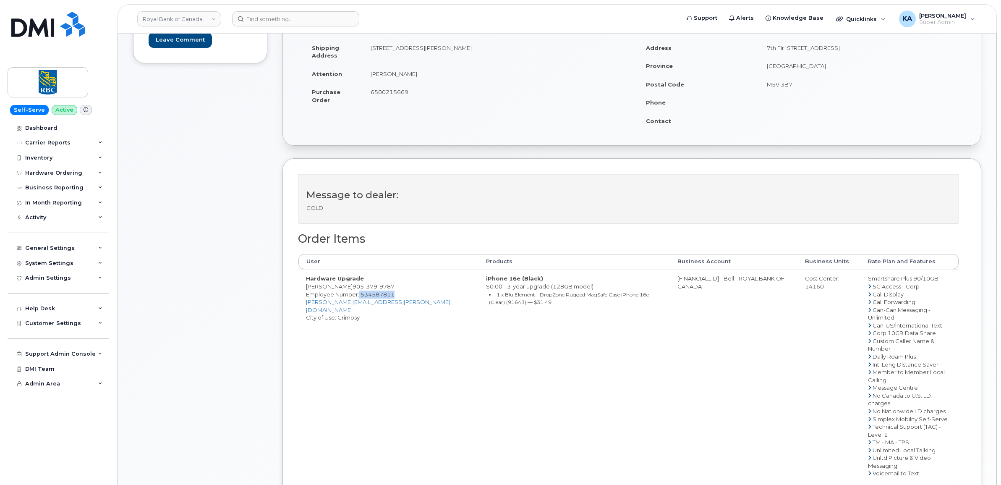
click at [395, 298] on span "Employee Number: 534587811" at bounding box center [350, 294] width 89 height 7
copy span "534587811"
drag, startPoint x: 857, startPoint y: 280, endPoint x: 930, endPoint y: 283, distance: 74.0
click at [930, 283] on td "Smartshare Plus 90/10GB 5G Access - Corp Call Display Call Forwarding Can-Can M…" at bounding box center [910, 375] width 98 height 213
drag, startPoint x: 930, startPoint y: 283, endPoint x: 926, endPoint y: 281, distance: 4.7
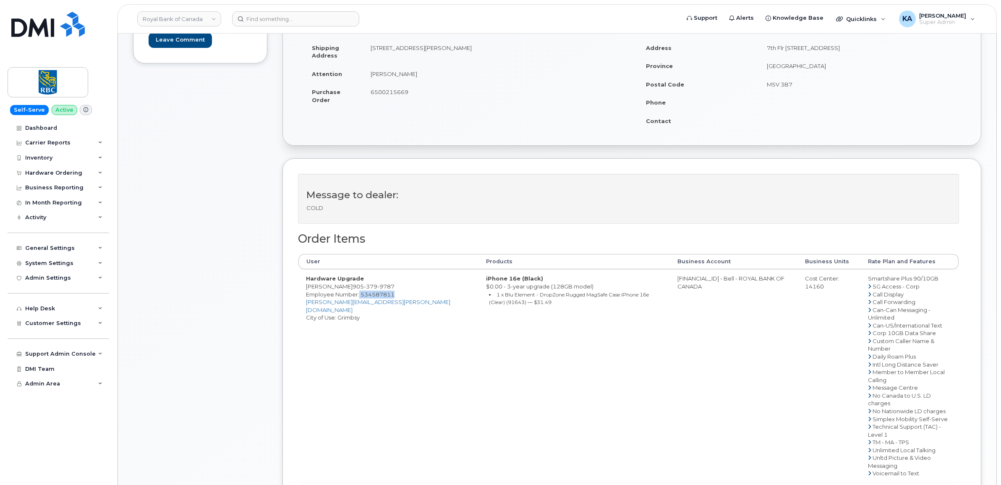
copy td "Smartshare Plus 90/10GB"
drag, startPoint x: 370, startPoint y: 94, endPoint x: 408, endPoint y: 97, distance: 37.9
click at [408, 97] on td "6500215669" at bounding box center [494, 96] width 263 height 26
drag, startPoint x: 408, startPoint y: 97, endPoint x: 401, endPoint y: 92, distance: 8.5
copy span "6500215669"
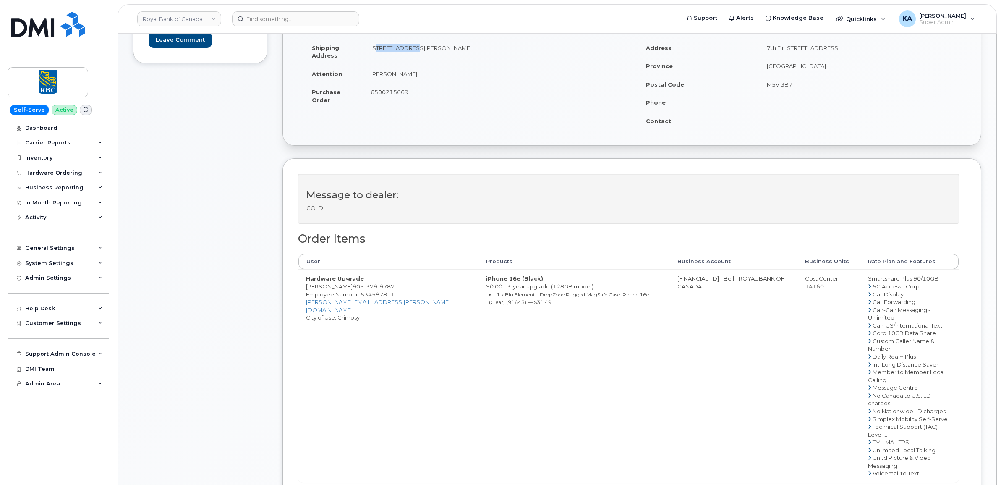
drag, startPoint x: 369, startPoint y: 47, endPoint x: 406, endPoint y: 53, distance: 37.0
click at [406, 53] on td "22 Udell Way Grimbsy, ON Canada, L3M 0A5" at bounding box center [494, 52] width 263 height 26
copy td "22 Udell Way"
drag, startPoint x: 471, startPoint y: 47, endPoint x: 486, endPoint y: 45, distance: 15.0
click at [486, 45] on td "22 Udell Way Grimbsy, ON Canada, L3M 0A5" at bounding box center [494, 52] width 263 height 26
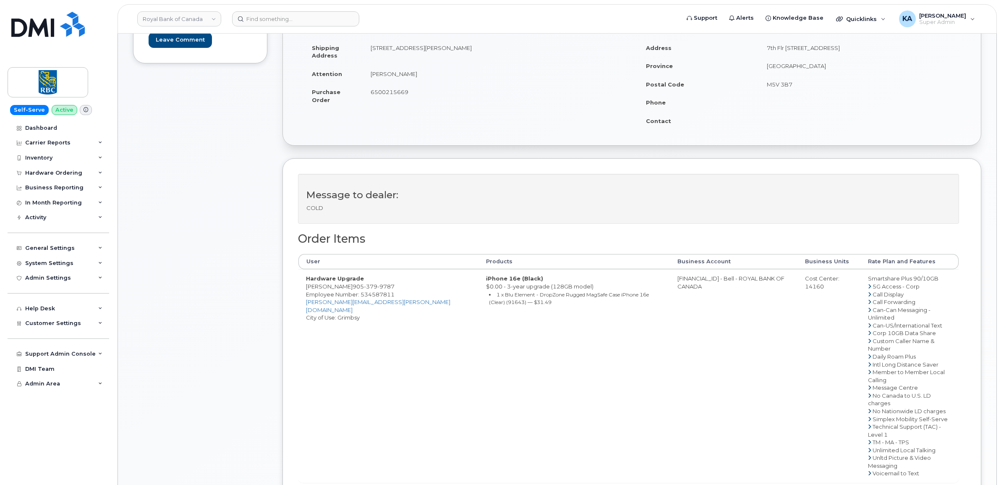
drag, startPoint x: 486, startPoint y: 45, endPoint x: 492, endPoint y: 44, distance: 5.5
click at [492, 44] on td "22 Udell Way Grimbsy, ON Canada, L3M 0A5" at bounding box center [494, 52] width 263 height 26
drag, startPoint x: 496, startPoint y: 47, endPoint x: 471, endPoint y: 47, distance: 25.6
click at [470, 47] on td "22 Udell Way Grimbsy, ON Canada, L3M 0A5" at bounding box center [494, 52] width 263 height 26
drag, startPoint x: 471, startPoint y: 47, endPoint x: 510, endPoint y: 73, distance: 47.0
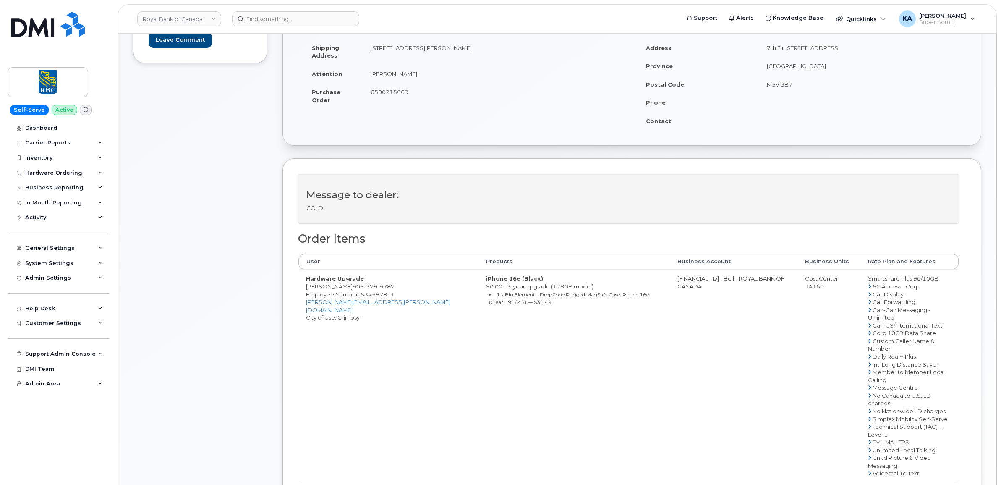
click at [511, 76] on td "Rodney Morrison" at bounding box center [494, 74] width 263 height 18
drag, startPoint x: 492, startPoint y: 48, endPoint x: 468, endPoint y: 47, distance: 24.4
click at [468, 47] on td "22 Udell Way Grimbsy, ON Canada, L3M 0A5" at bounding box center [494, 52] width 263 height 26
copy td "L3M 0A5"
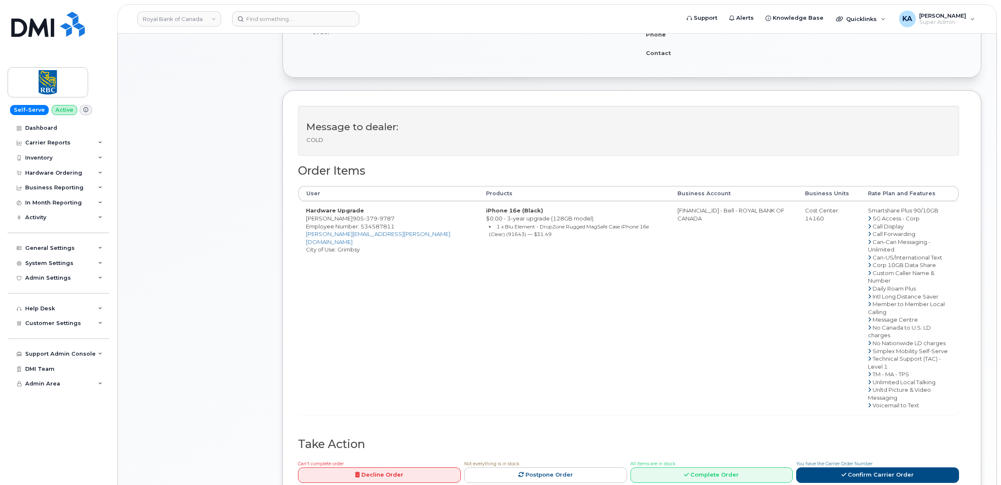
scroll to position [315, 0]
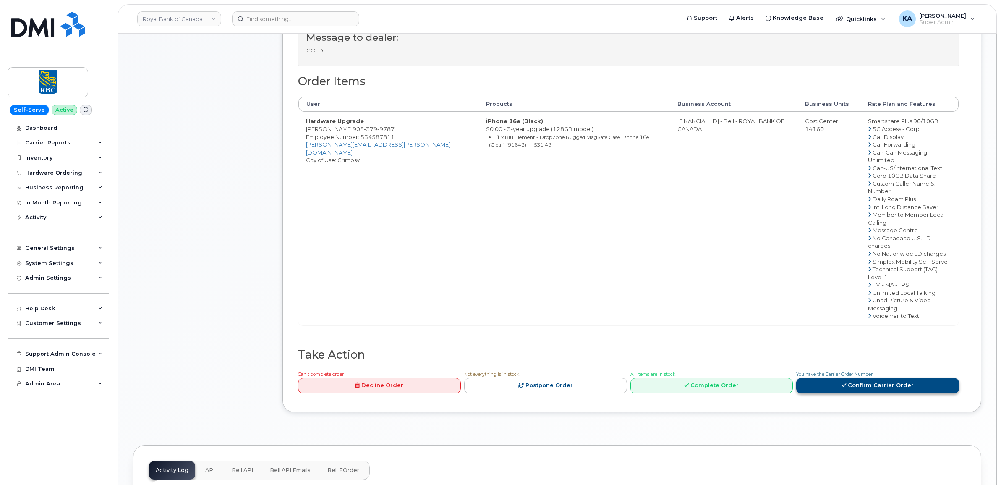
click at [844, 378] on link "Confirm Carrier Order" at bounding box center [877, 386] width 163 height 16
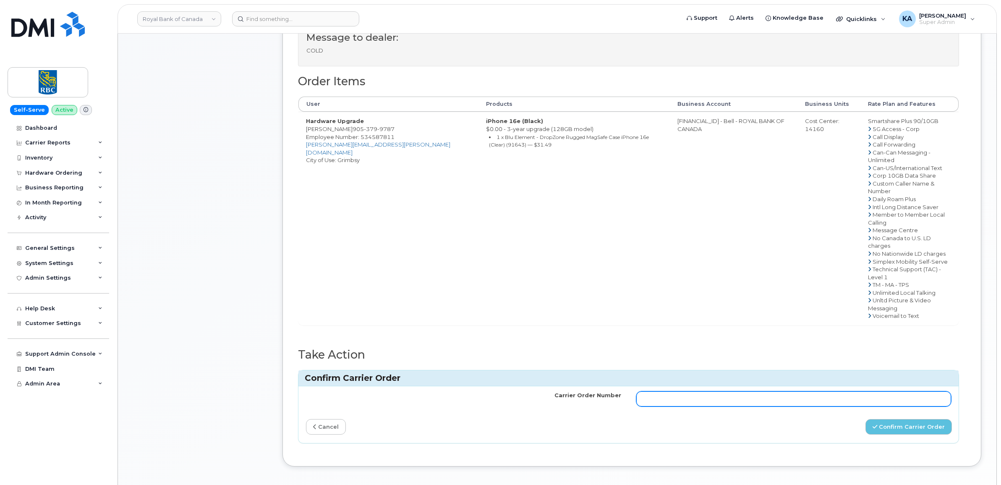
click at [661, 391] on input "Carrier Order Number" at bounding box center [793, 398] width 315 height 15
paste input "3005631"
type input "3005631"
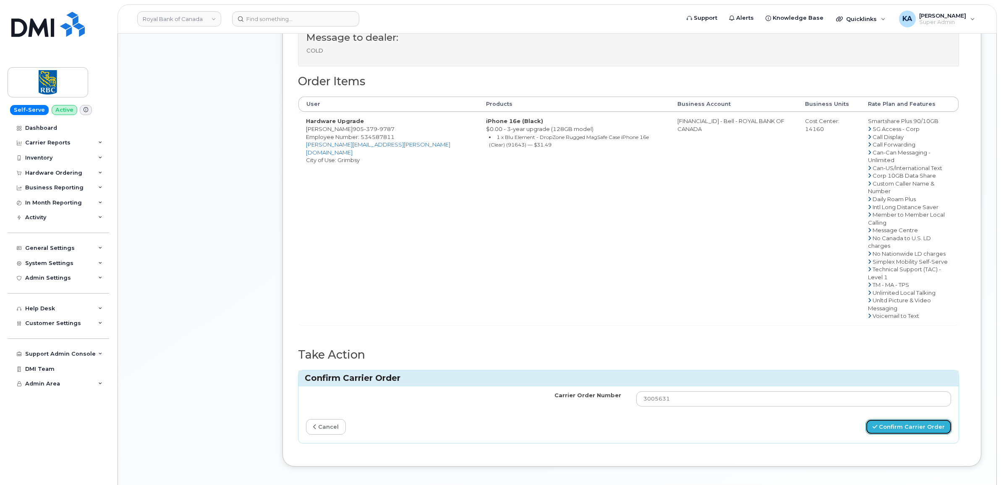
click at [883, 419] on button "Confirm Carrier Order" at bounding box center [909, 427] width 86 height 16
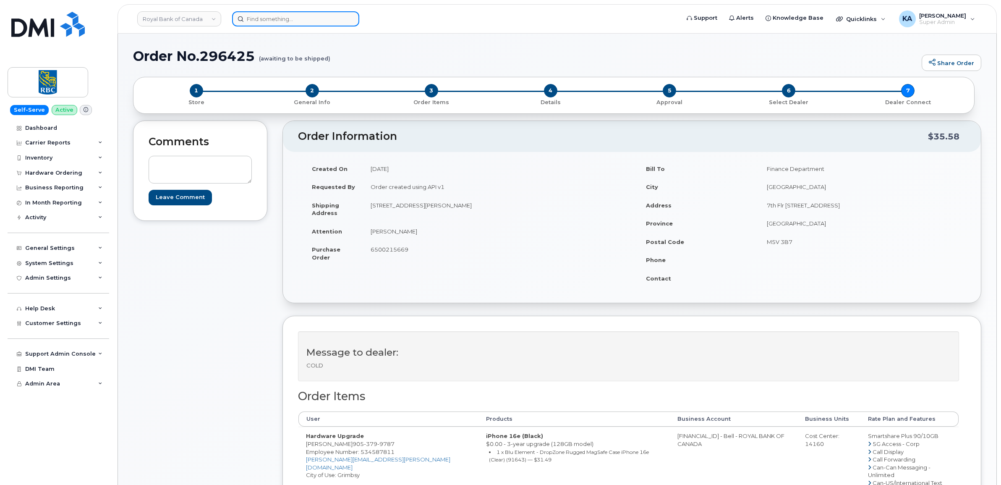
click at [257, 18] on input at bounding box center [295, 18] width 127 height 15
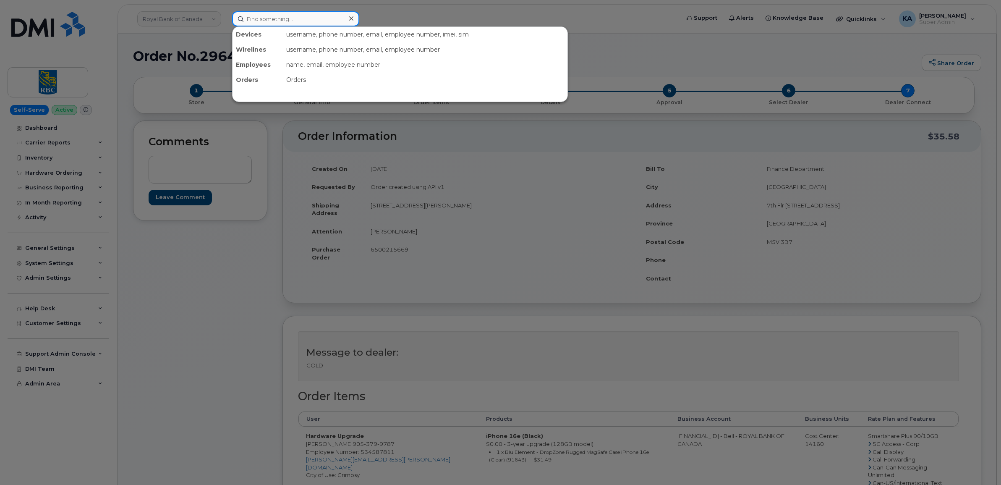
paste input "5873364097"
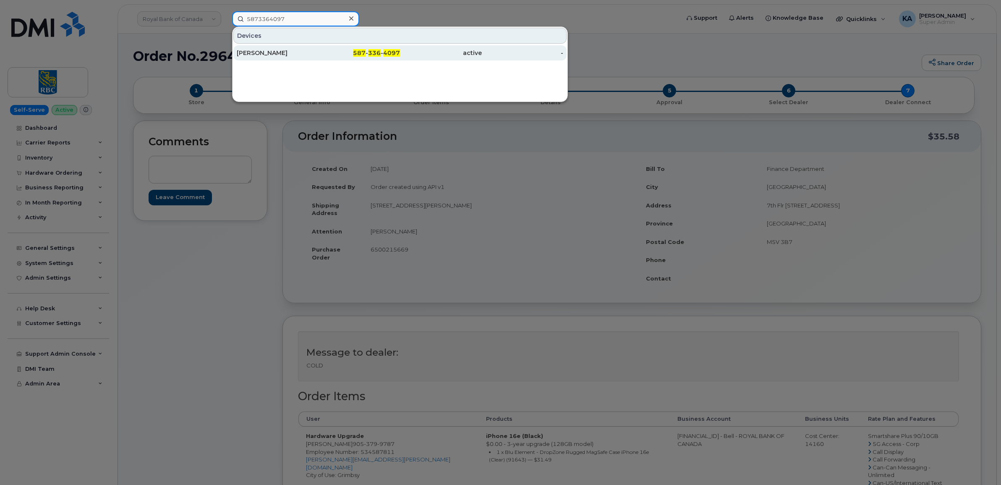
type input "5873364097"
click at [319, 48] on div "[PERSON_NAME]" at bounding box center [360, 52] width 82 height 15
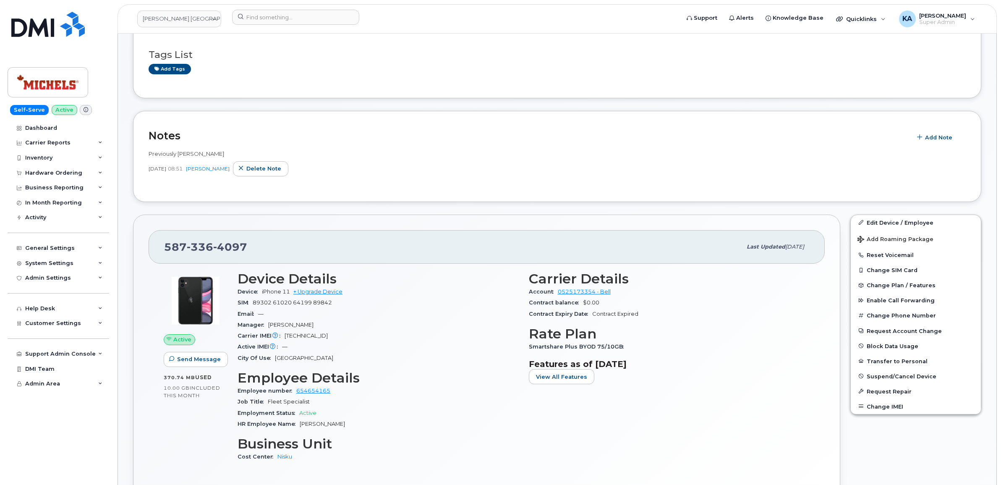
scroll to position [105, 0]
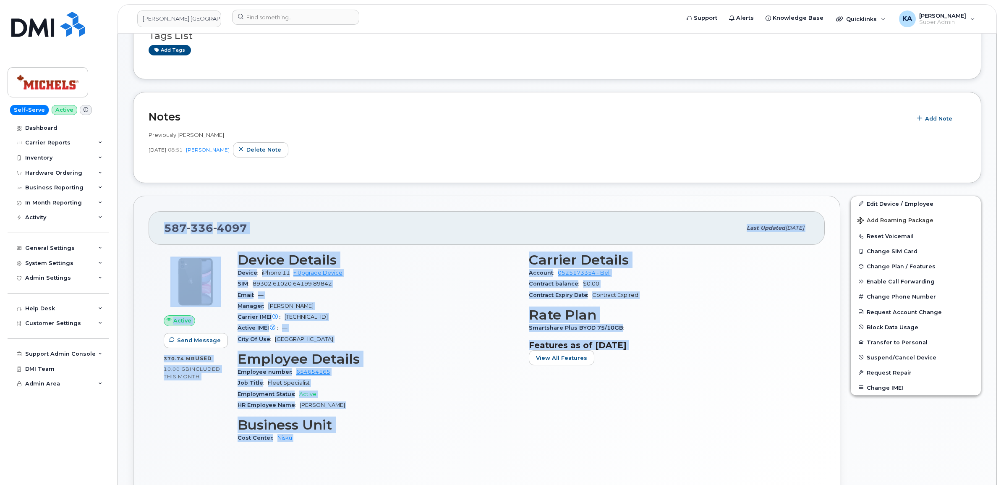
drag, startPoint x: 165, startPoint y: 229, endPoint x: 644, endPoint y: 393, distance: 506.3
click at [644, 393] on div "587 336 4097 Last updated Aug 14, 2025 Active Send Message 370.74 MB  used 10.0…" at bounding box center [486, 350] width 707 height 308
drag, startPoint x: 644, startPoint y: 393, endPoint x: 563, endPoint y: 320, distance: 108.5
copy div "587 336 4097 Last updated Aug 14, 2025 Active Send Message 370.74 MB  used 10.0…"
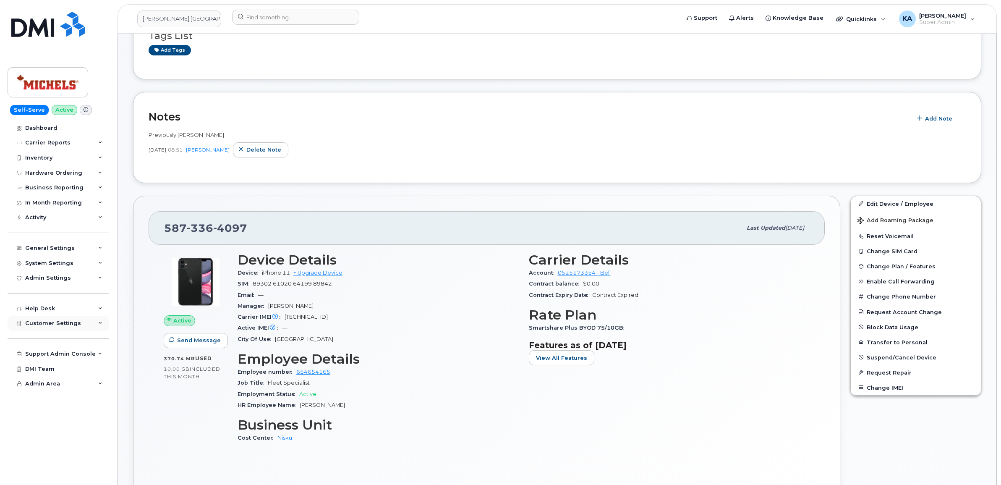
click at [55, 324] on span "Customer Settings" at bounding box center [53, 323] width 56 height 6
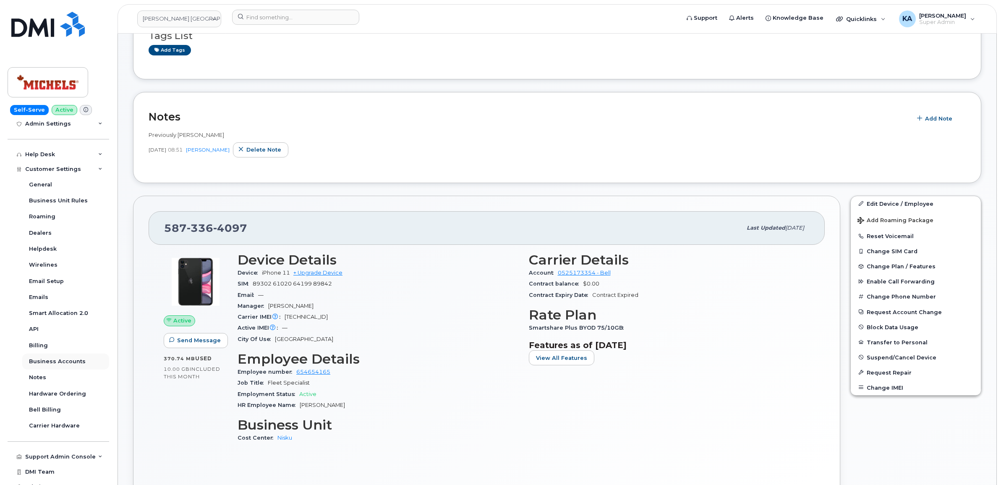
scroll to position [167, 0]
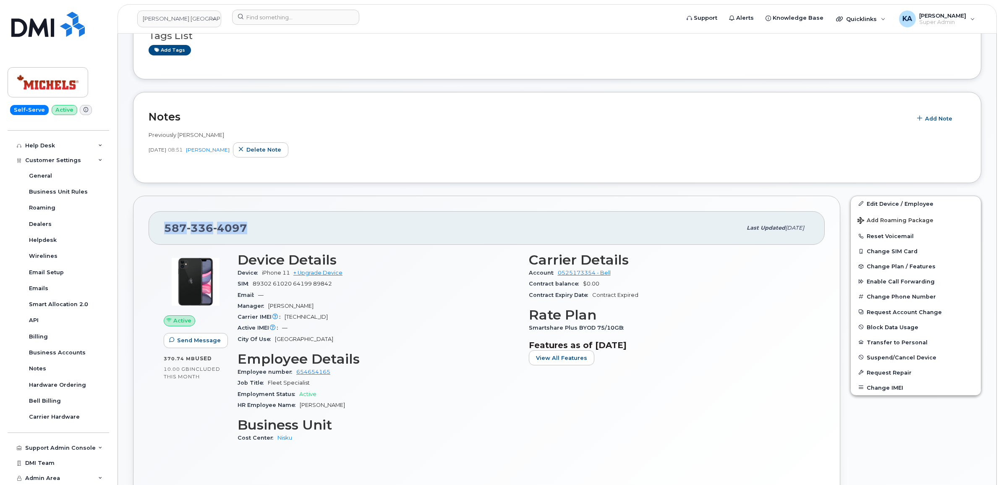
drag, startPoint x: 248, startPoint y: 229, endPoint x: 164, endPoint y: 229, distance: 84.0
click at [164, 229] on div "587 336 4097 Last updated Aug 14, 2025" at bounding box center [487, 228] width 676 height 34
drag, startPoint x: 164, startPoint y: 229, endPoint x: 176, endPoint y: 228, distance: 12.7
copy span "587 336 4097"
click at [162, 20] on link "Michels Canada" at bounding box center [179, 18] width 84 height 17
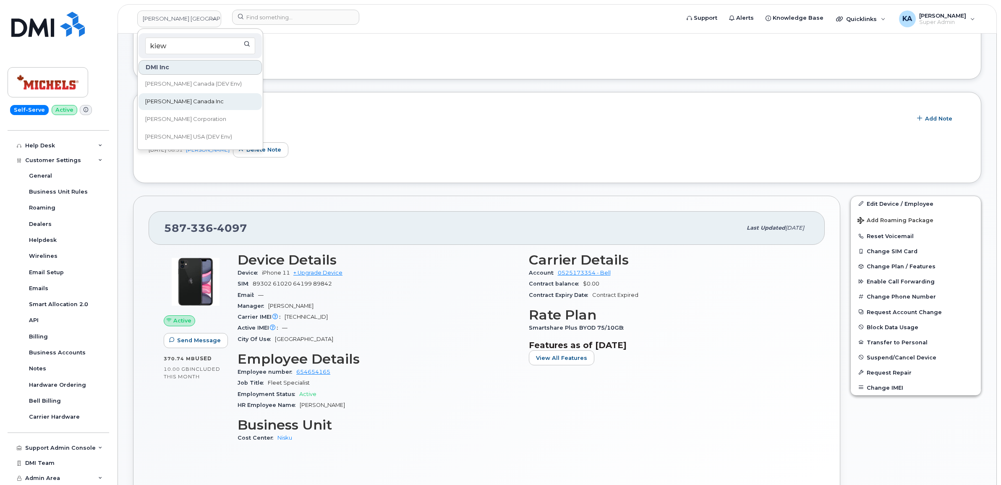
type input "kiew"
click at [171, 99] on span "[PERSON_NAME] Canada Inc" at bounding box center [184, 101] width 79 height 8
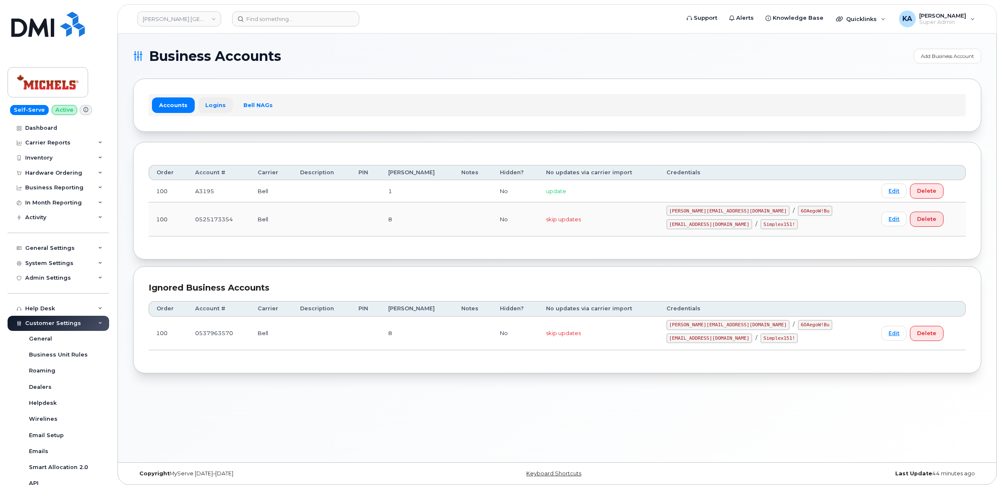
click at [214, 103] on link "Logins" at bounding box center [215, 104] width 35 height 15
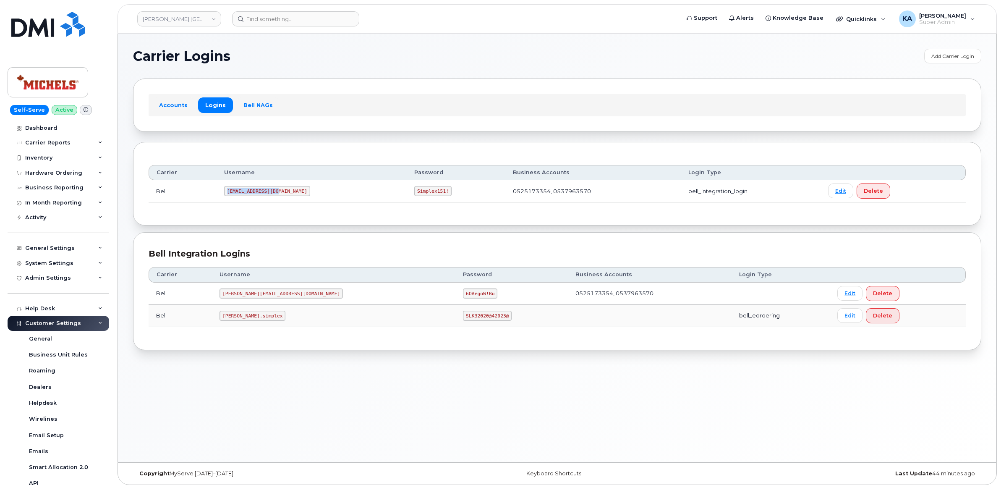
drag, startPoint x: 229, startPoint y: 191, endPoint x: 280, endPoint y: 196, distance: 51.0
click at [280, 196] on code "[EMAIL_ADDRESS][DOMAIN_NAME]" at bounding box center [267, 191] width 86 height 10
drag, startPoint x: 280, startPoint y: 196, endPoint x: 268, endPoint y: 190, distance: 13.1
copy code "[EMAIL_ADDRESS][DOMAIN_NAME]"
drag, startPoint x: 369, startPoint y: 193, endPoint x: 406, endPoint y: 198, distance: 36.5
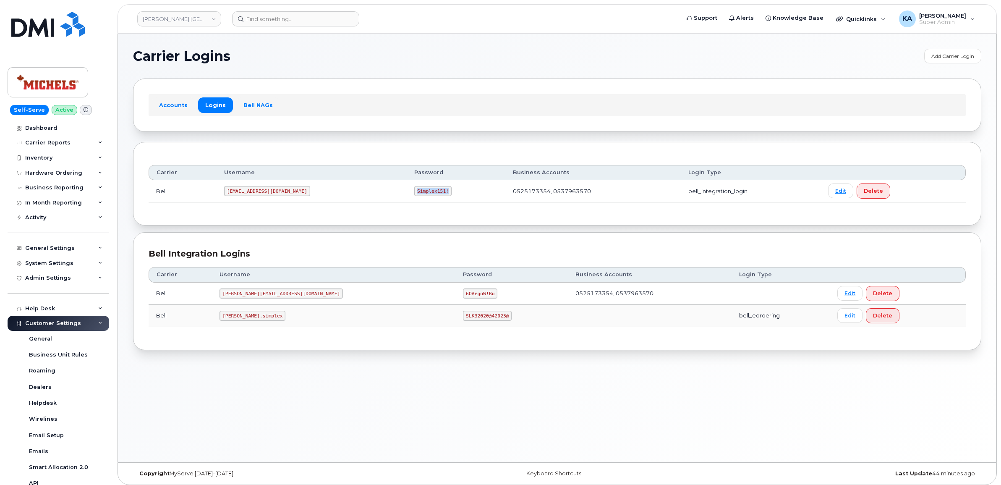
click at [407, 198] on td "Simplex151!" at bounding box center [456, 191] width 99 height 22
drag, startPoint x: 406, startPoint y: 198, endPoint x: 393, endPoint y: 192, distance: 14.5
copy code "Simplex151!"
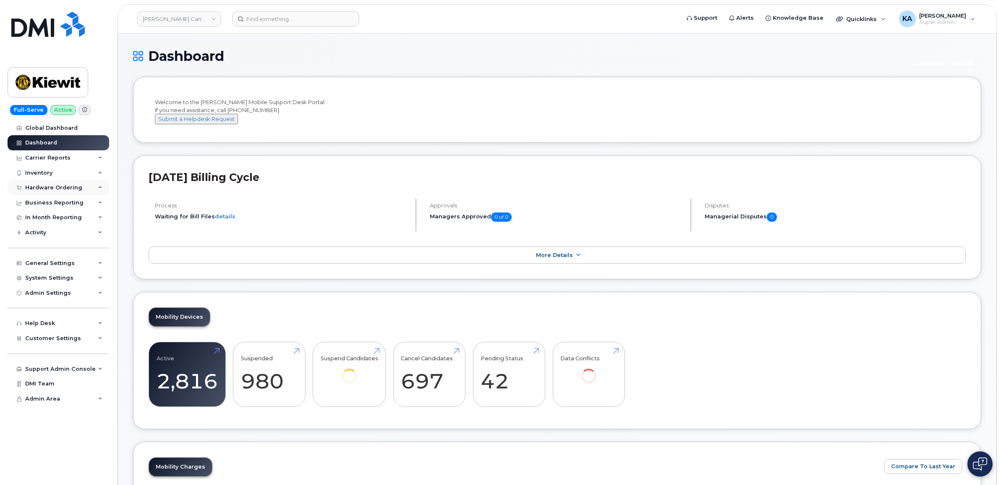
click at [95, 189] on div "Hardware Ordering" at bounding box center [59, 187] width 102 height 15
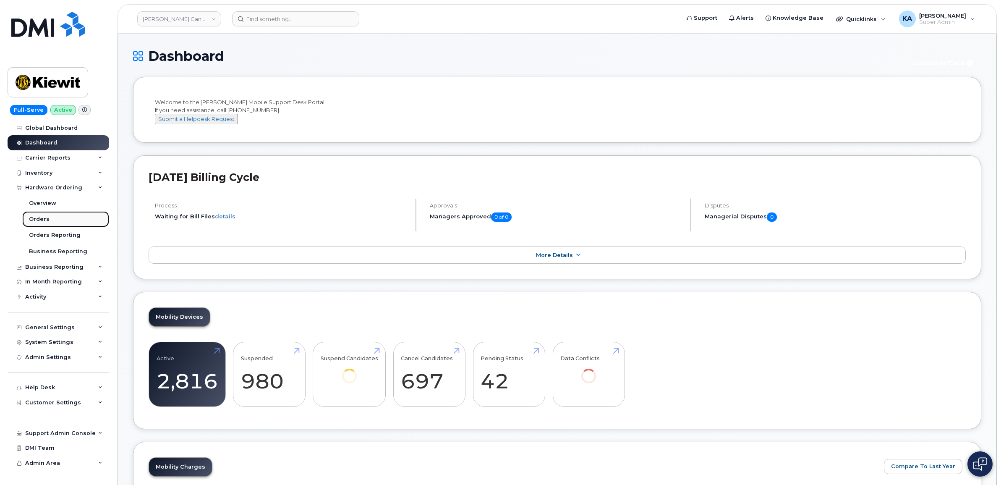
click at [34, 222] on div "Orders" at bounding box center [39, 219] width 21 height 8
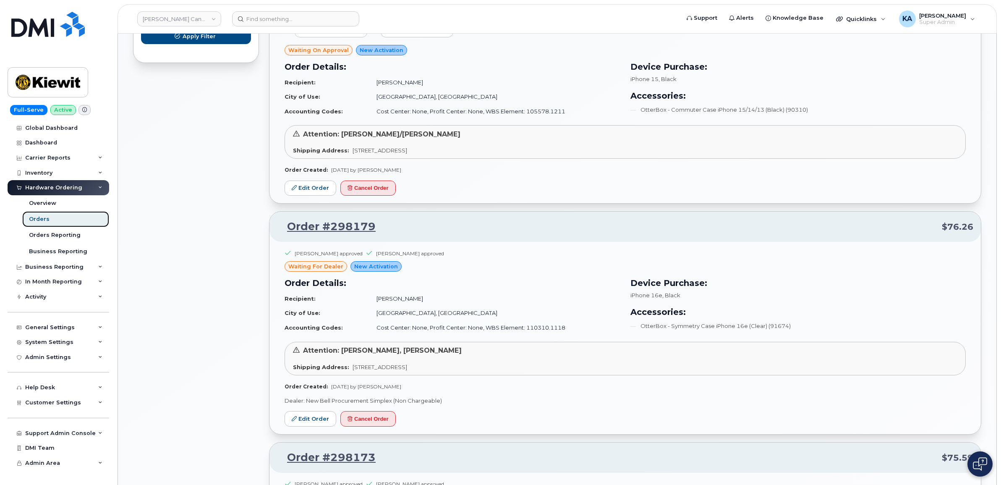
scroll to position [630, 0]
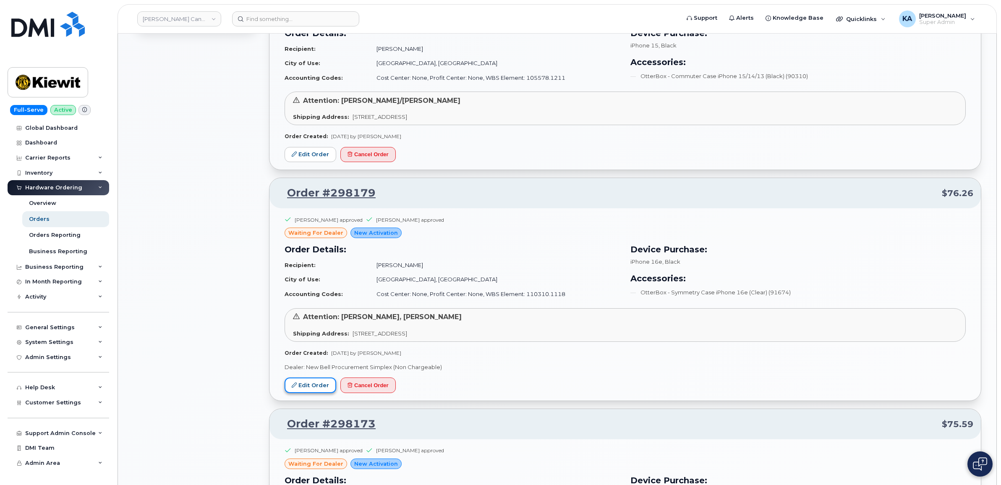
click at [306, 385] on link "Edit Order" at bounding box center [311, 385] width 52 height 16
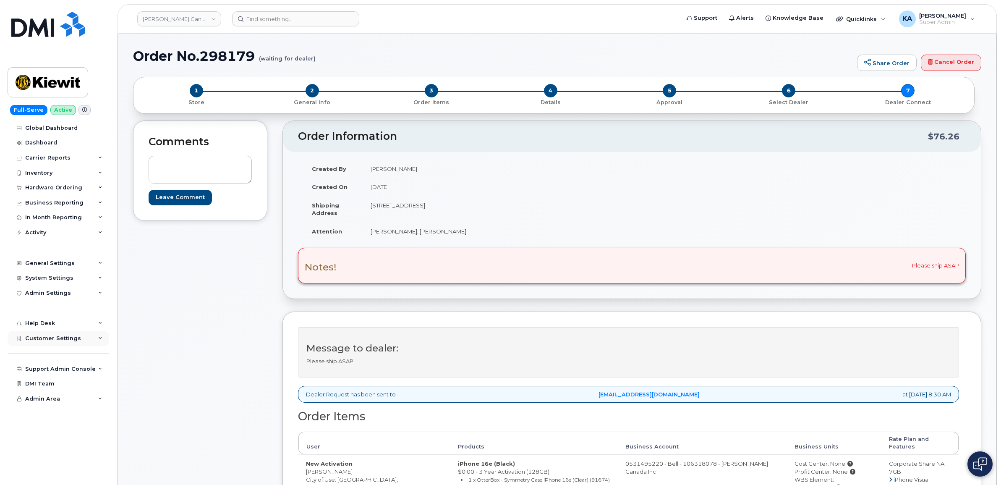
click at [97, 341] on div "Customer Settings" at bounding box center [59, 338] width 102 height 15
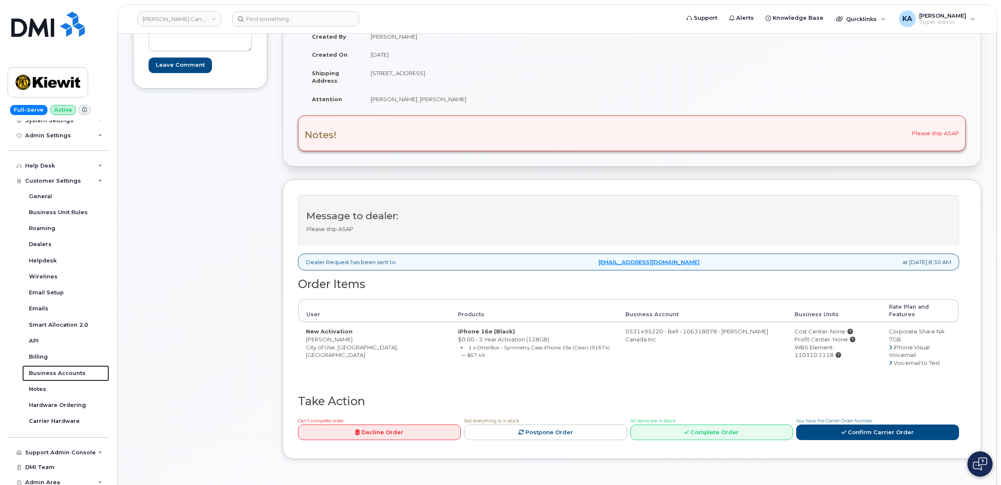
scroll to position [157, 0]
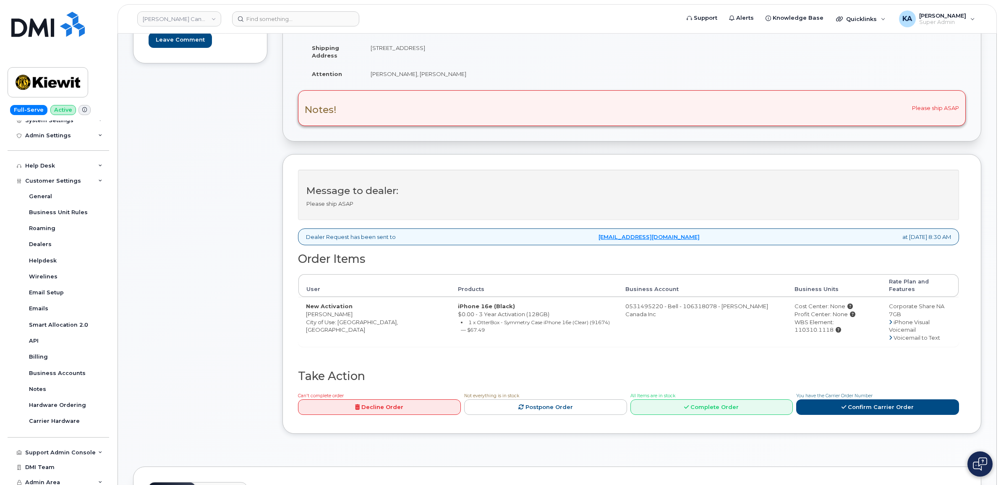
drag, startPoint x: 307, startPoint y: 308, endPoint x: 376, endPoint y: 308, distance: 68.4
click at [376, 308] on td "New Activation Noela-Joyce Lomandong City of Use: Oakville, Ontario" at bounding box center [375, 322] width 152 height 50
drag, startPoint x: 376, startPoint y: 308, endPoint x: 368, endPoint y: 308, distance: 7.6
copy td "Noela-Joyce Lomandong"
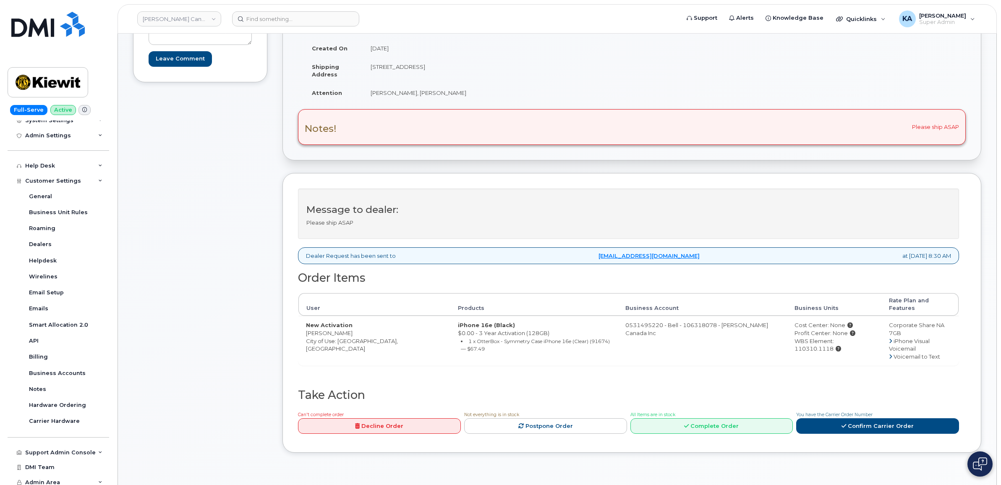
scroll to position [105, 0]
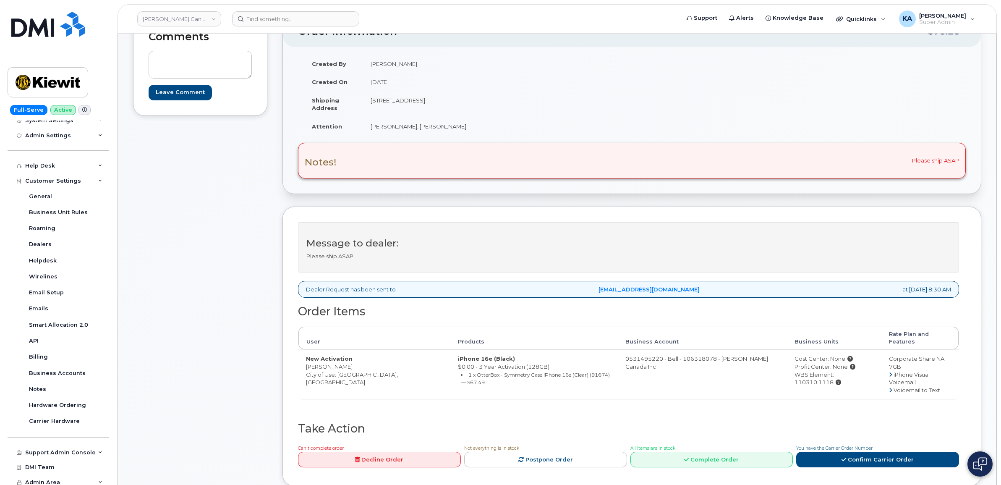
drag, startPoint x: 376, startPoint y: 101, endPoint x: 433, endPoint y: 102, distance: 57.1
click at [433, 102] on td "[STREET_ADDRESS]" at bounding box center [494, 104] width 263 height 26
copy td "425 North Service Rd"
drag, startPoint x: 468, startPoint y: 100, endPoint x: 500, endPoint y: 101, distance: 32.0
click at [500, 101] on td "1425 North Service Rd Oakville ON L6H 1A7" at bounding box center [494, 104] width 263 height 26
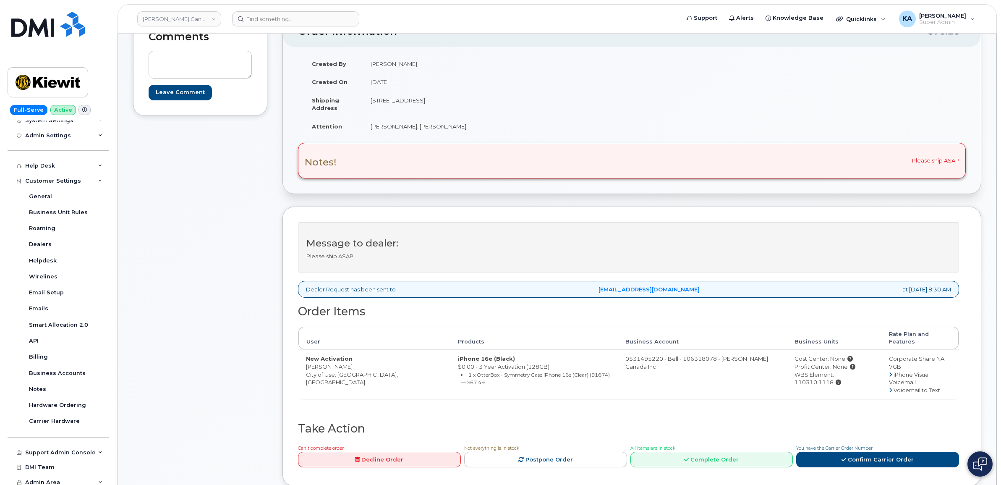
drag, startPoint x: 500, startPoint y: 101, endPoint x: 485, endPoint y: 100, distance: 15.2
copy td "L6H 1A7"
drag, startPoint x: 306, startPoint y: 360, endPoint x: 374, endPoint y: 361, distance: 67.6
click at [374, 361] on td "New Activation Noela-Joyce Lomandong City of Use: Oakville, Ontario" at bounding box center [375, 374] width 152 height 50
drag, startPoint x: 374, startPoint y: 361, endPoint x: 366, endPoint y: 358, distance: 8.8
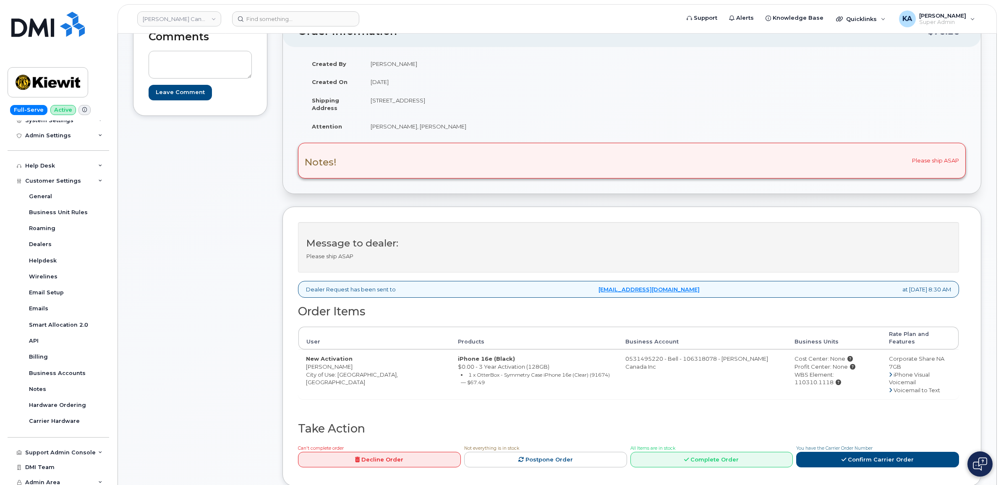
copy td "Noela-Joyce Lomandong"
drag, startPoint x: 771, startPoint y: 369, endPoint x: 851, endPoint y: 372, distance: 80.2
click at [851, 372] on div "WBS Element: 110310.1118" at bounding box center [834, 379] width 79 height 16
drag, startPoint x: 851, startPoint y: 372, endPoint x: 846, endPoint y: 369, distance: 5.8
copy div "WBS Element: 110310.1118"
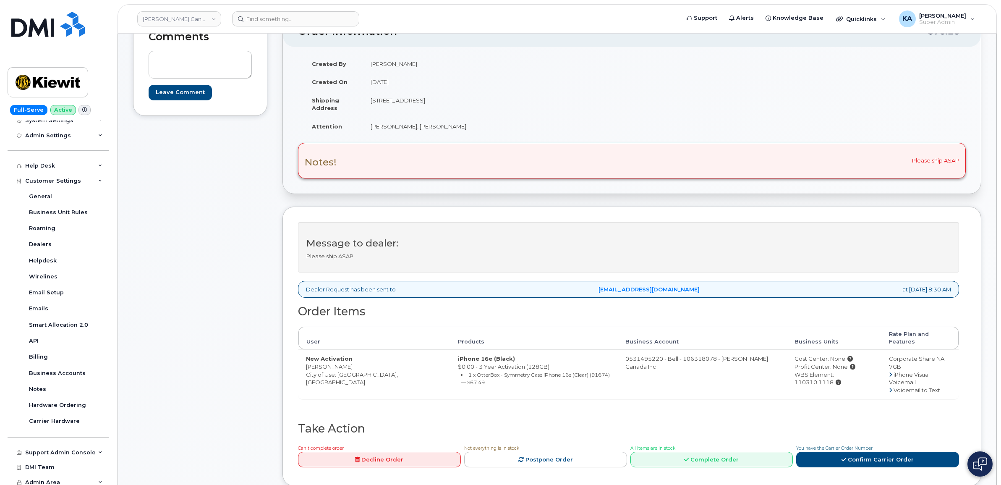
drag, startPoint x: 371, startPoint y: 128, endPoint x: 483, endPoint y: 131, distance: 112.1
click at [483, 131] on td "Justin Mohammed, Noela-Joyce Lomand" at bounding box center [494, 126] width 263 height 18
drag, startPoint x: 482, startPoint y: 131, endPoint x: 469, endPoint y: 126, distance: 13.6
copy td "Justin Mohammed, Noela-Joyce Lomand"
click at [843, 457] on icon at bounding box center [844, 459] width 5 height 5
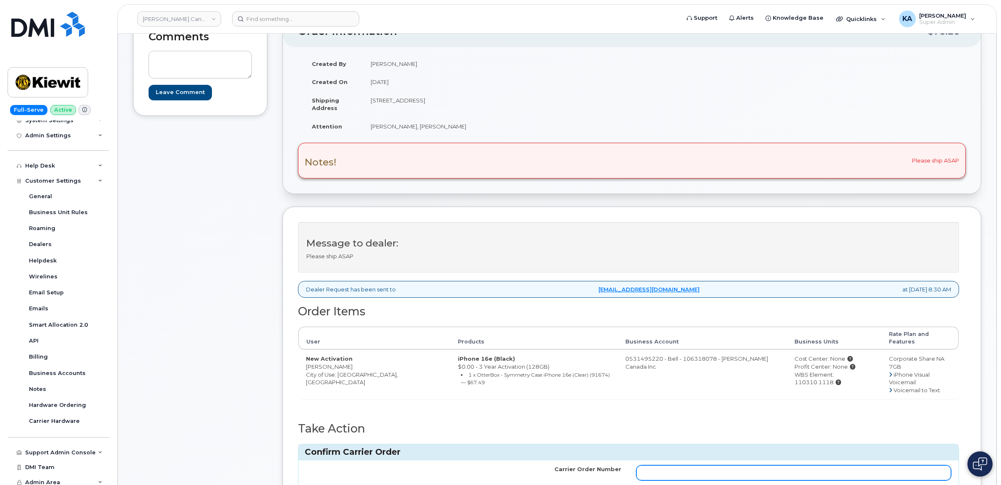
paste input "3005643"
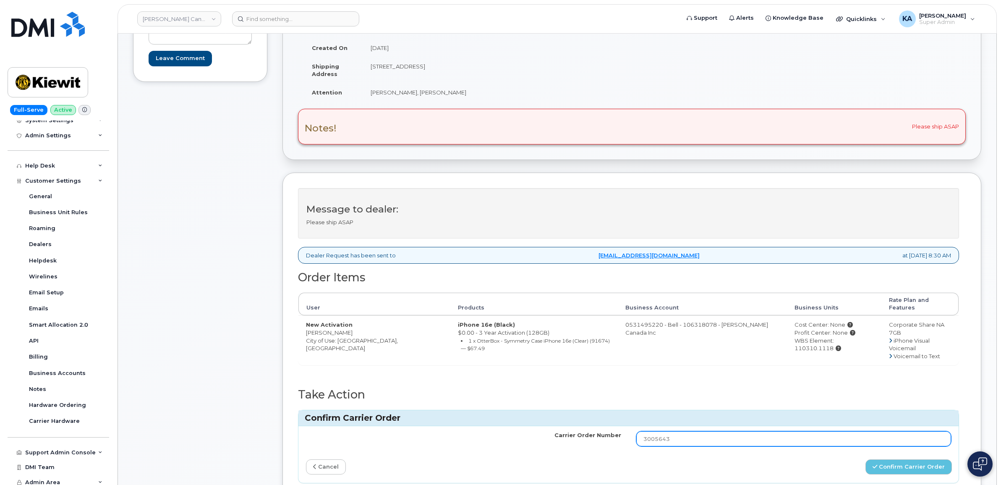
scroll to position [157, 0]
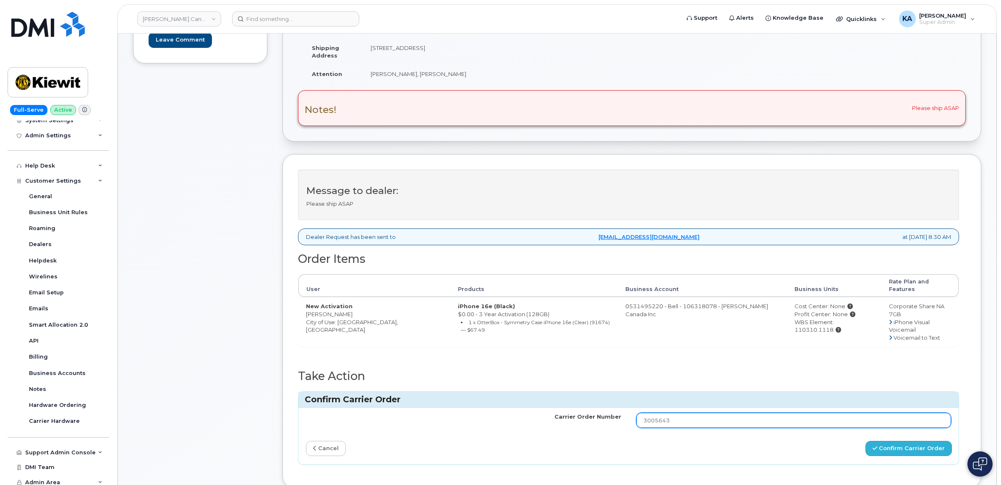
type input "3005643"
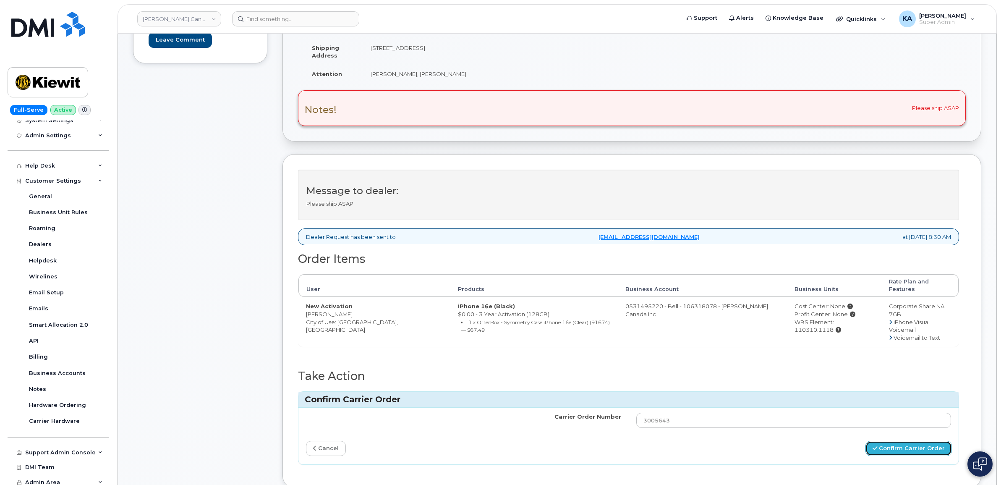
click at [891, 441] on button "Confirm Carrier Order" at bounding box center [909, 449] width 86 height 16
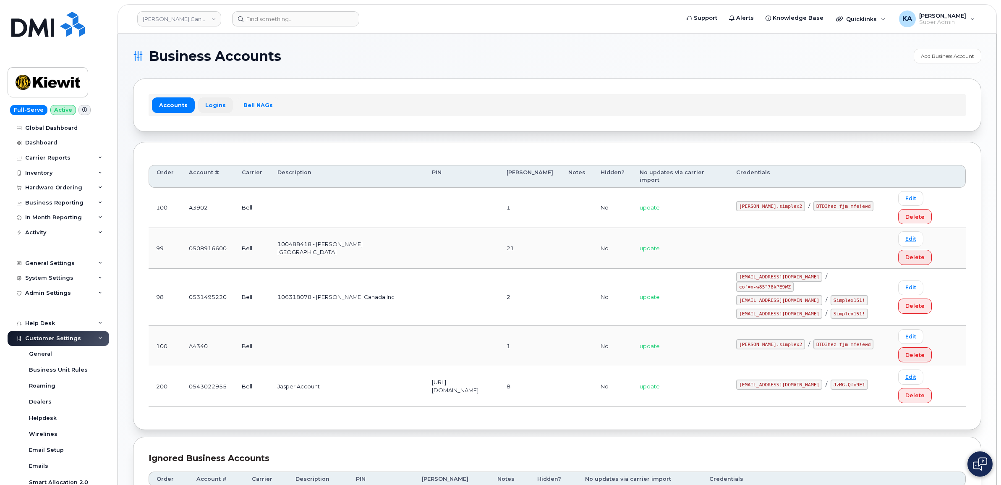
click at [207, 103] on link "Logins" at bounding box center [215, 104] width 35 height 15
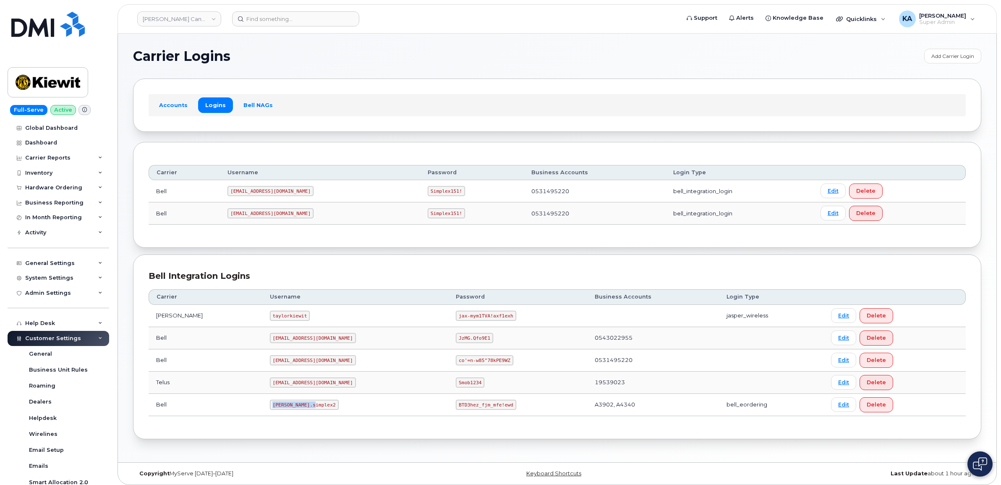
drag, startPoint x: 251, startPoint y: 409, endPoint x: 293, endPoint y: 409, distance: 42.0
click at [293, 409] on code "[PERSON_NAME].simplex2" at bounding box center [304, 405] width 69 height 10
drag, startPoint x: 293, startPoint y: 409, endPoint x: 286, endPoint y: 405, distance: 7.1
copy code "[PERSON_NAME].simplex2"
drag, startPoint x: 416, startPoint y: 407, endPoint x: 473, endPoint y: 411, distance: 56.8
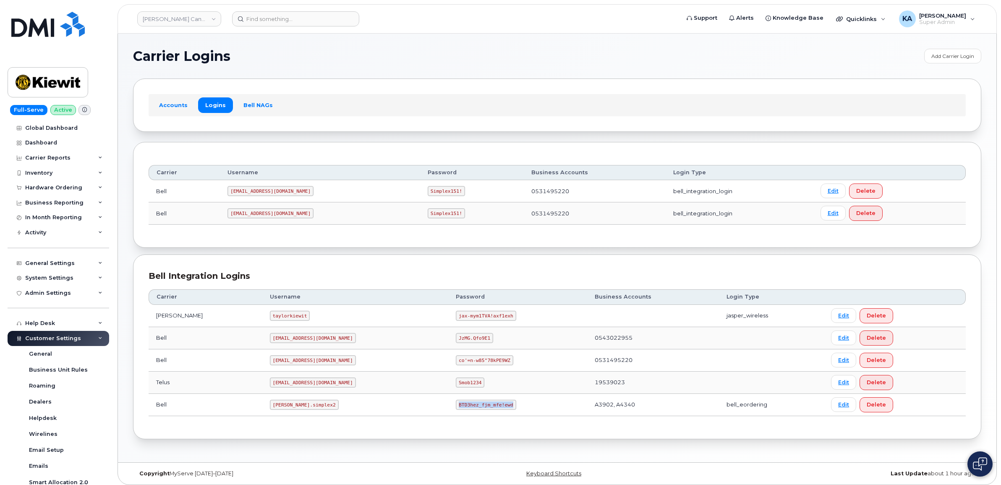
click at [474, 411] on td "BTD3hez_fjm_mfe!ewd" at bounding box center [517, 405] width 139 height 22
drag, startPoint x: 473, startPoint y: 411, endPoint x: 462, endPoint y: 405, distance: 12.2
copy code "BTD3hez_fjm_mfe!ewd"
